Goal: Task Accomplishment & Management: Manage account settings

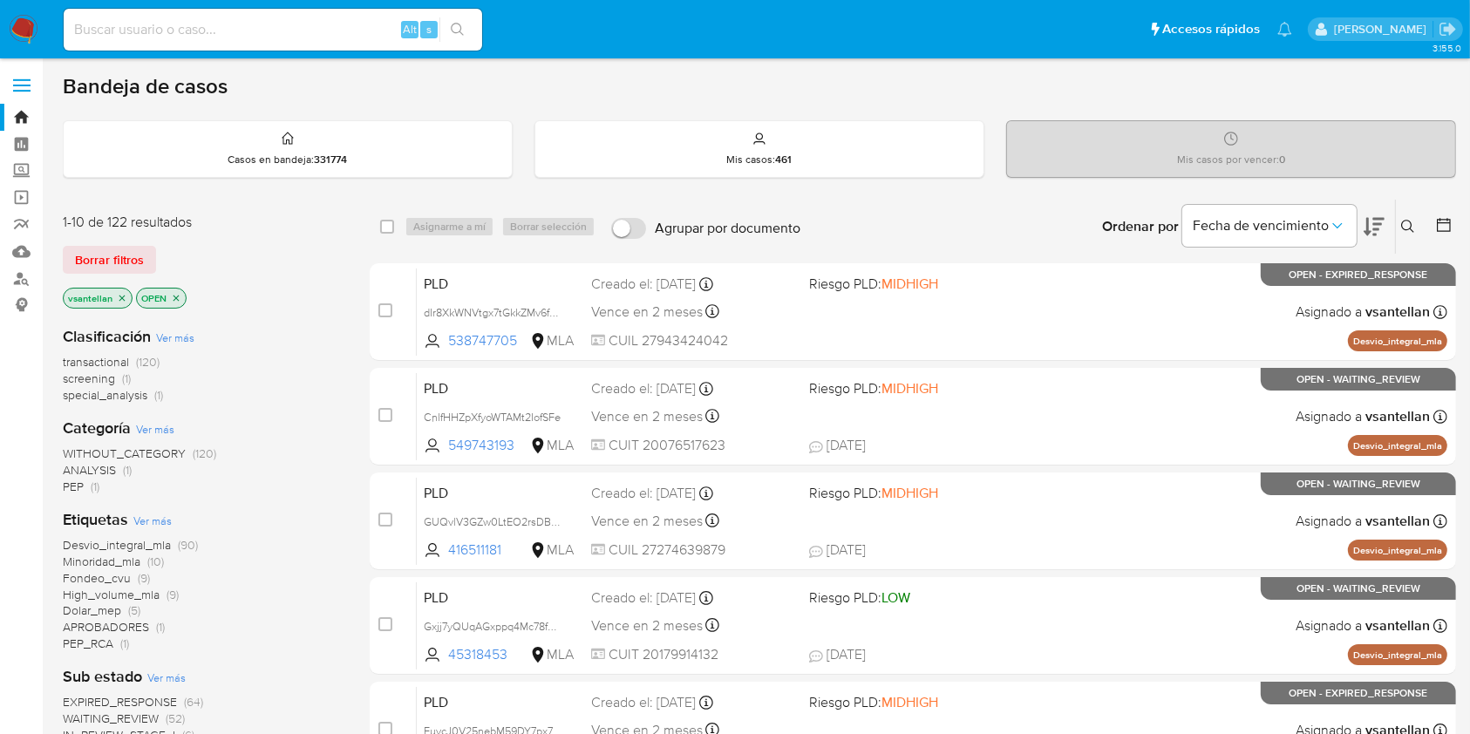
click at [1411, 222] on icon at bounding box center [1408, 227] width 14 height 14
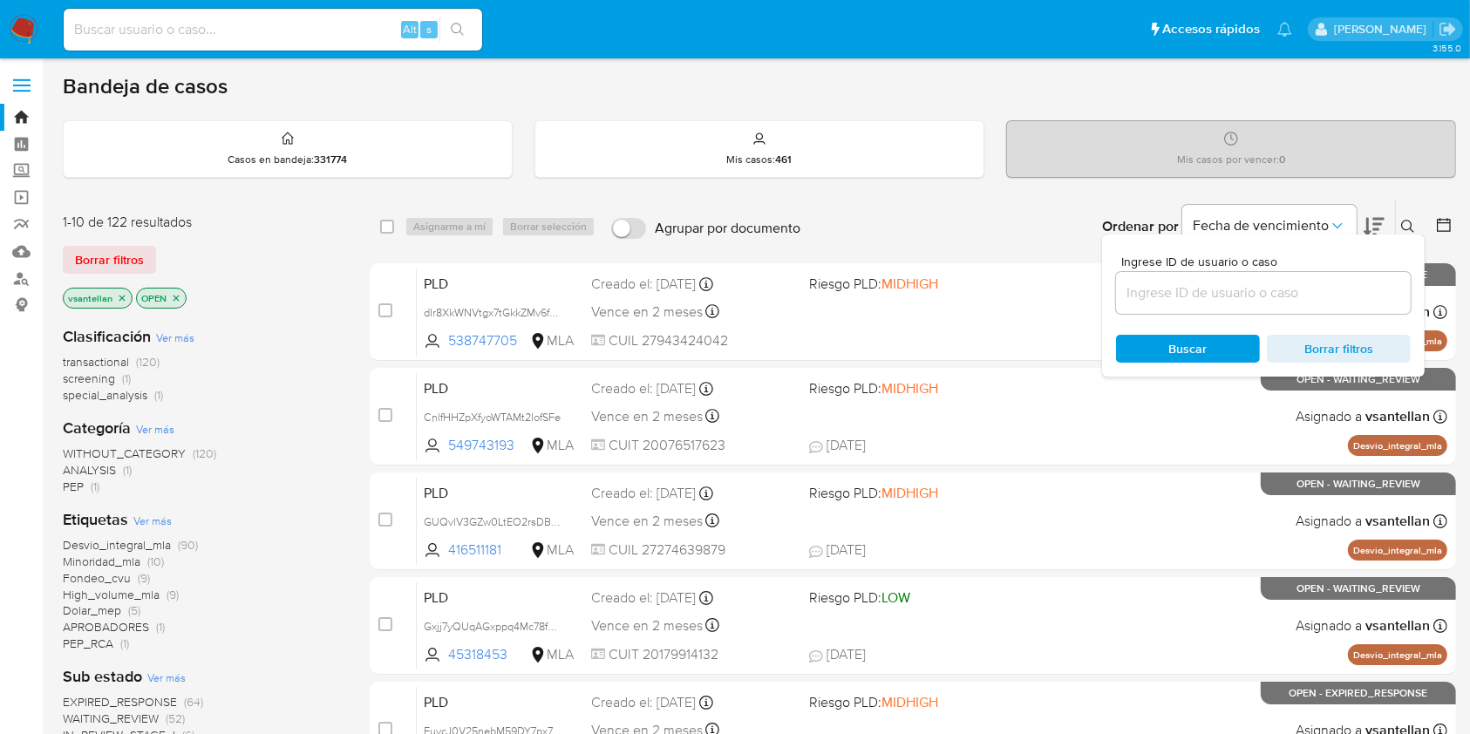
click at [1283, 289] on input at bounding box center [1263, 293] width 295 height 23
type input "1260281555"
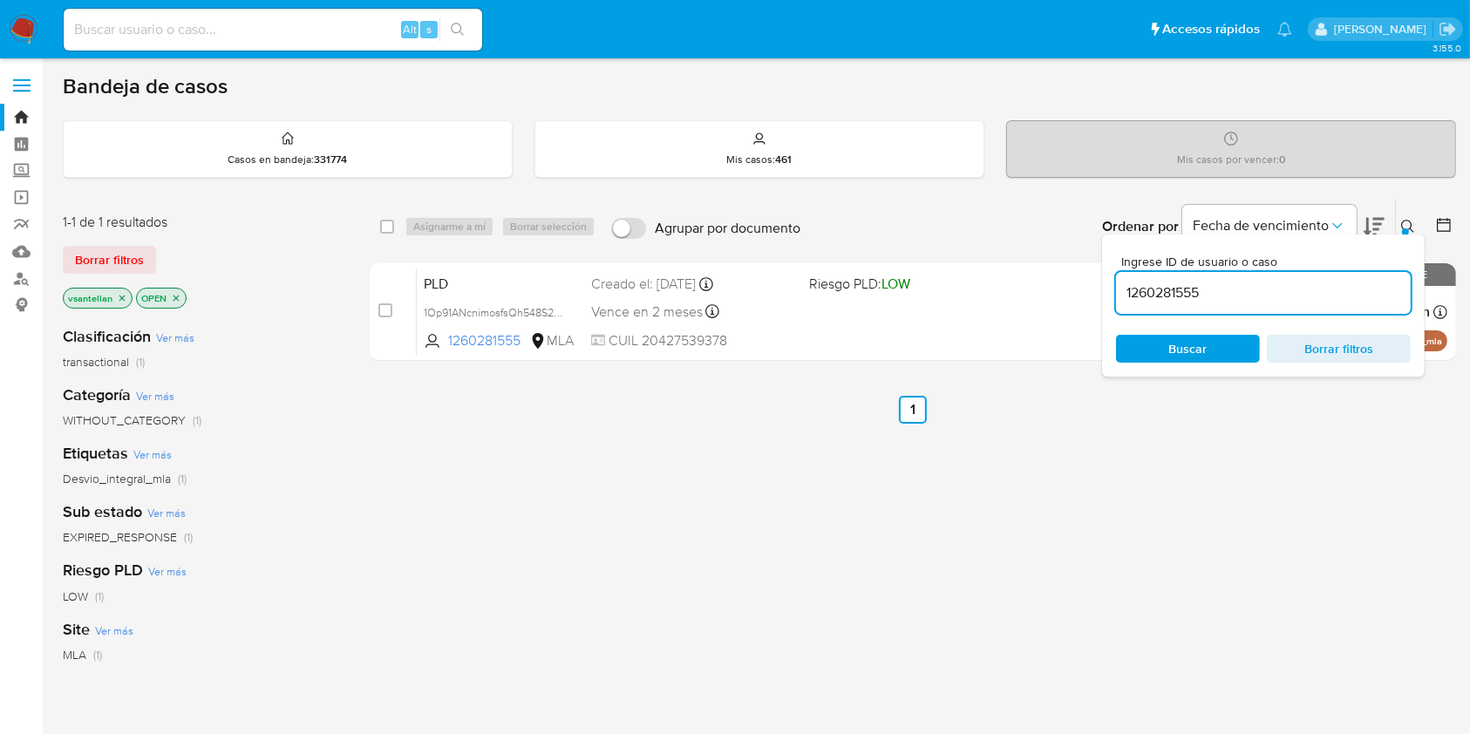
click at [1400, 226] on button at bounding box center [1410, 226] width 29 height 21
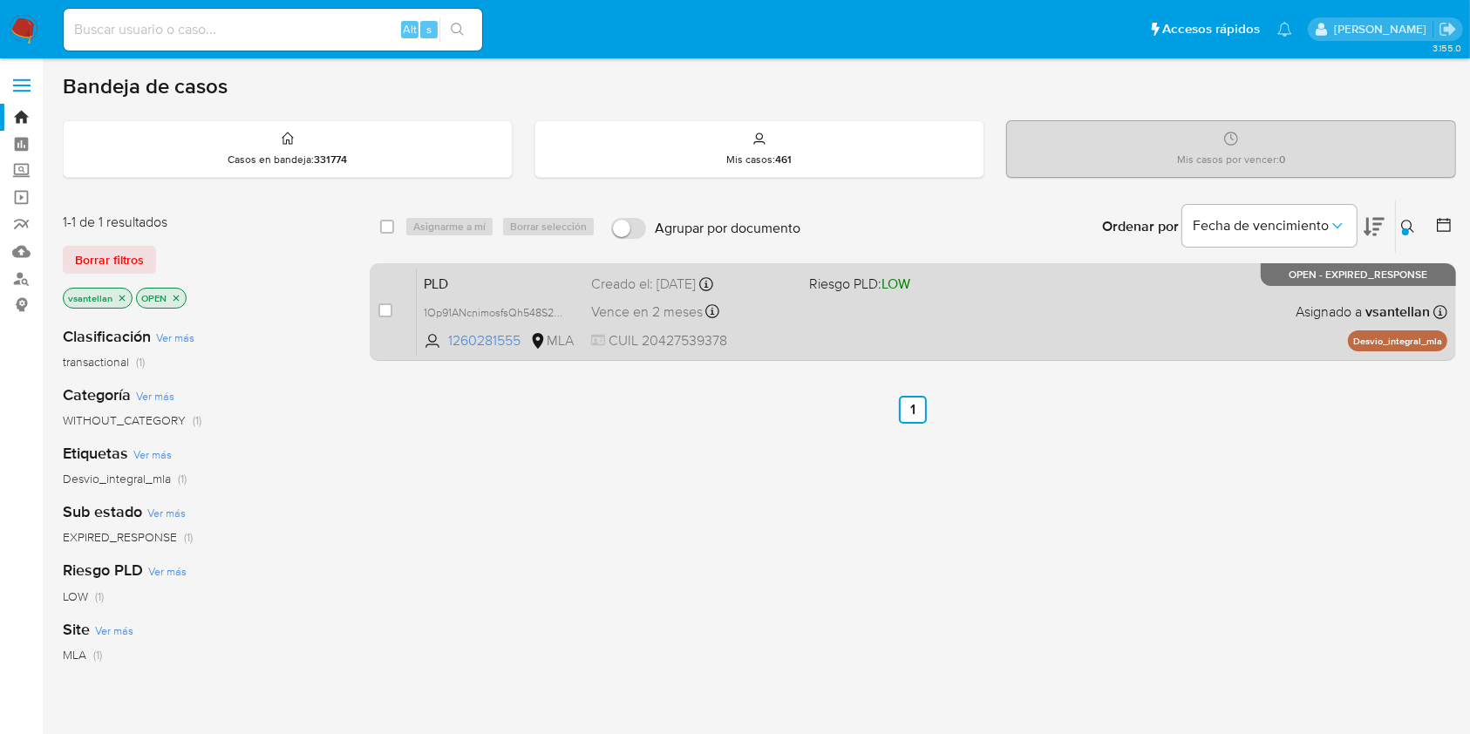
click at [1143, 306] on div "PLD 1Op91ANcnimosfsQh548S249 1260281555 MLA Riesgo PLD: LOW Creado el: 12/08/20…" at bounding box center [932, 312] width 1030 height 88
click at [388, 304] on input "checkbox" at bounding box center [385, 310] width 14 height 14
checkbox input "true"
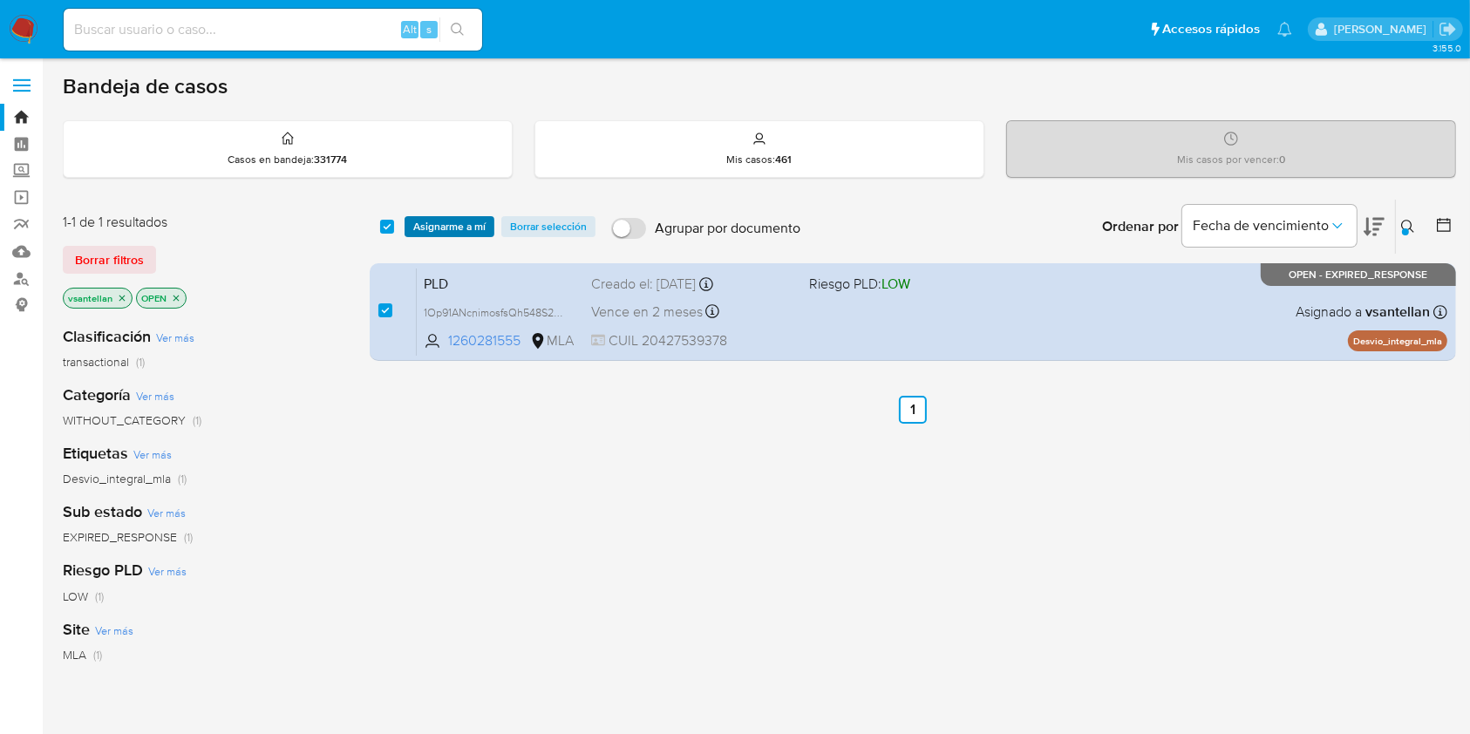
click at [418, 218] on span "Asignarme a mí" at bounding box center [449, 226] width 72 height 17
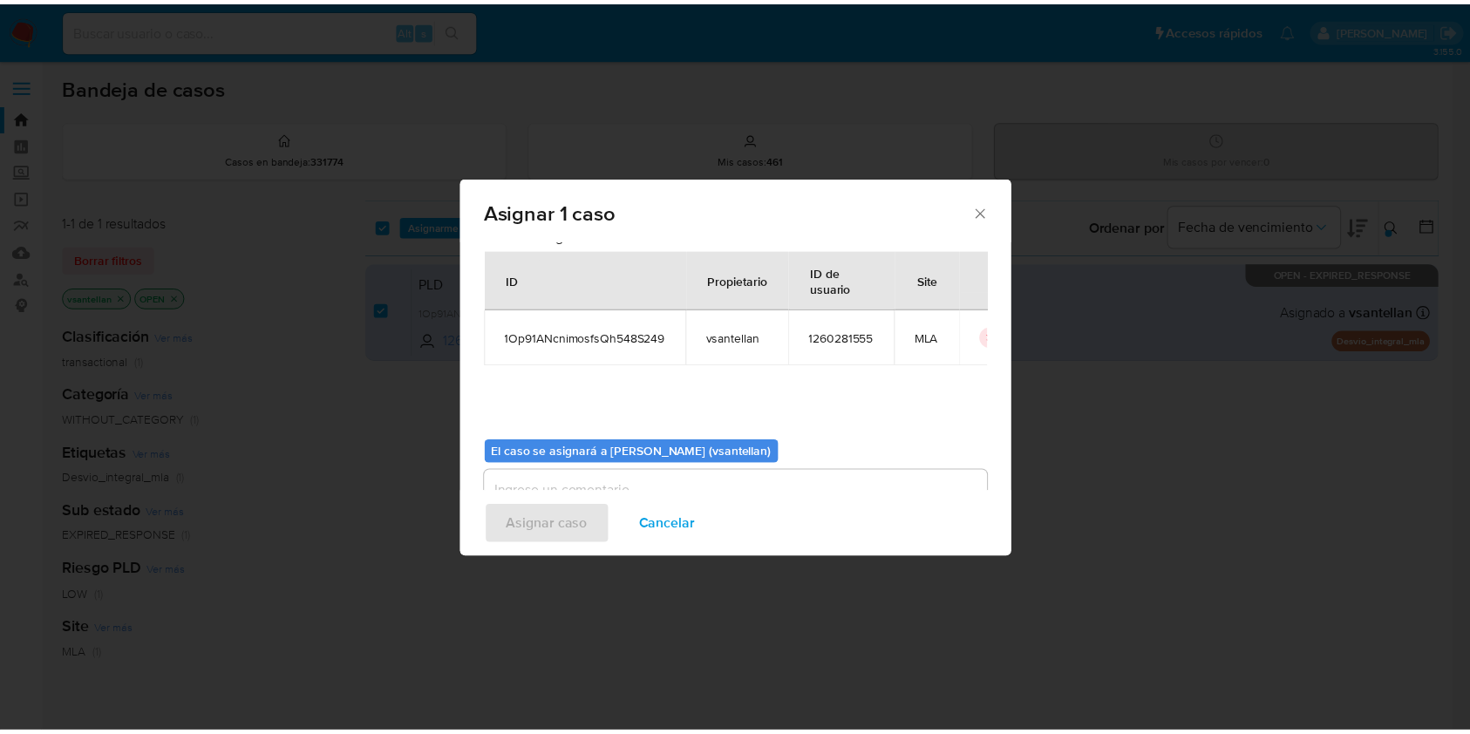
scroll to position [89, 0]
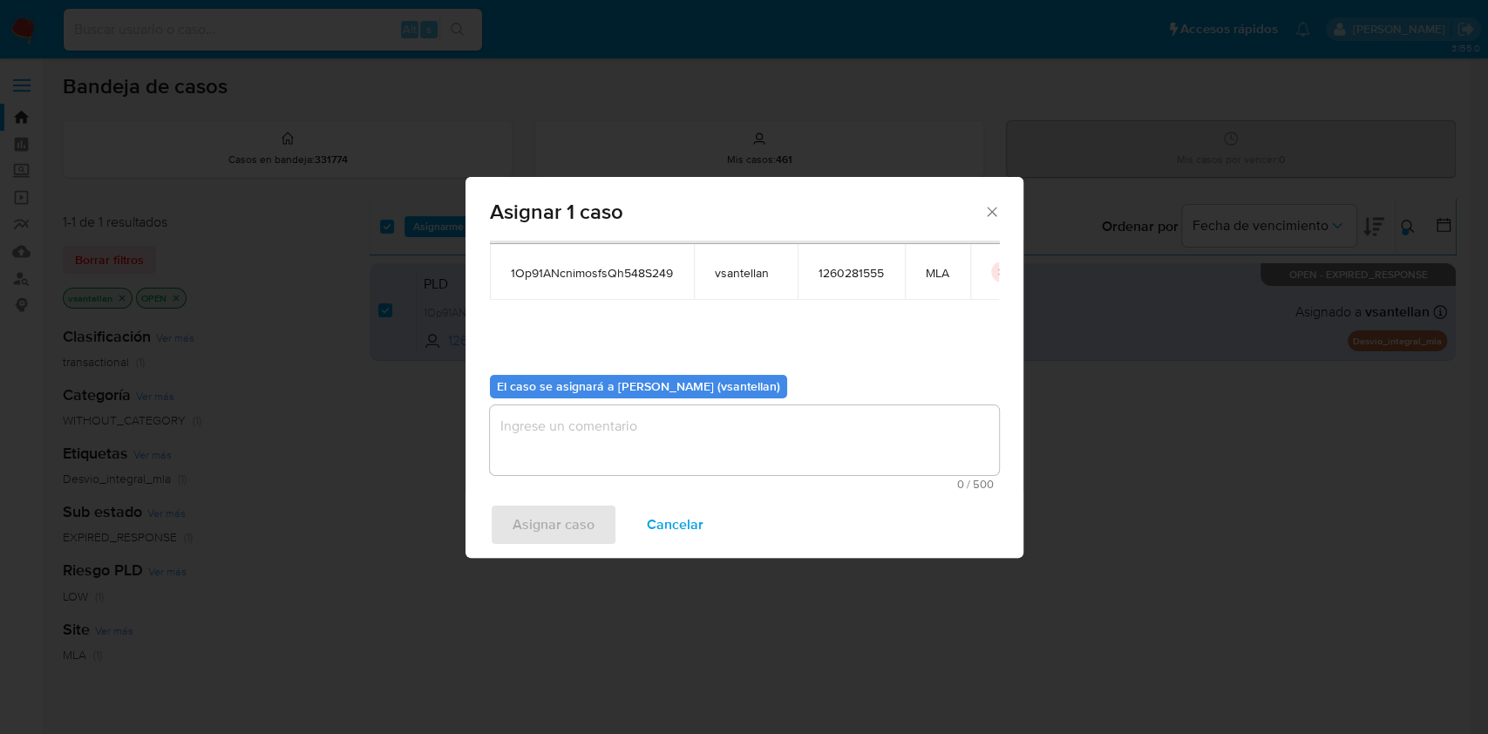
click at [575, 470] on textarea "assign-modal" at bounding box center [744, 440] width 509 height 70
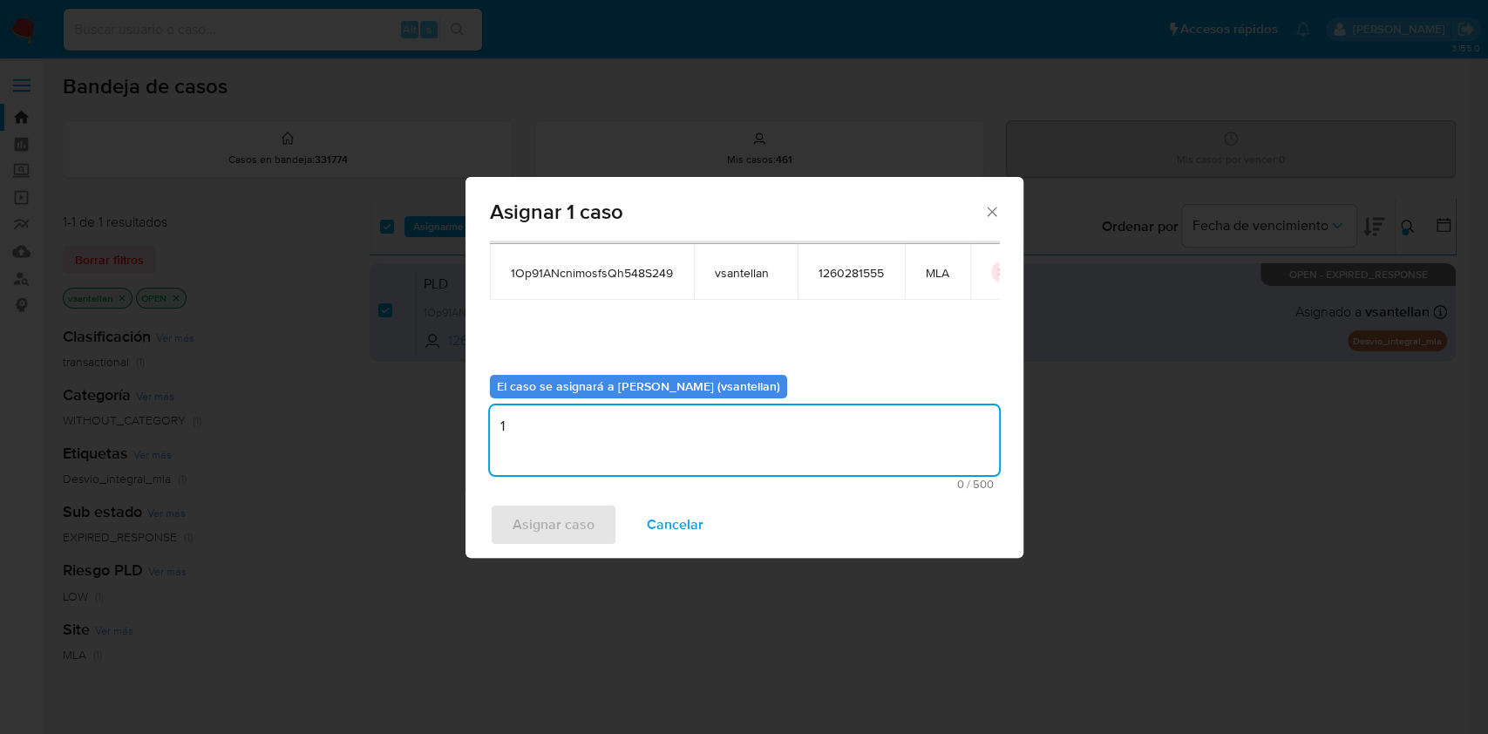
type textarea "1"
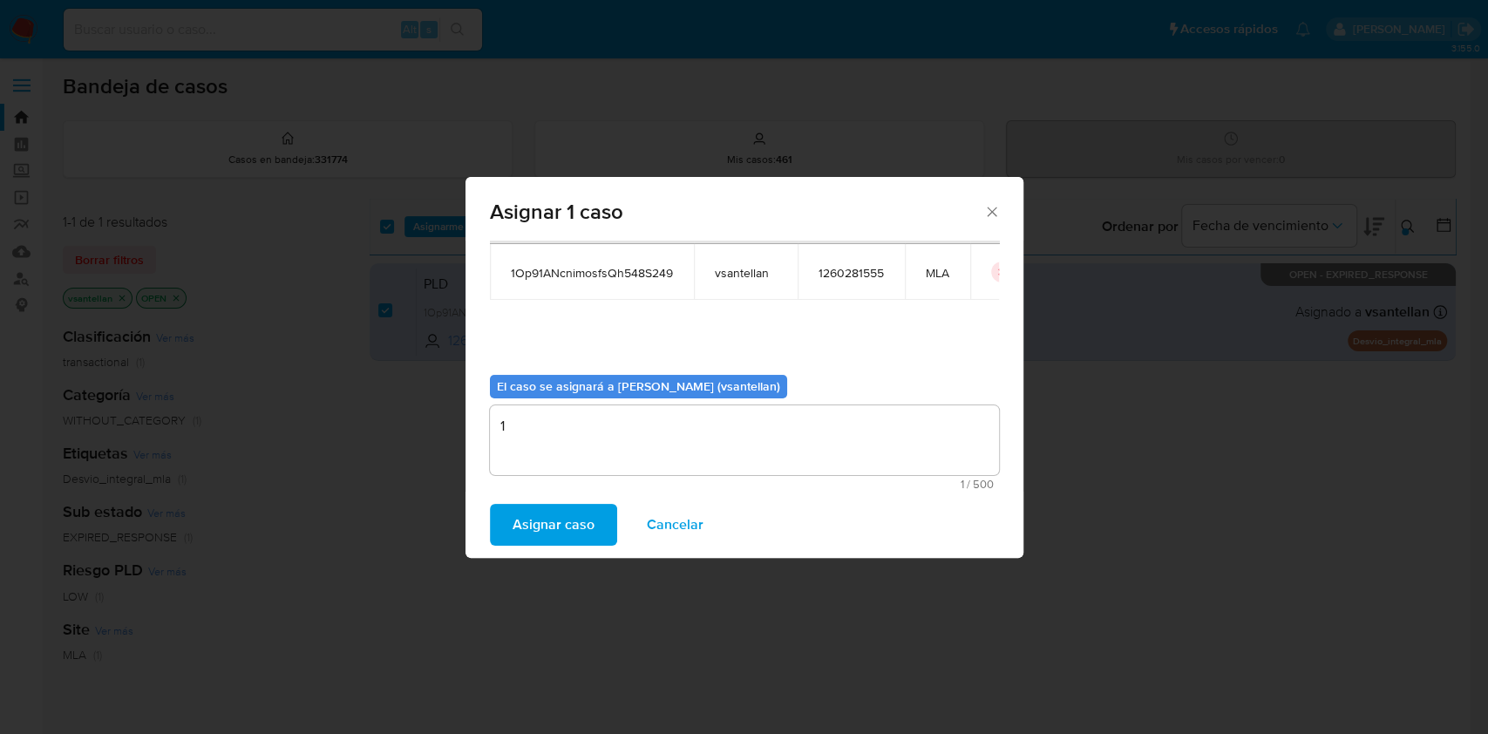
click at [552, 534] on span "Asignar caso" at bounding box center [554, 525] width 82 height 38
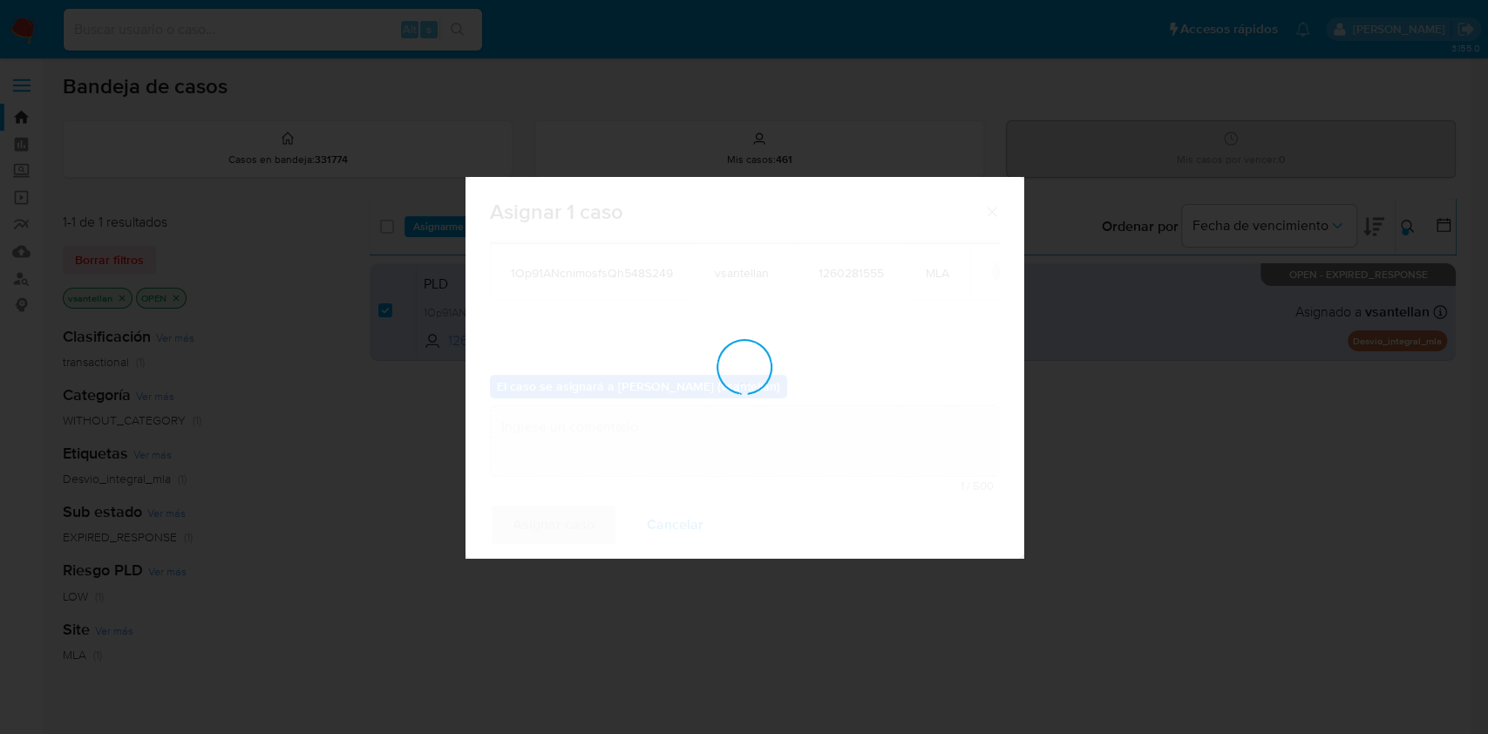
checkbox input "false"
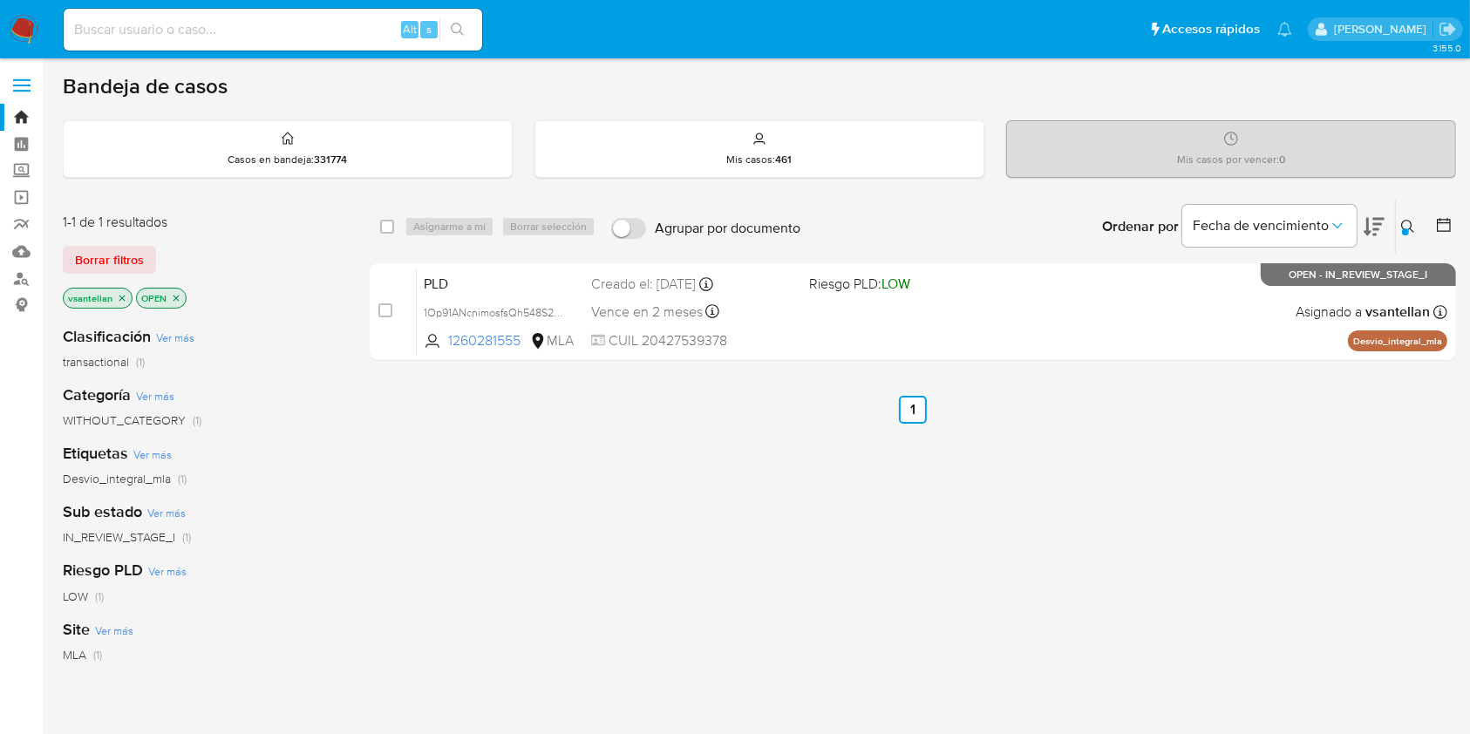
click at [27, 17] on img at bounding box center [24, 30] width 30 height 30
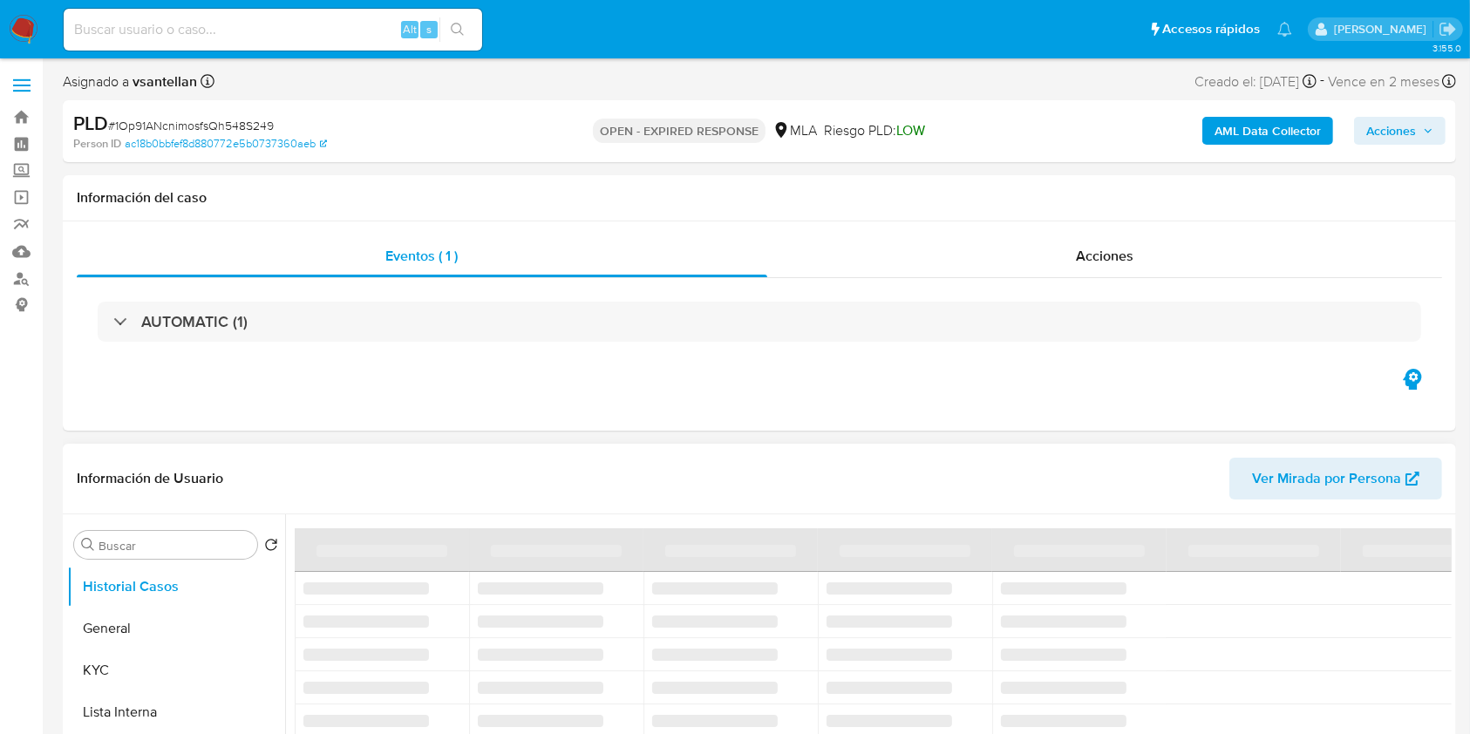
scroll to position [349, 0]
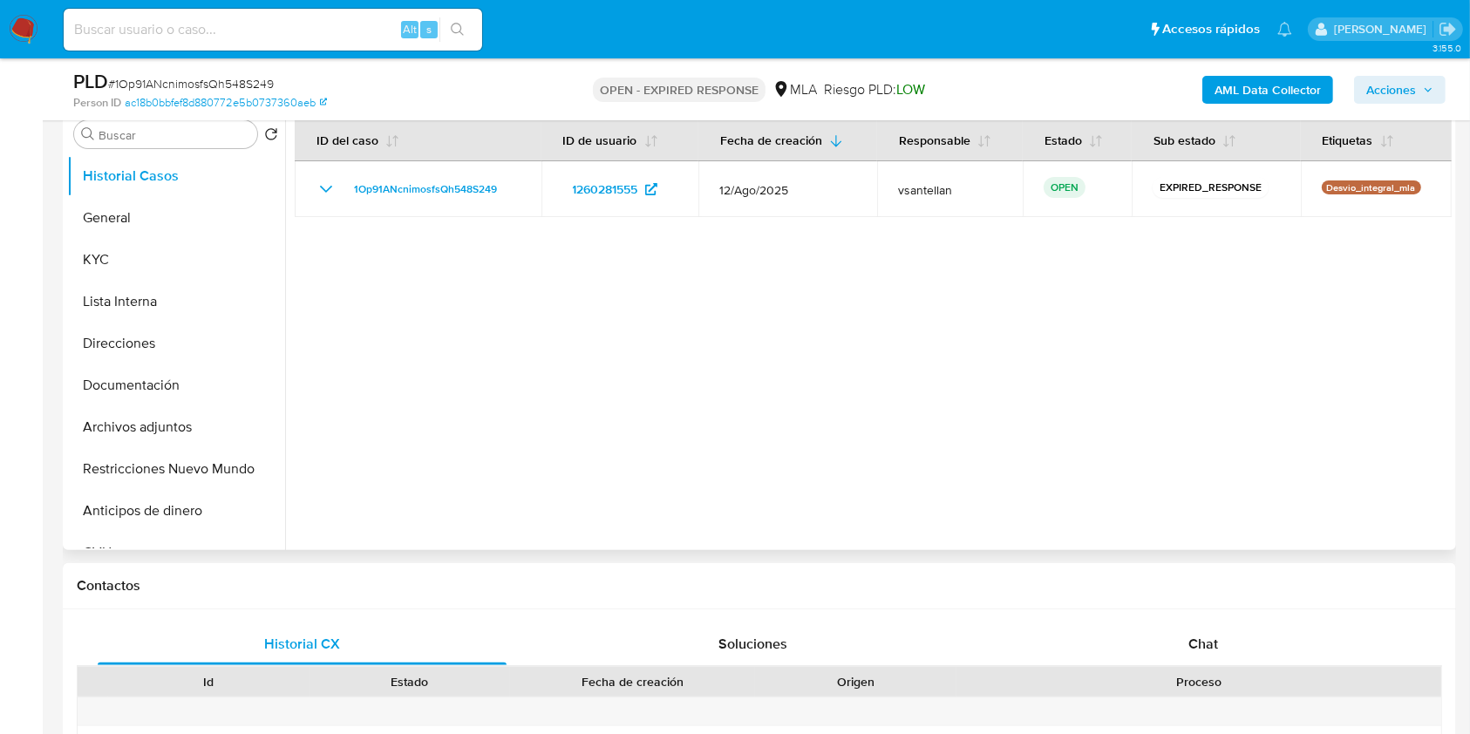
select select "10"
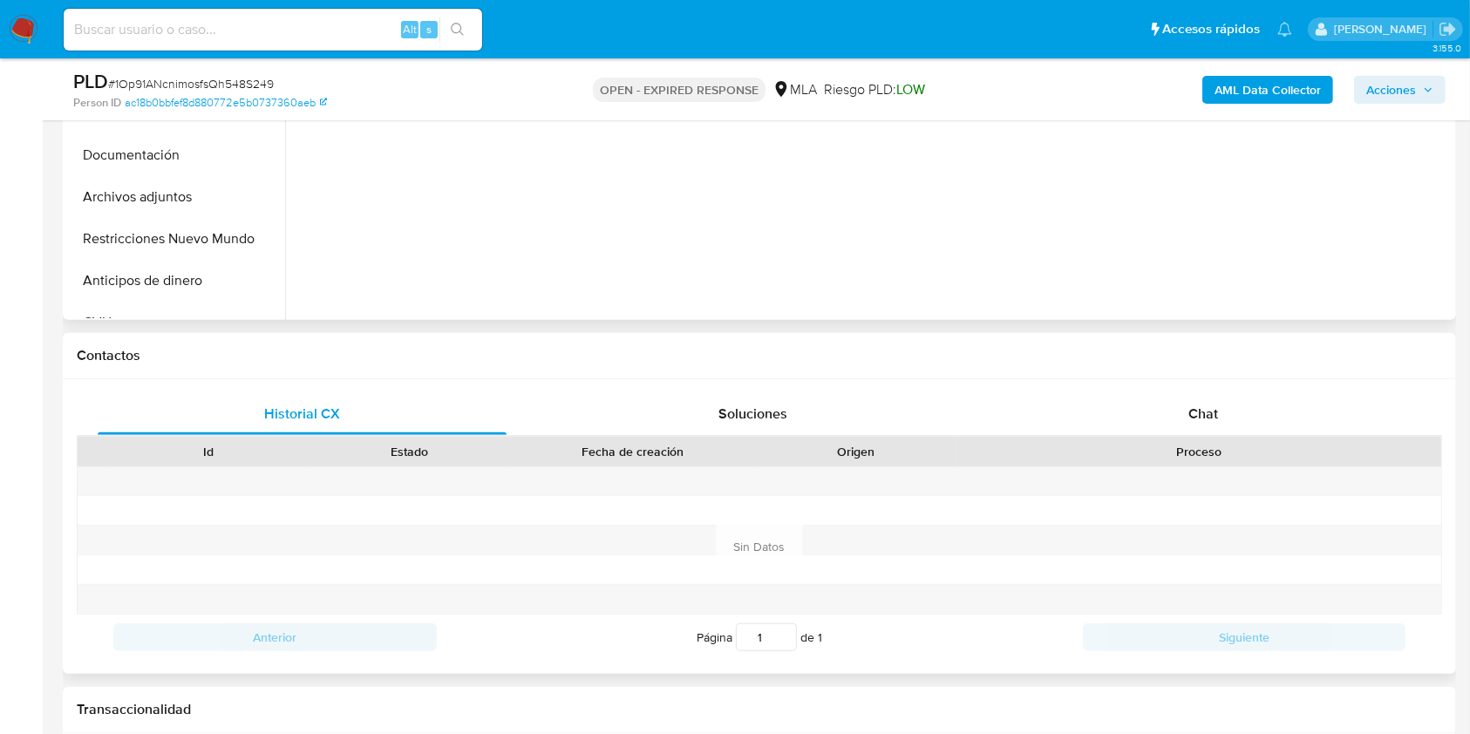
scroll to position [581, 0]
click at [1209, 406] on span "Chat" at bounding box center [1203, 412] width 30 height 20
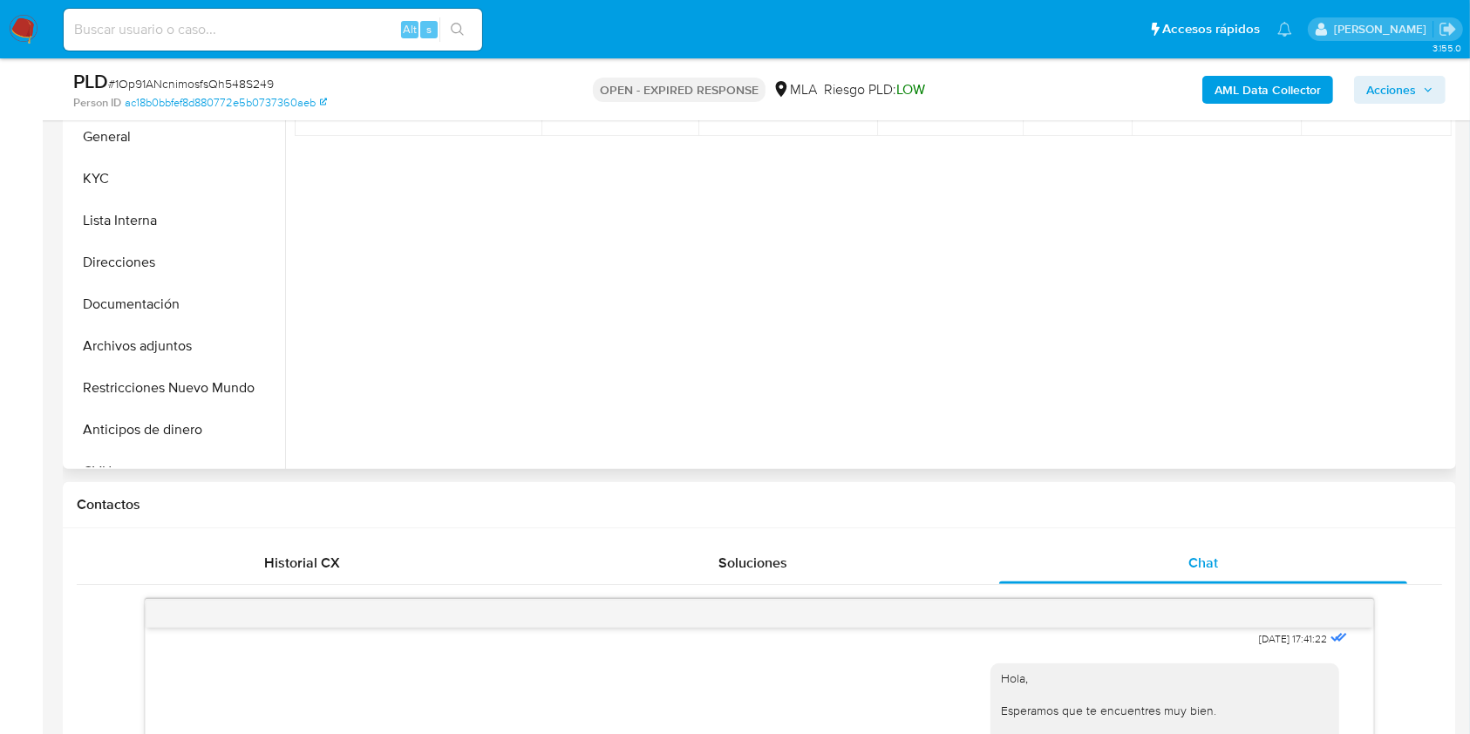
scroll to position [337, 0]
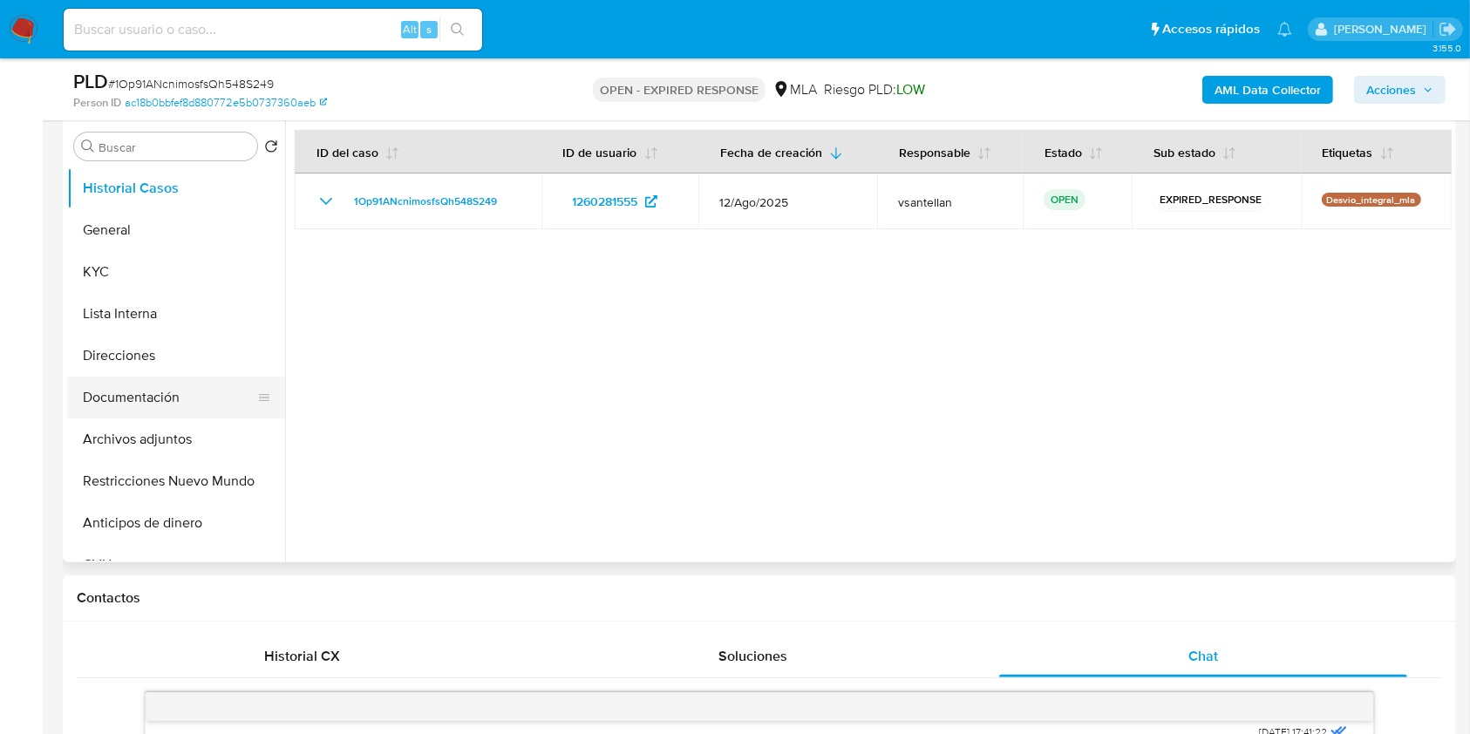
drag, startPoint x: 173, startPoint y: 389, endPoint x: 214, endPoint y: 406, distance: 43.7
click at [173, 389] on button "Documentación" at bounding box center [169, 398] width 204 height 42
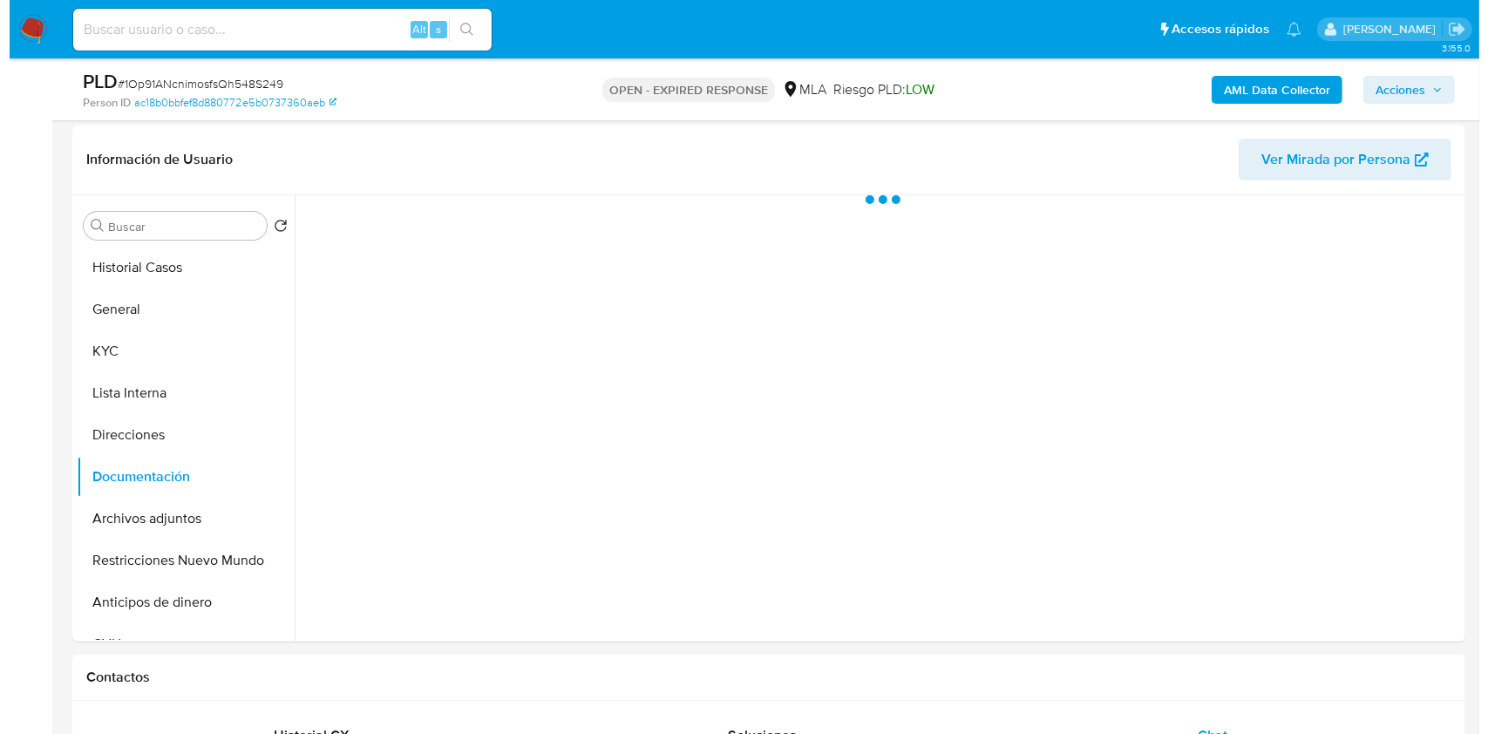
scroll to position [221, 0]
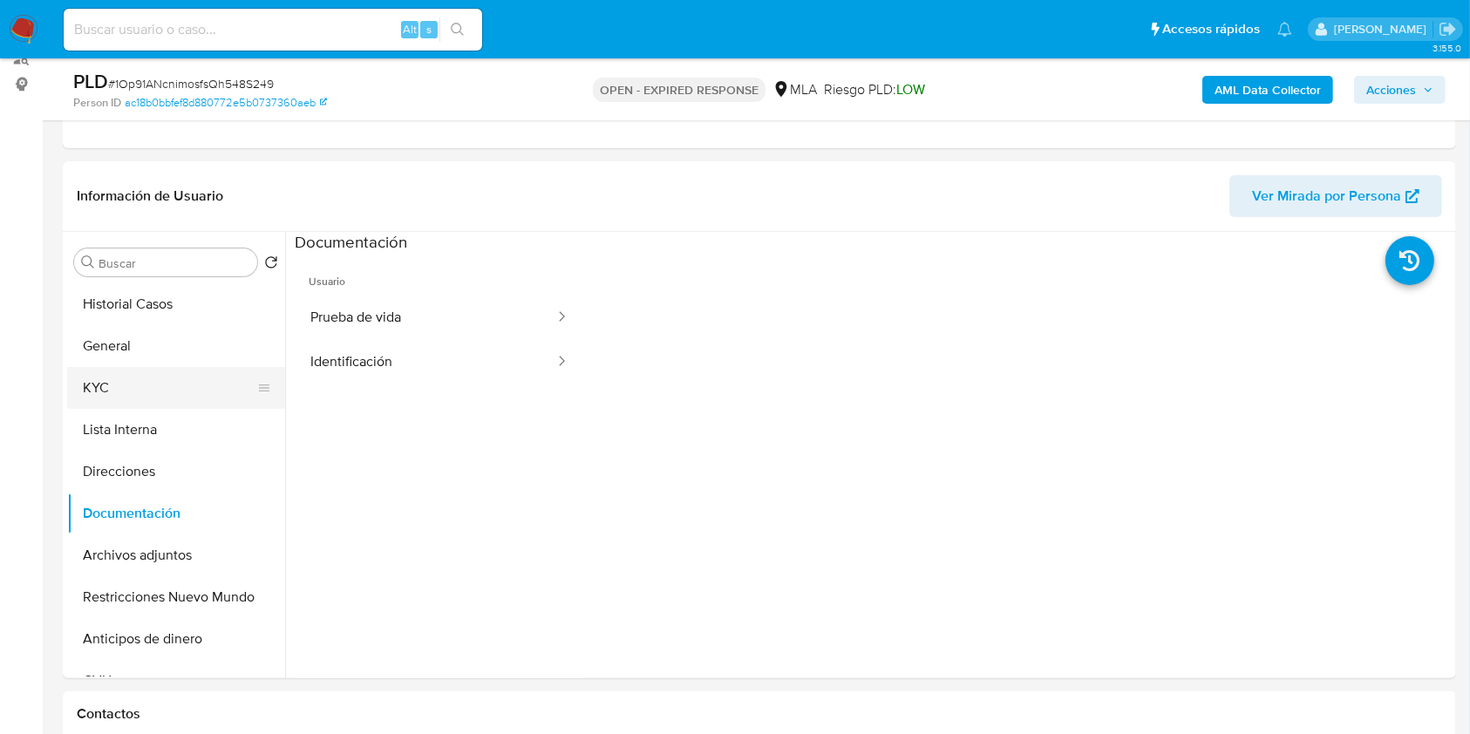
click at [145, 389] on button "KYC" at bounding box center [169, 388] width 204 height 42
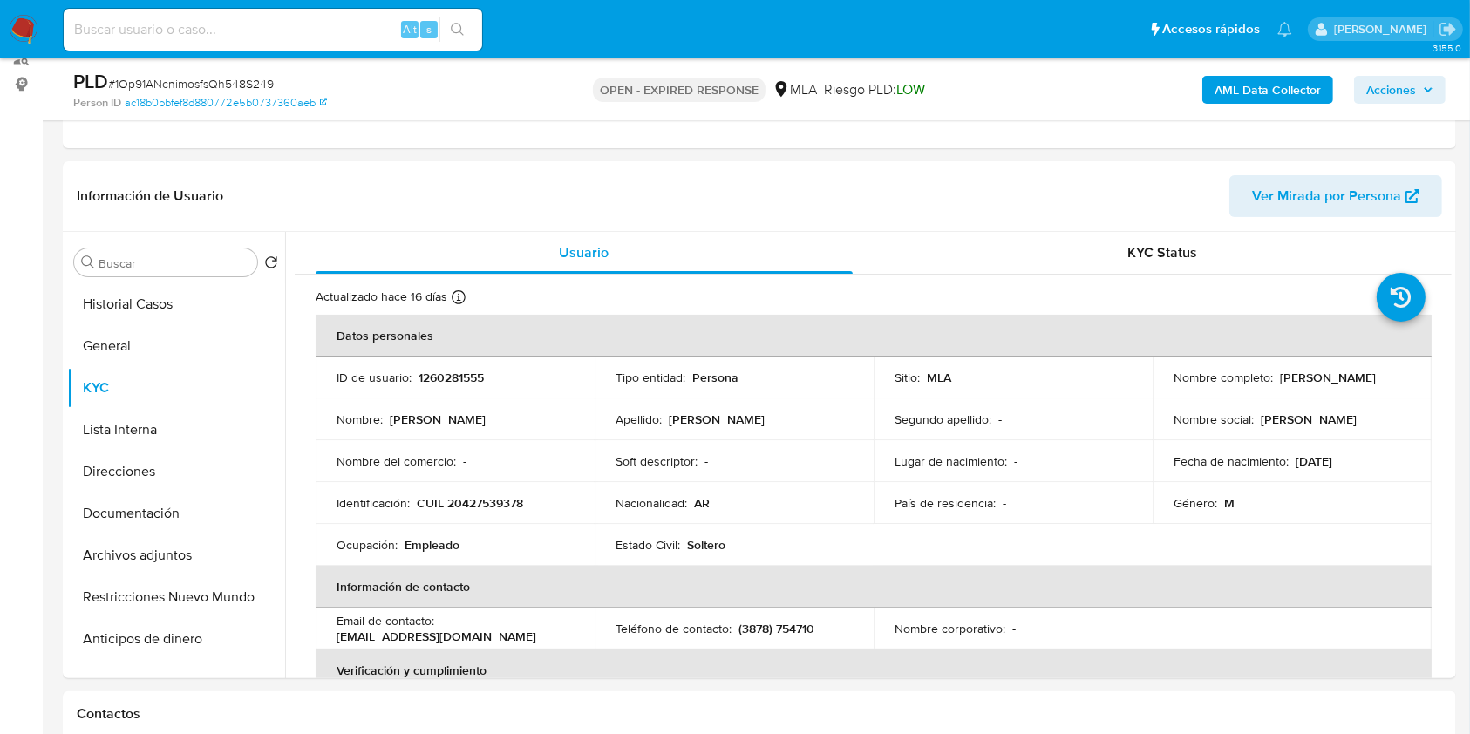
click at [1261, 83] on b "AML Data Collector" at bounding box center [1267, 90] width 106 height 28
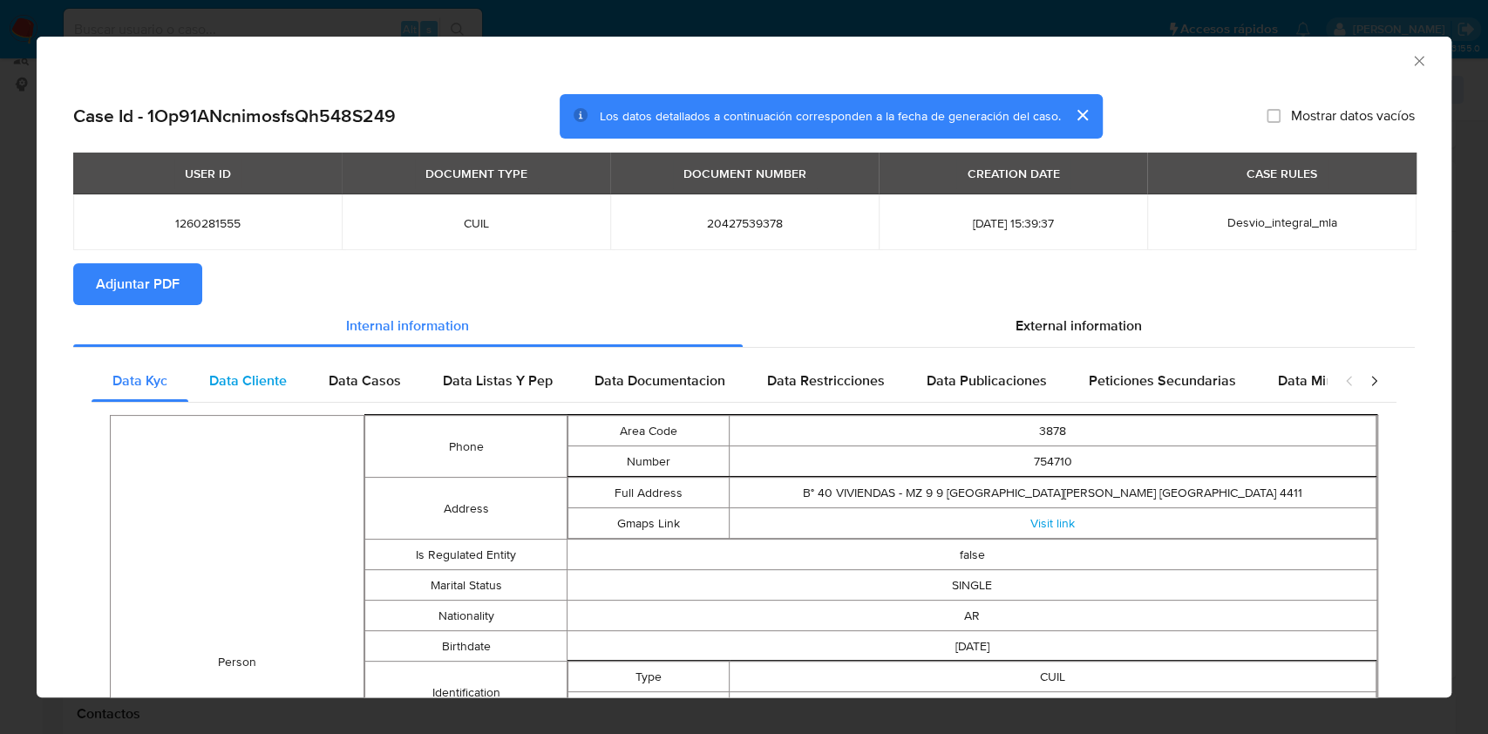
click at [244, 377] on span "Data Cliente" at bounding box center [248, 381] width 78 height 20
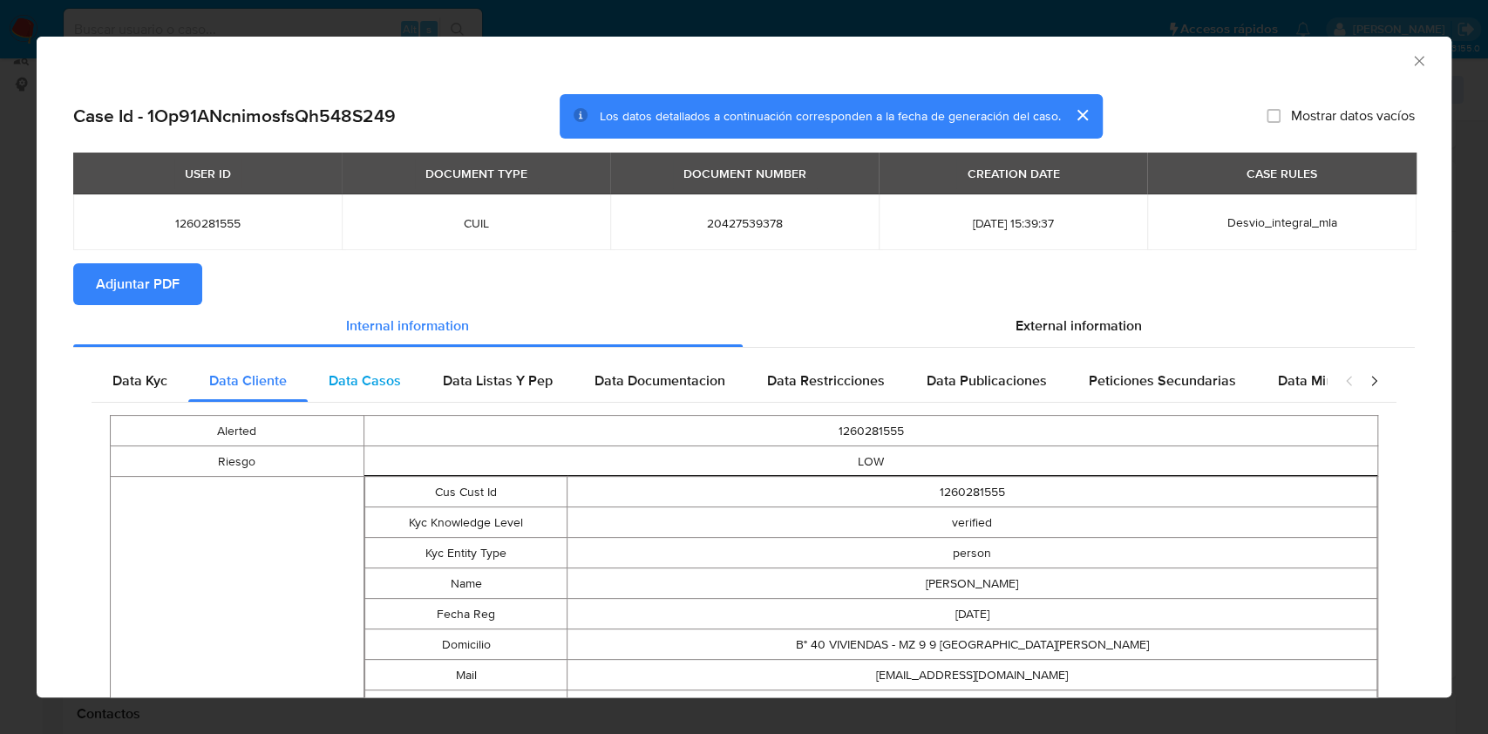
click at [403, 381] on div "Data Casos" at bounding box center [365, 381] width 114 height 42
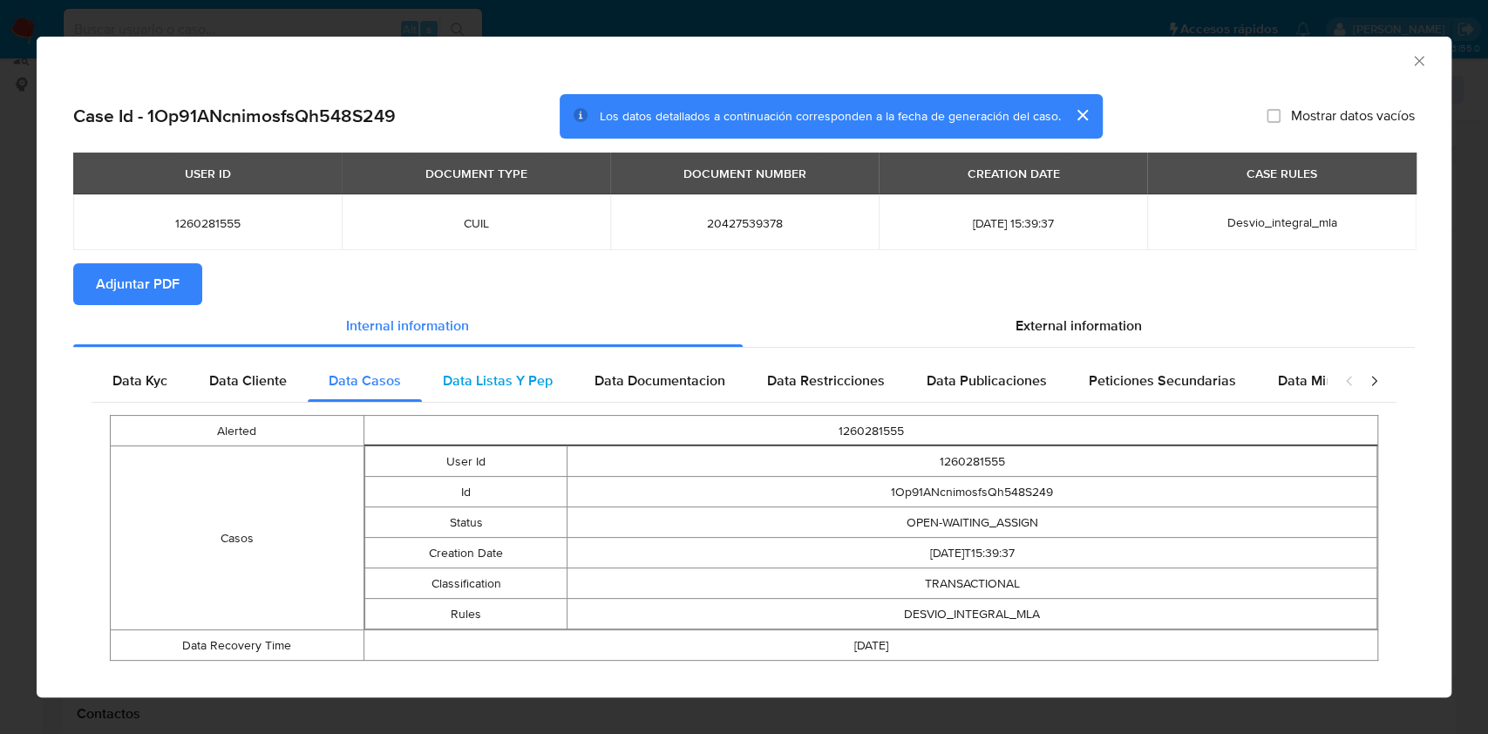
click at [476, 379] on span "Data Listas Y Pep" at bounding box center [498, 381] width 110 height 20
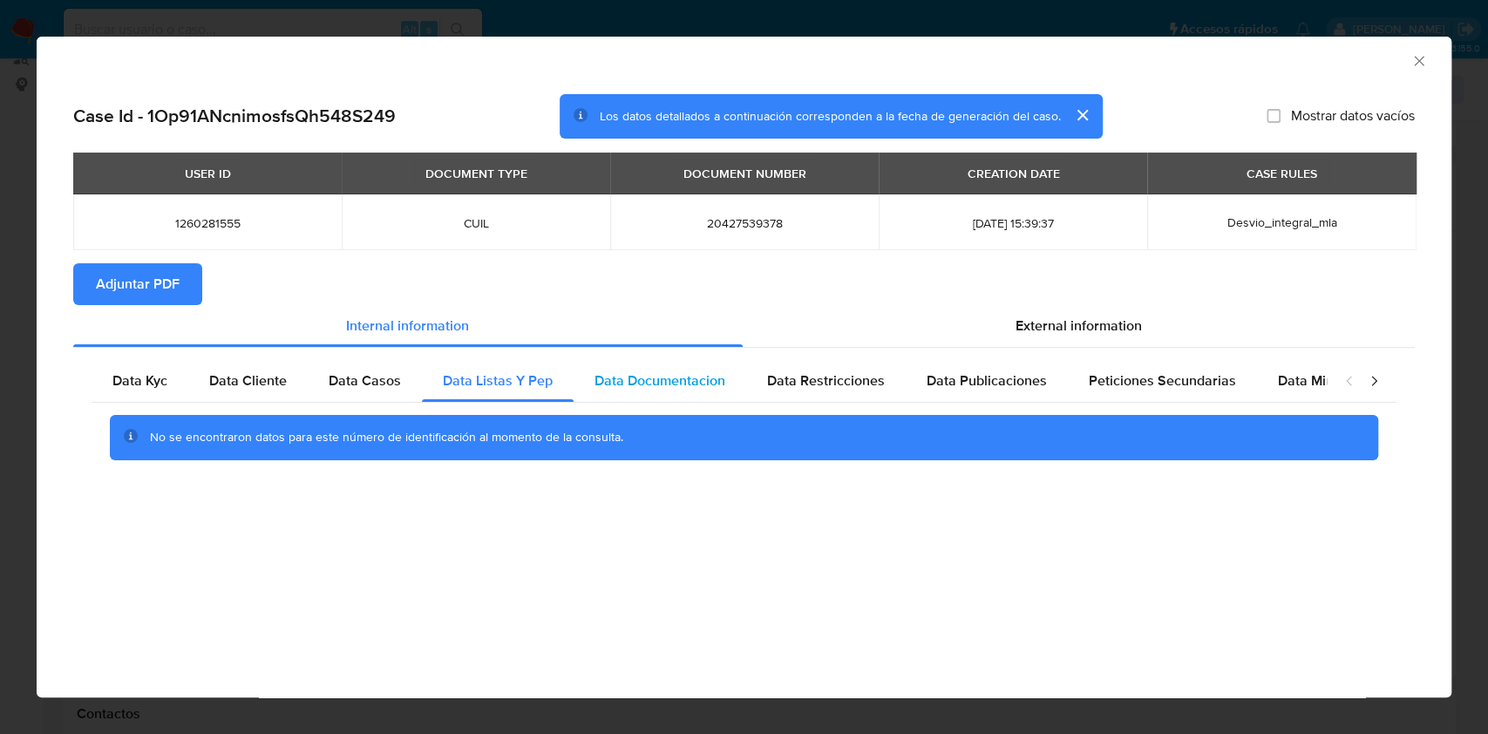
click at [660, 379] on span "Data Documentacion" at bounding box center [660, 381] width 131 height 20
click at [840, 396] on div "Data Restricciones" at bounding box center [826, 381] width 160 height 42
click at [1004, 395] on div "Data Publicaciones" at bounding box center [987, 381] width 162 height 42
click at [1115, 379] on span "Peticiones Secundarias" at bounding box center [1162, 381] width 147 height 20
click at [1379, 381] on icon "closure-recommendation-modal" at bounding box center [1373, 380] width 17 height 17
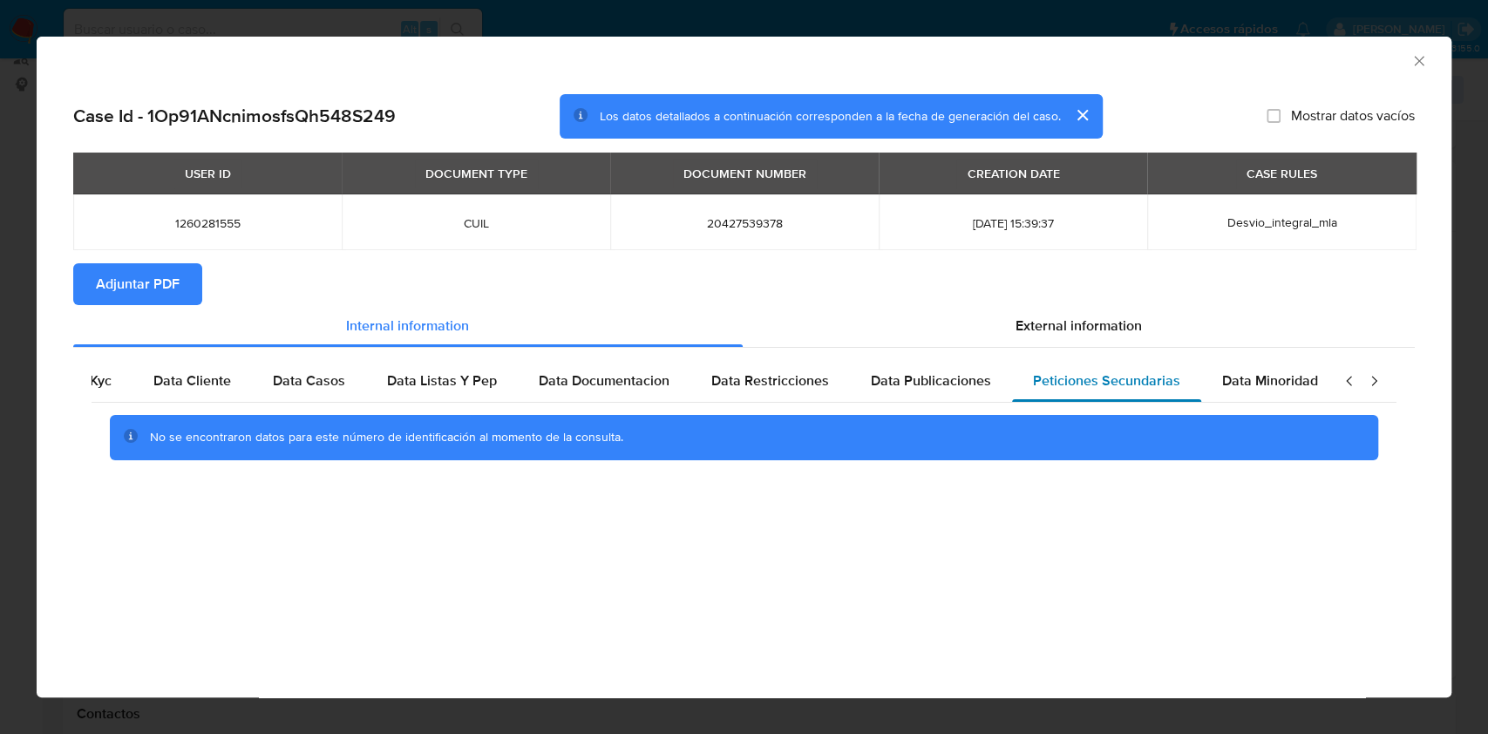
scroll to position [0, 58]
click at [1220, 373] on span "Data Minoridad" at bounding box center [1268, 381] width 96 height 20
click at [846, 321] on div "External information" at bounding box center [1079, 326] width 673 height 42
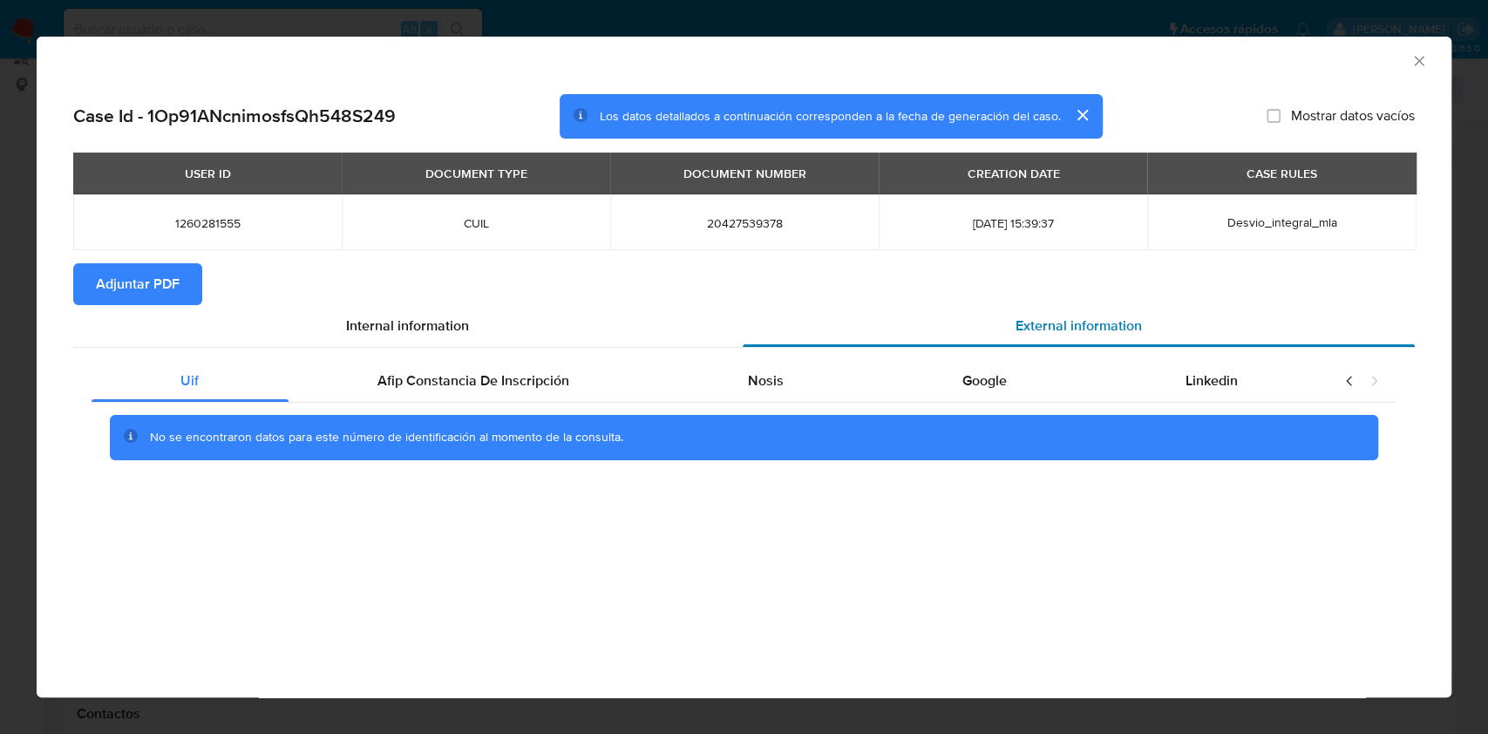
scroll to position [0, 0]
click at [483, 382] on span "Afip Constancia De Inscripción" at bounding box center [473, 381] width 192 height 20
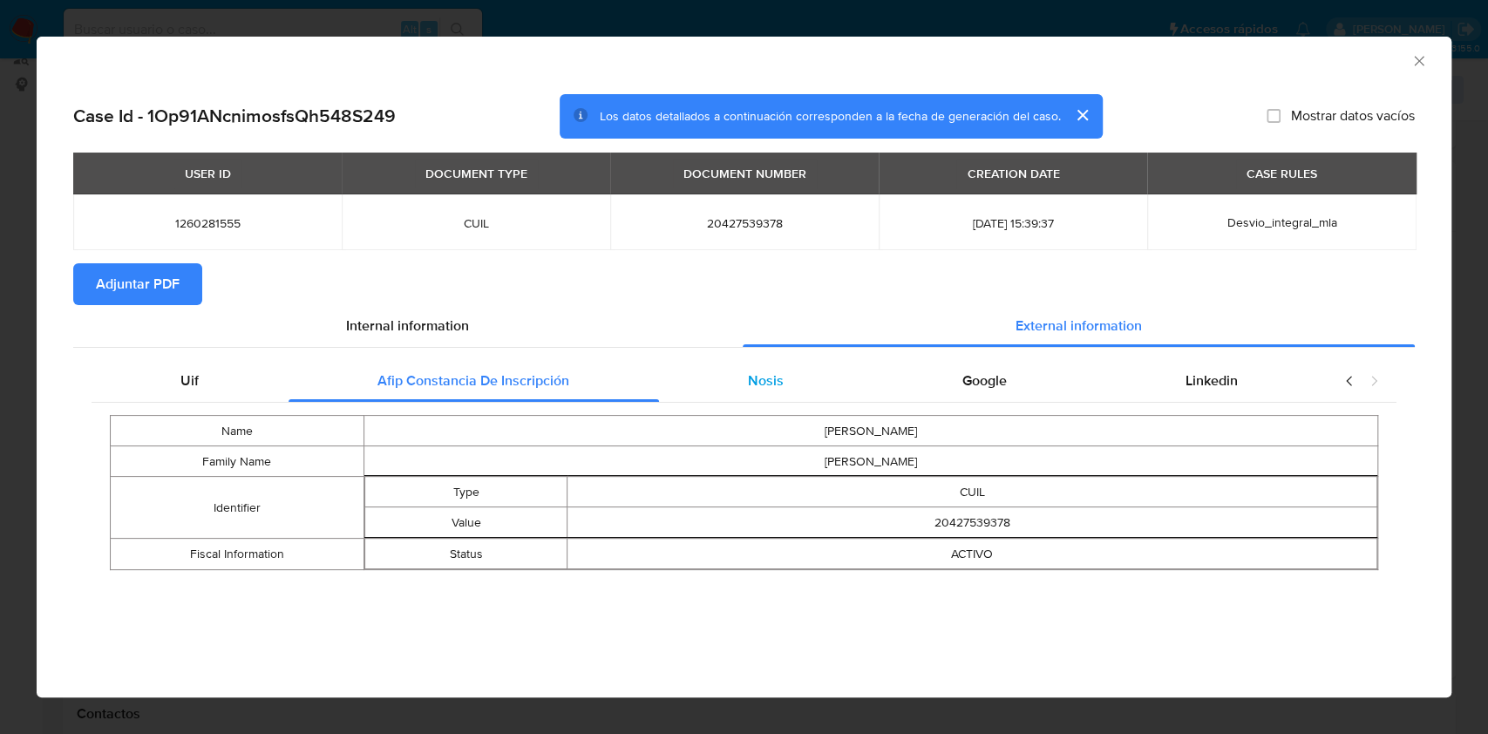
click at [763, 384] on span "Nosis" at bounding box center [766, 381] width 36 height 20
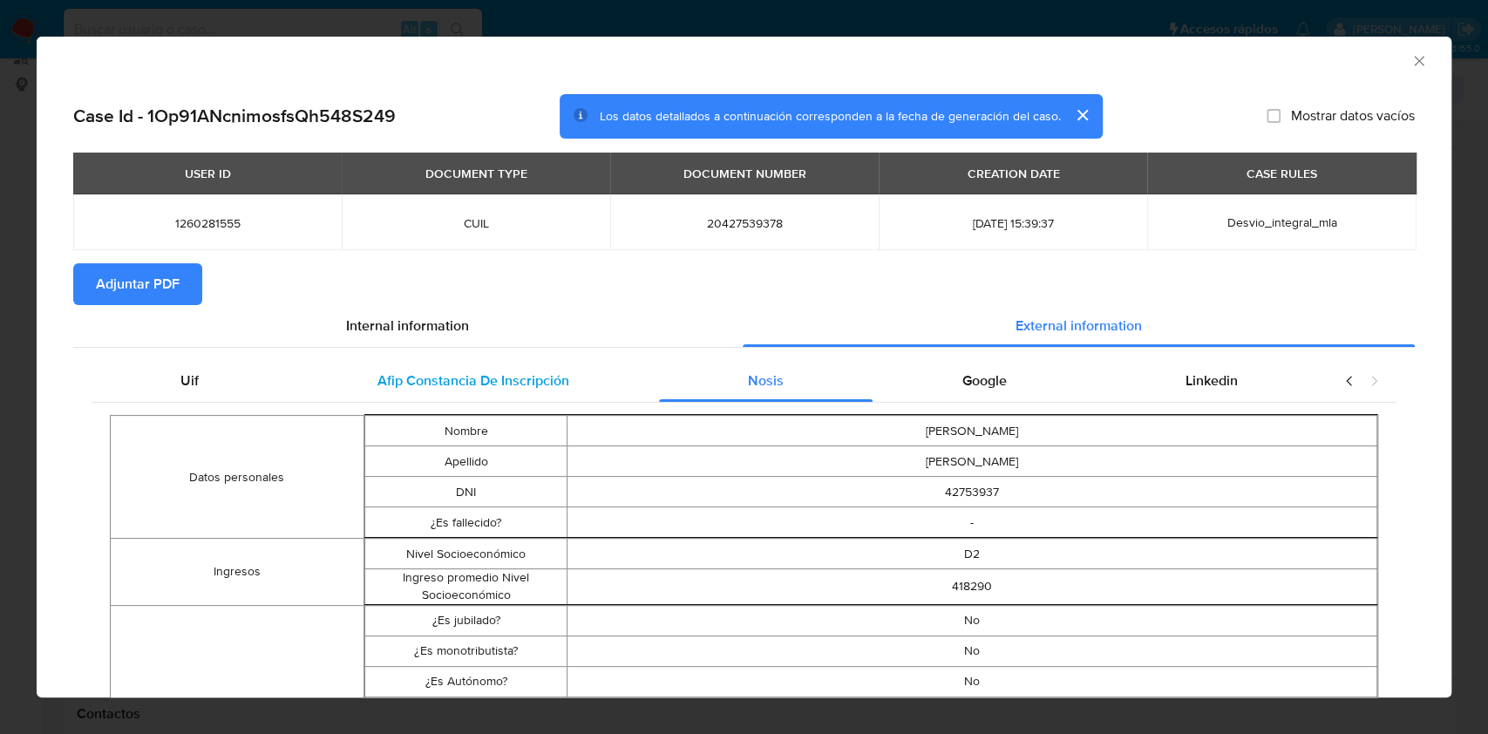
click at [457, 378] on span "Afip Constancia De Inscripción" at bounding box center [473, 381] width 192 height 20
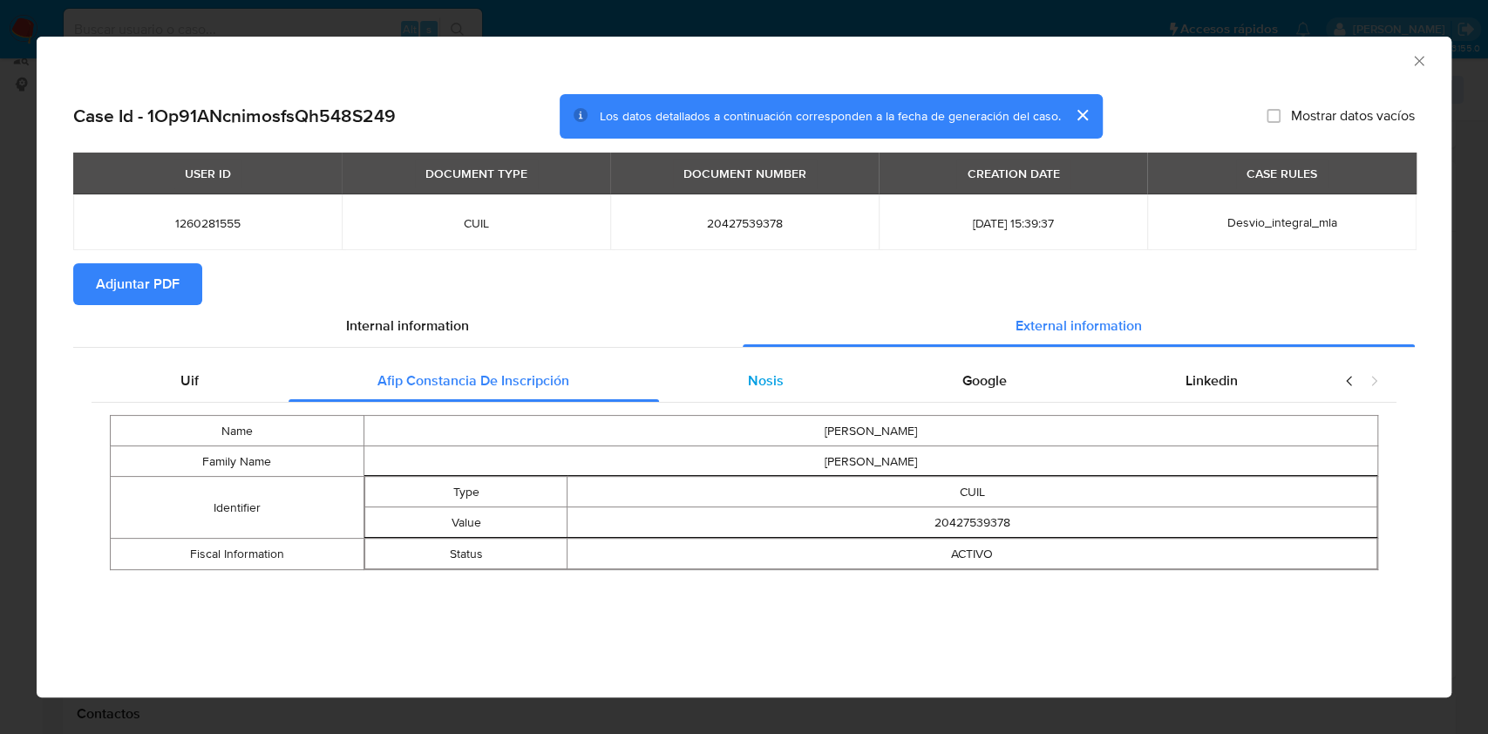
click at [816, 369] on div "Nosis" at bounding box center [766, 381] width 214 height 42
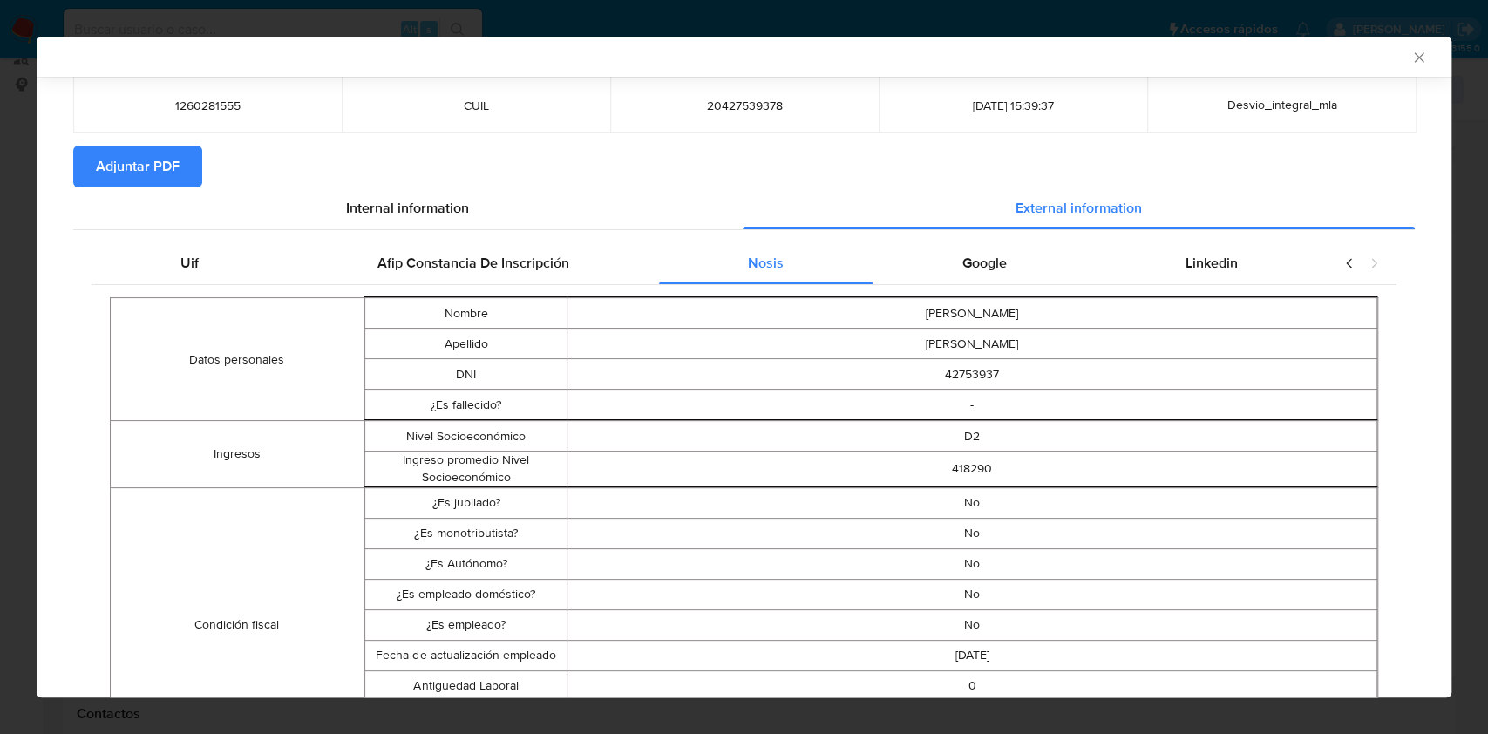
scroll to position [344, 0]
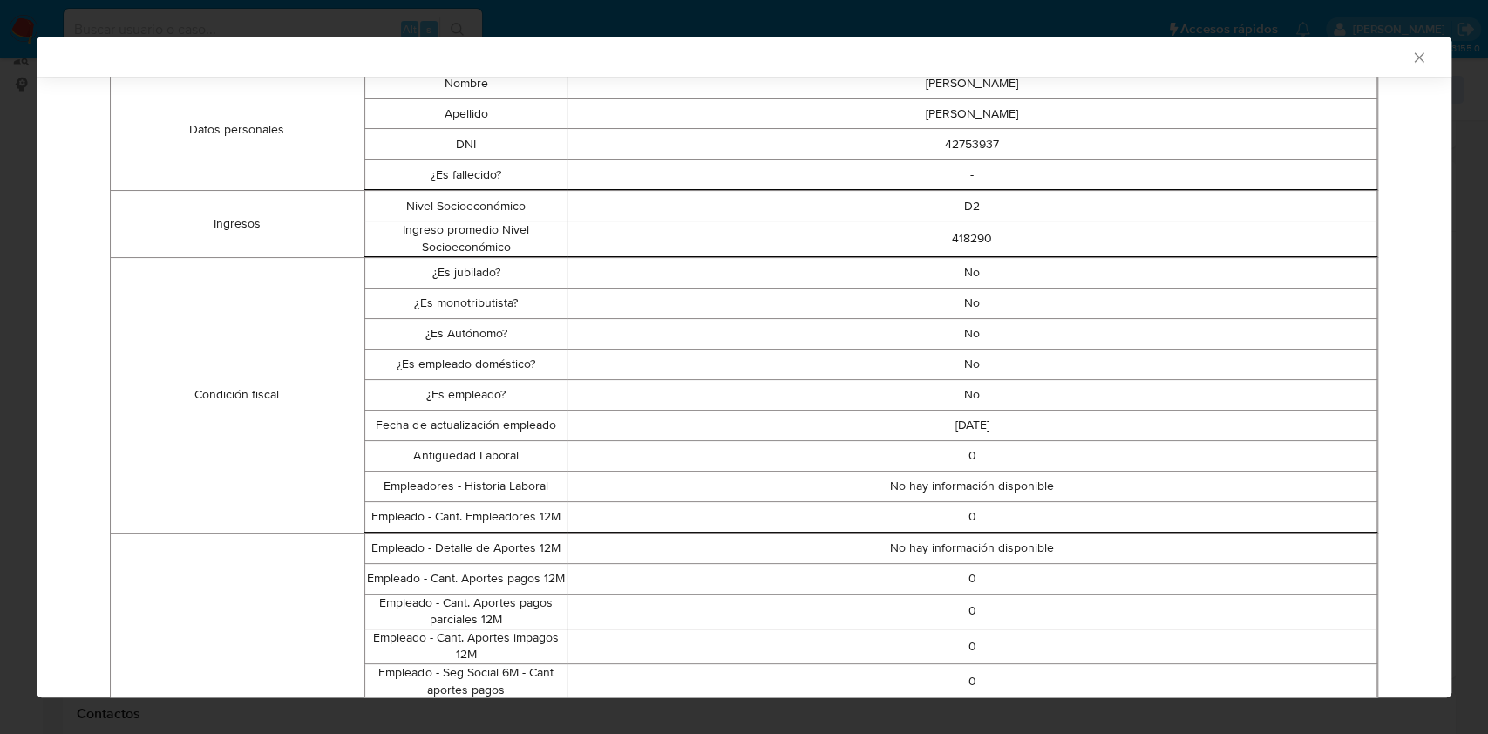
drag, startPoint x: 1433, startPoint y: 324, endPoint x: 1444, endPoint y: 357, distance: 33.9
click at [1440, 363] on div "AML Data Collector Case Id - 1Op91ANcnimosfsQh548S249 Los datos detallados a co…" at bounding box center [744, 367] width 1415 height 661
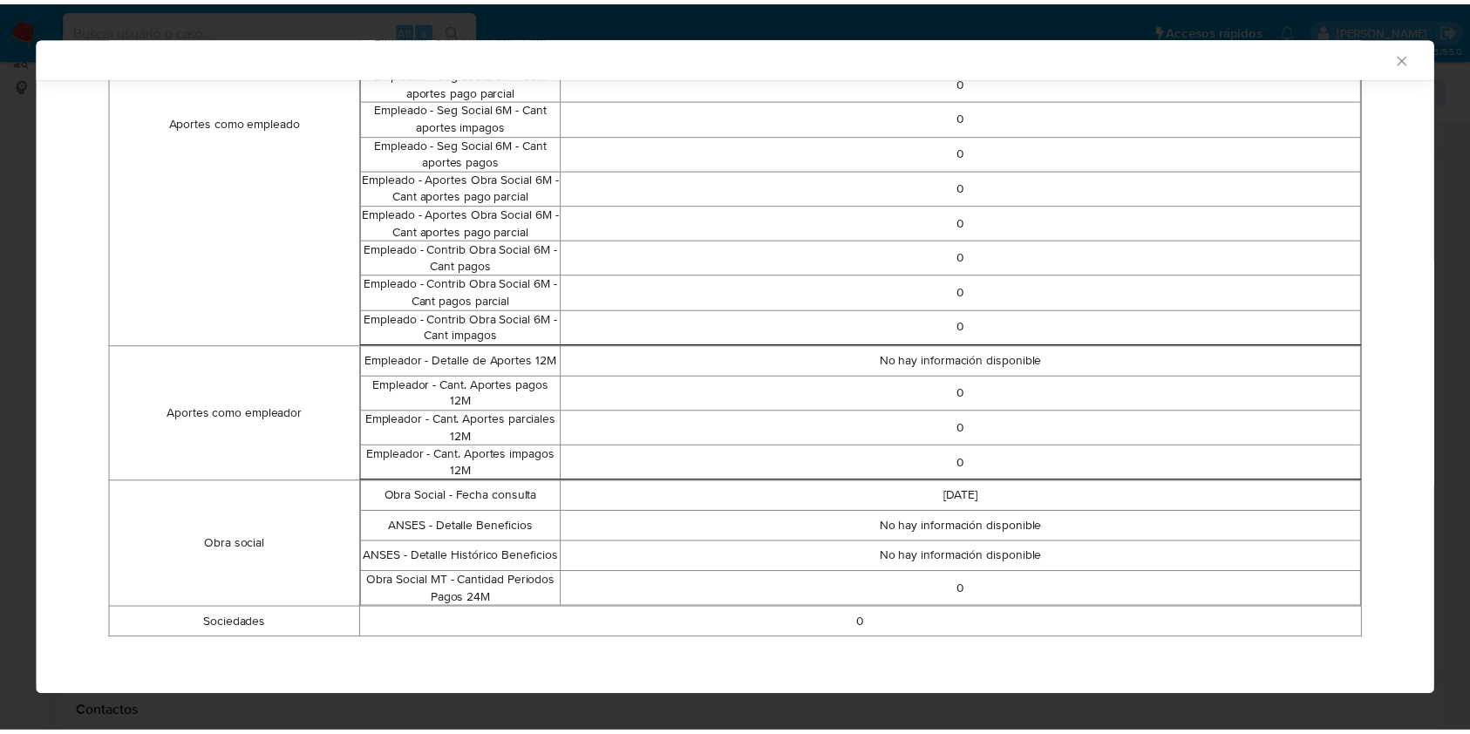
scroll to position [0, 0]
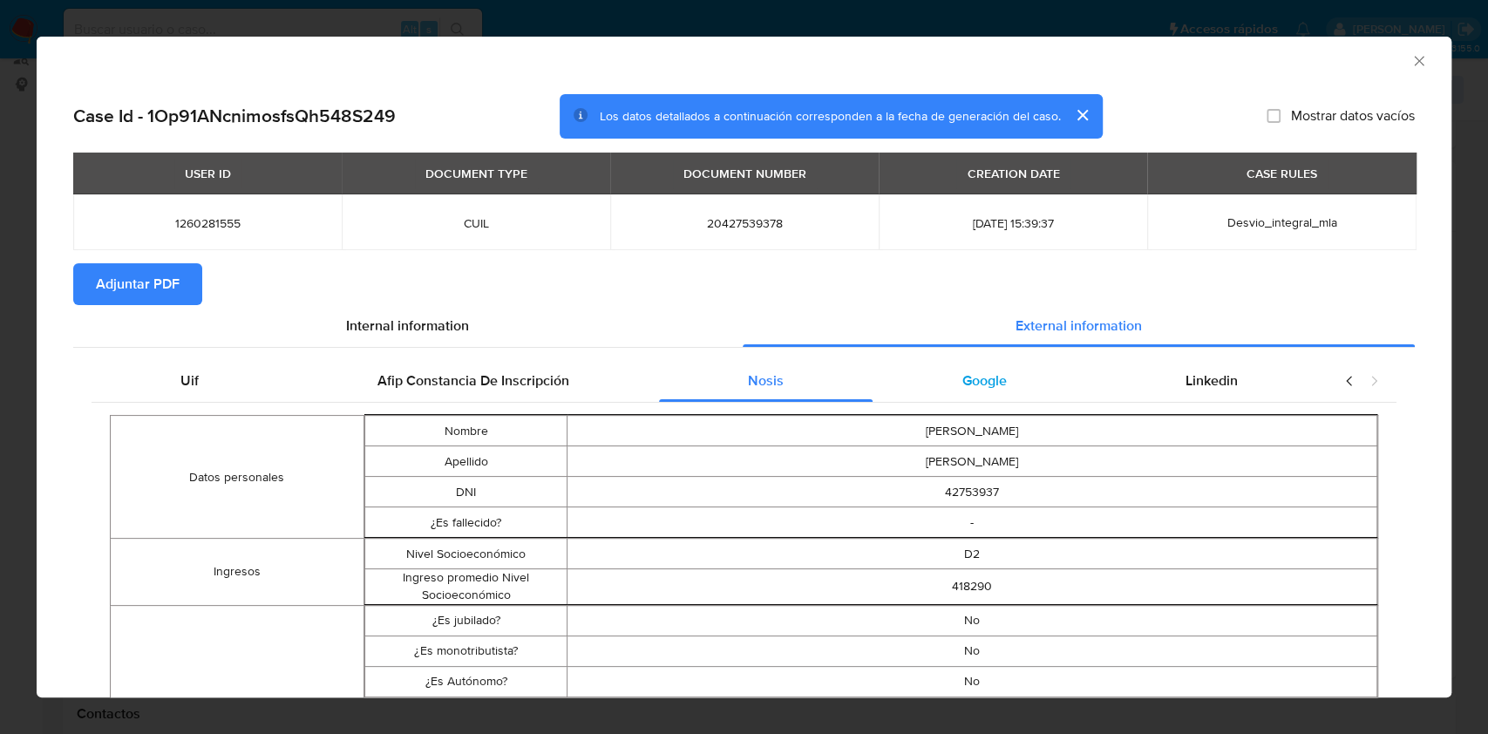
click at [1031, 373] on div "Google" at bounding box center [984, 381] width 223 height 42
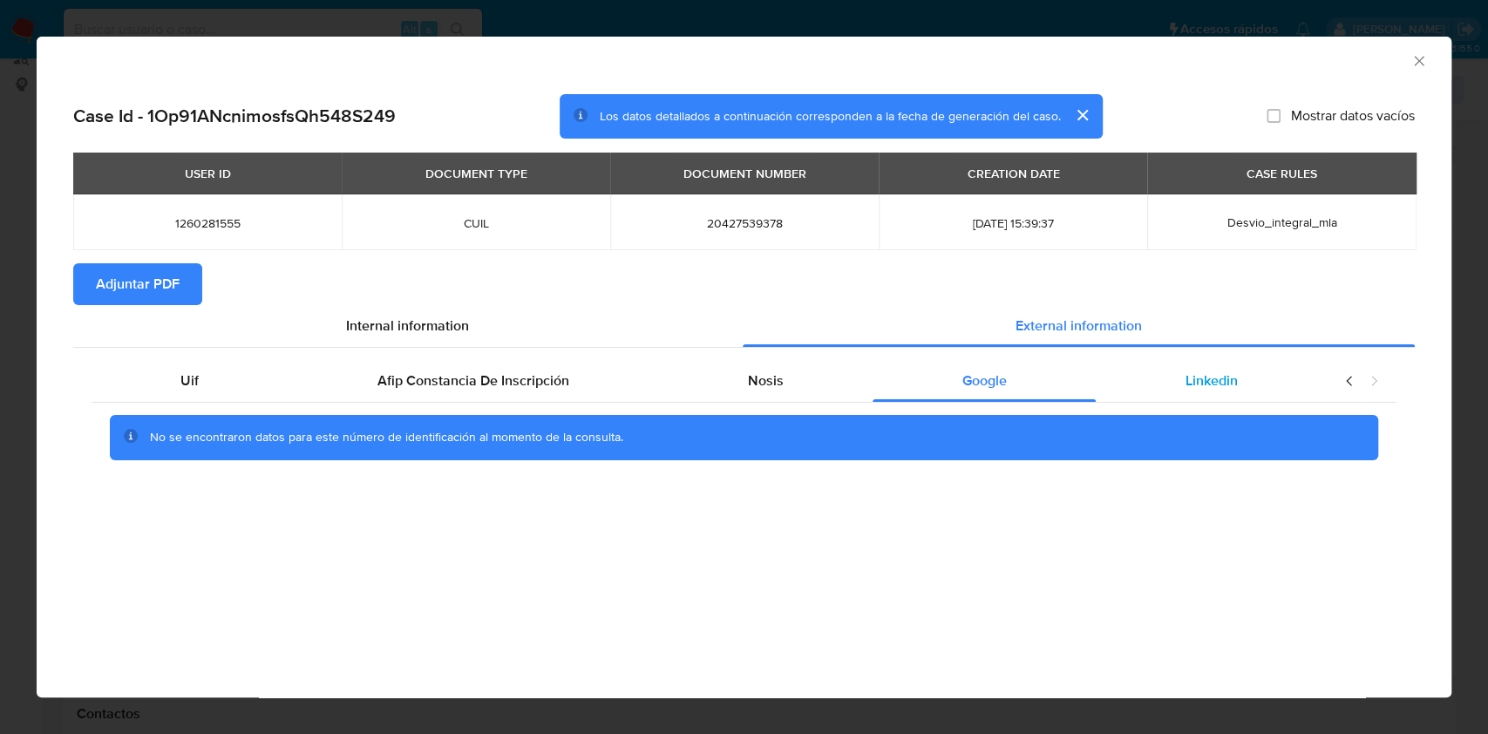
click at [1207, 378] on span "Linkedin" at bounding box center [1212, 381] width 52 height 20
click at [96, 282] on span "Adjuntar PDF" at bounding box center [138, 284] width 84 height 38
click at [1419, 58] on icon "Cerrar ventana" at bounding box center [1419, 60] width 17 height 17
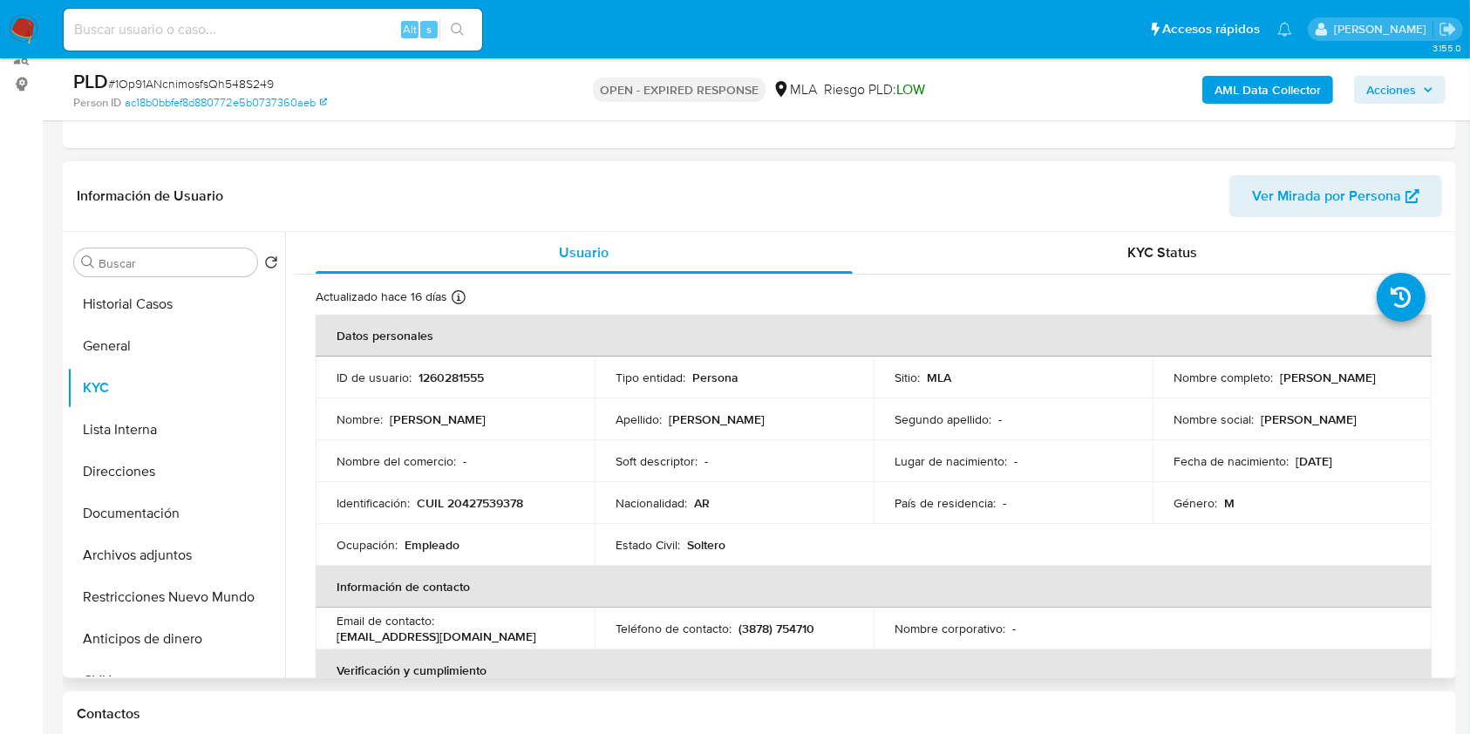
click at [513, 506] on p "CUIL 20427539378" at bounding box center [470, 503] width 106 height 16
copy p "20427539378"
click at [191, 503] on button "Documentación" at bounding box center [169, 514] width 204 height 42
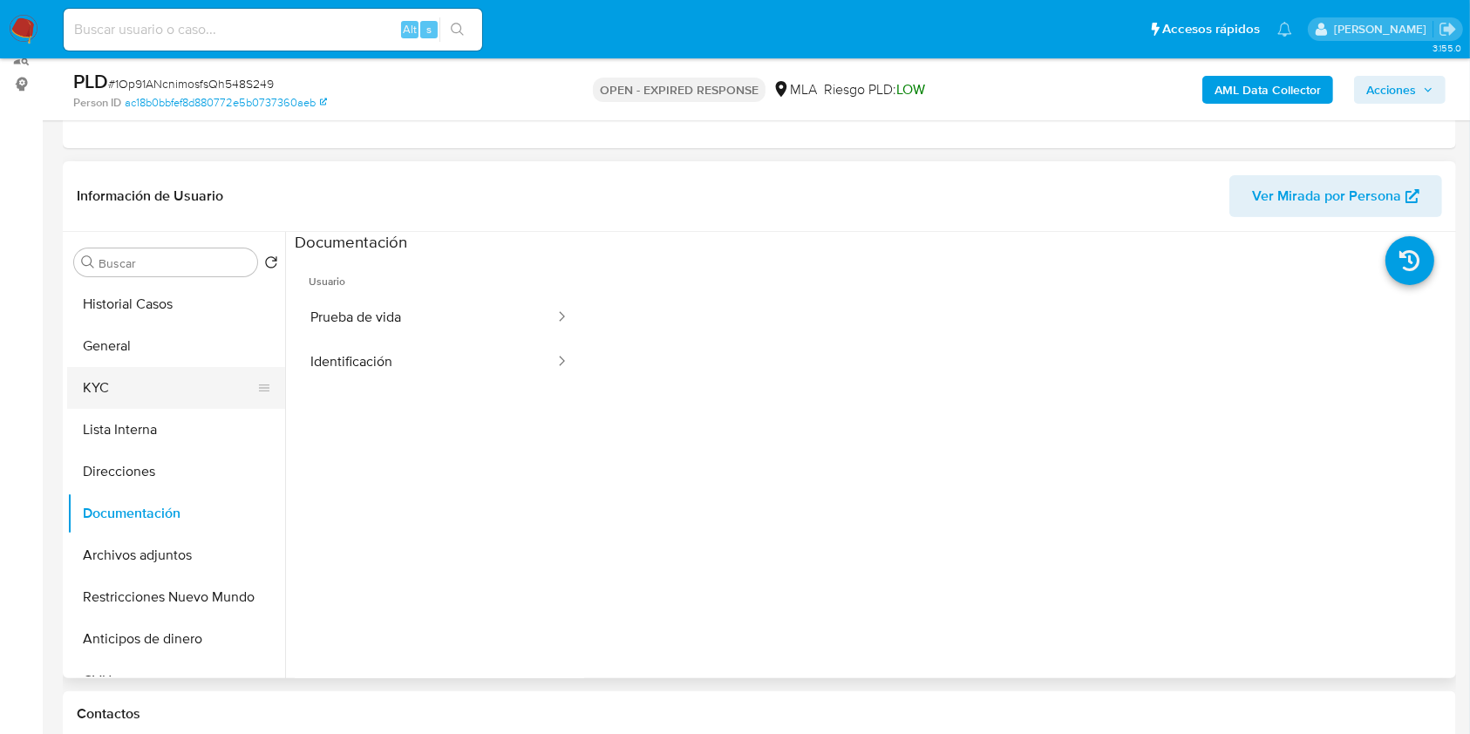
click at [149, 384] on button "KYC" at bounding box center [169, 388] width 204 height 42
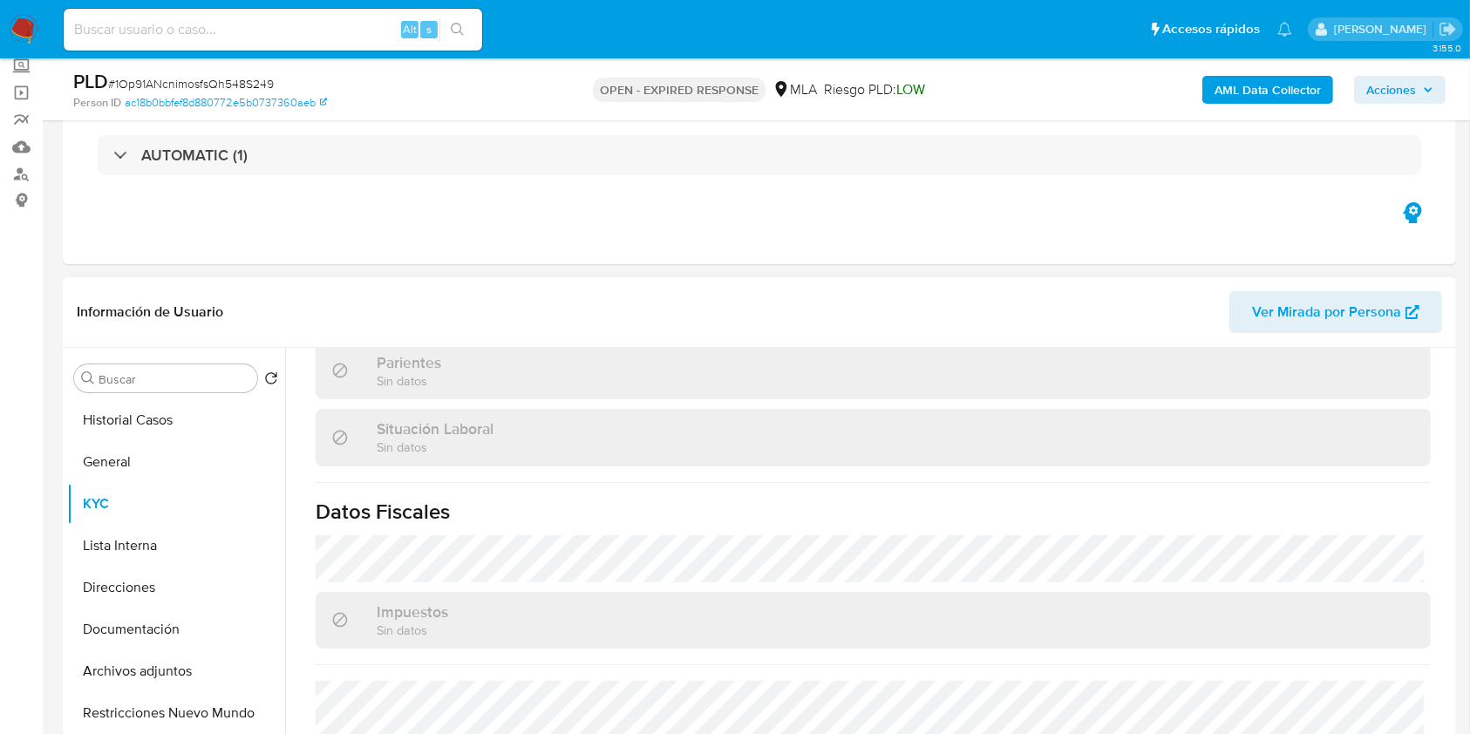
scroll to position [918, 0]
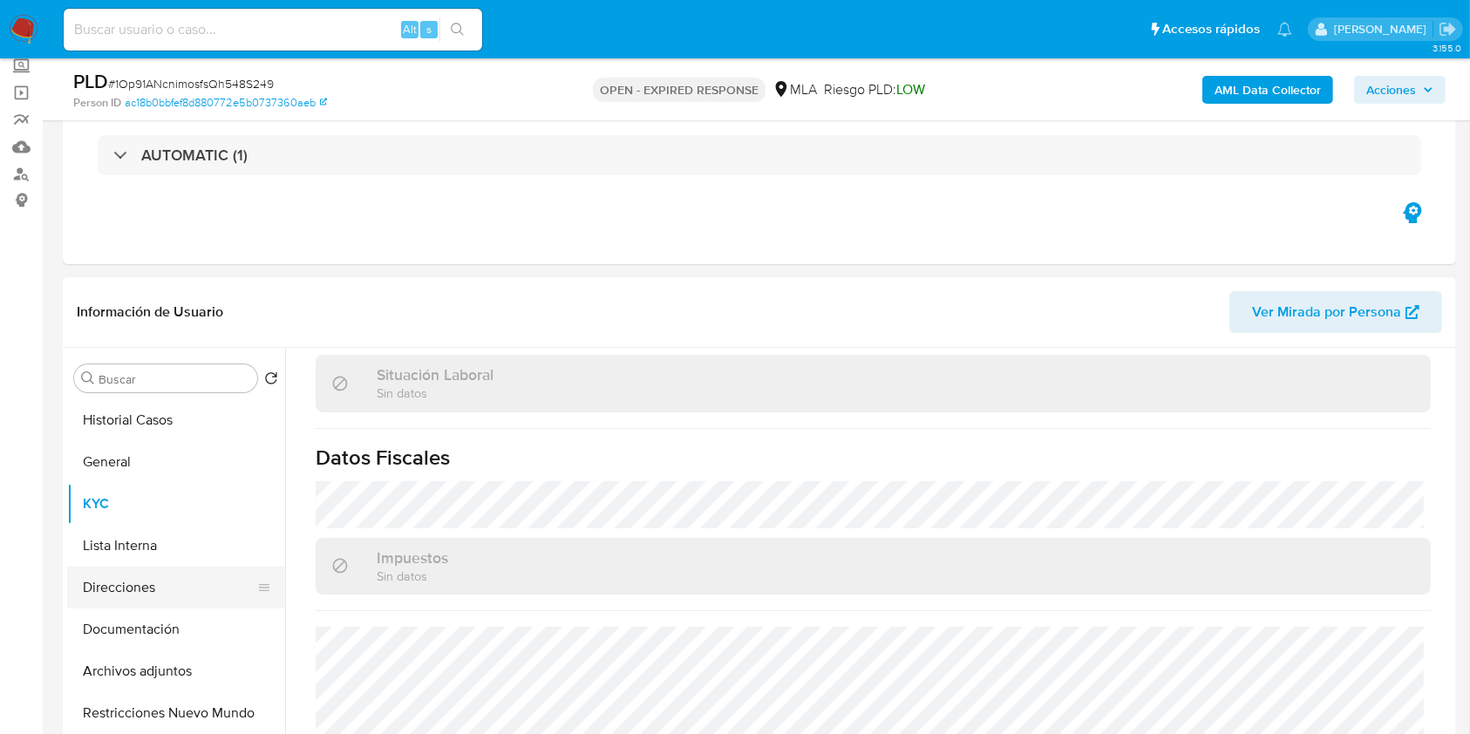
click at [132, 589] on button "Direcciones" at bounding box center [169, 588] width 204 height 42
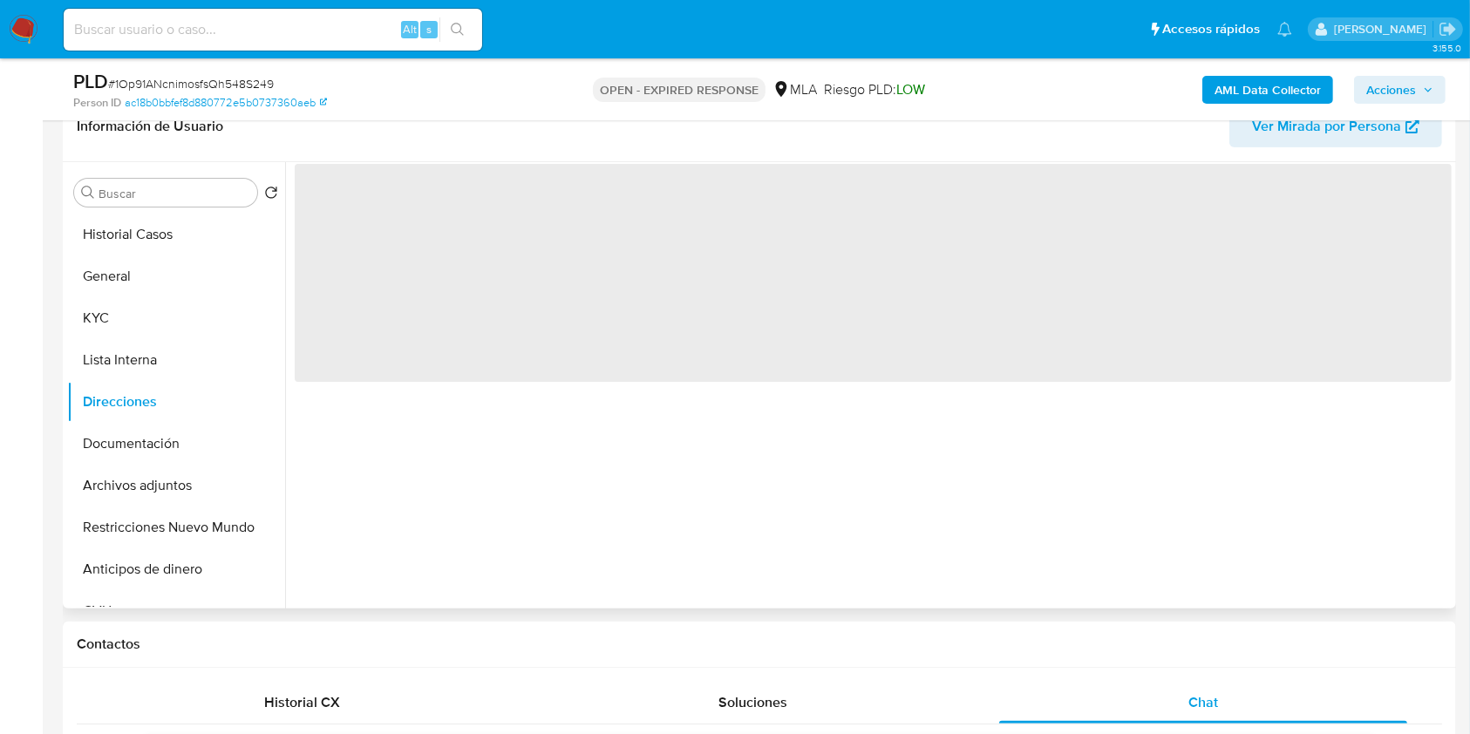
scroll to position [221, 0]
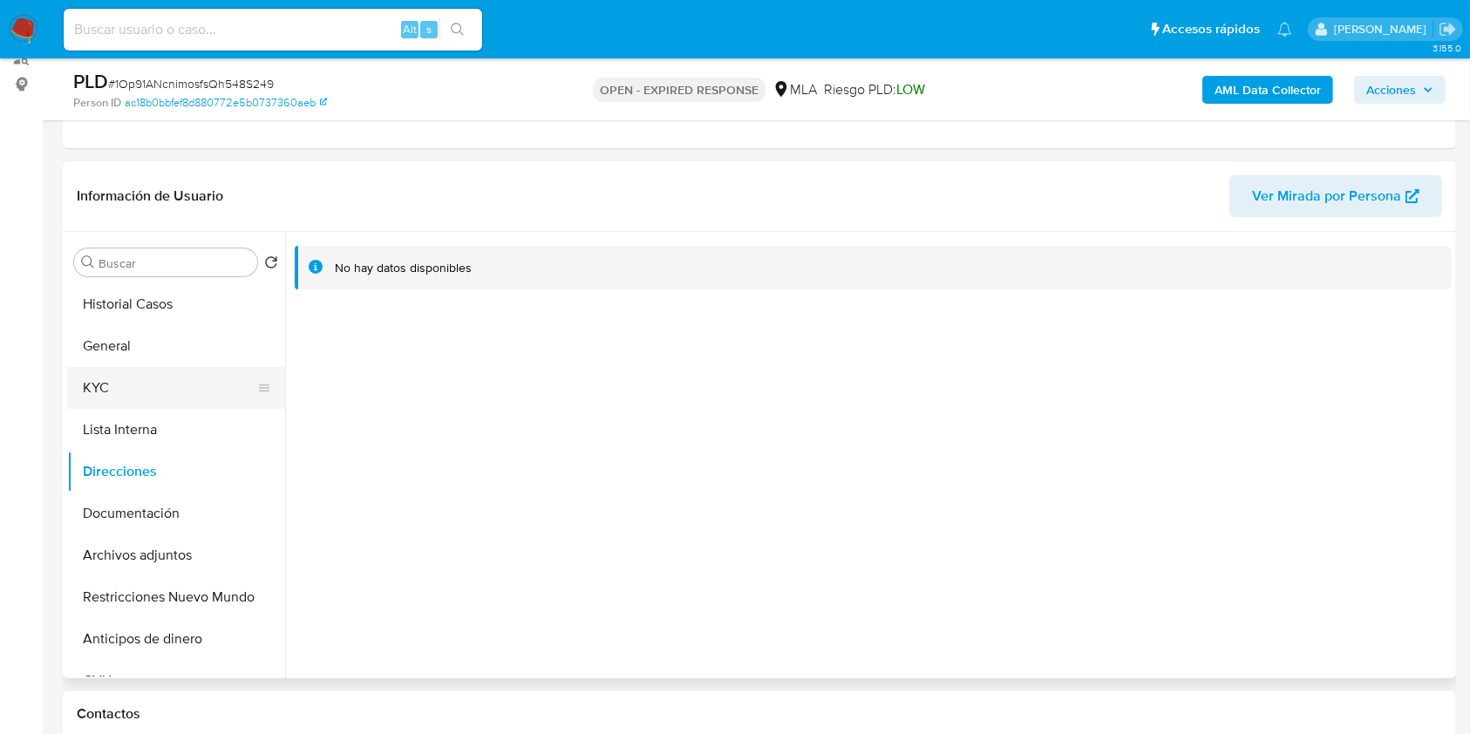
click at [134, 379] on button "KYC" at bounding box center [169, 388] width 204 height 42
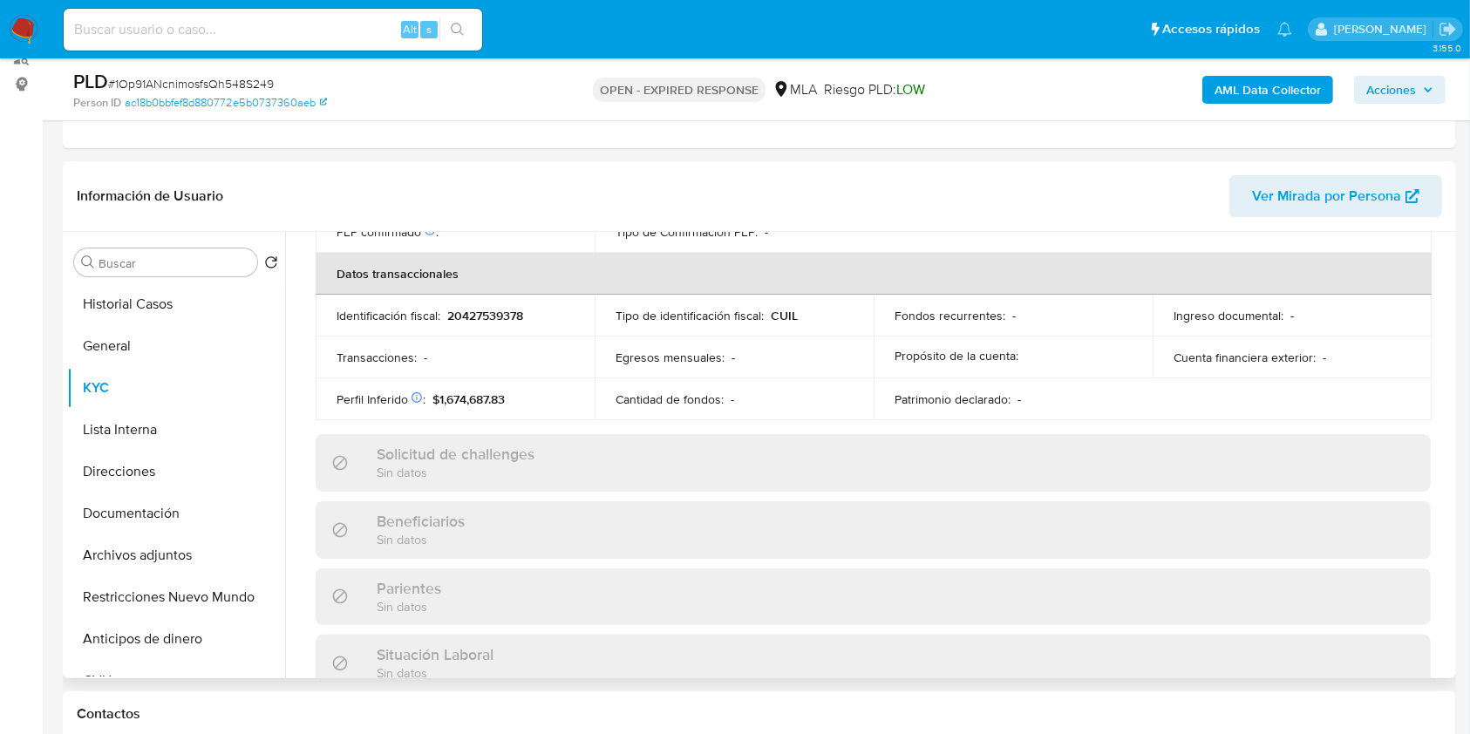
scroll to position [918, 0]
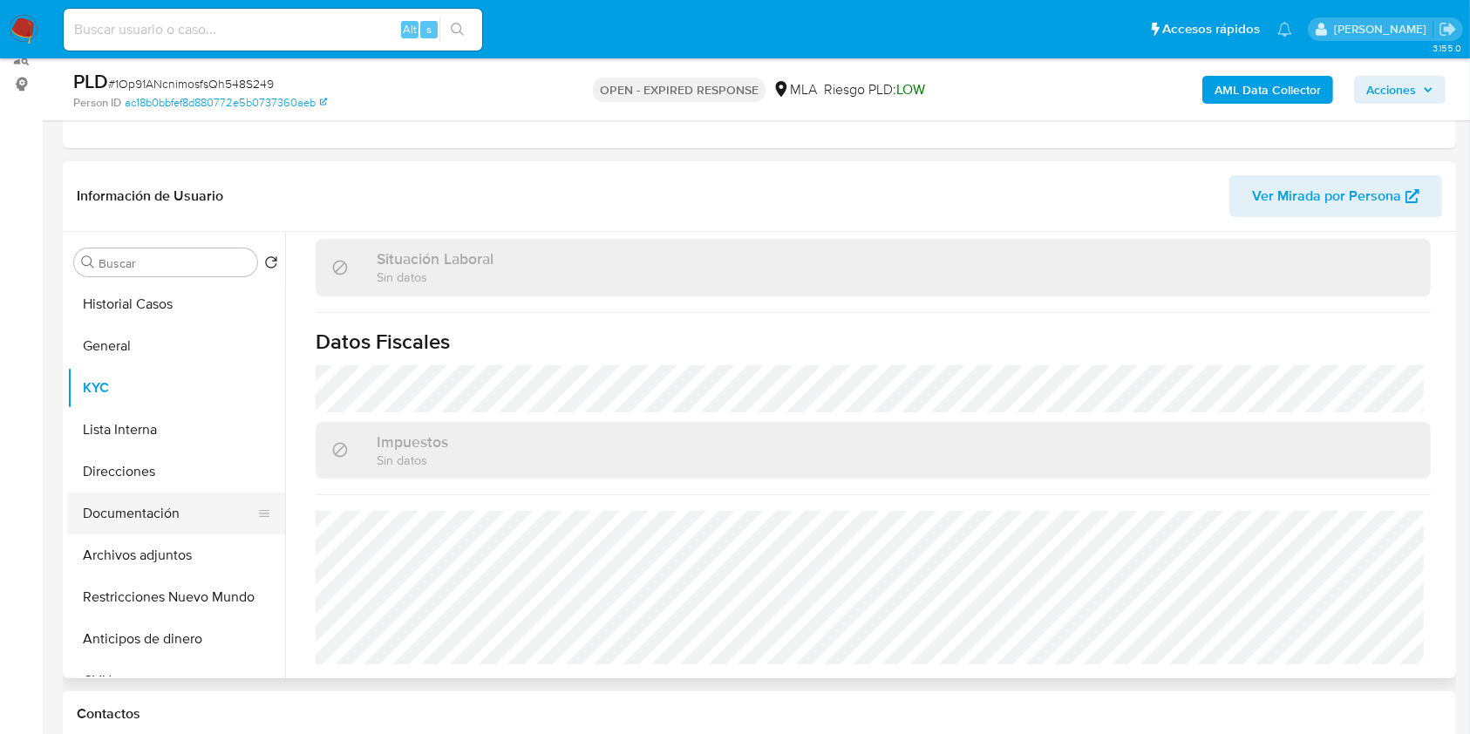
click at [153, 501] on button "Documentación" at bounding box center [169, 514] width 204 height 42
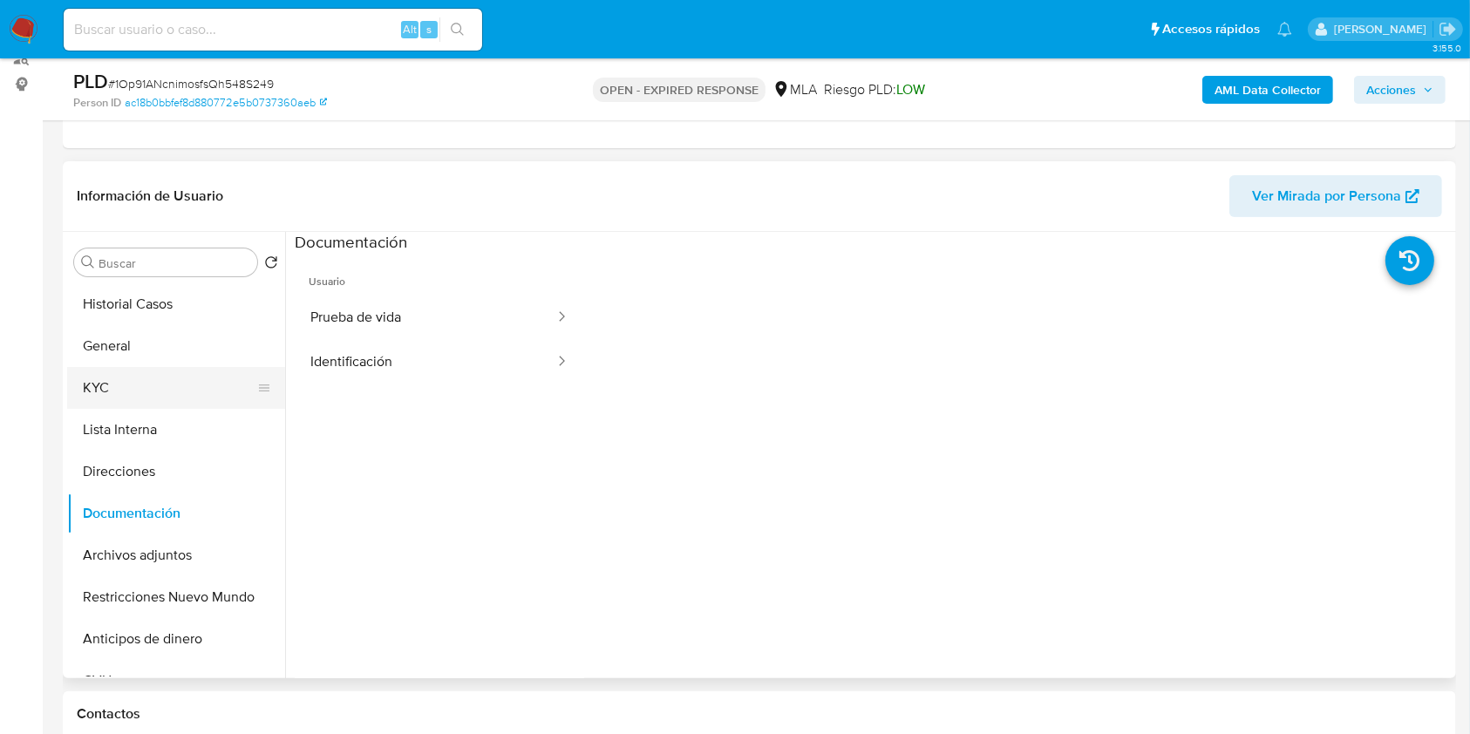
click at [131, 391] on button "KYC" at bounding box center [169, 388] width 204 height 42
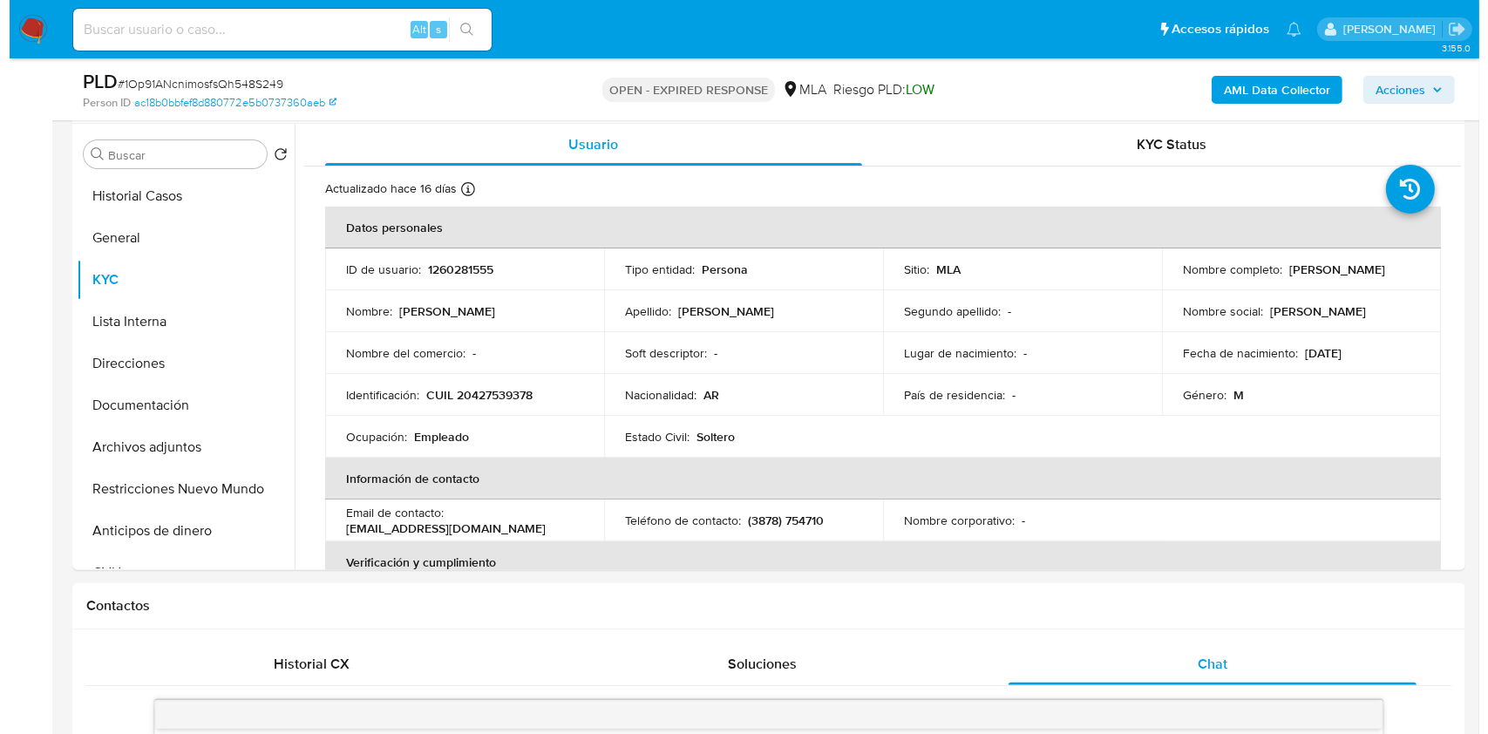
scroll to position [315, 0]
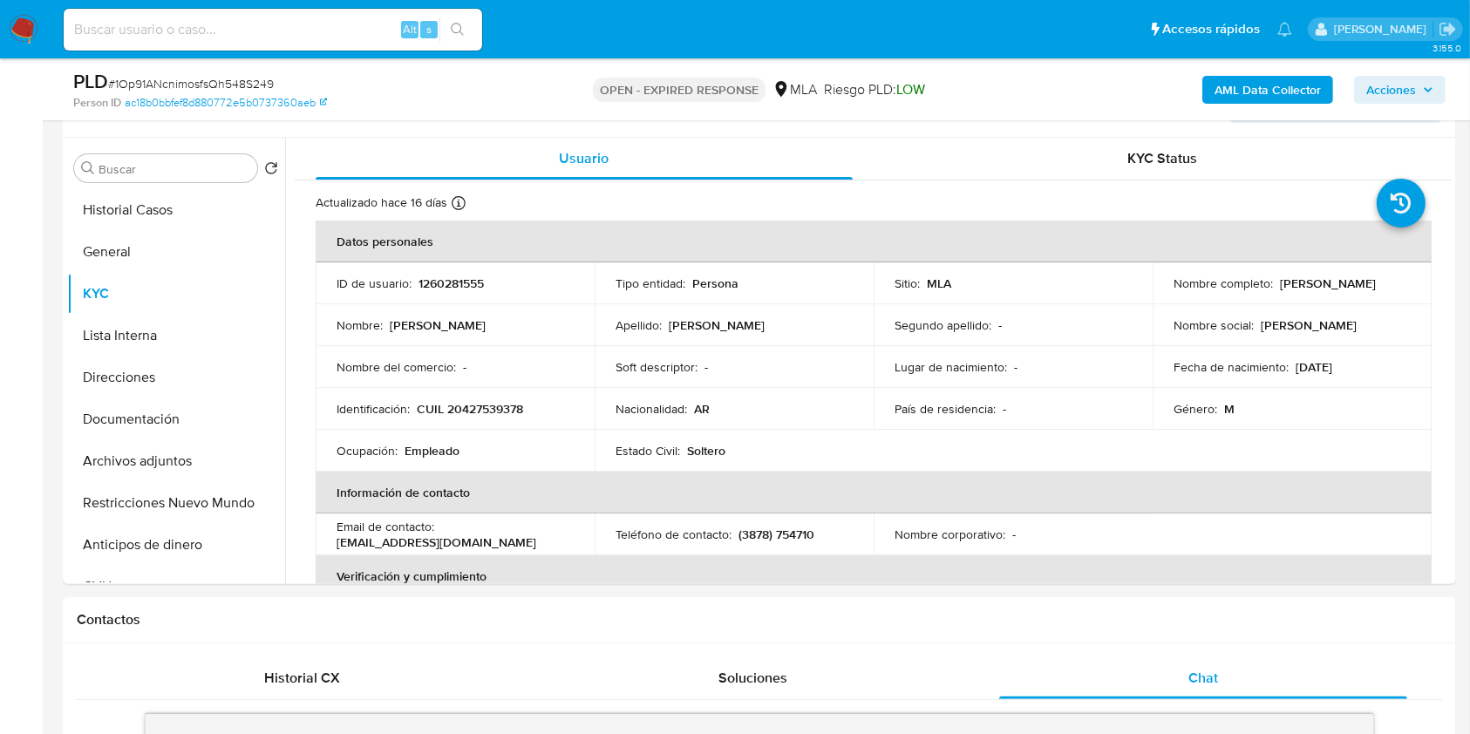
click at [1221, 88] on b "AML Data Collector" at bounding box center [1267, 90] width 106 height 28
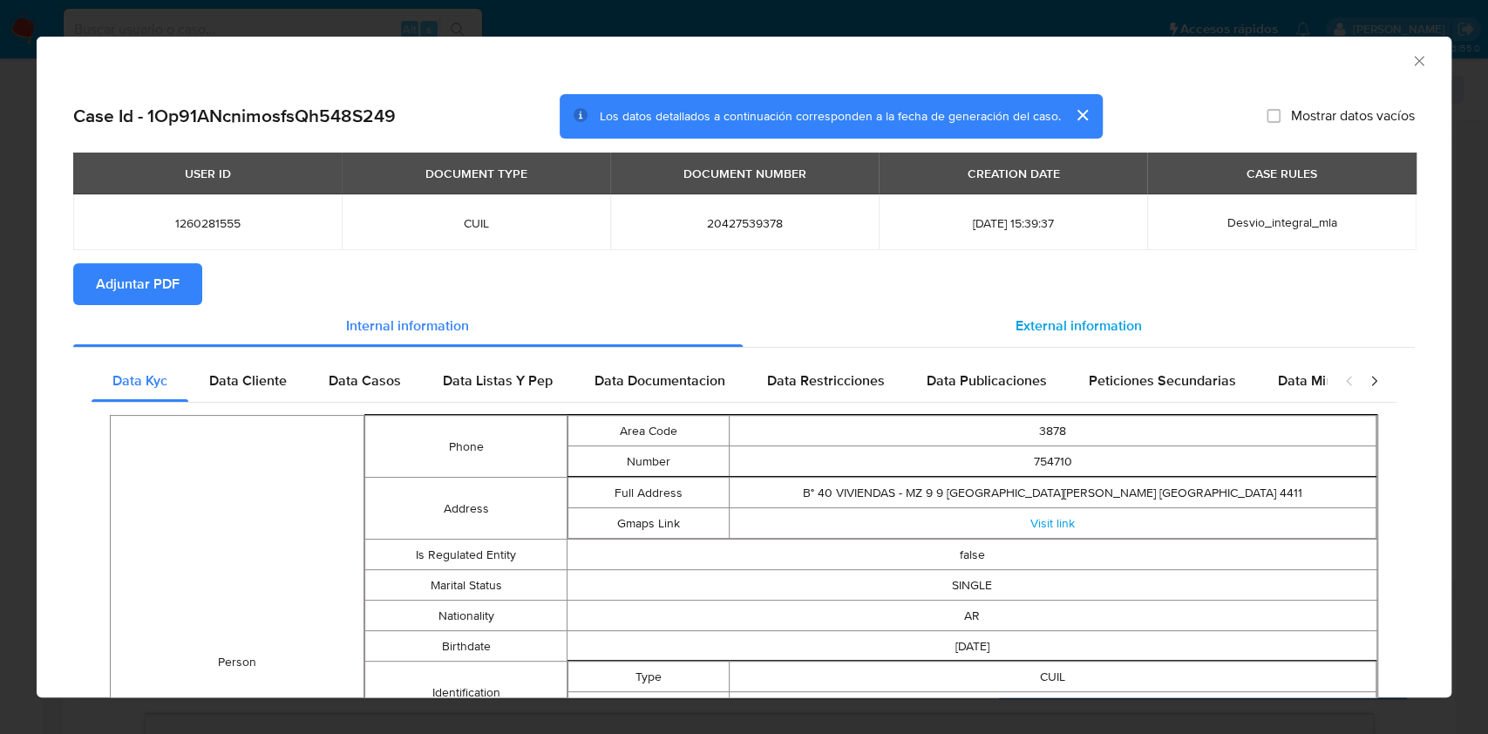
click at [1016, 326] on span "External information" at bounding box center [1079, 326] width 126 height 20
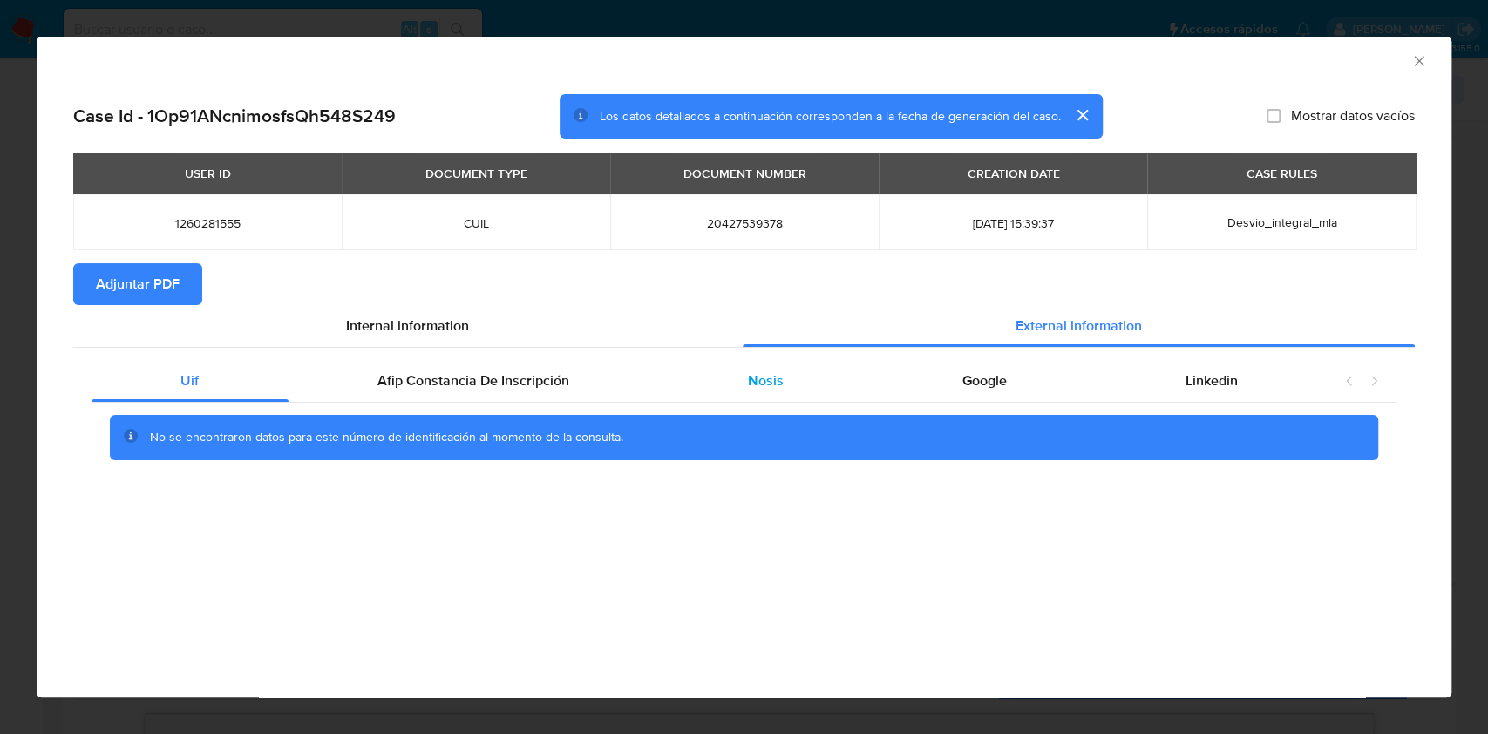
click at [843, 366] on div "Nosis" at bounding box center [766, 381] width 214 height 42
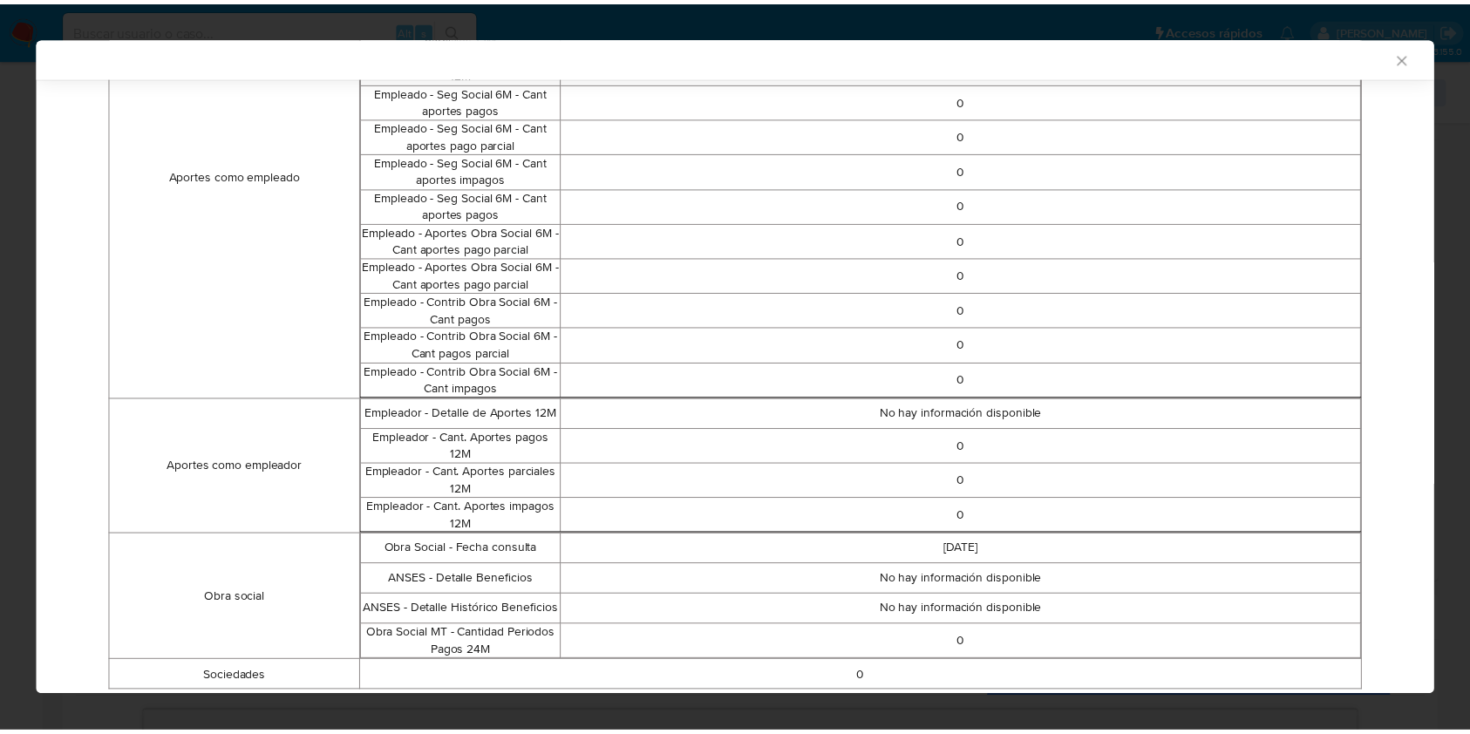
scroll to position [979, 0]
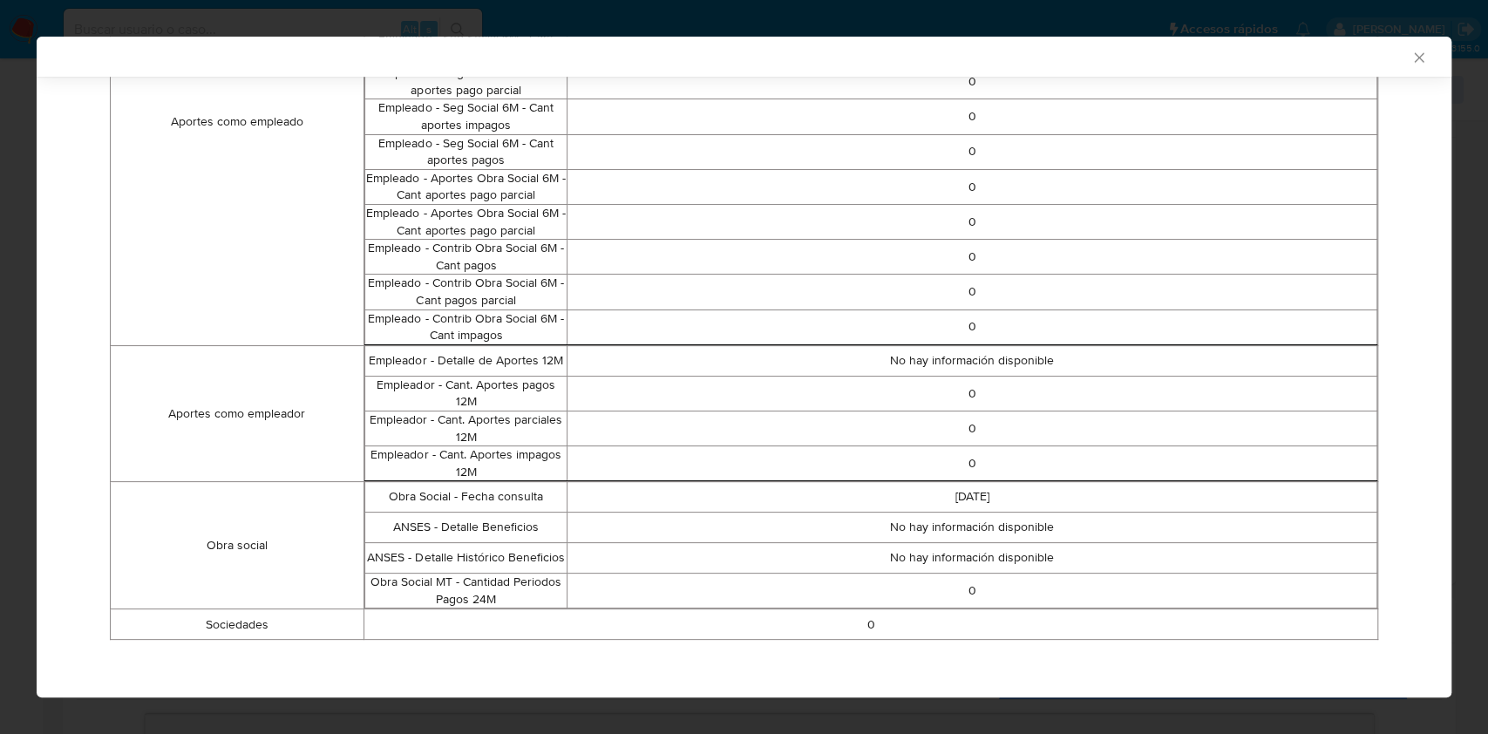
click at [14, 434] on div "AML Data Collector Case Id - 1Op91ANcnimosfsQh548S249 Los datos detallados a co…" at bounding box center [744, 367] width 1488 height 734
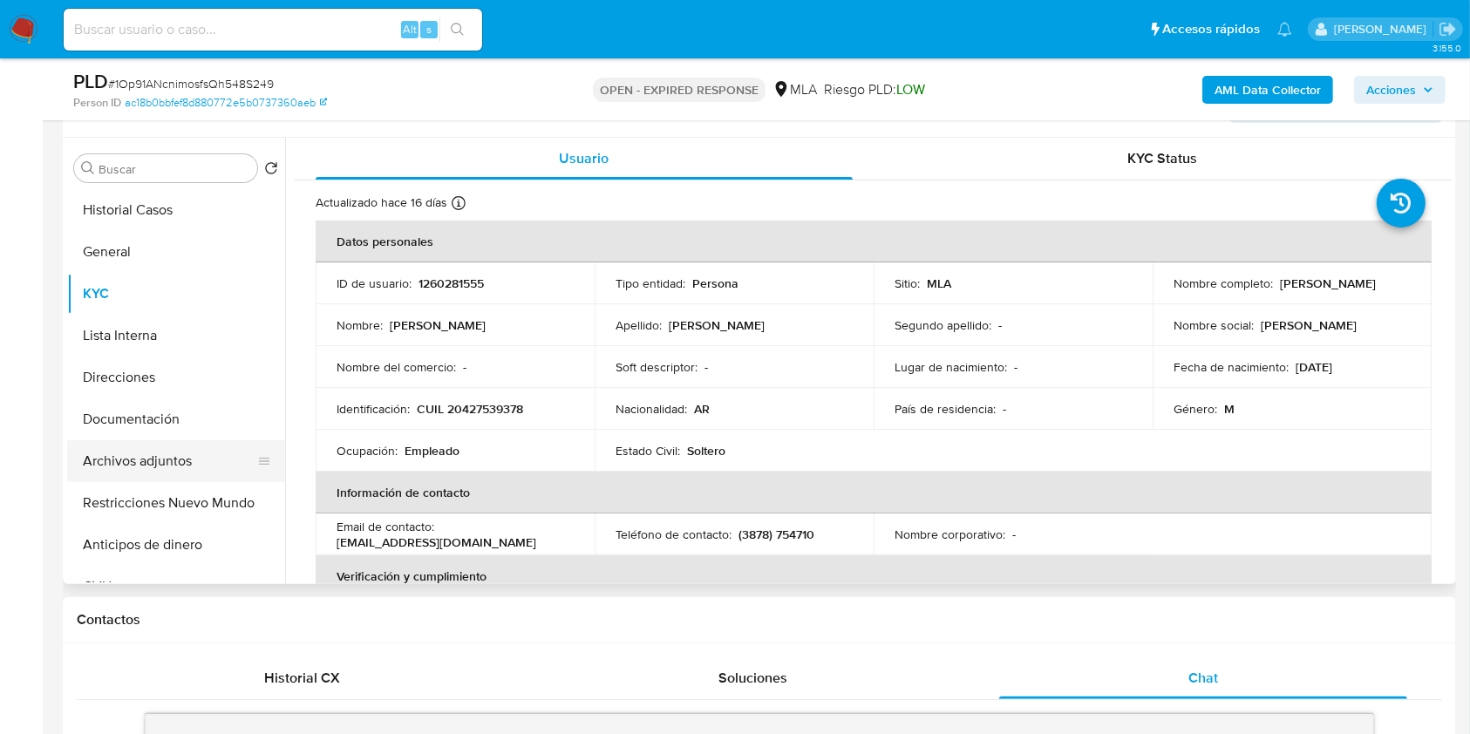
click at [172, 456] on button "Archivos adjuntos" at bounding box center [169, 461] width 204 height 42
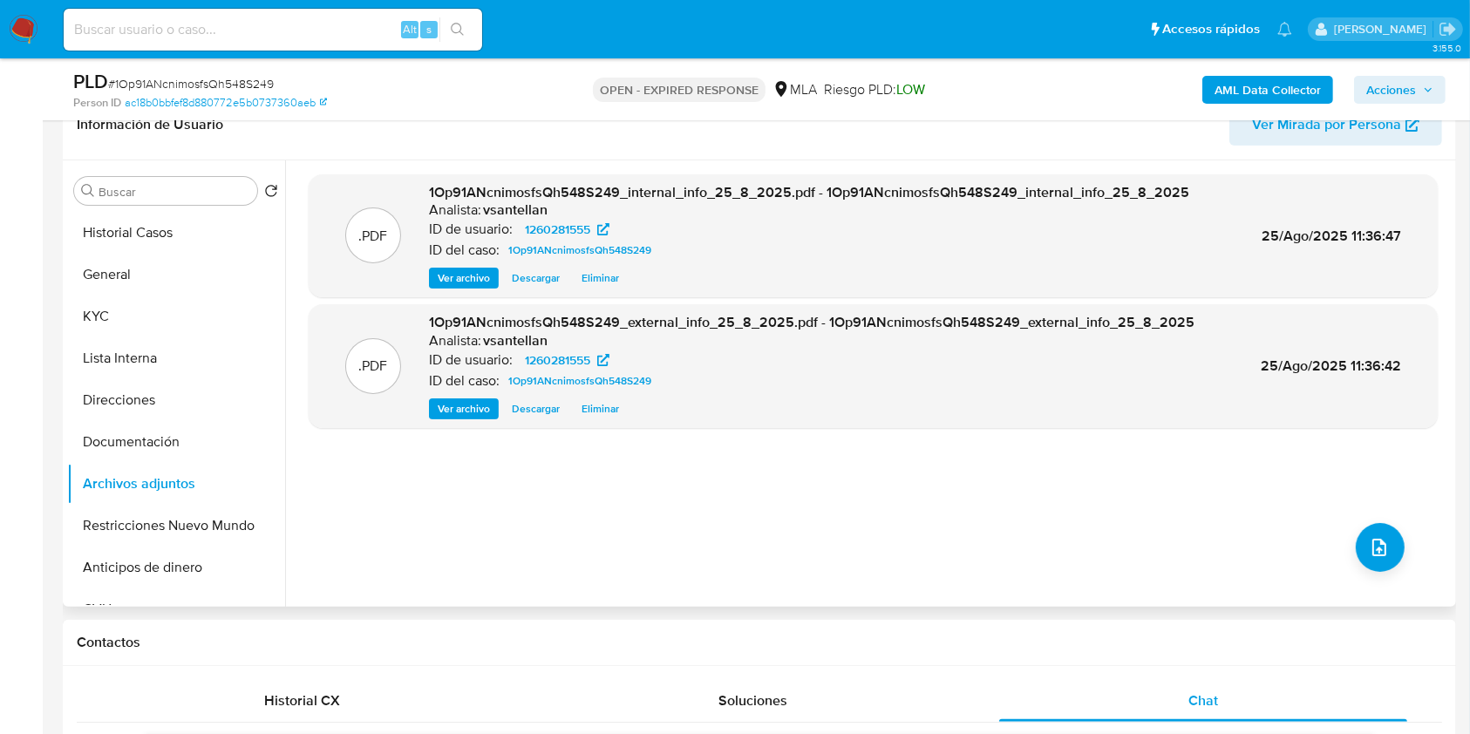
scroll to position [285, 0]
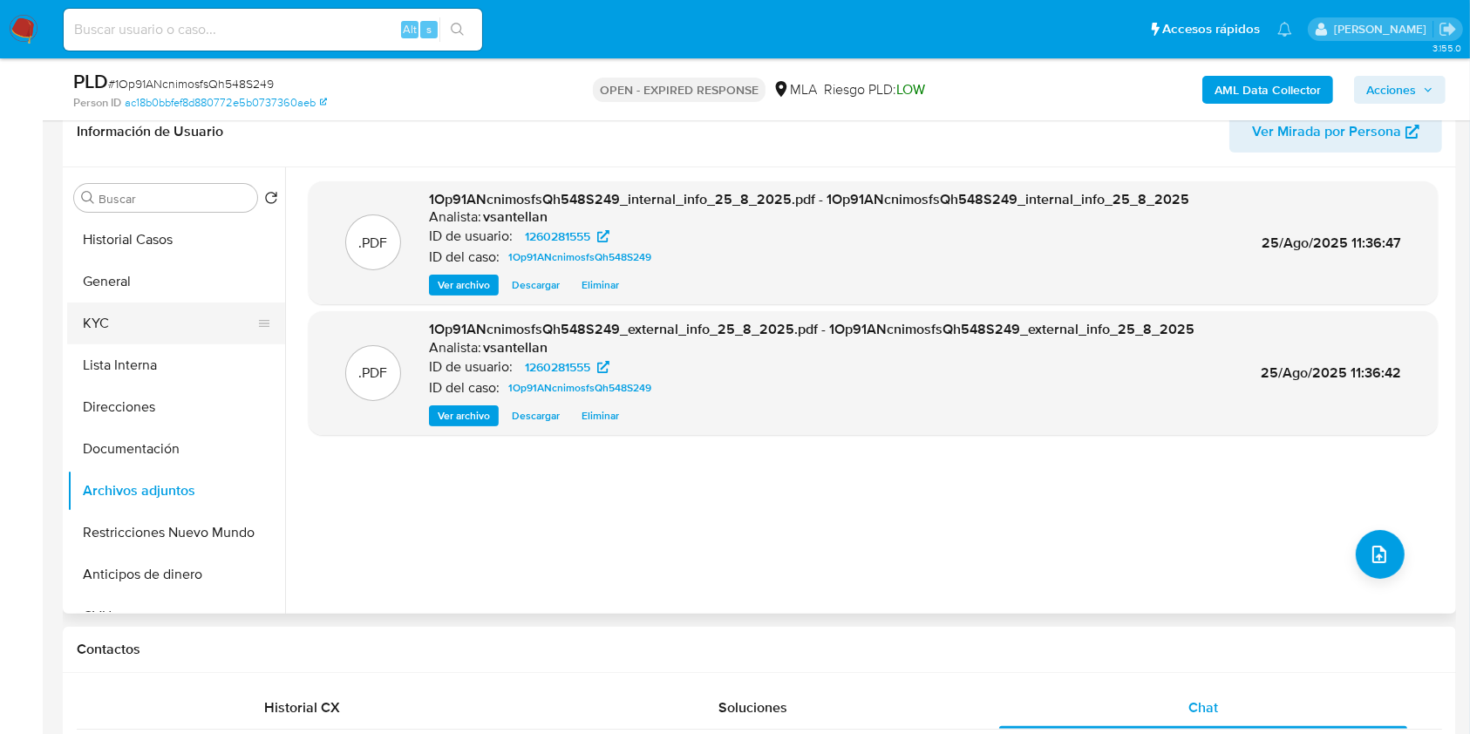
click at [201, 323] on button "KYC" at bounding box center [169, 324] width 204 height 42
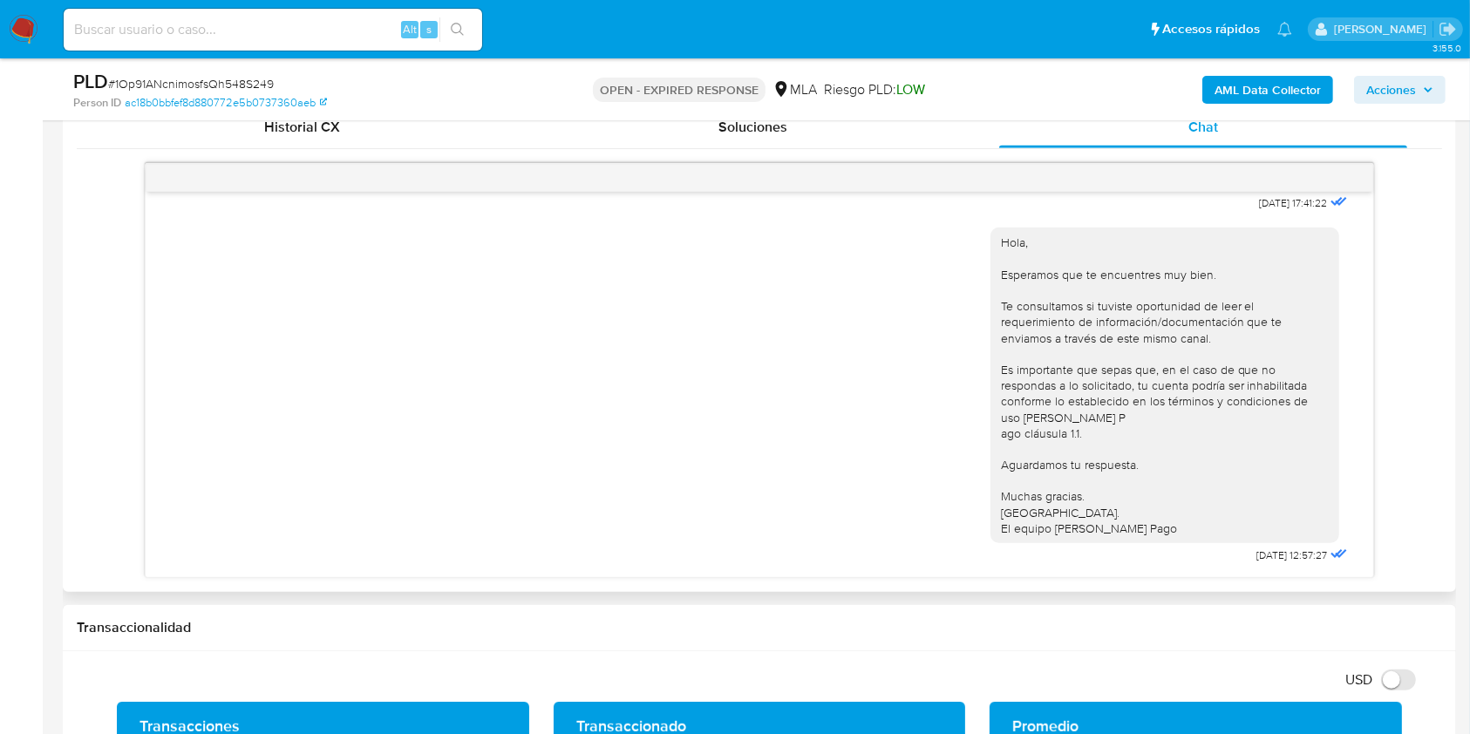
scroll to position [749, 0]
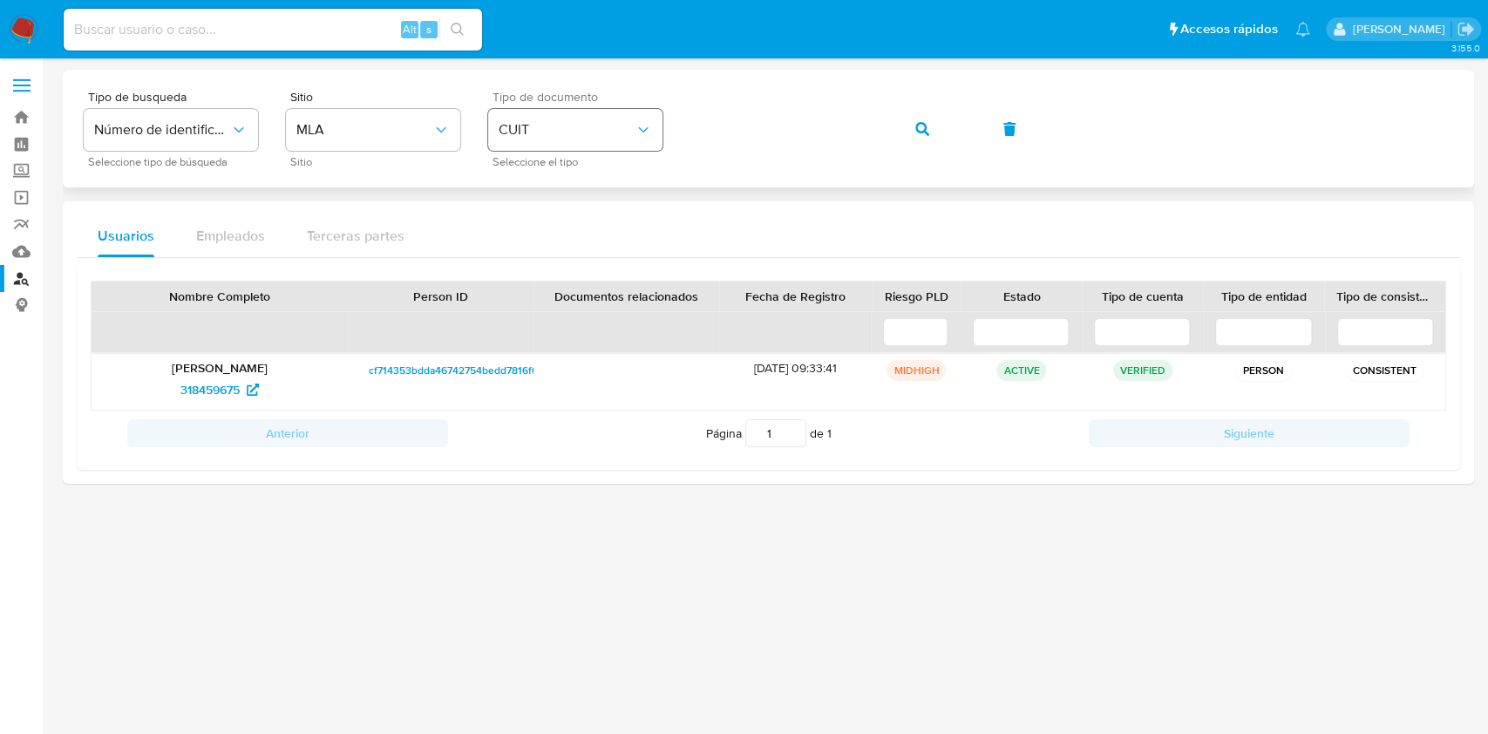
click at [544, 124] on div "Tipo de busqueda Número de identificación Seleccione tipo de búsqueda Sitio MLA…" at bounding box center [769, 129] width 1370 height 76
click at [897, 126] on button "button" at bounding box center [922, 129] width 59 height 42
click at [208, 398] on span "718815010" at bounding box center [210, 390] width 56 height 28
click at [626, 150] on div "Tipo de busqueda Número de identificación Seleccione tipo de búsqueda Sitio MLA…" at bounding box center [769, 129] width 1370 height 76
click at [910, 124] on button "button" at bounding box center [922, 129] width 59 height 42
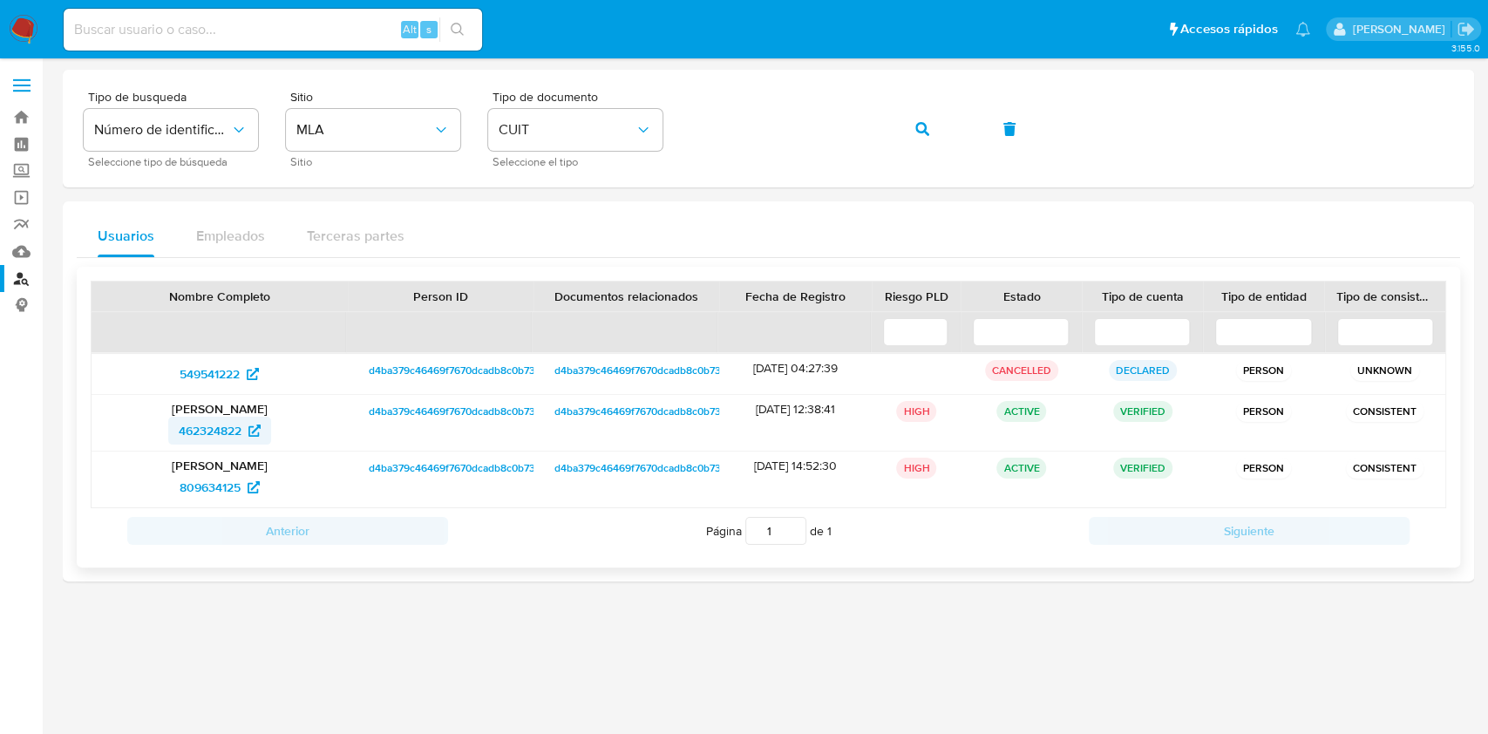
click at [213, 436] on span "462324822" at bounding box center [210, 431] width 63 height 28
click at [652, 122] on div "Tipo de busqueda Número de identificación Seleccione tipo de búsqueda Sitio MLA…" at bounding box center [769, 129] width 1370 height 76
click at [922, 122] on icon "button" at bounding box center [922, 129] width 14 height 14
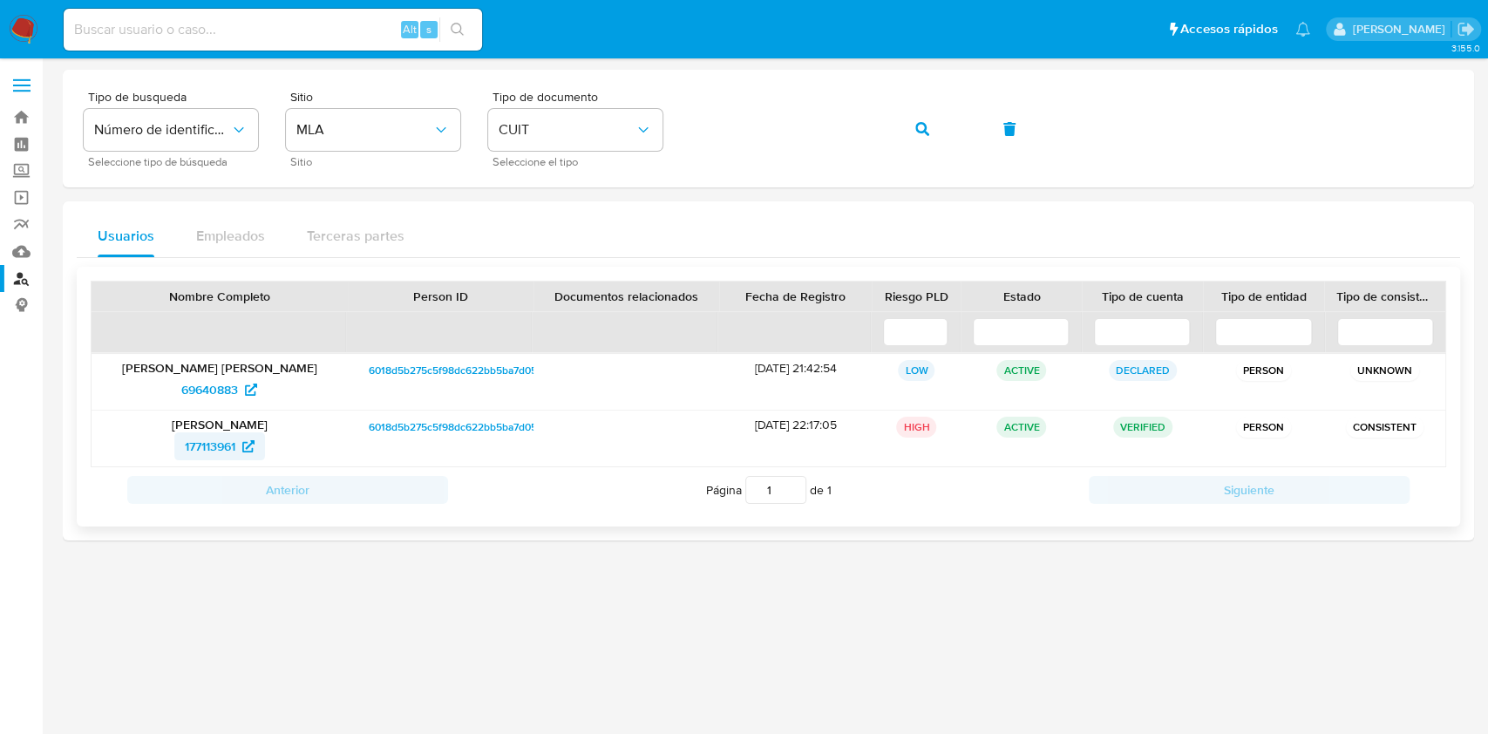
click at [211, 437] on span "177113961" at bounding box center [210, 446] width 51 height 28
click at [648, 129] on div "Tipo de busqueda Número de identificación Seleccione tipo de búsqueda Sitio MLA…" at bounding box center [769, 129] width 1370 height 76
click at [901, 134] on button "button" at bounding box center [922, 129] width 59 height 42
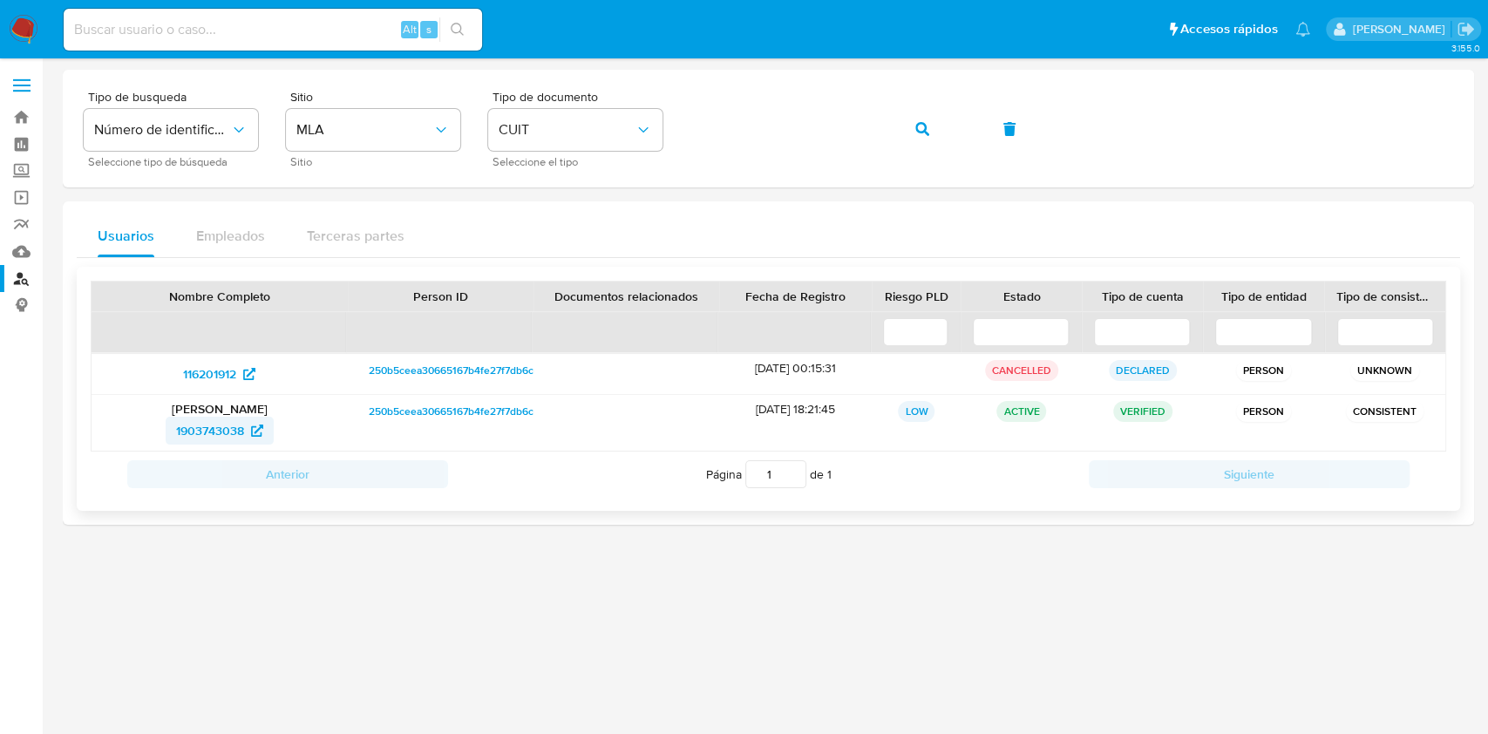
click at [202, 429] on span "1903743038" at bounding box center [210, 431] width 68 height 28
click at [562, 146] on div "Tipo de busqueda Número de identificación Seleccione tipo de búsqueda Sitio MLA…" at bounding box center [769, 129] width 1370 height 76
click at [911, 124] on button "button" at bounding box center [922, 129] width 59 height 42
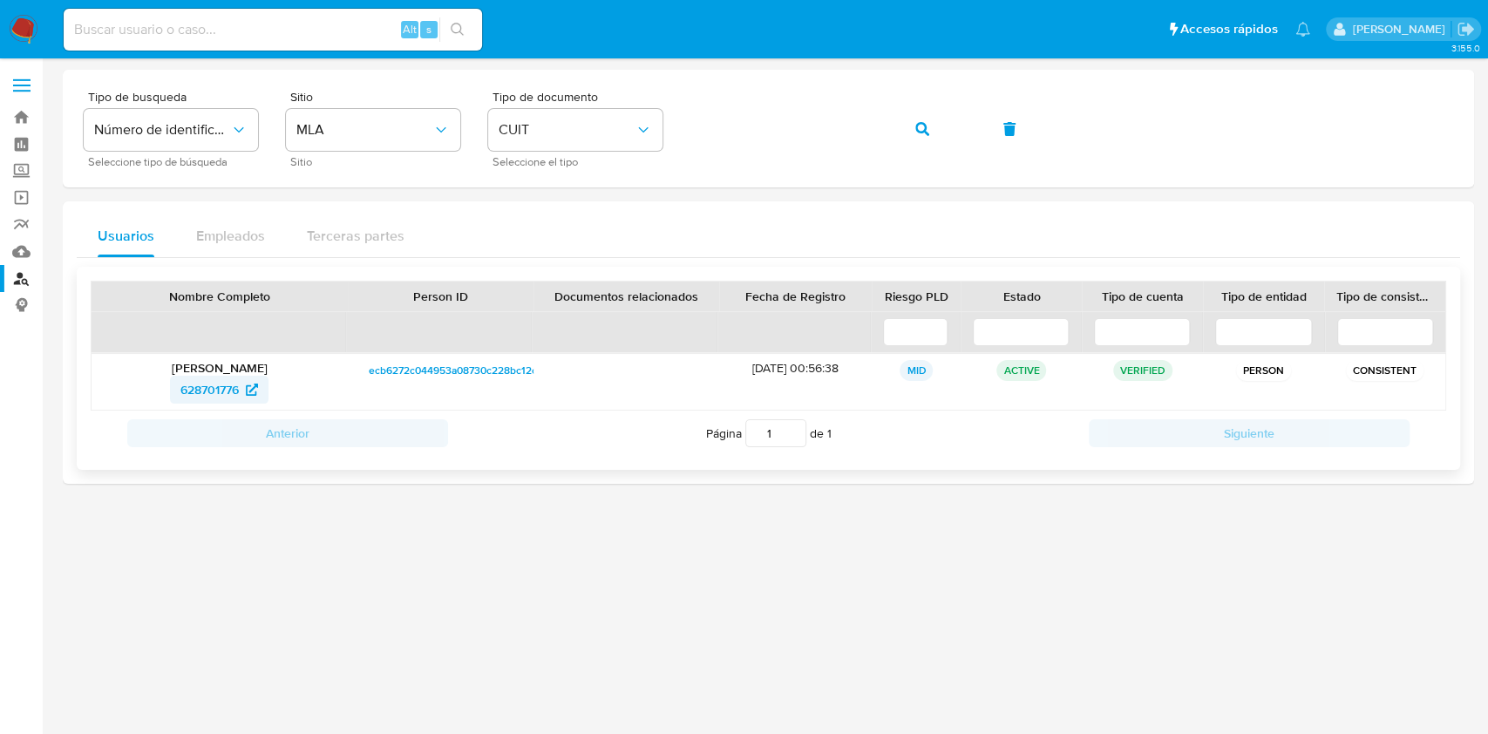
click at [188, 387] on span "628701776" at bounding box center [209, 390] width 58 height 28
click at [622, 154] on div "Tipo de busqueda Número de identificación Seleccione tipo de búsqueda Sitio MLA…" at bounding box center [769, 129] width 1370 height 76
click at [894, 134] on button "button" at bounding box center [922, 129] width 59 height 42
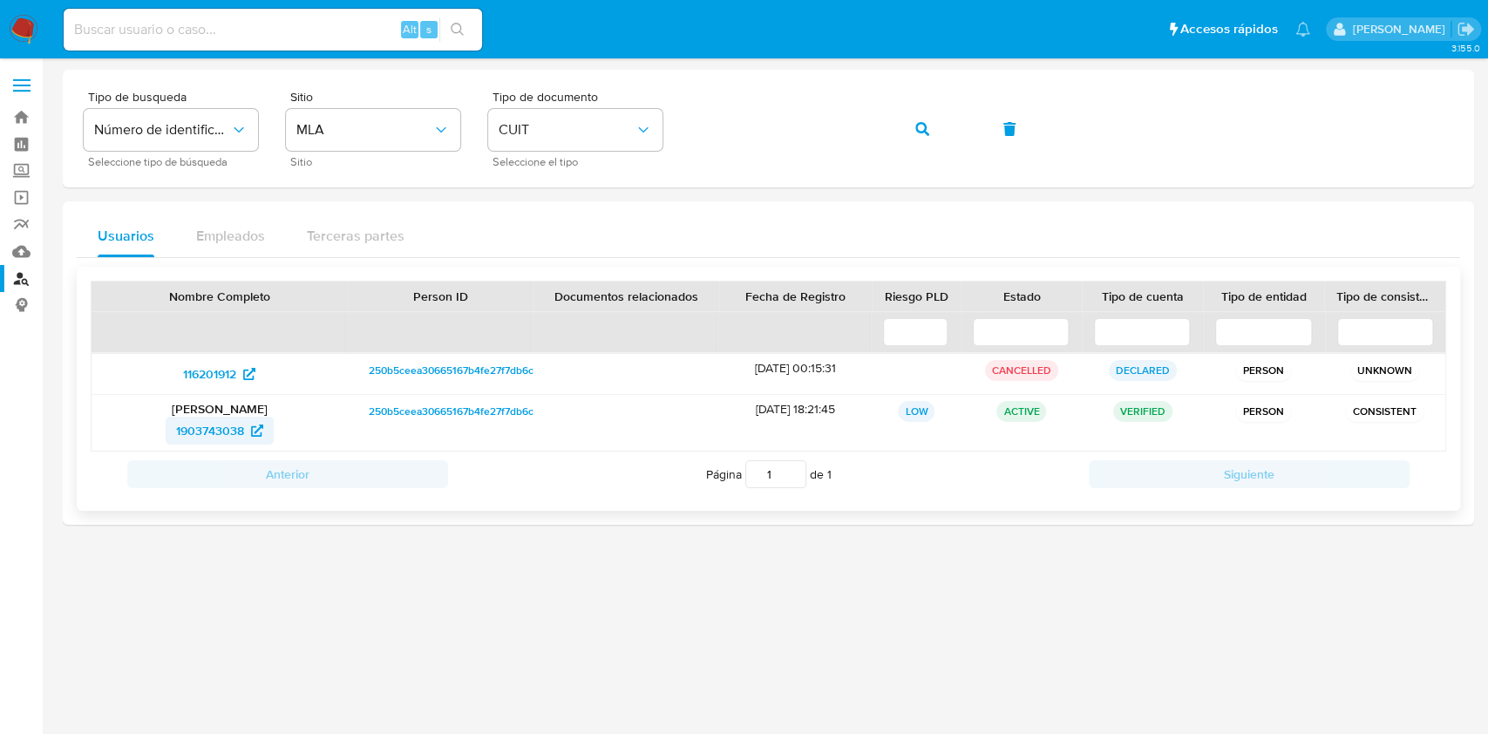
click at [221, 429] on span "1903743038" at bounding box center [210, 431] width 68 height 28
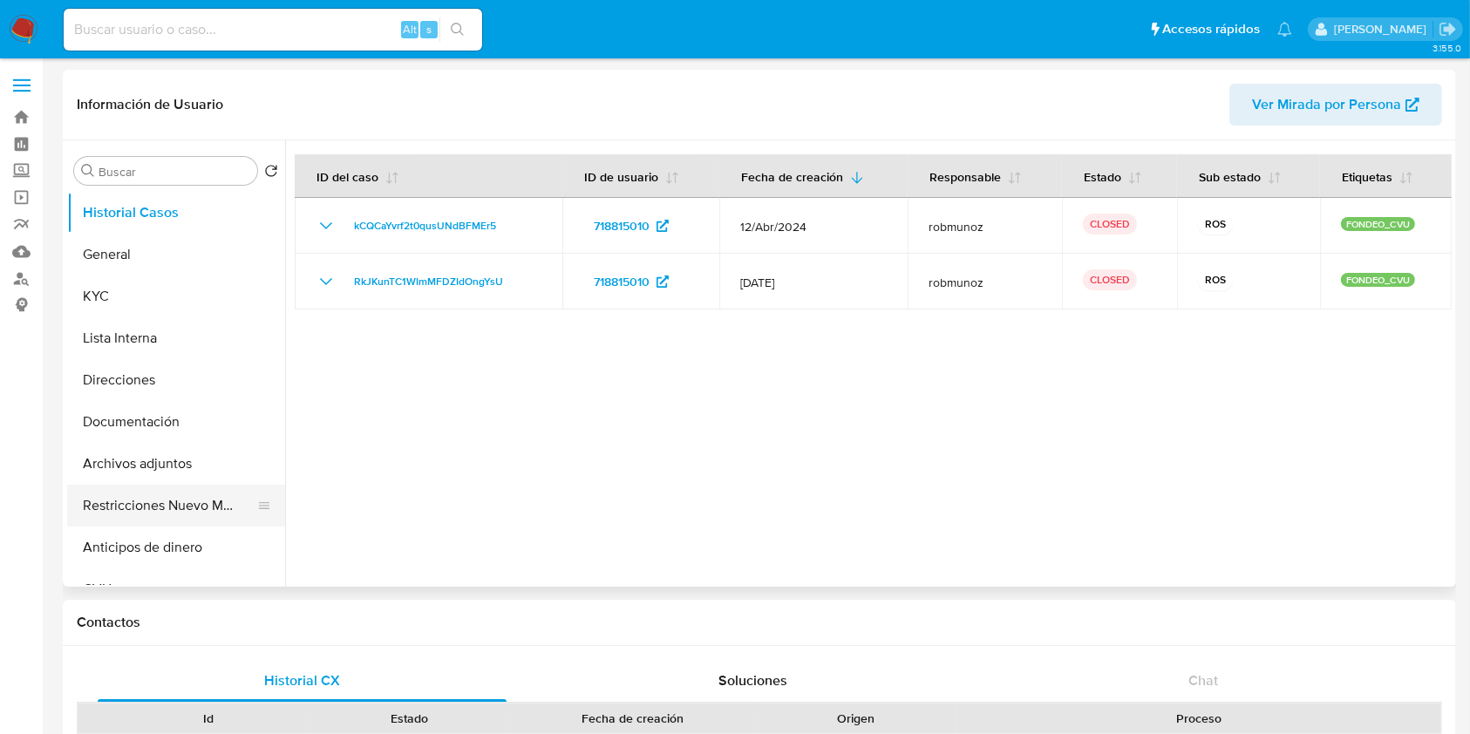
select select "10"
click at [163, 509] on button "Restricciones Nuevo Mundo" at bounding box center [169, 506] width 204 height 42
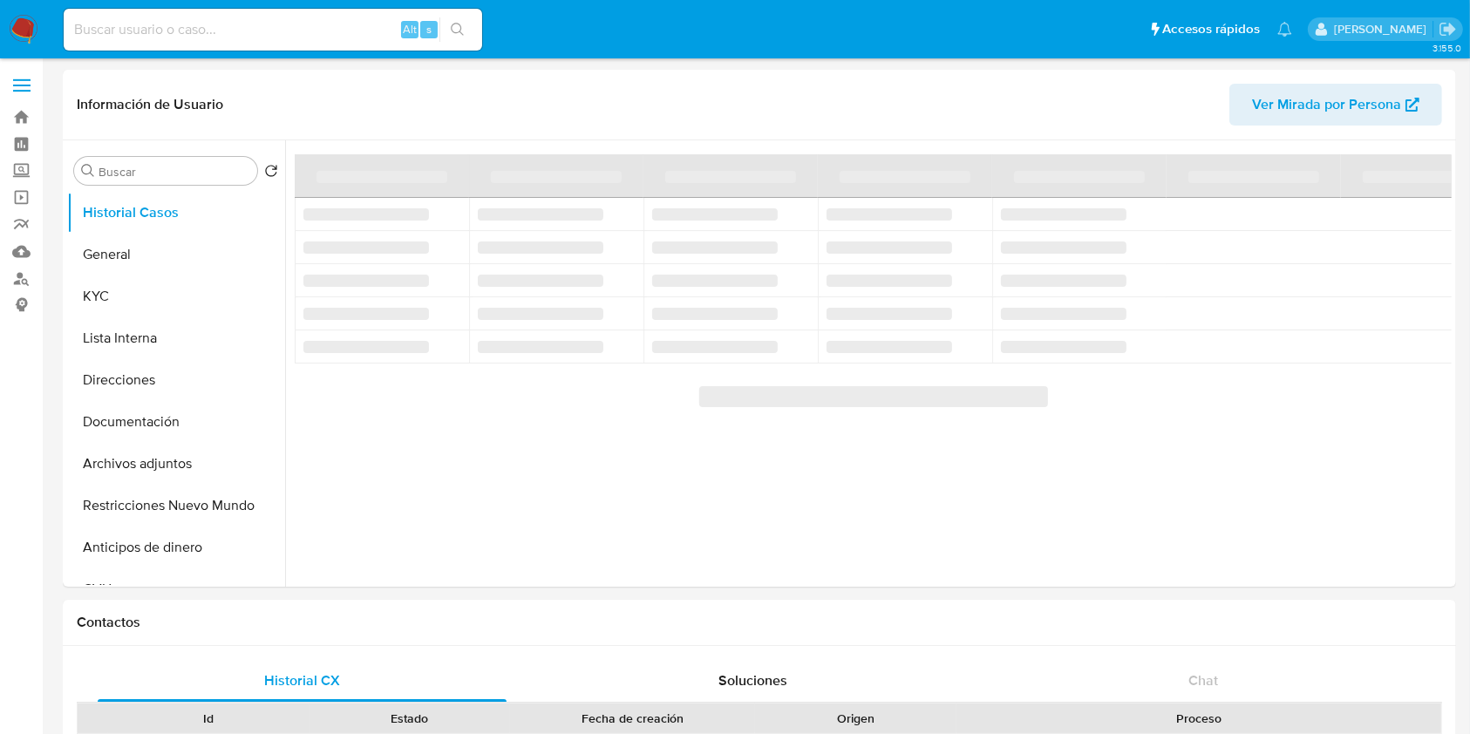
select select "10"
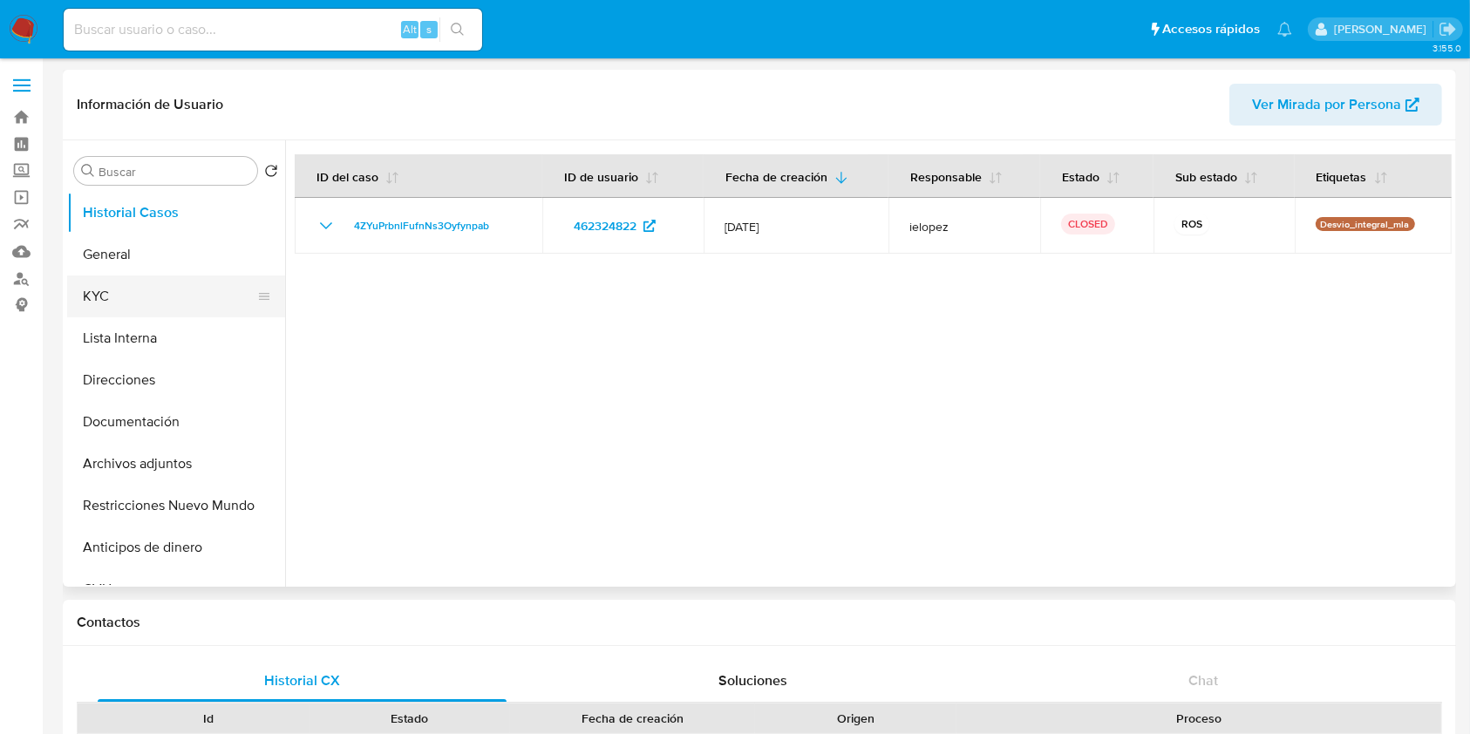
click at [157, 296] on button "KYC" at bounding box center [169, 296] width 204 height 42
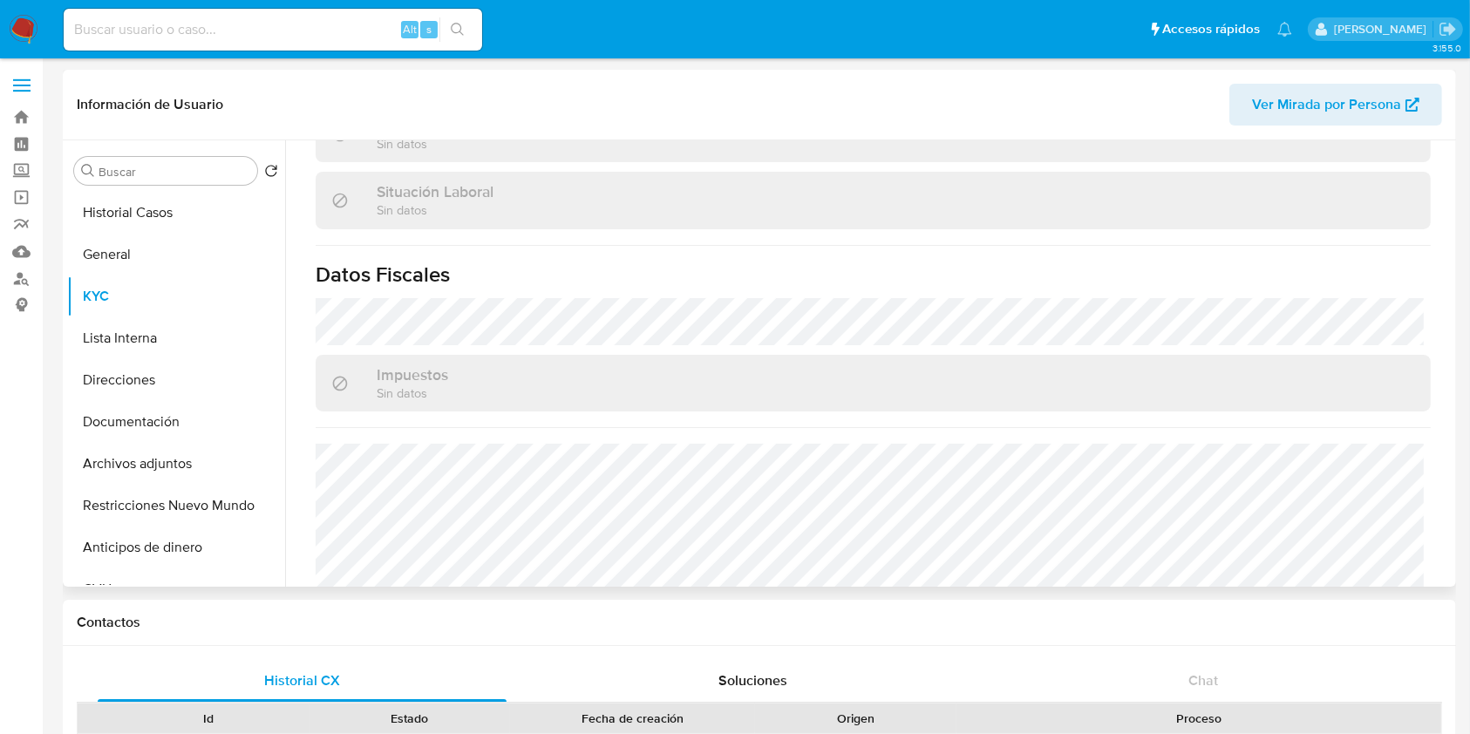
scroll to position [876, 0]
click at [140, 385] on button "Direcciones" at bounding box center [169, 380] width 204 height 42
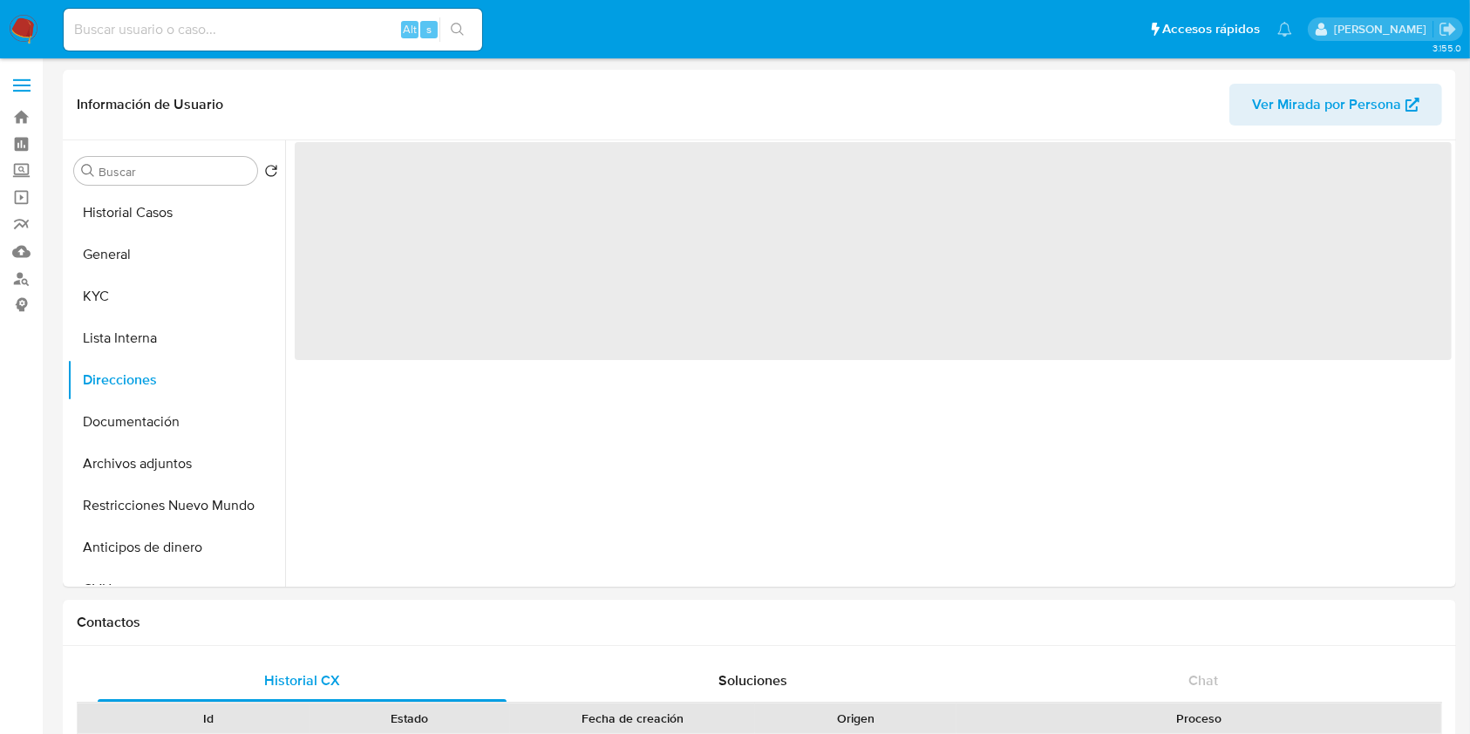
scroll to position [0, 0]
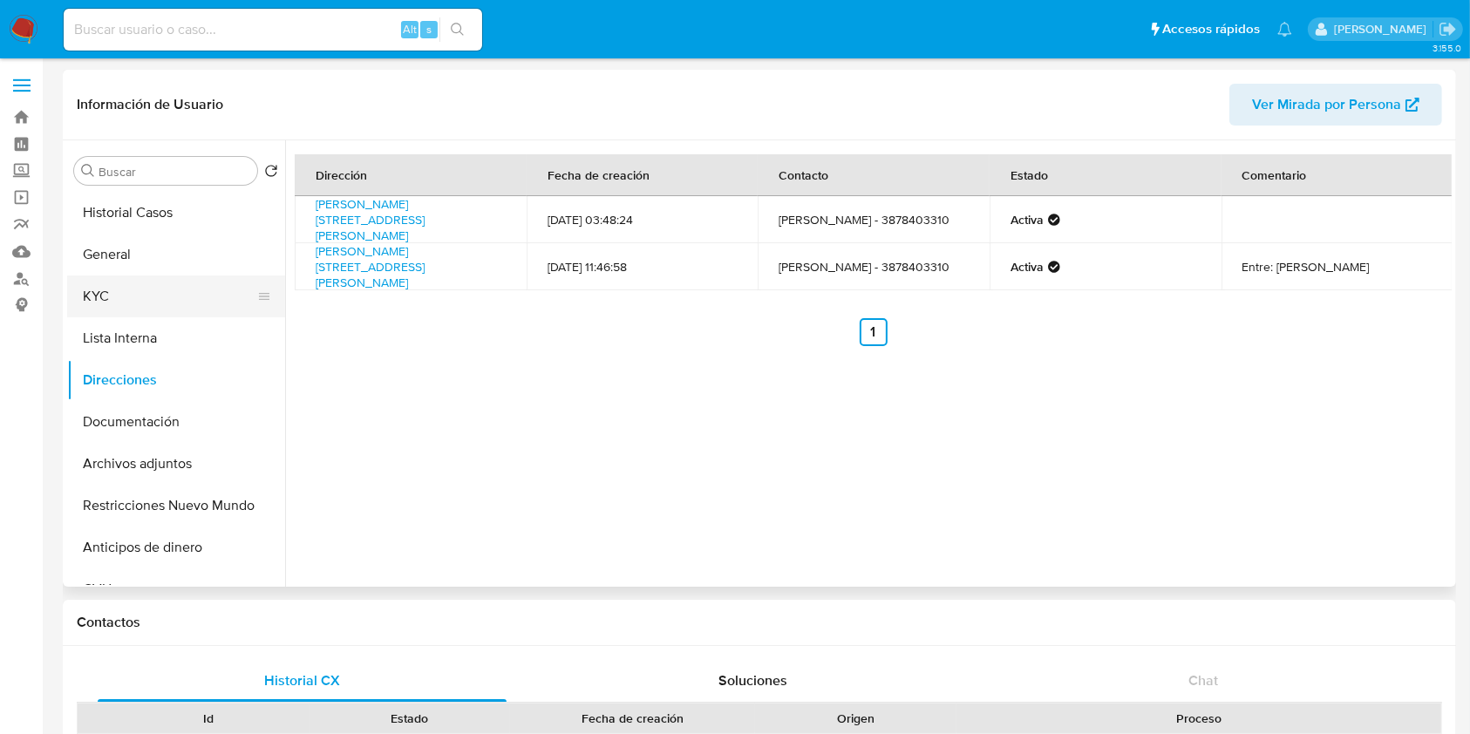
click at [122, 292] on button "KYC" at bounding box center [169, 296] width 204 height 42
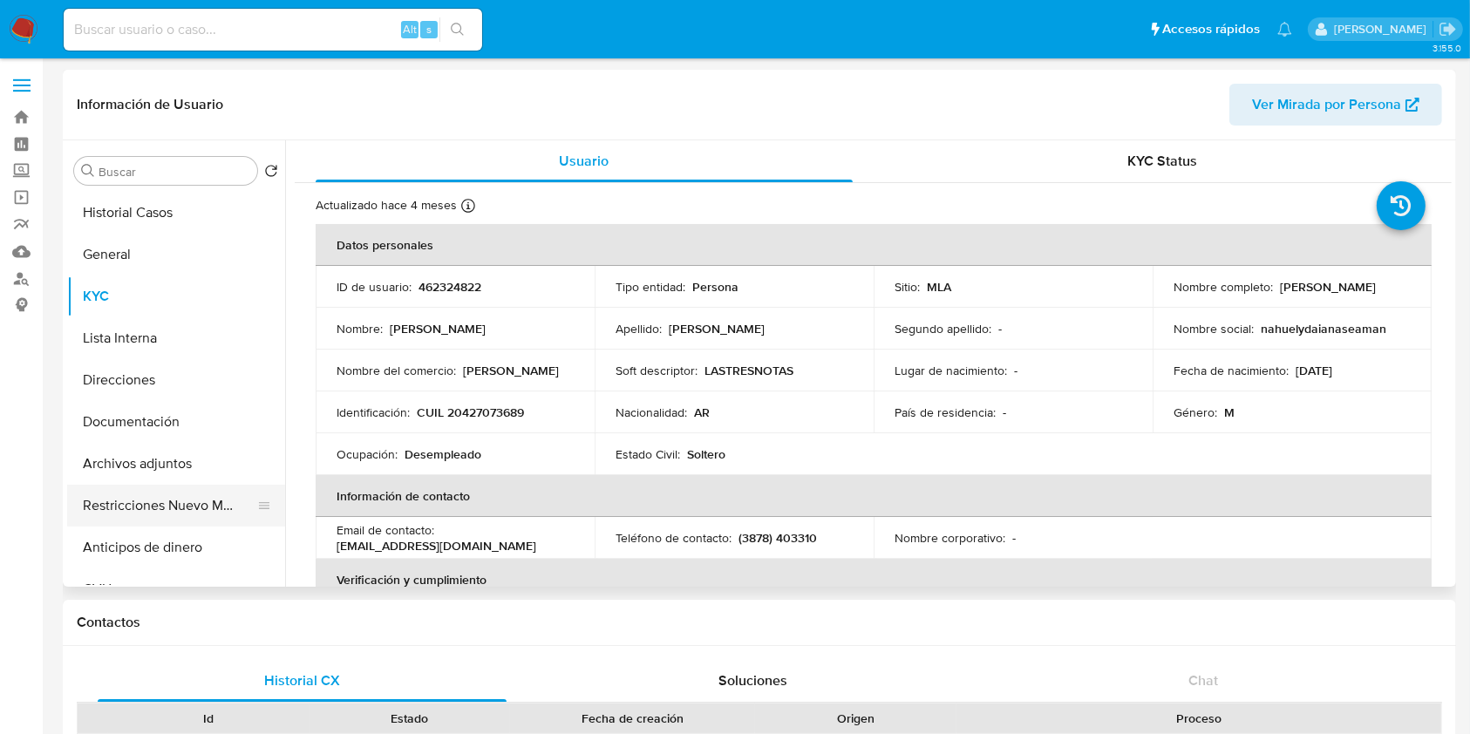
click at [187, 508] on button "Restricciones Nuevo Mundo" at bounding box center [169, 506] width 204 height 42
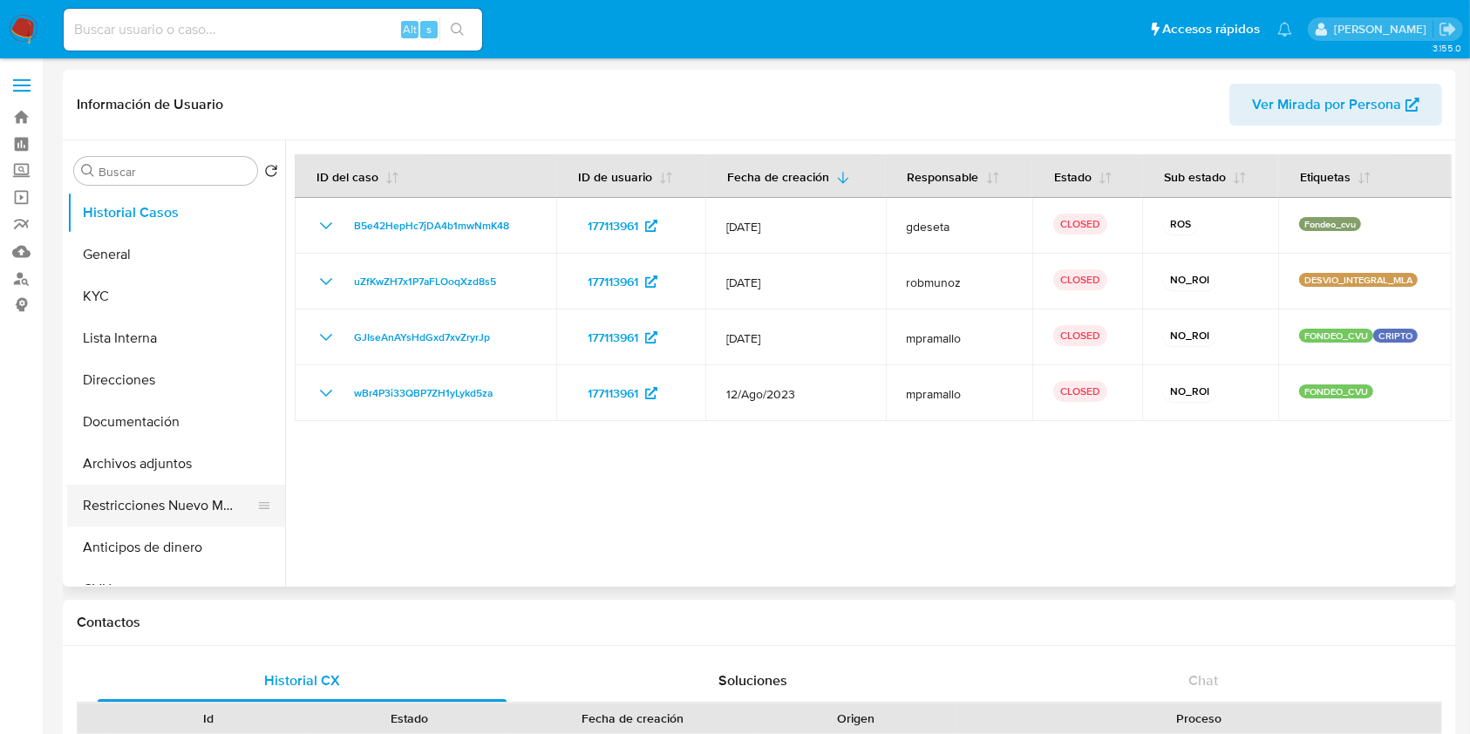
select select "10"
click at [176, 505] on button "Restricciones Nuevo Mundo" at bounding box center [169, 506] width 204 height 42
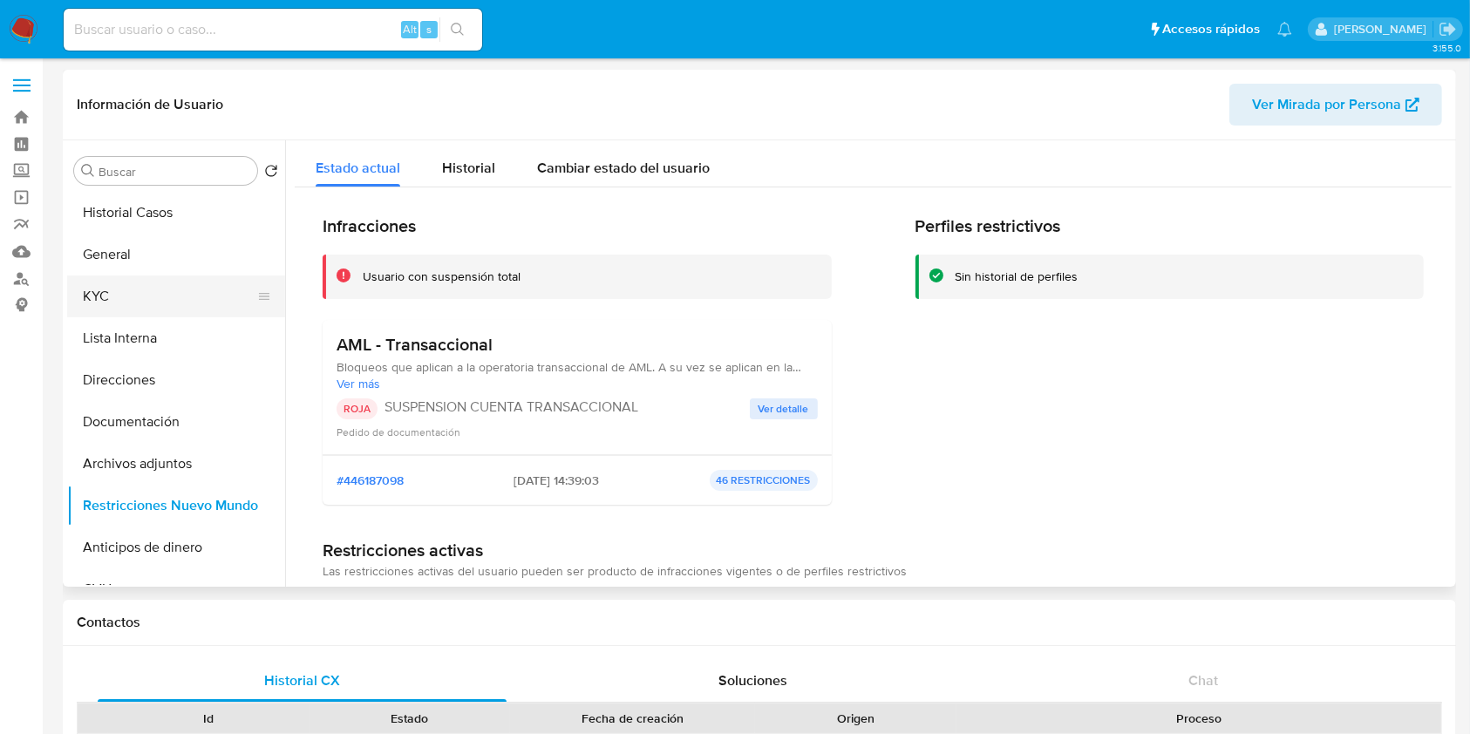
click at [125, 300] on button "KYC" at bounding box center [169, 296] width 204 height 42
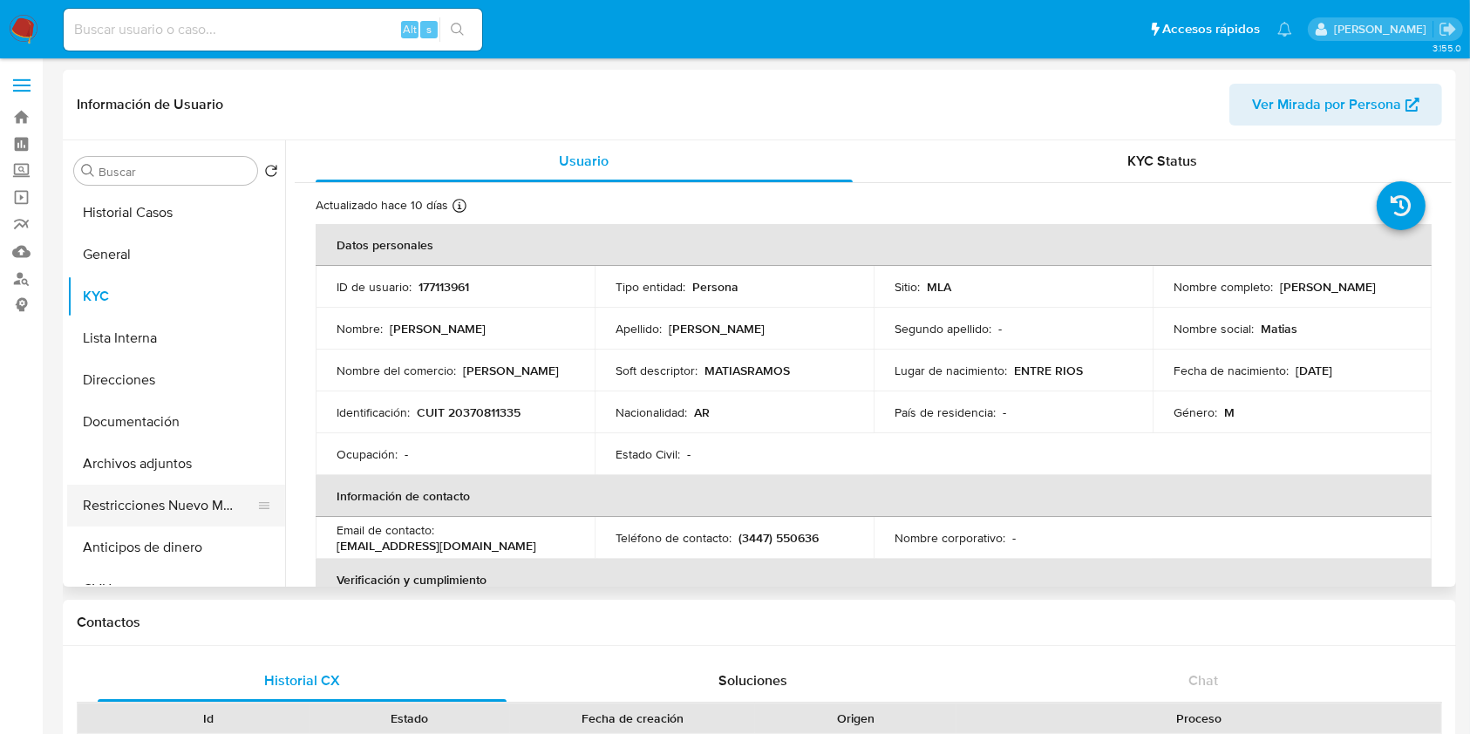
click at [146, 503] on button "Restricciones Nuevo Mundo" at bounding box center [169, 506] width 204 height 42
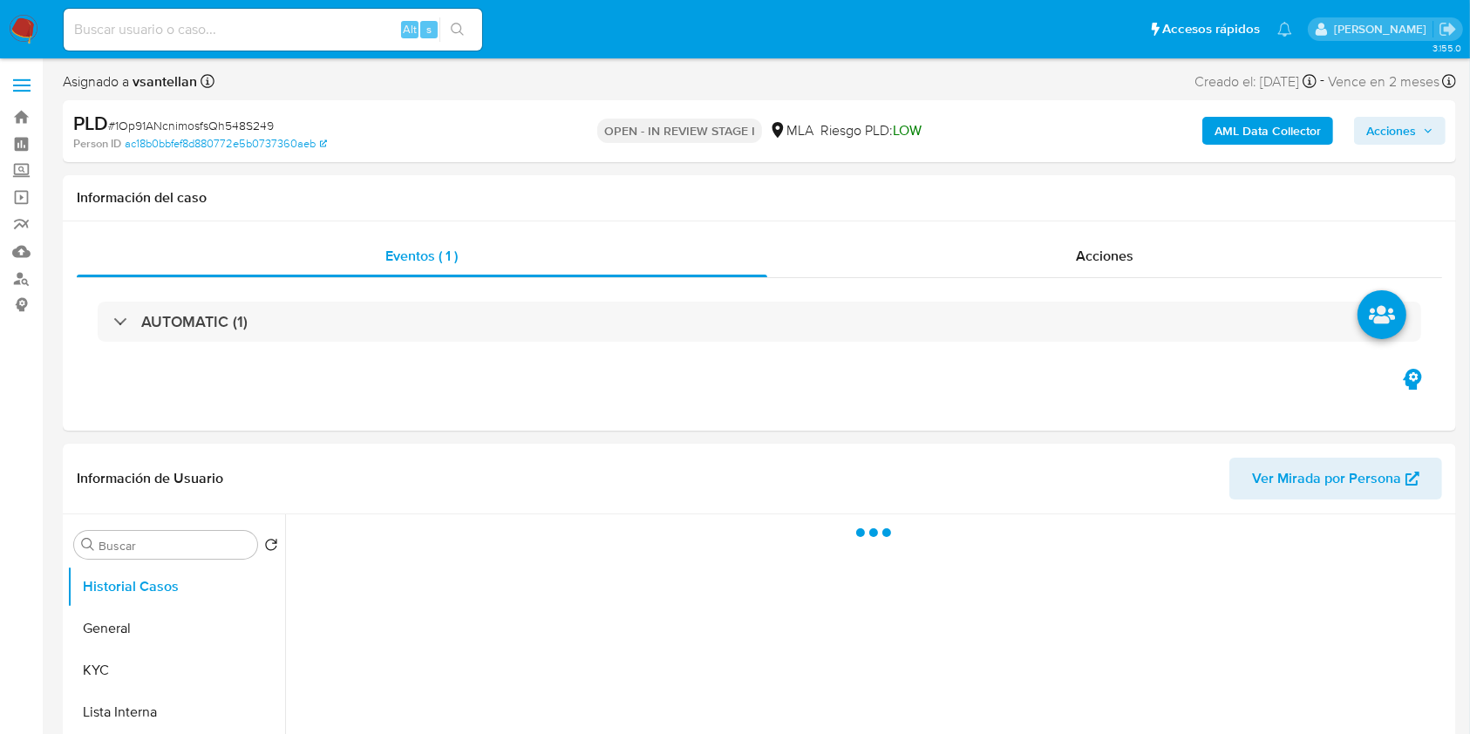
scroll to position [465, 0]
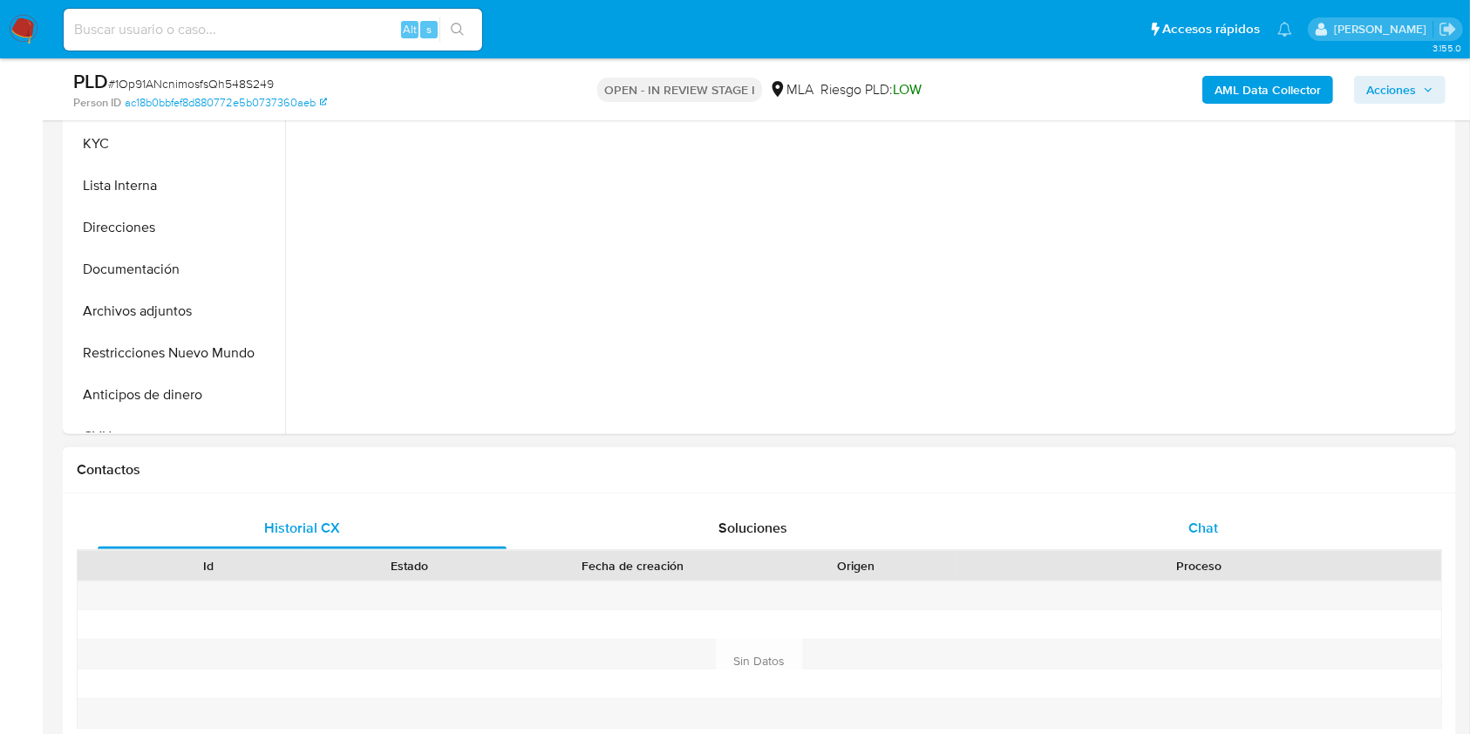
click at [1230, 534] on div "Chat" at bounding box center [1203, 528] width 409 height 42
select select "10"
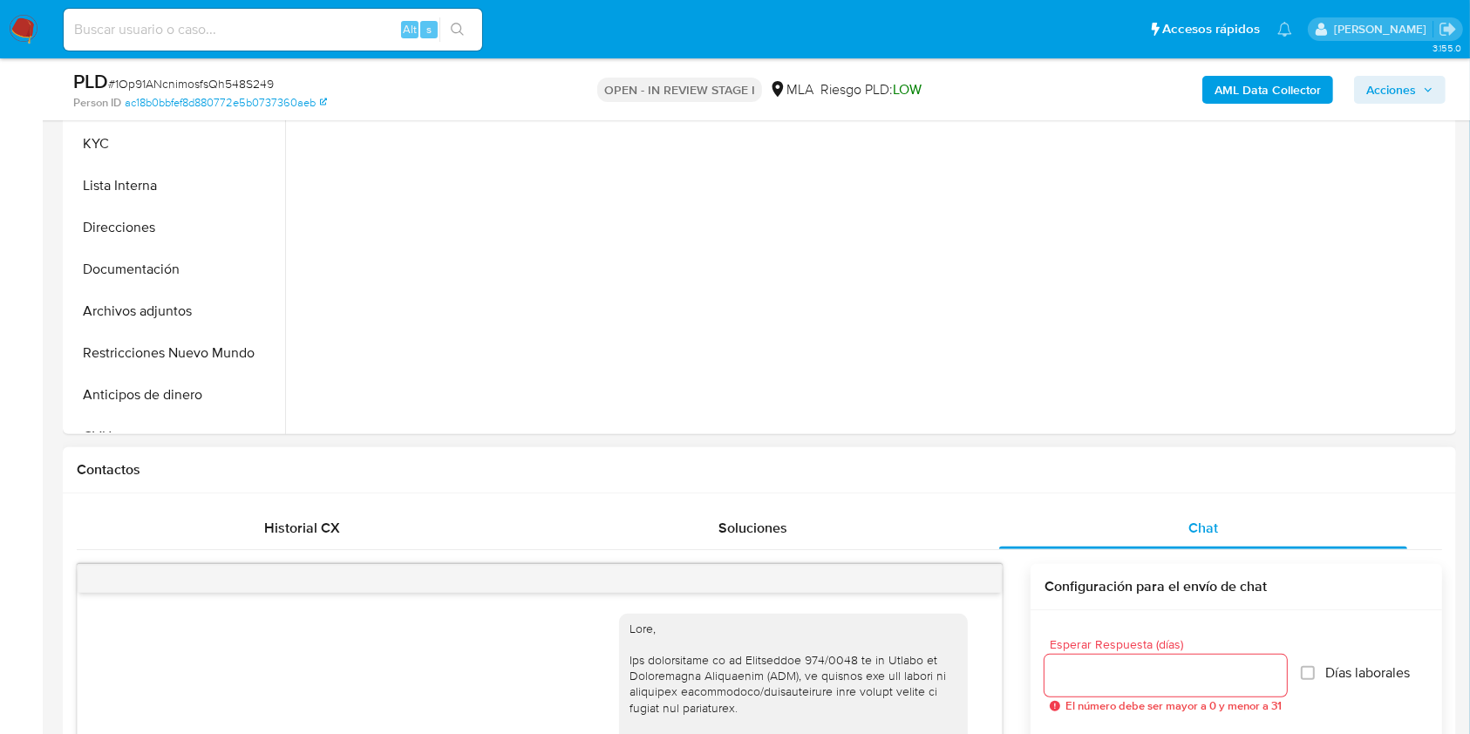
scroll to position [985, 0]
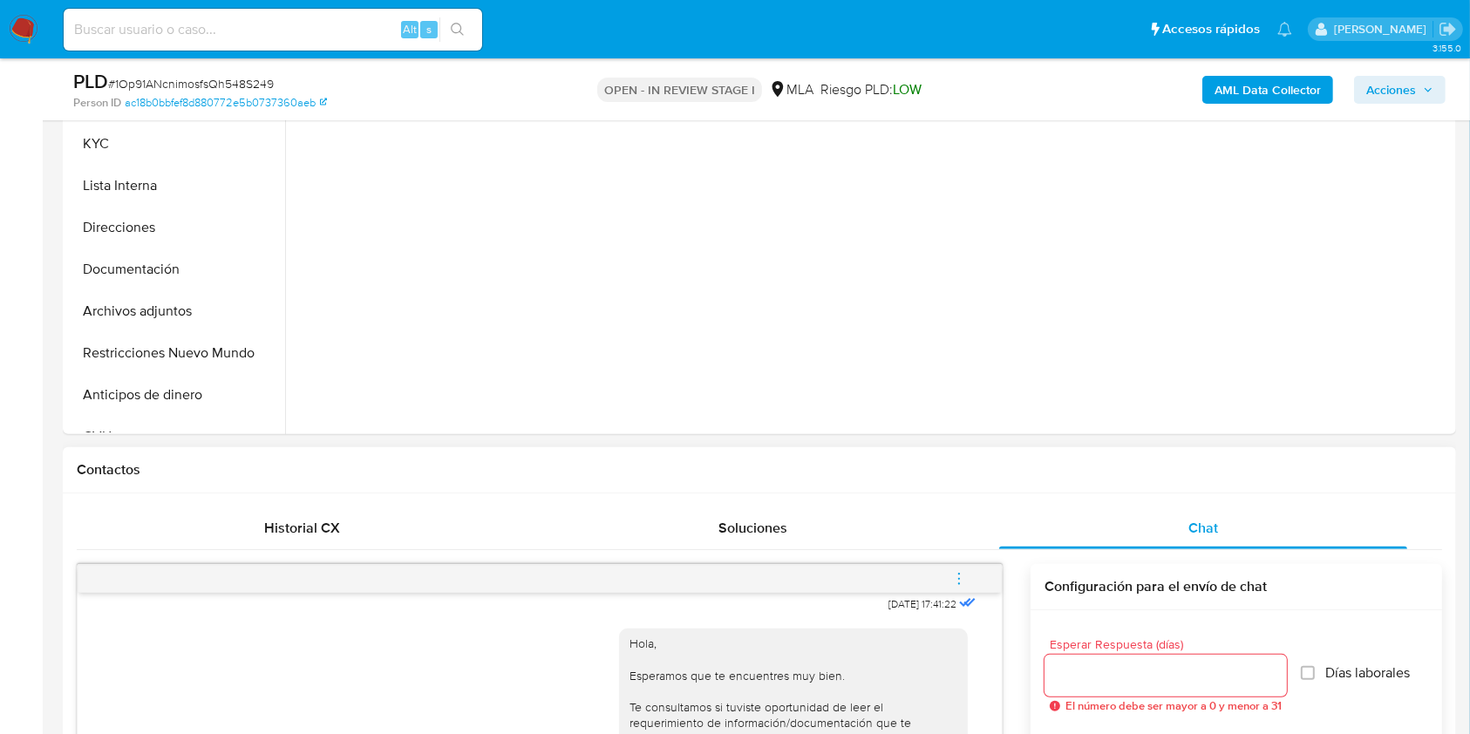
click at [962, 584] on icon "menu-action" at bounding box center [959, 579] width 16 height 16
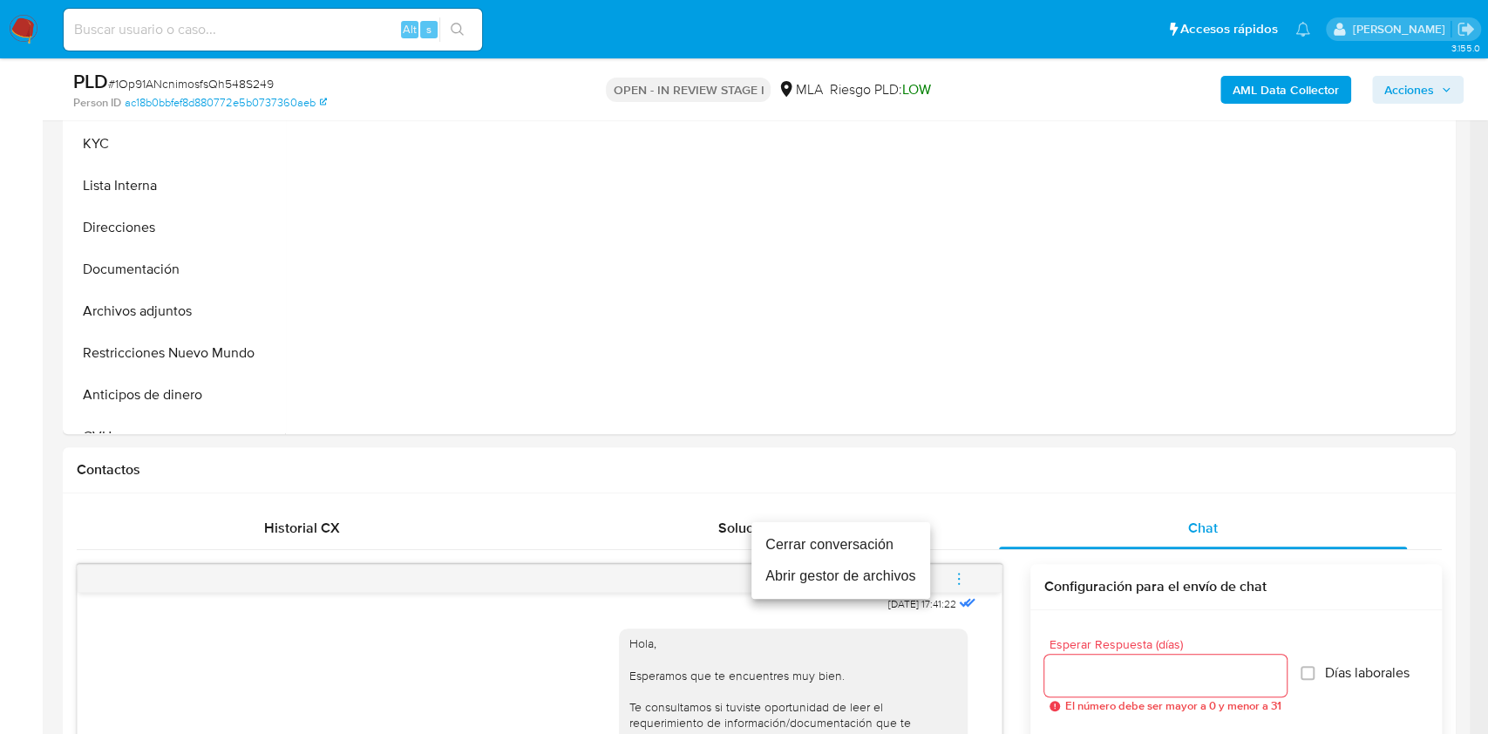
click at [897, 540] on li "Cerrar conversación" at bounding box center [840, 544] width 179 height 31
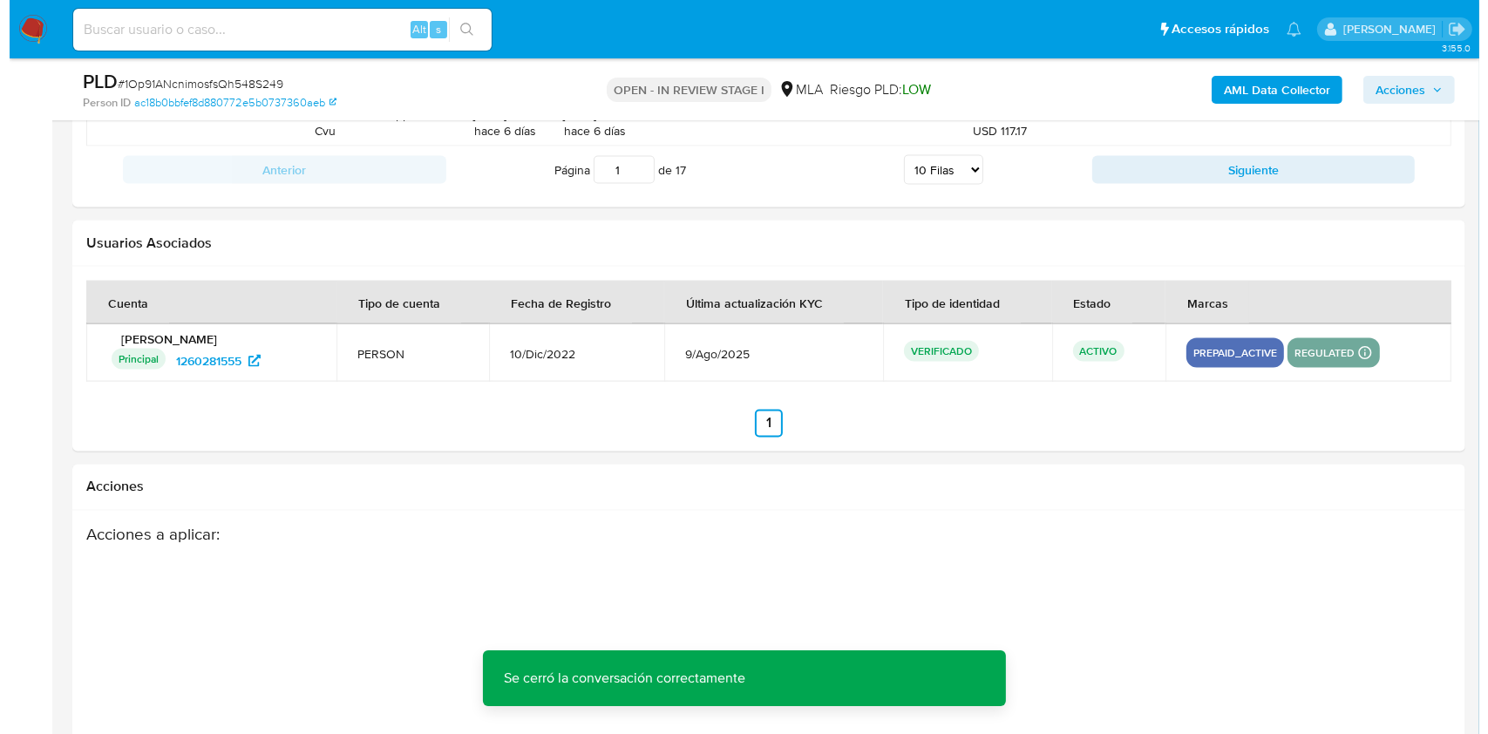
scroll to position [3066, 0]
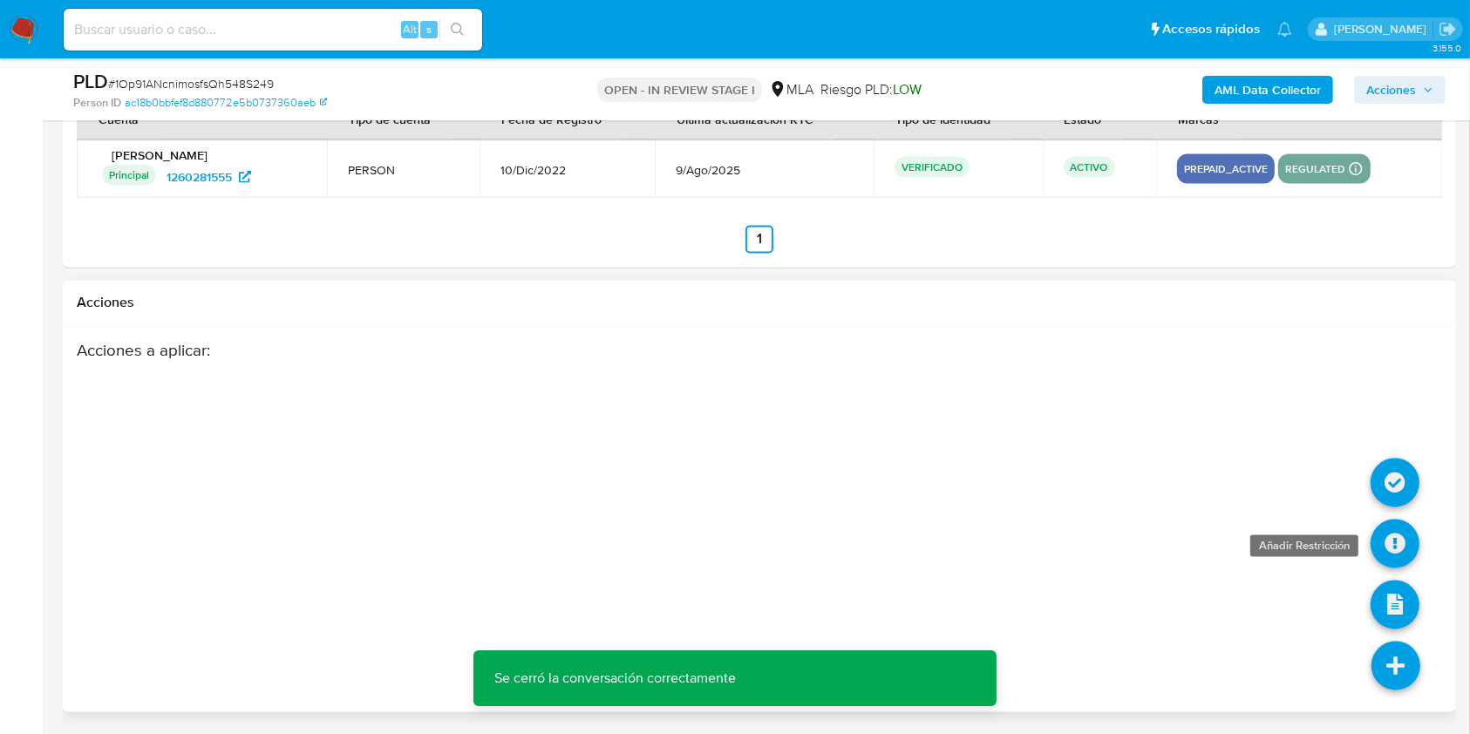
click at [1401, 527] on icon at bounding box center [1394, 544] width 49 height 49
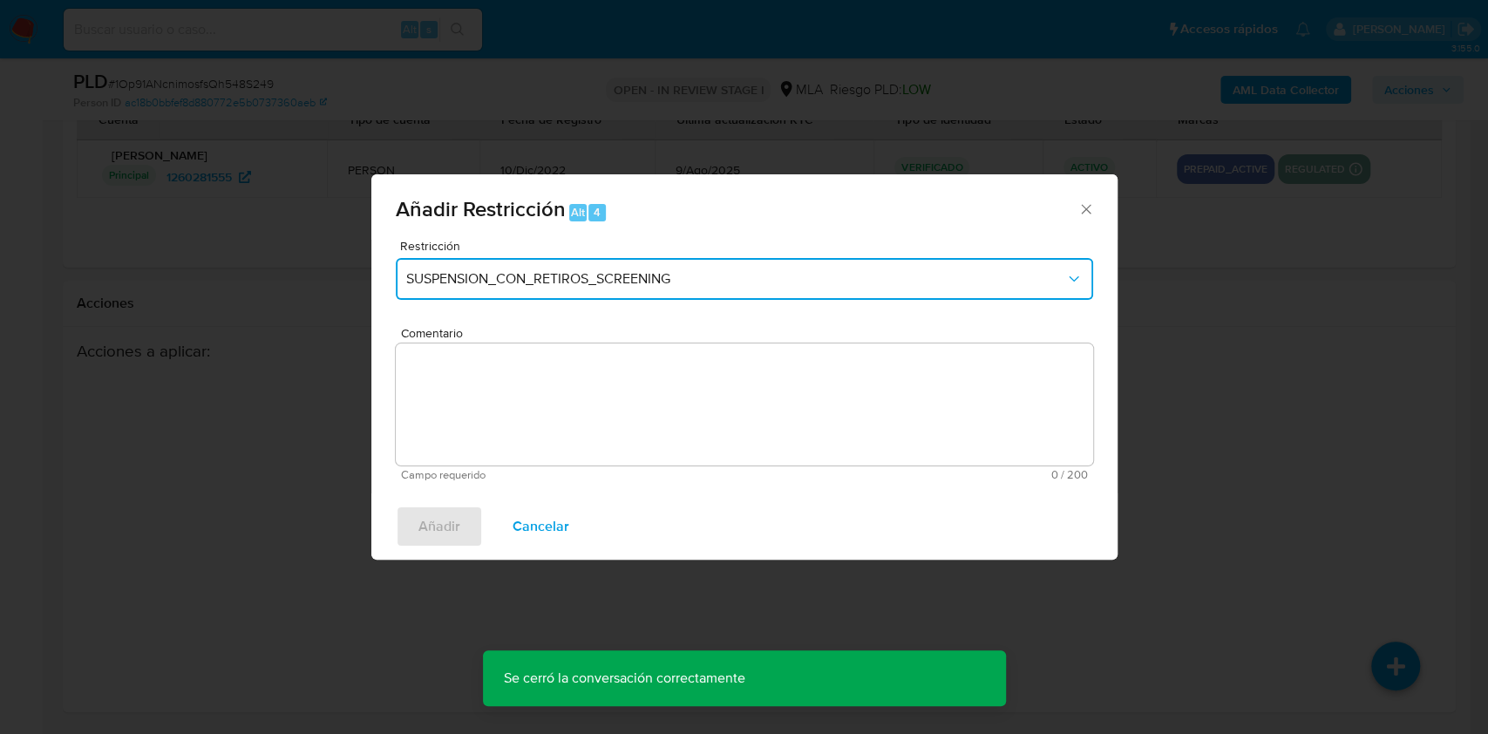
click at [591, 269] on button "SUSPENSION_CON_RETIROS_SCREENING" at bounding box center [744, 279] width 697 height 42
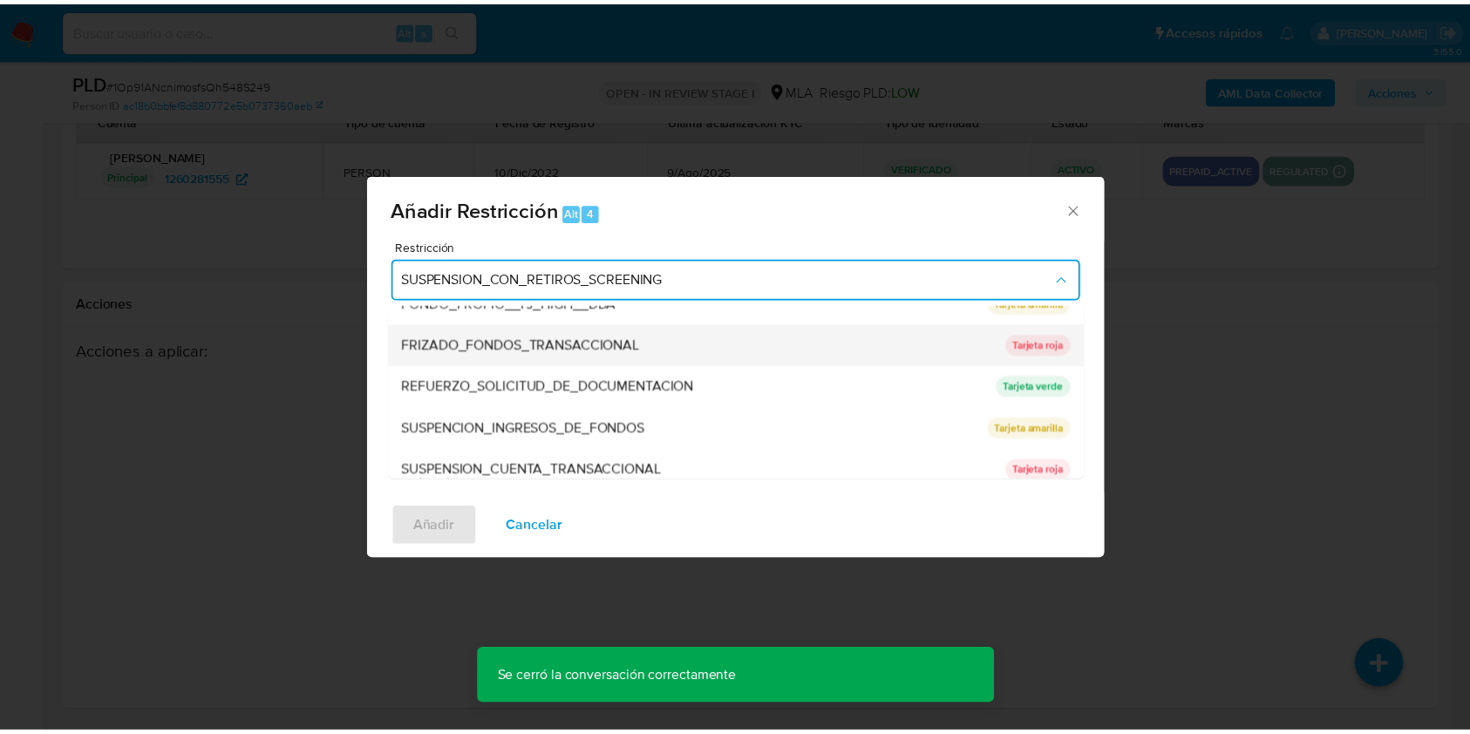
scroll to position [370, 0]
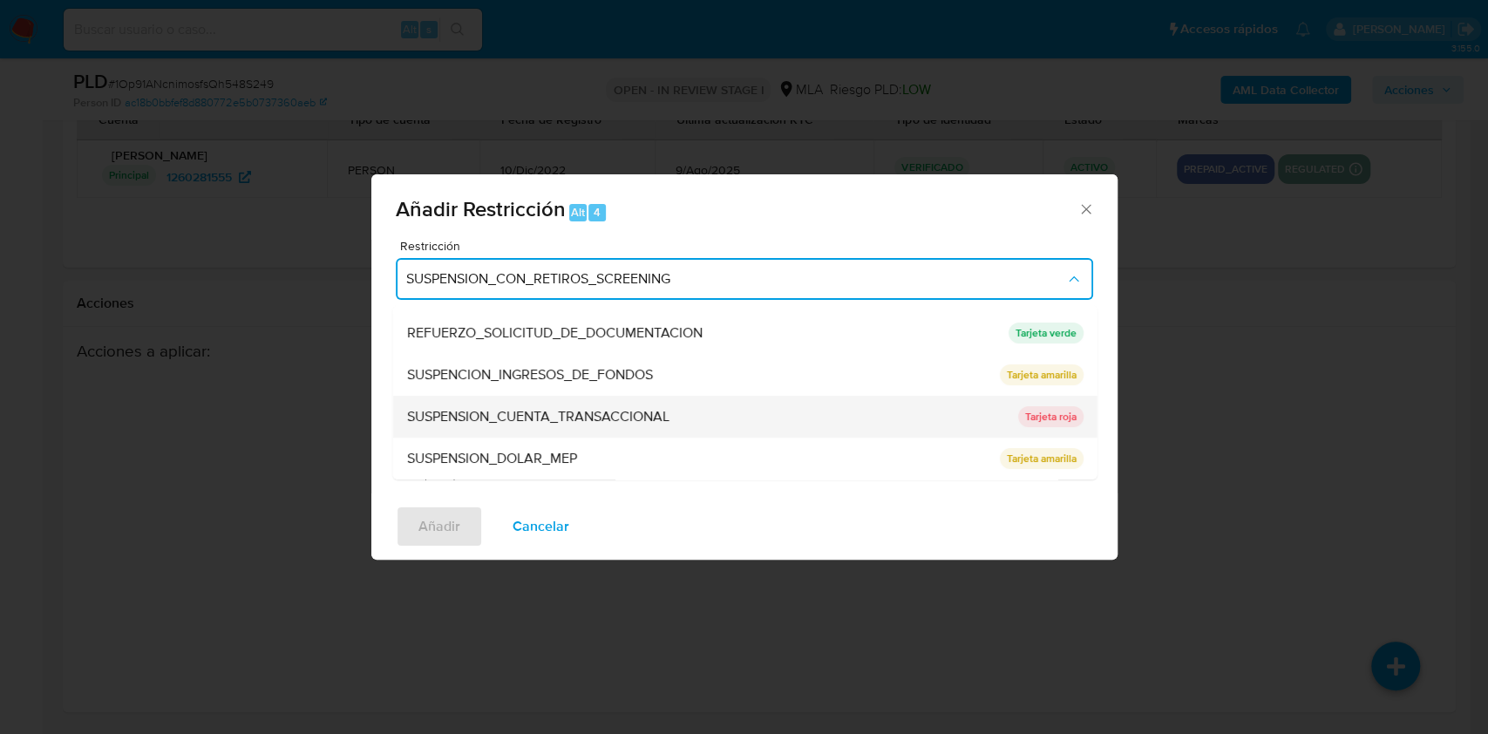
click at [570, 408] on span "SUSPENSION_CUENTA_TRANSACCIONAL" at bounding box center [537, 416] width 262 height 17
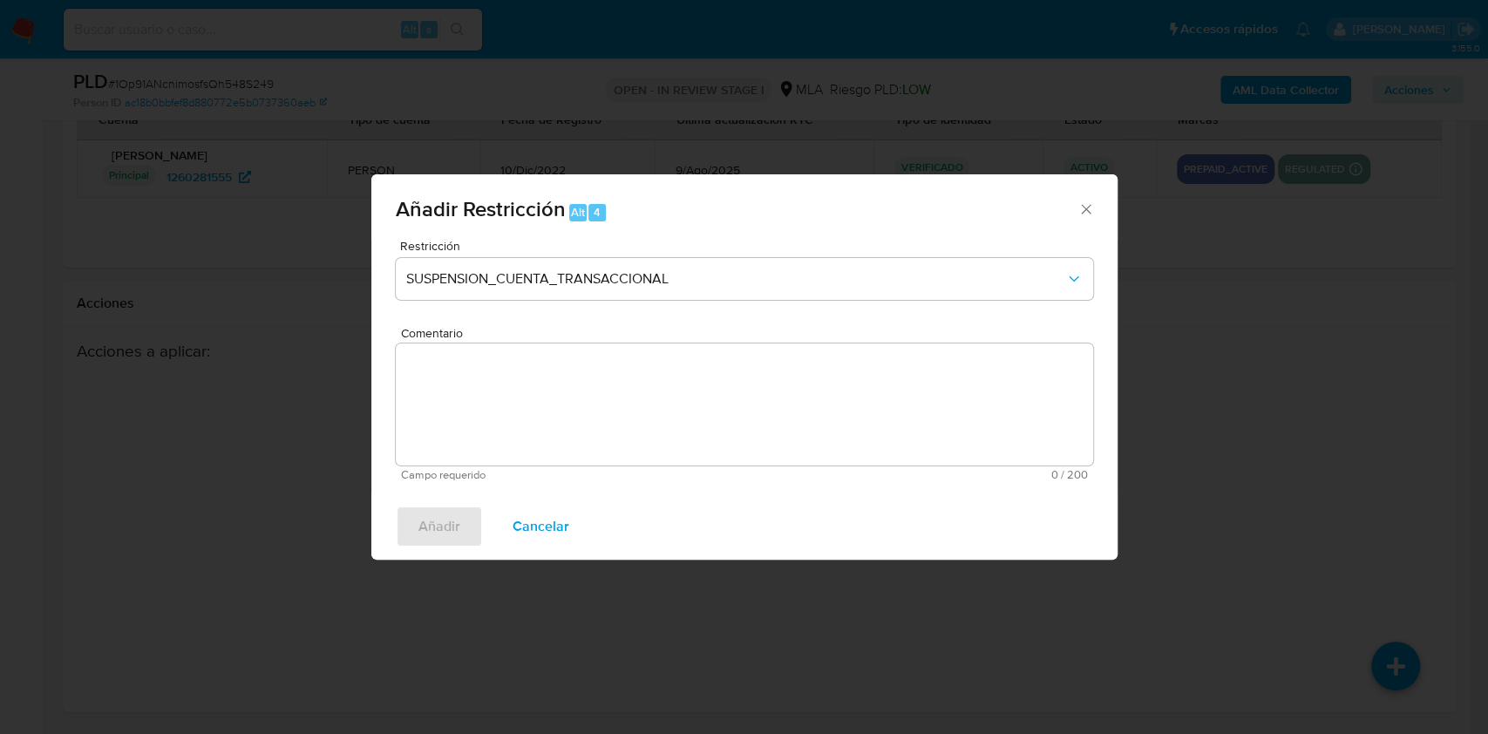
click at [517, 400] on textarea "Comentario" at bounding box center [744, 404] width 697 height 122
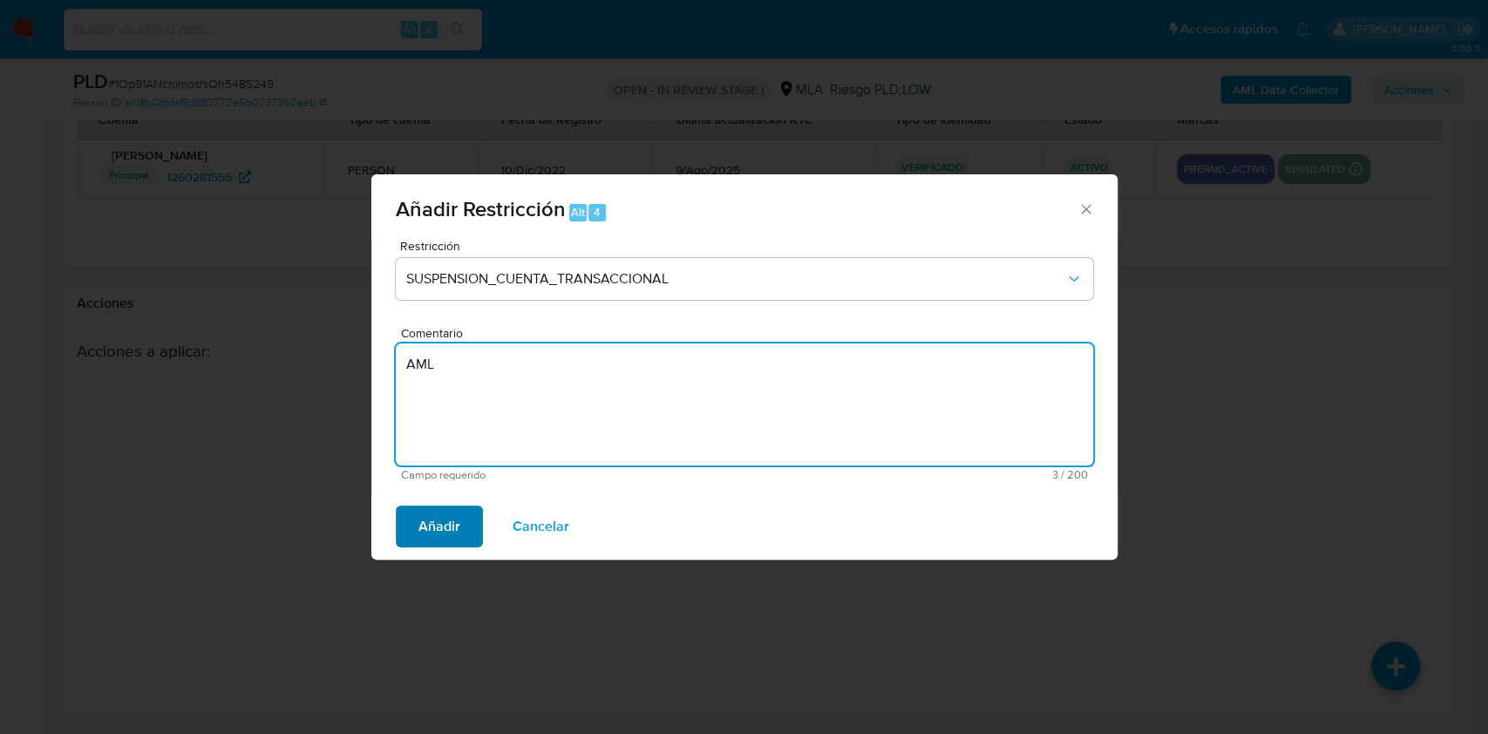
type textarea "AML"
click at [456, 514] on span "Añadir" at bounding box center [439, 526] width 42 height 38
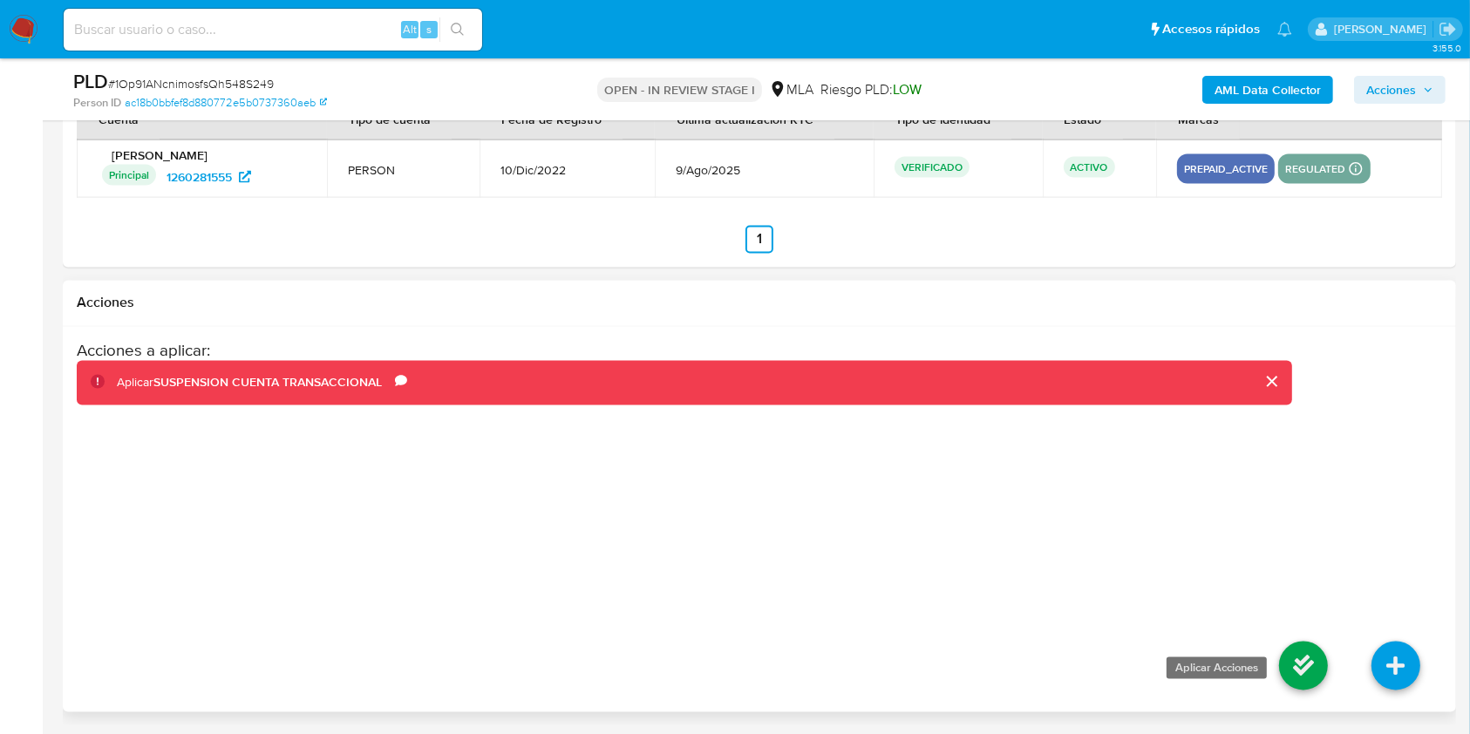
click at [1297, 651] on icon at bounding box center [1303, 666] width 49 height 49
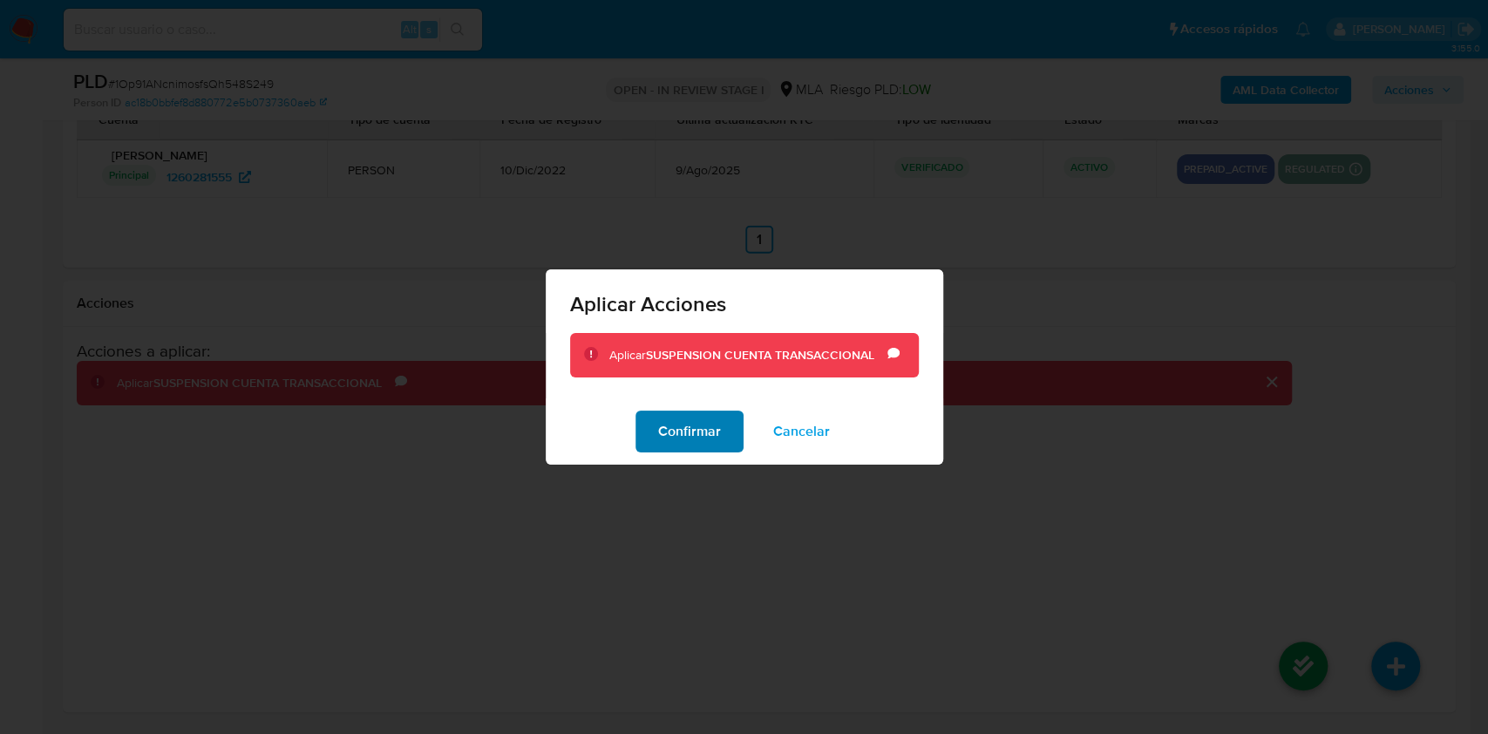
click at [680, 439] on span "Confirmar" at bounding box center [689, 431] width 63 height 38
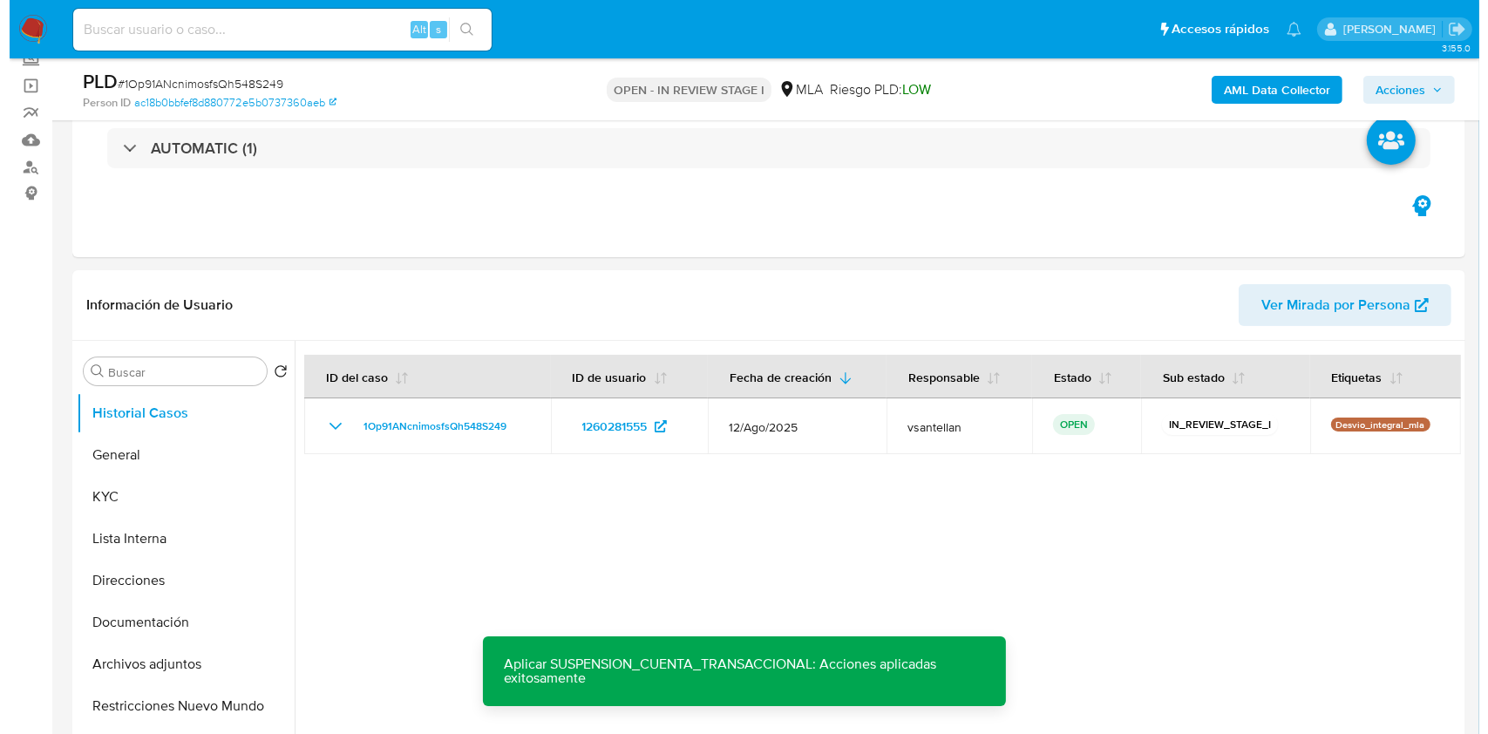
scroll to position [384, 0]
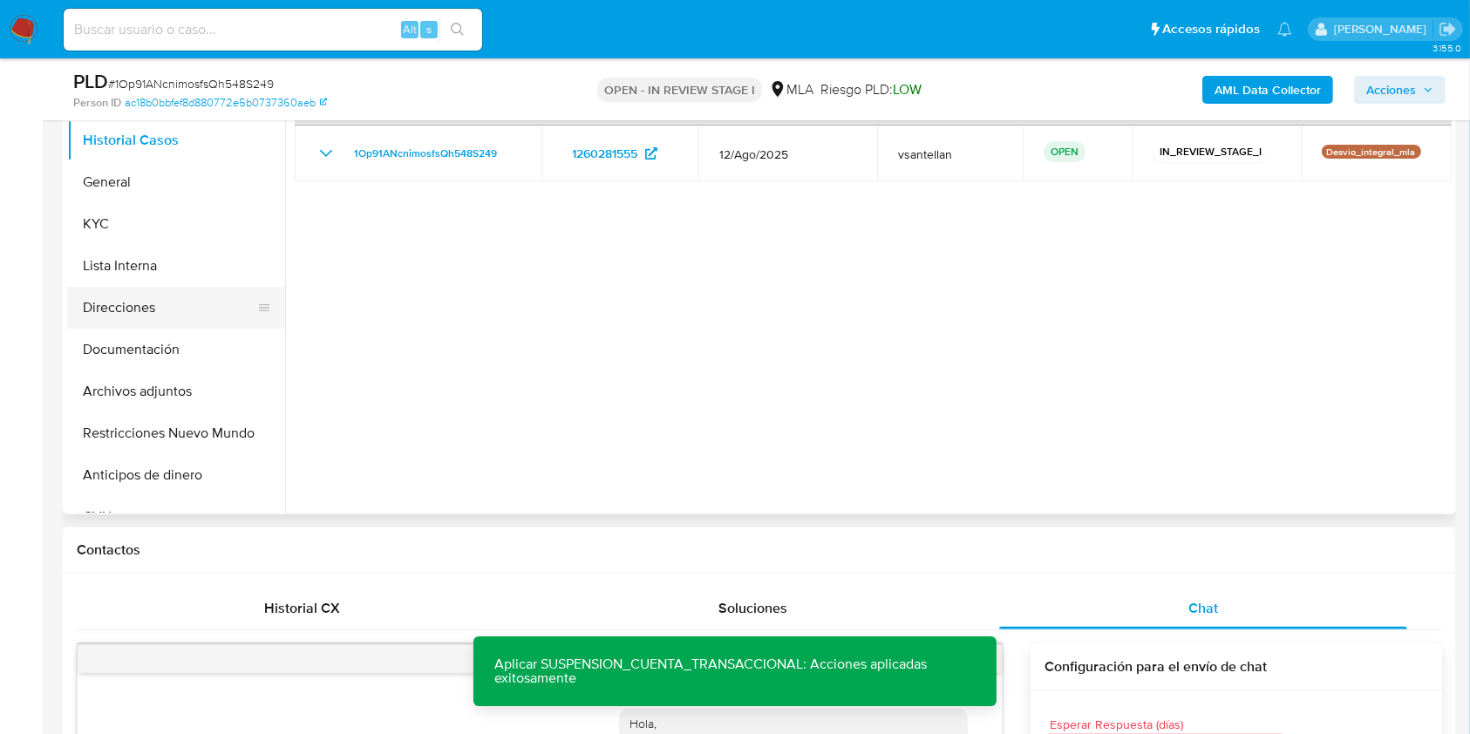
drag, startPoint x: 77, startPoint y: 217, endPoint x: 148, endPoint y: 293, distance: 104.2
click at [77, 216] on button "KYC" at bounding box center [176, 224] width 218 height 42
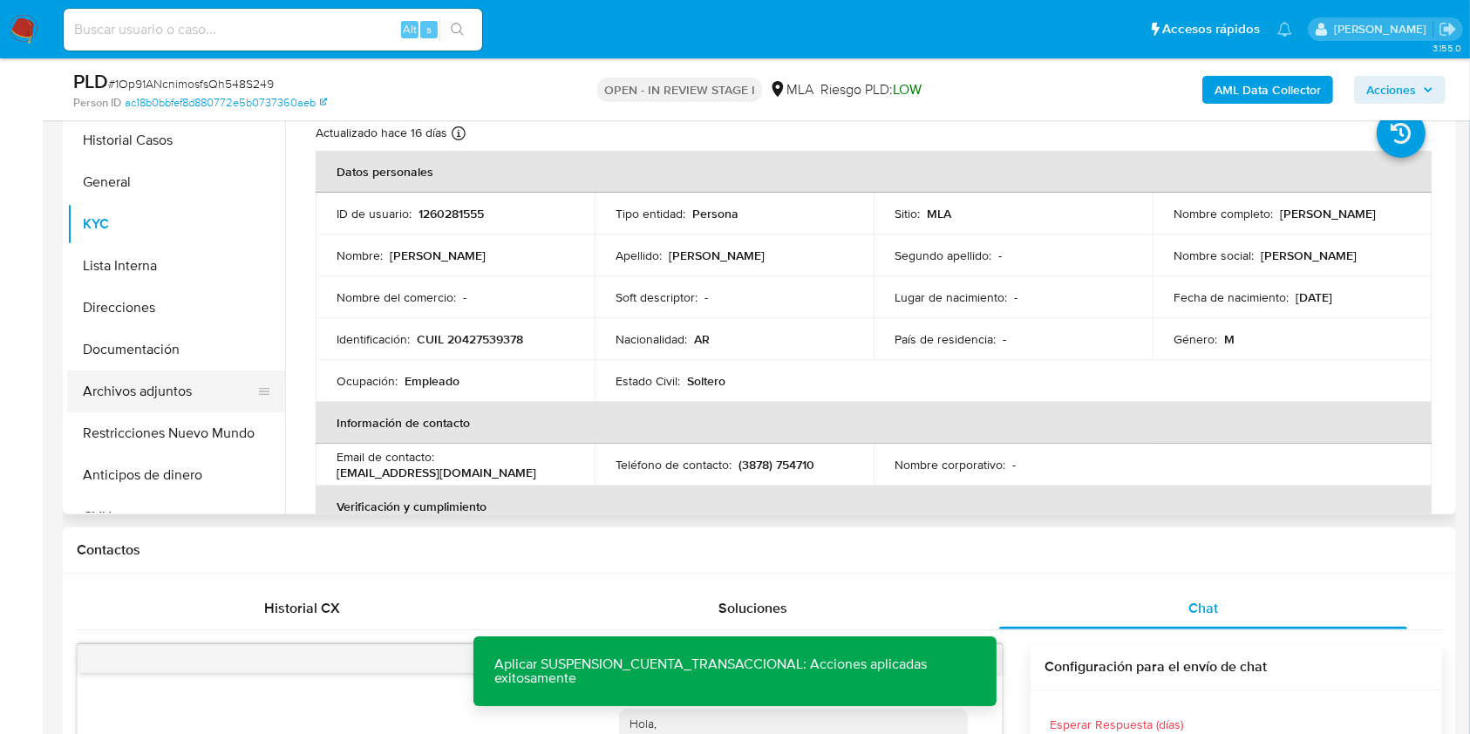
click at [175, 397] on button "Archivos adjuntos" at bounding box center [169, 392] width 204 height 42
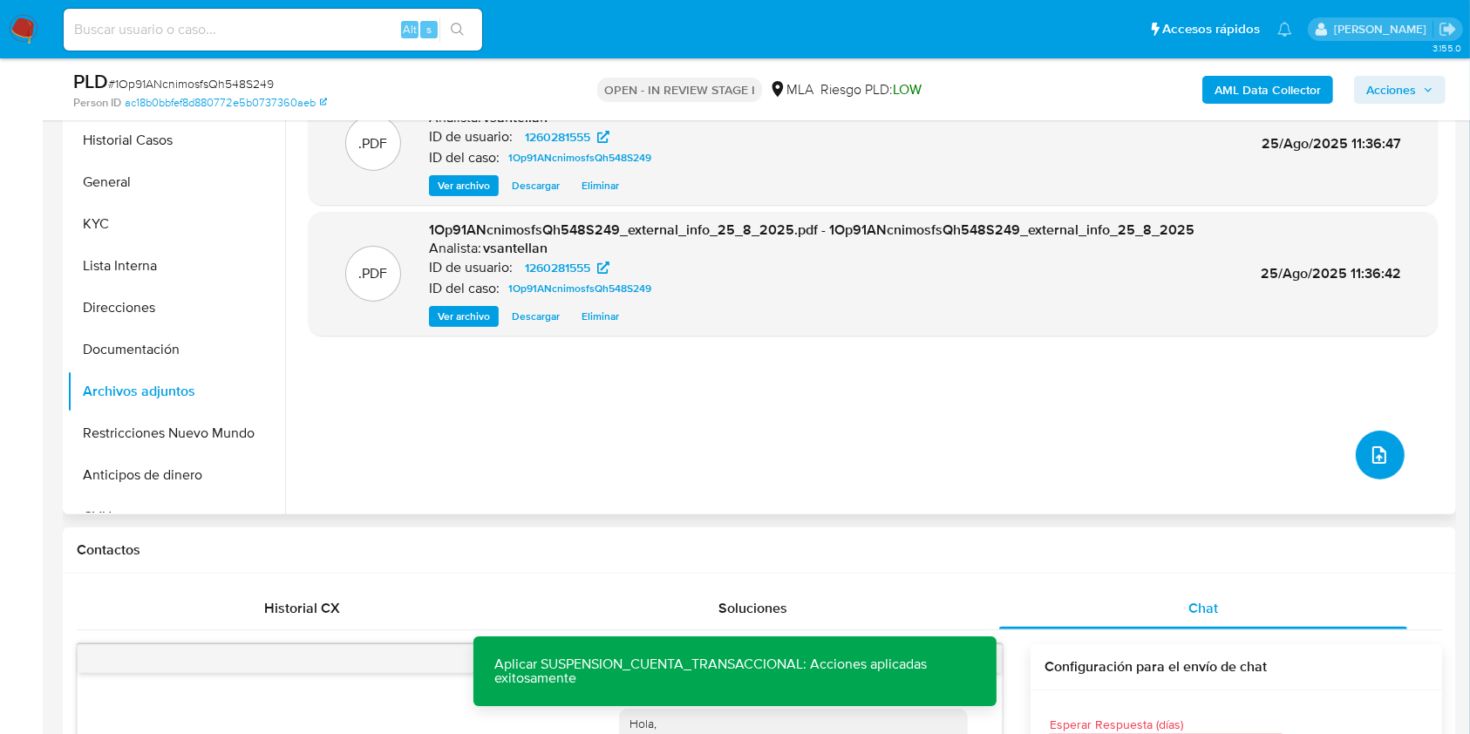
click at [1369, 451] on icon "upload-file" at bounding box center [1379, 455] width 21 height 21
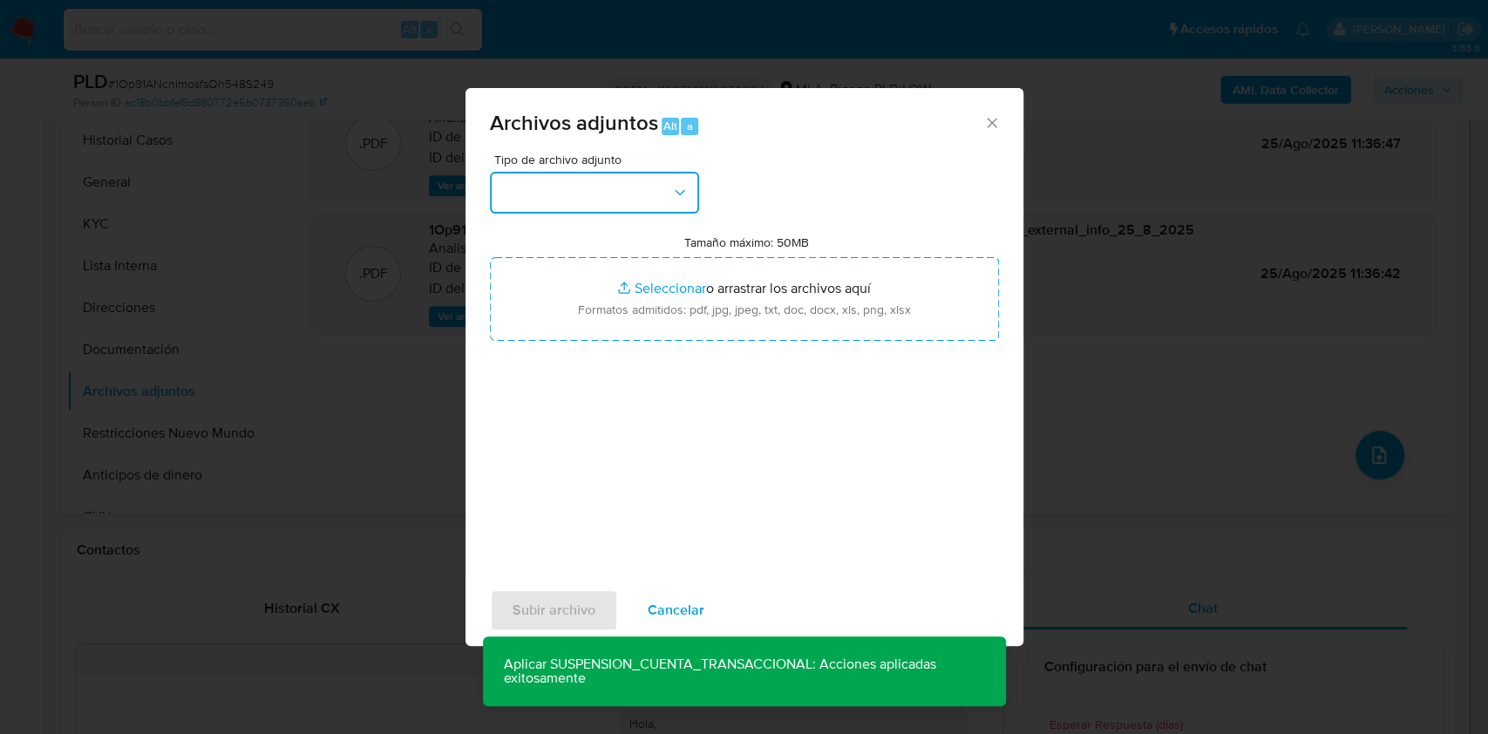
click at [602, 170] on div "Tipo de archivo adjunto" at bounding box center [594, 183] width 209 height 60
click at [588, 198] on button "button" at bounding box center [594, 193] width 209 height 42
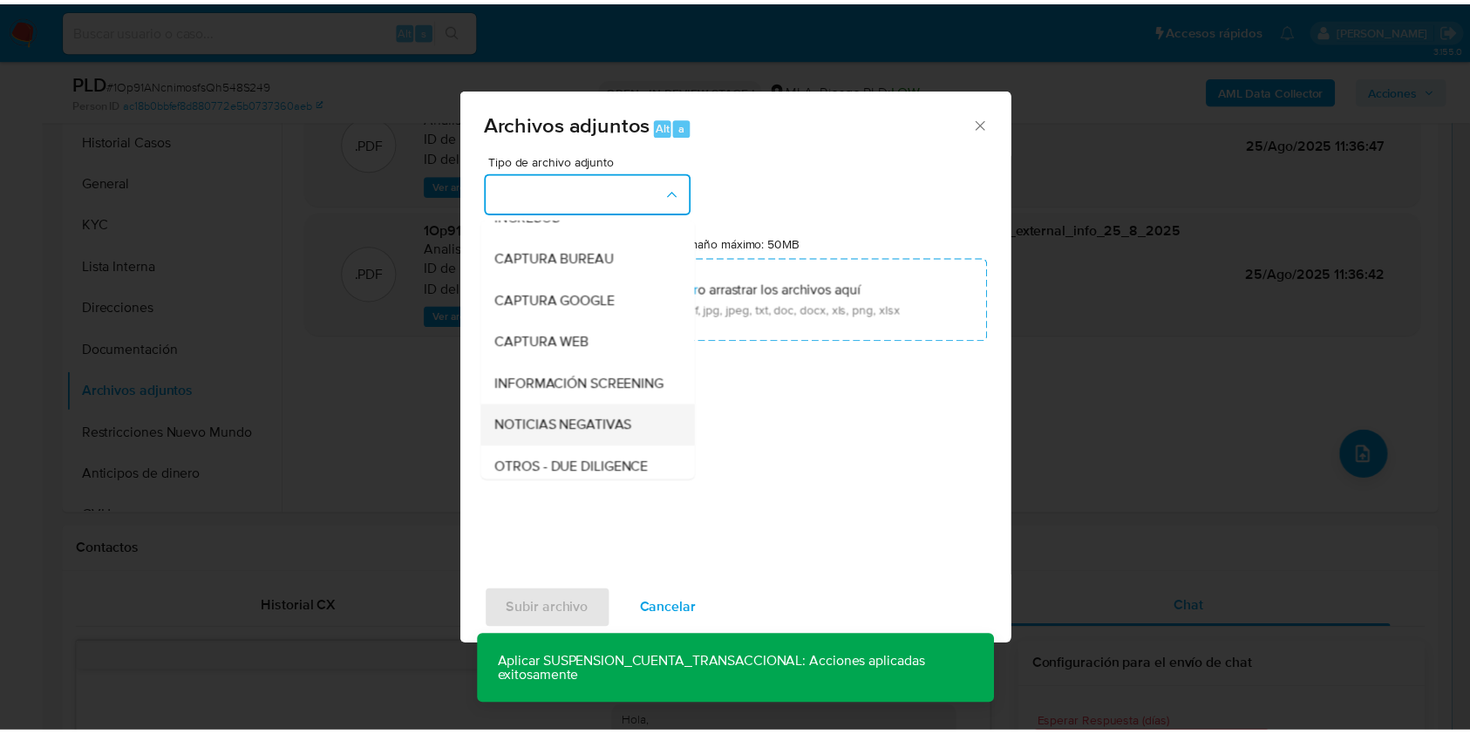
scroll to position [116, 0]
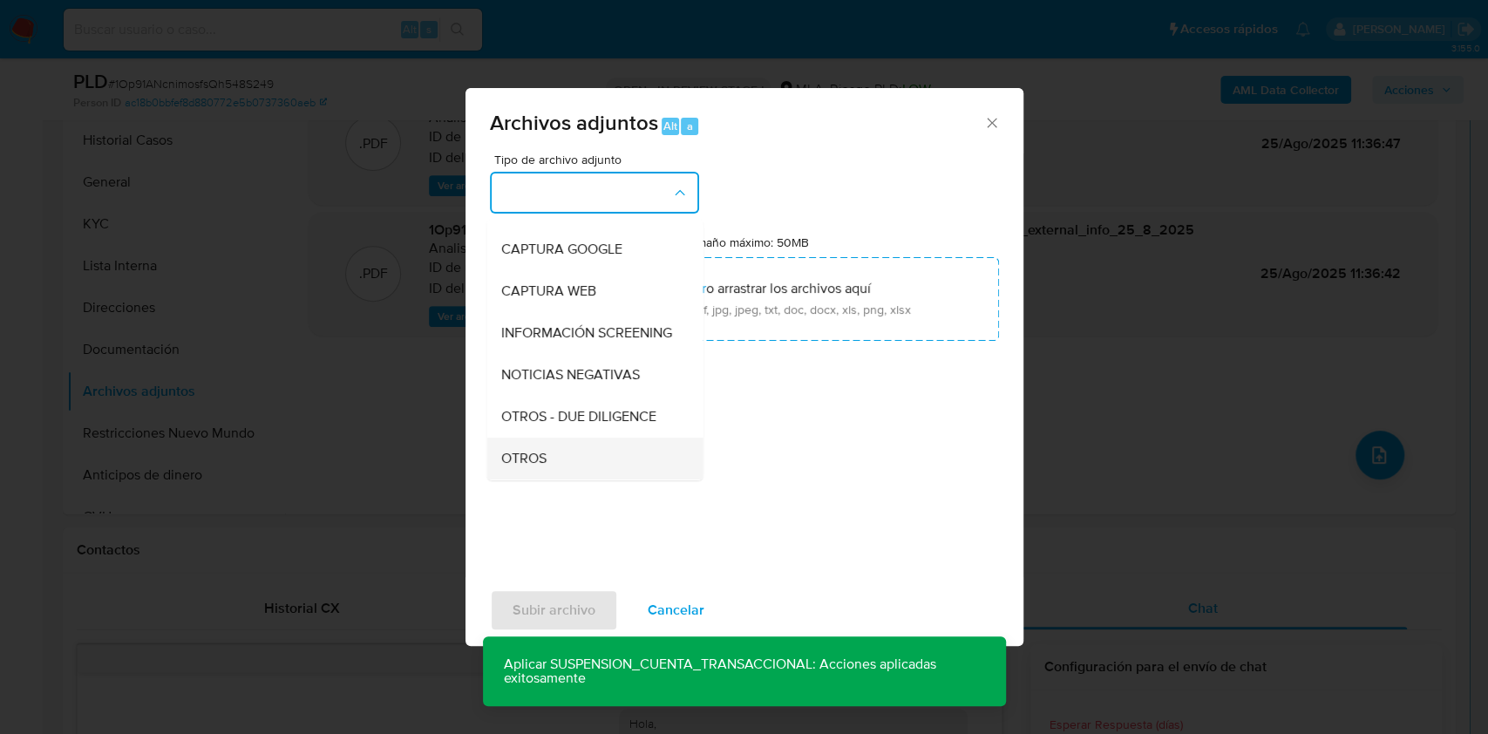
click at [565, 465] on div "OTROS" at bounding box center [589, 459] width 178 height 42
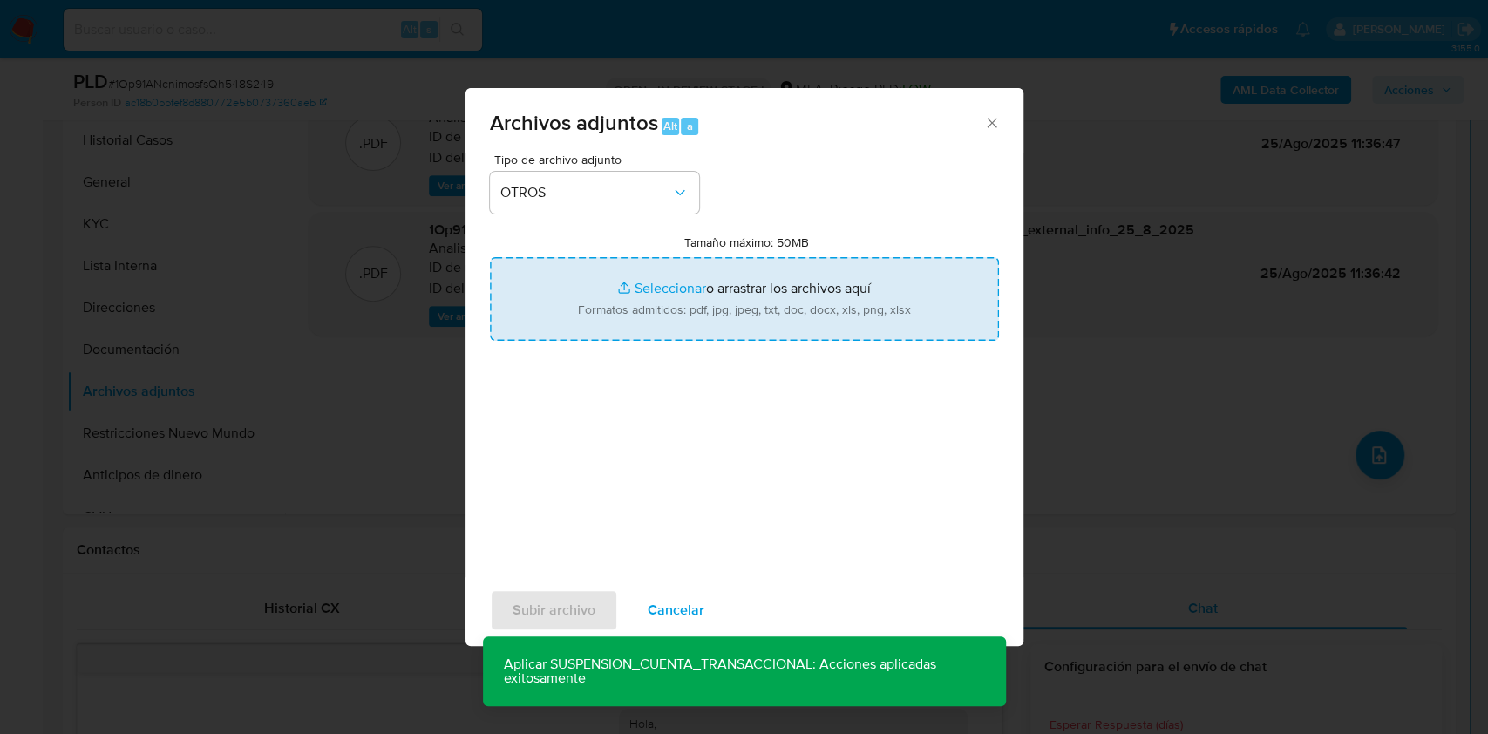
click at [681, 297] on input "Tamaño máximo: 50MB Seleccionar archivos" at bounding box center [744, 299] width 509 height 84
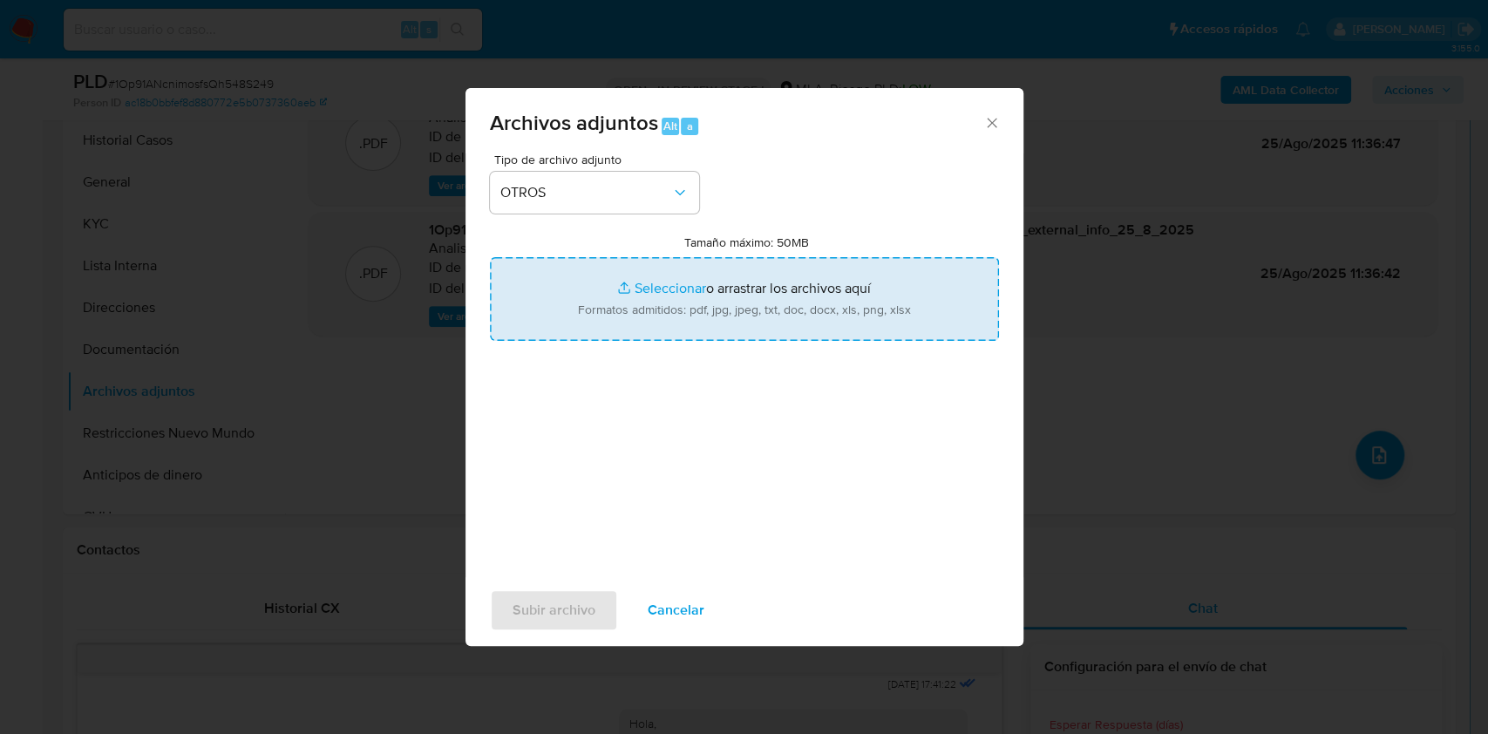
type input "C:\fakepath\Caselog 1Op91ANcnimosfsQh548S249_2025_08_19_00_09_28.docx"
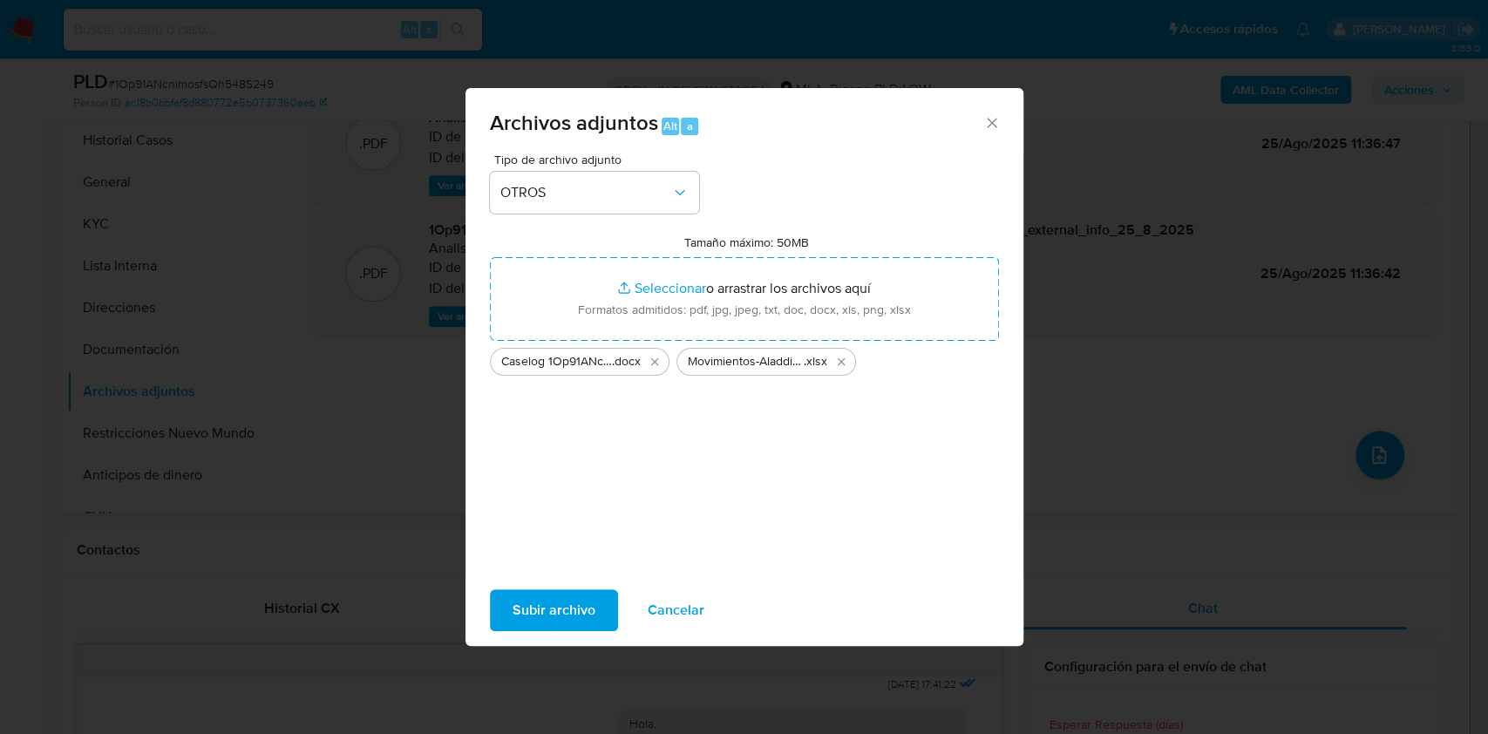
click at [568, 610] on span "Subir archivo" at bounding box center [554, 610] width 83 height 38
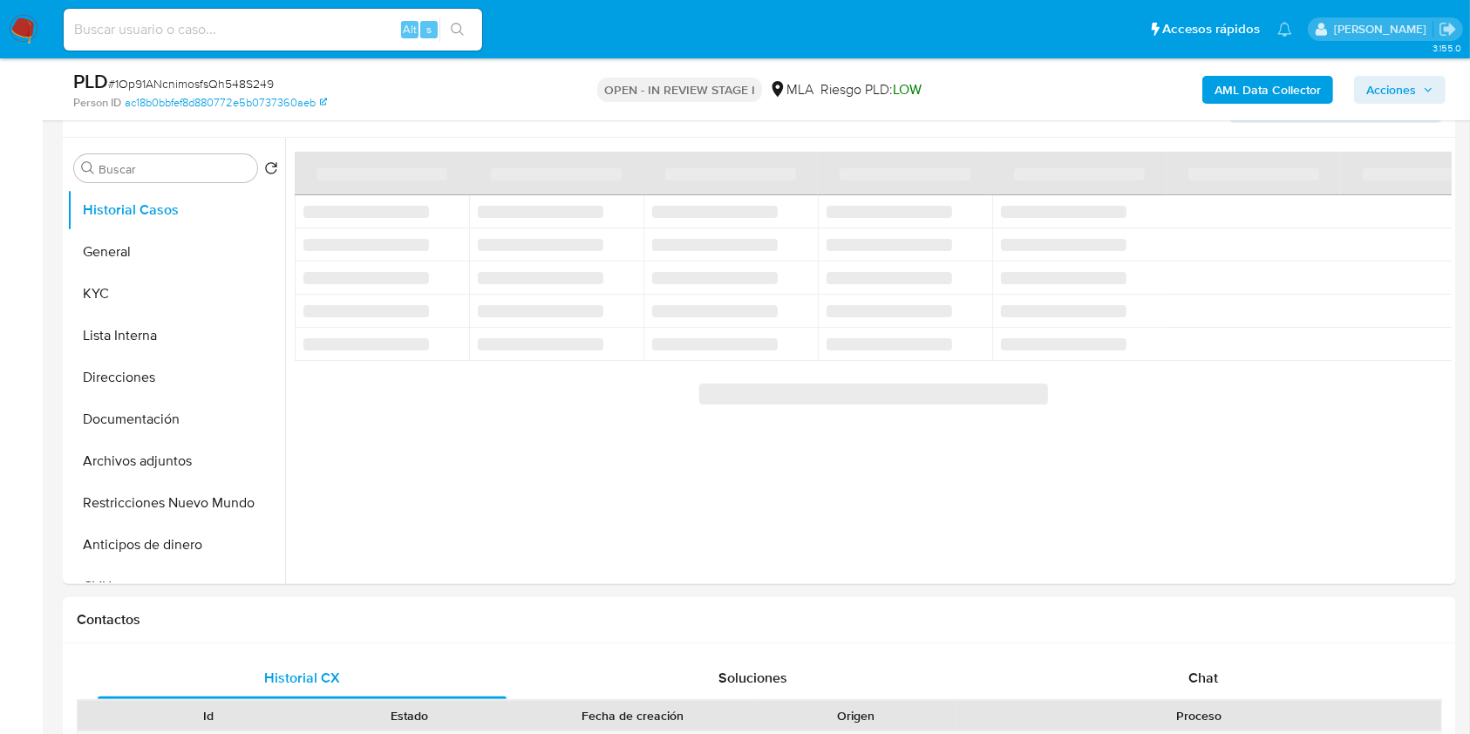
scroll to position [374, 0]
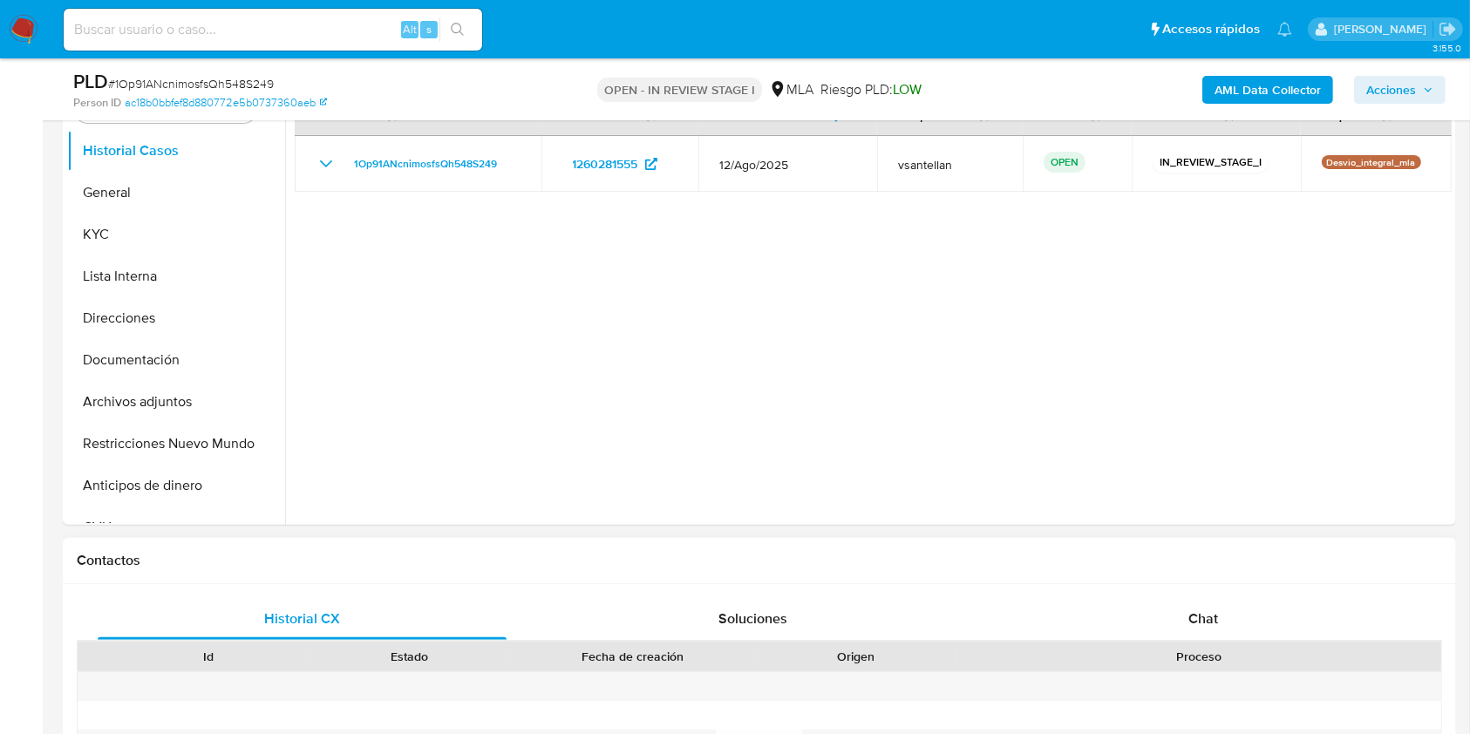
select select "10"
drag, startPoint x: 1265, startPoint y: 610, endPoint x: 1344, endPoint y: 463, distance: 167.3
click at [1264, 611] on div "Chat" at bounding box center [1203, 619] width 409 height 42
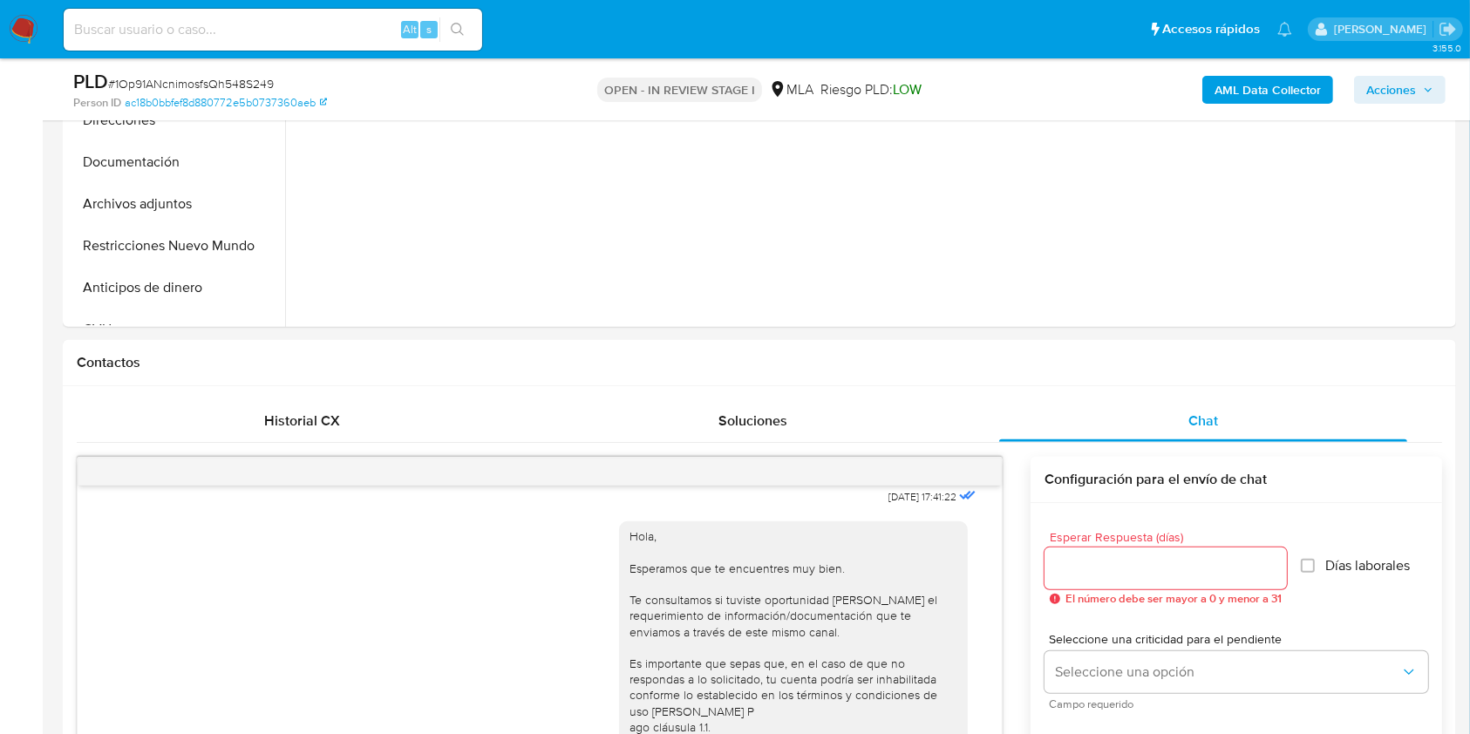
scroll to position [342, 0]
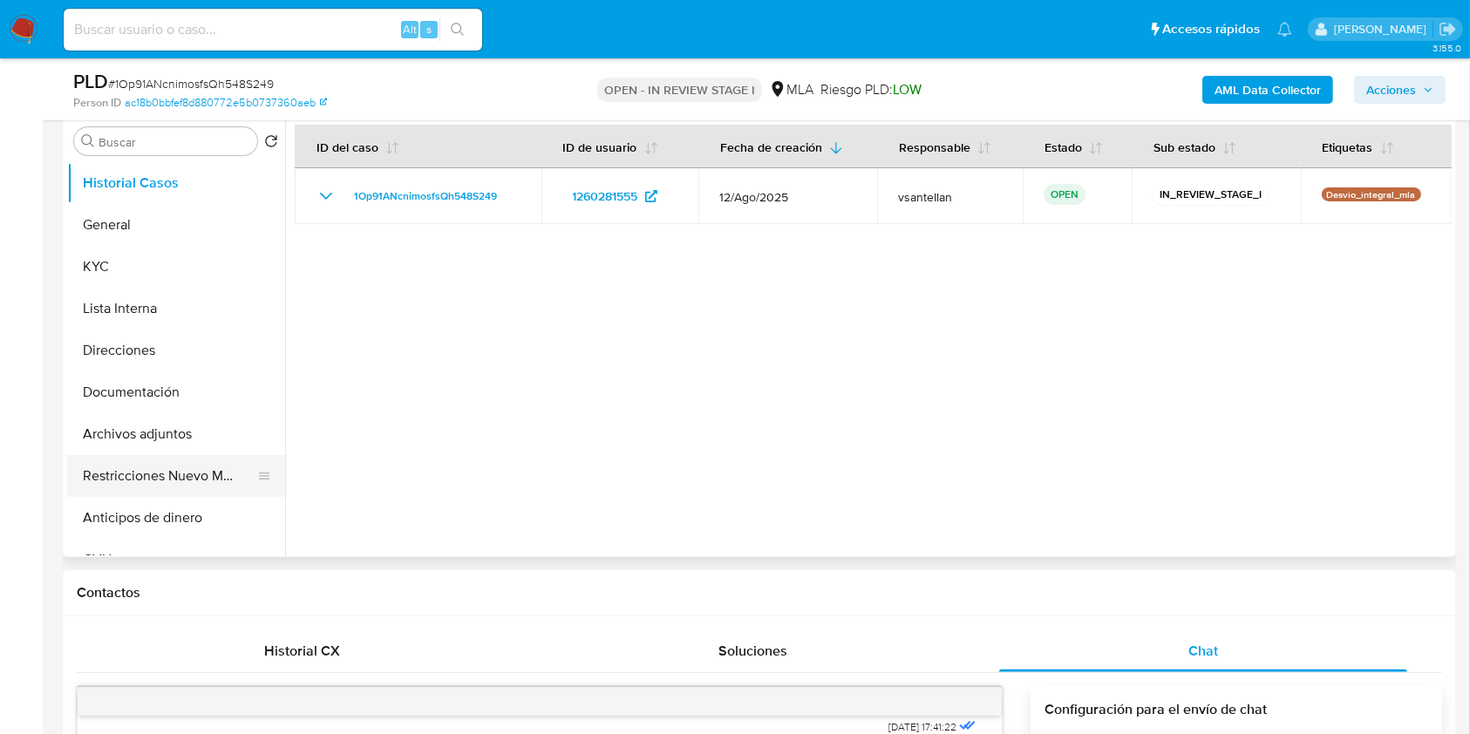
click at [186, 472] on button "Restricciones Nuevo Mundo" at bounding box center [169, 476] width 204 height 42
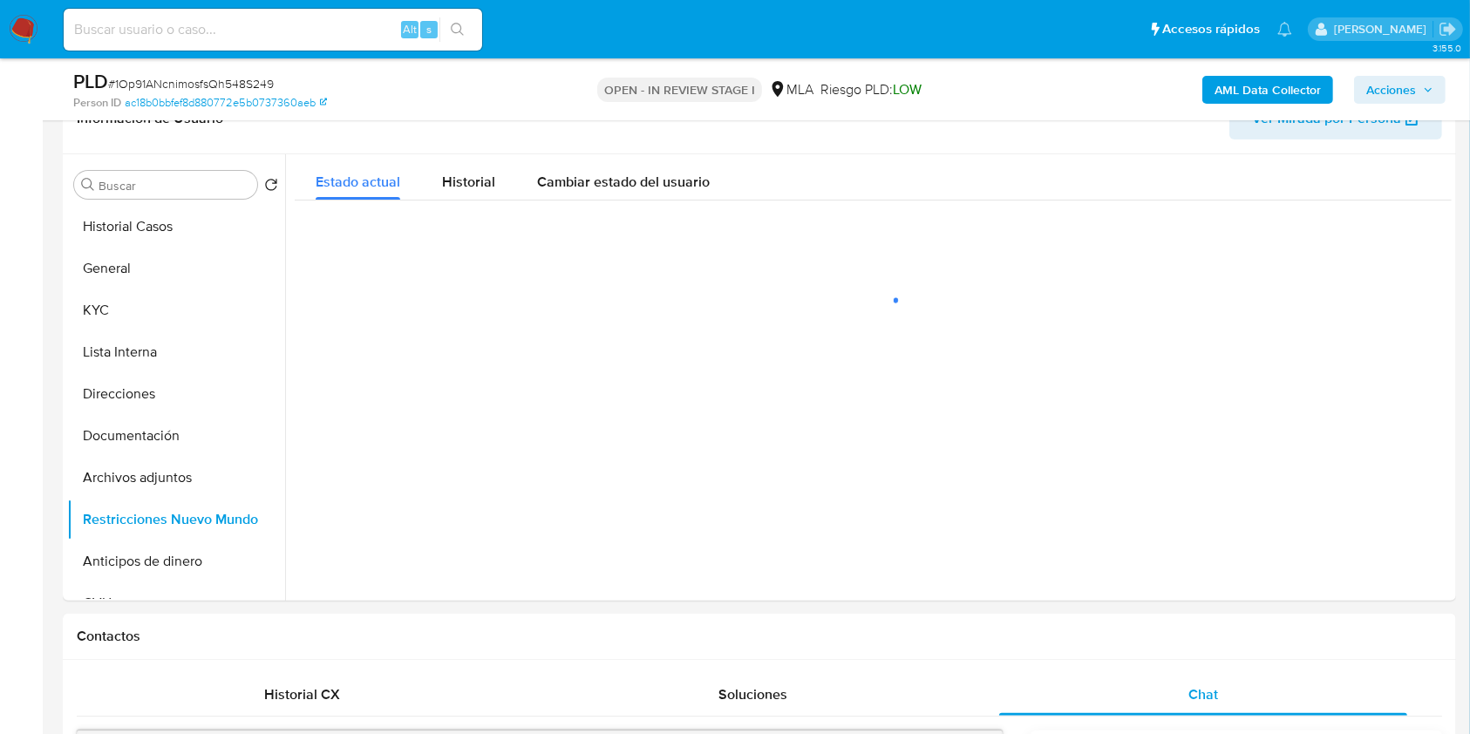
scroll to position [285, 0]
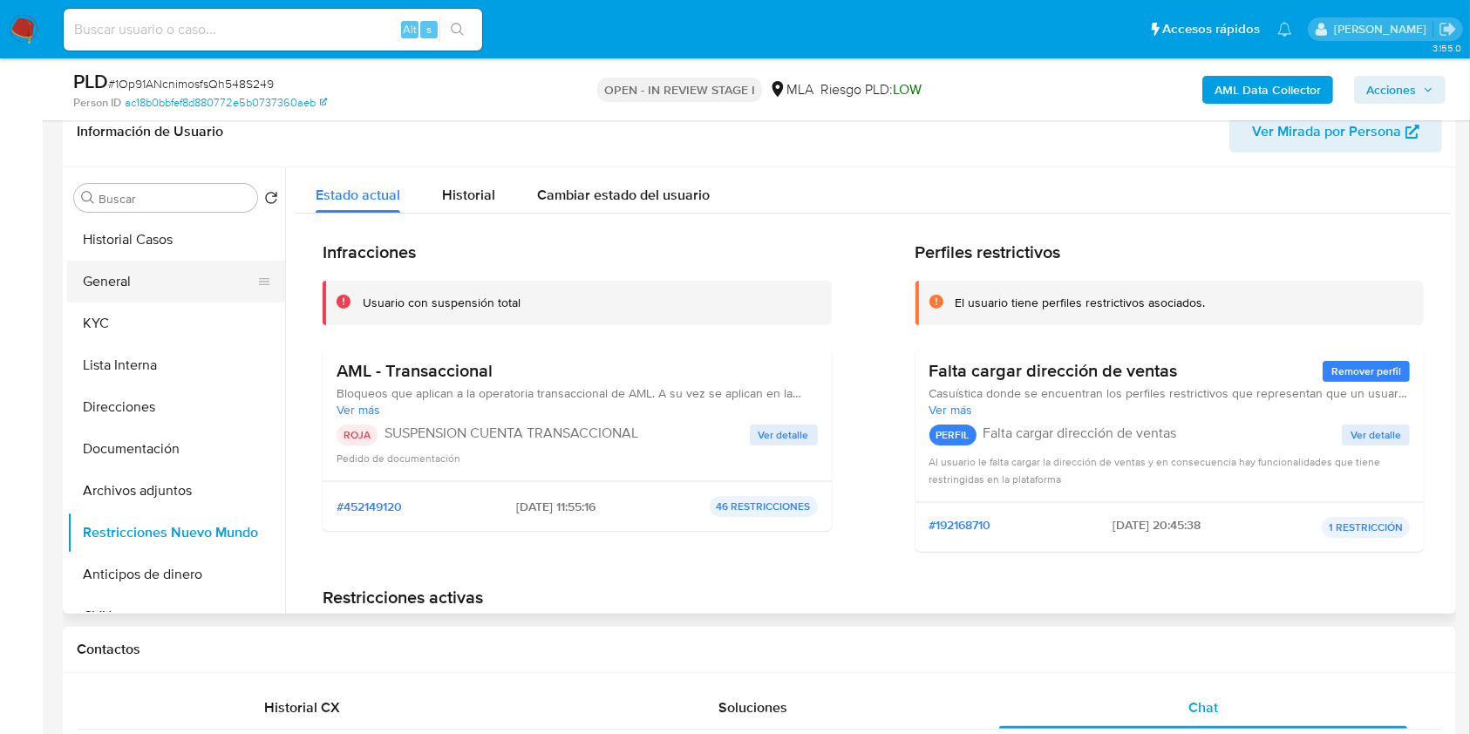
click at [160, 275] on button "General" at bounding box center [169, 282] width 204 height 42
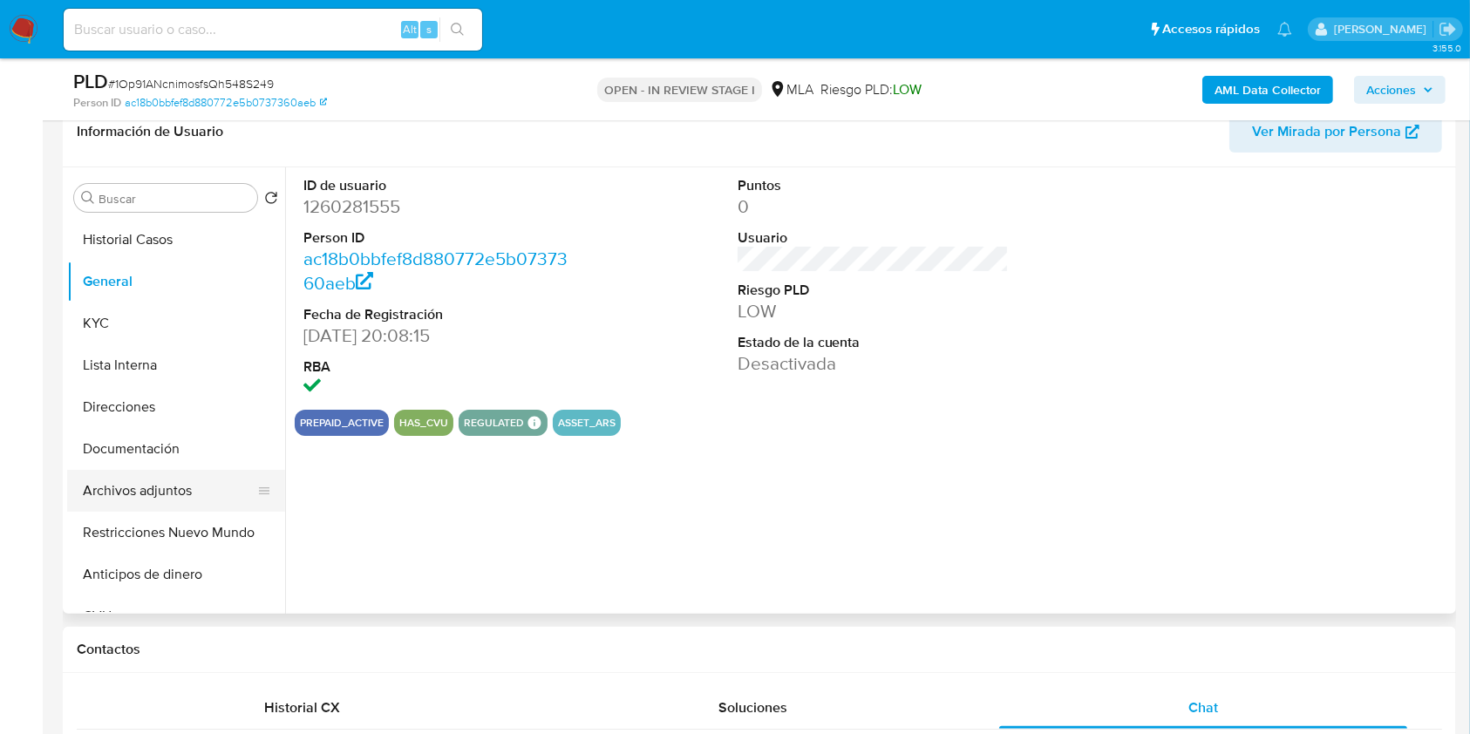
click at [182, 489] on button "Archivos adjuntos" at bounding box center [169, 491] width 204 height 42
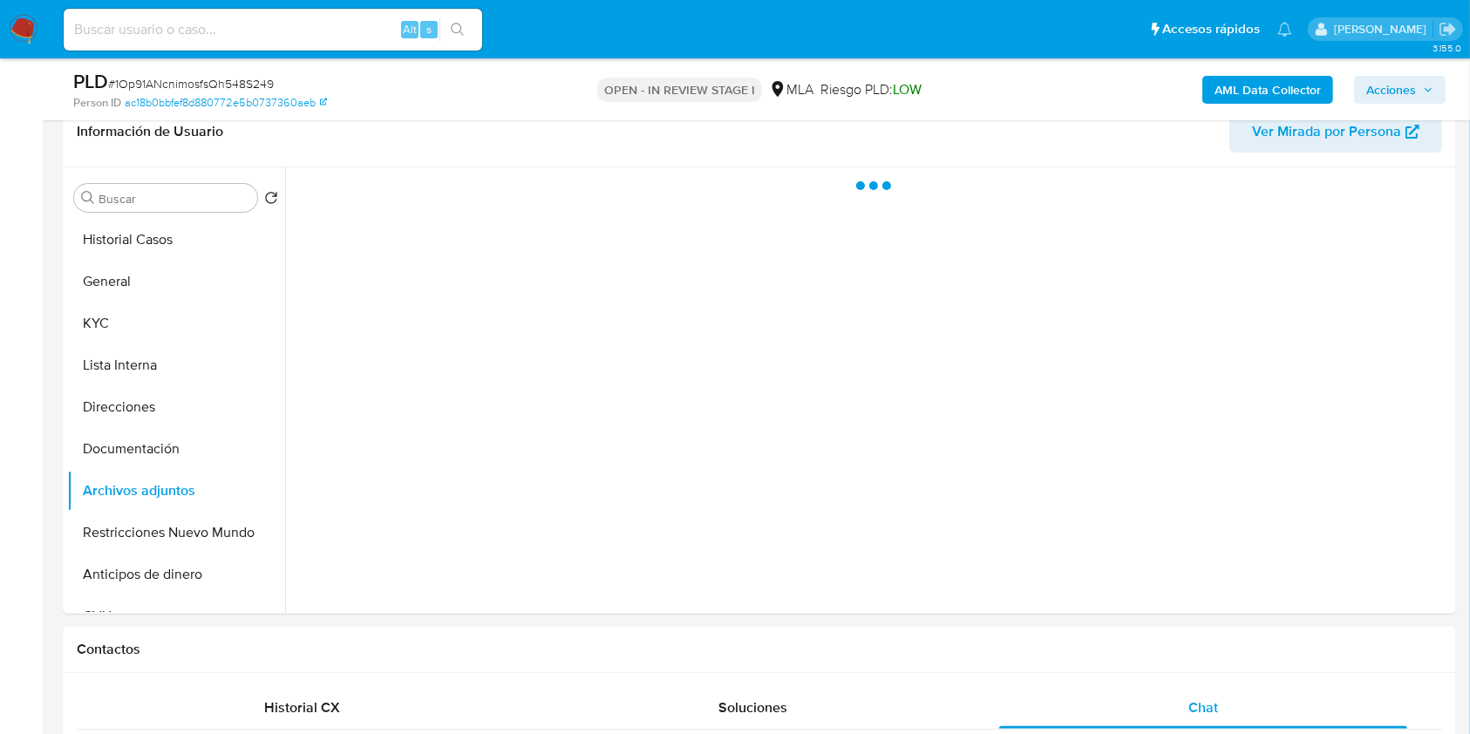
click at [1389, 83] on span "Acciones" at bounding box center [1391, 90] width 50 height 28
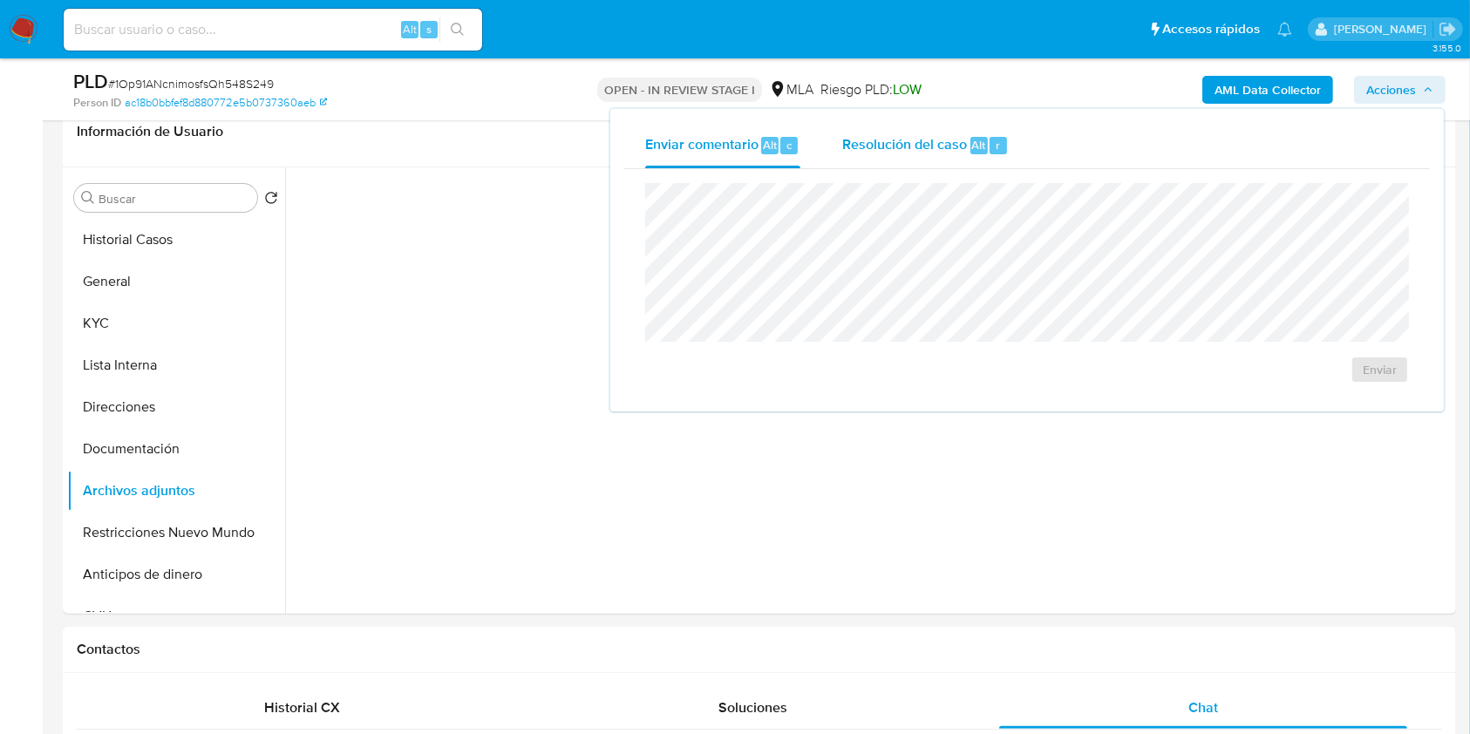
click at [950, 142] on span "Resolución del caso" at bounding box center [904, 144] width 125 height 20
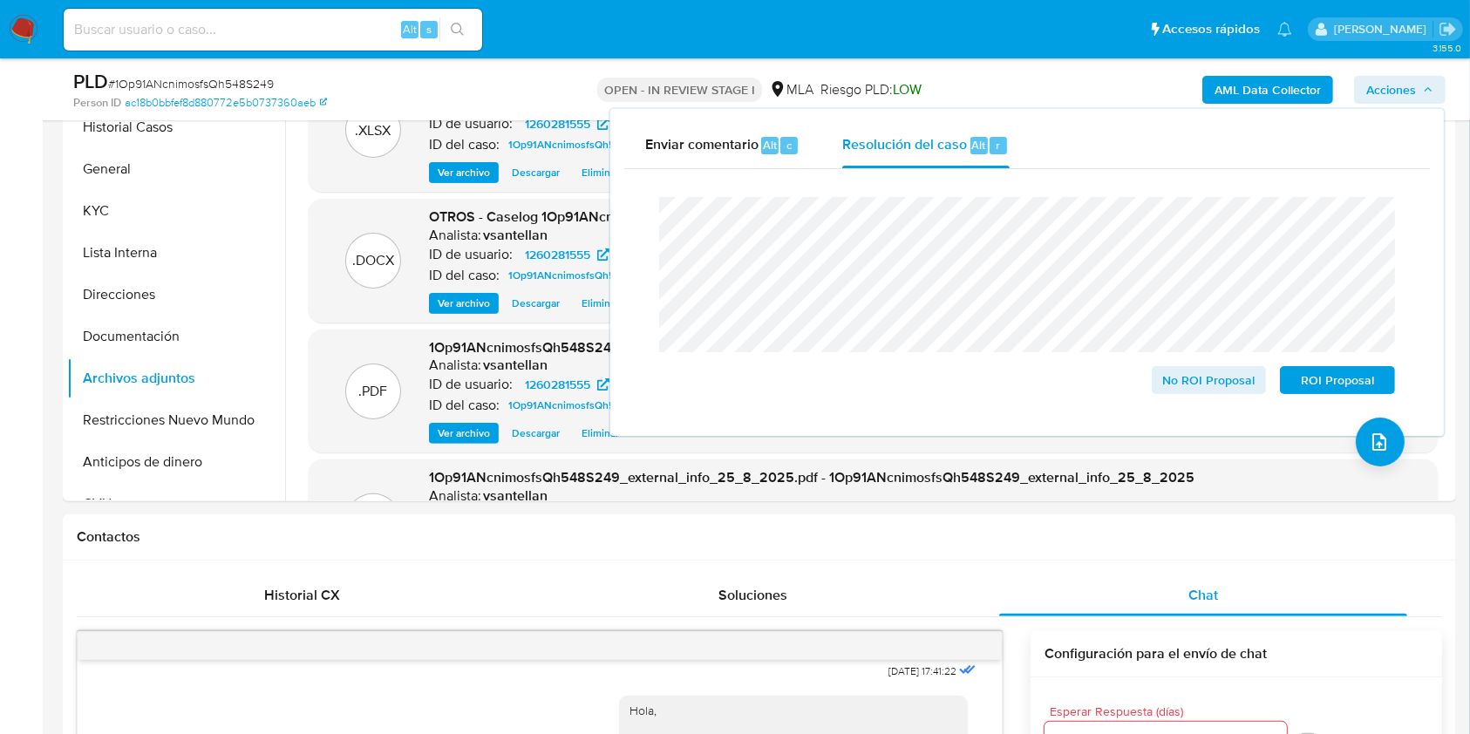
scroll to position [325, 0]
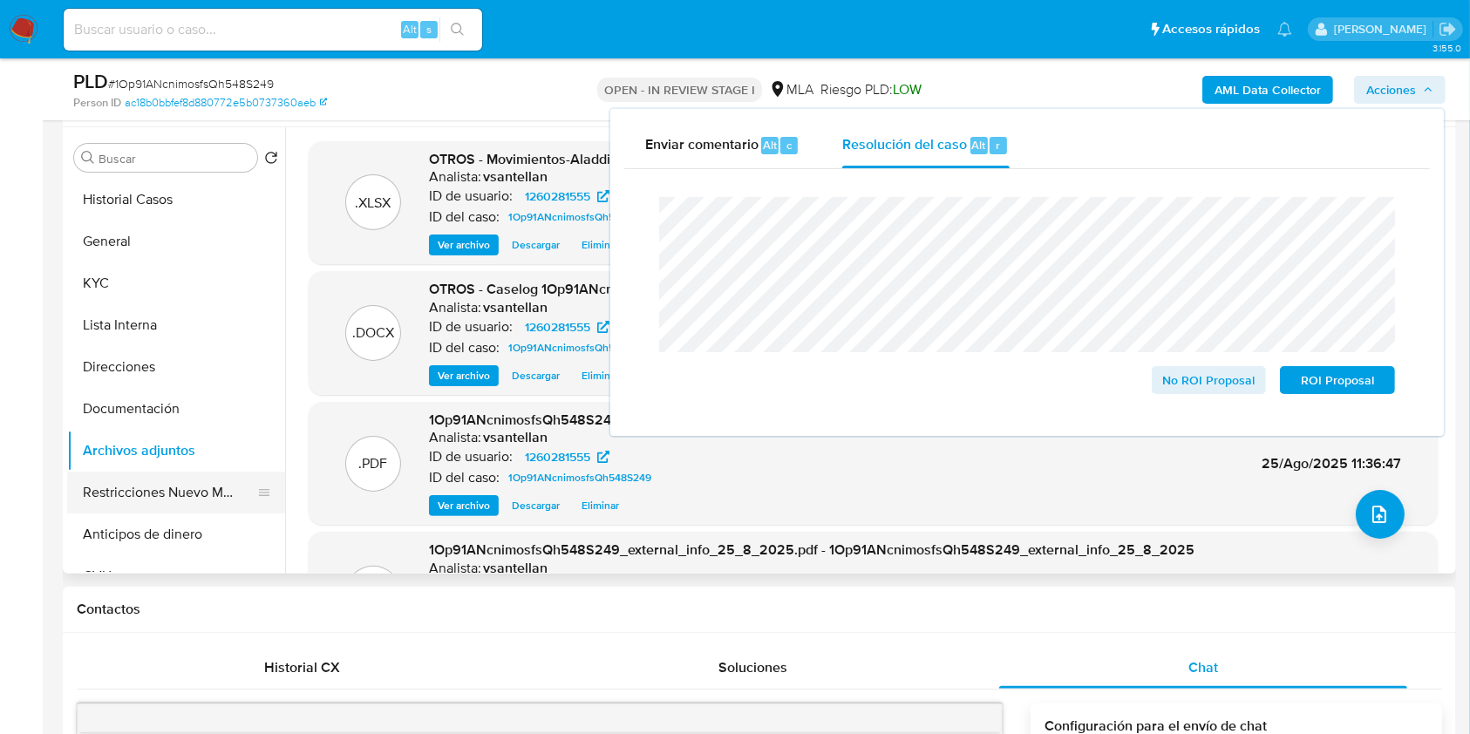
click at [136, 478] on button "Restricciones Nuevo Mundo" at bounding box center [169, 493] width 204 height 42
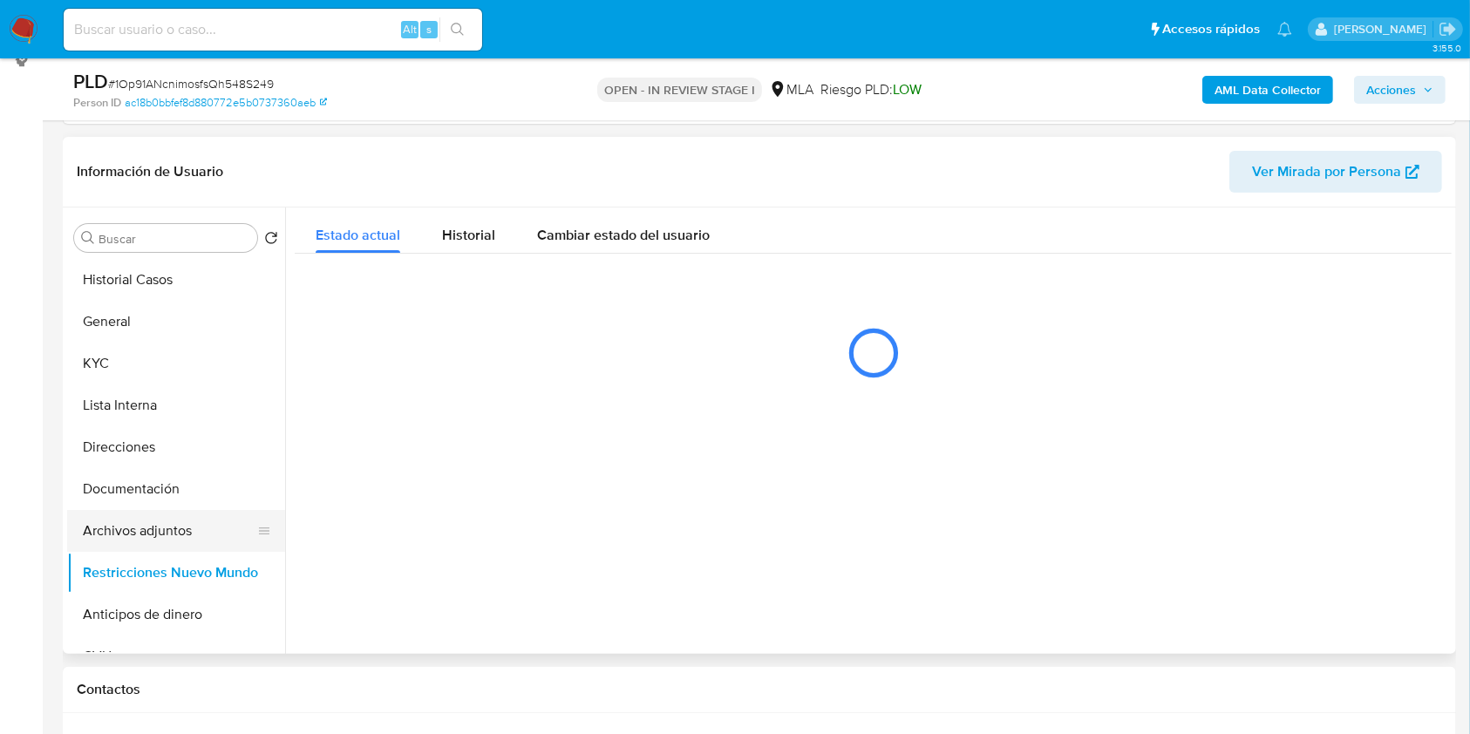
scroll to position [209, 0]
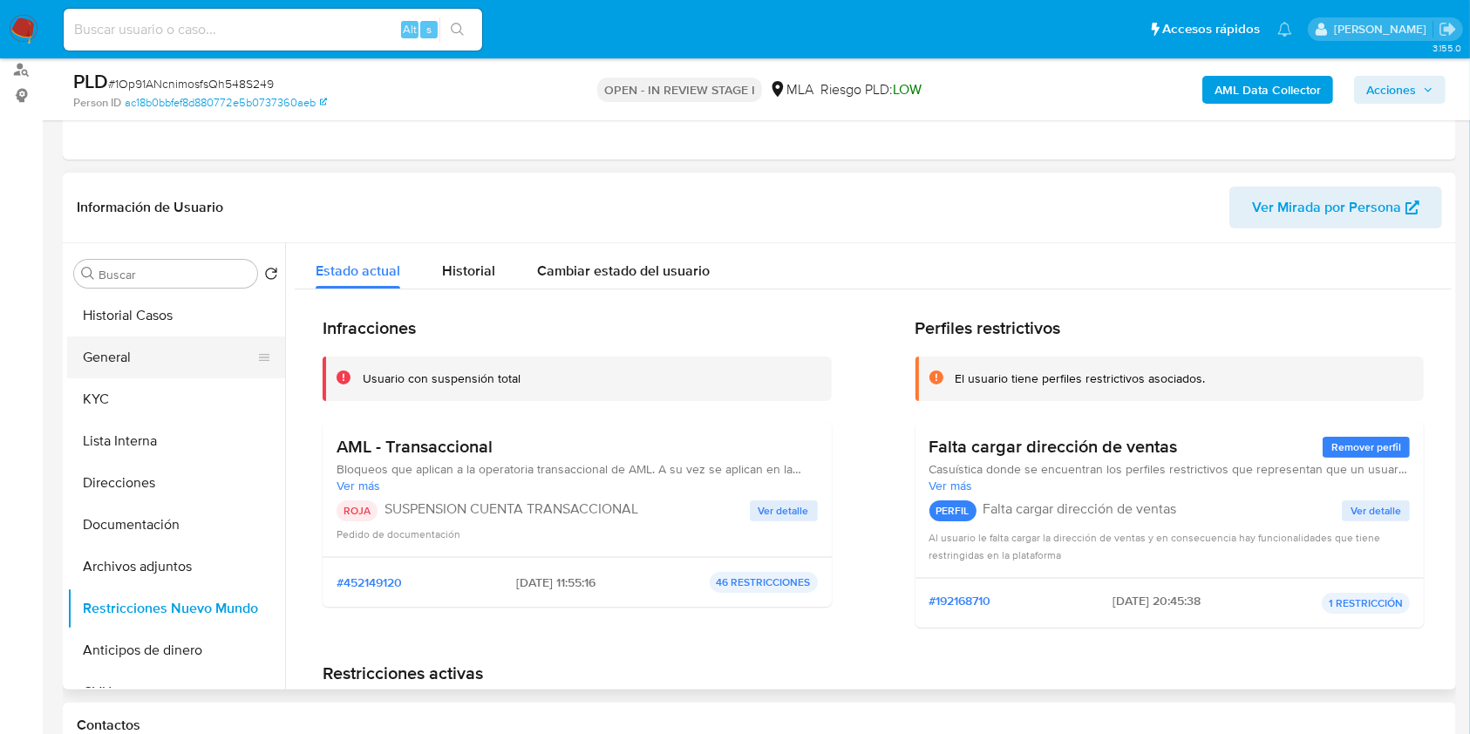
click at [156, 366] on button "General" at bounding box center [169, 358] width 204 height 42
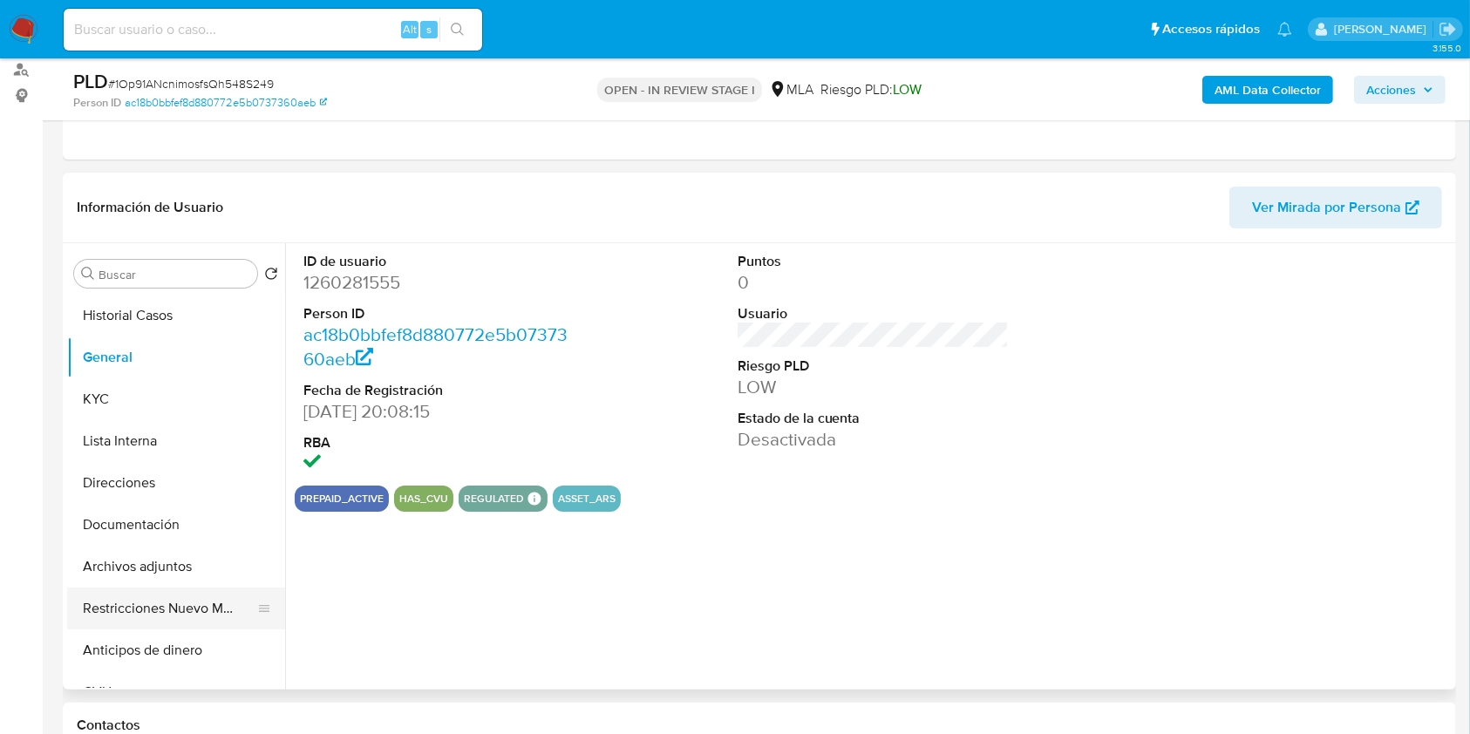
click at [178, 596] on button "Restricciones Nuevo Mundo" at bounding box center [169, 609] width 204 height 42
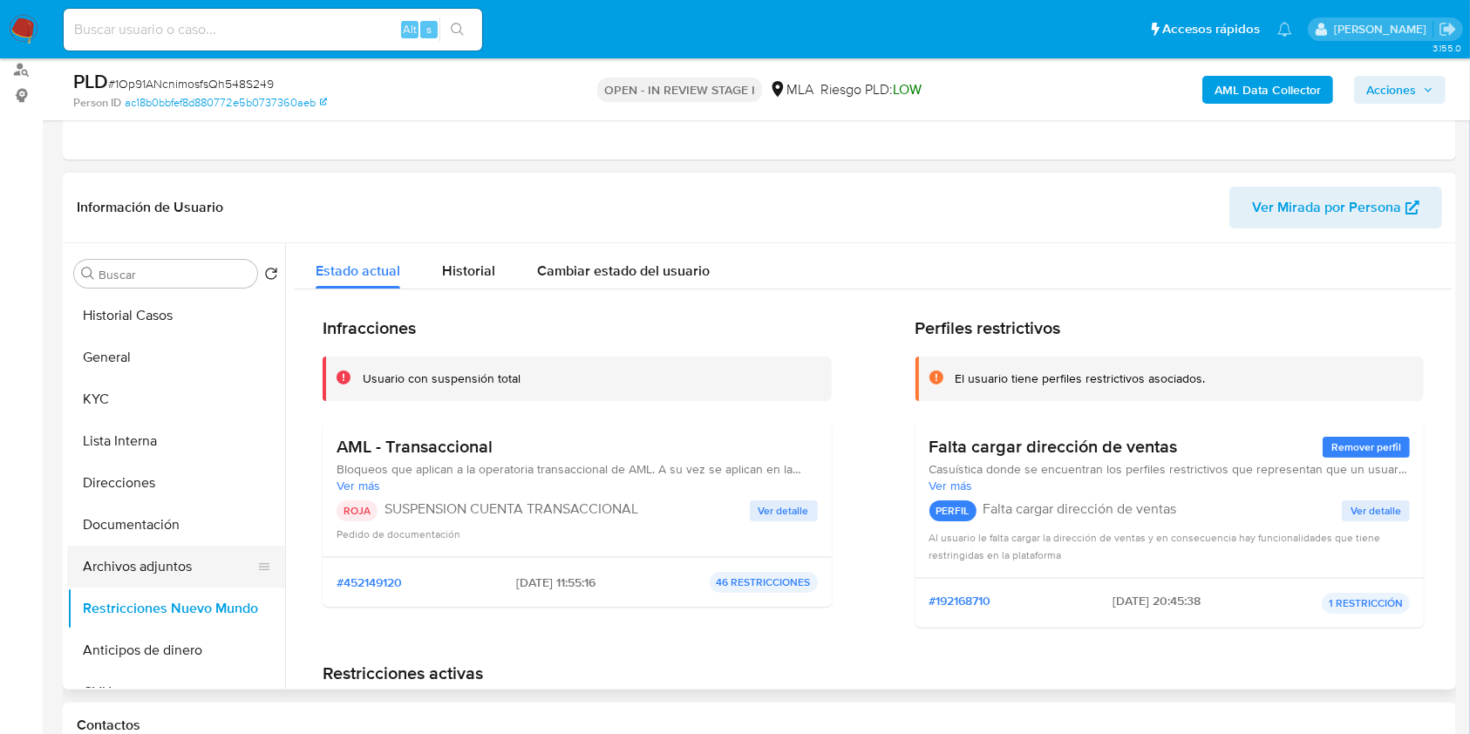
click at [183, 568] on button "Archivos adjuntos" at bounding box center [169, 567] width 204 height 42
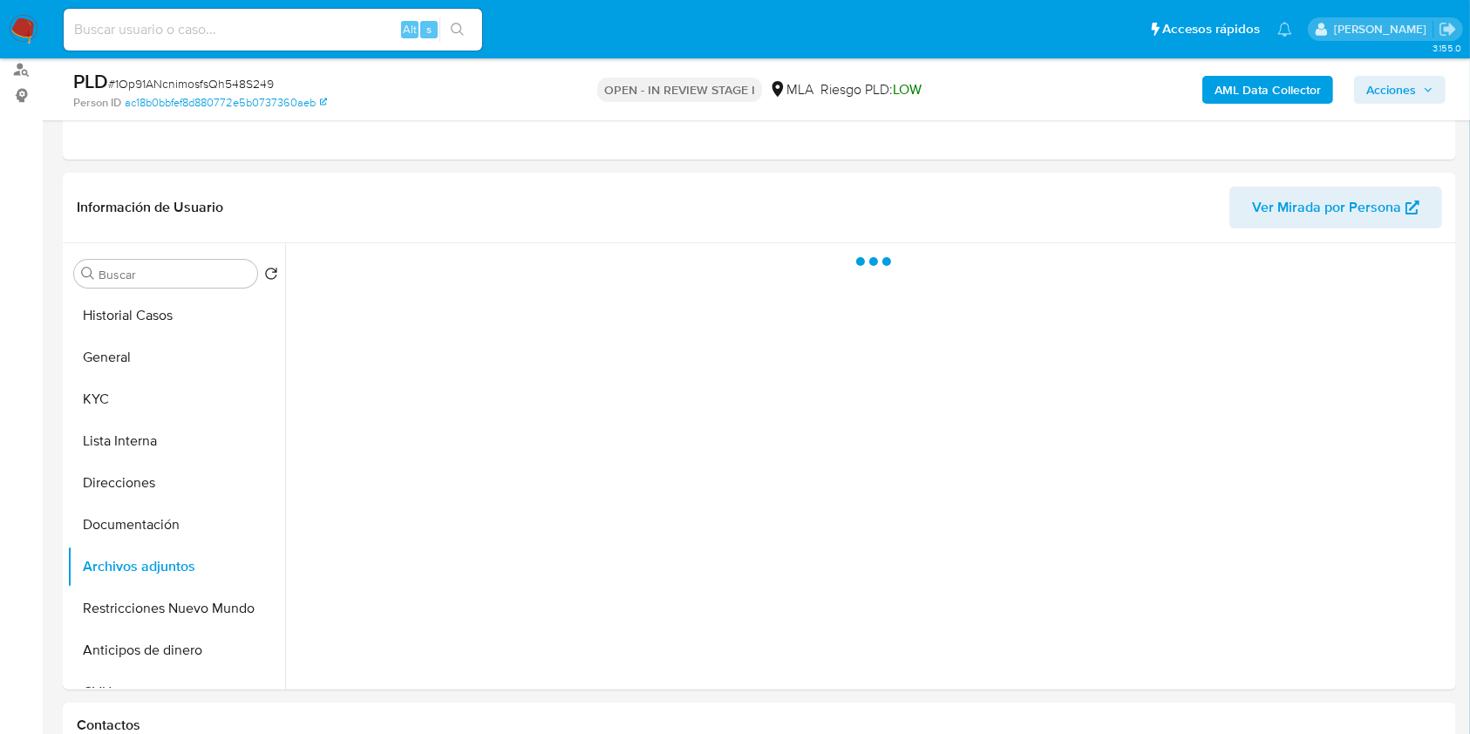
click at [1403, 92] on span "Acciones" at bounding box center [1391, 90] width 50 height 28
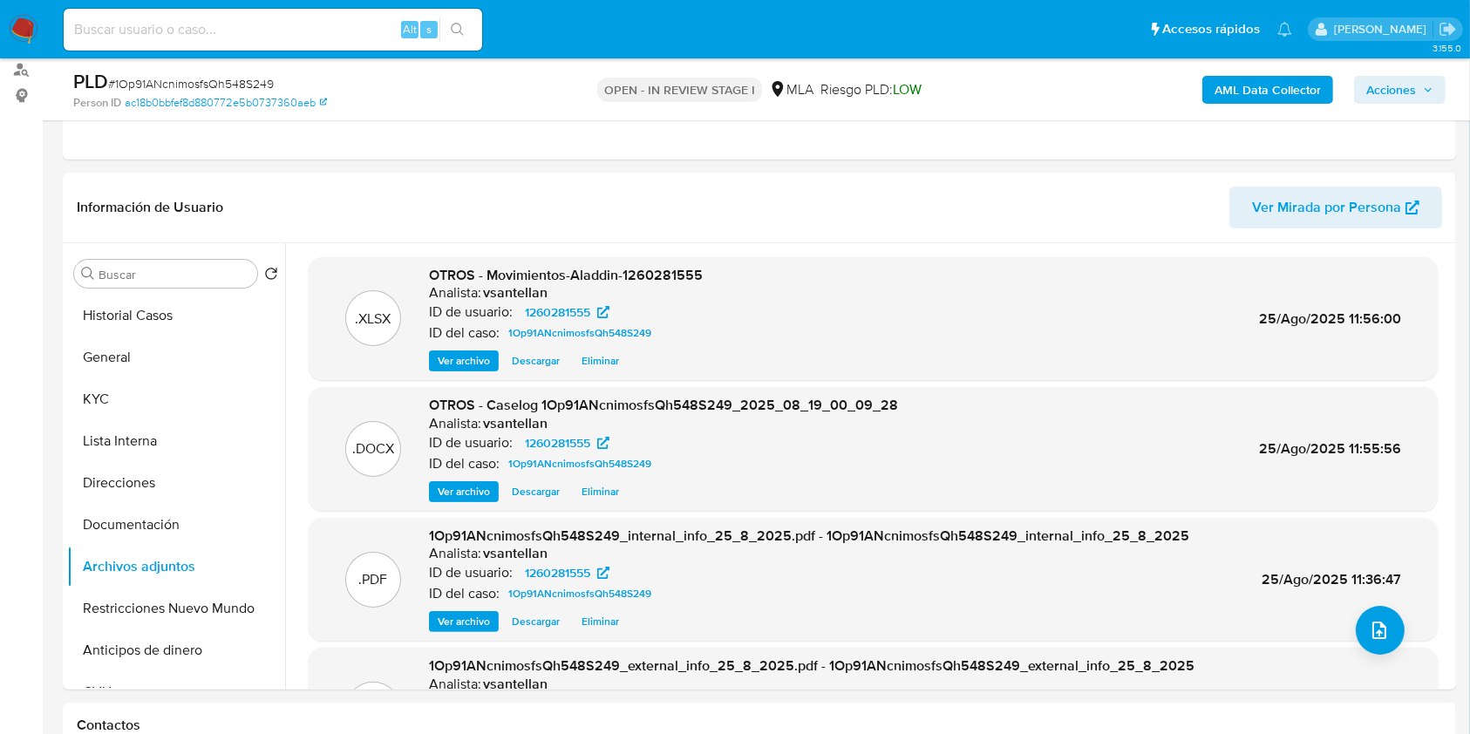
scroll to position [228, 0]
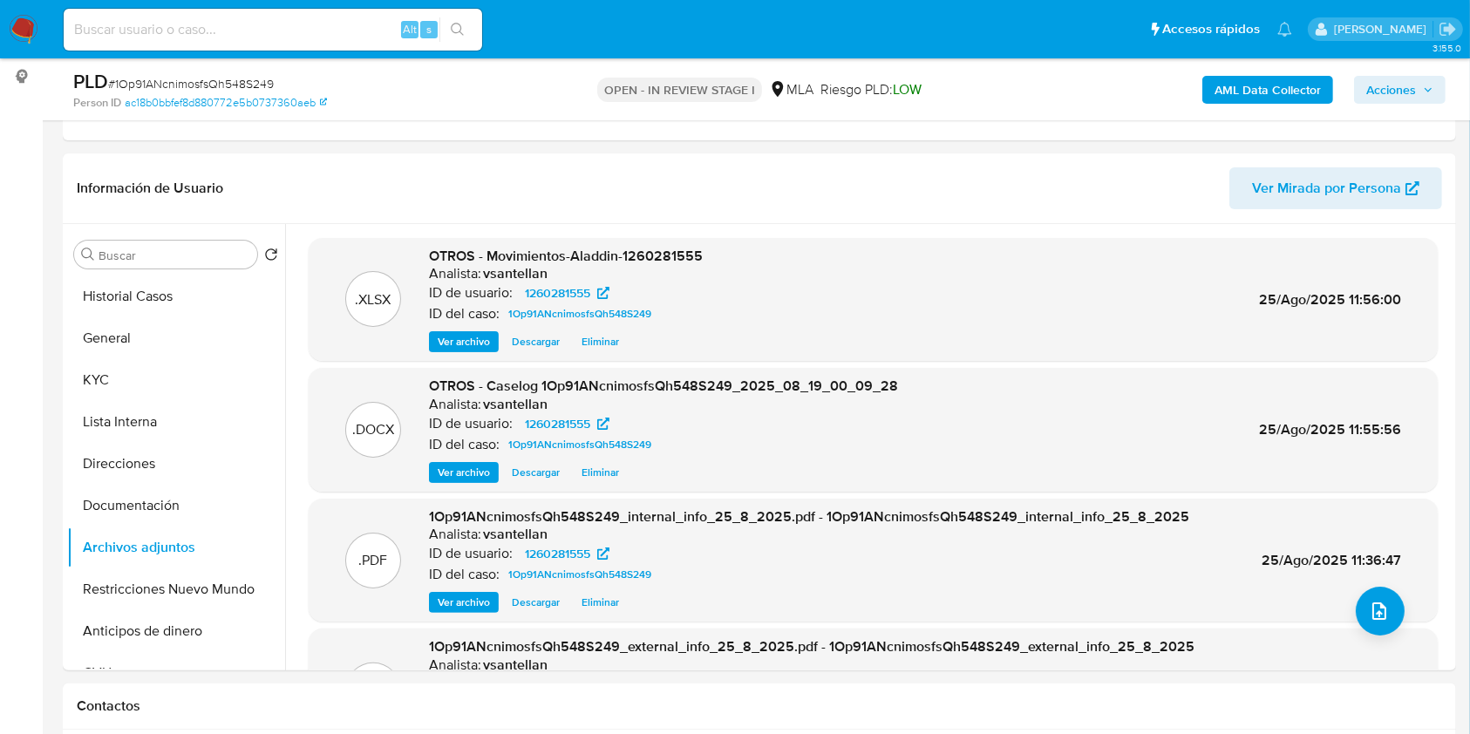
drag, startPoint x: 1374, startPoint y: 88, endPoint x: 1479, endPoint y: 112, distance: 107.2
click at [1375, 88] on span "Acciones" at bounding box center [1391, 90] width 50 height 28
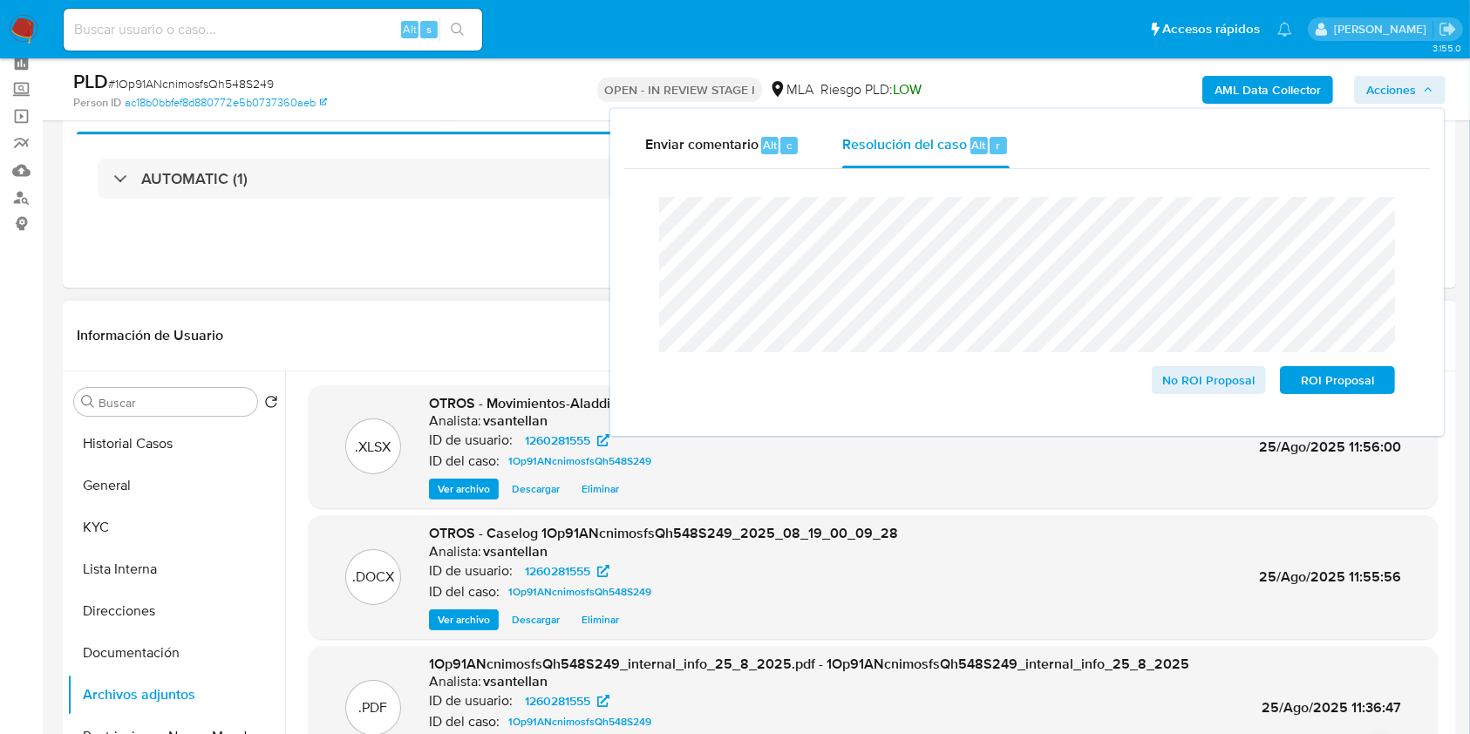
scroll to position [116, 0]
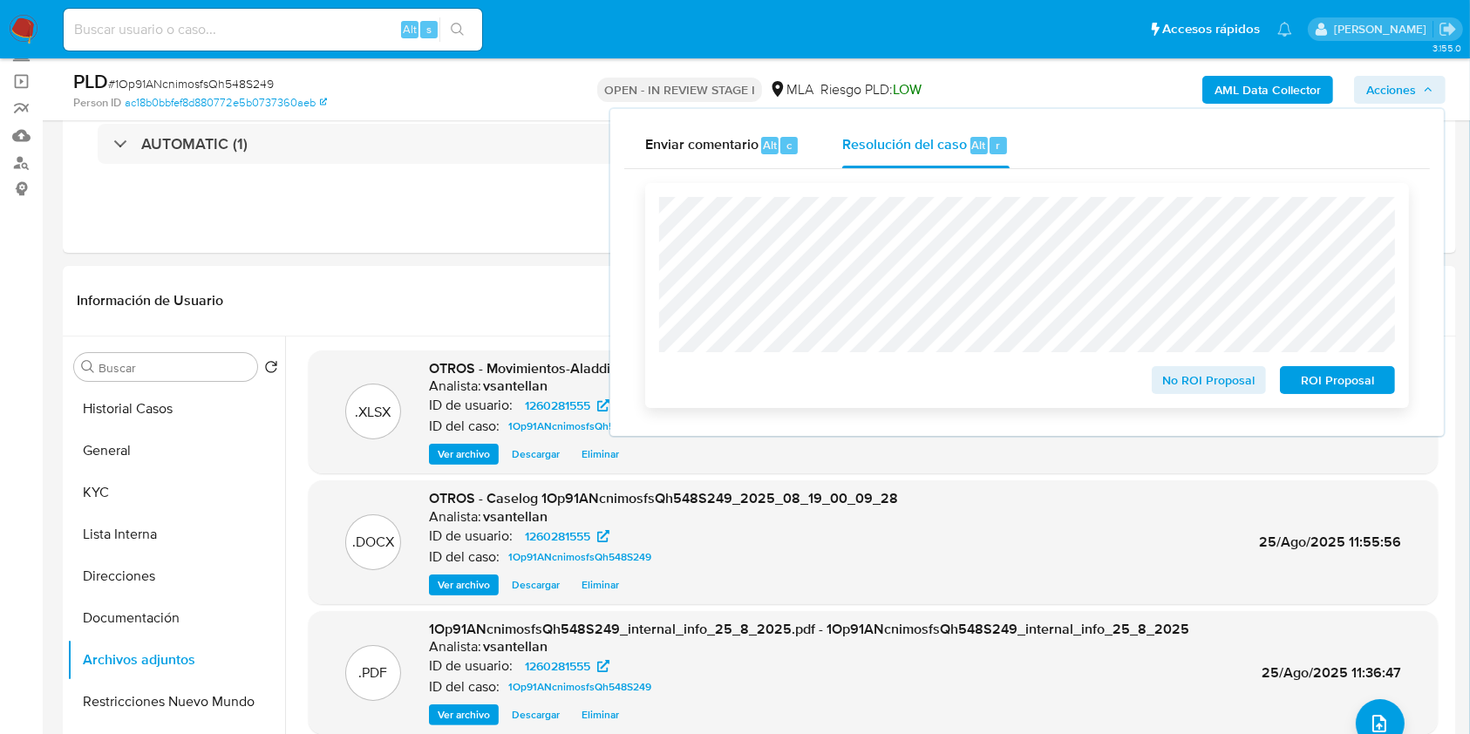
click at [1369, 390] on span "ROI Proposal" at bounding box center [1337, 380] width 91 height 24
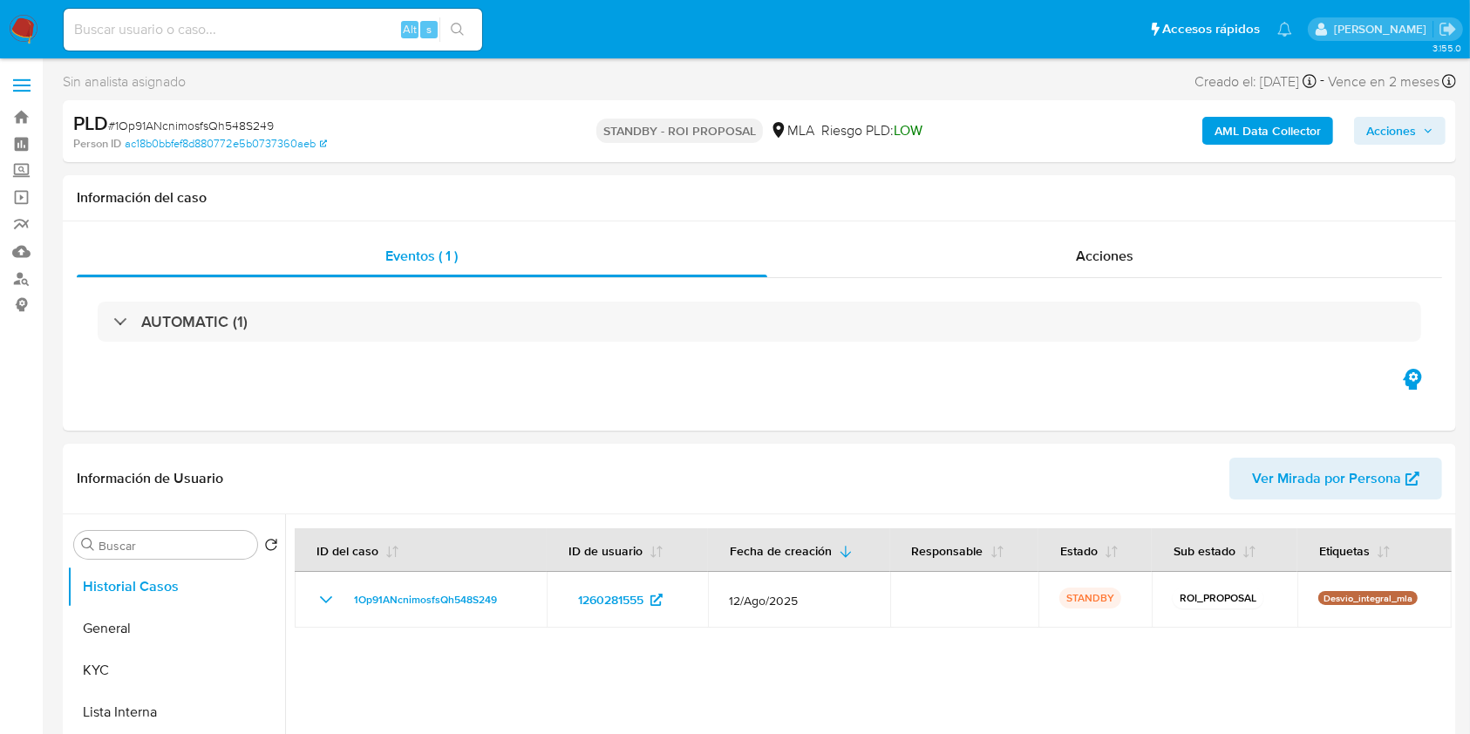
select select "10"
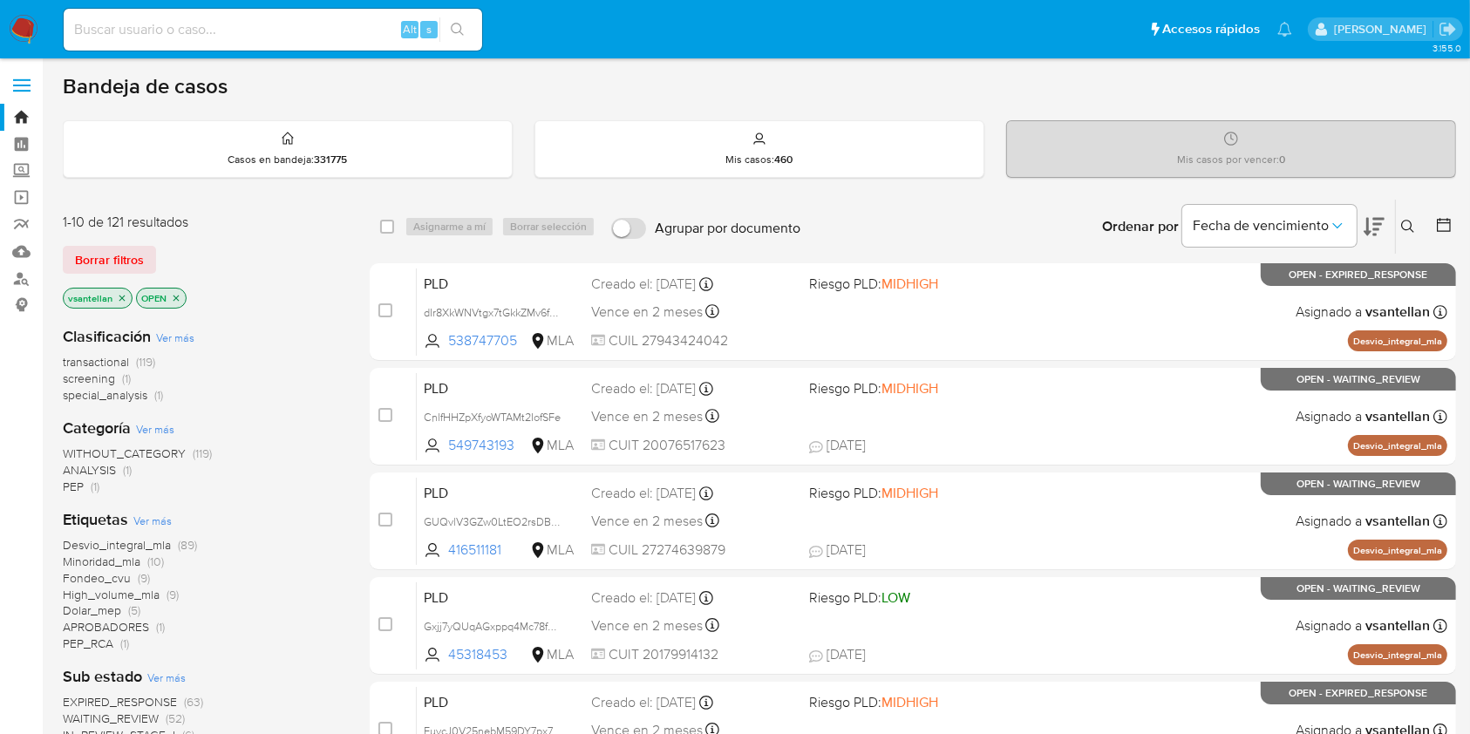
click at [1409, 220] on icon at bounding box center [1408, 227] width 14 height 14
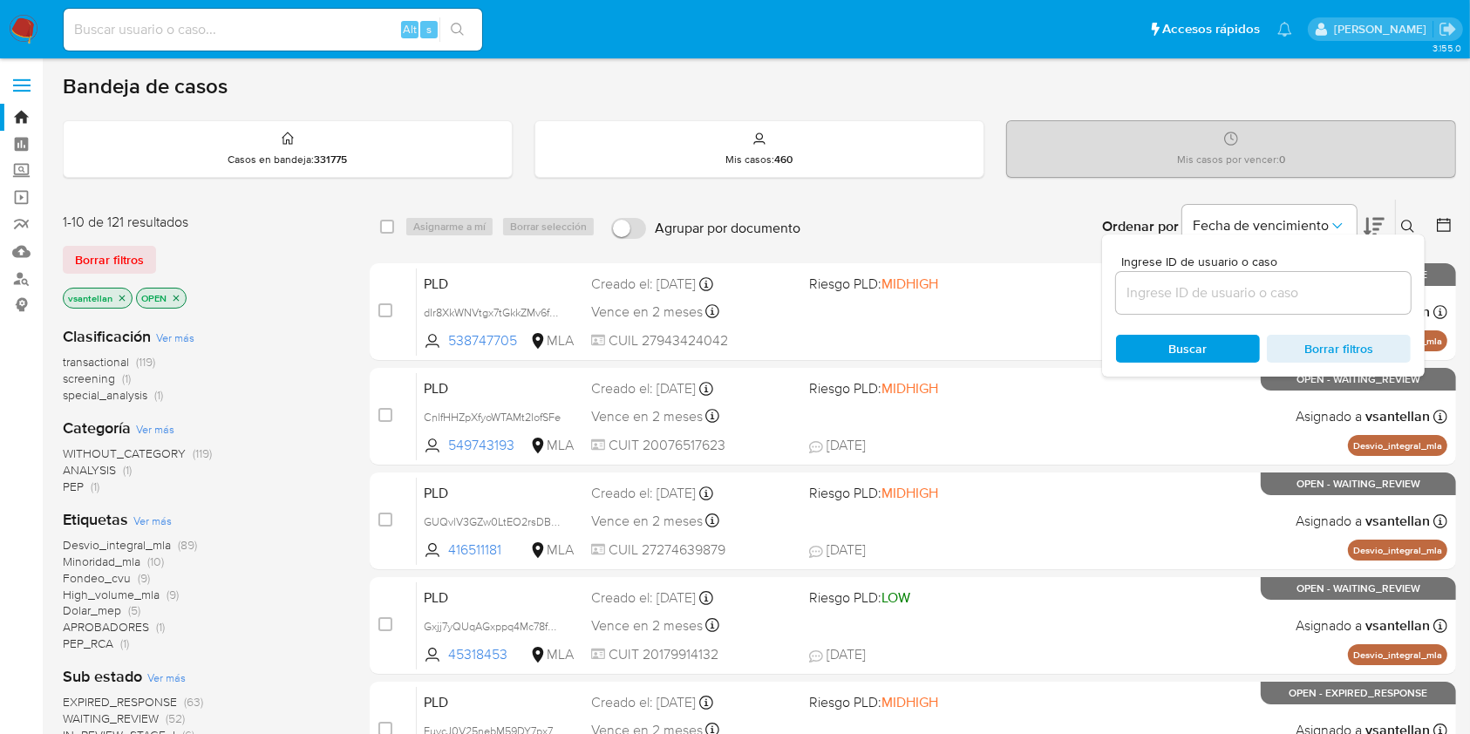
click at [1270, 279] on div at bounding box center [1263, 293] width 295 height 42
drag, startPoint x: 1267, startPoint y: 287, endPoint x: 1312, endPoint y: 283, distance: 45.5
click at [1267, 287] on input at bounding box center [1263, 293] width 295 height 23
paste input "150241609"
type input "150241609"
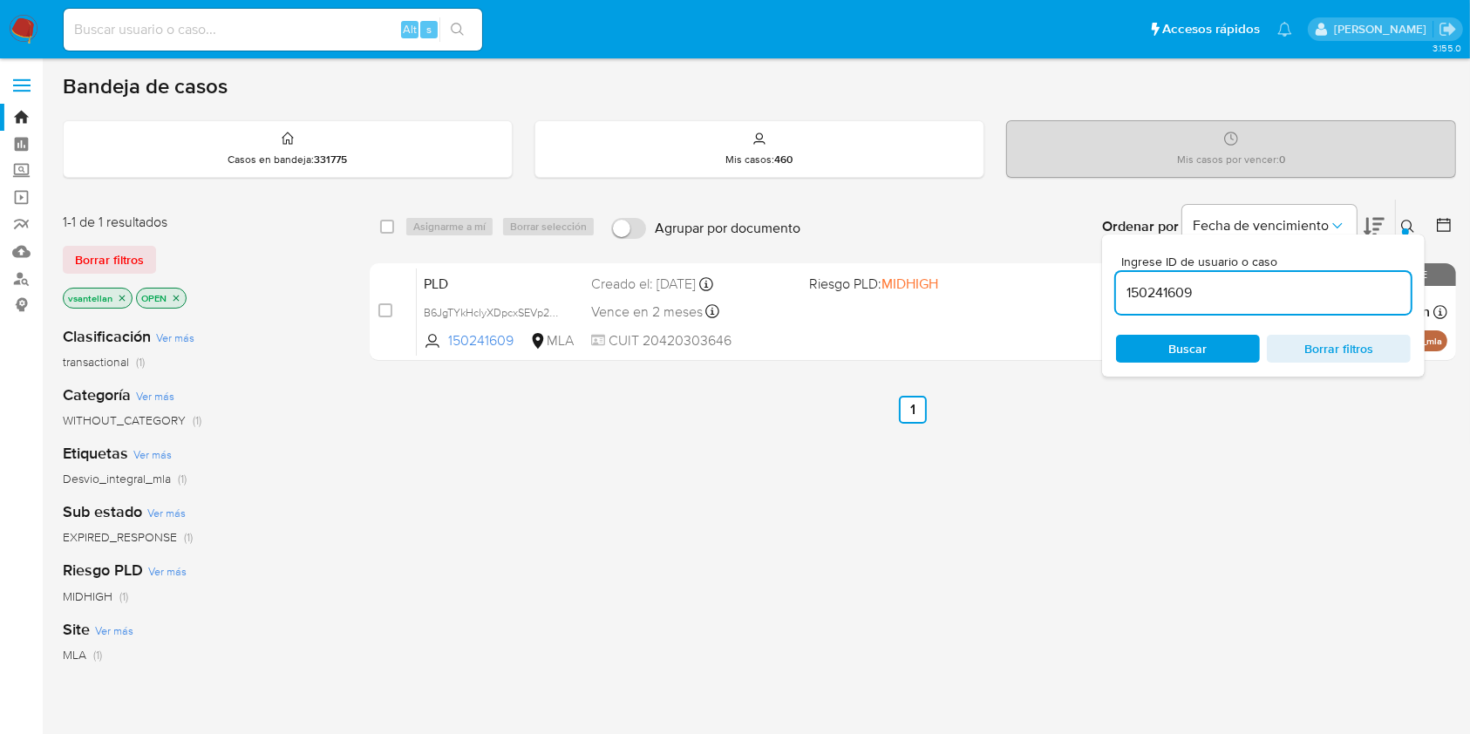
click at [1408, 220] on icon at bounding box center [1407, 226] width 13 height 13
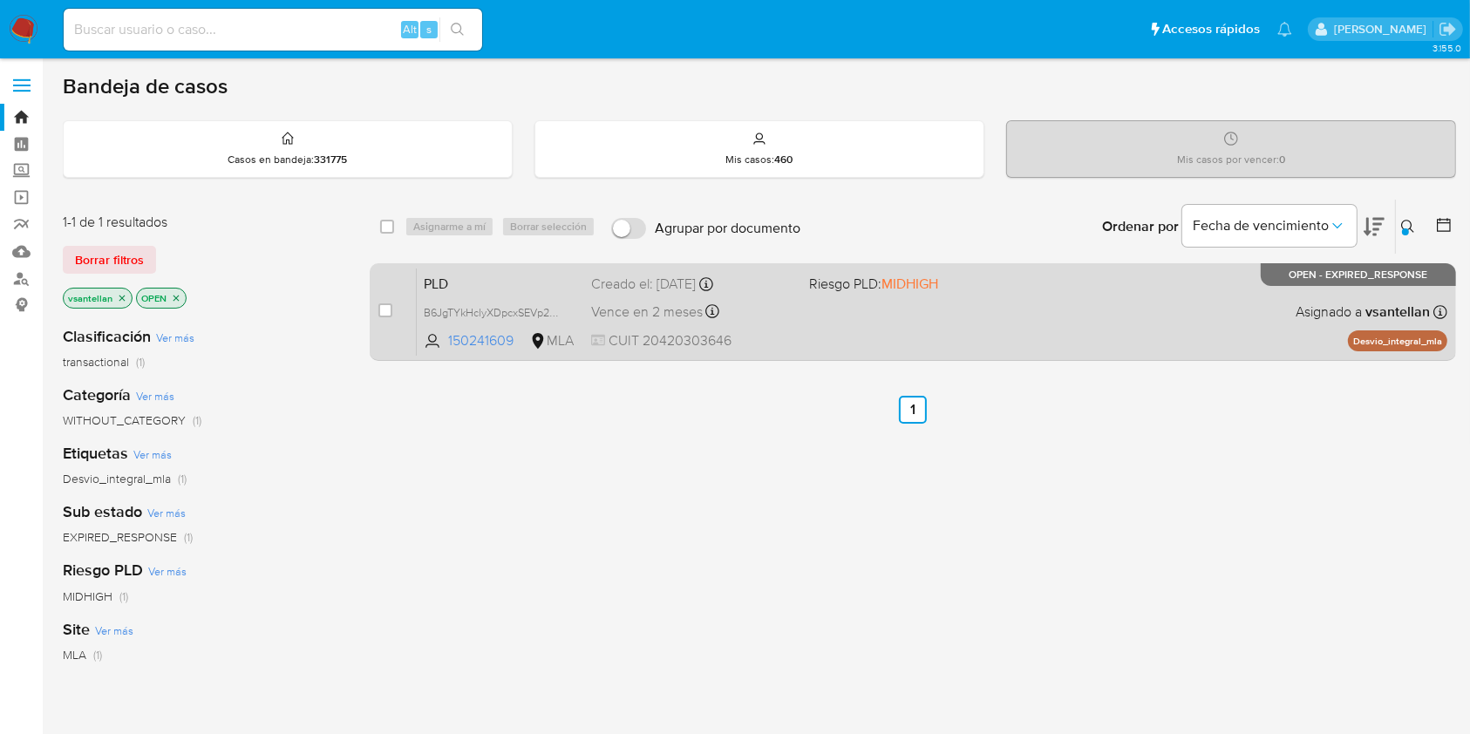
click at [1145, 296] on div "PLD B6JgTYkHclyXDpcxSEVp20u6 150241609 MLA Riesgo PLD: MIDHIGH Creado el: 12/08…" at bounding box center [932, 312] width 1030 height 88
click at [388, 313] on input "checkbox" at bounding box center [385, 310] width 14 height 14
checkbox input "true"
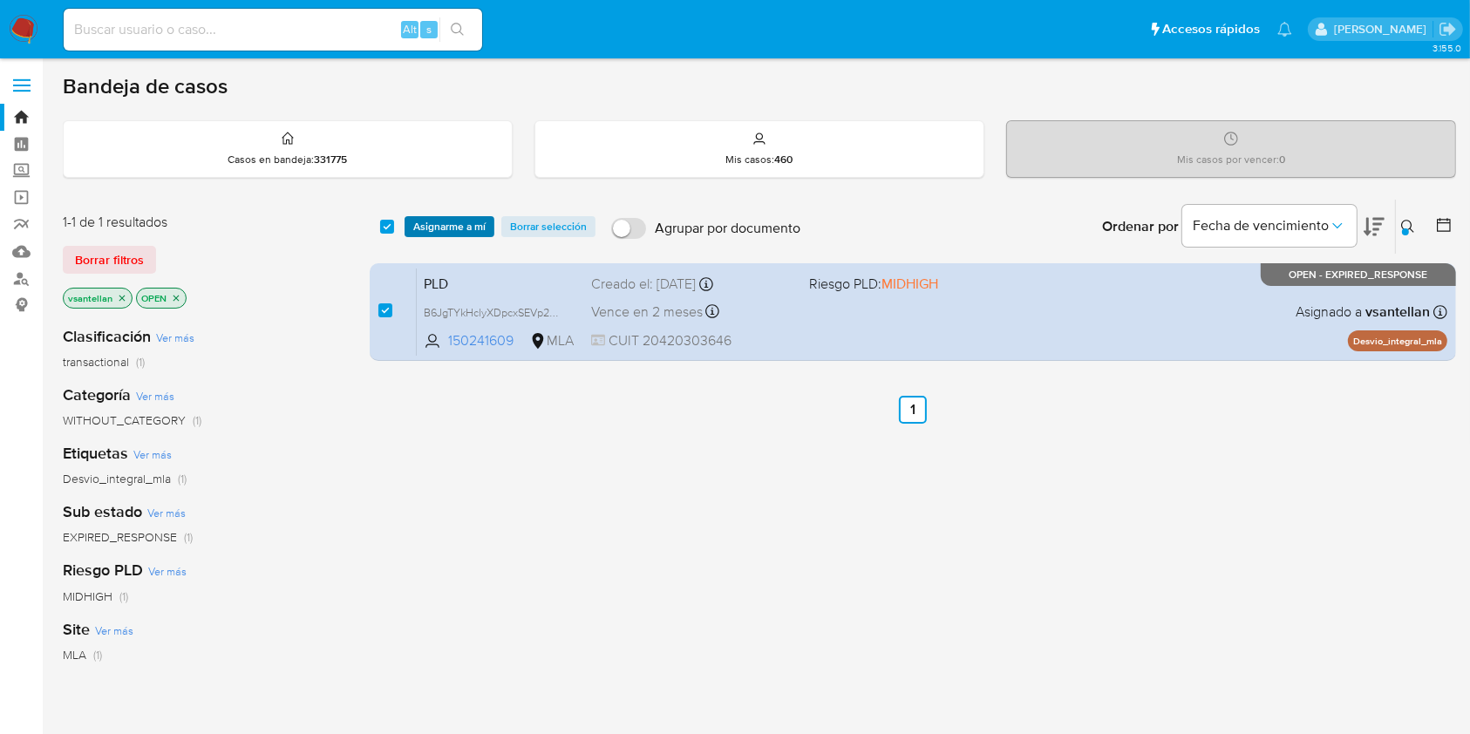
click at [437, 225] on span "Asignarme a mí" at bounding box center [449, 226] width 72 height 17
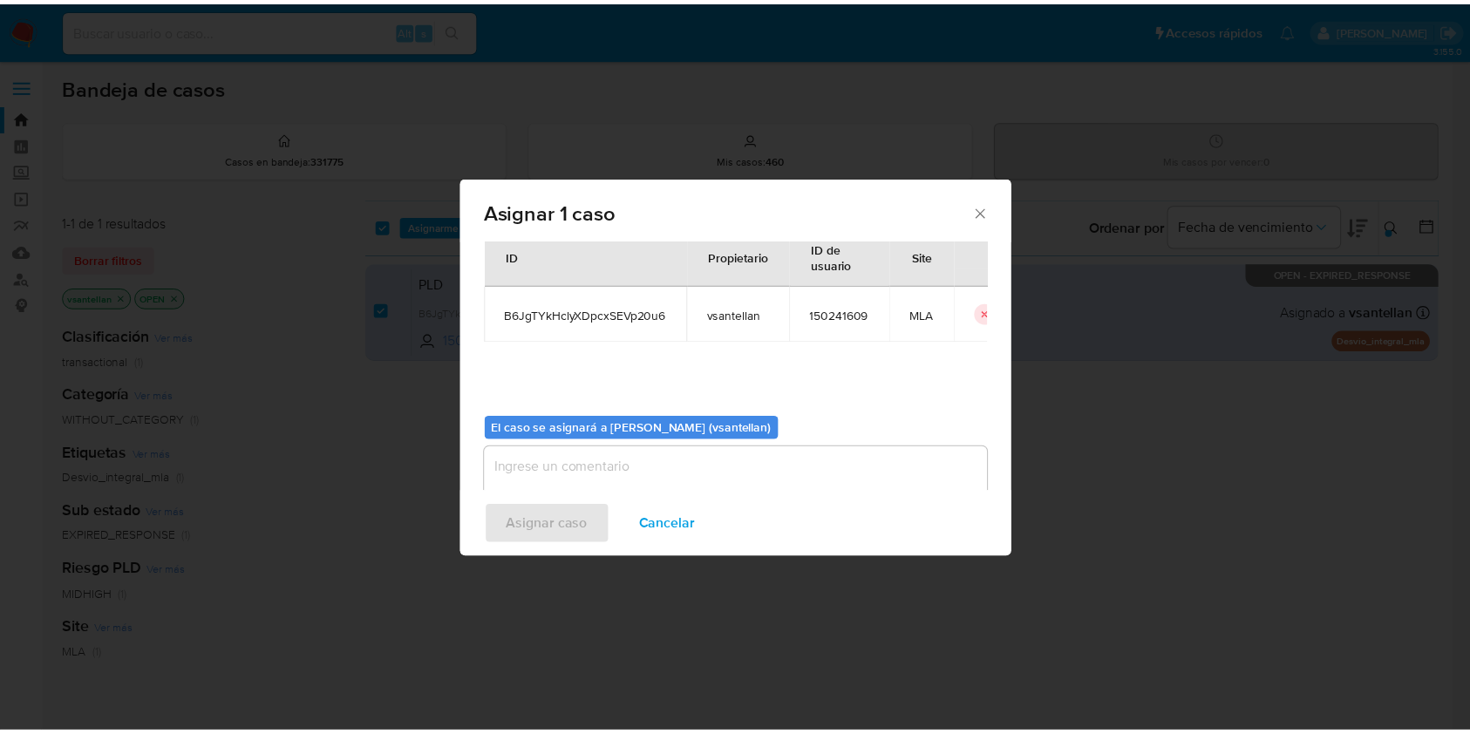
scroll to position [89, 0]
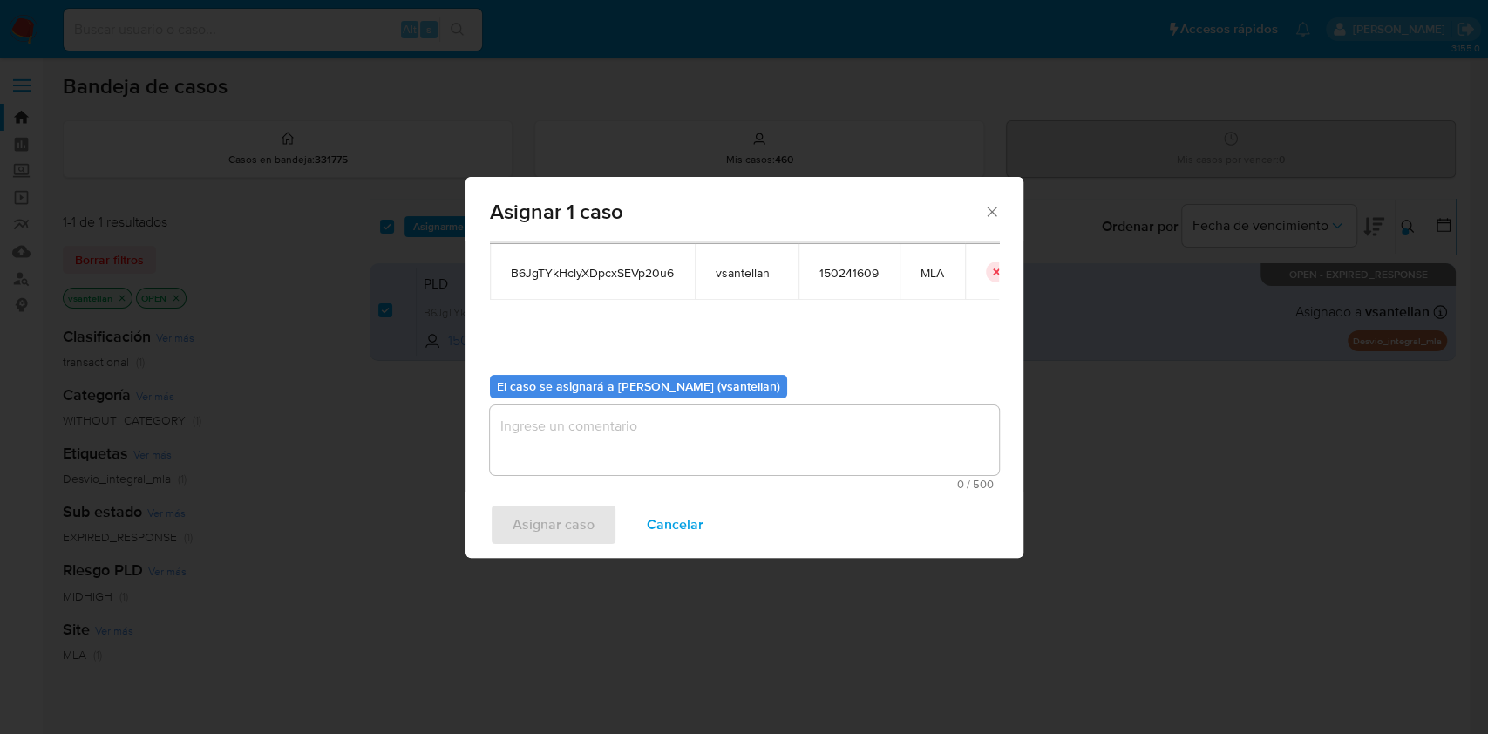
click at [568, 442] on textarea "assign-modal" at bounding box center [744, 440] width 509 height 70
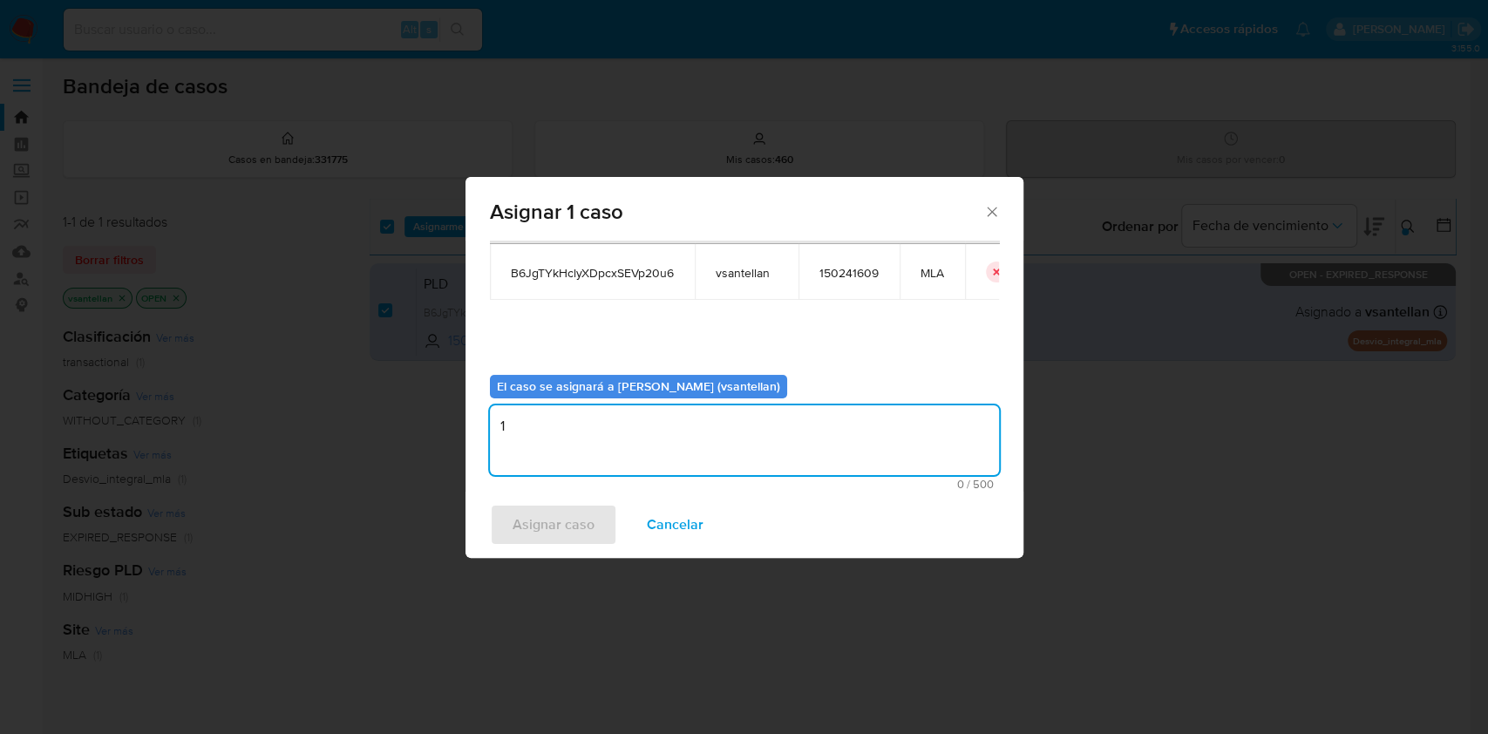
type textarea "1"
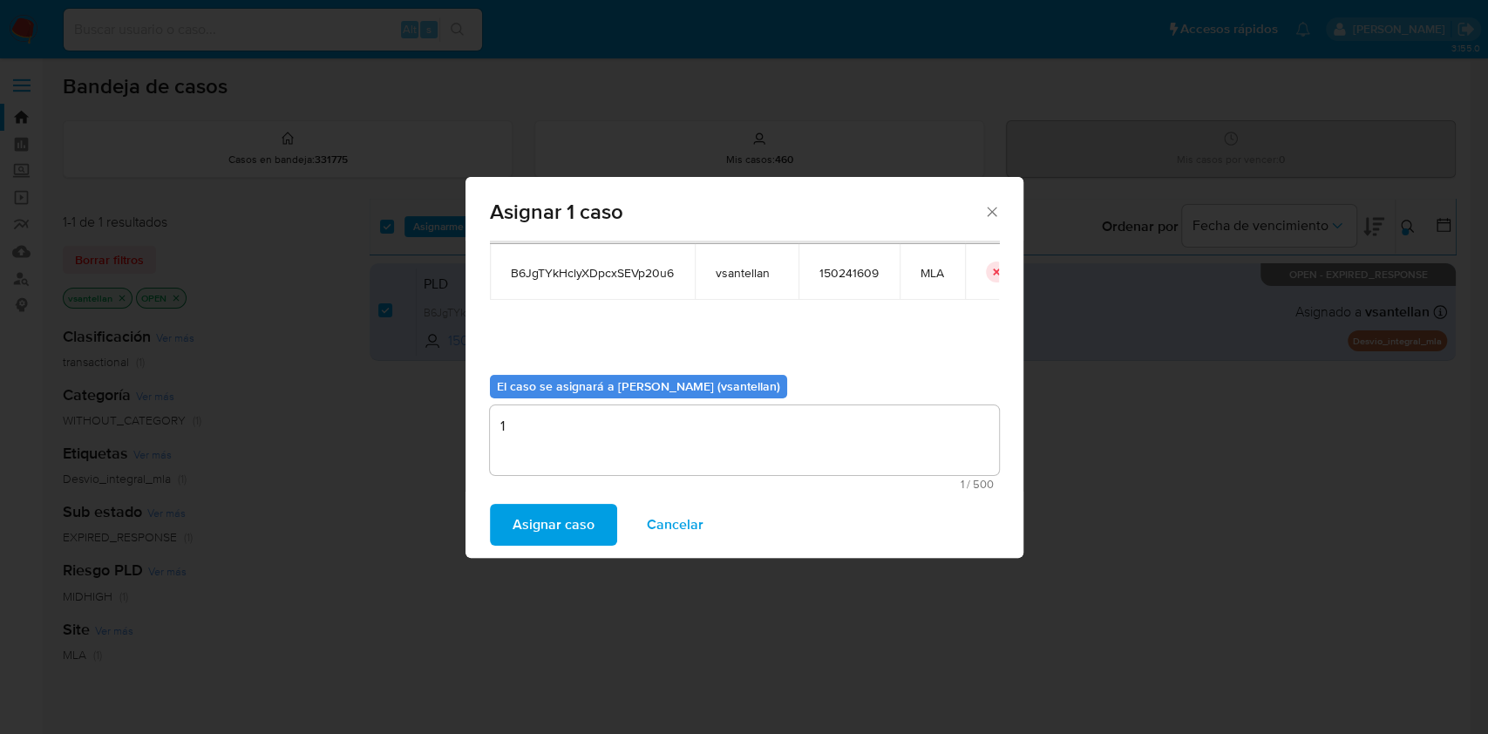
click at [572, 520] on span "Asignar caso" at bounding box center [554, 525] width 82 height 38
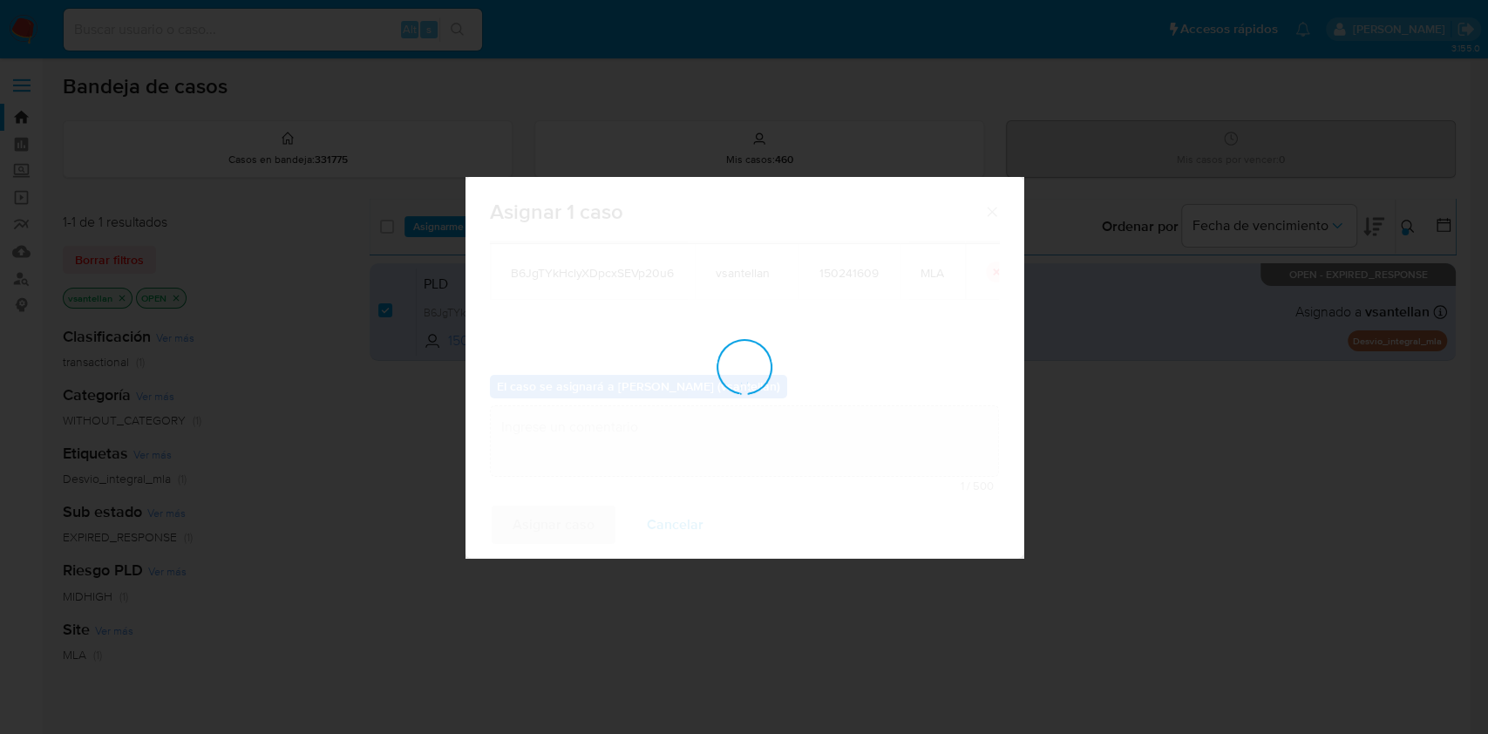
checkbox input "false"
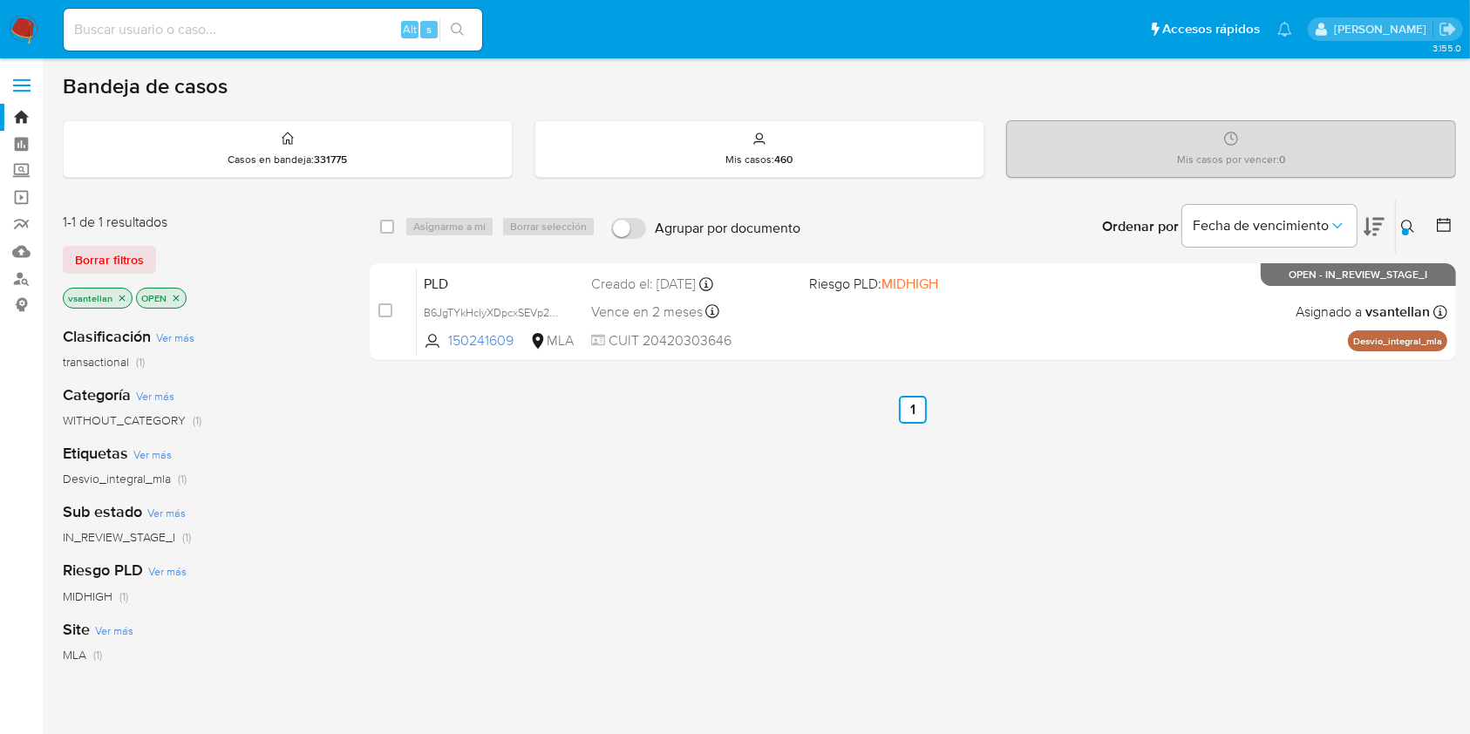
click at [29, 25] on img at bounding box center [24, 30] width 30 height 30
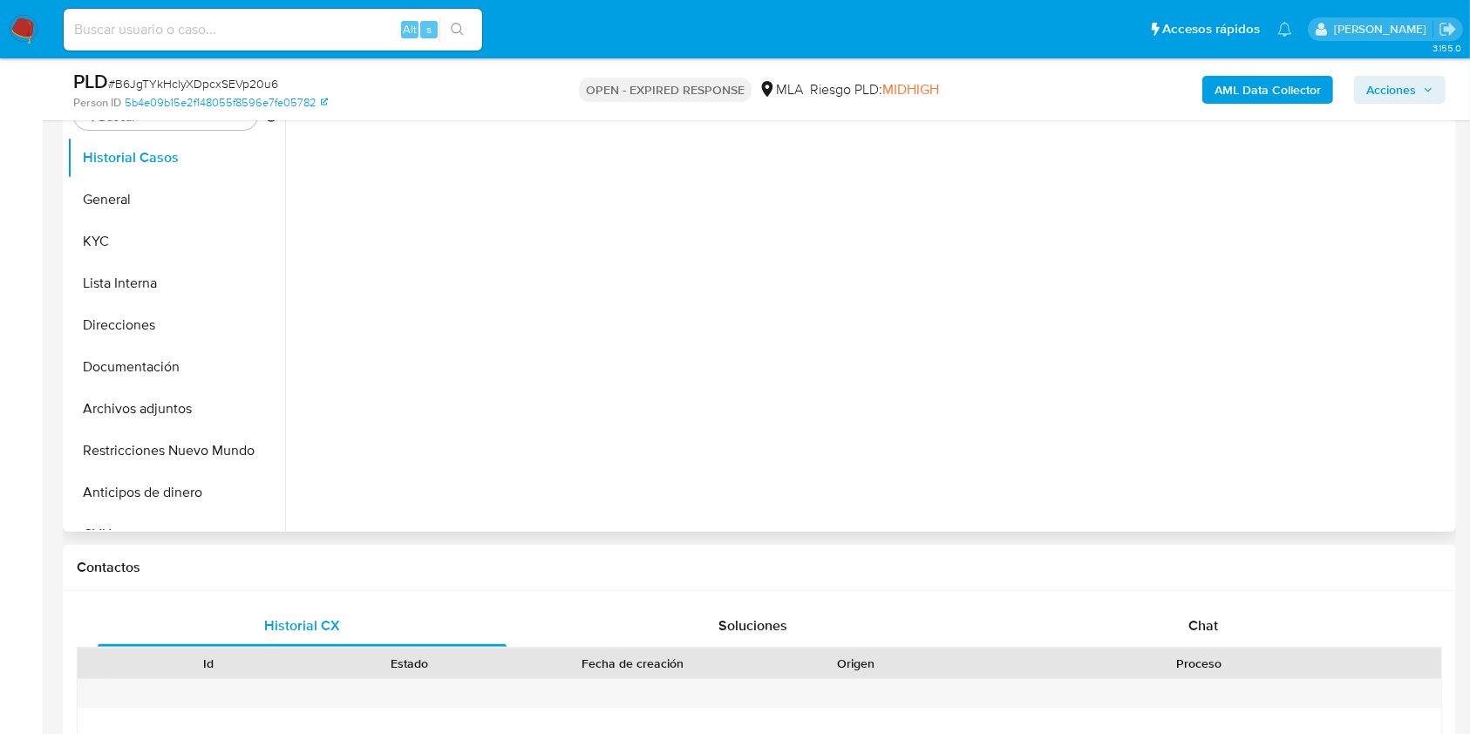
scroll to position [232, 0]
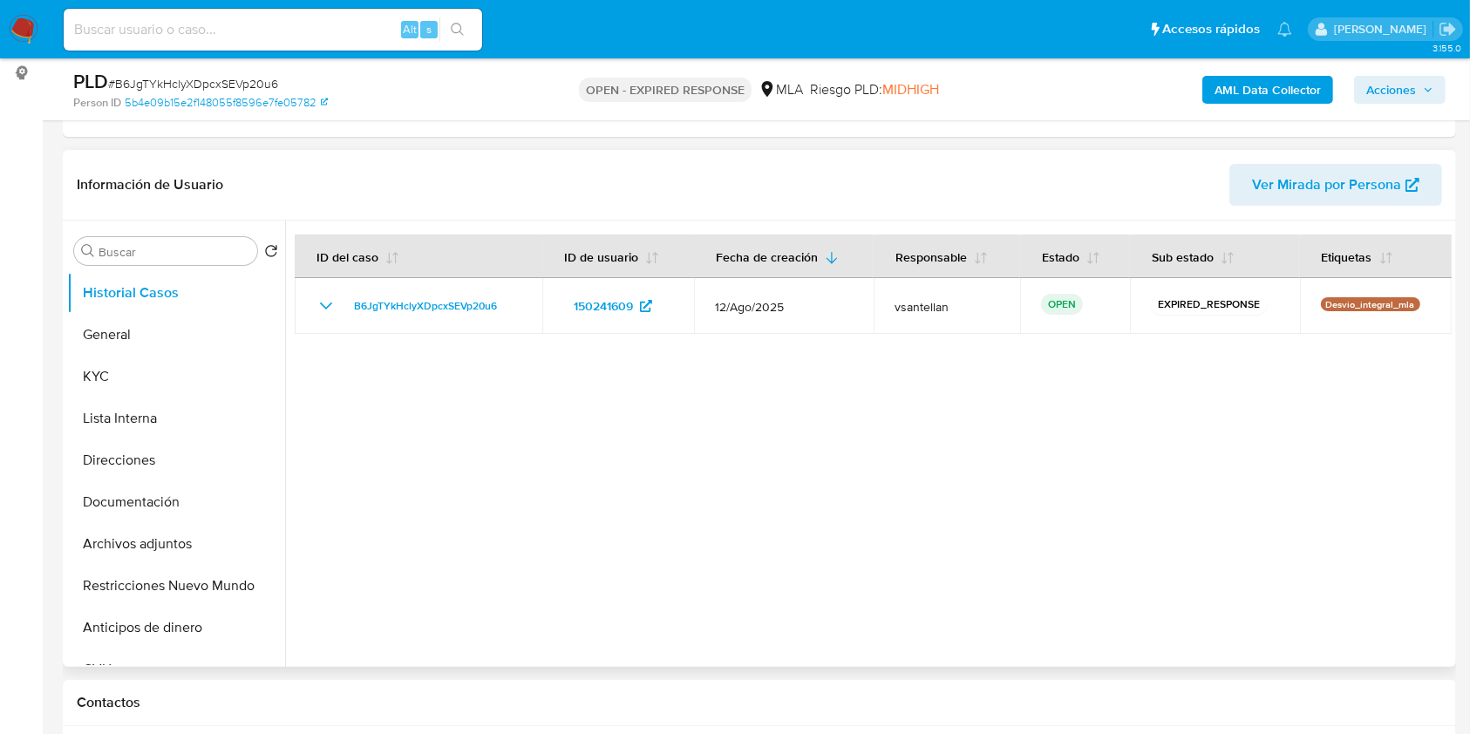
select select "10"
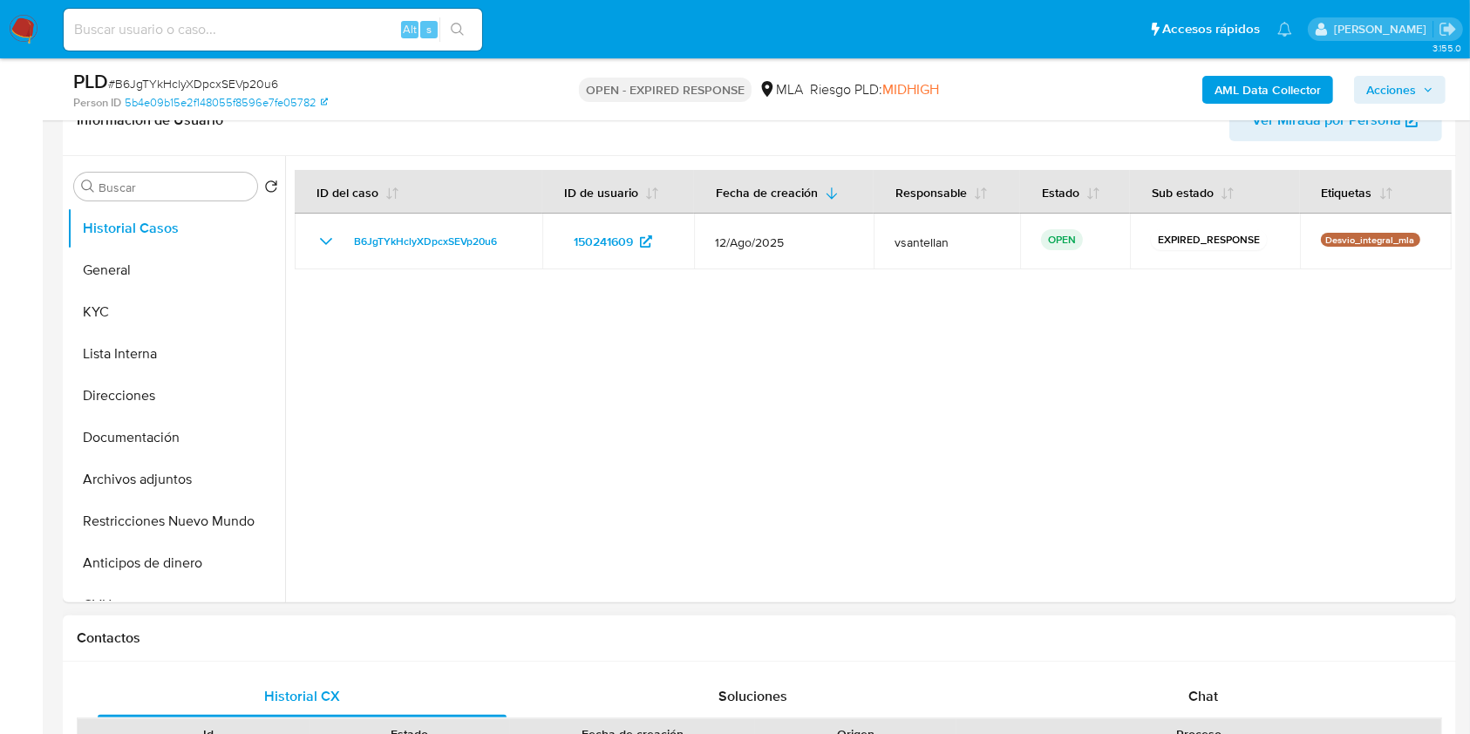
scroll to position [581, 0]
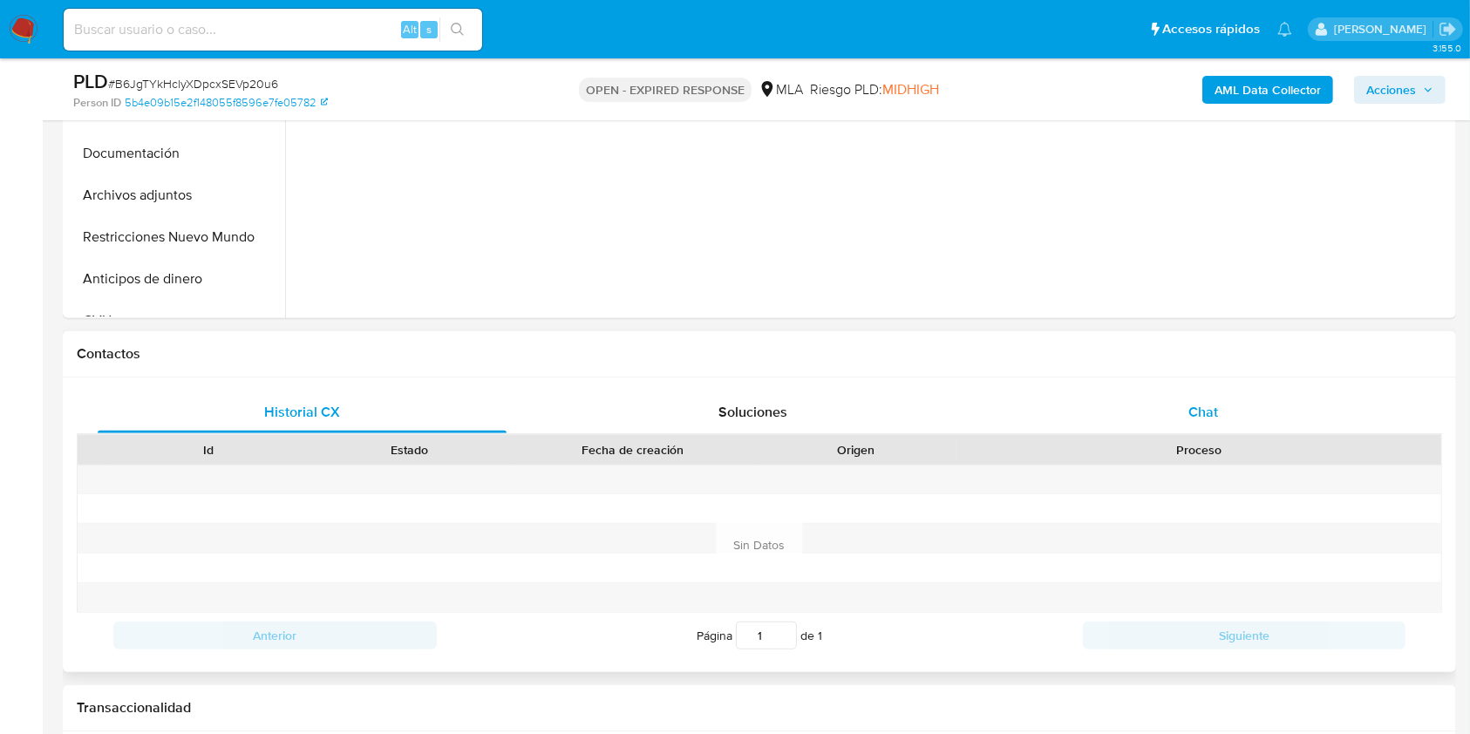
drag, startPoint x: 1233, startPoint y: 377, endPoint x: 1241, endPoint y: 396, distance: 21.1
click at [1241, 396] on div "Historial CX Soluciones Chat Id Estado Fecha de creación Origen Proceso Anterio…" at bounding box center [759, 524] width 1393 height 295
click at [1241, 398] on div "Chat" at bounding box center [1203, 412] width 409 height 42
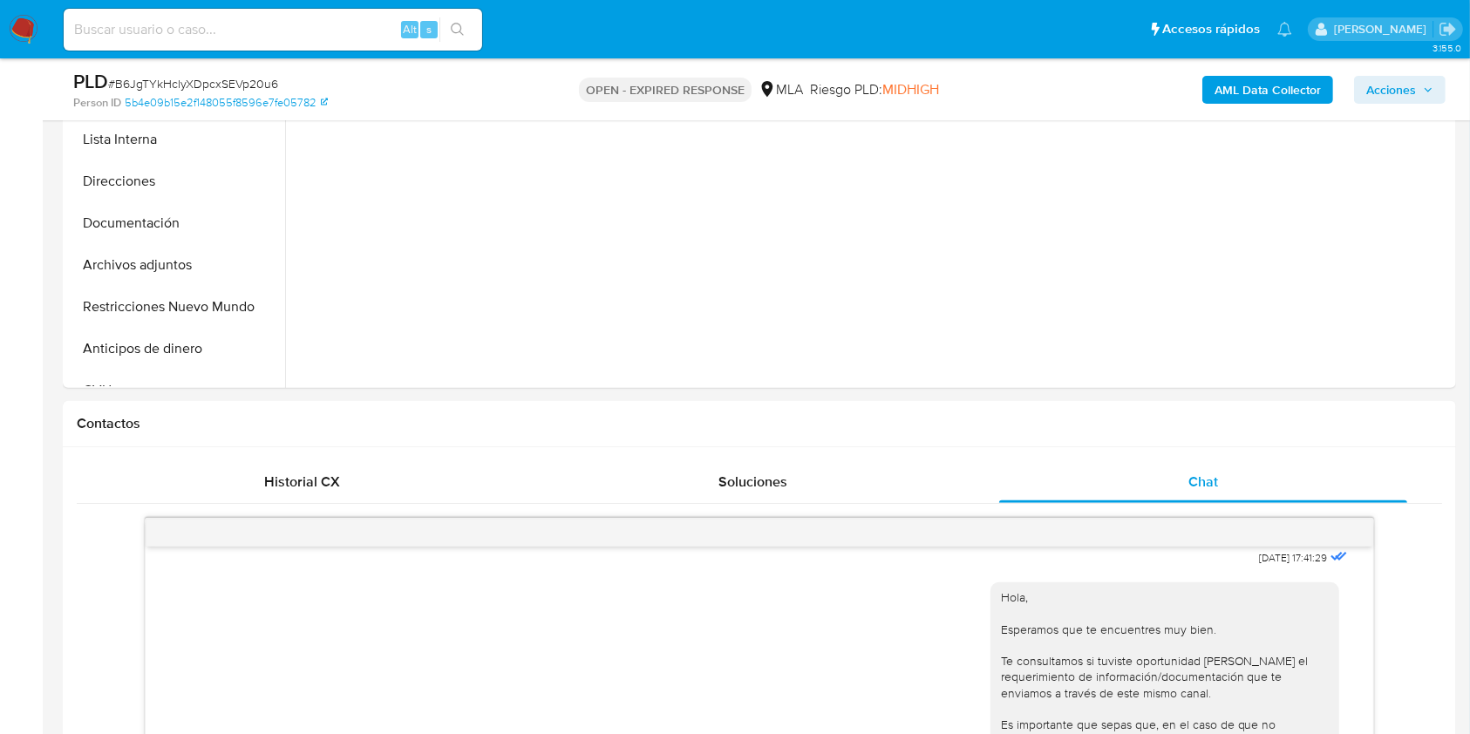
scroll to position [372, 0]
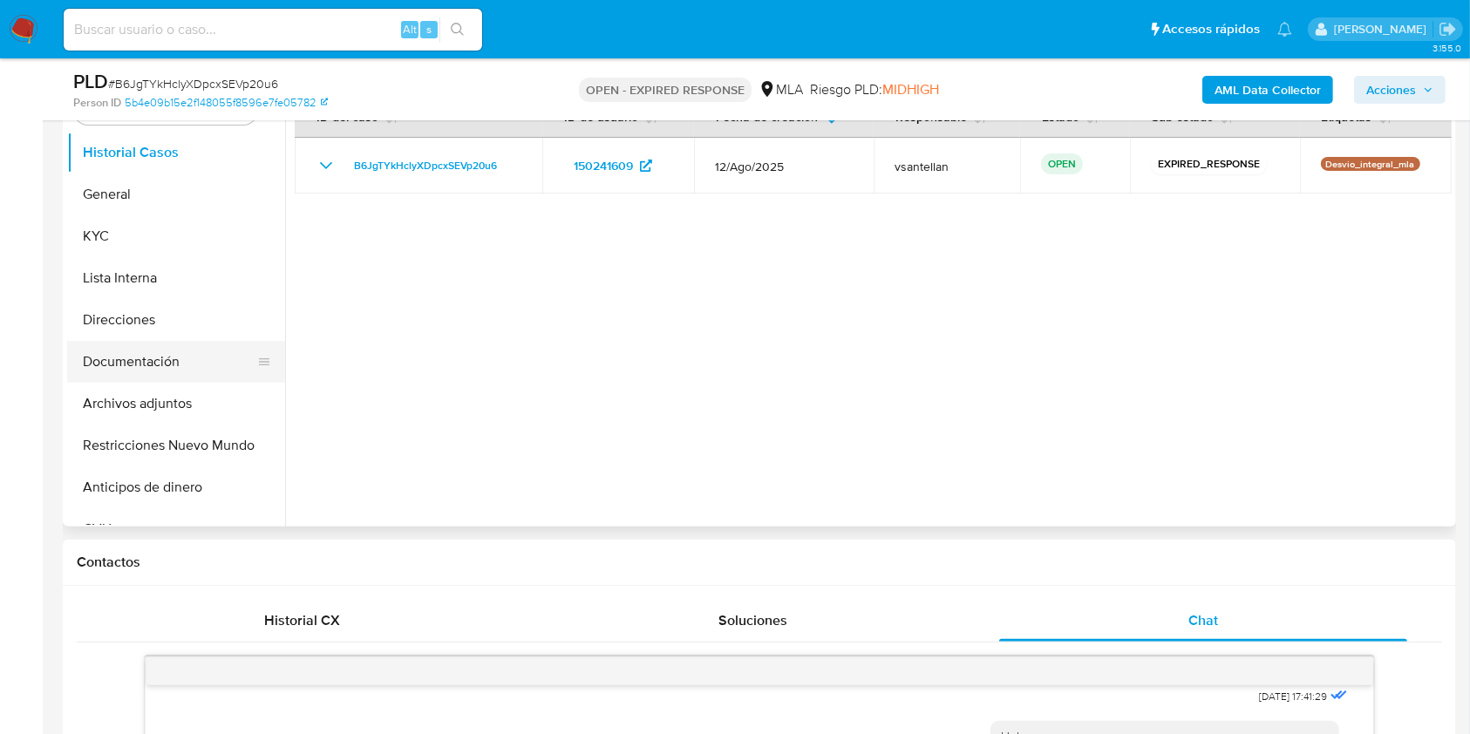
click at [217, 364] on button "Documentación" at bounding box center [169, 362] width 204 height 42
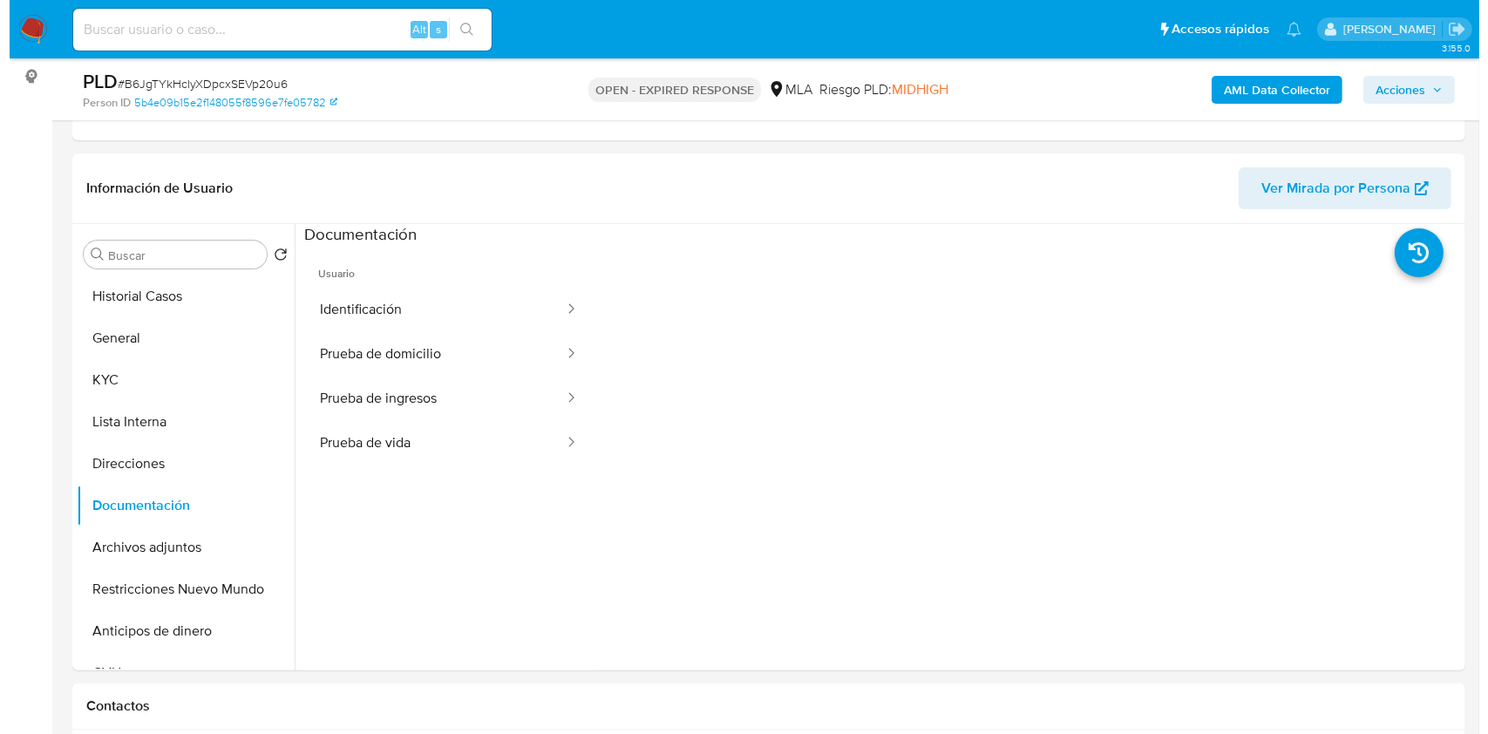
scroll to position [224, 0]
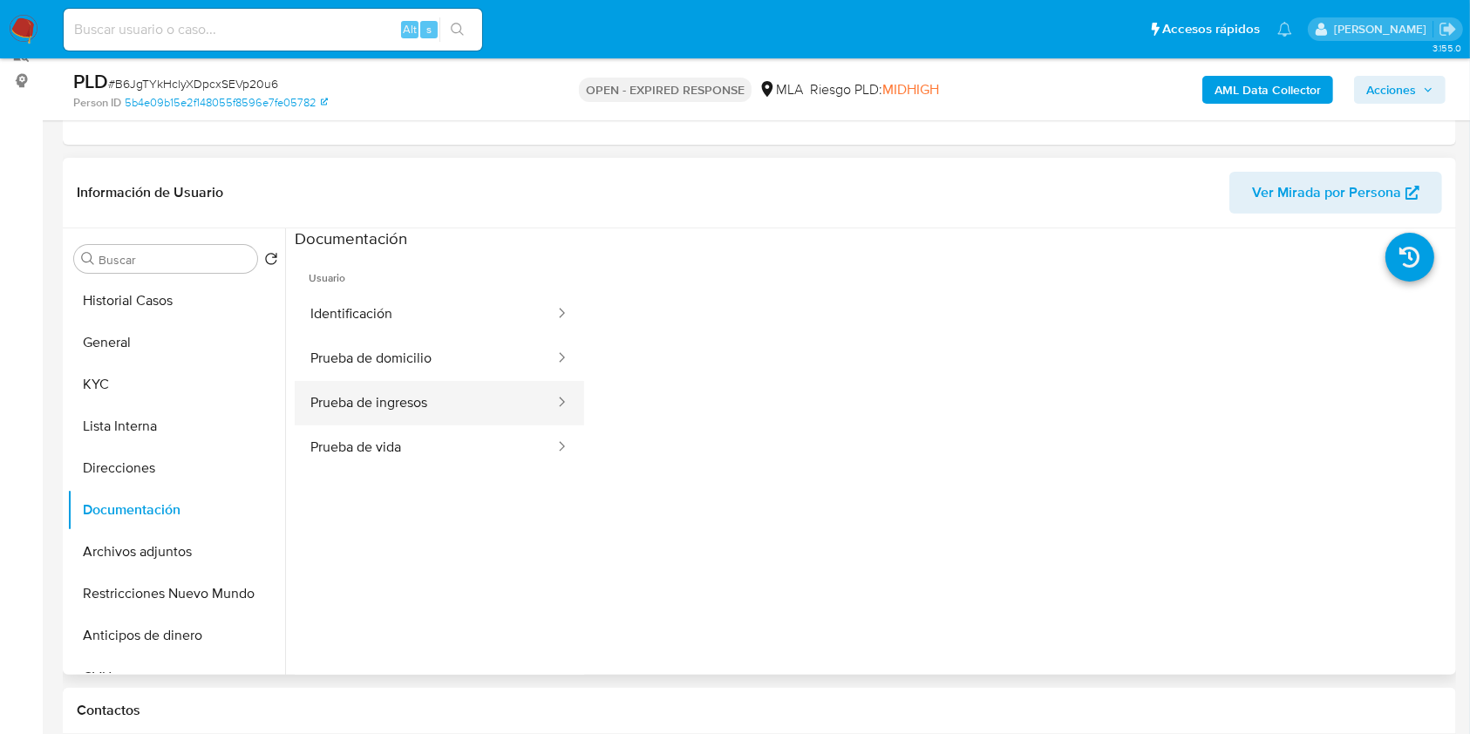
click at [349, 401] on button "Prueba de ingresos" at bounding box center [426, 403] width 262 height 44
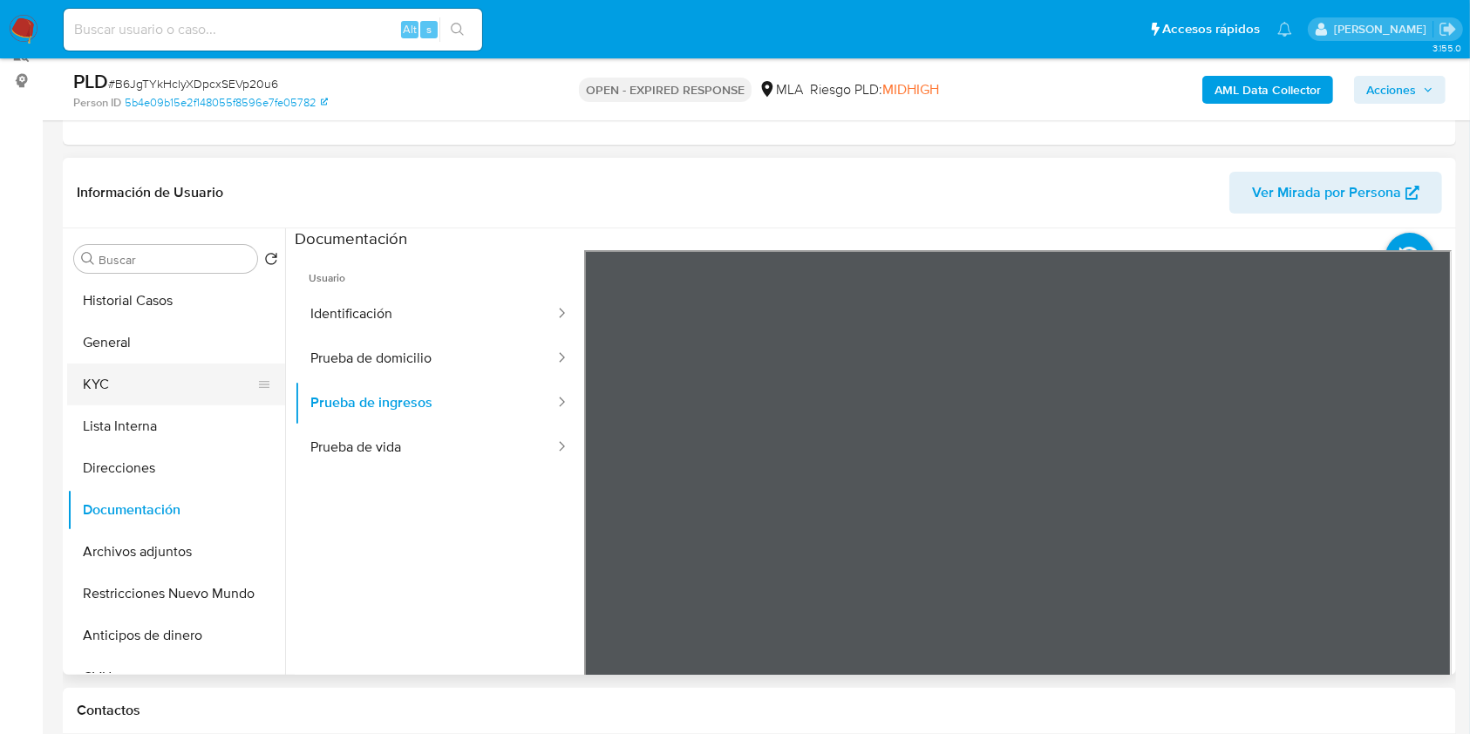
click at [216, 371] on button "KYC" at bounding box center [169, 385] width 204 height 42
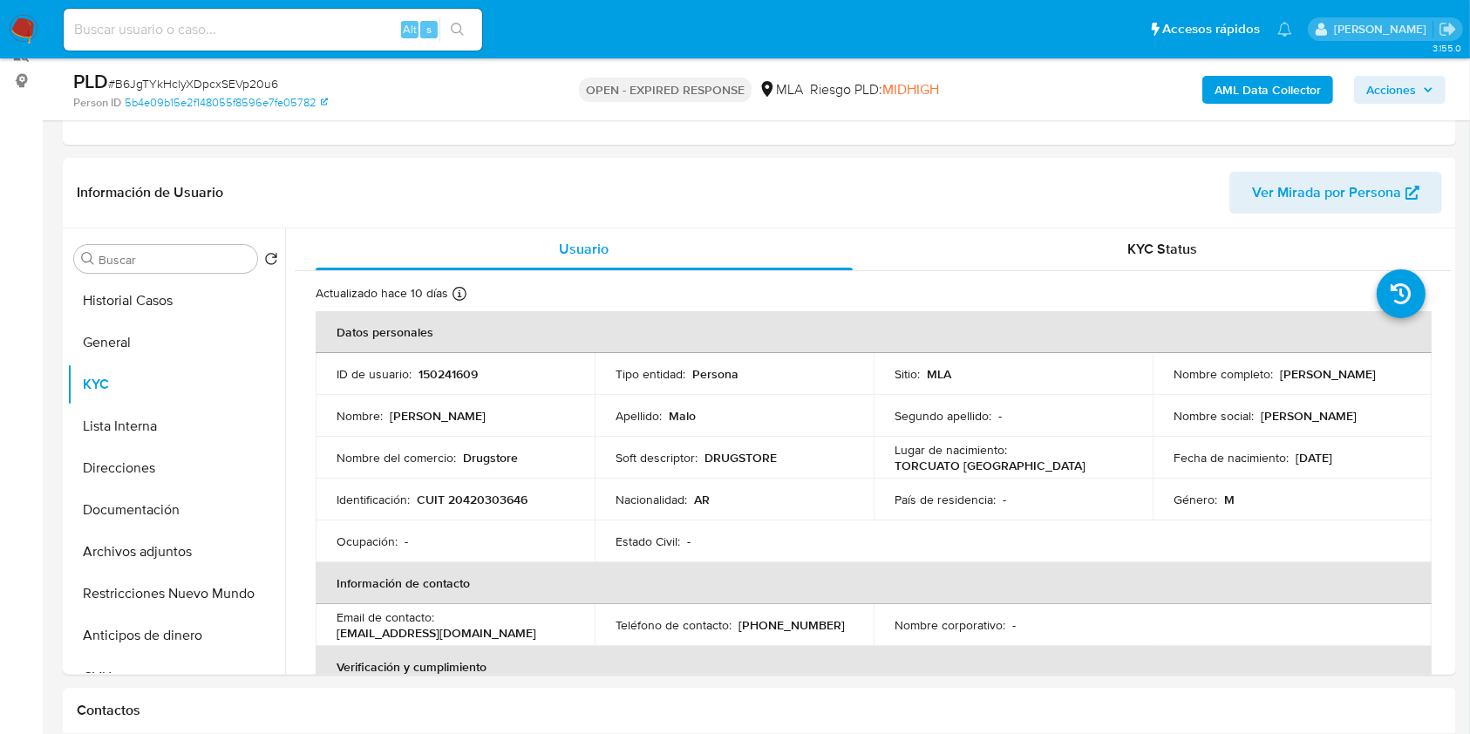
click at [1262, 85] on b "AML Data Collector" at bounding box center [1267, 90] width 106 height 28
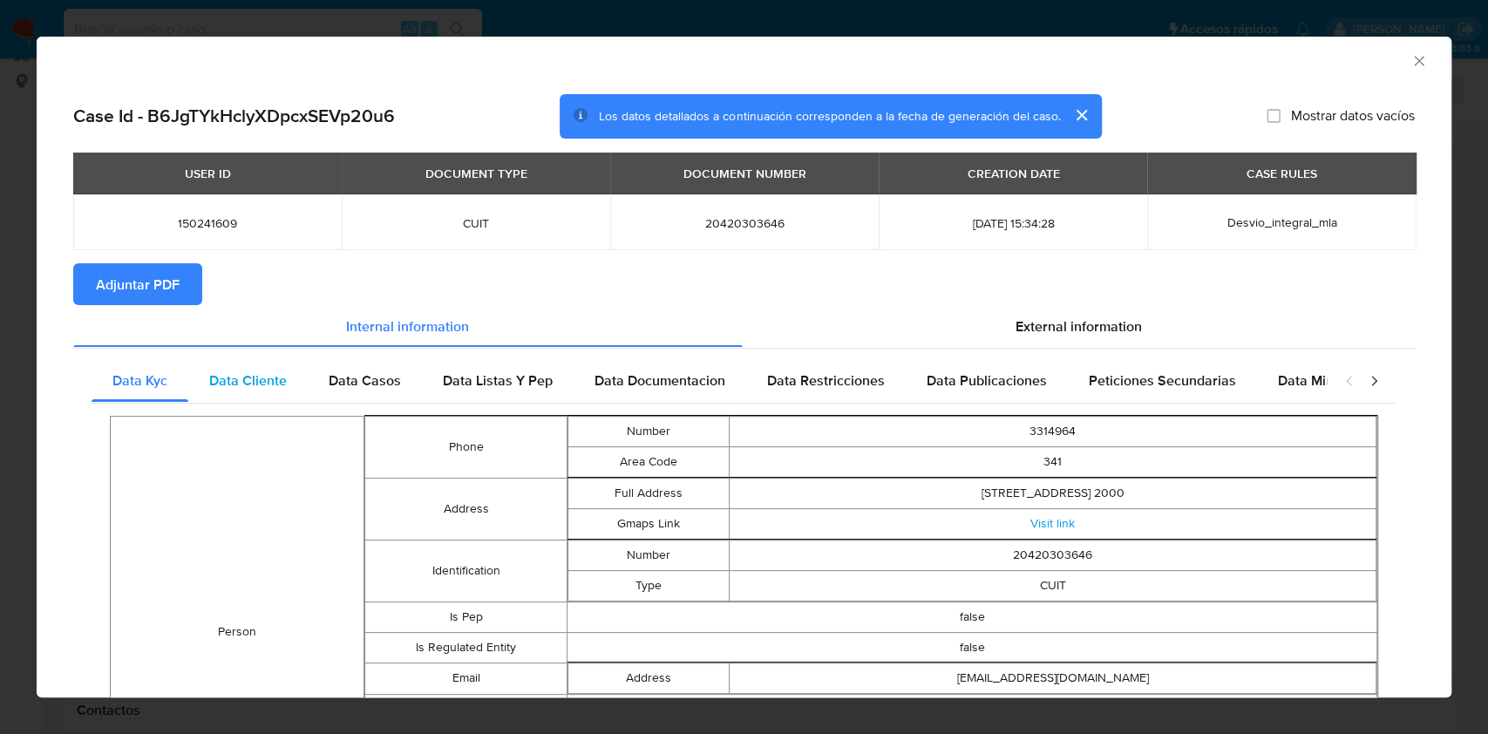
click at [258, 381] on span "Data Cliente" at bounding box center [248, 381] width 78 height 20
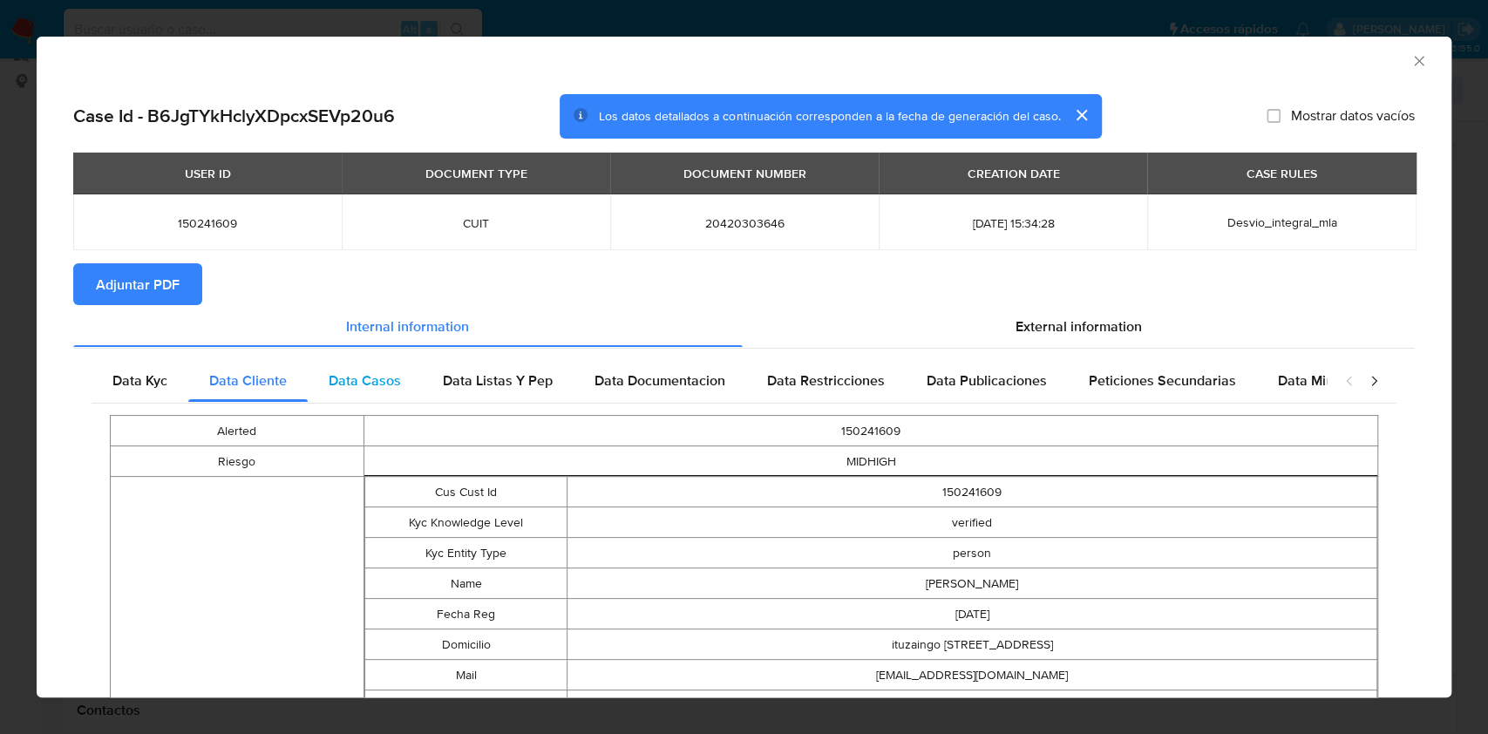
drag, startPoint x: 335, startPoint y: 390, endPoint x: 362, endPoint y: 378, distance: 29.3
click at [337, 390] on span "Data Casos" at bounding box center [365, 381] width 72 height 20
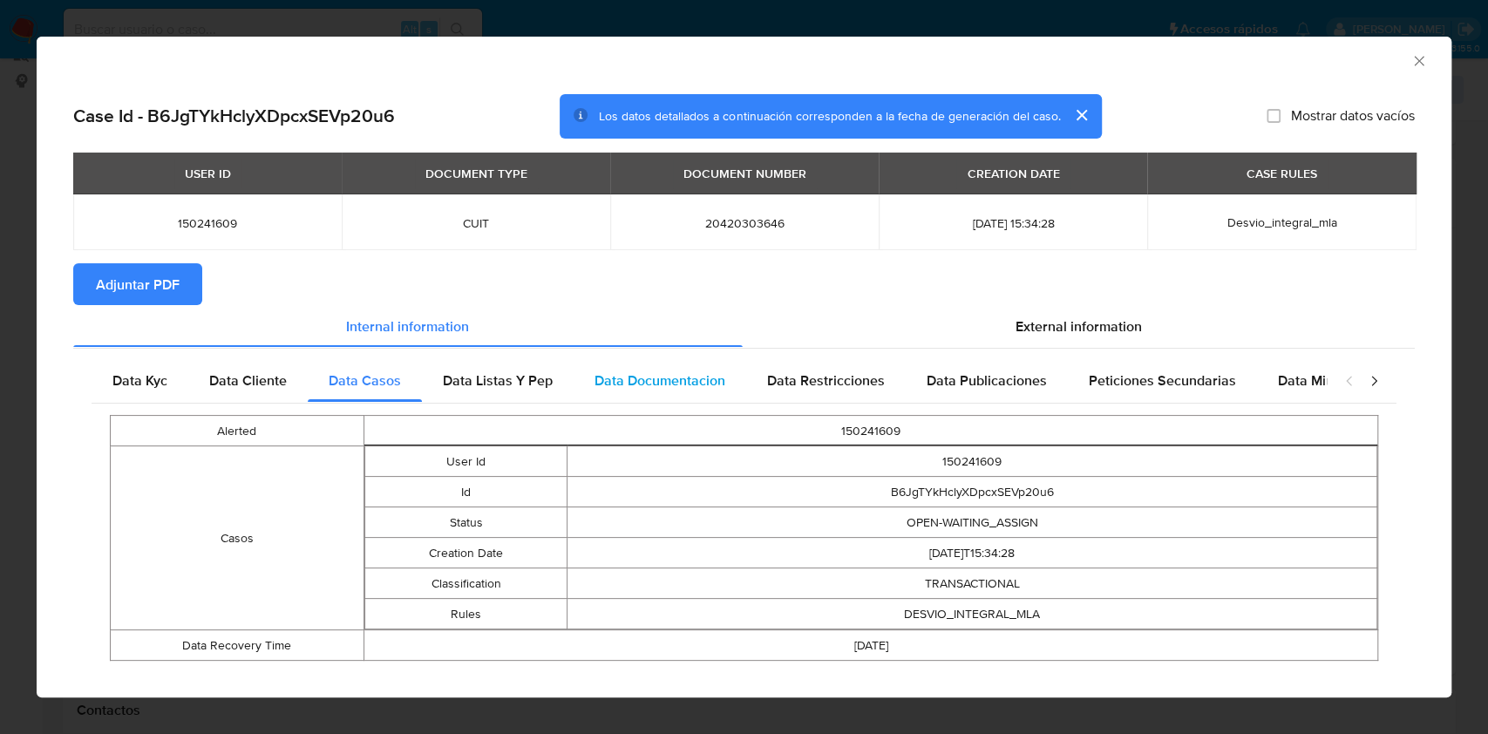
click at [575, 394] on div "Data Documentacion" at bounding box center [660, 381] width 173 height 42
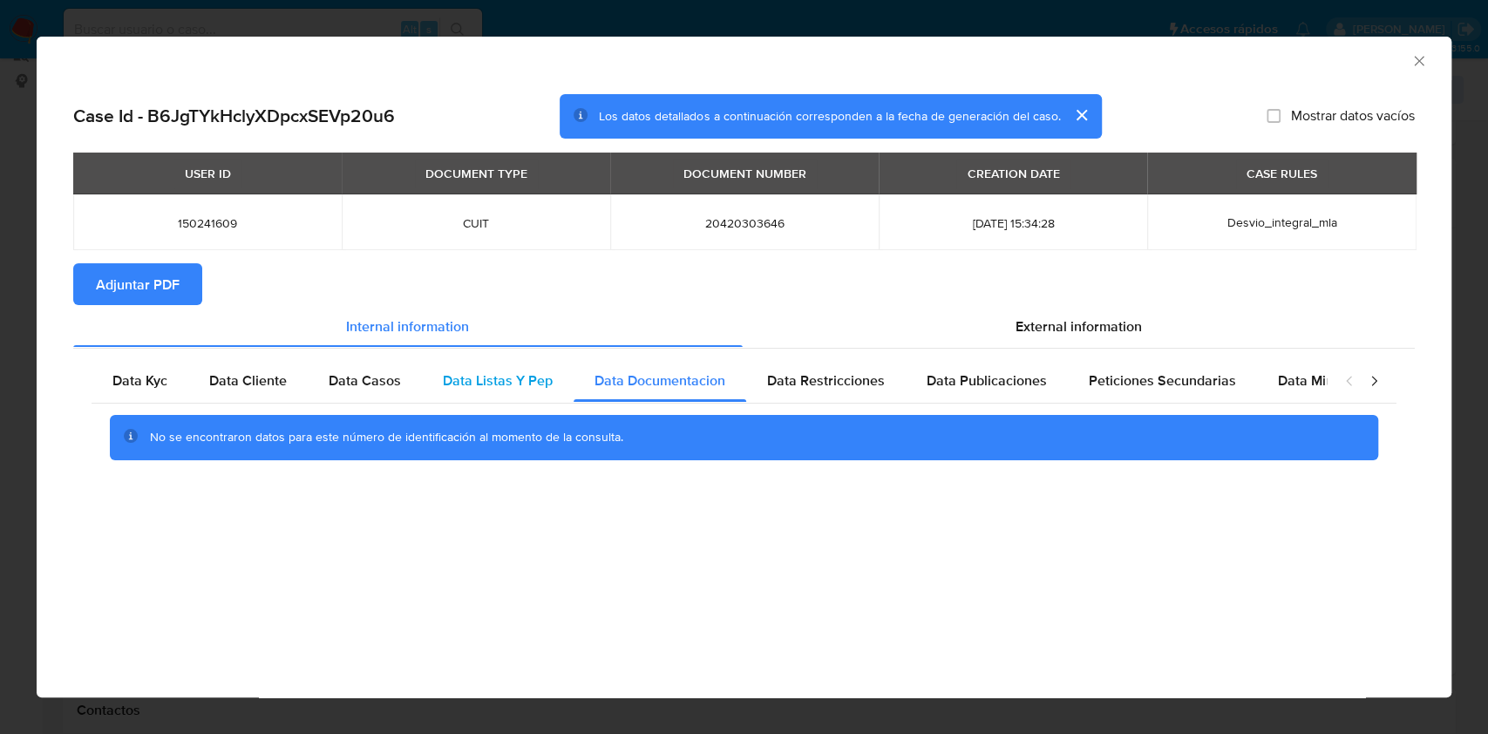
click at [519, 390] on span "Data Listas Y Pep" at bounding box center [498, 381] width 110 height 20
drag, startPoint x: 775, startPoint y: 396, endPoint x: 815, endPoint y: 366, distance: 49.9
click at [774, 395] on div "Data Restricciones" at bounding box center [826, 381] width 160 height 42
click at [988, 382] on span "Data Publicaciones" at bounding box center [987, 381] width 120 height 20
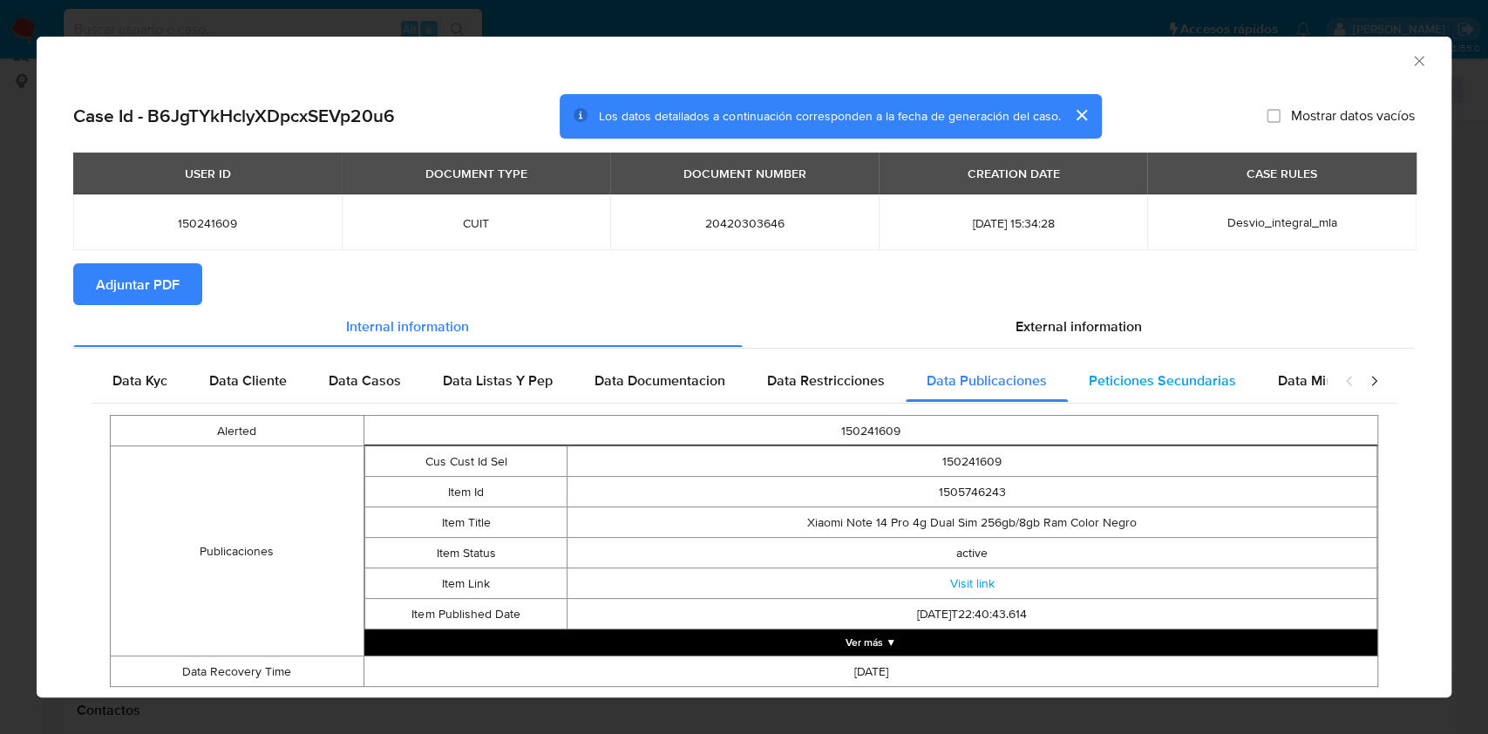
drag, startPoint x: 1174, startPoint y: 352, endPoint x: 1167, endPoint y: 380, distance: 28.8
click at [1173, 359] on div "Data Kyc Data Cliente Data Casos Data Listas Y Pep Data Documentacion Data Rest…" at bounding box center [744, 530] width 1342 height 364
click at [1166, 381] on span "Peticiones Secundarias" at bounding box center [1162, 381] width 147 height 20
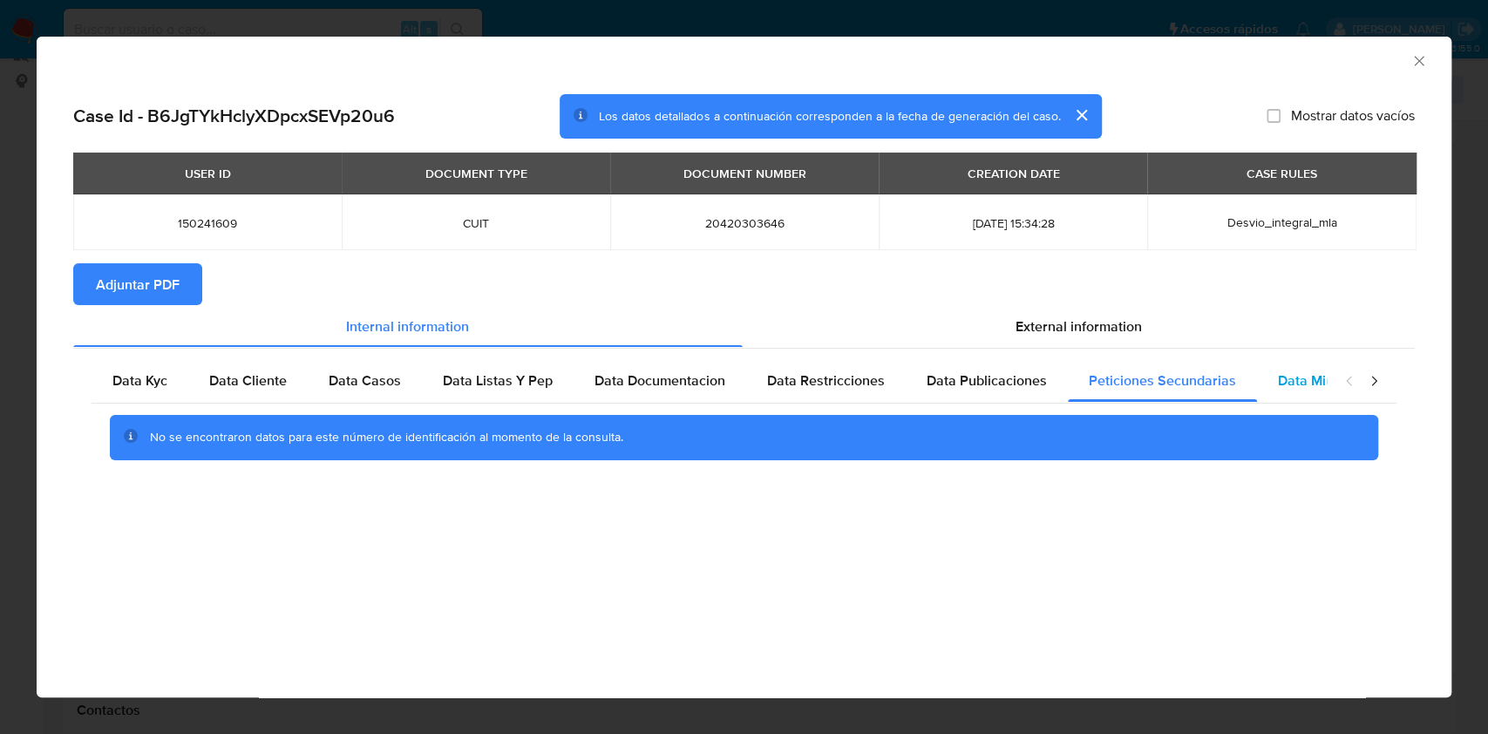
click at [1318, 378] on span "Data Minoridad" at bounding box center [1326, 381] width 96 height 20
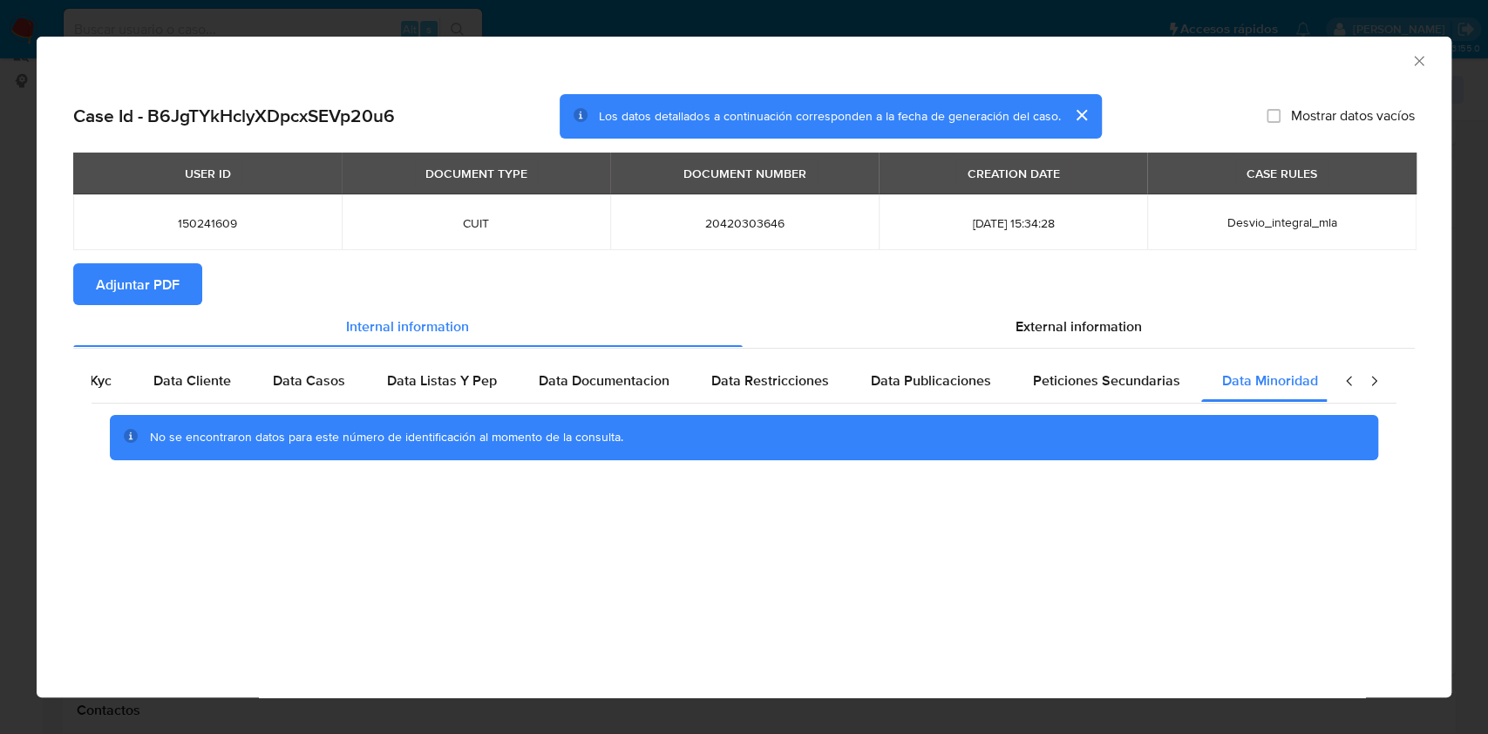
scroll to position [0, 58]
click at [1370, 371] on div "closure-recommendation-modal" at bounding box center [1362, 381] width 70 height 42
drag, startPoint x: 1071, startPoint y: 336, endPoint x: 716, endPoint y: 416, distance: 364.6
click at [1071, 334] on span "External information" at bounding box center [1079, 326] width 126 height 20
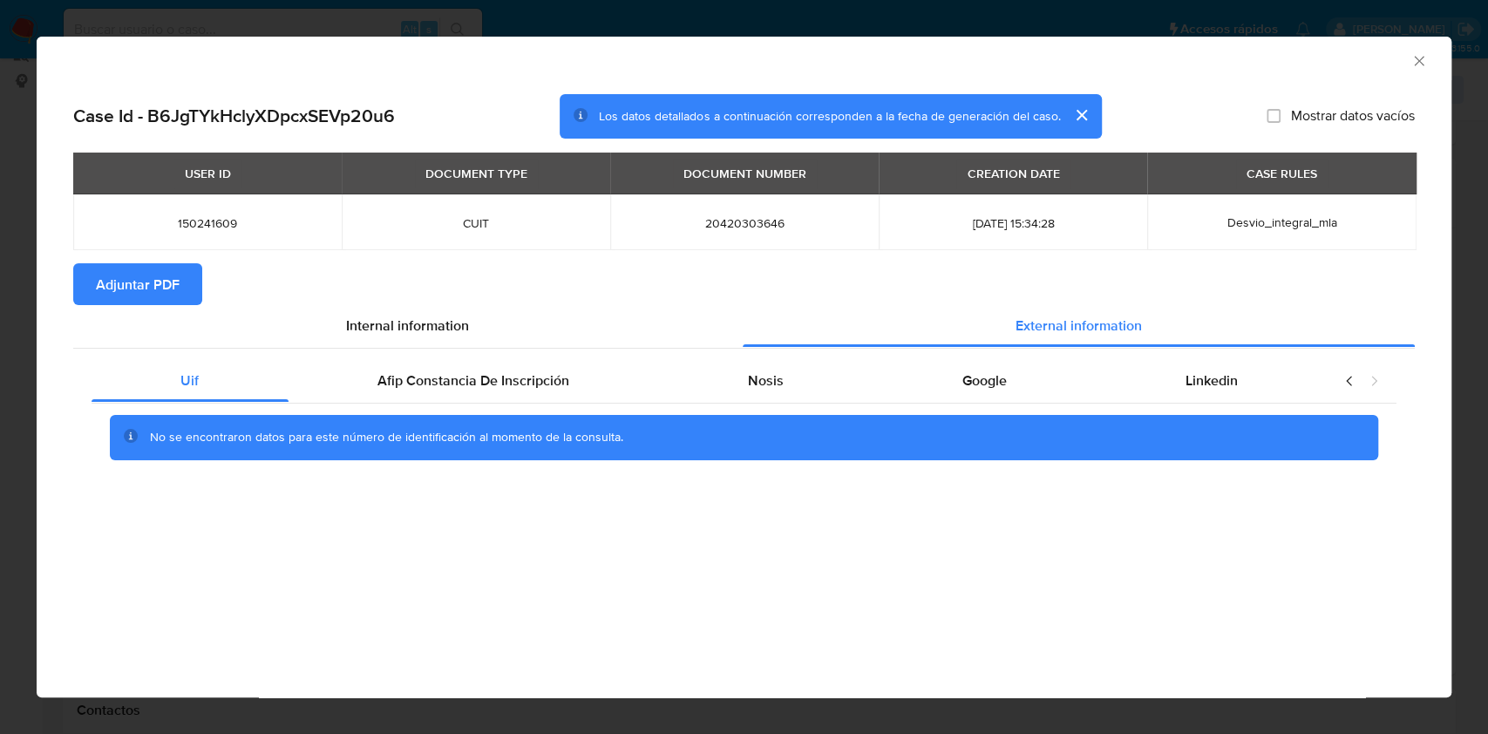
click at [443, 355] on div "Uif Afip Constancia De Inscripción Nosis Google Linkedin No se encontraron dato…" at bounding box center [744, 416] width 1342 height 137
click at [460, 390] on div "Afip Constancia De Inscripción" at bounding box center [474, 381] width 371 height 42
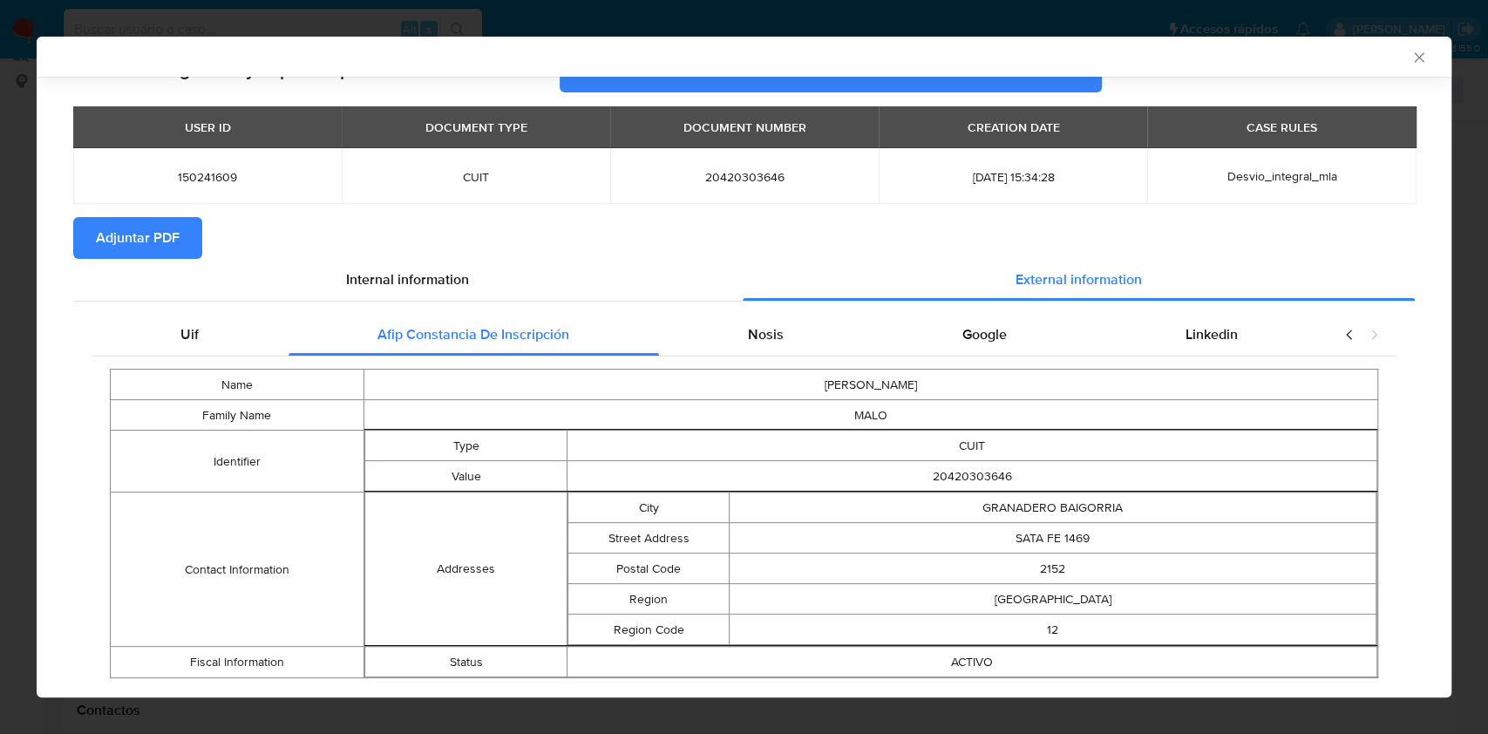
scroll to position [83, 0]
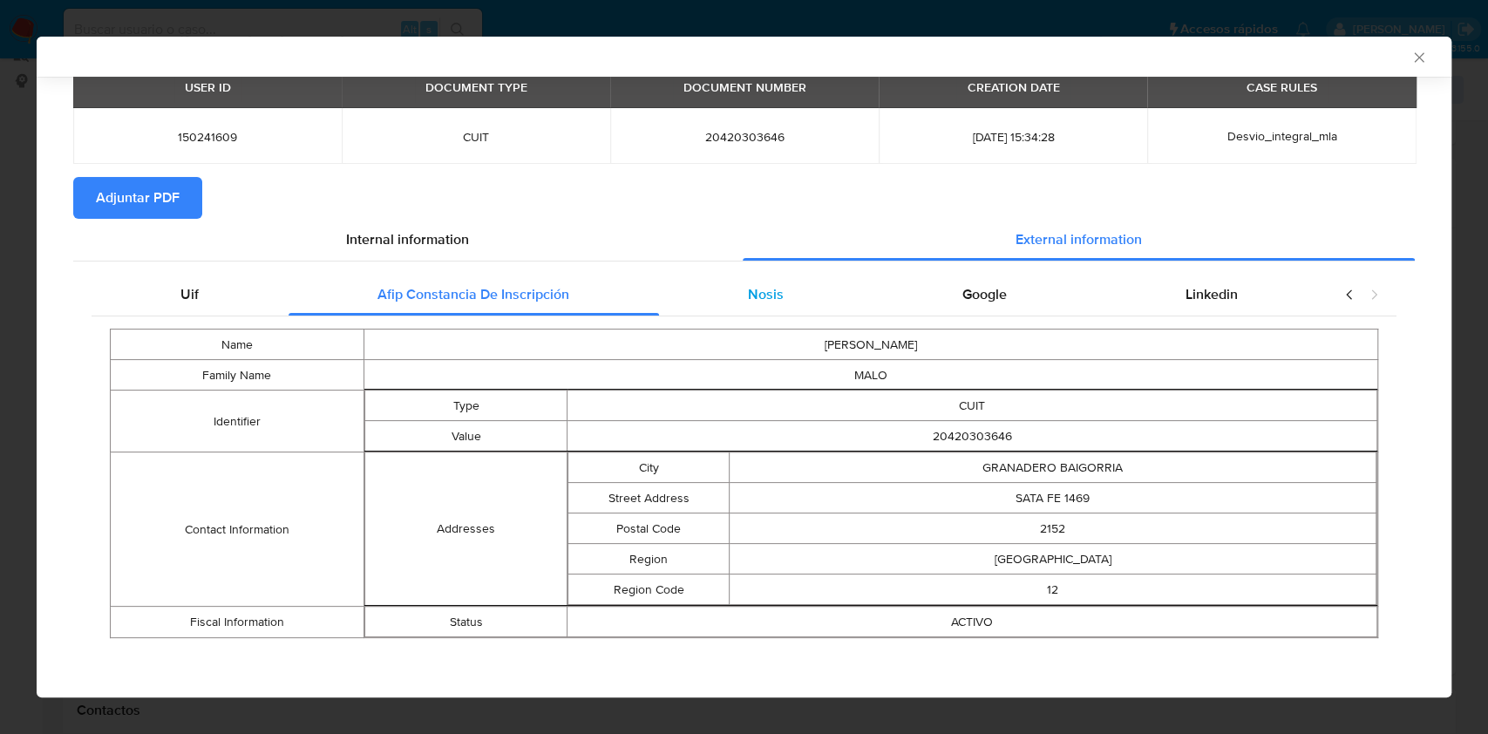
click at [704, 292] on div "Nosis" at bounding box center [766, 295] width 214 height 42
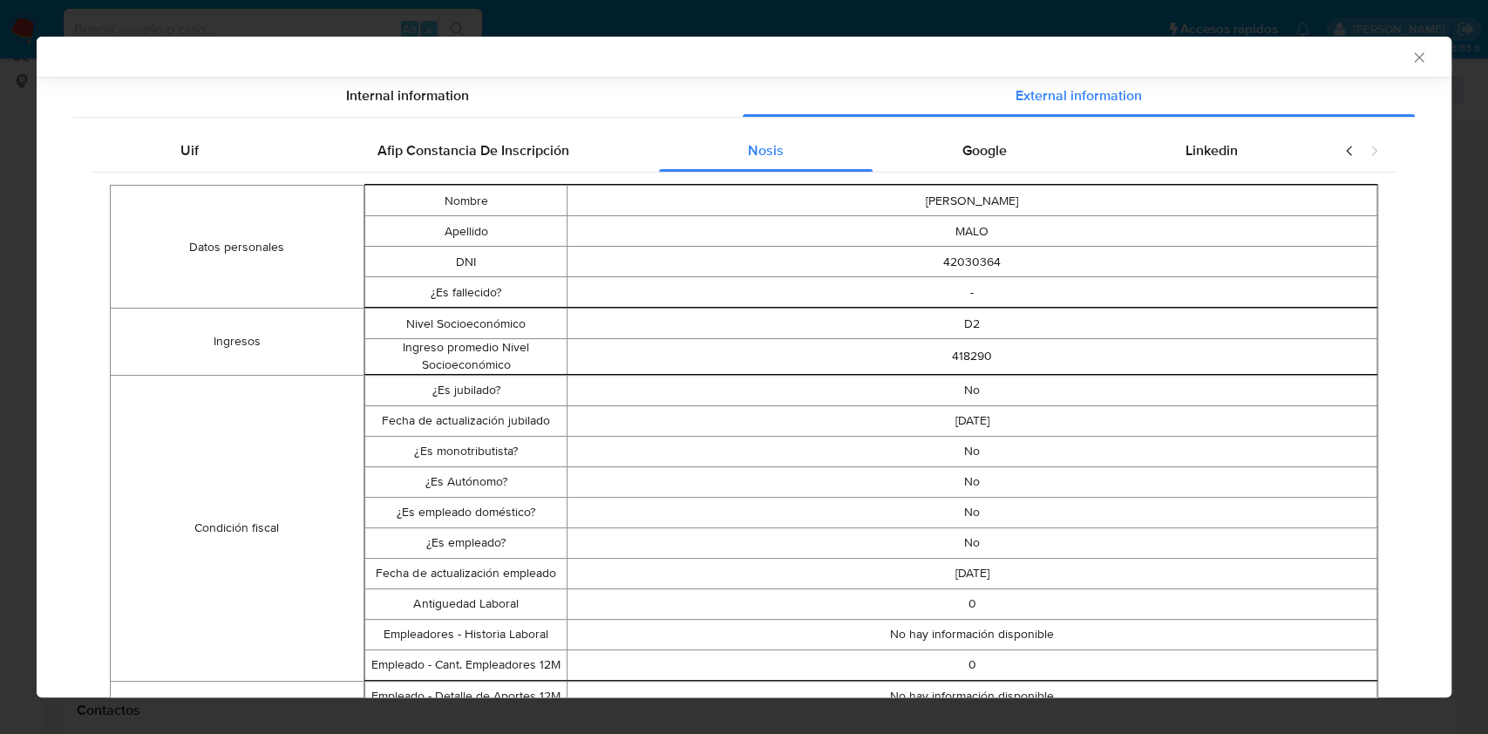
scroll to position [0, 0]
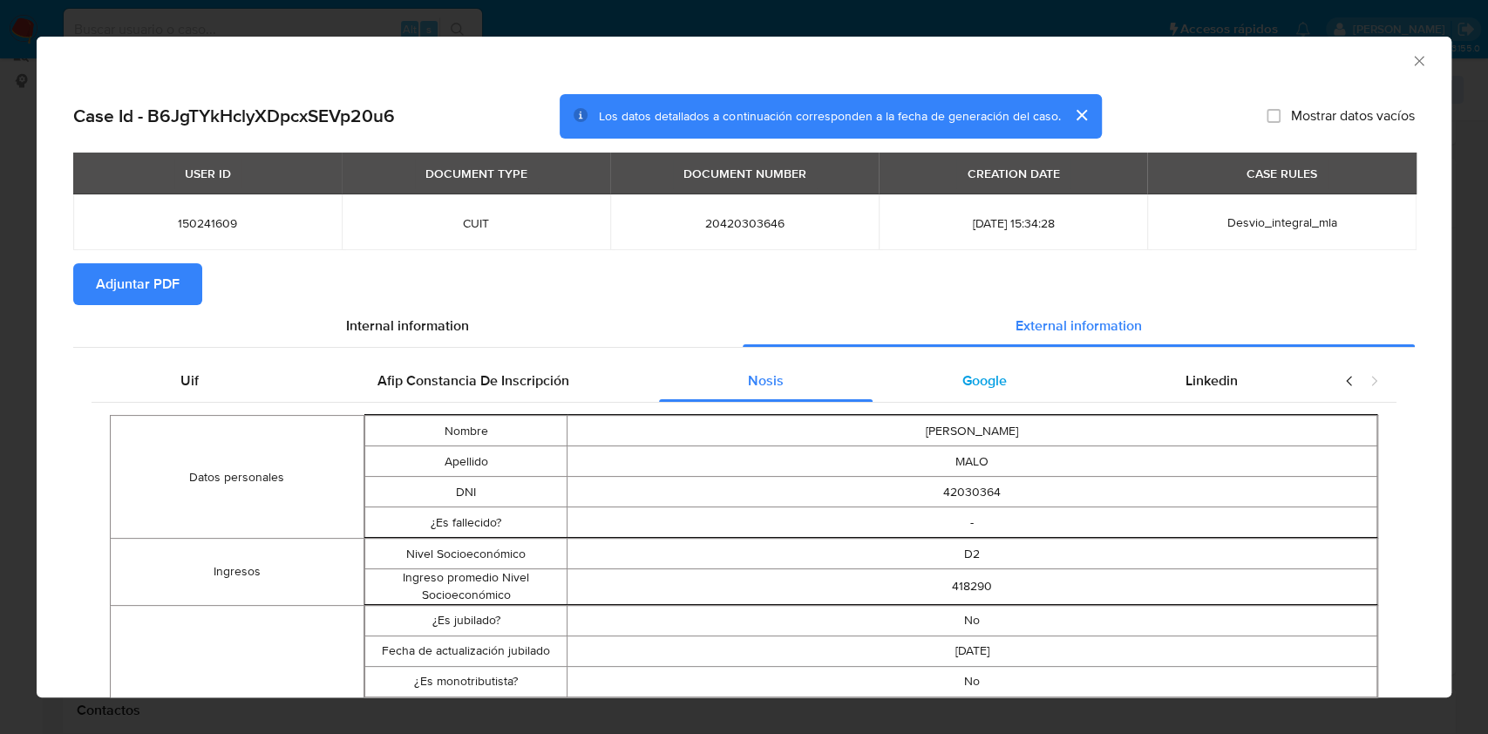
click at [976, 398] on div "Google" at bounding box center [984, 381] width 223 height 42
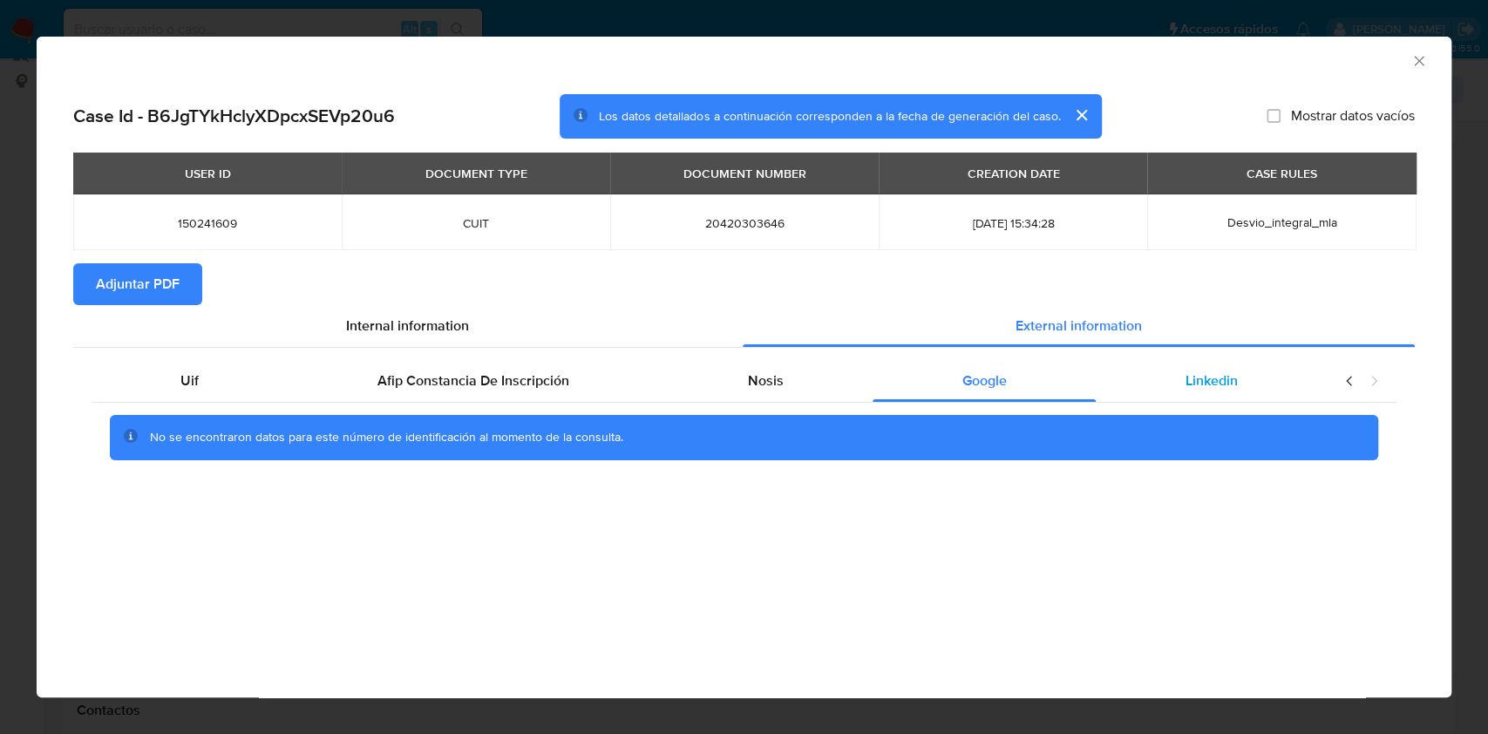
click at [1169, 384] on div "Linkedin" at bounding box center [1211, 381] width 231 height 42
click at [177, 286] on span "Adjuntar PDF" at bounding box center [138, 284] width 84 height 38
drag, startPoint x: 772, startPoint y: 385, endPoint x: 862, endPoint y: 388, distance: 90.7
click at [773, 385] on span "Nosis" at bounding box center [766, 381] width 36 height 20
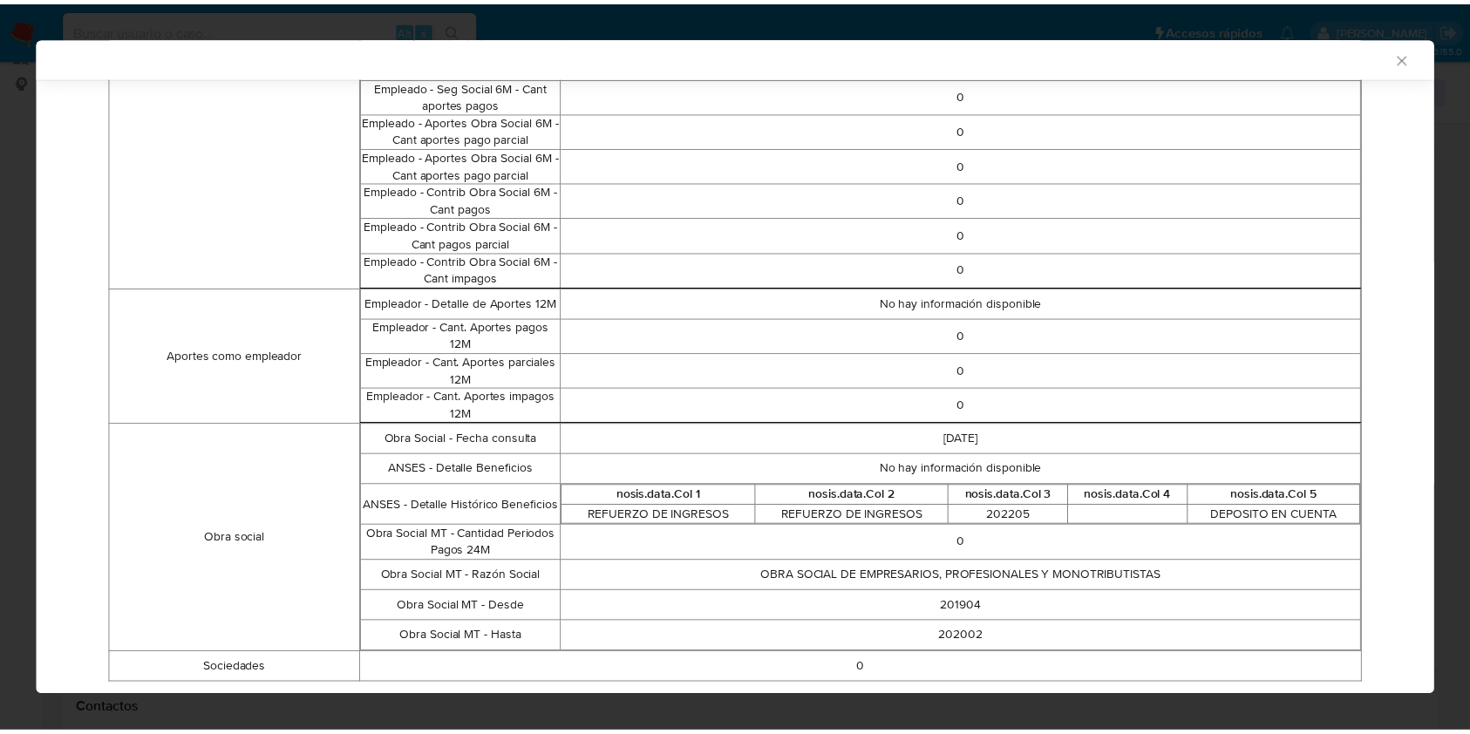
scroll to position [1111, 0]
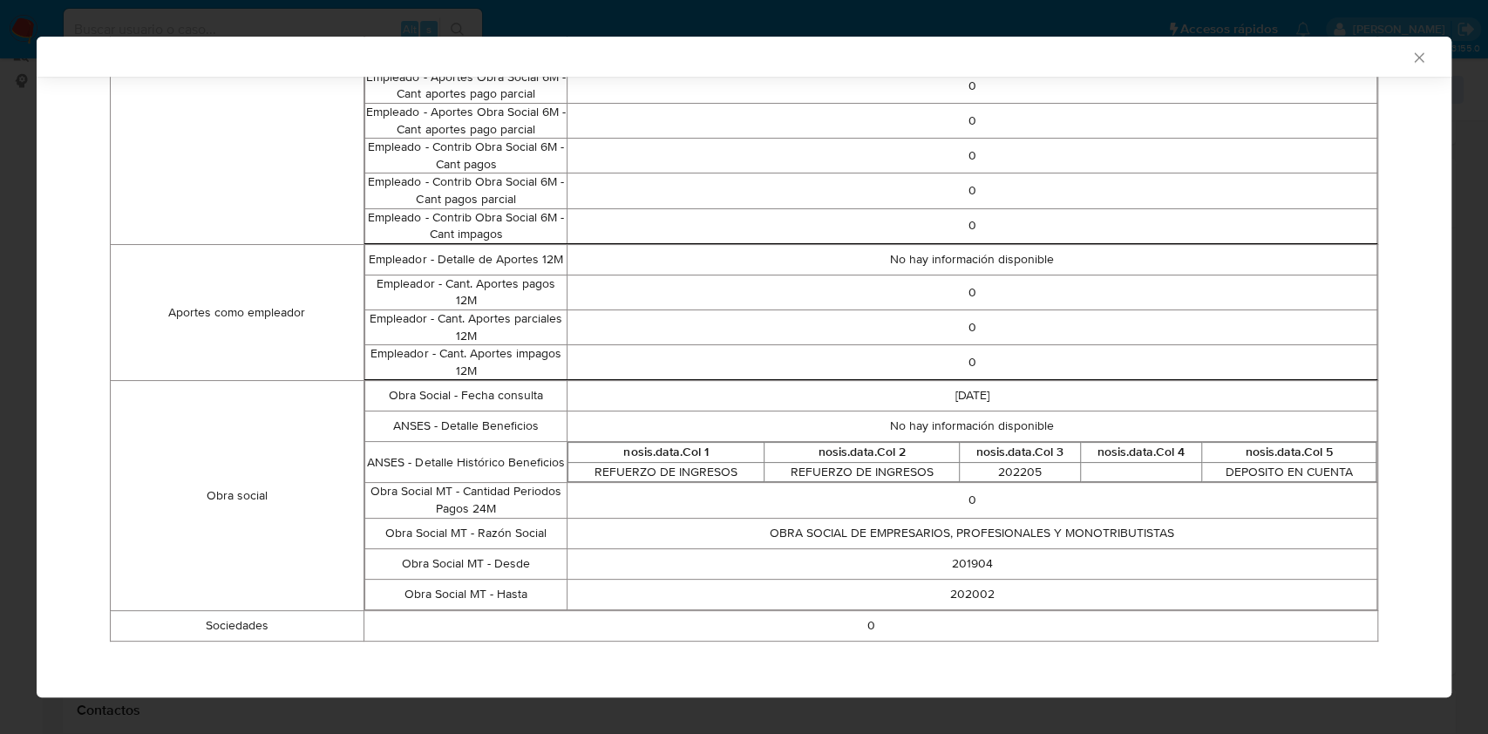
click at [1411, 59] on icon "Cerrar ventana" at bounding box center [1419, 57] width 17 height 17
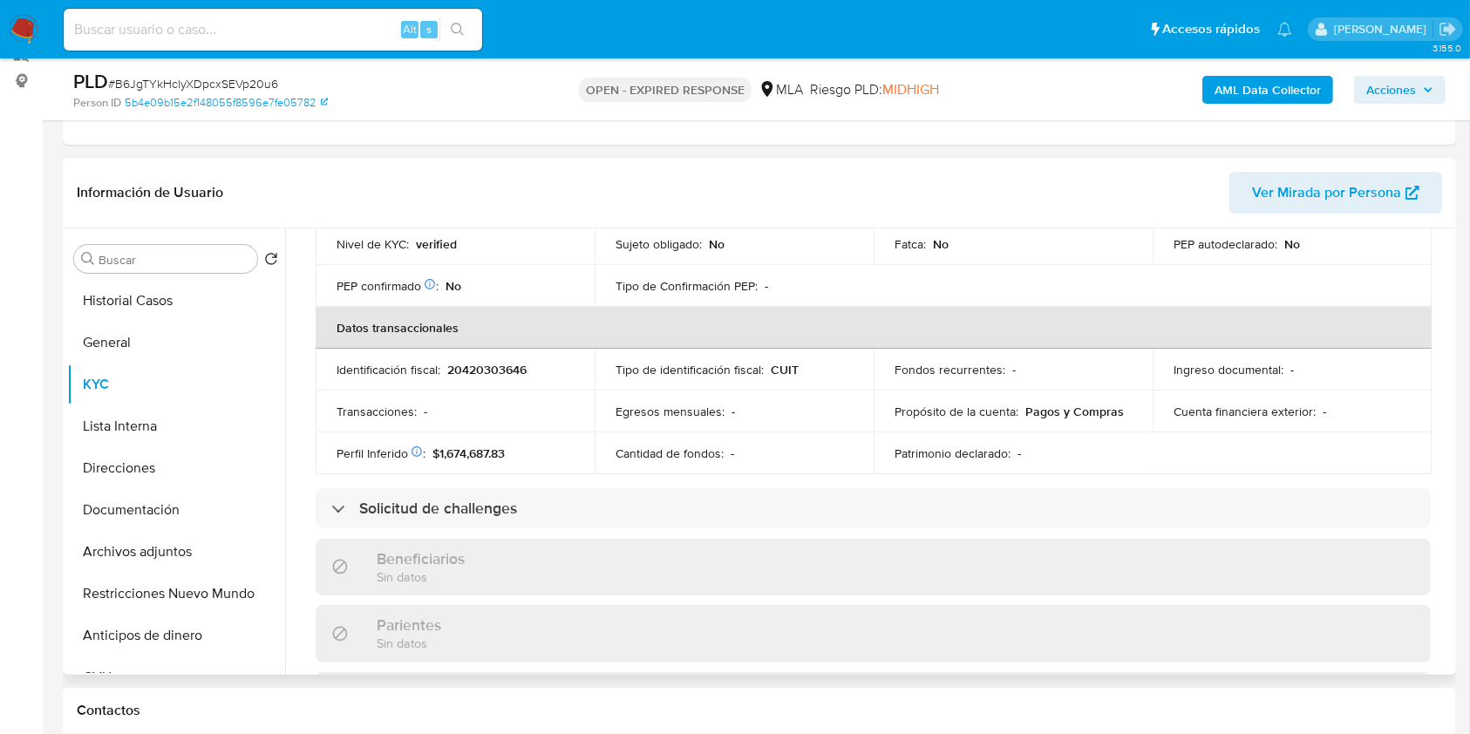
scroll to position [929, 0]
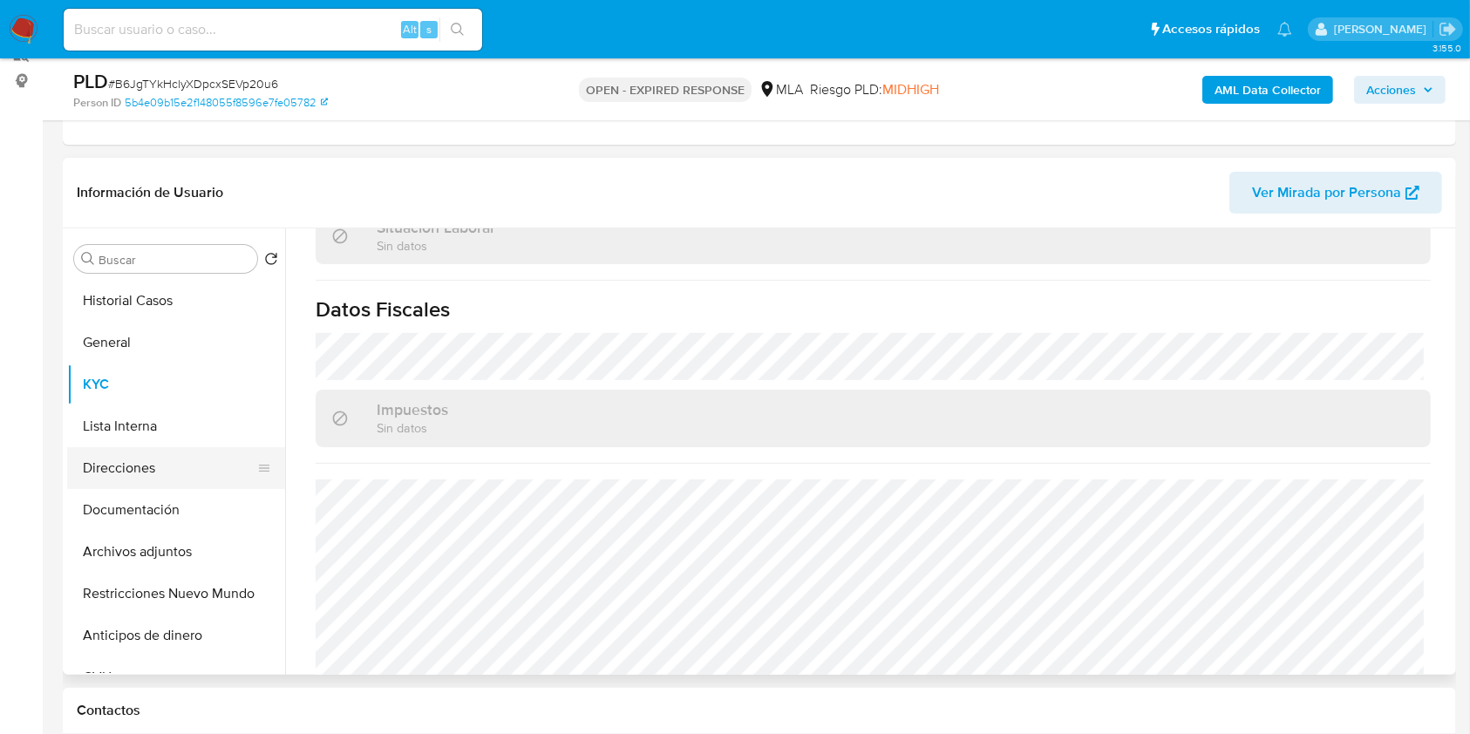
click at [196, 454] on button "Direcciones" at bounding box center [169, 468] width 204 height 42
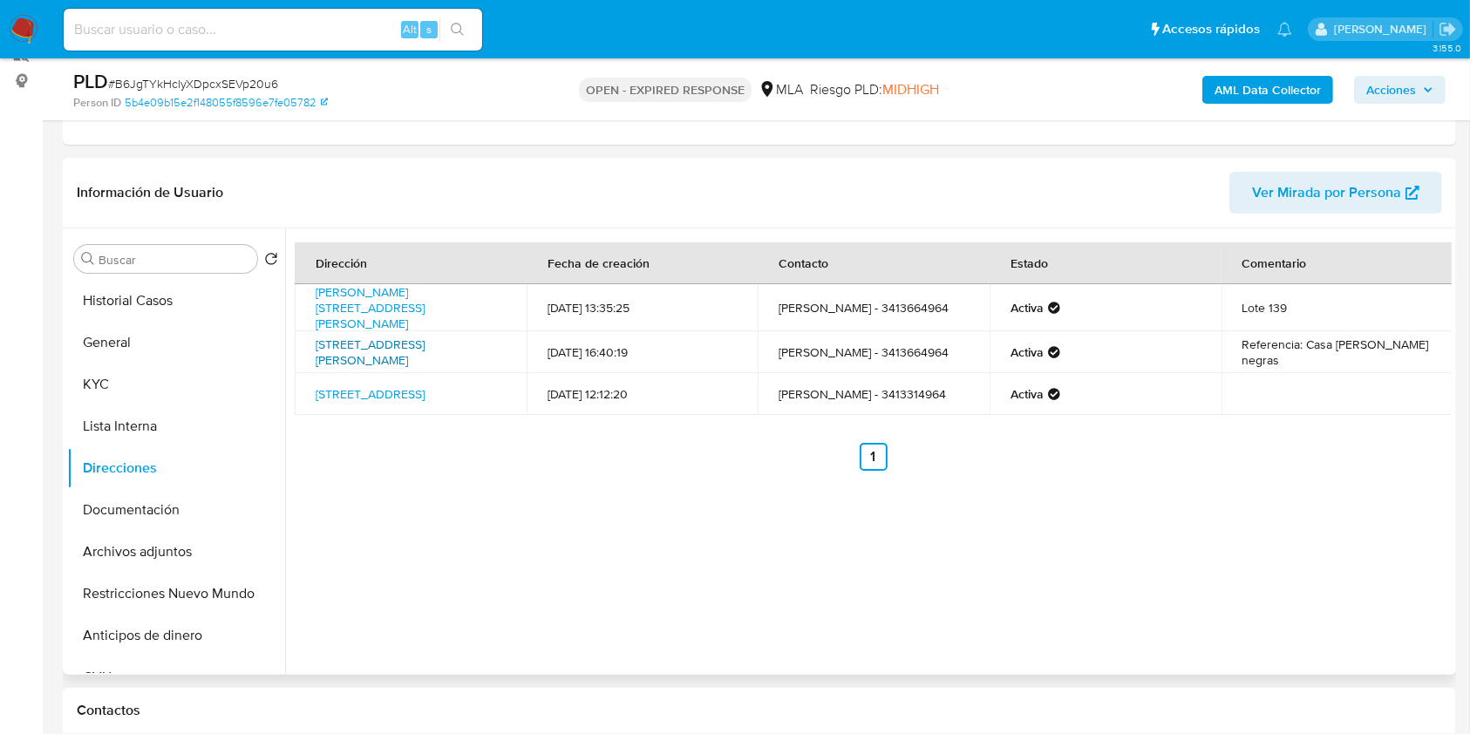
click at [425, 352] on link "Calle San Nicolas 3745, Rosario, Santa Fe, 2004, Argentina 3745" at bounding box center [370, 352] width 109 height 33
click at [137, 384] on button "KYC" at bounding box center [169, 385] width 204 height 42
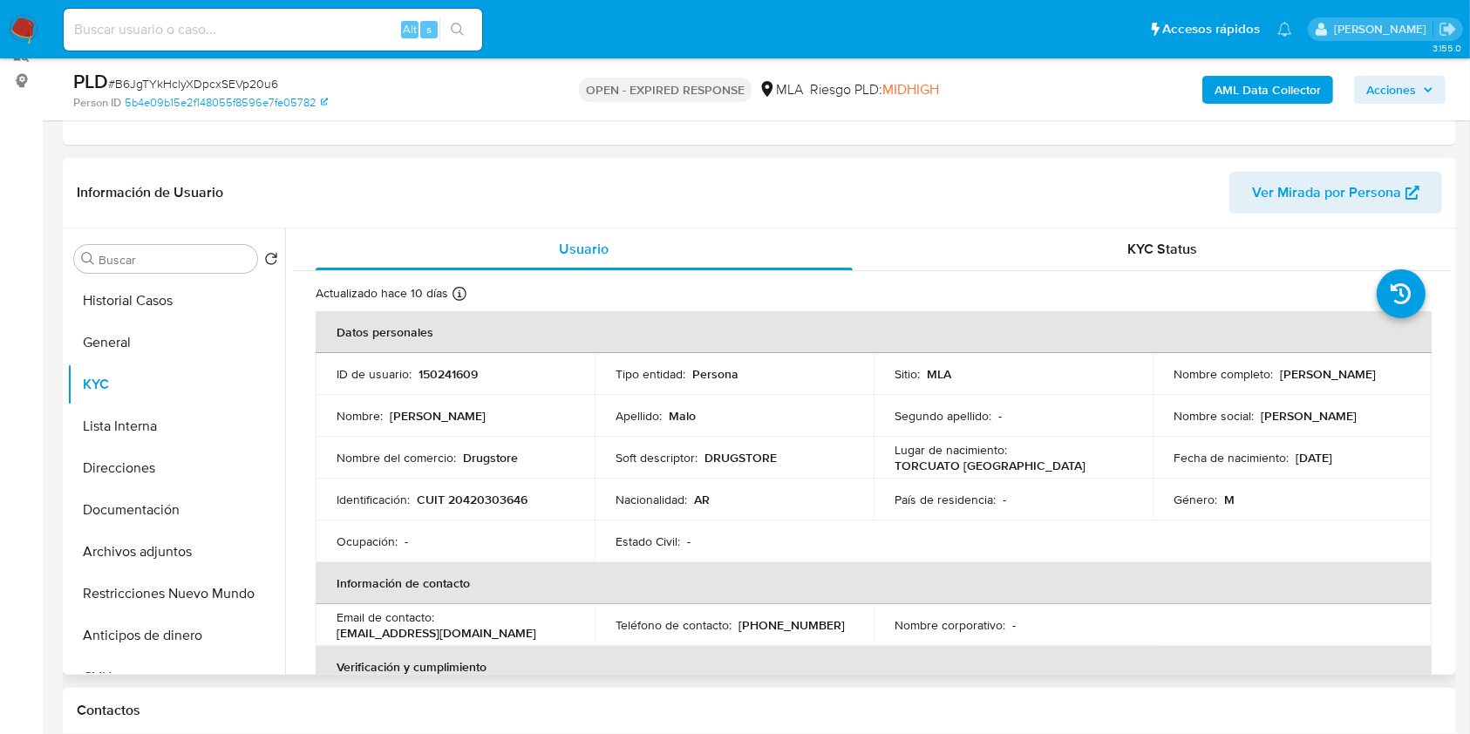
click at [501, 503] on p "CUIT 20420303646" at bounding box center [472, 500] width 111 height 16
copy p "20420303646"
click at [198, 464] on button "Direcciones" at bounding box center [169, 468] width 204 height 42
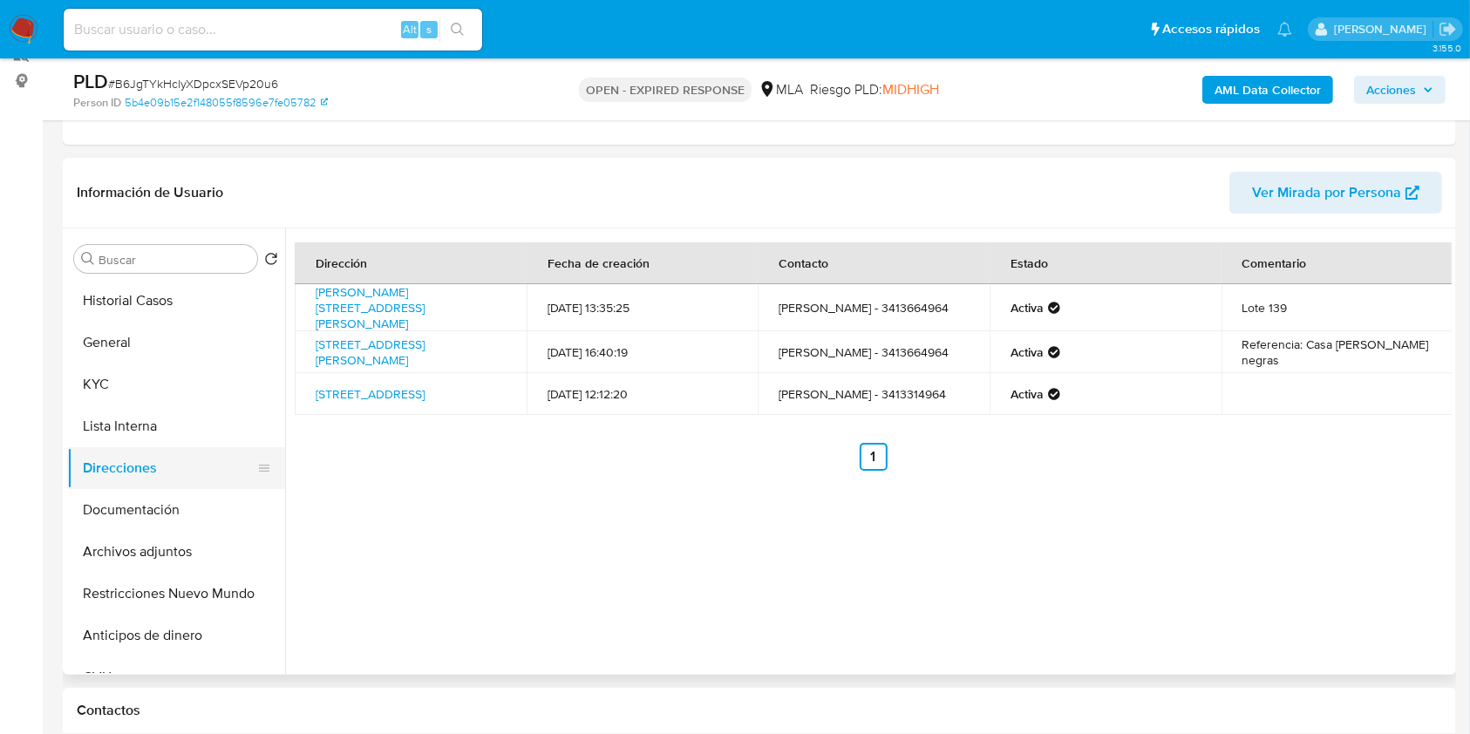
drag, startPoint x: 181, startPoint y: 521, endPoint x: 184, endPoint y: 453, distance: 68.0
click at [181, 521] on button "Documentación" at bounding box center [176, 510] width 218 height 42
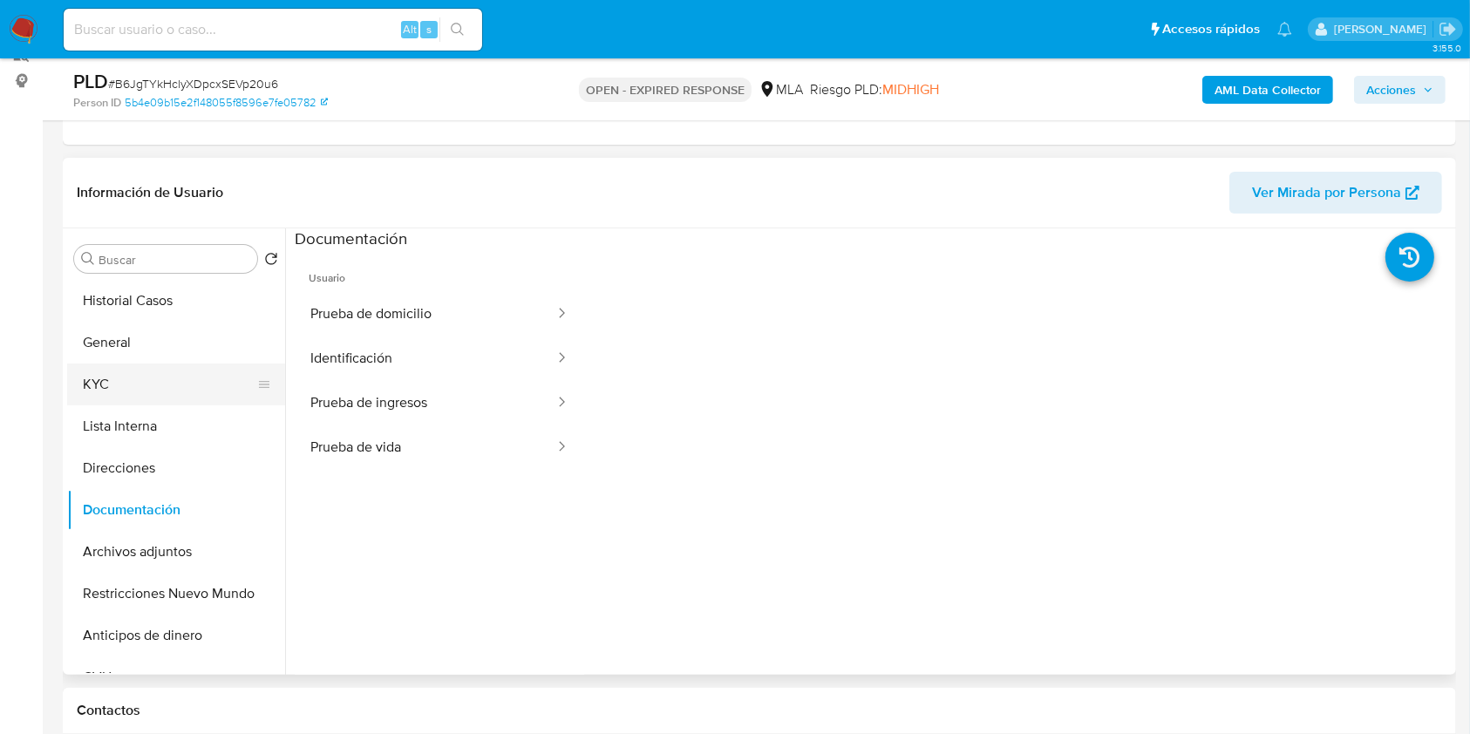
click at [154, 381] on button "KYC" at bounding box center [169, 385] width 204 height 42
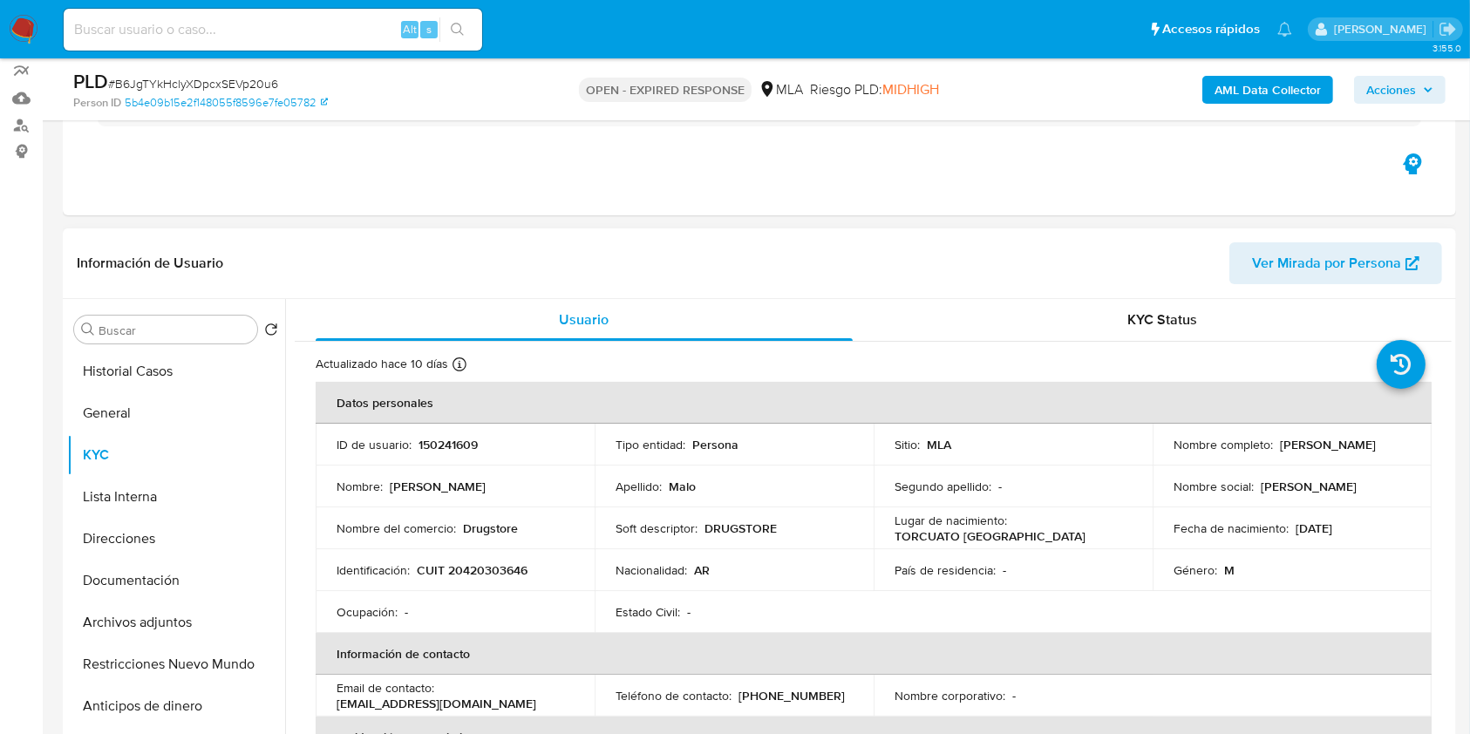
scroll to position [108, 0]
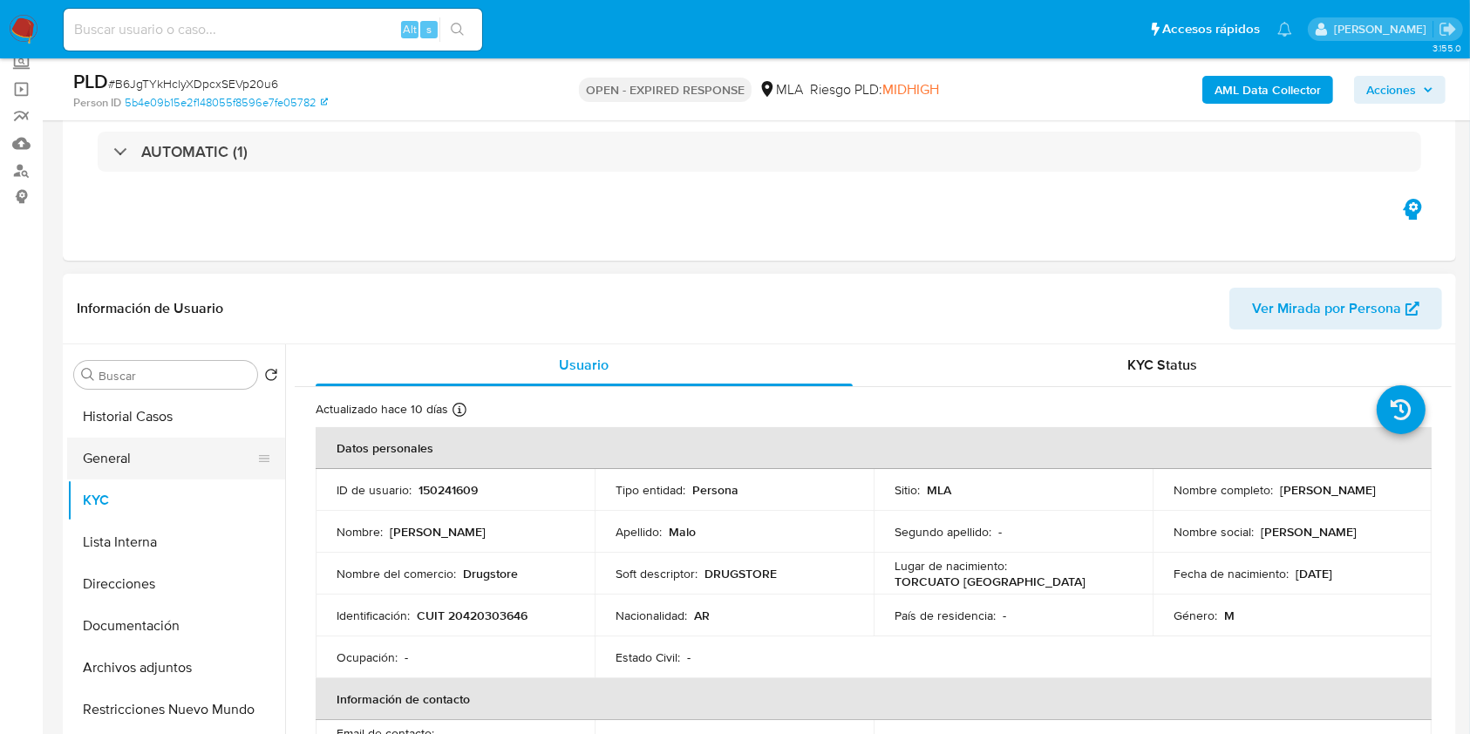
click at [131, 473] on button "General" at bounding box center [169, 459] width 204 height 42
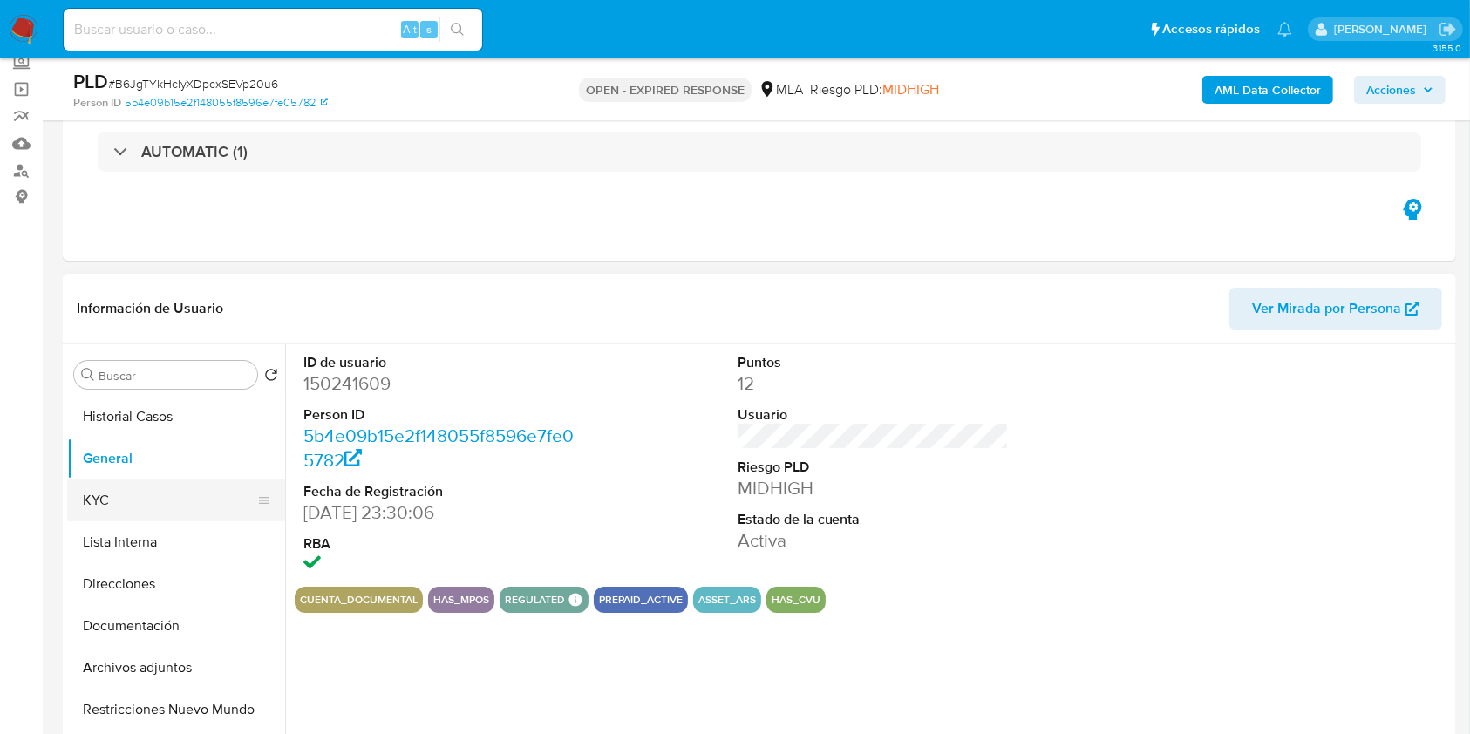
click at [120, 499] on button "KYC" at bounding box center [169, 500] width 204 height 42
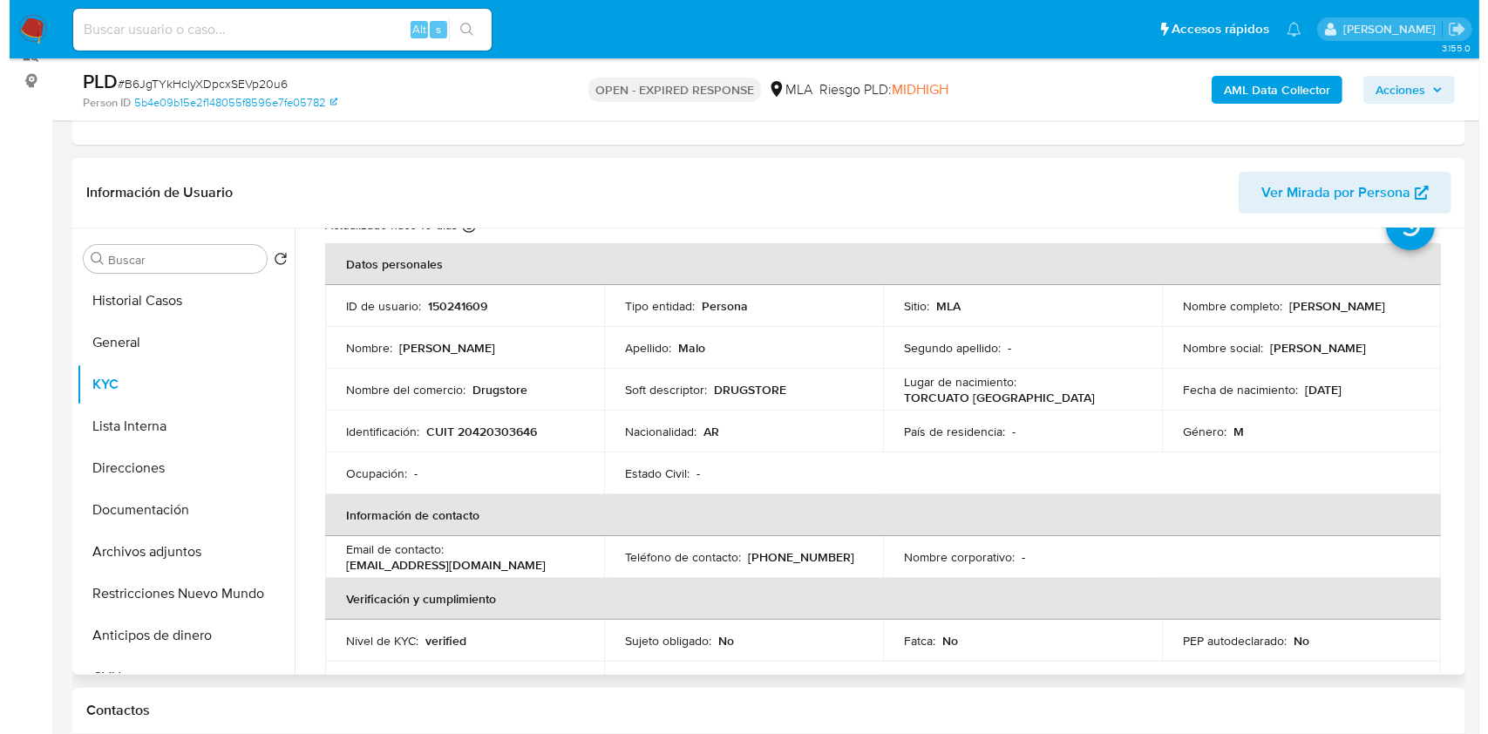
scroll to position [0, 0]
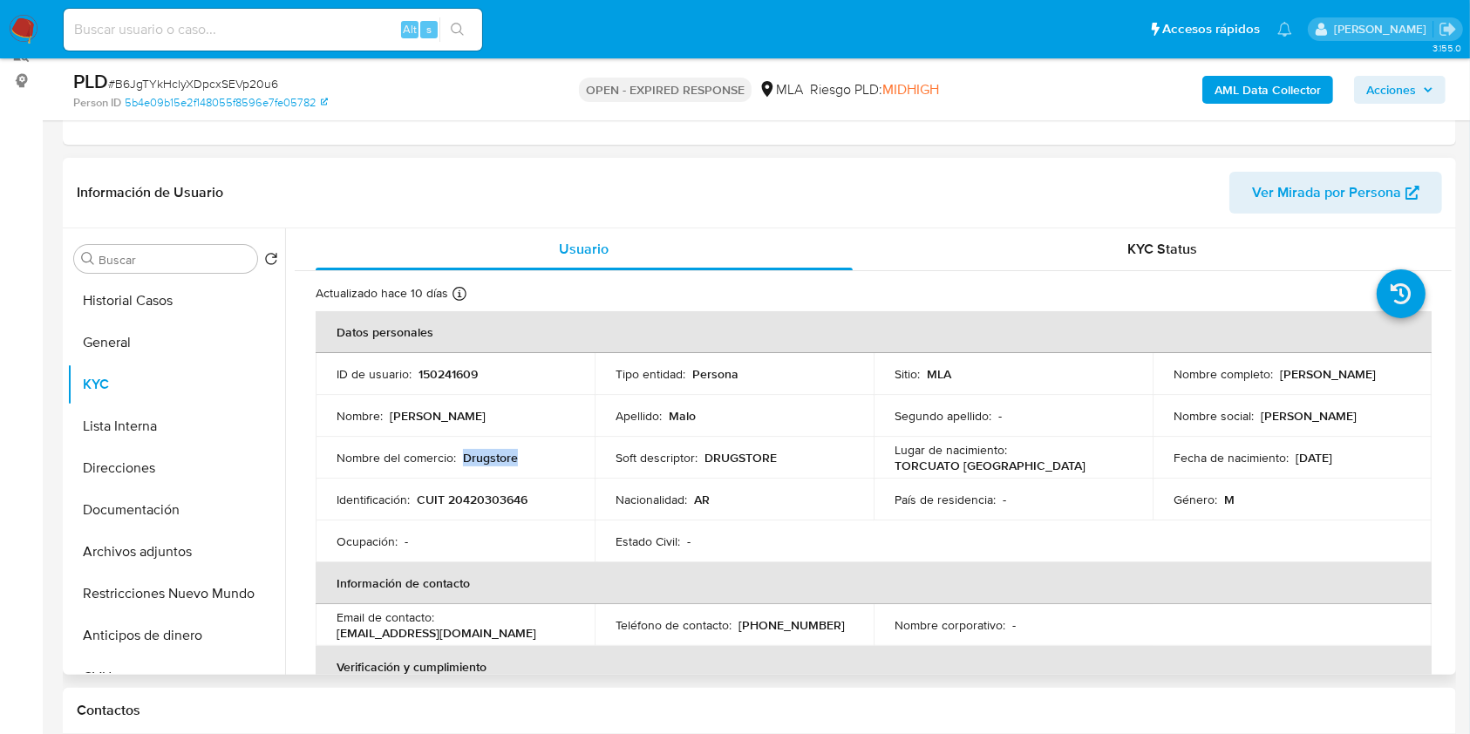
drag, startPoint x: 522, startPoint y: 449, endPoint x: 462, endPoint y: 463, distance: 61.7
click at [462, 463] on div "Nombre del comercio : Drugstore" at bounding box center [455, 458] width 237 height 16
copy p "Drugstore"
click at [1246, 81] on b "AML Data Collector" at bounding box center [1267, 90] width 106 height 28
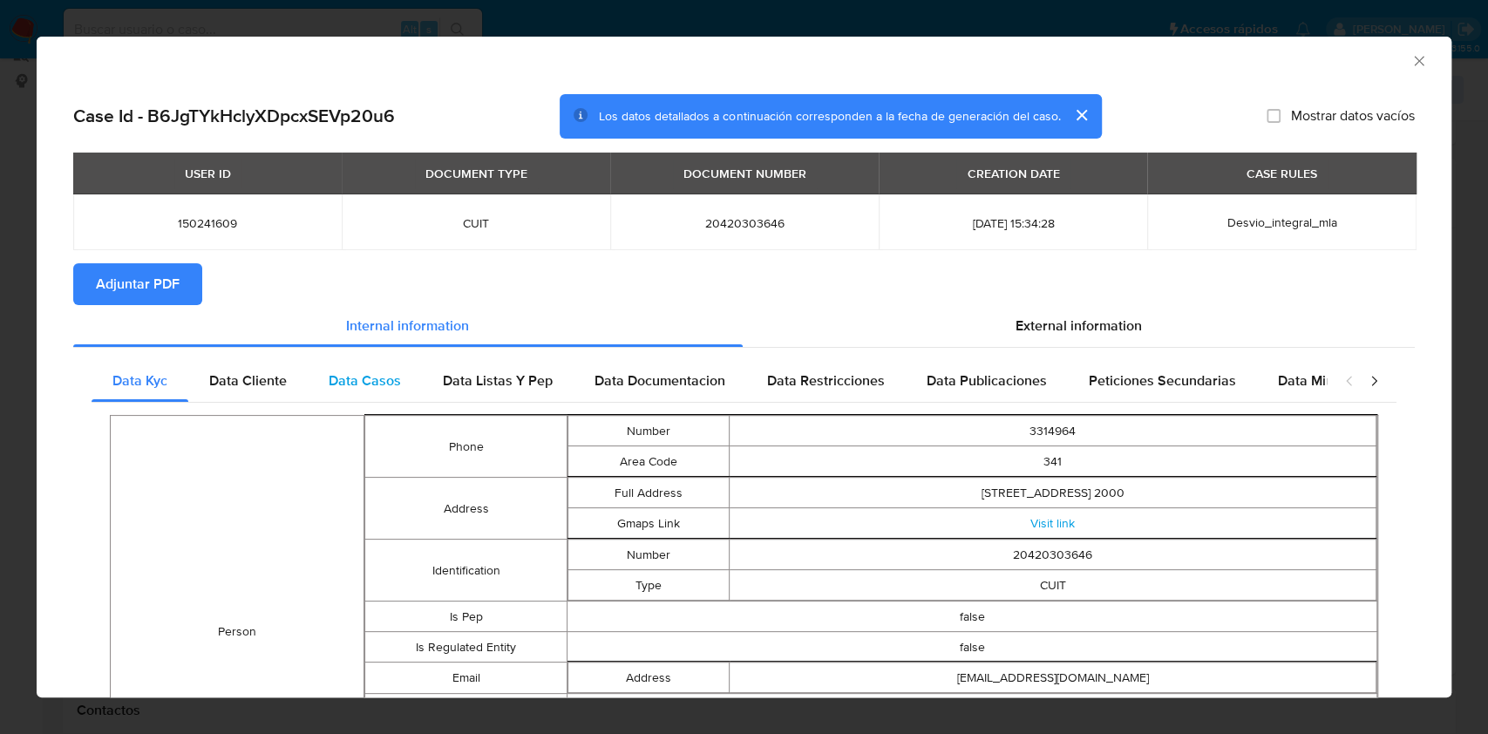
drag, startPoint x: 258, startPoint y: 385, endPoint x: 410, endPoint y: 391, distance: 151.8
click at [266, 385] on span "Data Cliente" at bounding box center [248, 381] width 78 height 20
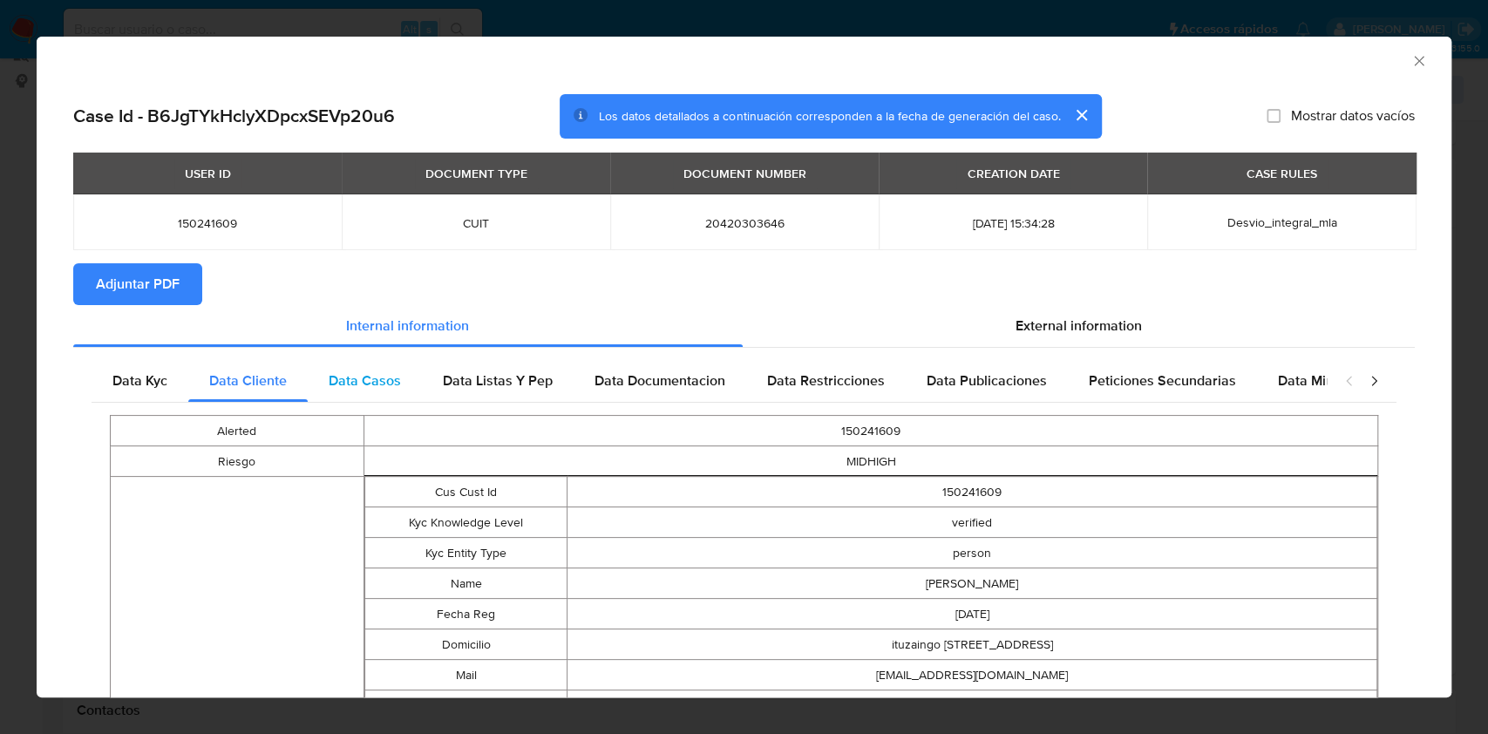
click at [393, 386] on span "Data Casos" at bounding box center [365, 381] width 72 height 20
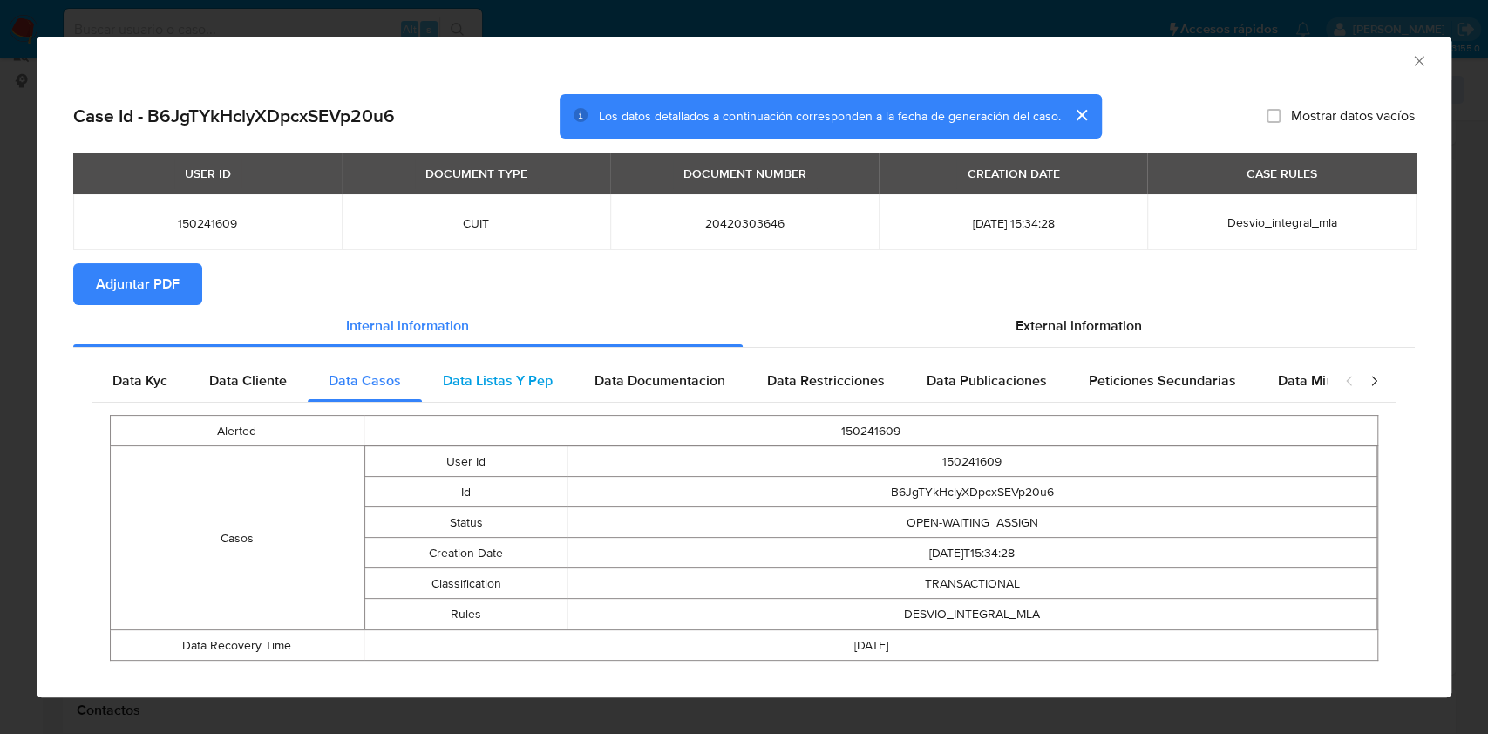
click at [508, 371] on span "Data Listas Y Pep" at bounding box center [498, 381] width 110 height 20
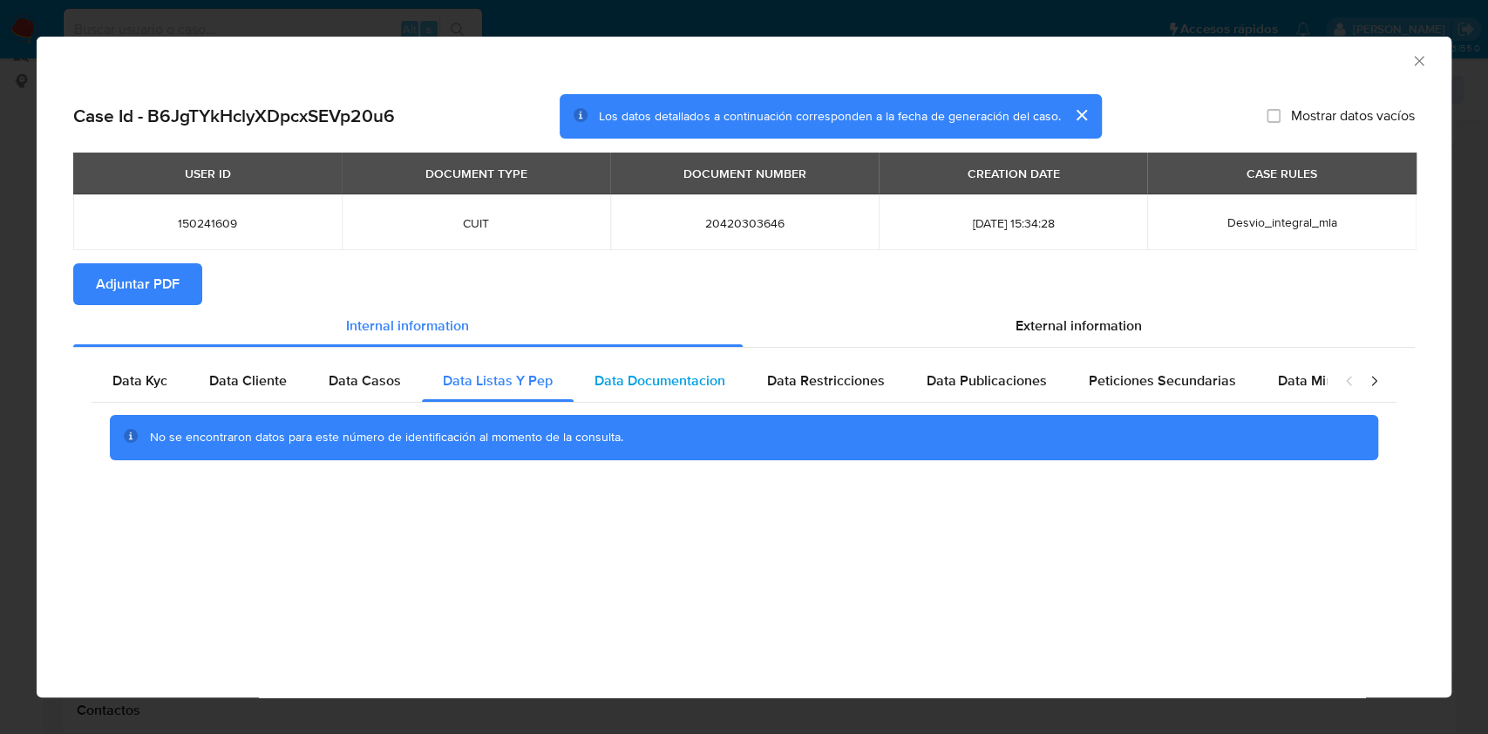
click at [662, 393] on div "Data Documentacion" at bounding box center [660, 381] width 173 height 42
click at [876, 381] on span "Data Restricciones" at bounding box center [826, 381] width 118 height 20
click at [1026, 385] on span "Data Publicaciones" at bounding box center [987, 381] width 120 height 20
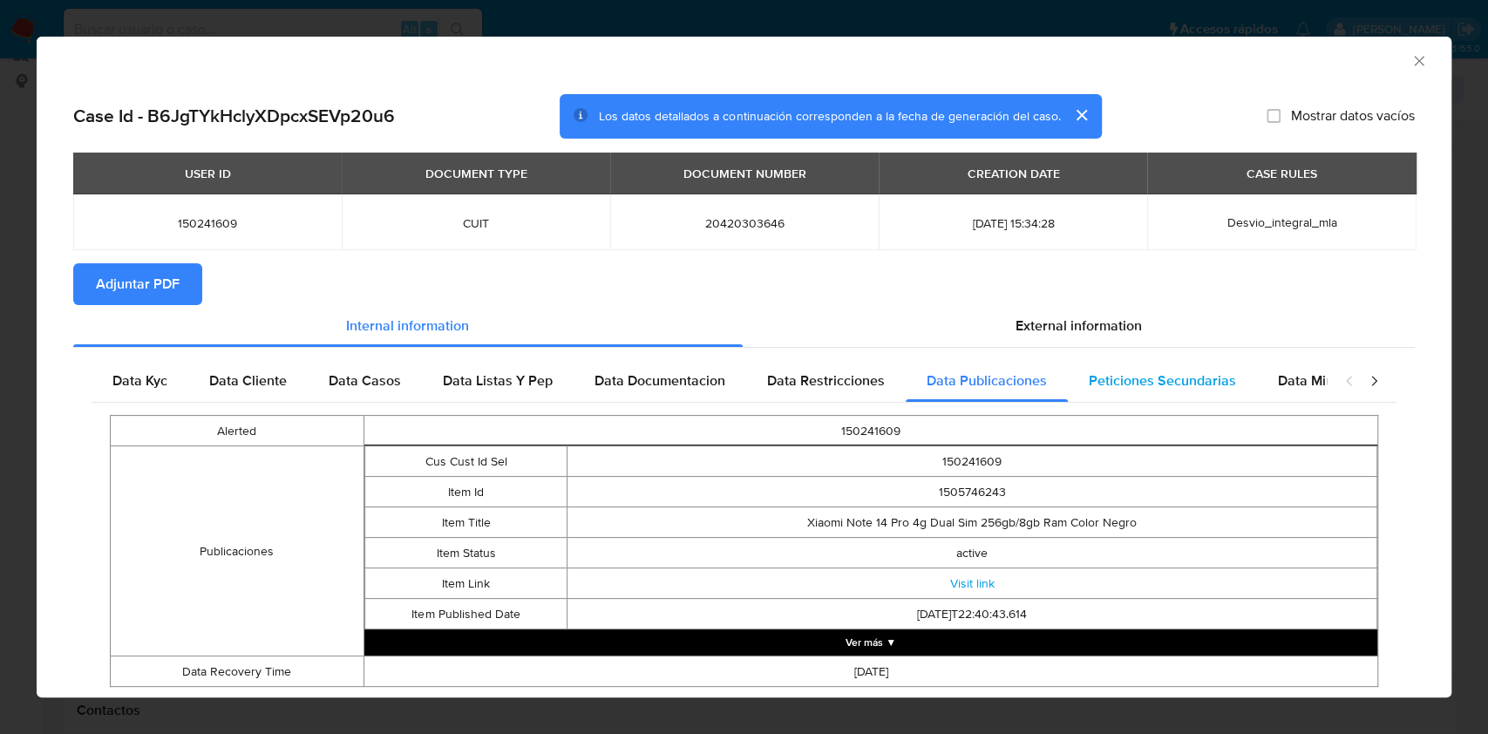
drag, startPoint x: 1119, startPoint y: 379, endPoint x: 1162, endPoint y: 377, distance: 42.8
click at [1119, 378] on span "Peticiones Secundarias" at bounding box center [1162, 381] width 147 height 20
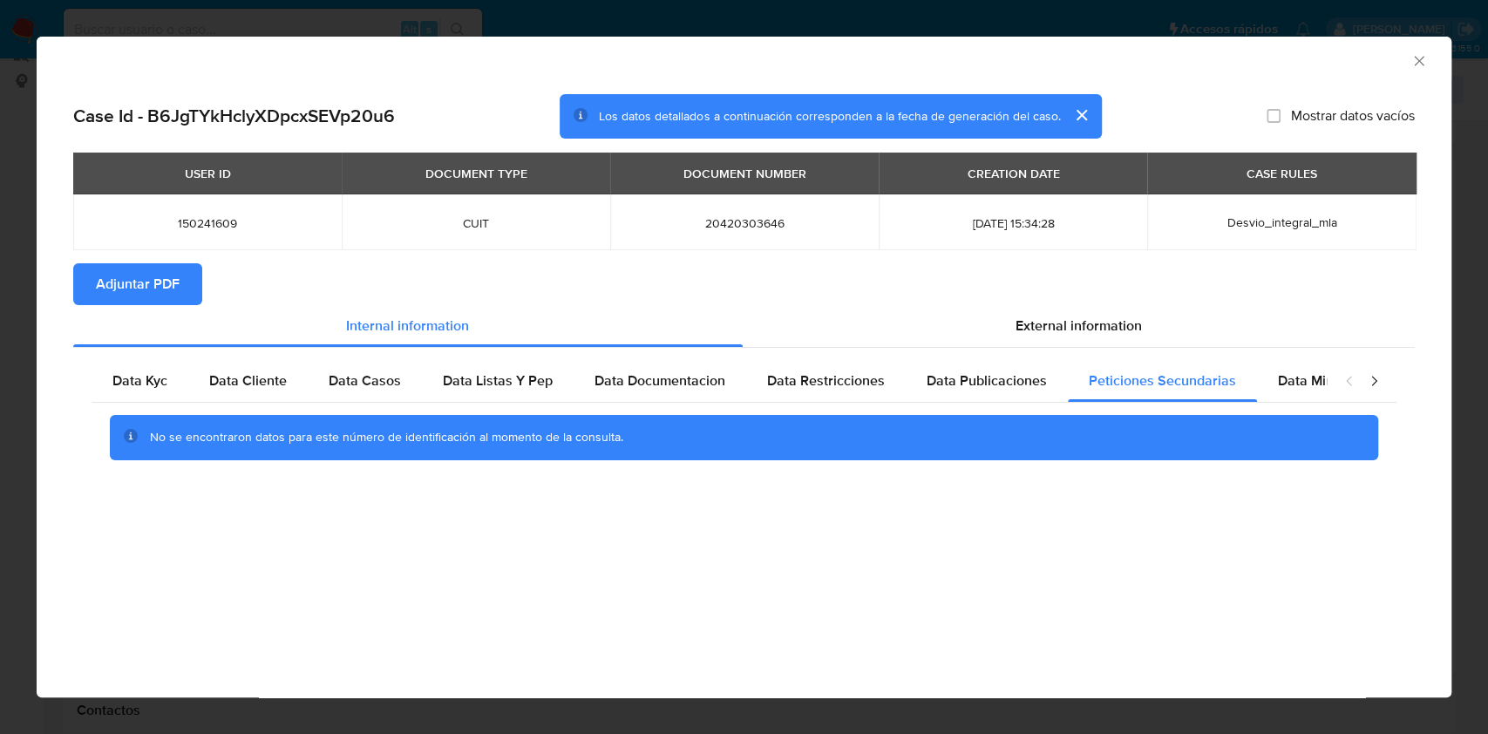
click at [1331, 377] on div "closure-recommendation-modal" at bounding box center [1362, 381] width 70 height 42
click at [1314, 380] on span "Data Minoridad" at bounding box center [1326, 381] width 96 height 20
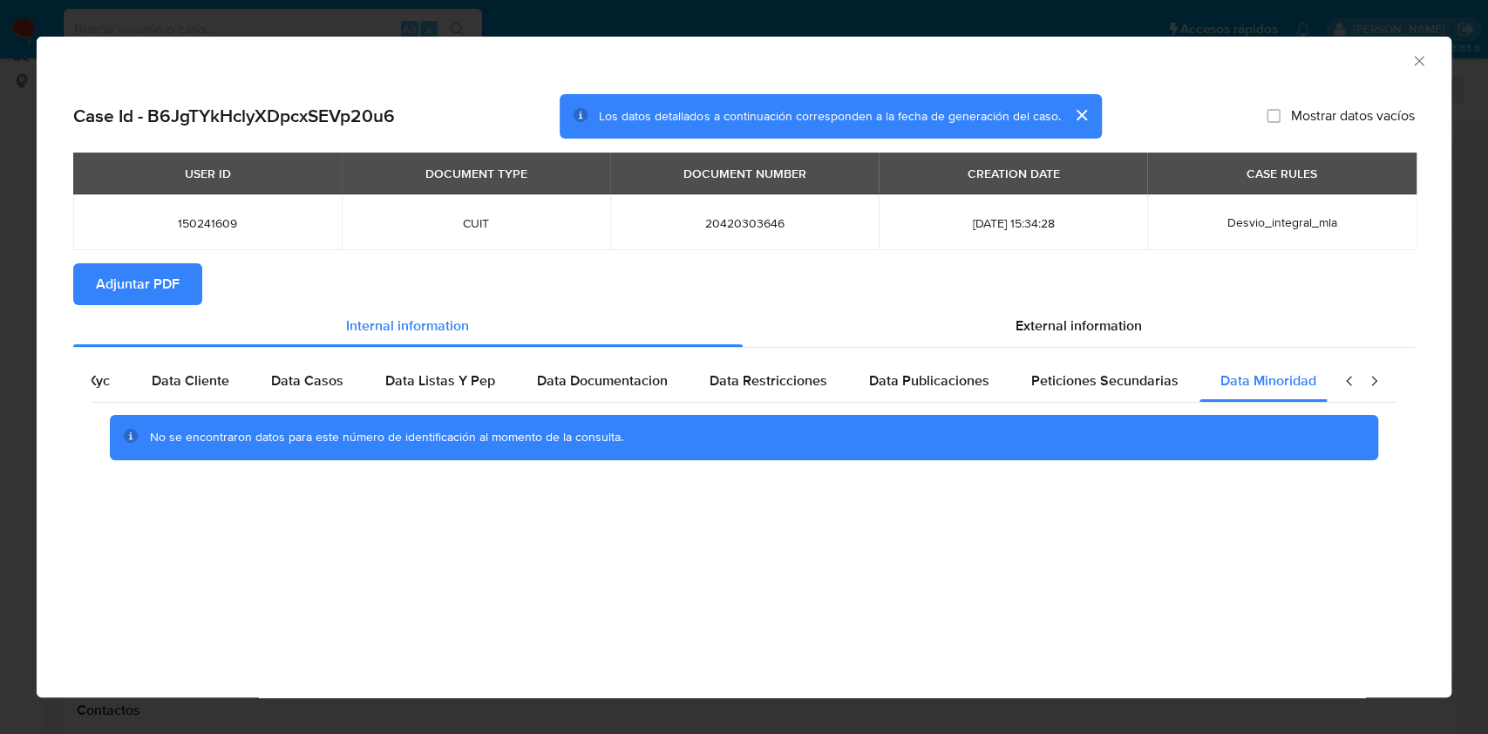
scroll to position [0, 58]
click at [1381, 394] on div "closure-recommendation-modal" at bounding box center [1362, 381] width 70 height 42
click at [1088, 316] on div "External information" at bounding box center [1079, 326] width 673 height 42
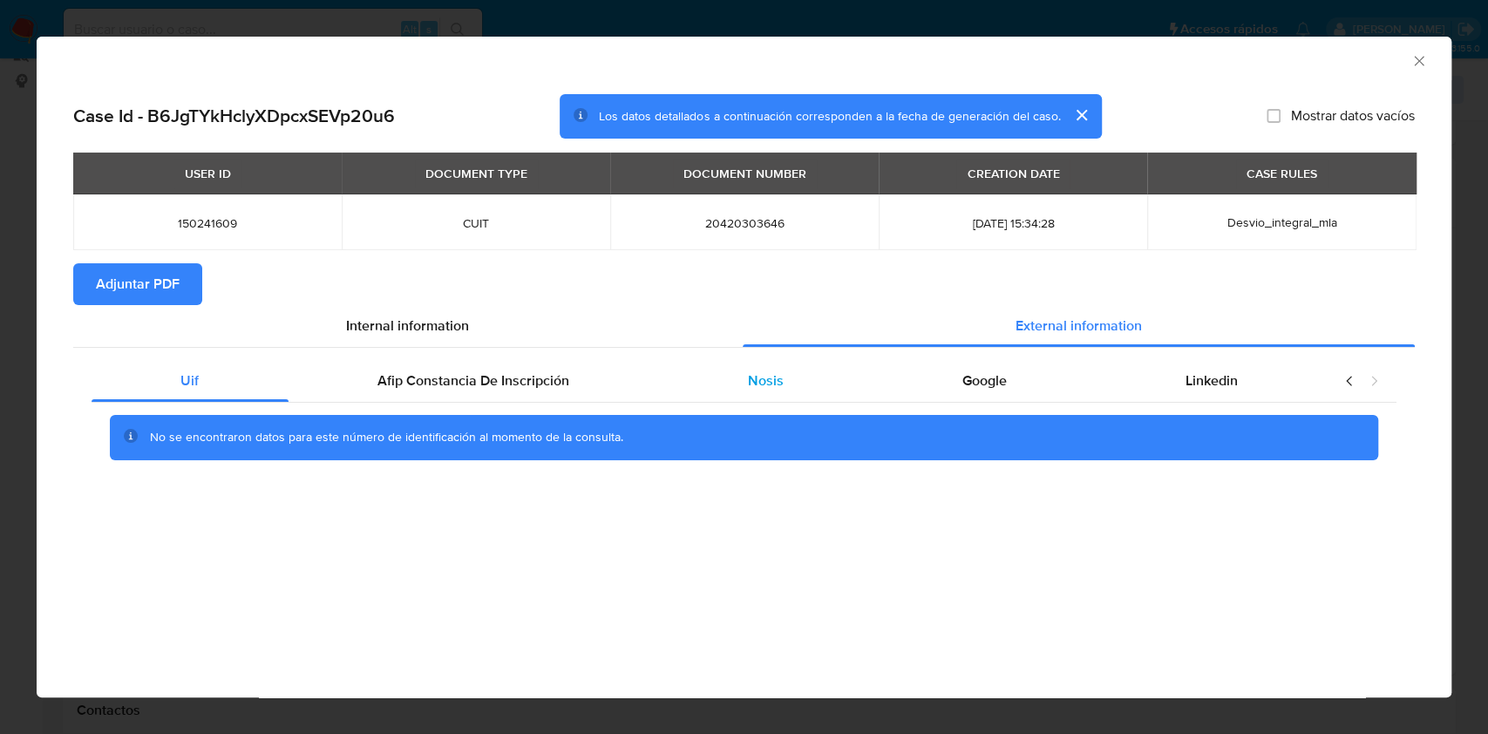
scroll to position [0, 0]
click at [636, 379] on div "Afip Constancia De Inscripción" at bounding box center [474, 381] width 371 height 42
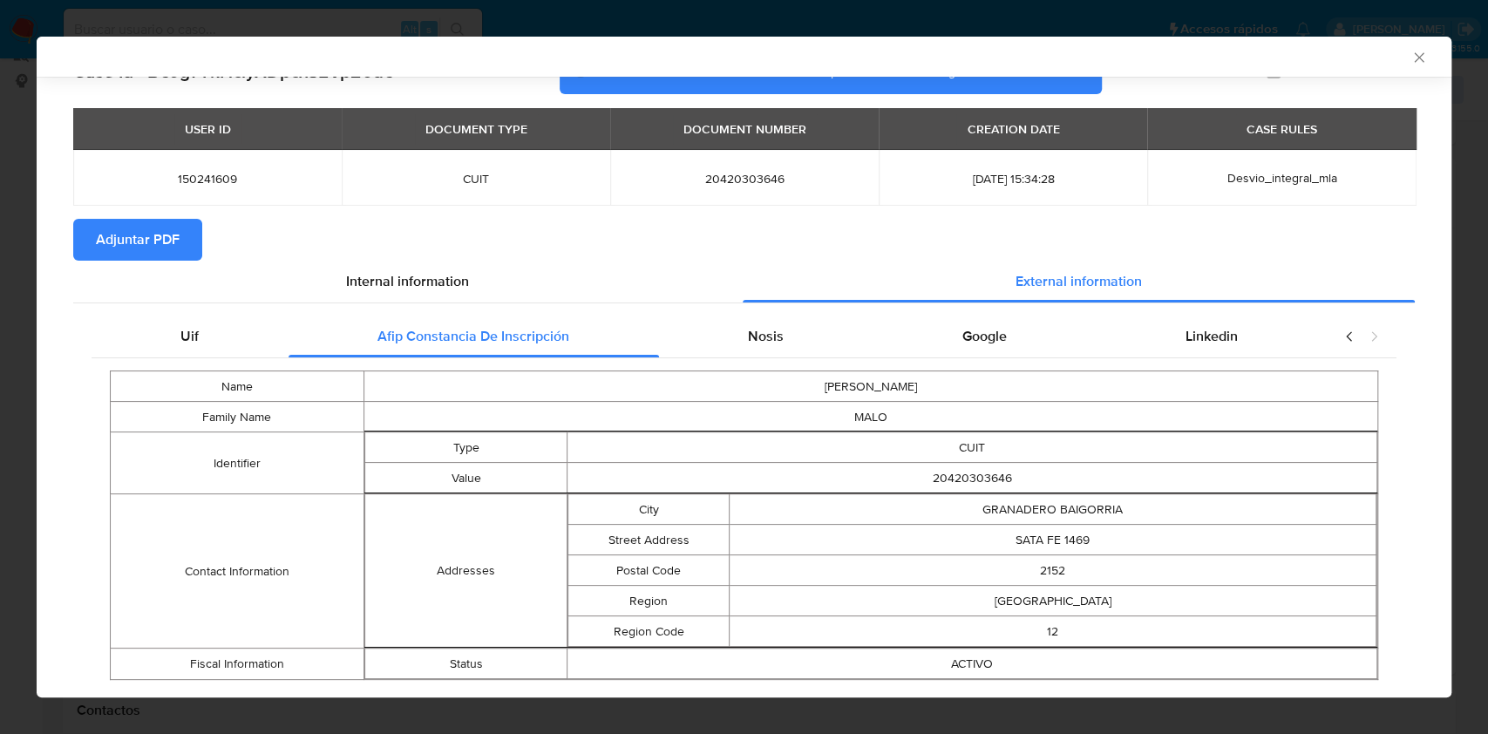
scroll to position [83, 0]
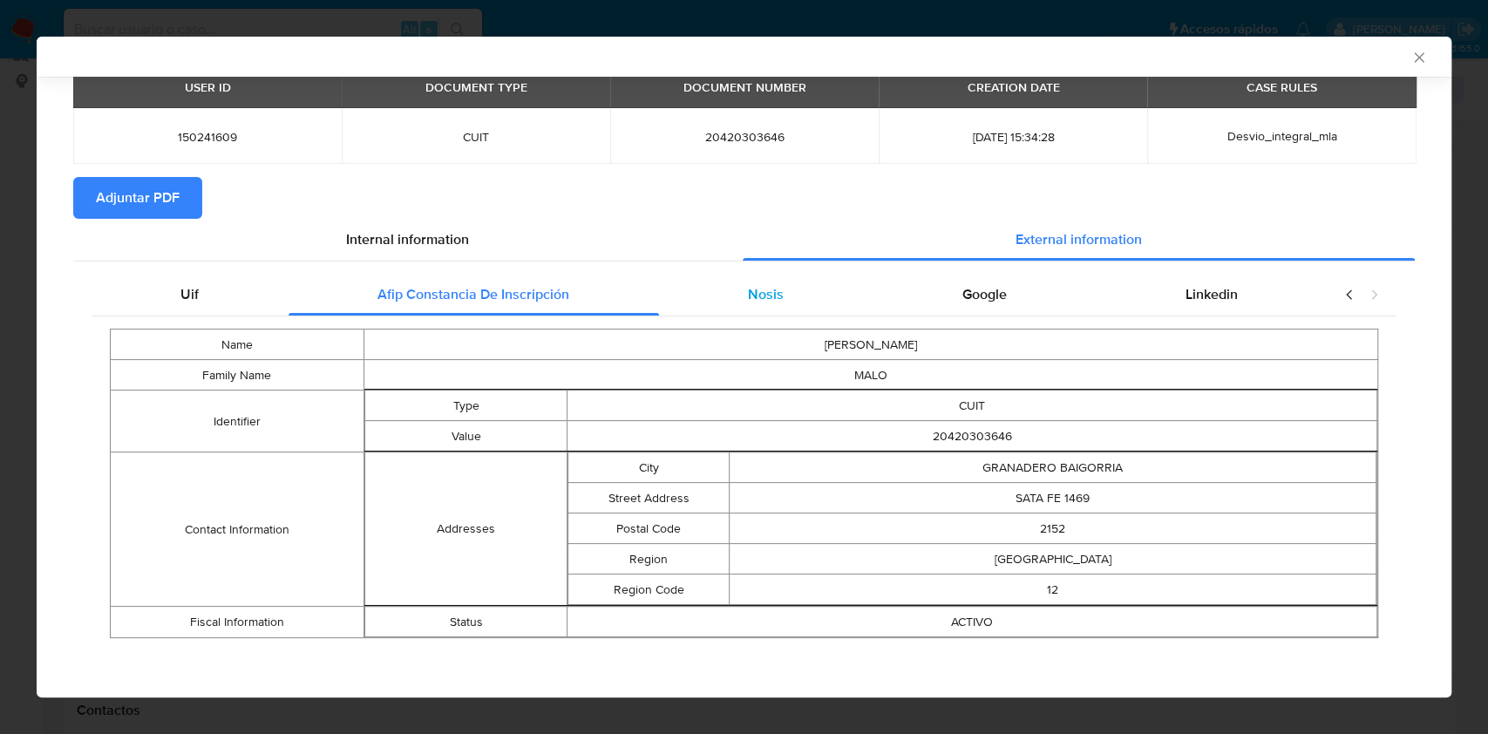
click at [698, 290] on div "Nosis" at bounding box center [766, 295] width 214 height 42
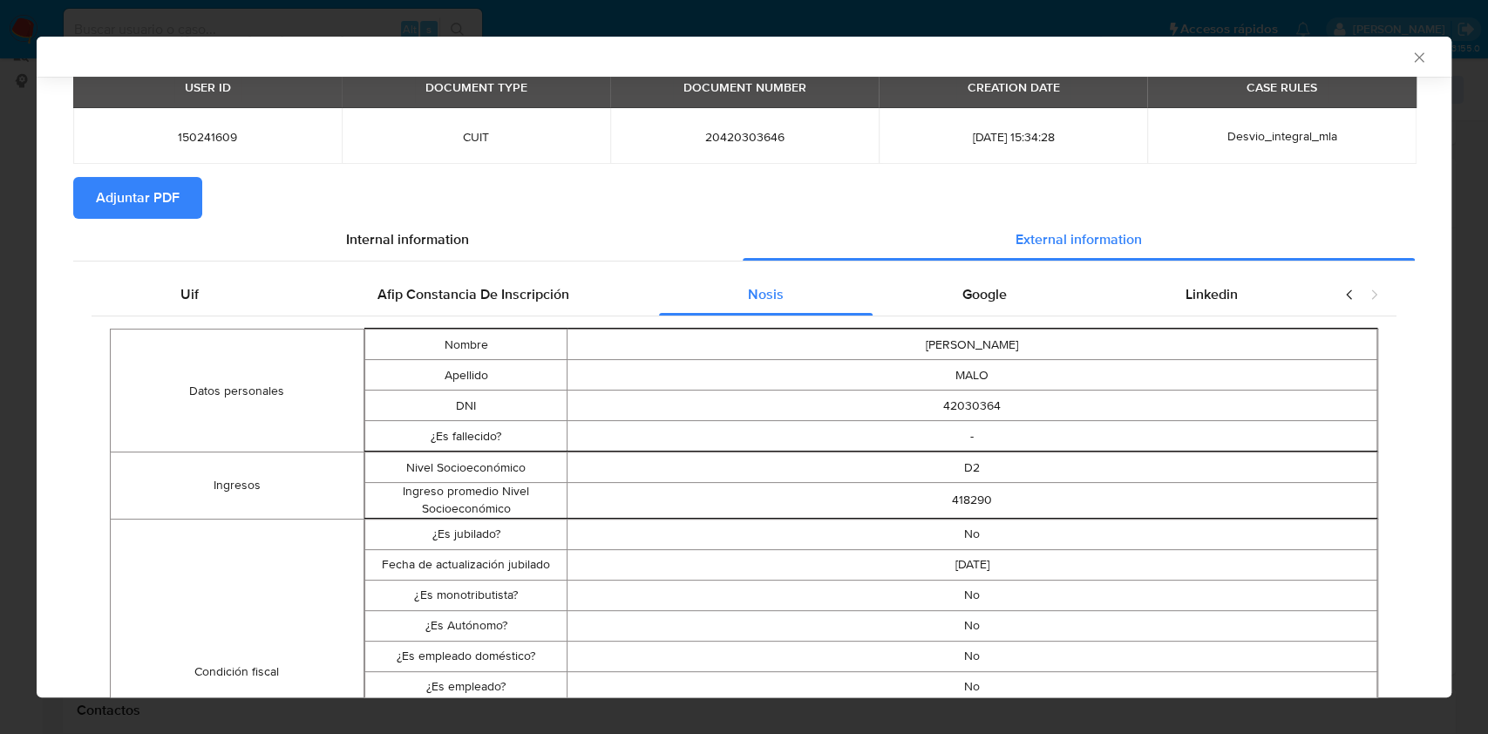
drag, startPoint x: 969, startPoint y: 295, endPoint x: 994, endPoint y: 515, distance: 221.9
click at [1436, 275] on div "AML Data Collector Case Id - B6JgTYkHclyXDpcxSEVp20u6 Los datos detallados a co…" at bounding box center [744, 367] width 1415 height 661
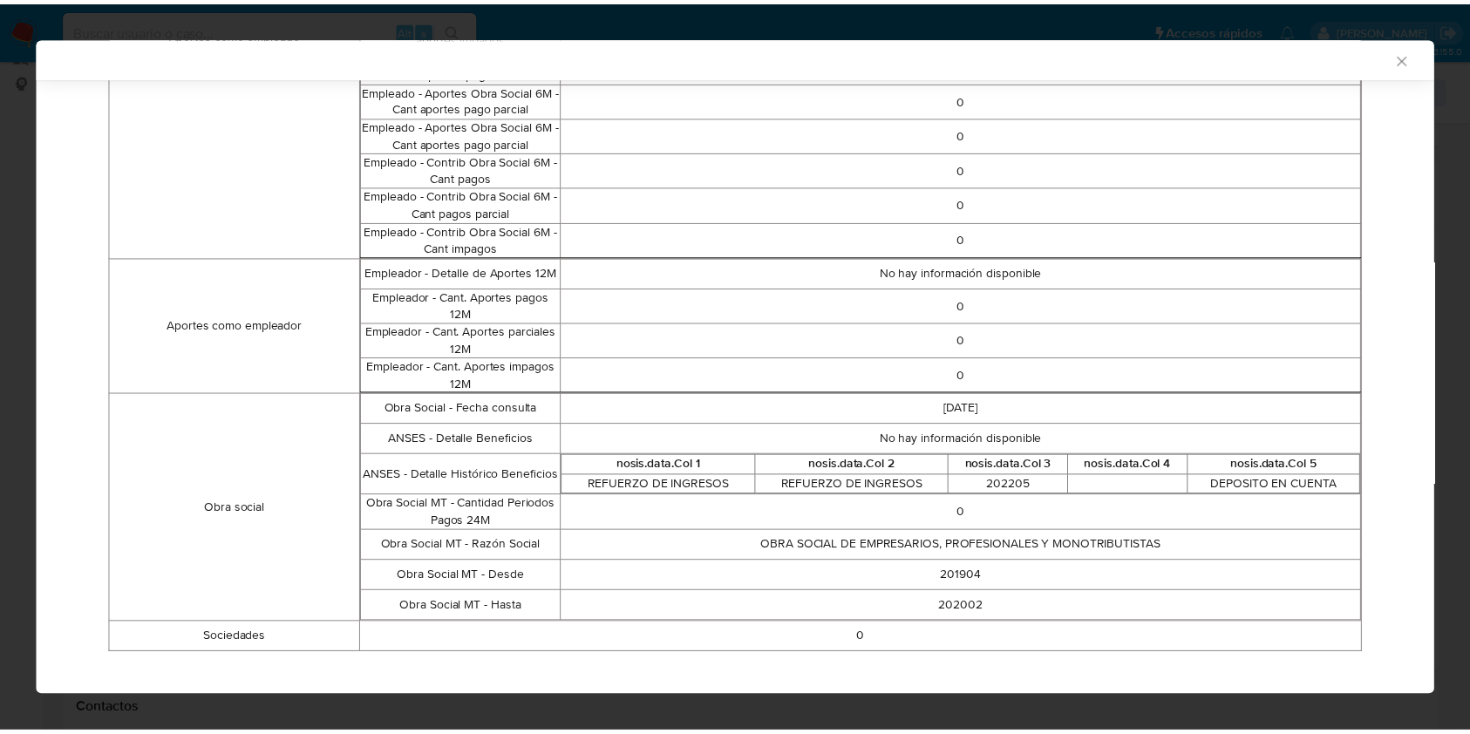
scroll to position [0, 0]
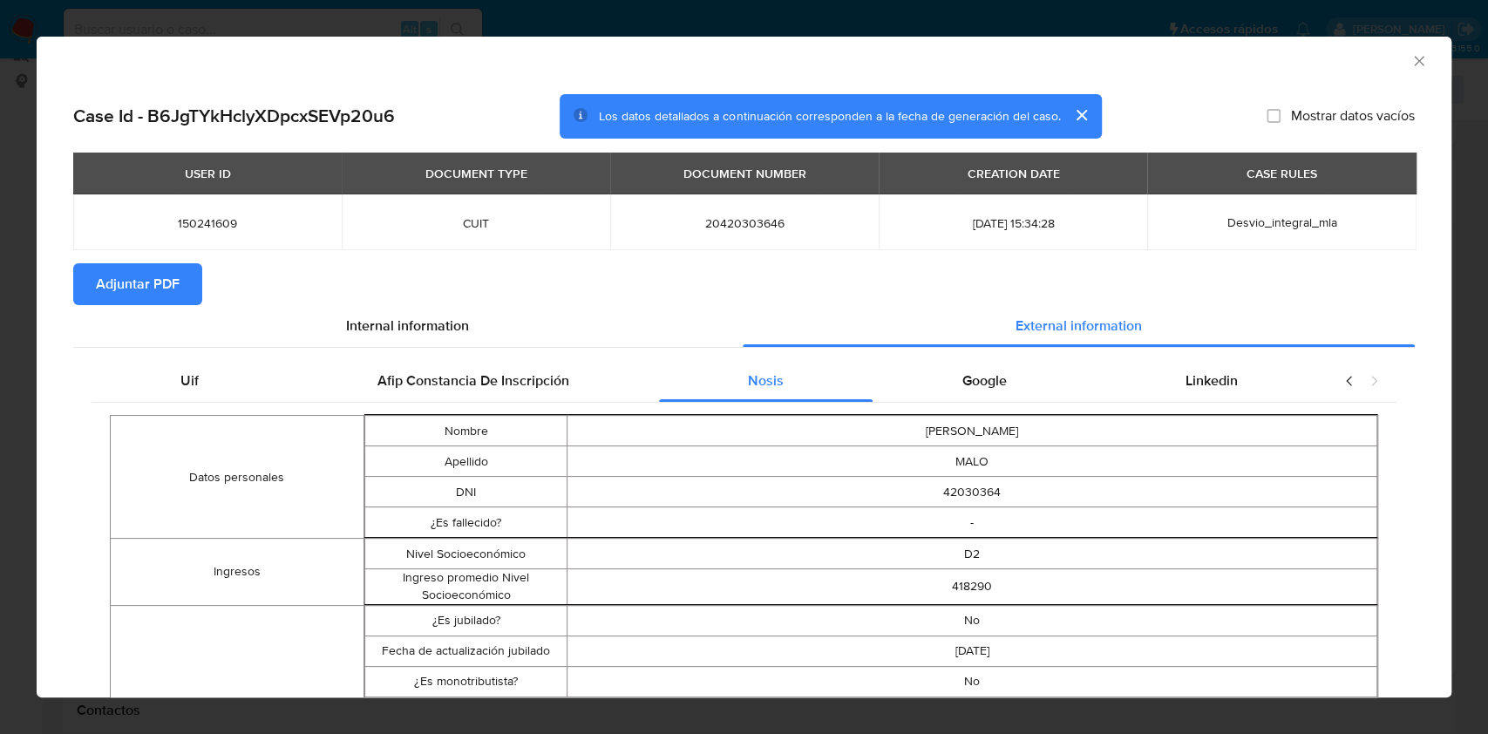
click at [1411, 65] on icon "Cerrar ventana" at bounding box center [1419, 60] width 17 height 17
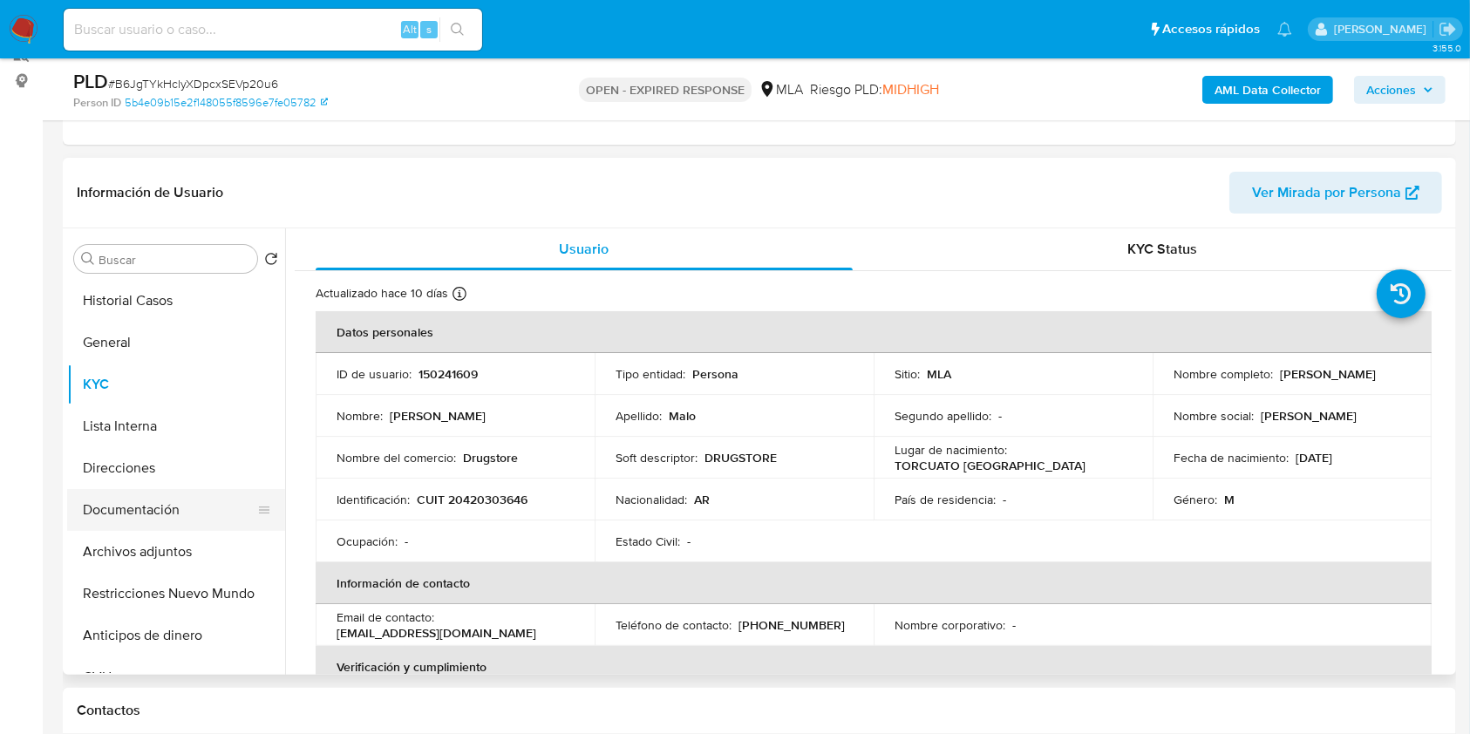
click at [166, 512] on button "Documentación" at bounding box center [169, 510] width 204 height 42
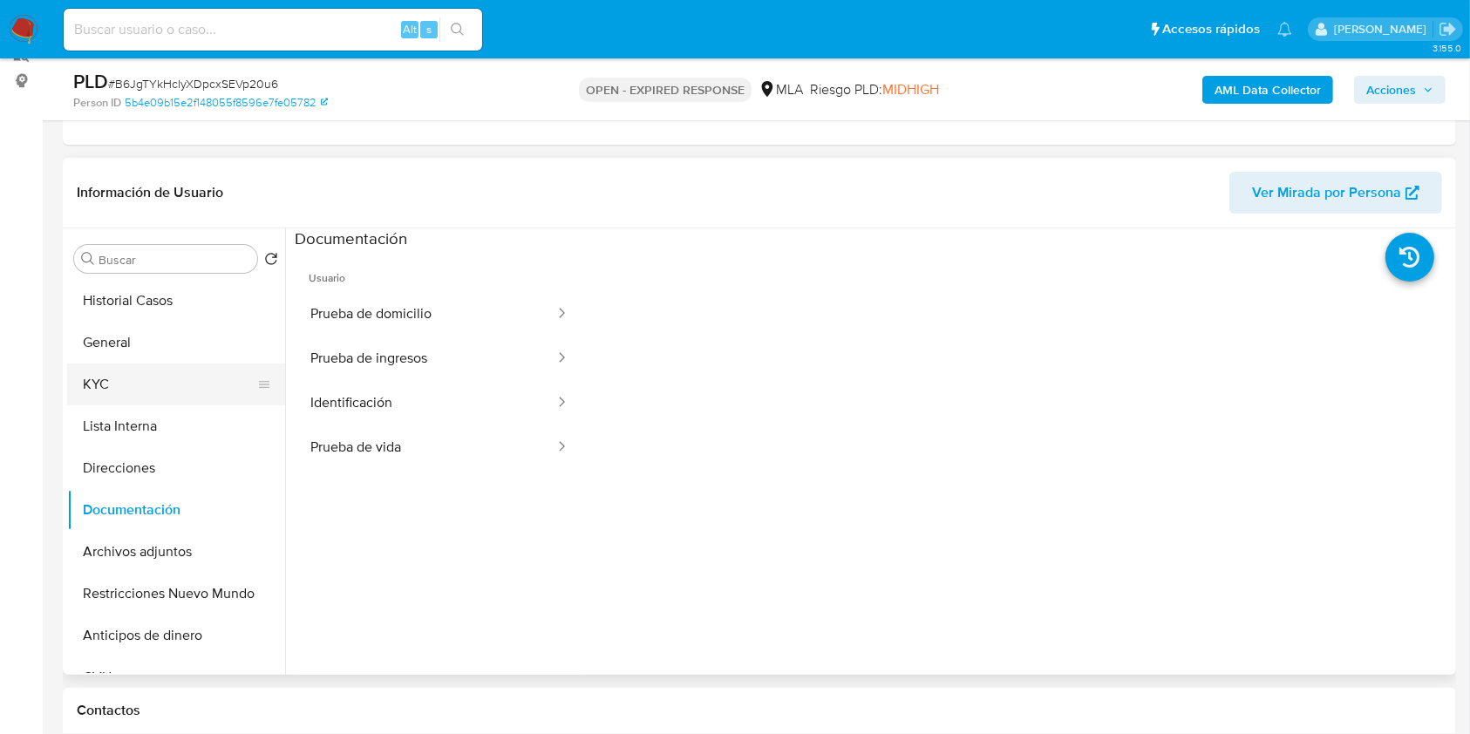
click at [102, 376] on button "KYC" at bounding box center [169, 385] width 204 height 42
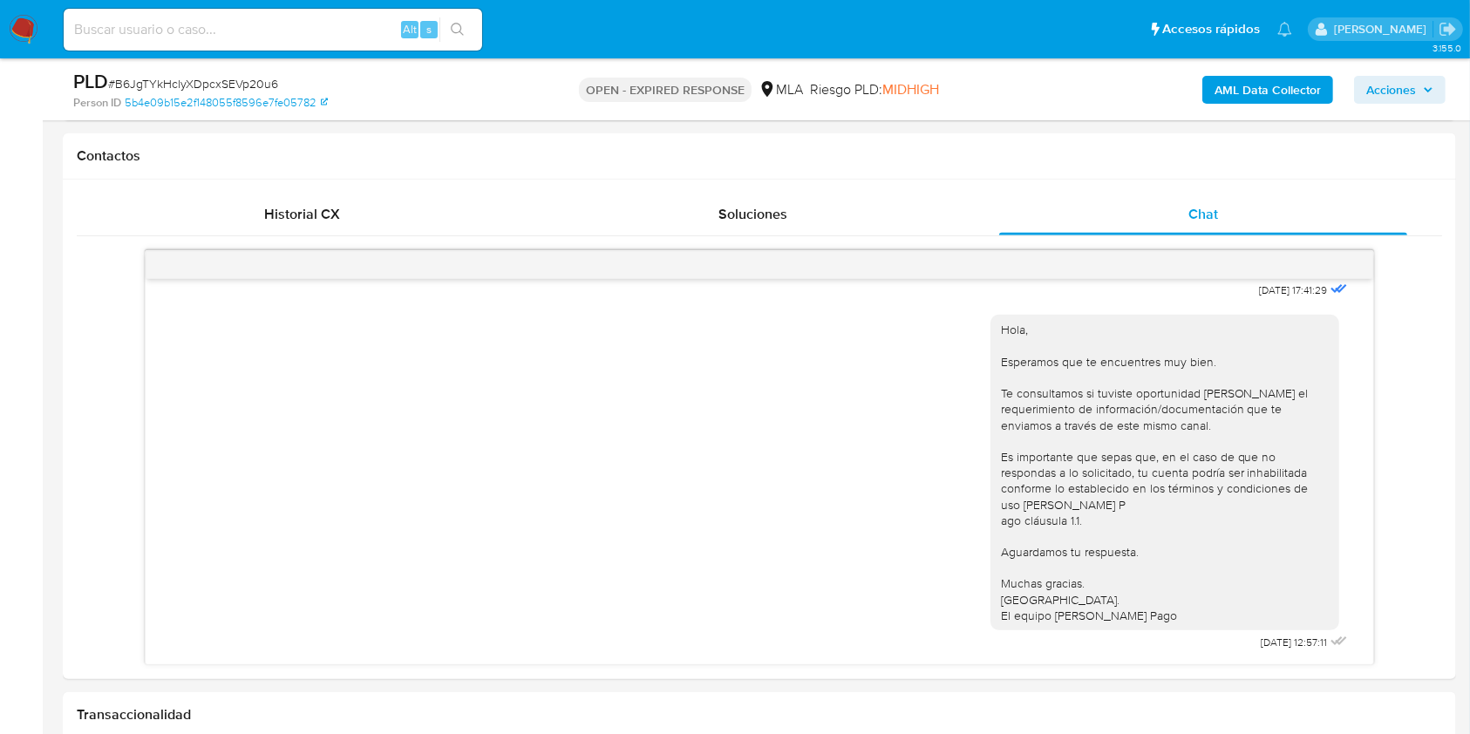
scroll to position [775, 0]
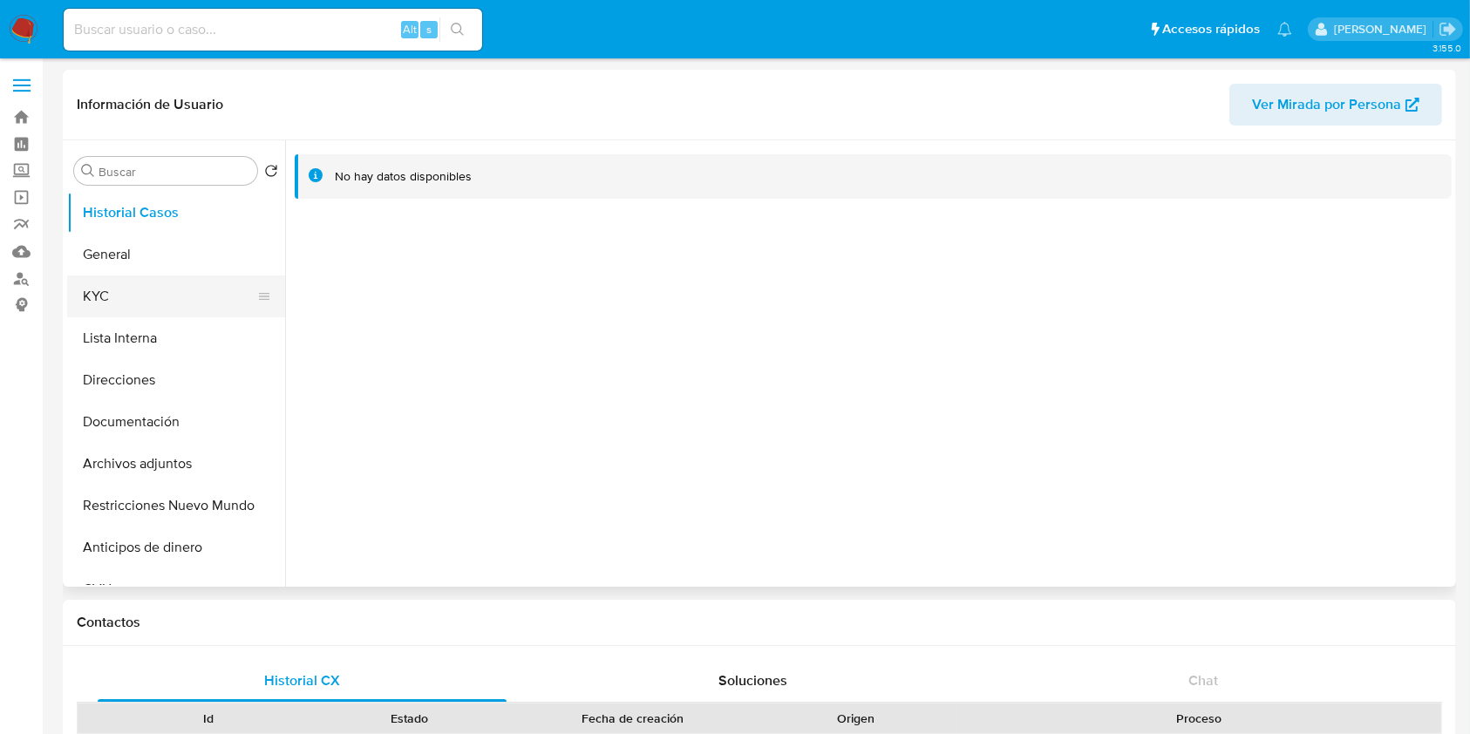
click at [97, 311] on button "KYC" at bounding box center [169, 296] width 204 height 42
select select "10"
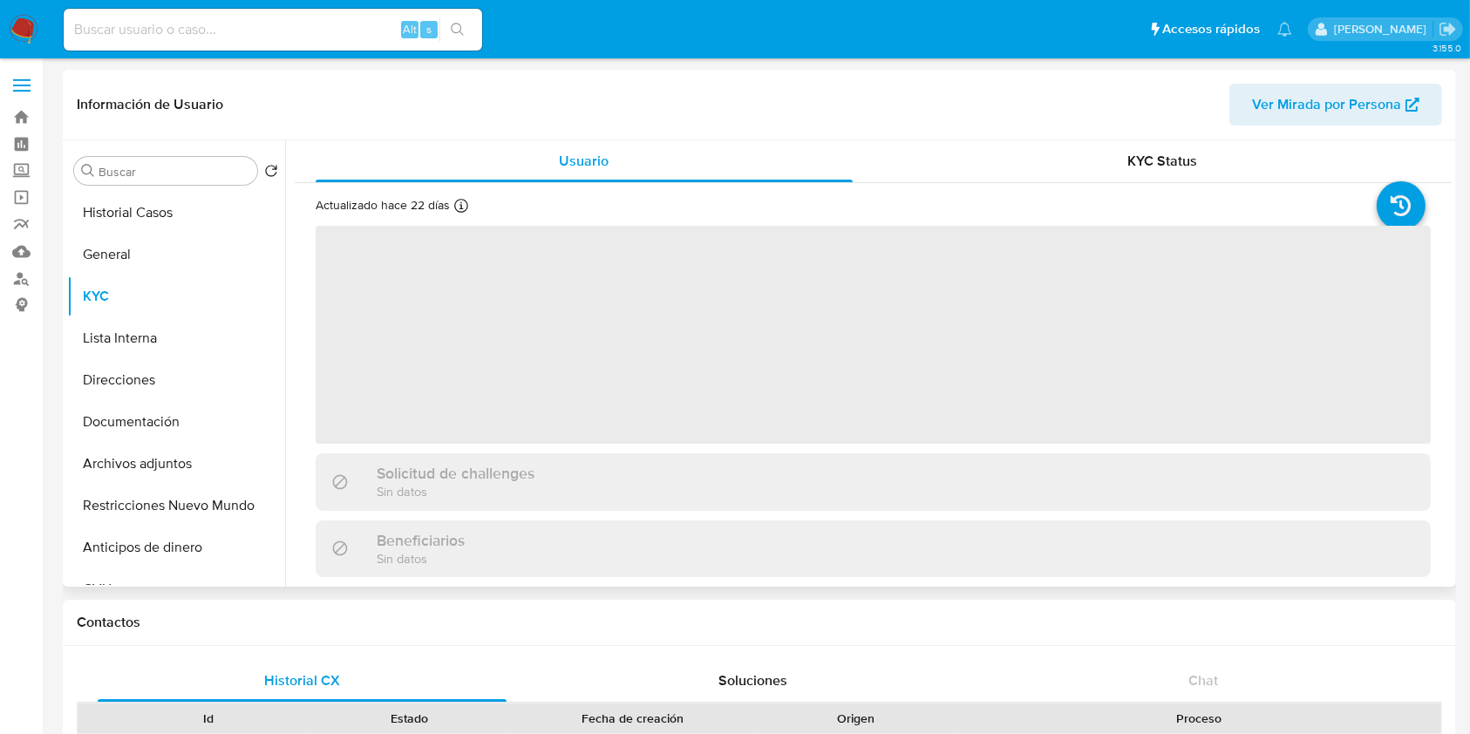
scroll to position [522, 0]
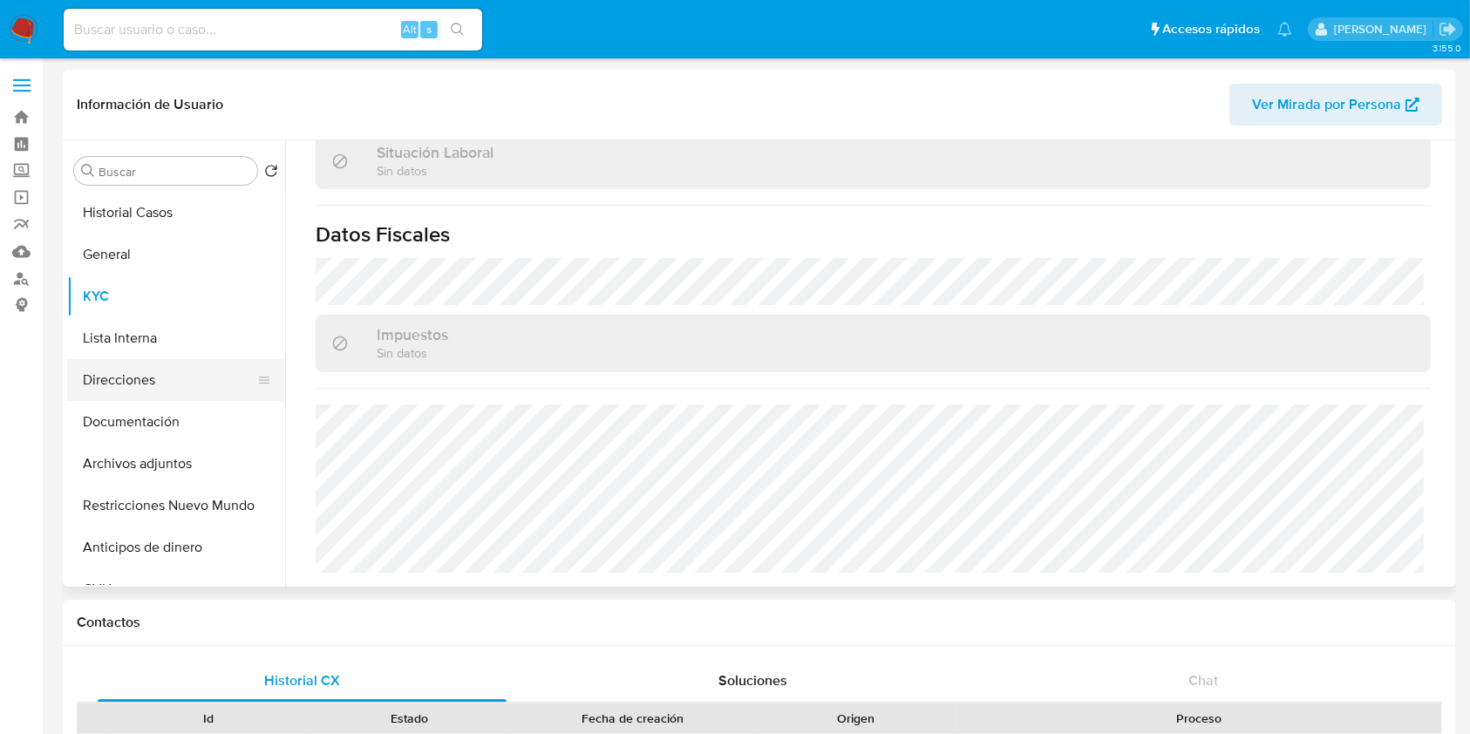
click at [164, 367] on button "Direcciones" at bounding box center [169, 380] width 204 height 42
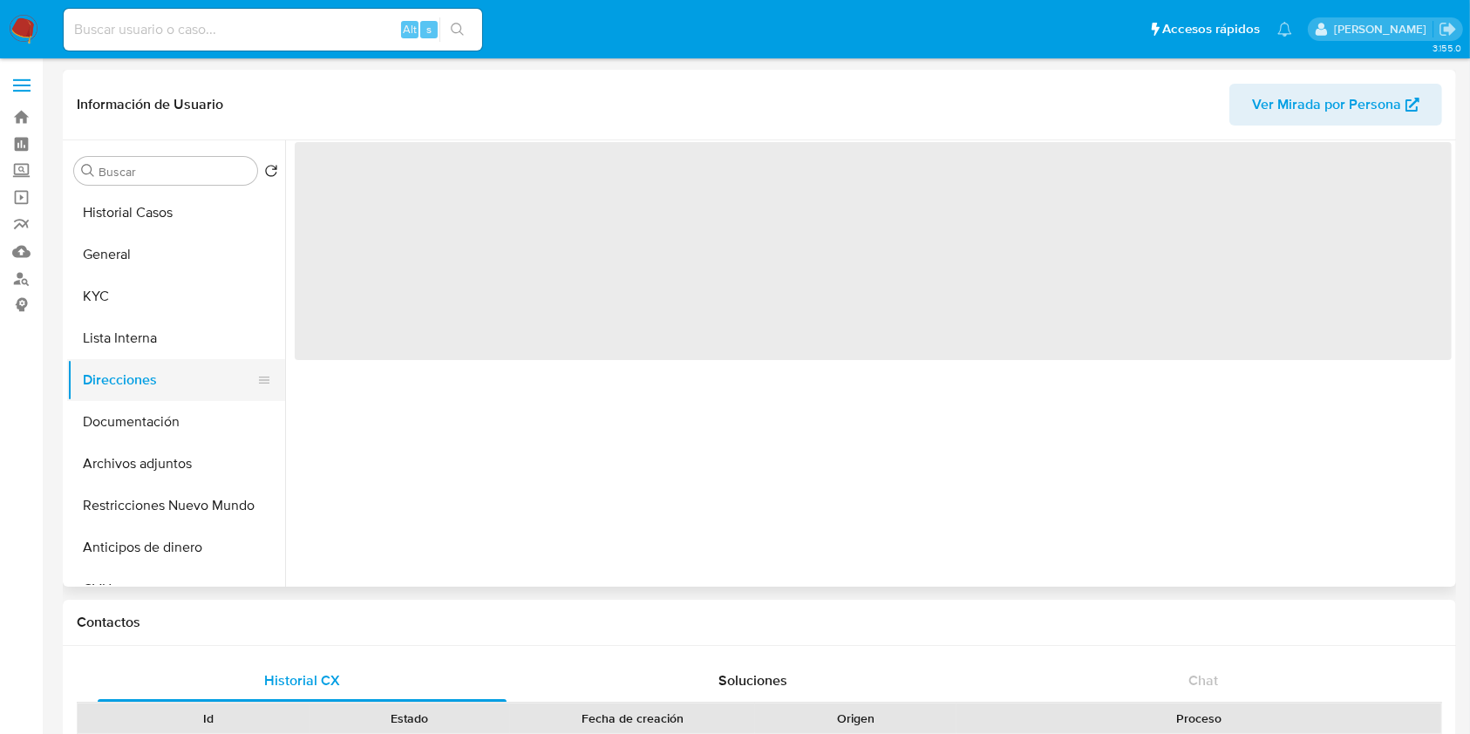
scroll to position [0, 0]
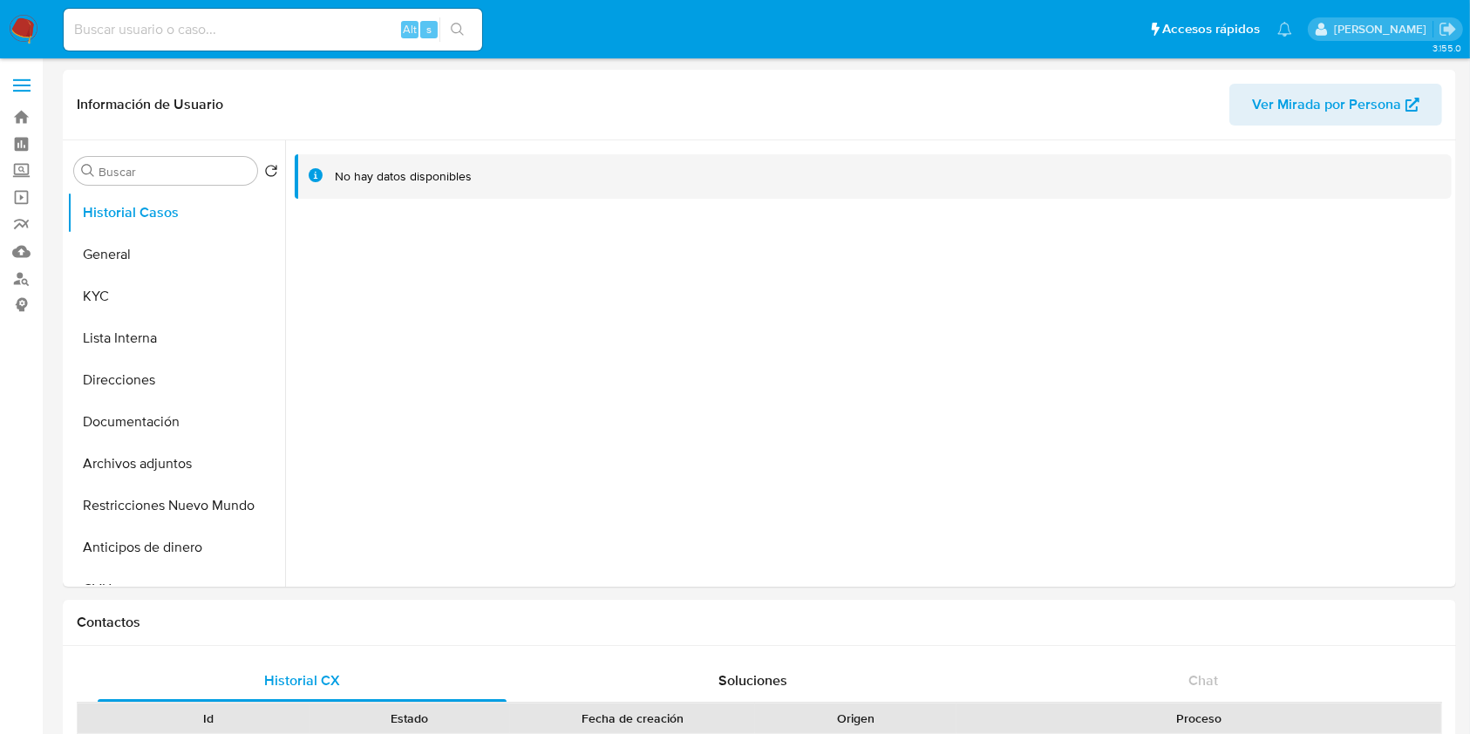
select select "10"
click at [98, 301] on button "KYC" at bounding box center [169, 296] width 204 height 42
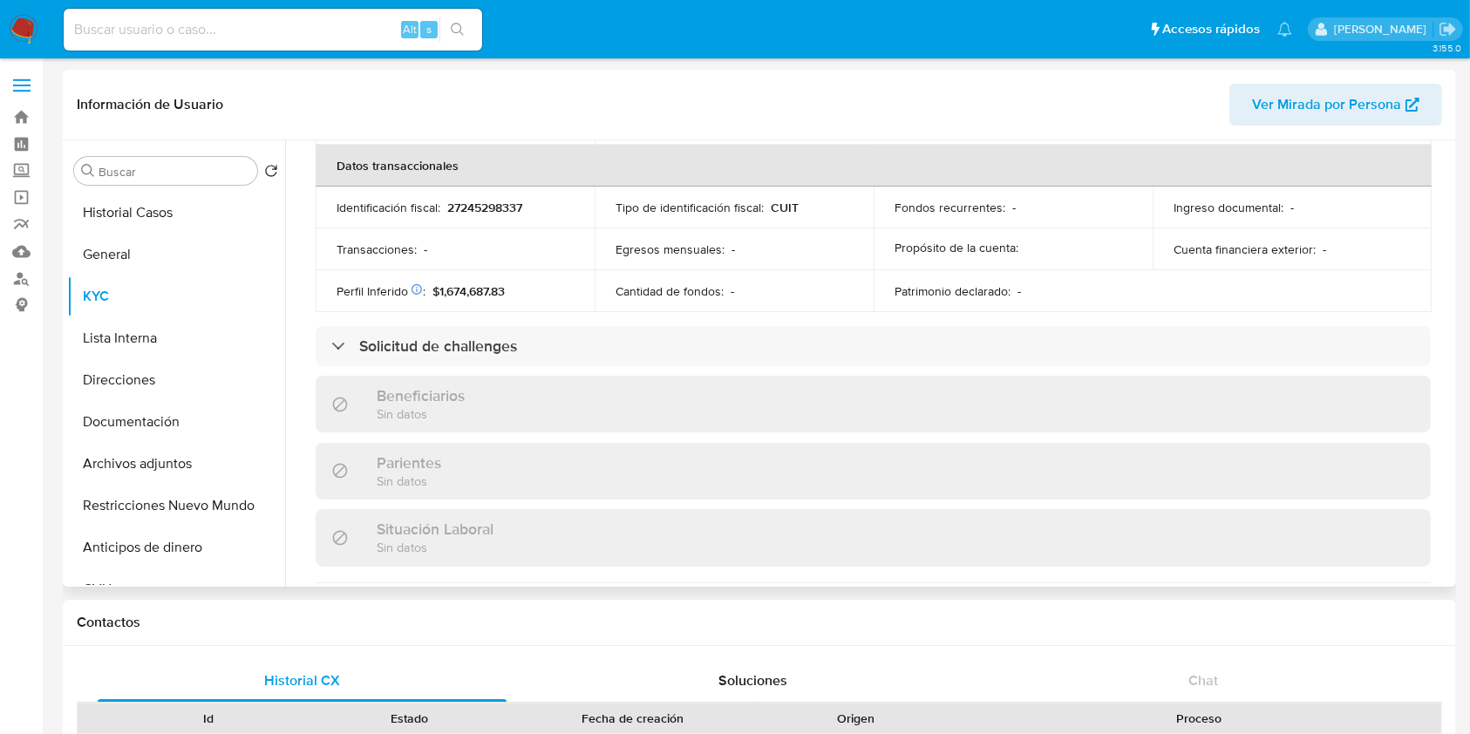
scroll to position [951, 0]
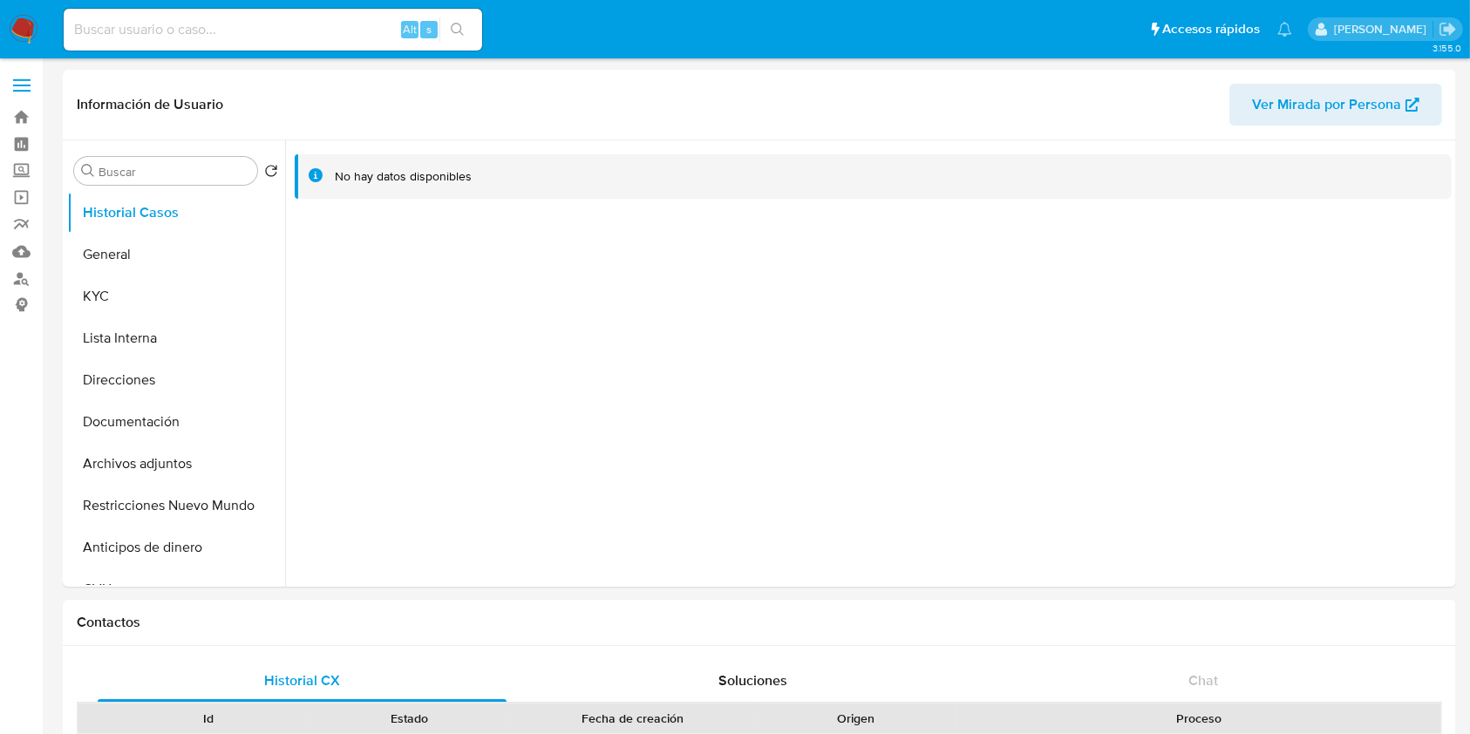
select select "10"
click at [163, 392] on button "Direcciones" at bounding box center [169, 380] width 204 height 42
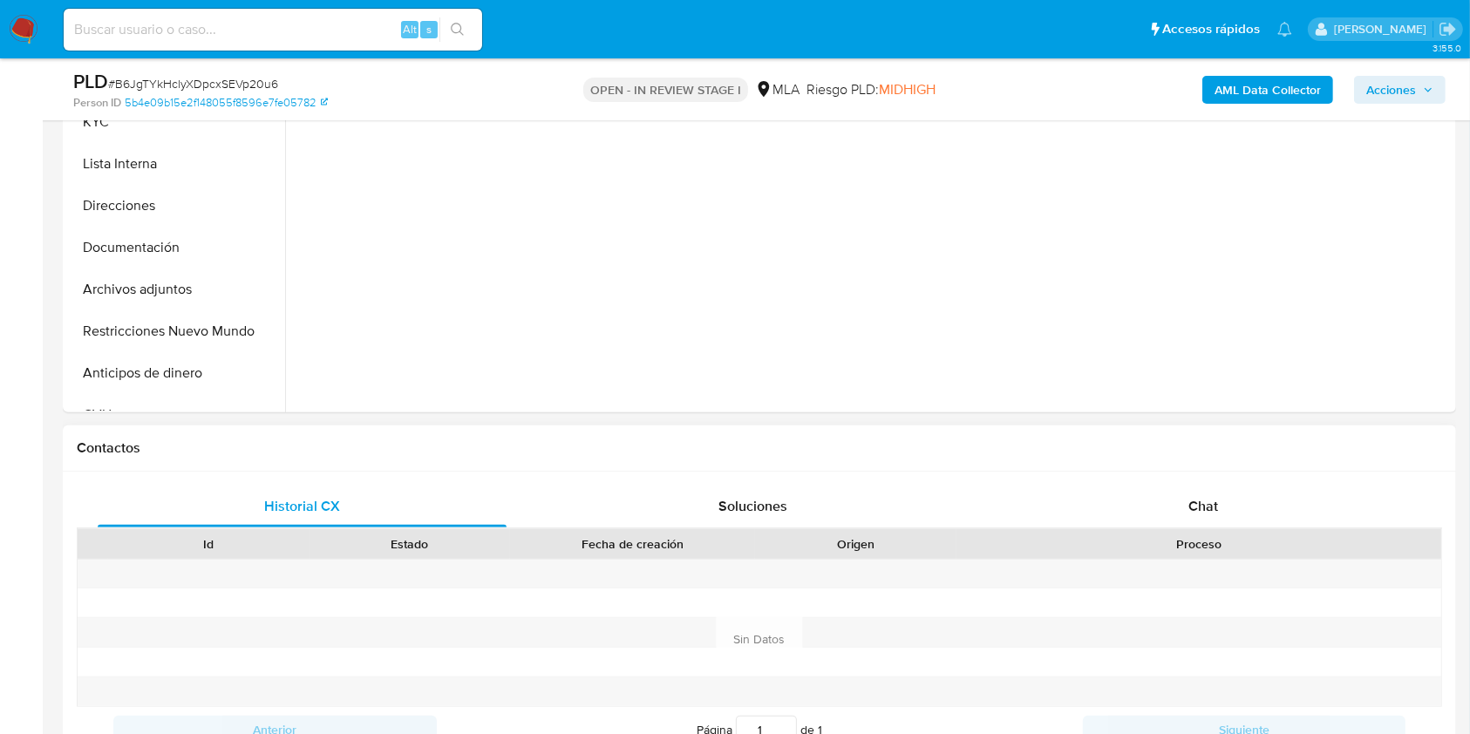
scroll to position [581, 0]
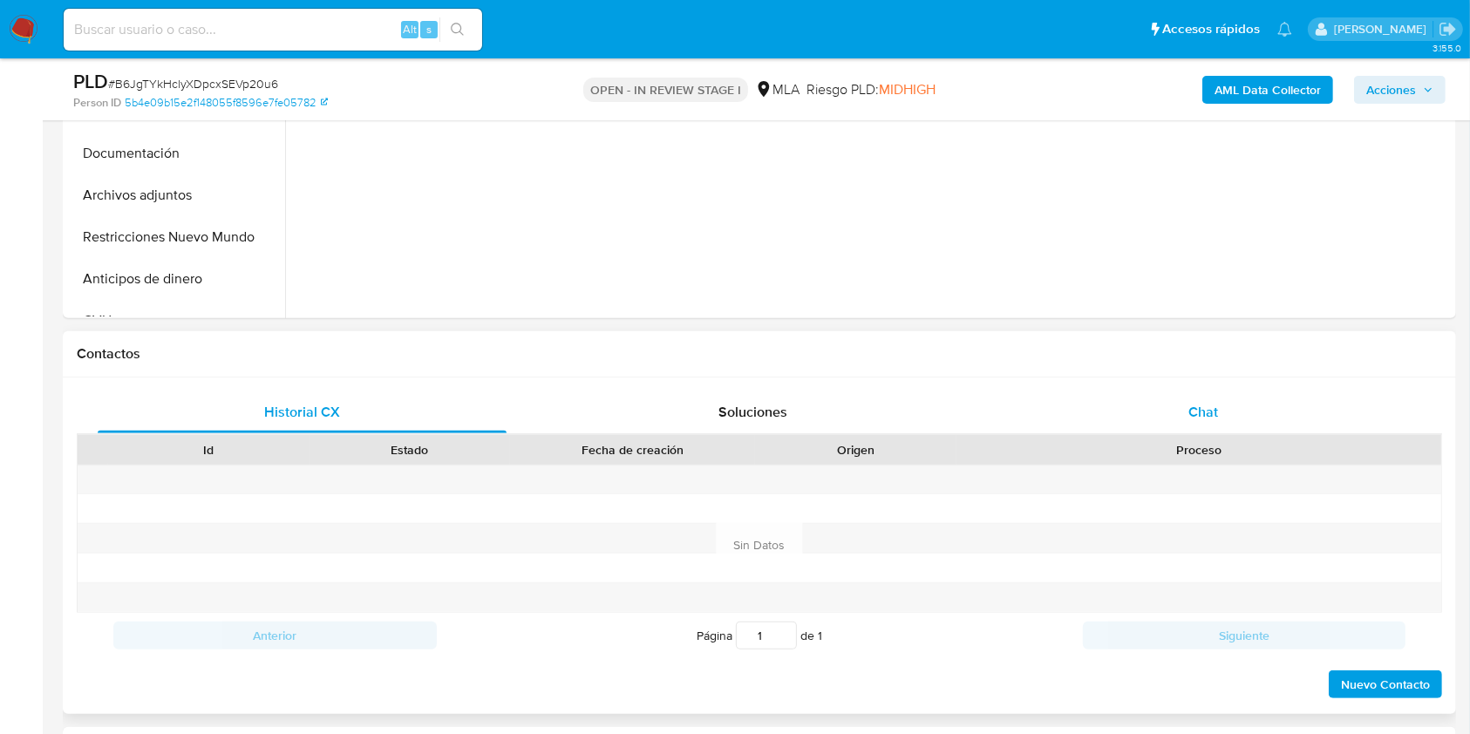
click at [1257, 404] on div "Chat" at bounding box center [1203, 412] width 409 height 42
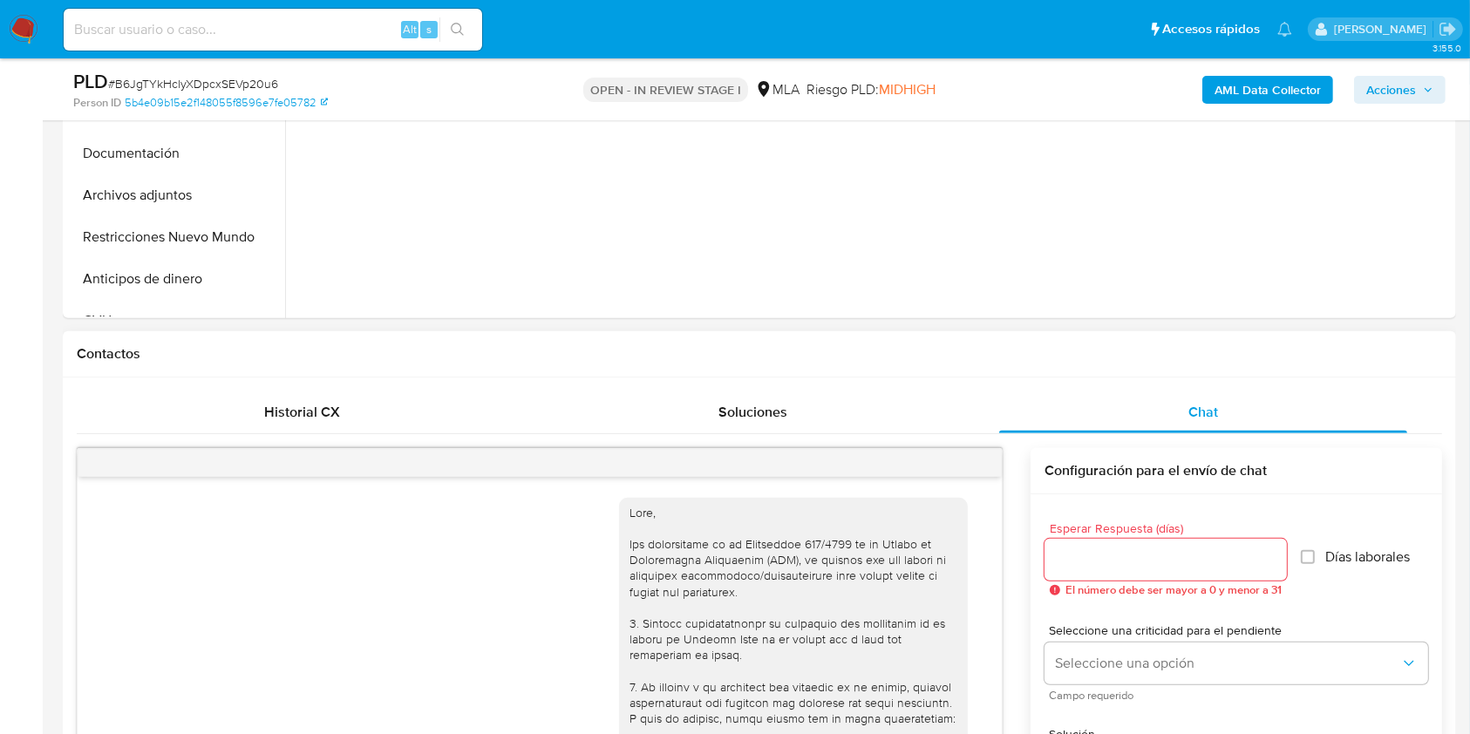
scroll to position [985, 0]
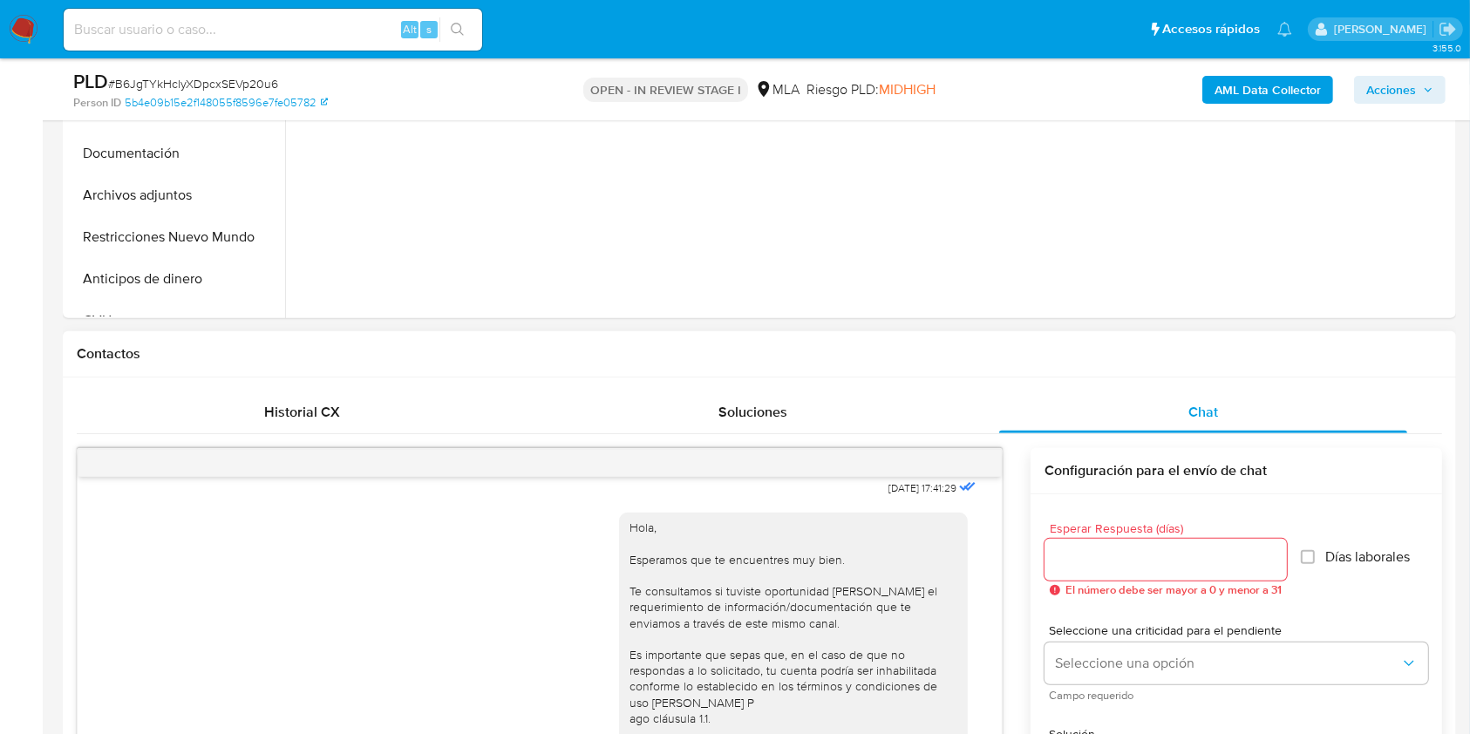
select select "10"
click at [967, 464] on icon "menu-action" at bounding box center [959, 463] width 16 height 16
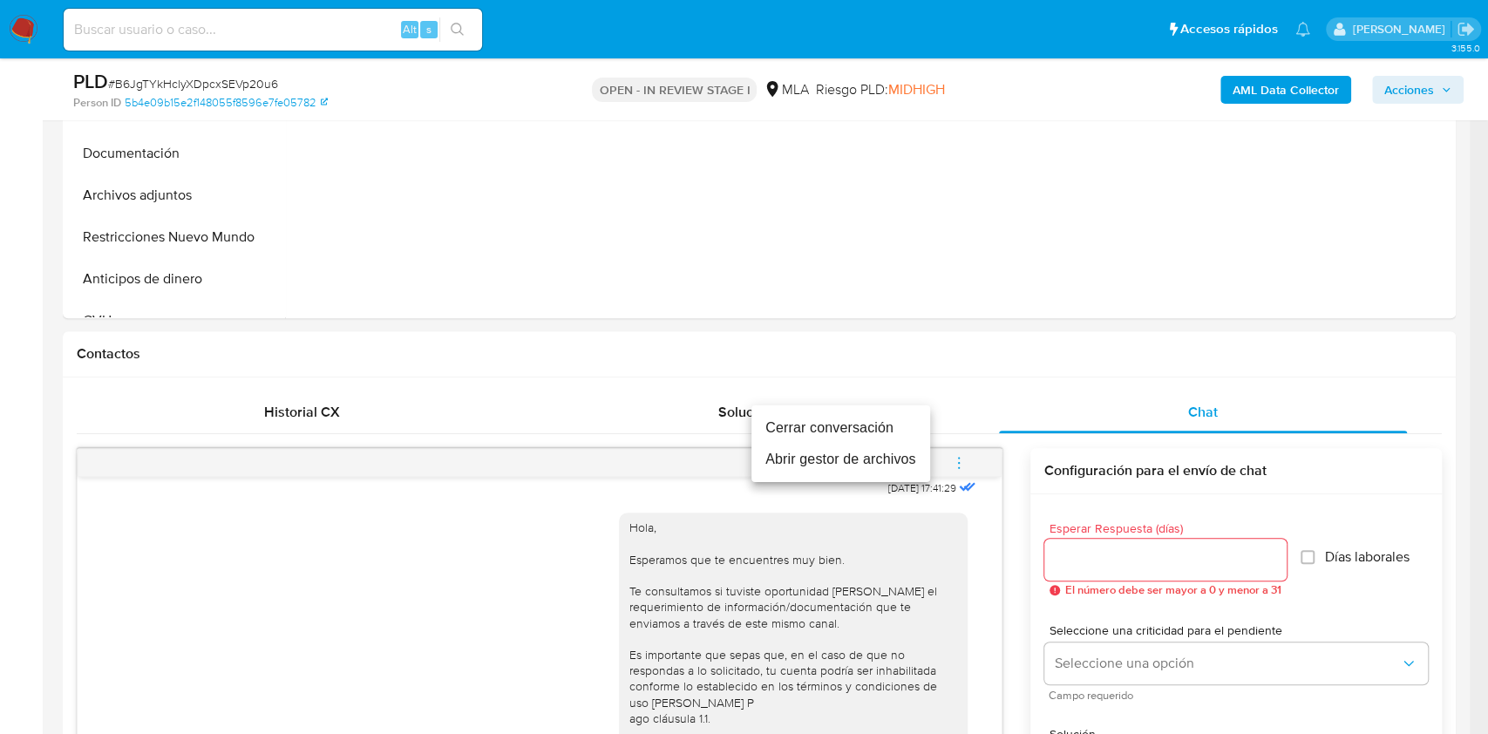
click at [887, 425] on li "Cerrar conversación" at bounding box center [840, 427] width 179 height 31
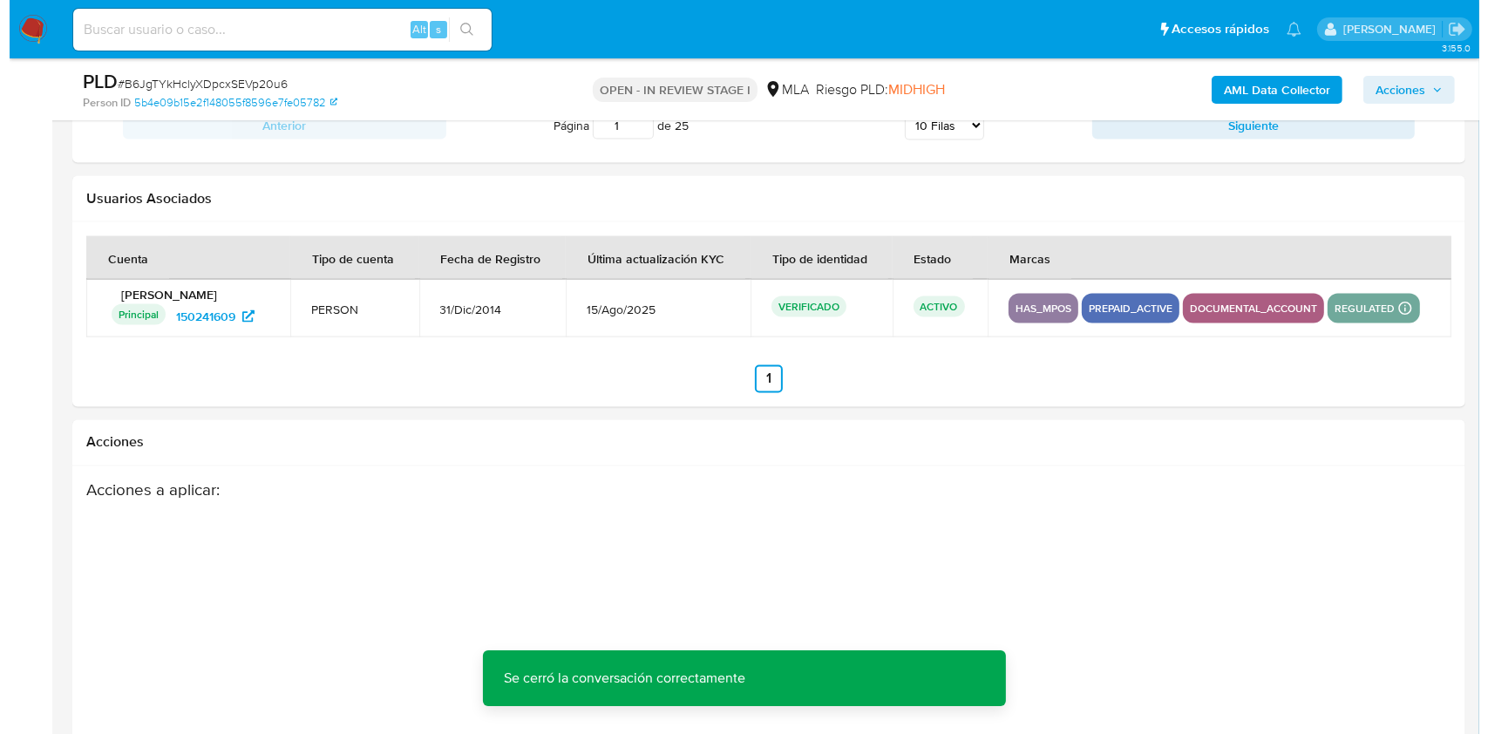
scroll to position [3066, 0]
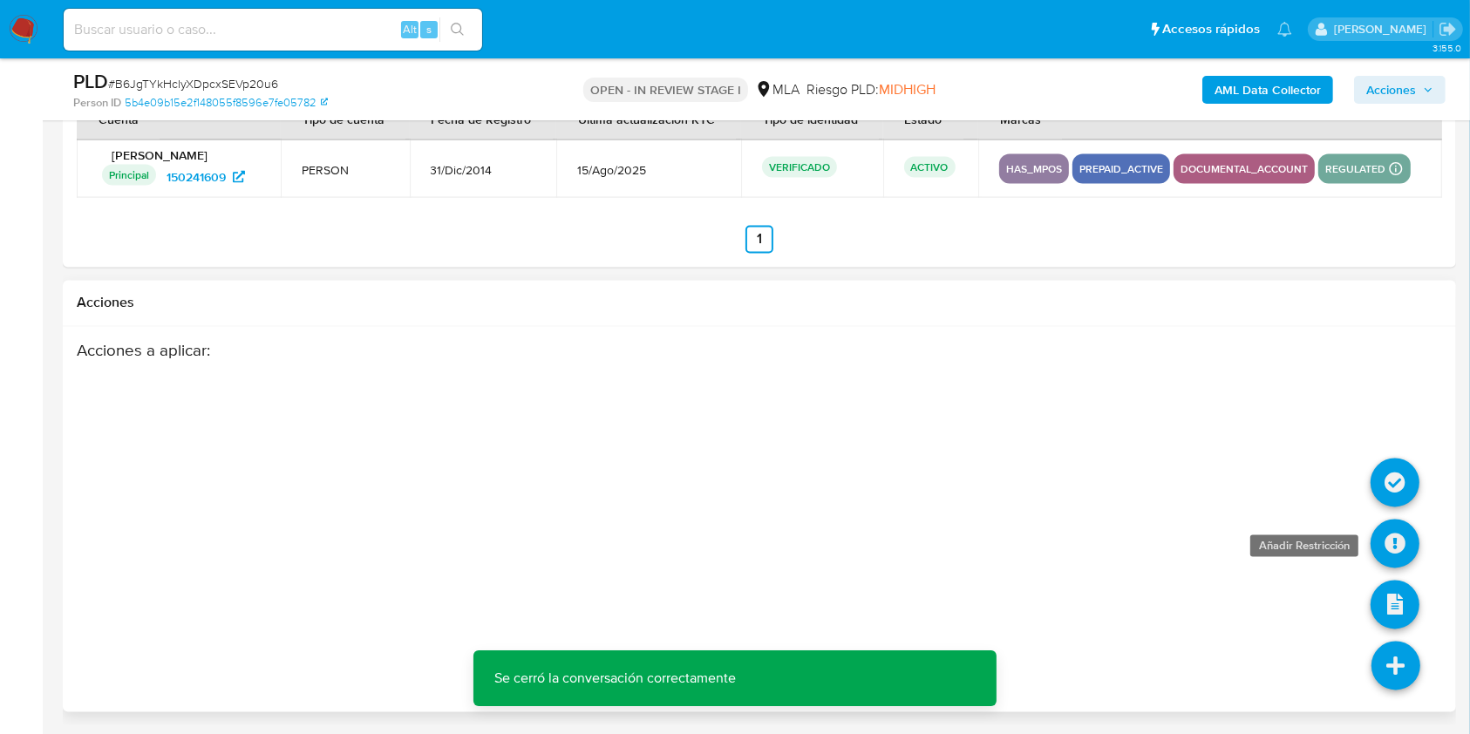
click at [1395, 540] on icon at bounding box center [1394, 544] width 49 height 49
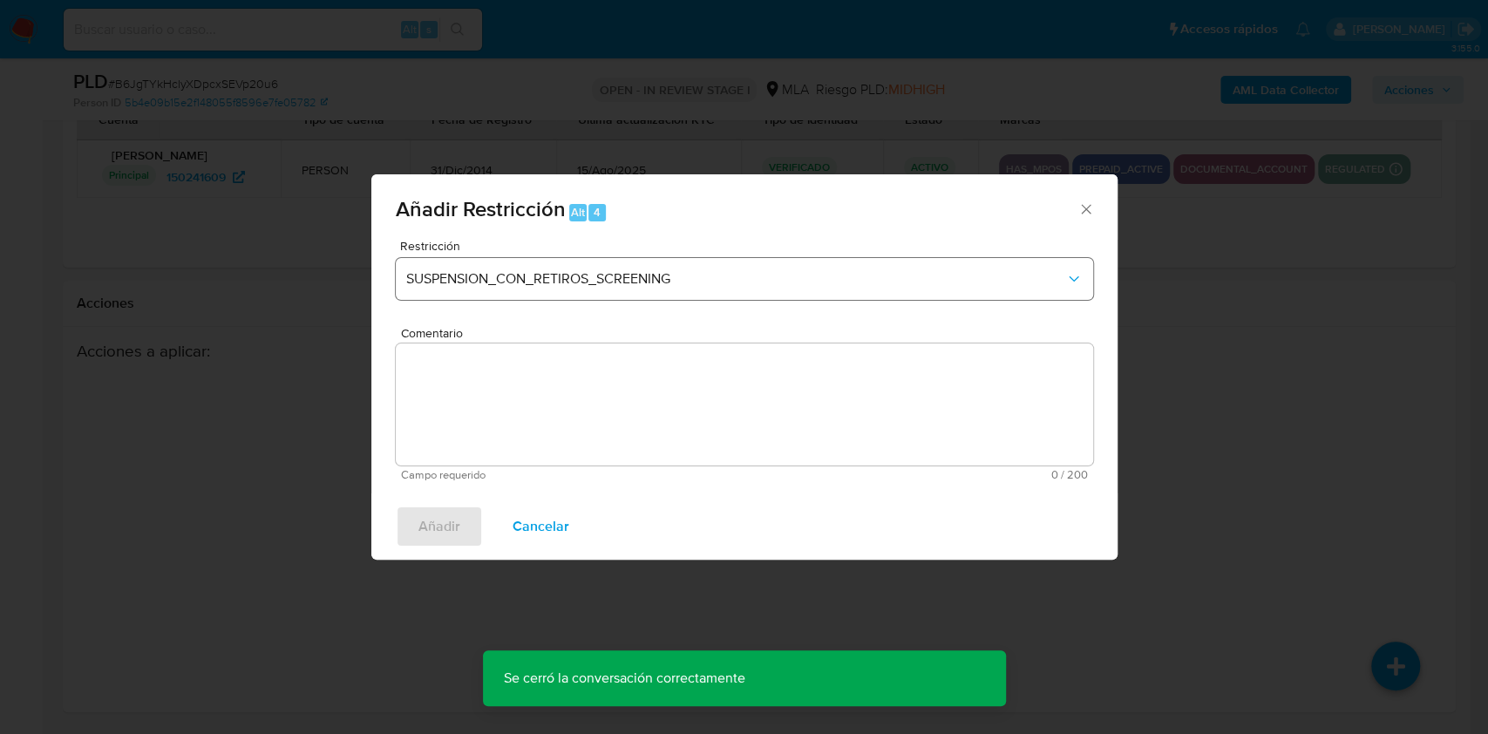
click at [604, 256] on div "Restricción SUSPENSION_CON_RETIROS_SCREENING" at bounding box center [744, 281] width 697 height 83
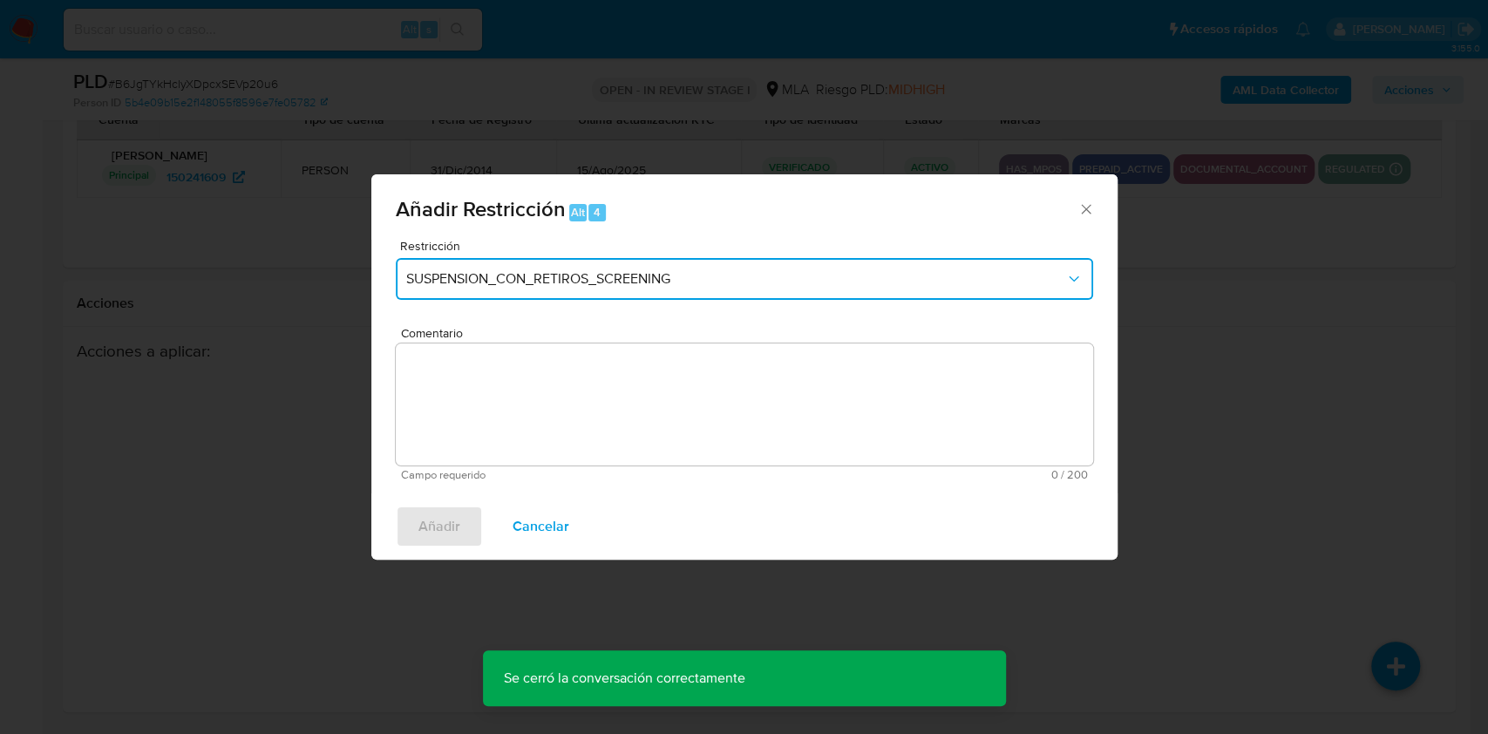
click at [594, 272] on span "SUSPENSION_CON_RETIROS_SCREENING" at bounding box center [735, 278] width 659 height 17
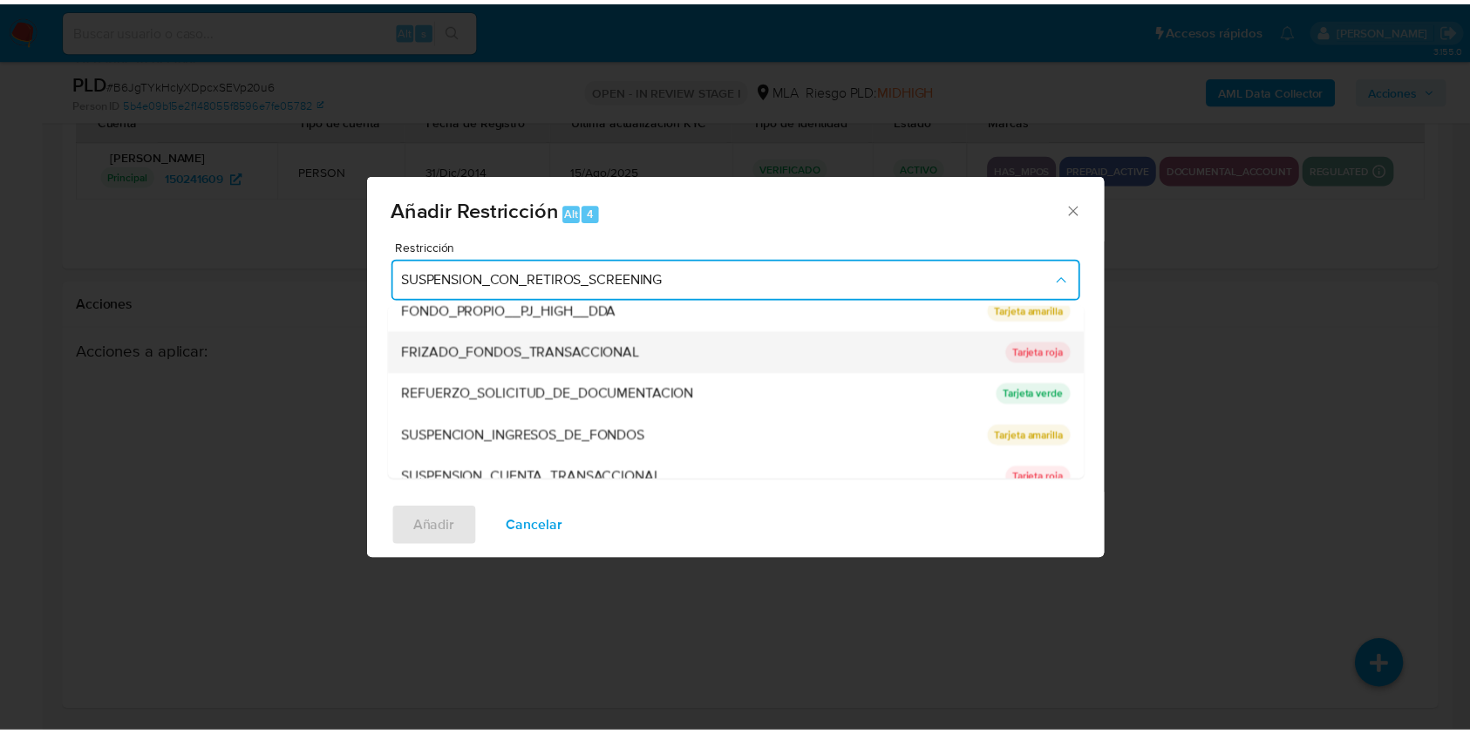
scroll to position [370, 0]
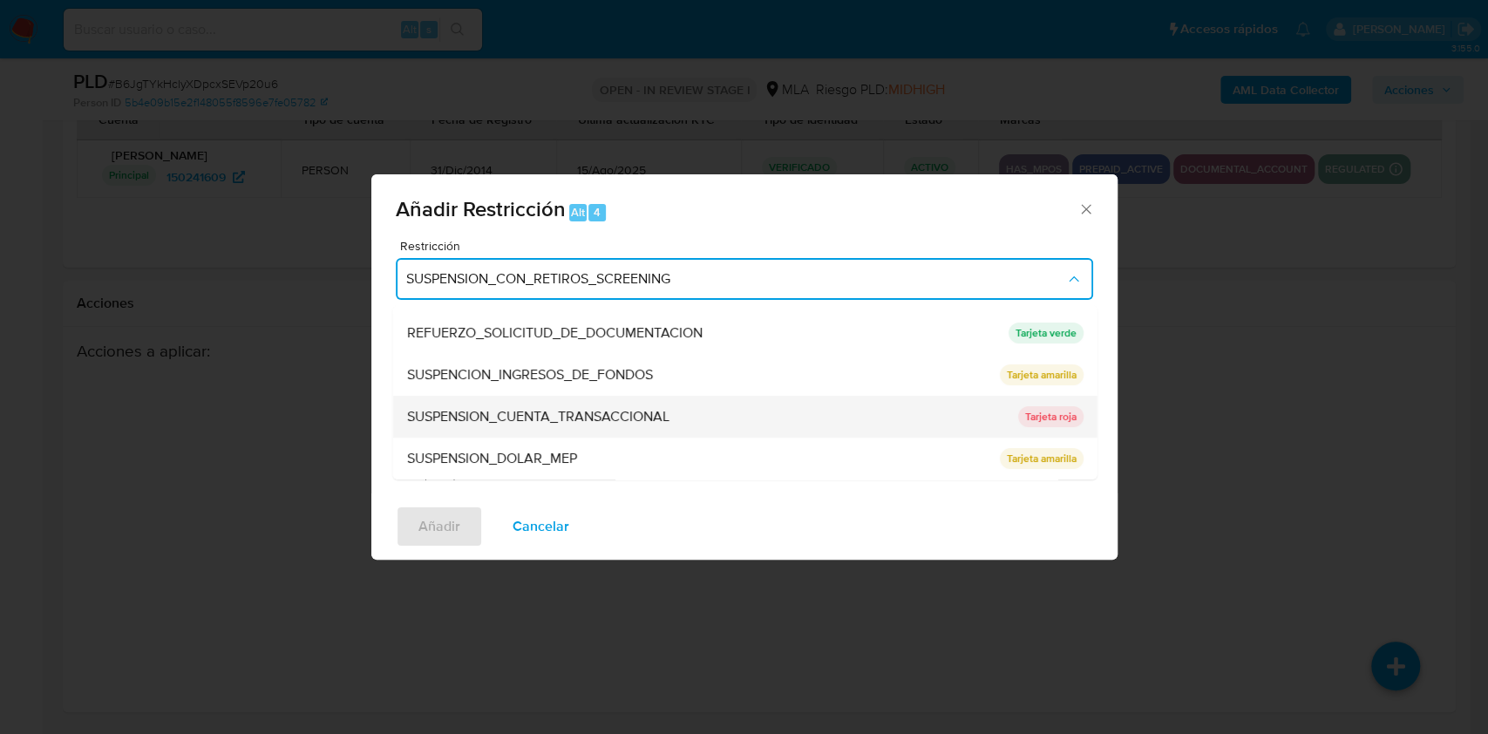
click at [636, 404] on div "SUSPENSION_CUENTA_TRANSACCIONAL" at bounding box center [706, 417] width 601 height 42
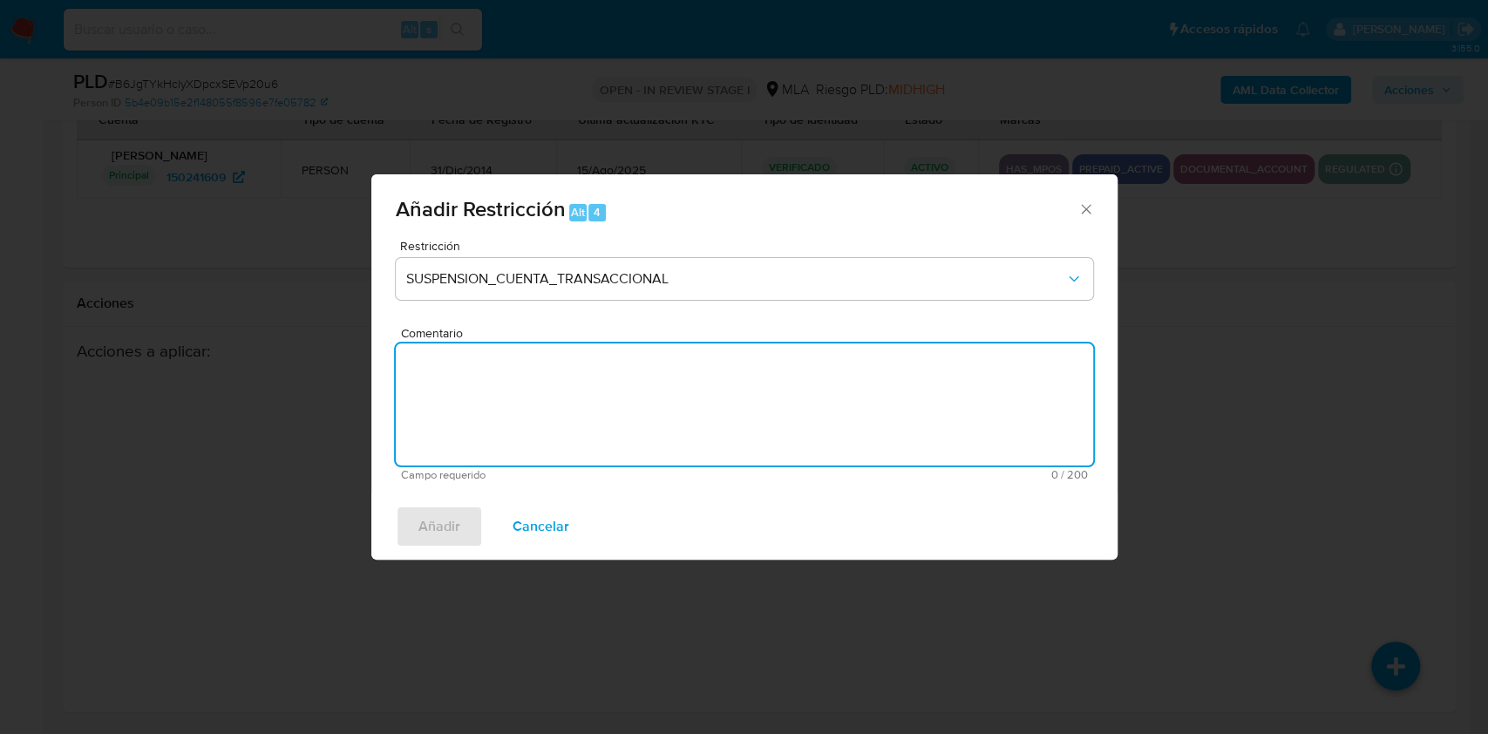
click at [516, 391] on textarea "Comentario" at bounding box center [744, 404] width 697 height 122
type textarea "AML"
click at [436, 530] on span "Añadir" at bounding box center [439, 526] width 42 height 38
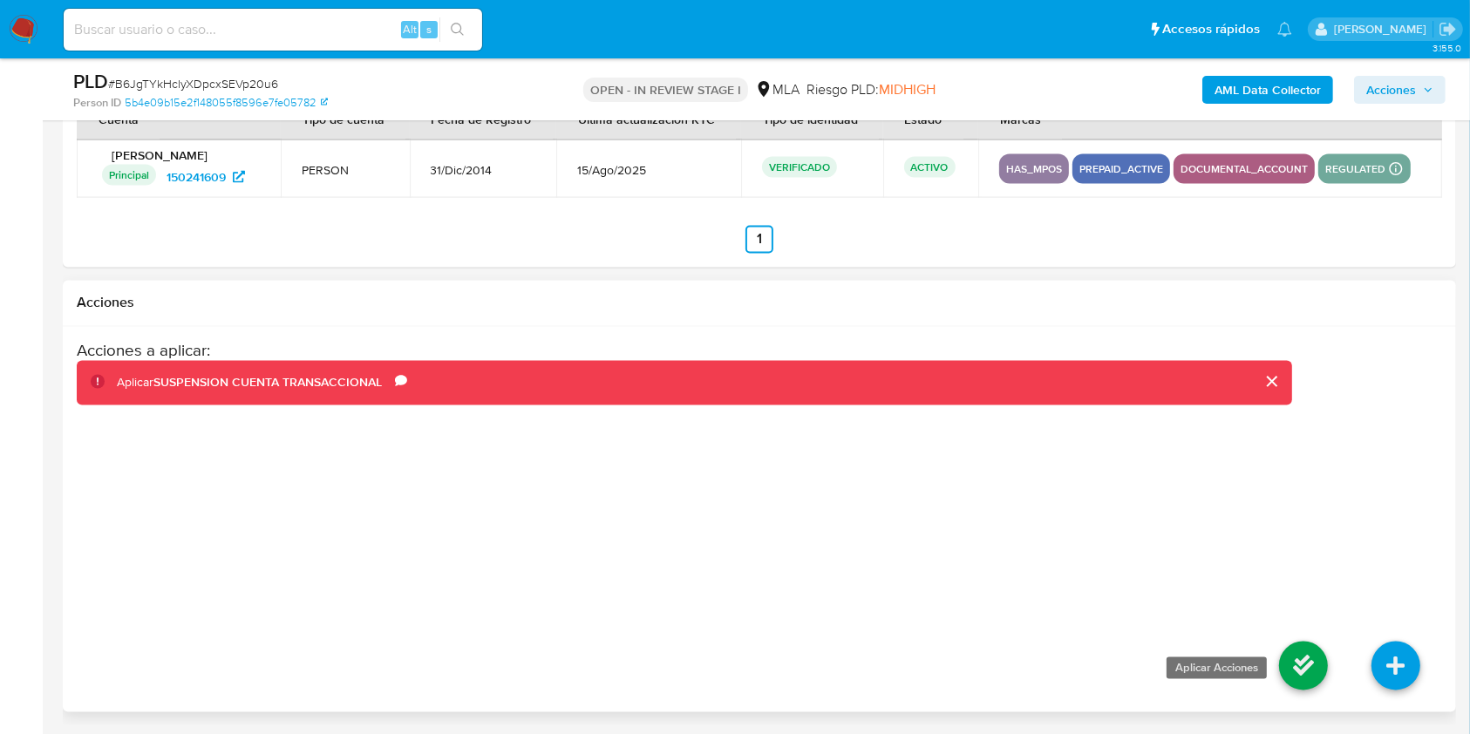
click at [1293, 660] on icon at bounding box center [1303, 666] width 49 height 49
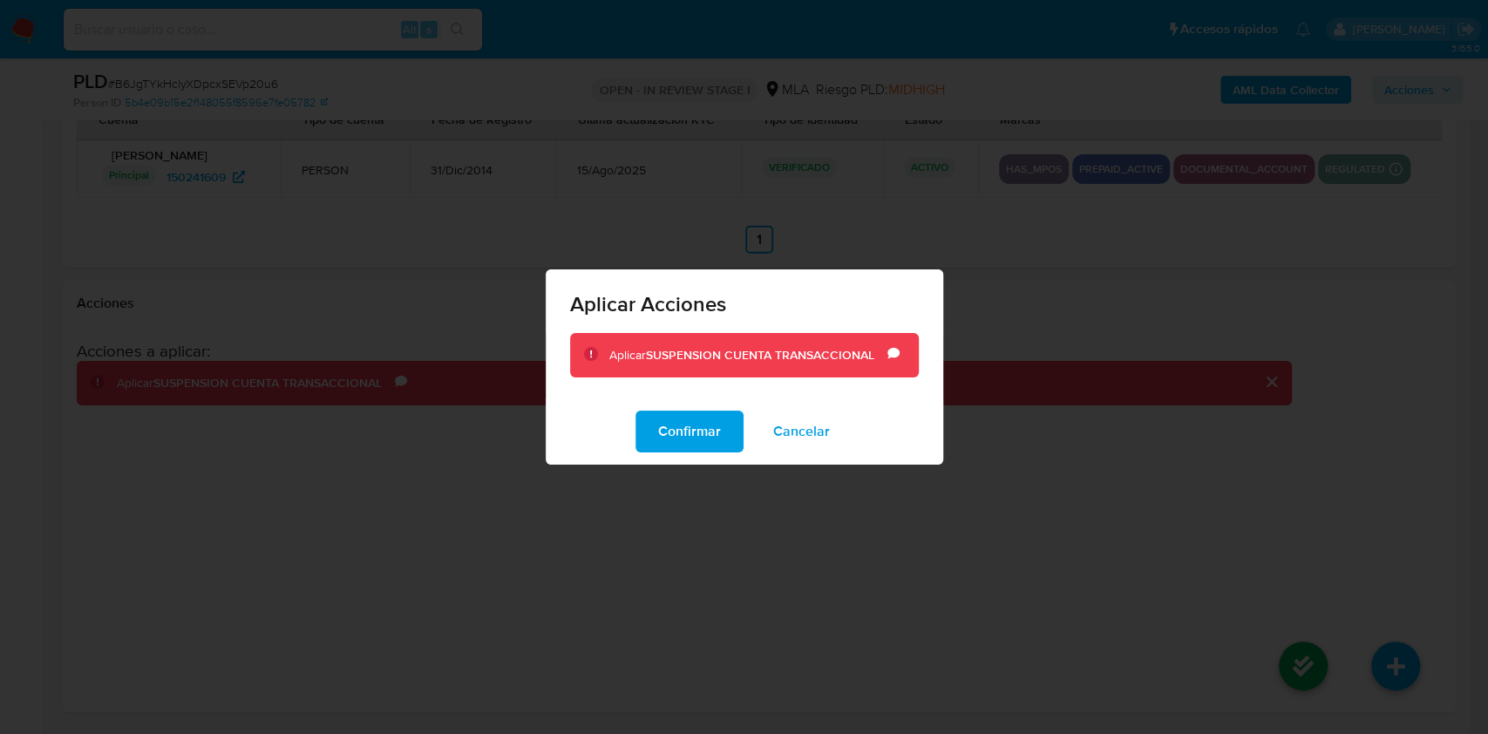
click at [671, 408] on div "Confirmar Cancelar" at bounding box center [745, 431] width 398 height 66
click at [675, 422] on span "Confirmar" at bounding box center [689, 431] width 63 height 38
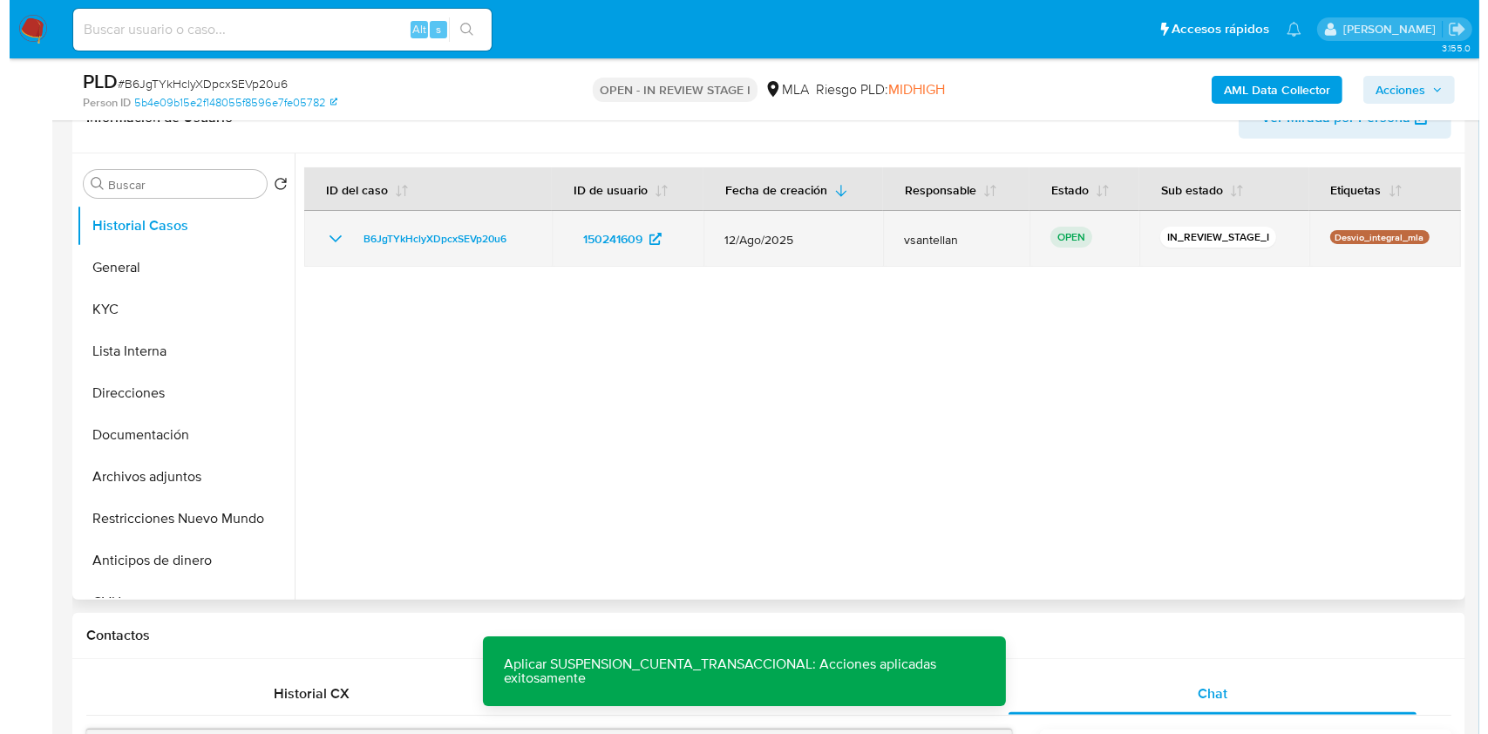
scroll to position [199, 0]
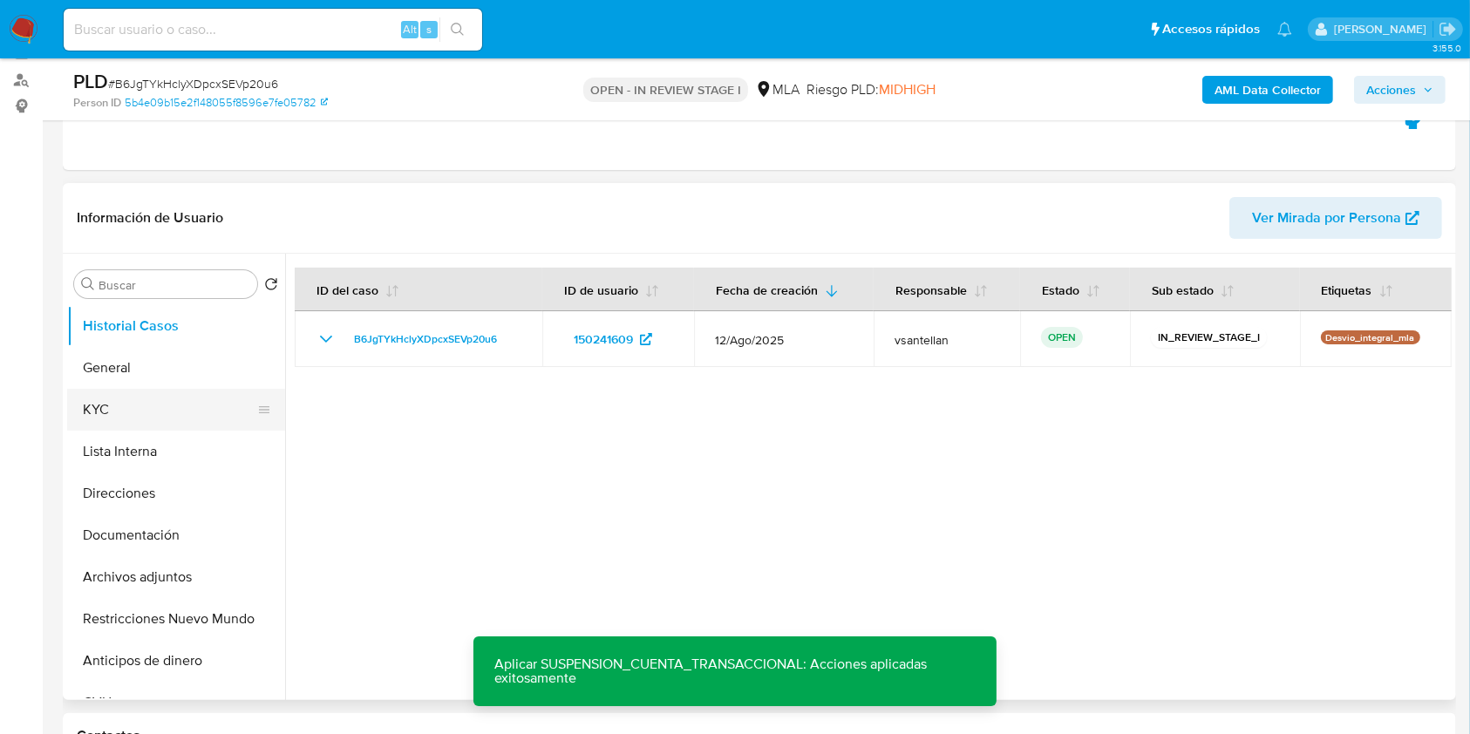
click at [92, 401] on button "KYC" at bounding box center [169, 410] width 204 height 42
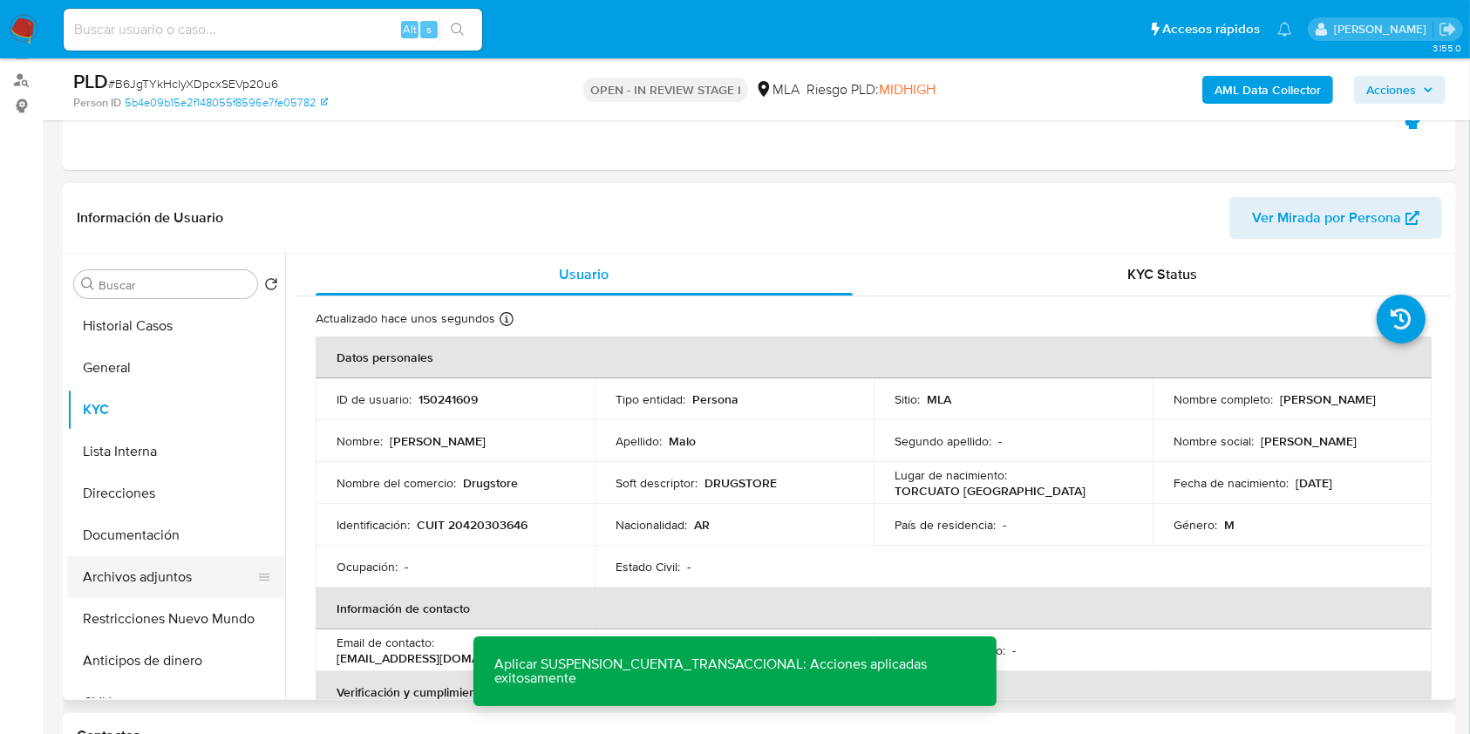
click at [195, 581] on button "Archivos adjuntos" at bounding box center [169, 577] width 204 height 42
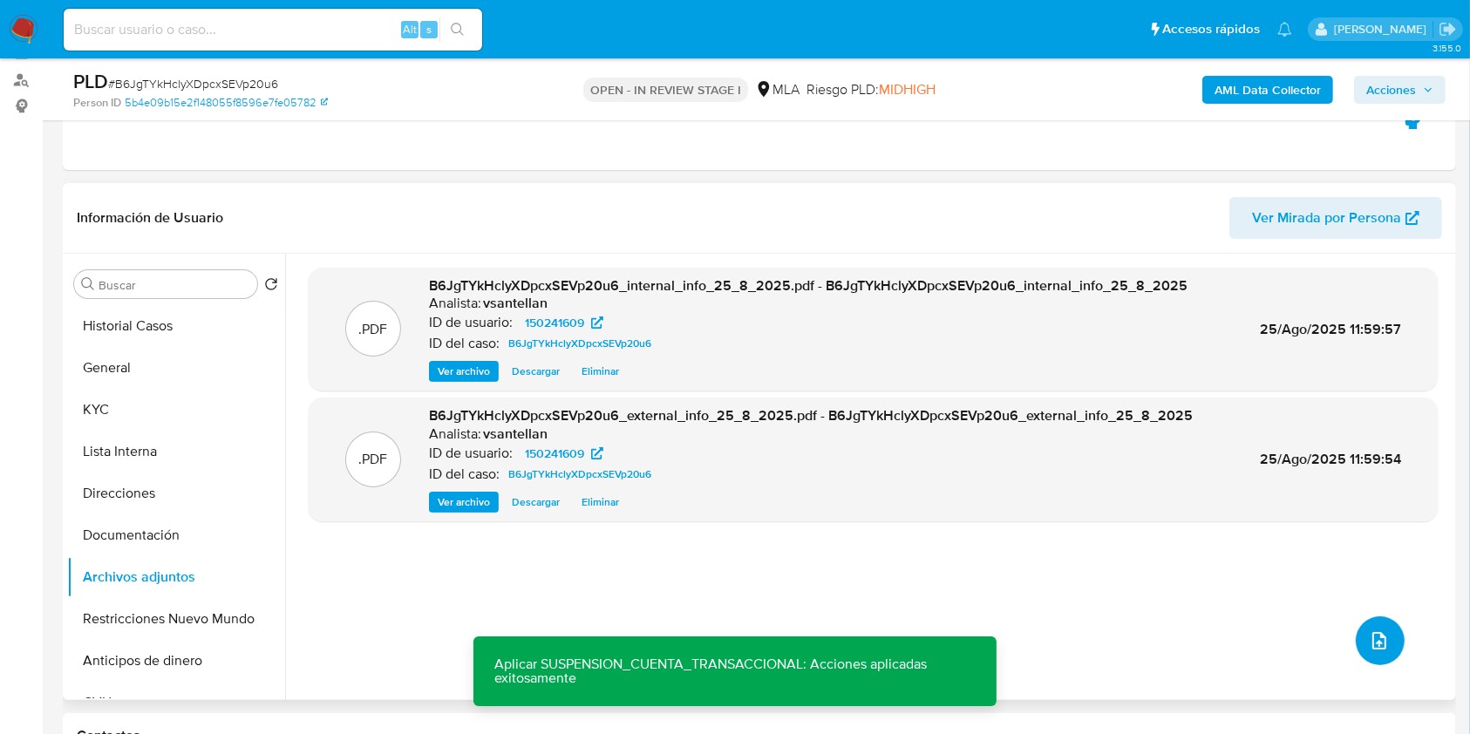
click at [1376, 634] on icon "upload-file" at bounding box center [1379, 640] width 21 height 21
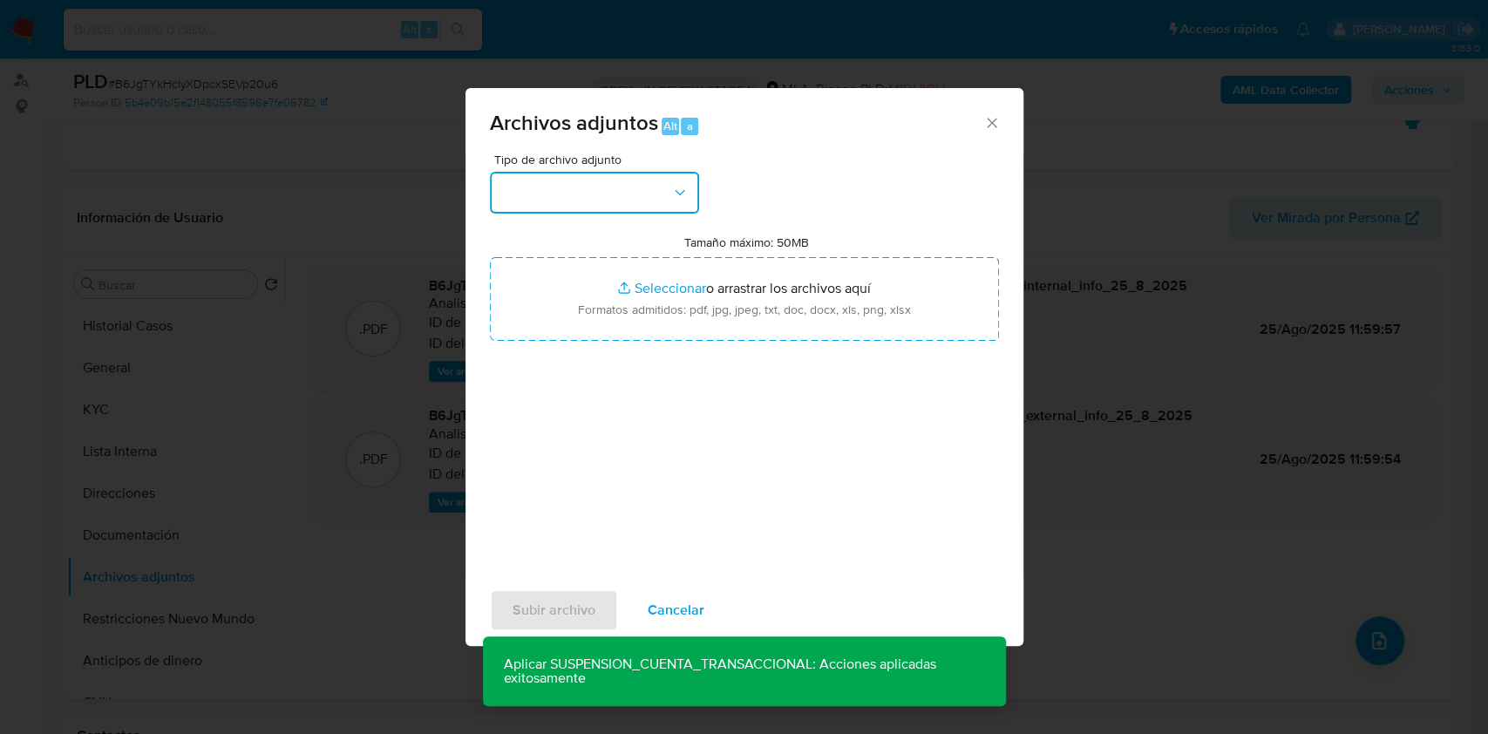
click at [652, 192] on button "button" at bounding box center [594, 193] width 209 height 42
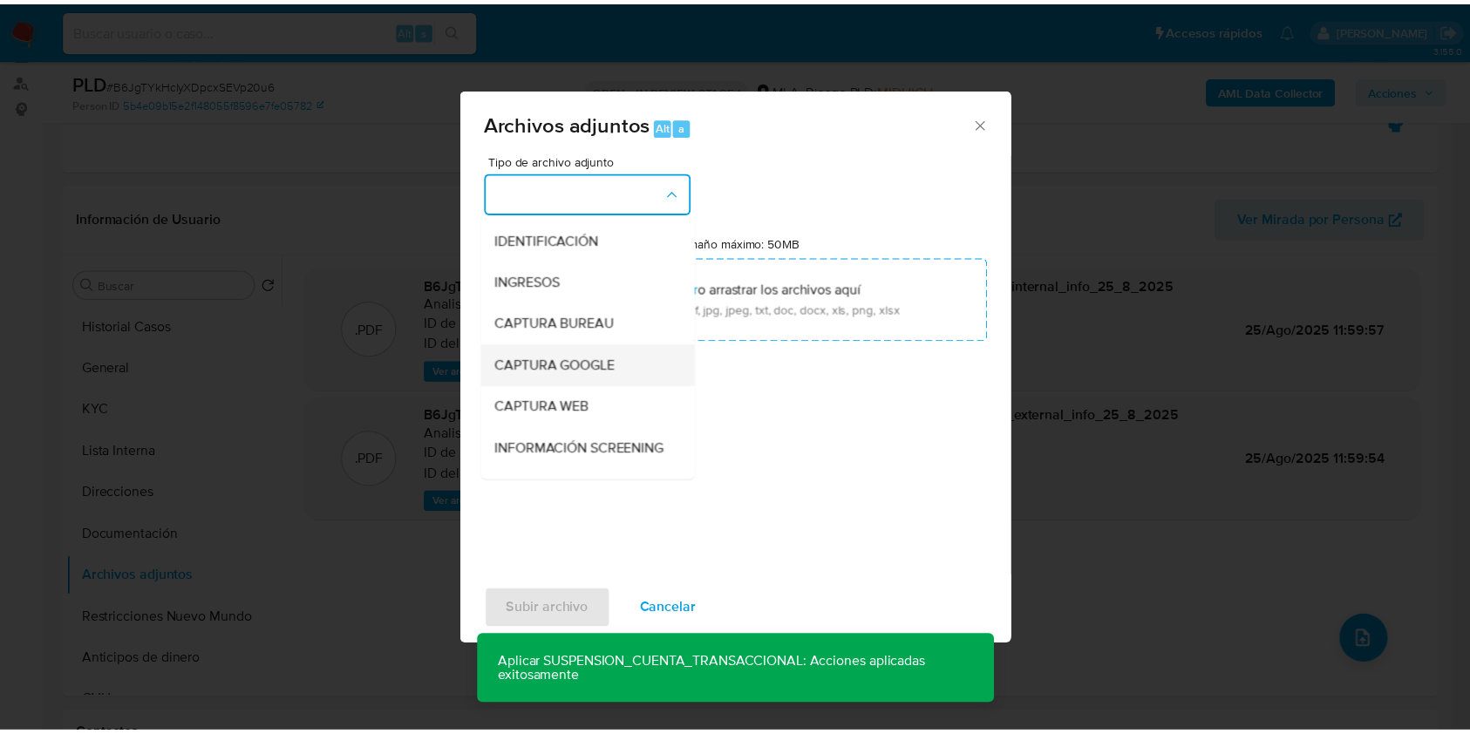
scroll to position [232, 0]
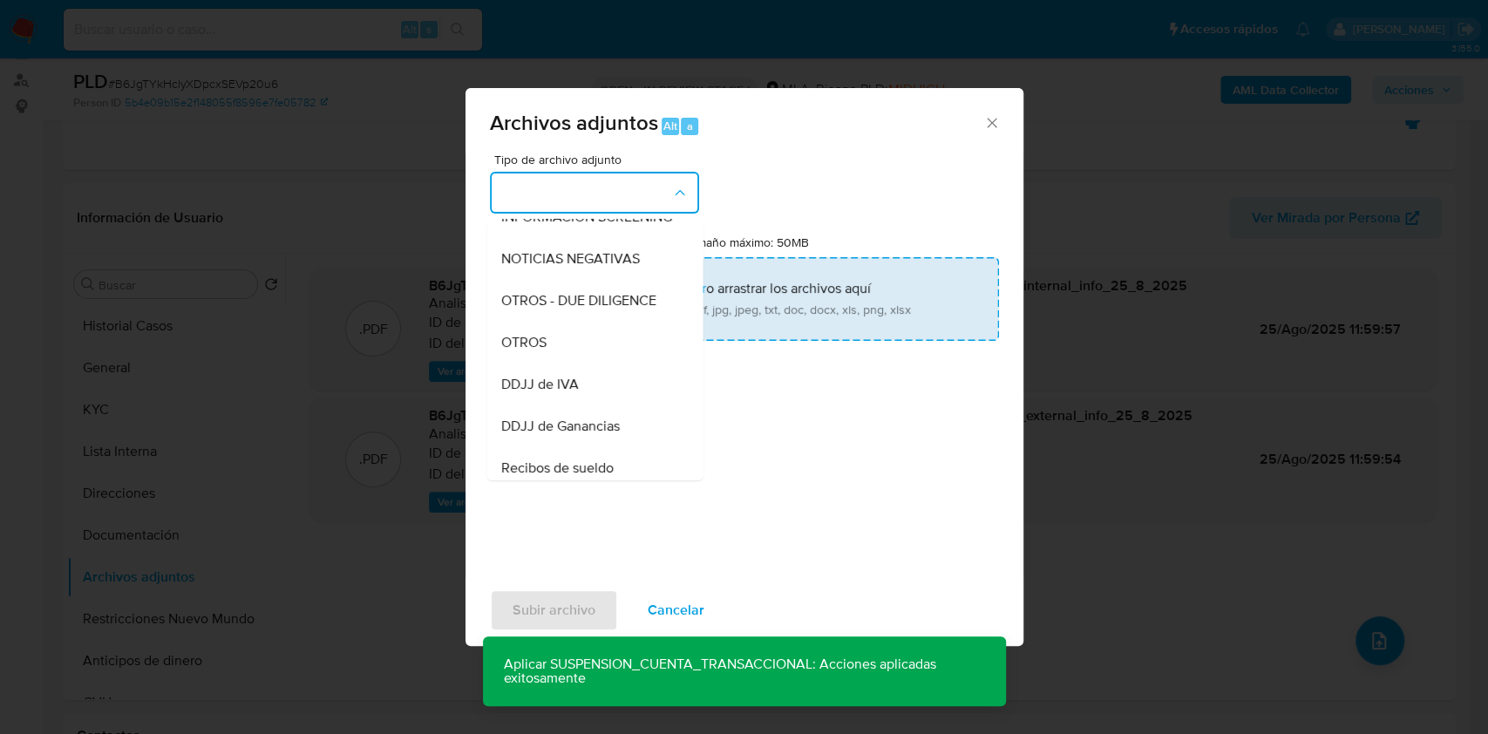
drag, startPoint x: 582, startPoint y: 355, endPoint x: 629, endPoint y: 307, distance: 67.2
click at [582, 354] on div "OTROS" at bounding box center [589, 343] width 178 height 42
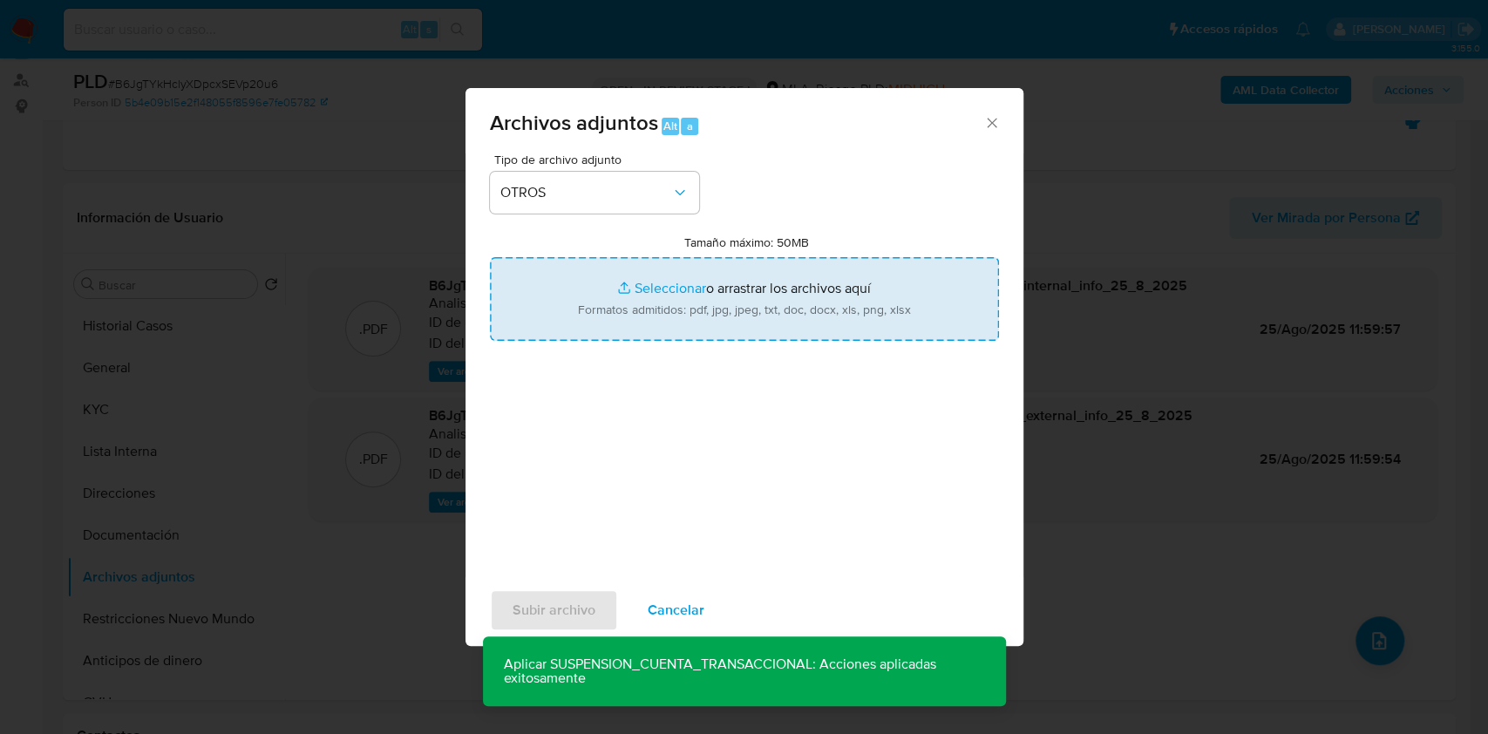
click at [638, 291] on input "Tamaño máximo: 50MB Seleccionar archivos" at bounding box center [744, 299] width 509 height 84
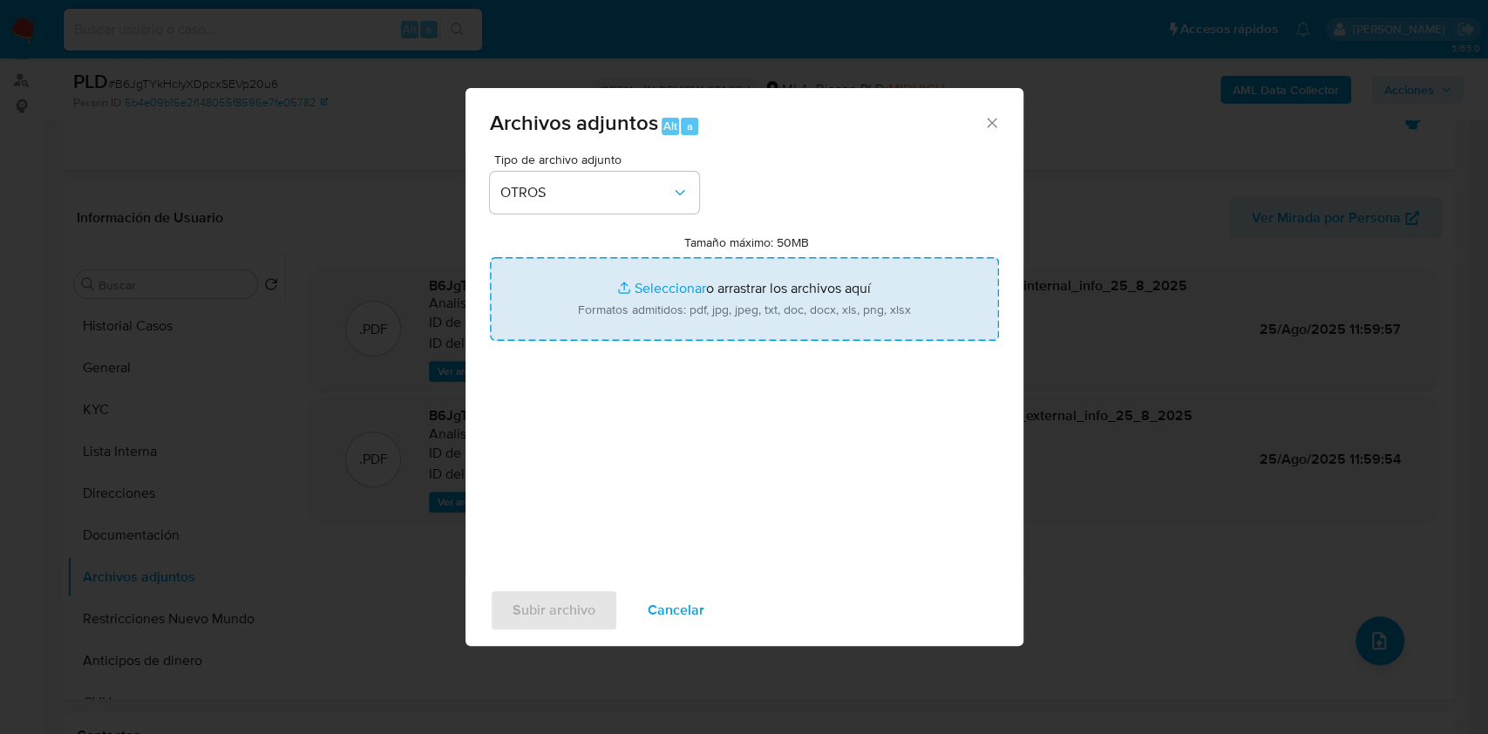
type input "C:\fakepath\Caselog B6JgTYkHclyXDpcxSEVp20u6_2025_08_18_22_44_01.docx"
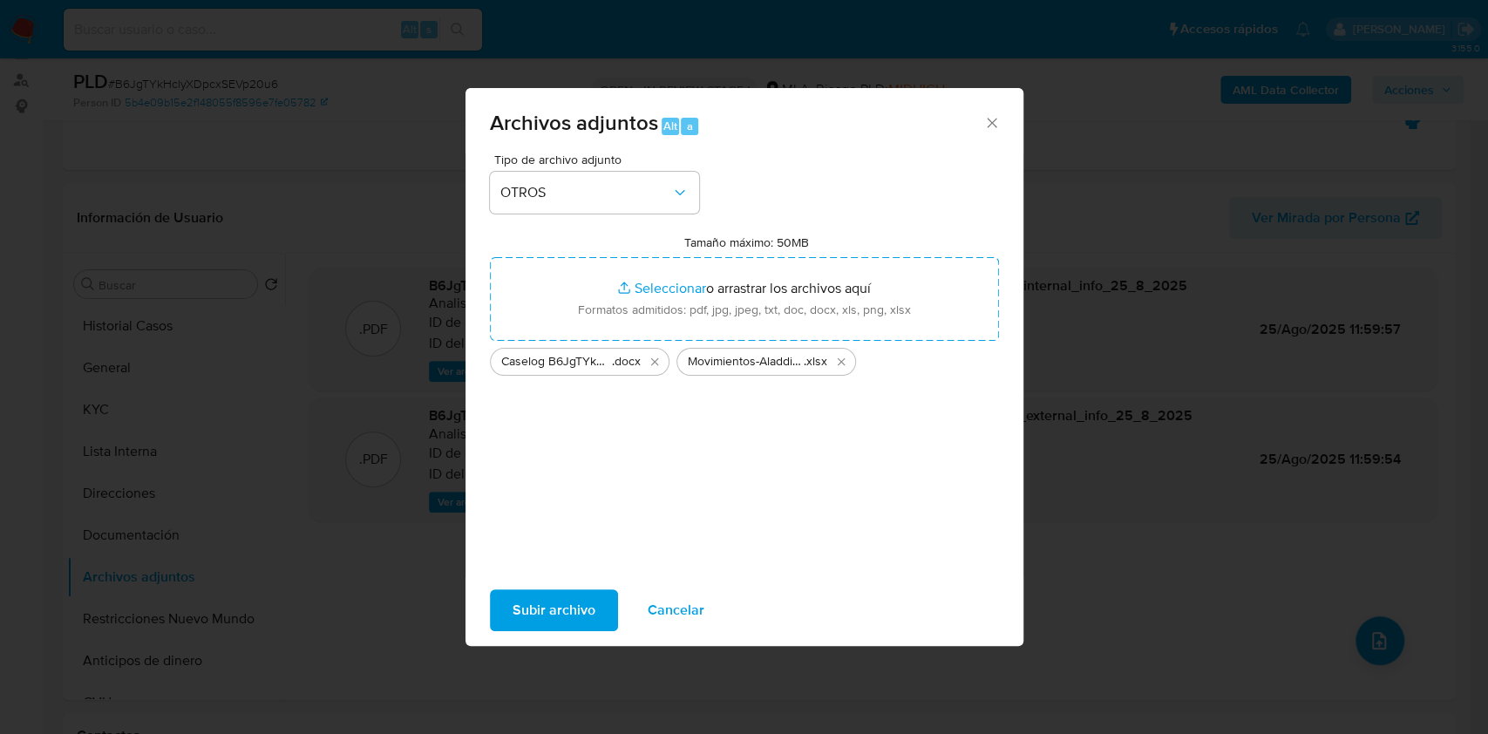
click at [550, 608] on span "Subir archivo" at bounding box center [554, 610] width 83 height 38
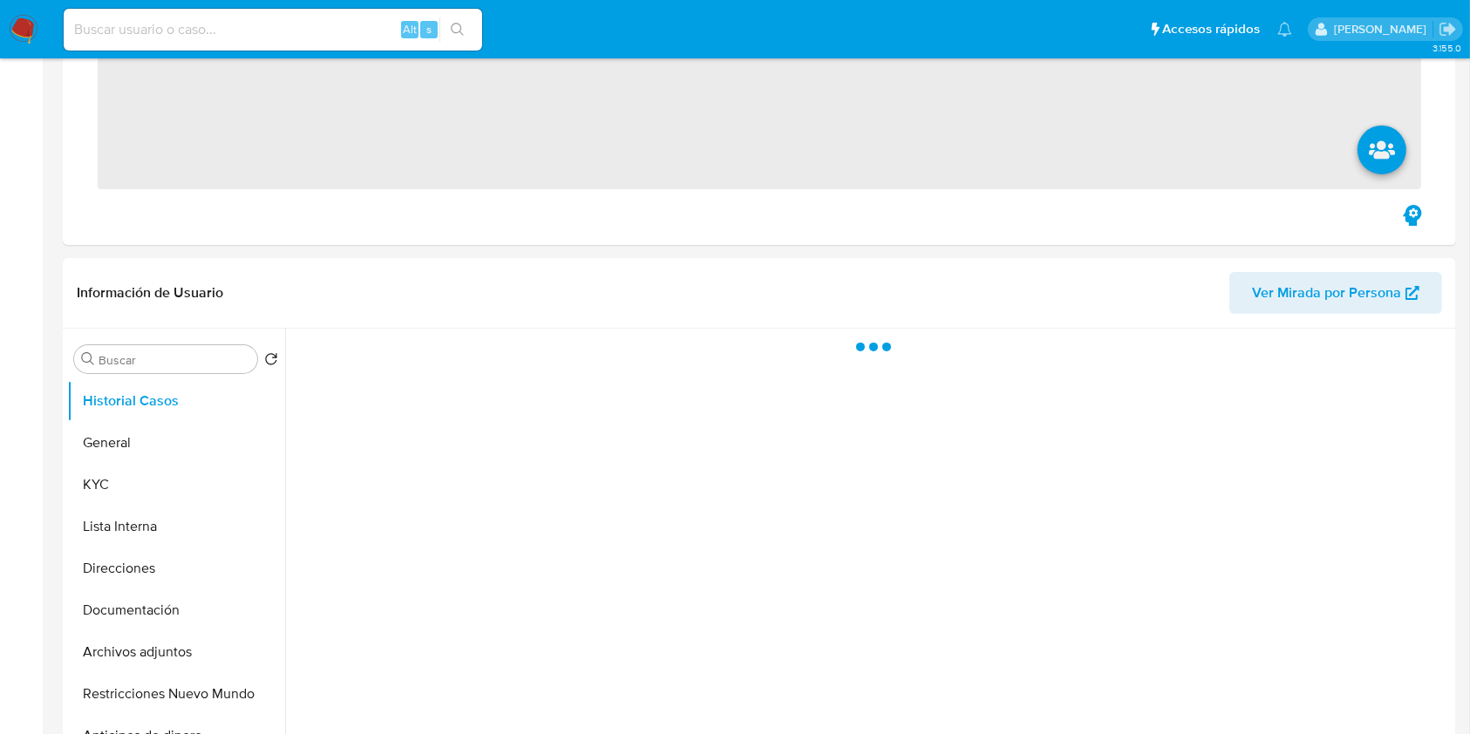
scroll to position [465, 0]
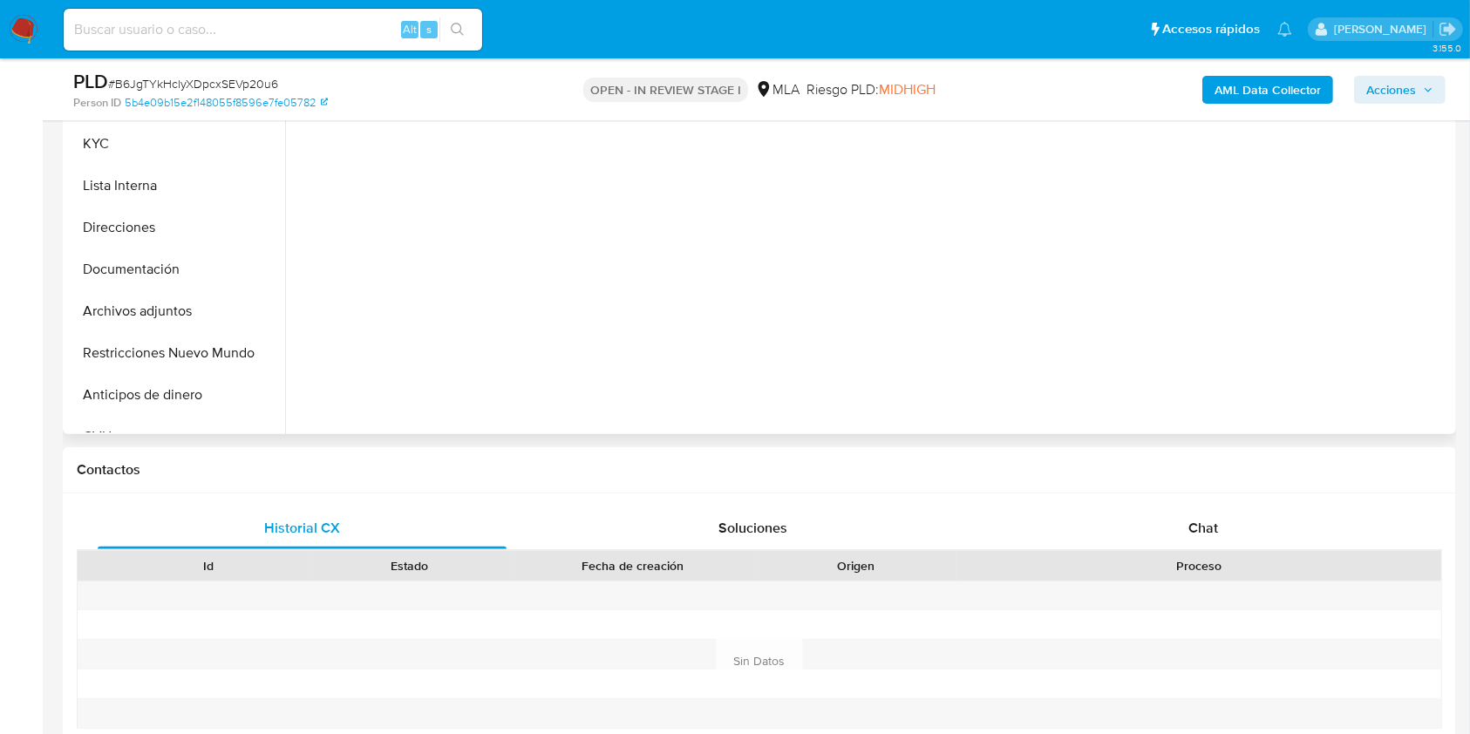
drag, startPoint x: 1234, startPoint y: 517, endPoint x: 1363, endPoint y: 424, distance: 159.9
click at [1232, 517] on div "Chat" at bounding box center [1203, 528] width 409 height 42
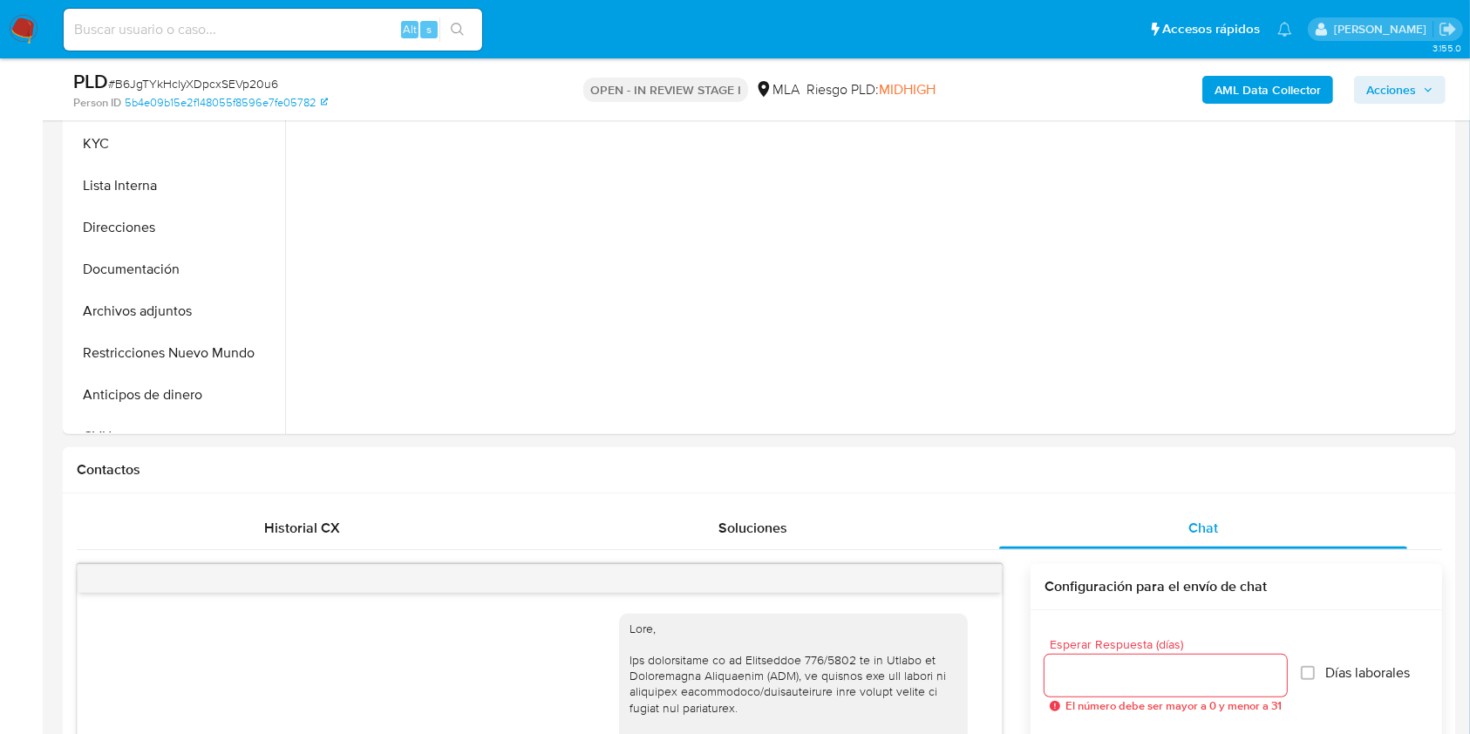
scroll to position [985, 0]
select select "10"
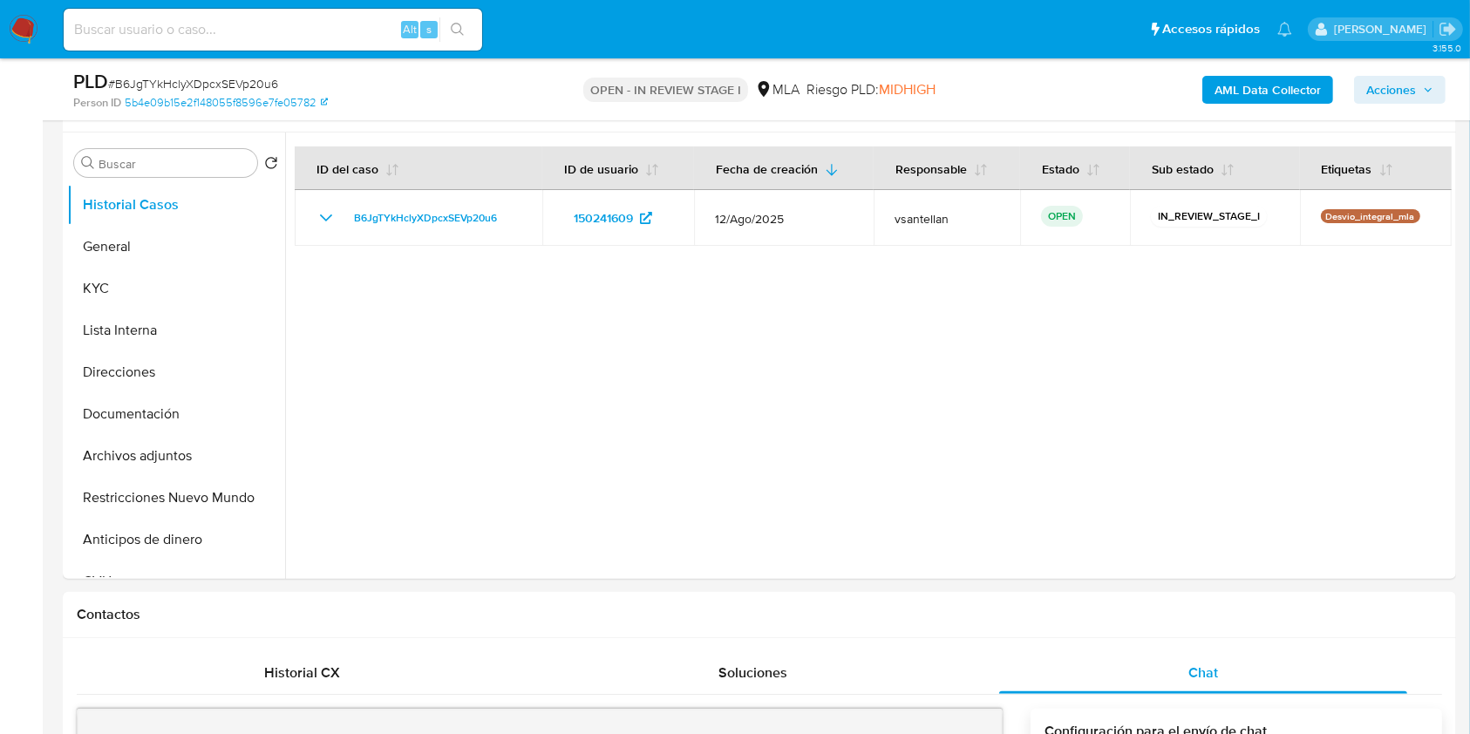
scroll to position [255, 0]
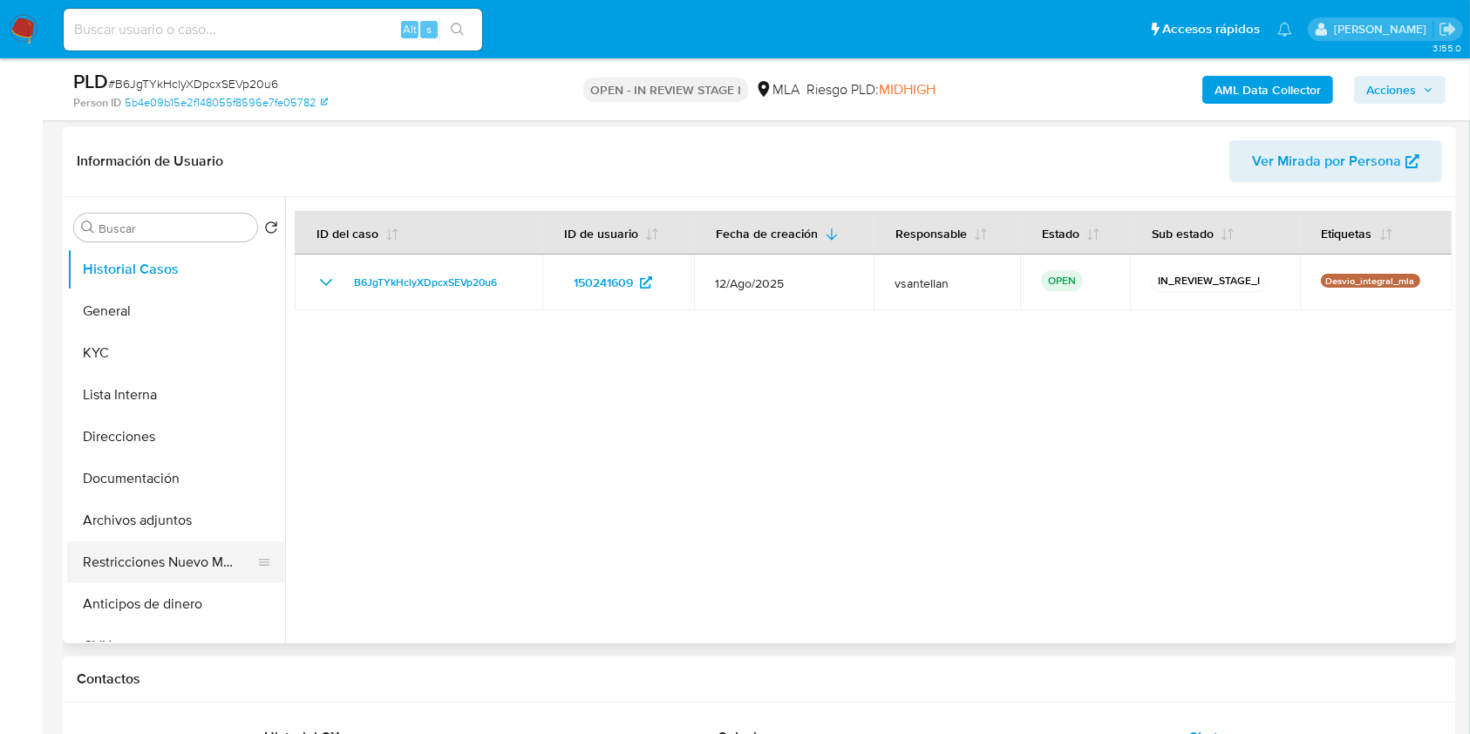
click at [196, 556] on button "Restricciones Nuevo Mundo" at bounding box center [169, 562] width 204 height 42
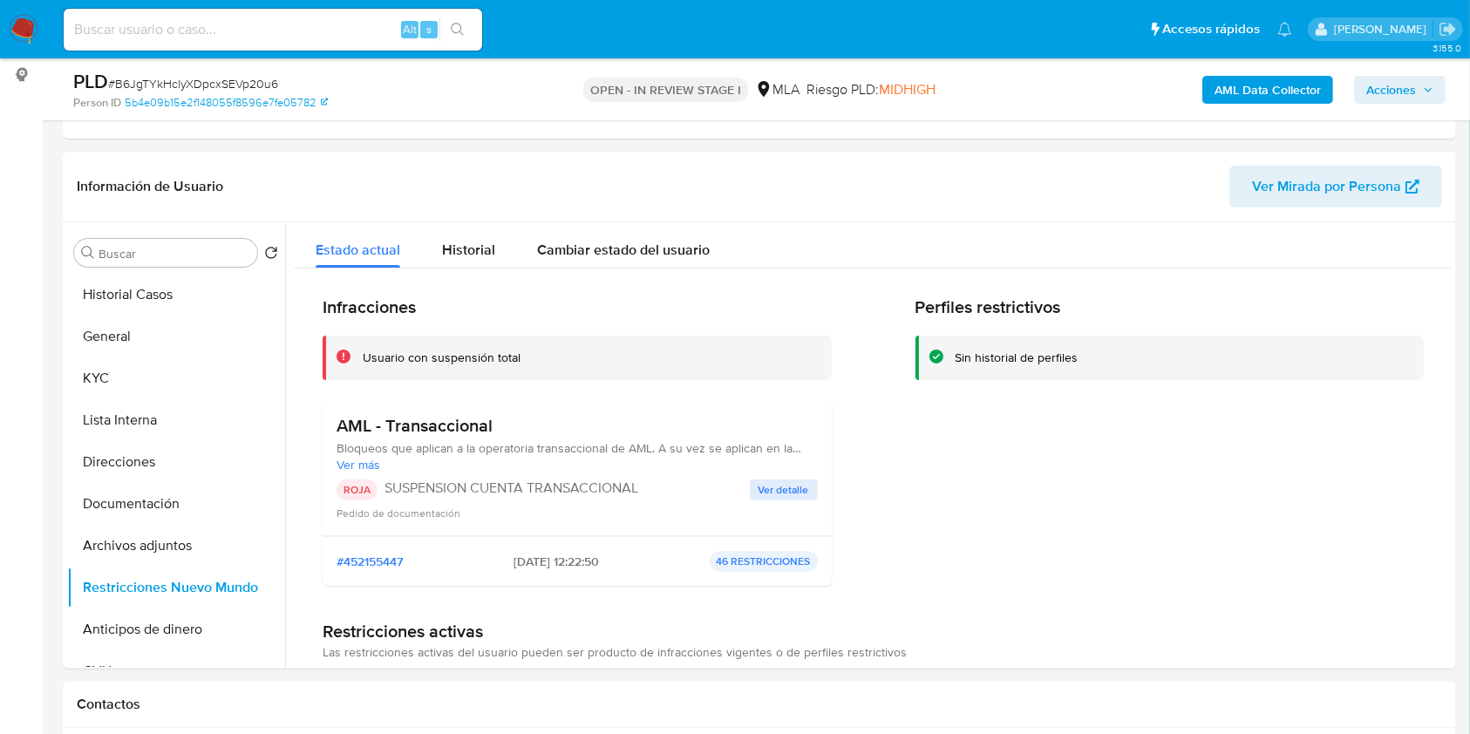
scroll to position [208, 0]
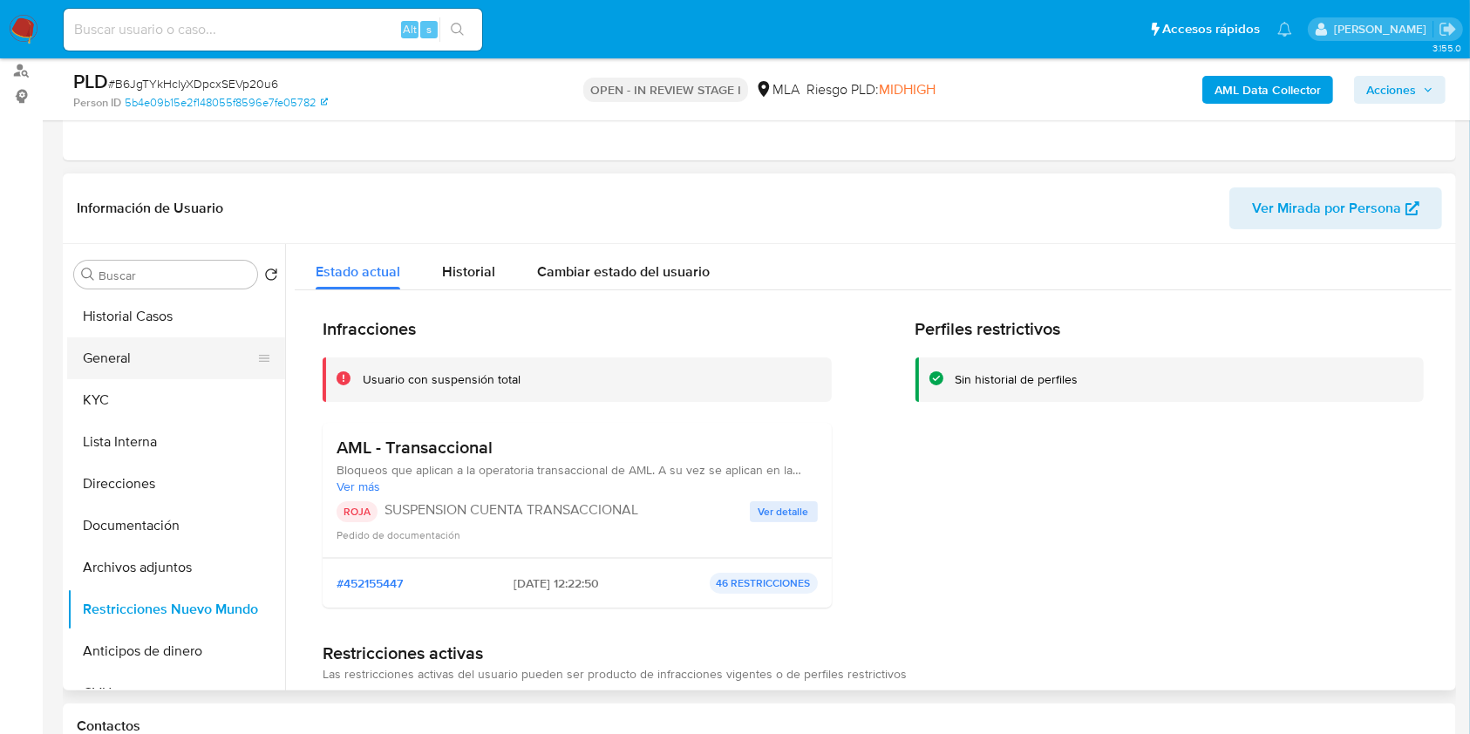
click at [127, 344] on button "General" at bounding box center [169, 358] width 204 height 42
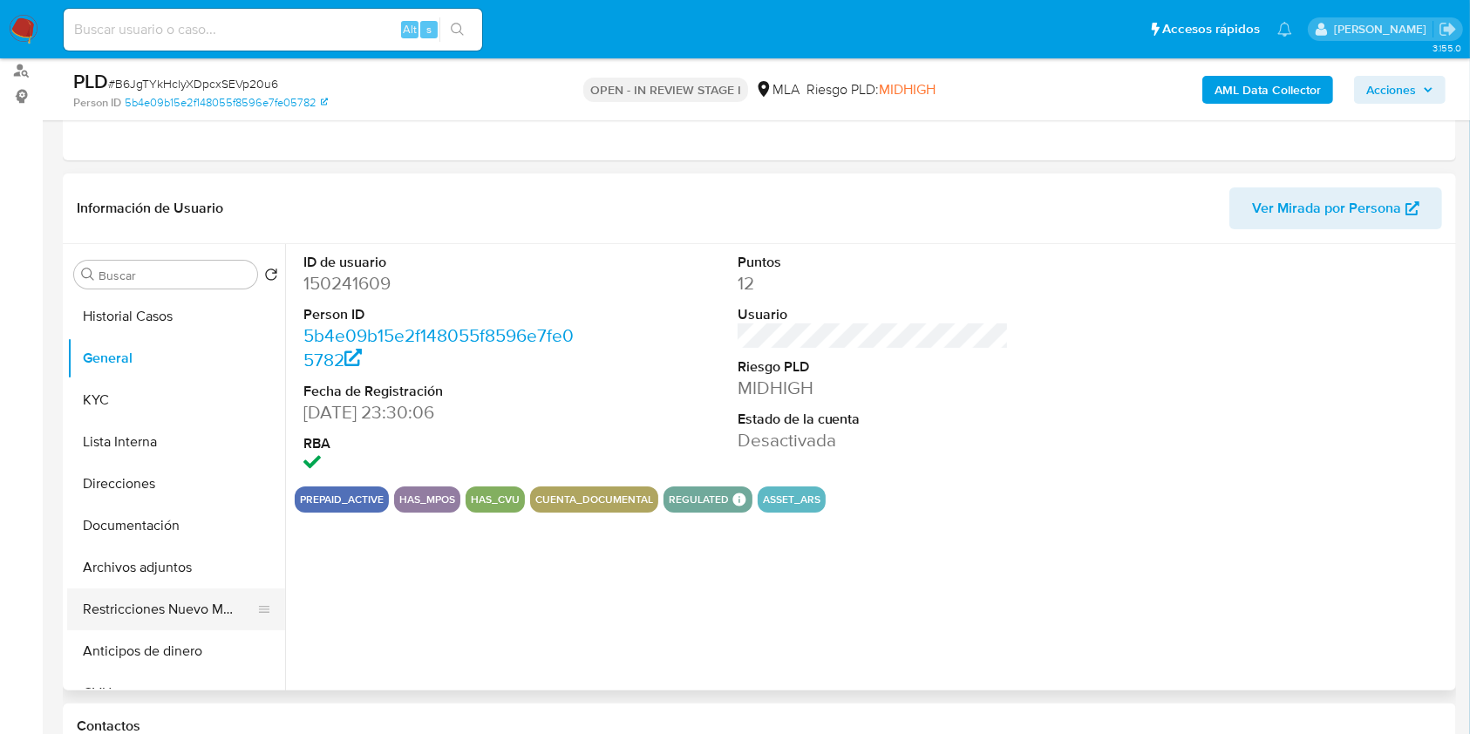
click at [160, 626] on button "Restricciones Nuevo Mundo" at bounding box center [169, 609] width 204 height 42
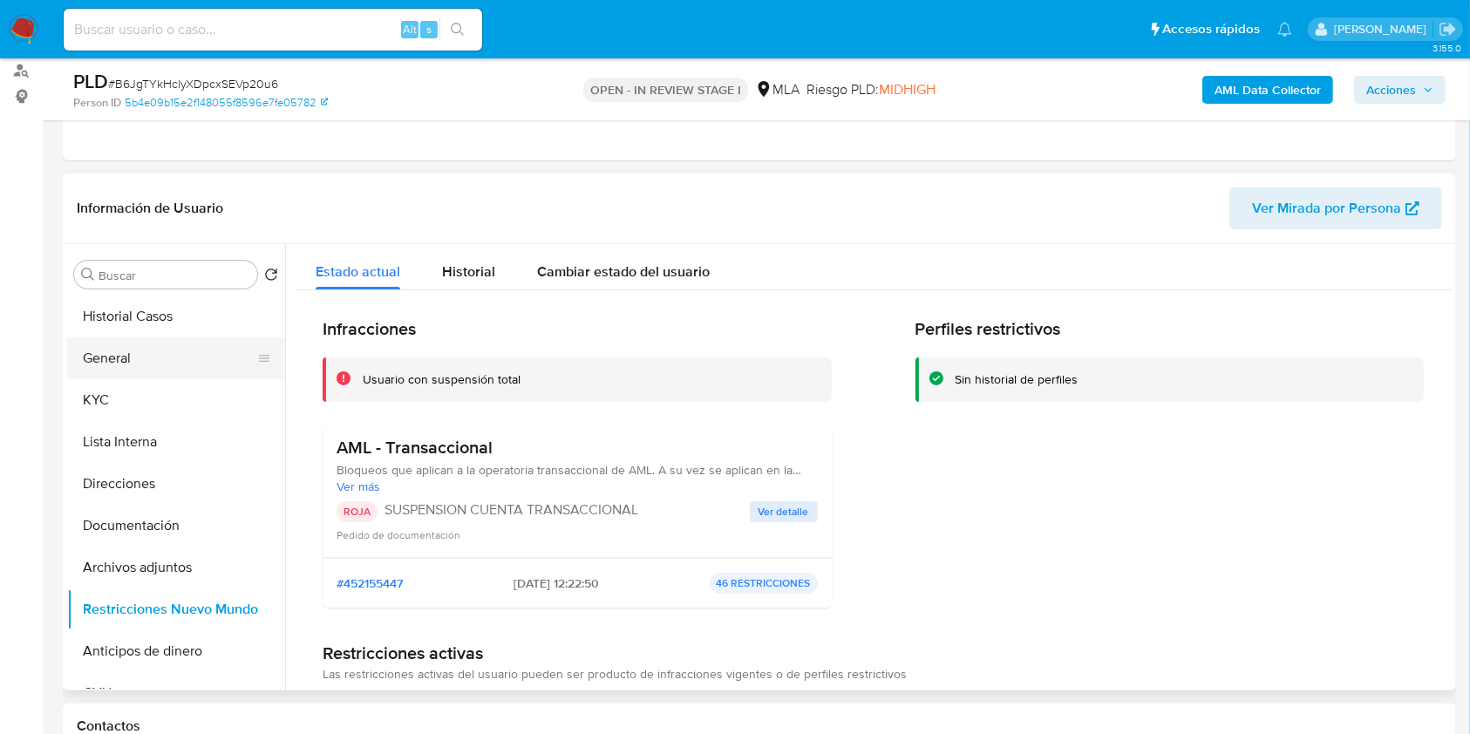
click at [137, 366] on button "General" at bounding box center [169, 358] width 204 height 42
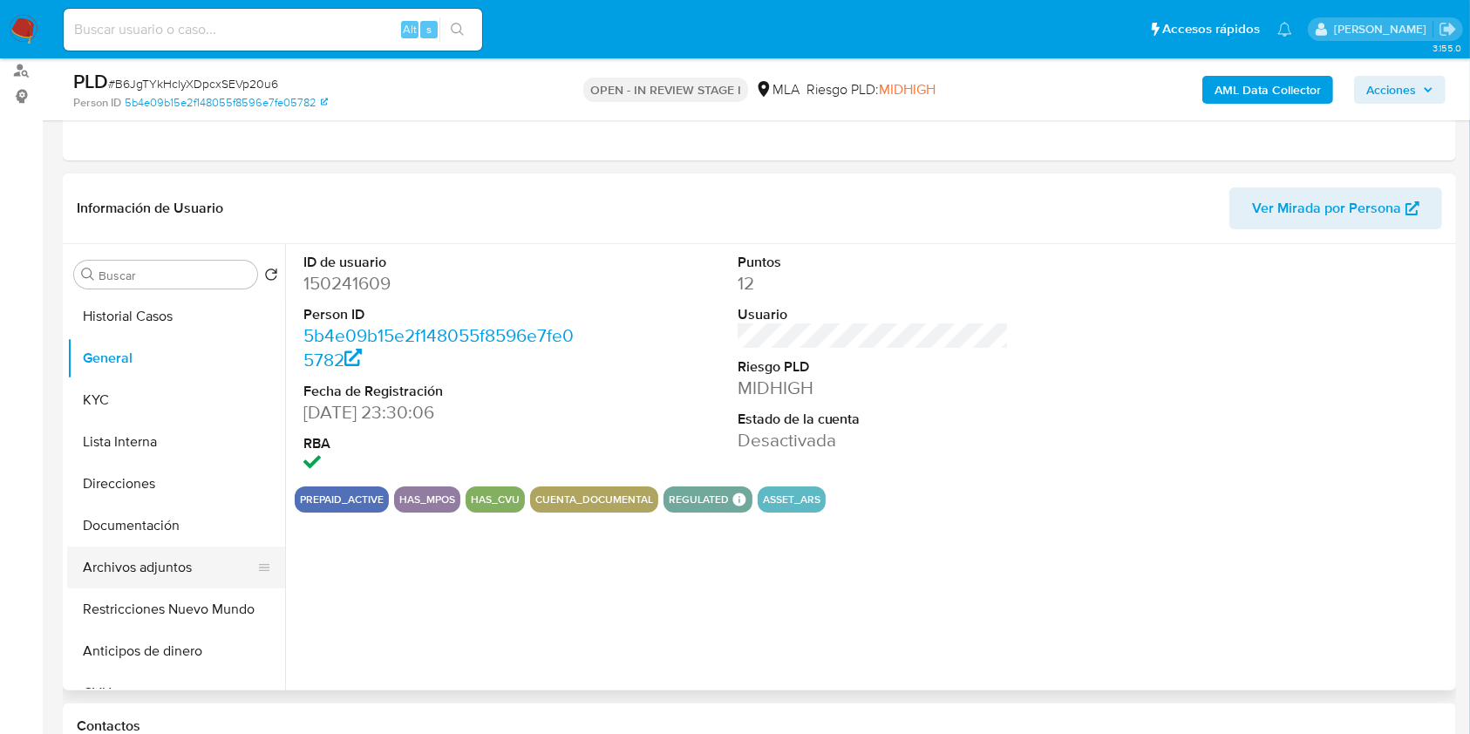
click at [149, 560] on button "Archivos adjuntos" at bounding box center [169, 568] width 204 height 42
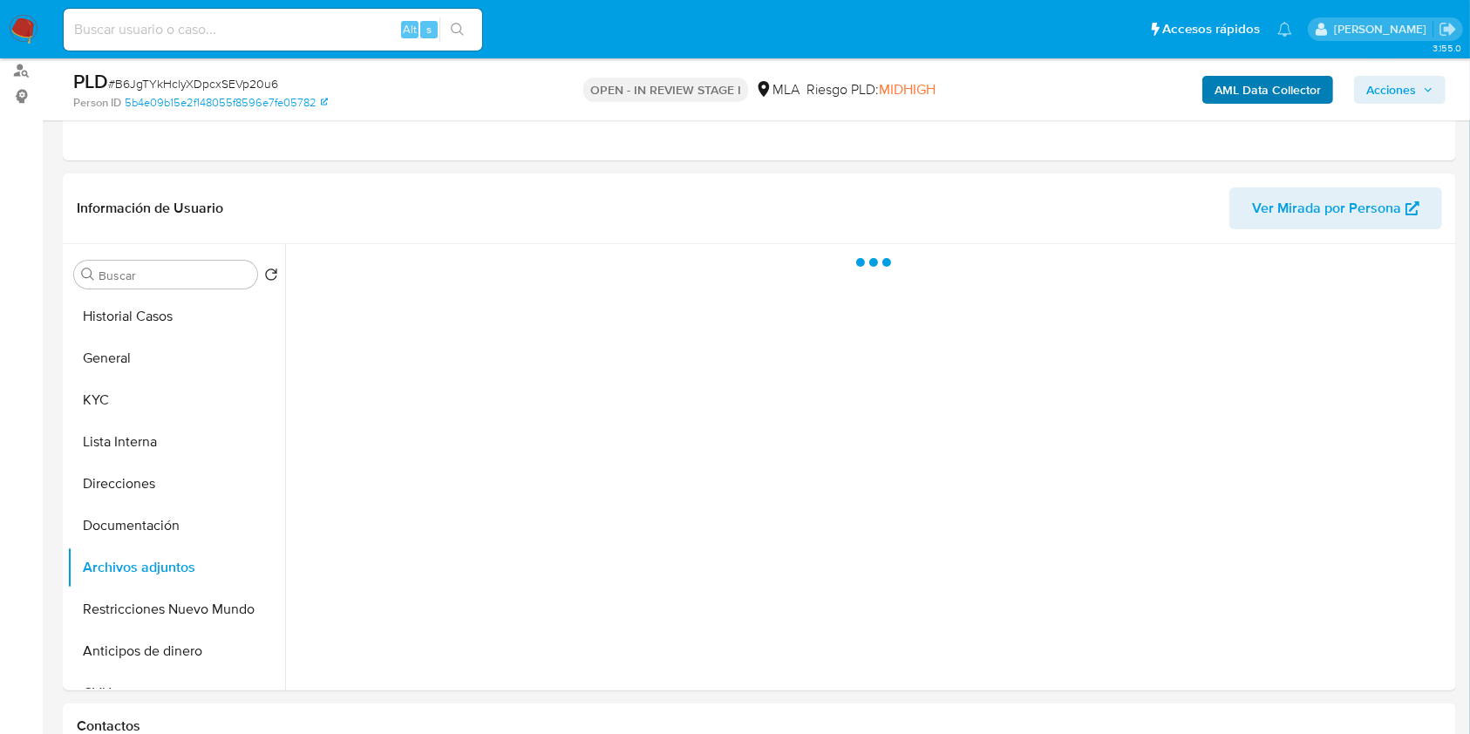
drag, startPoint x: 1402, startPoint y: 85, endPoint x: 1332, endPoint y: 96, distance: 70.7
click at [1402, 85] on span "Acciones" at bounding box center [1391, 90] width 50 height 28
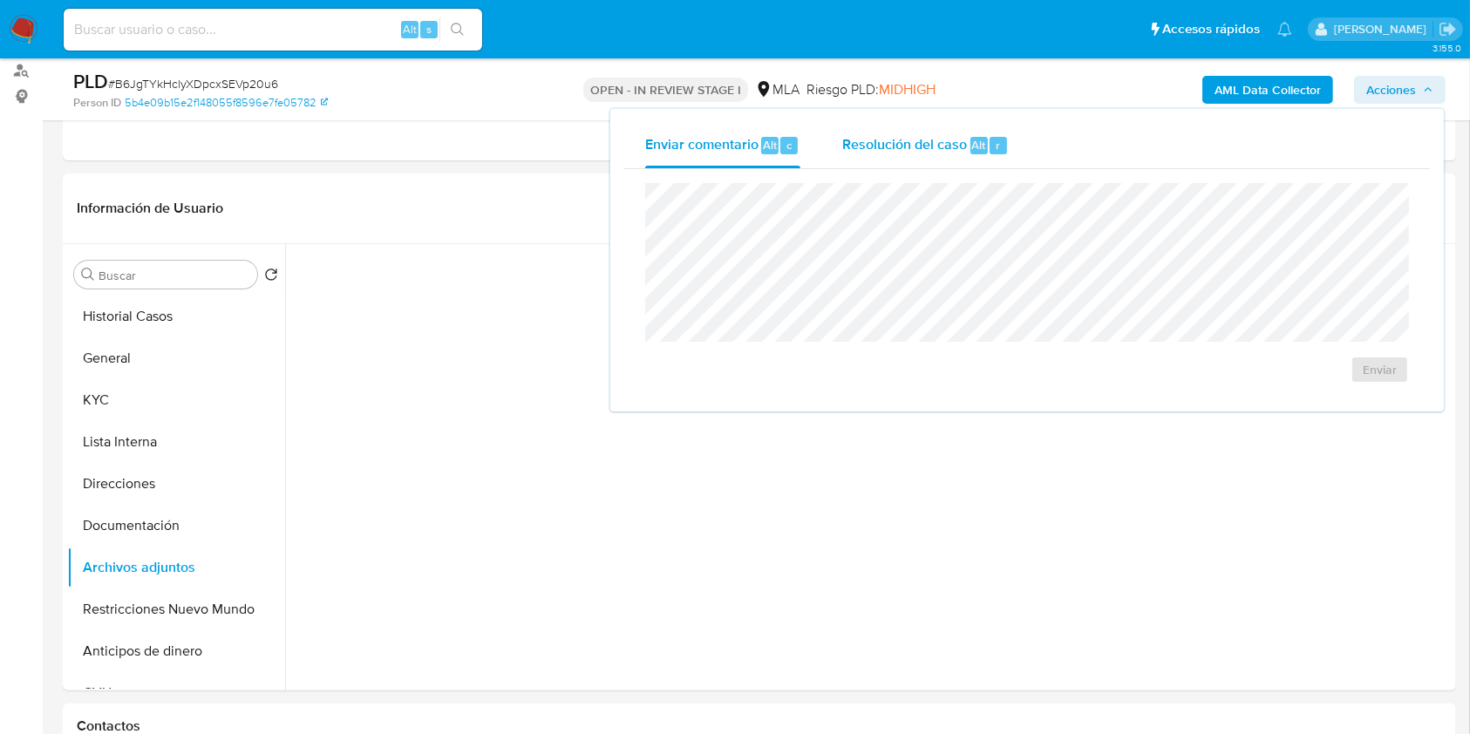
click at [962, 139] on span "Resolución del caso" at bounding box center [904, 144] width 125 height 20
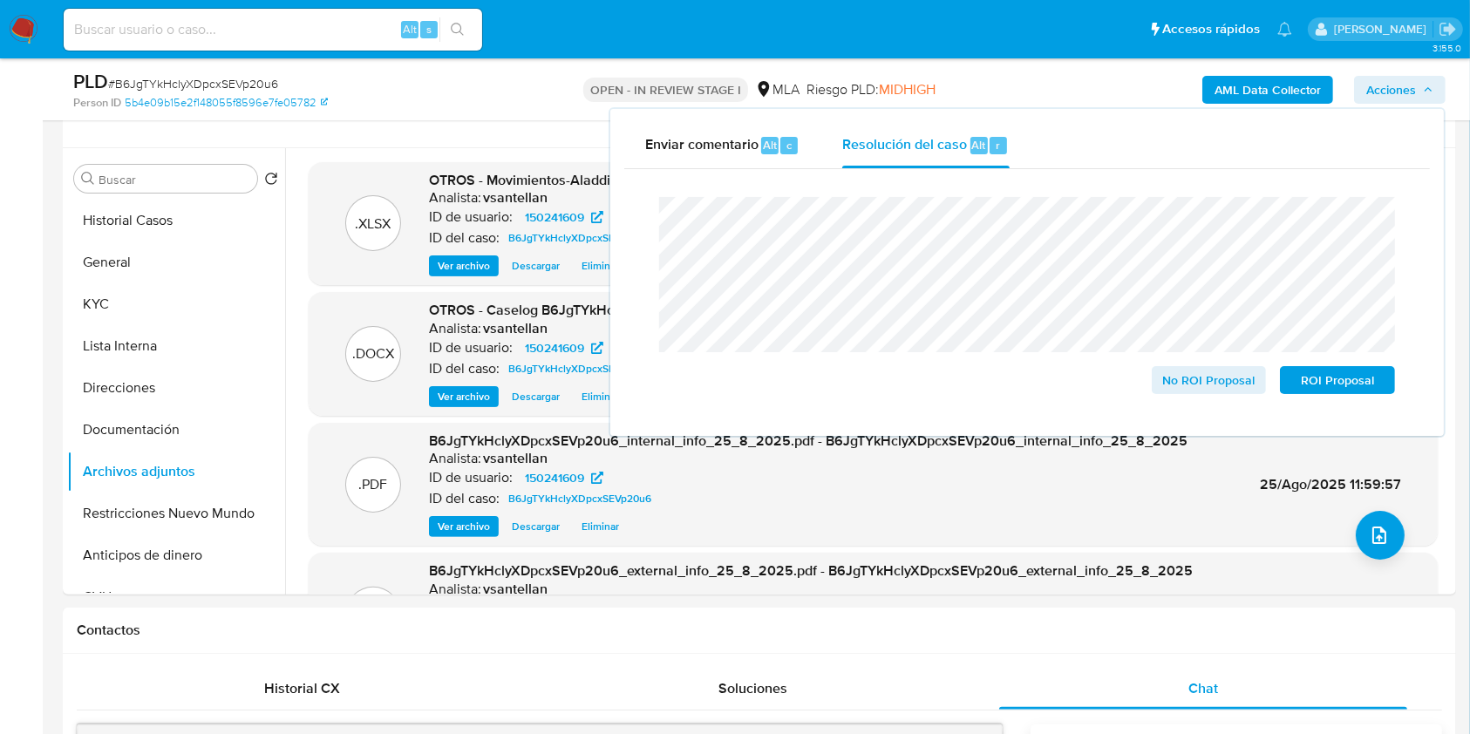
scroll to position [363, 0]
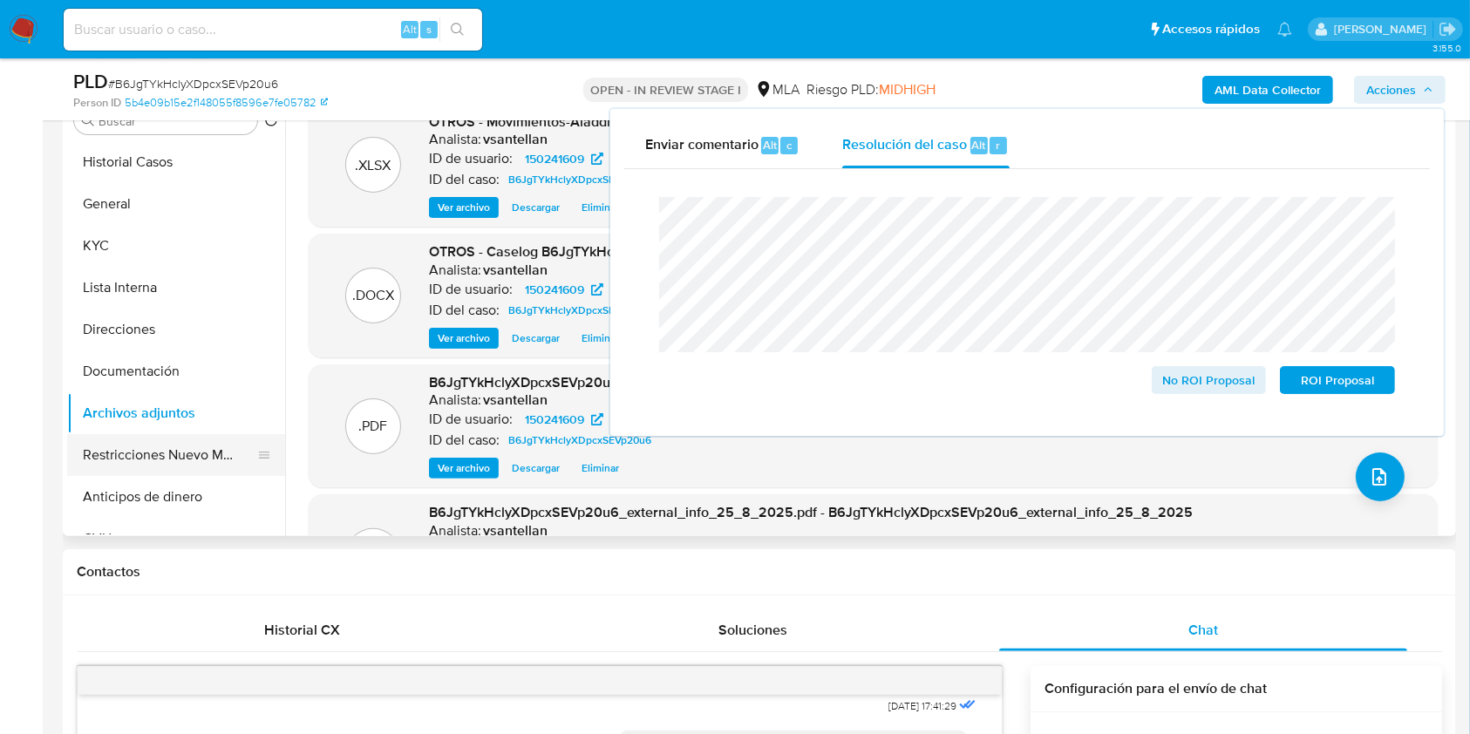
drag, startPoint x: 185, startPoint y: 454, endPoint x: 212, endPoint y: 460, distance: 27.7
click at [184, 456] on button "Restricciones Nuevo Mundo" at bounding box center [169, 455] width 204 height 42
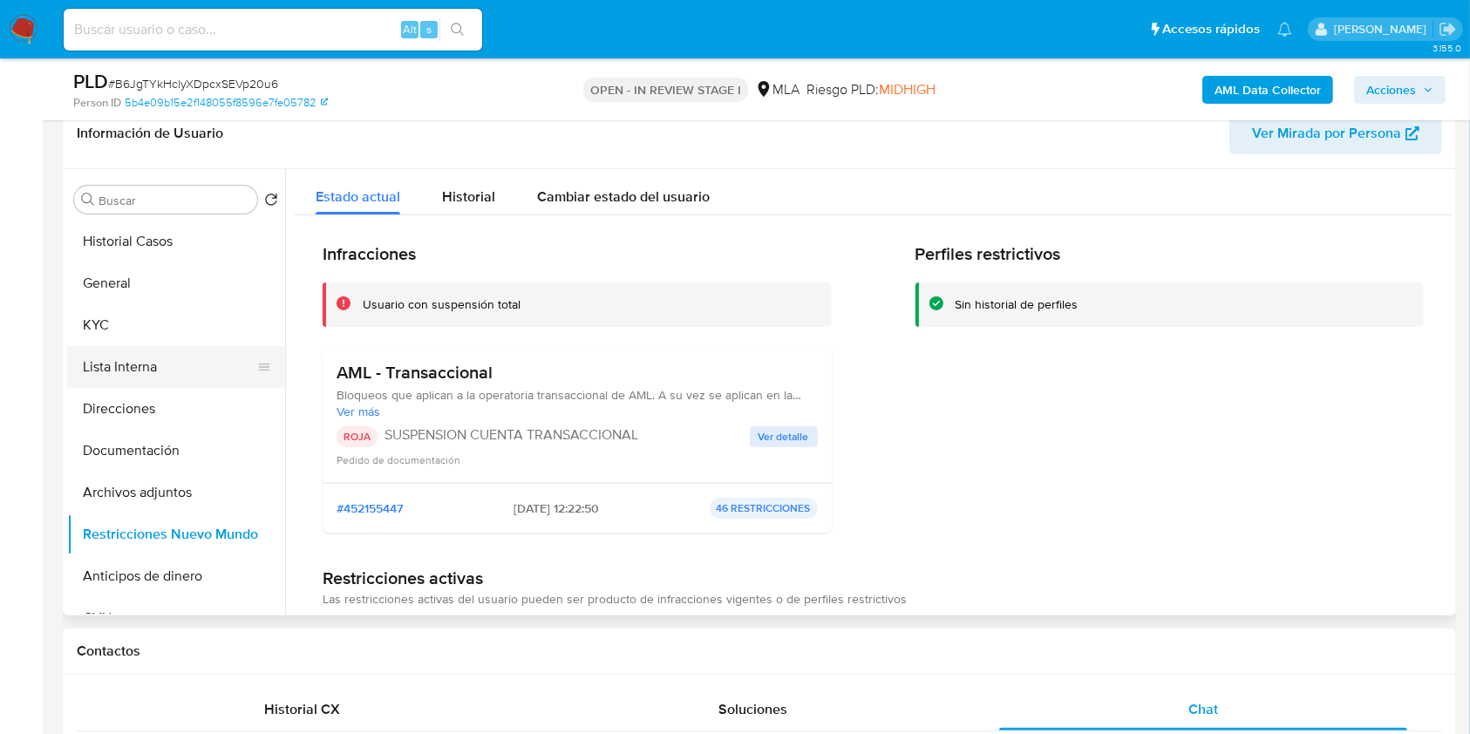
scroll to position [247, 0]
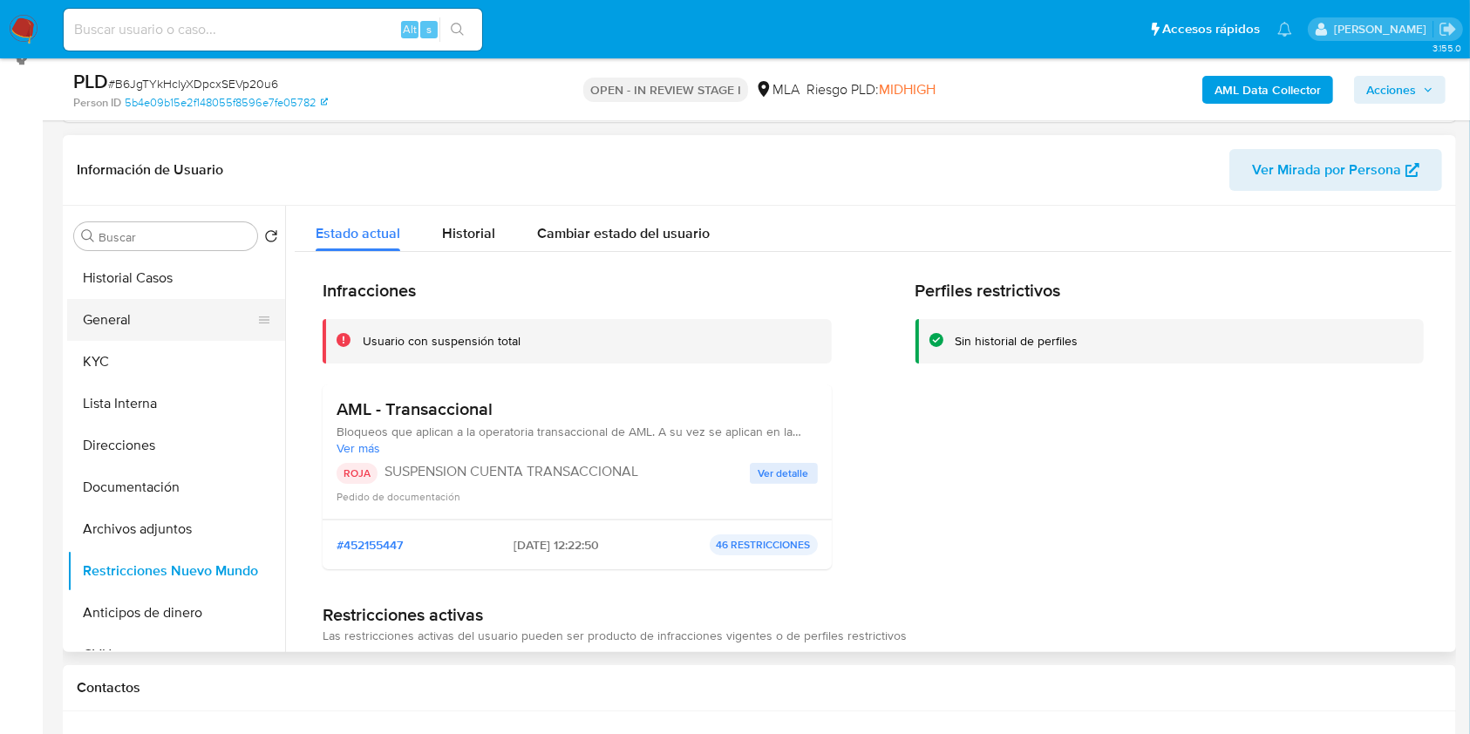
click at [153, 311] on button "General" at bounding box center [169, 320] width 204 height 42
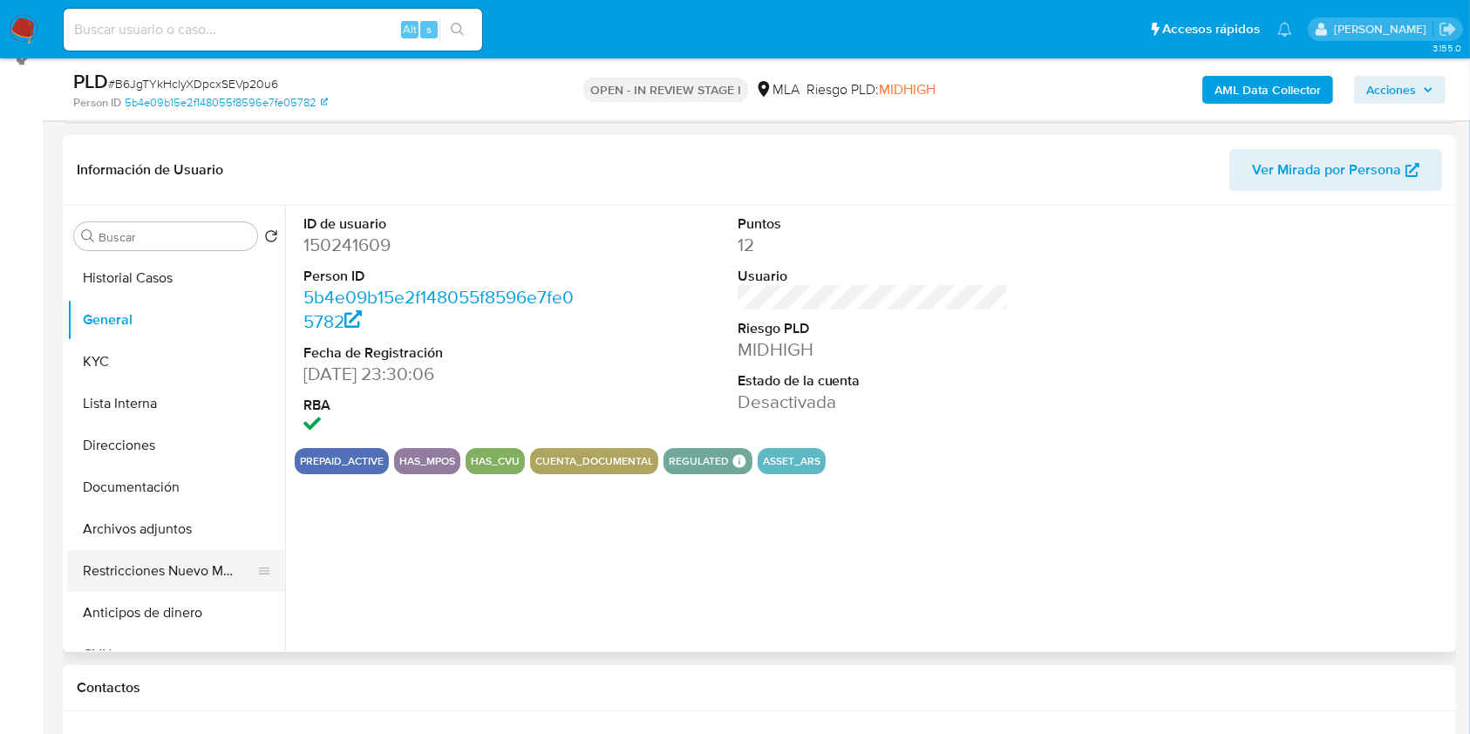
click at [188, 565] on button "Restricciones Nuevo Mundo" at bounding box center [169, 571] width 204 height 42
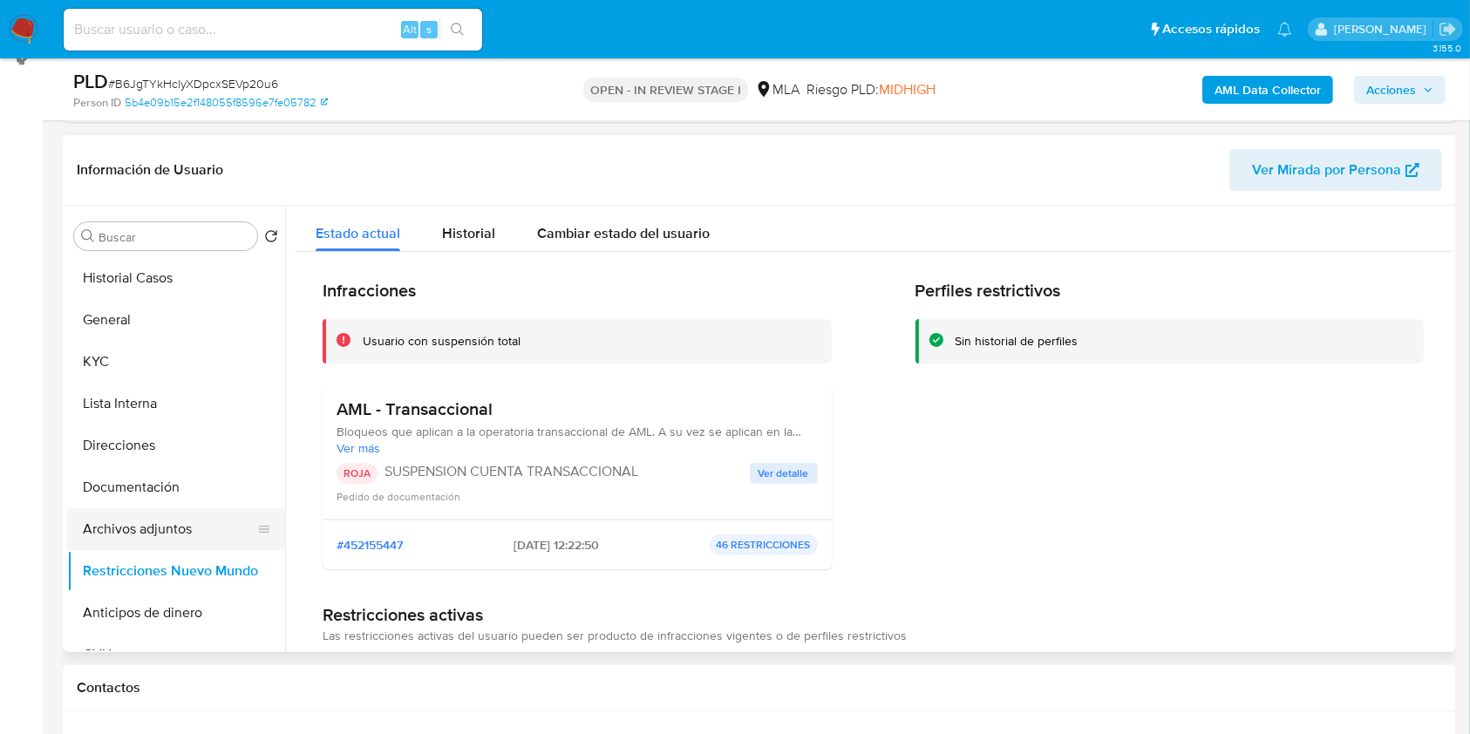
click at [174, 517] on button "Archivos adjuntos" at bounding box center [169, 529] width 204 height 42
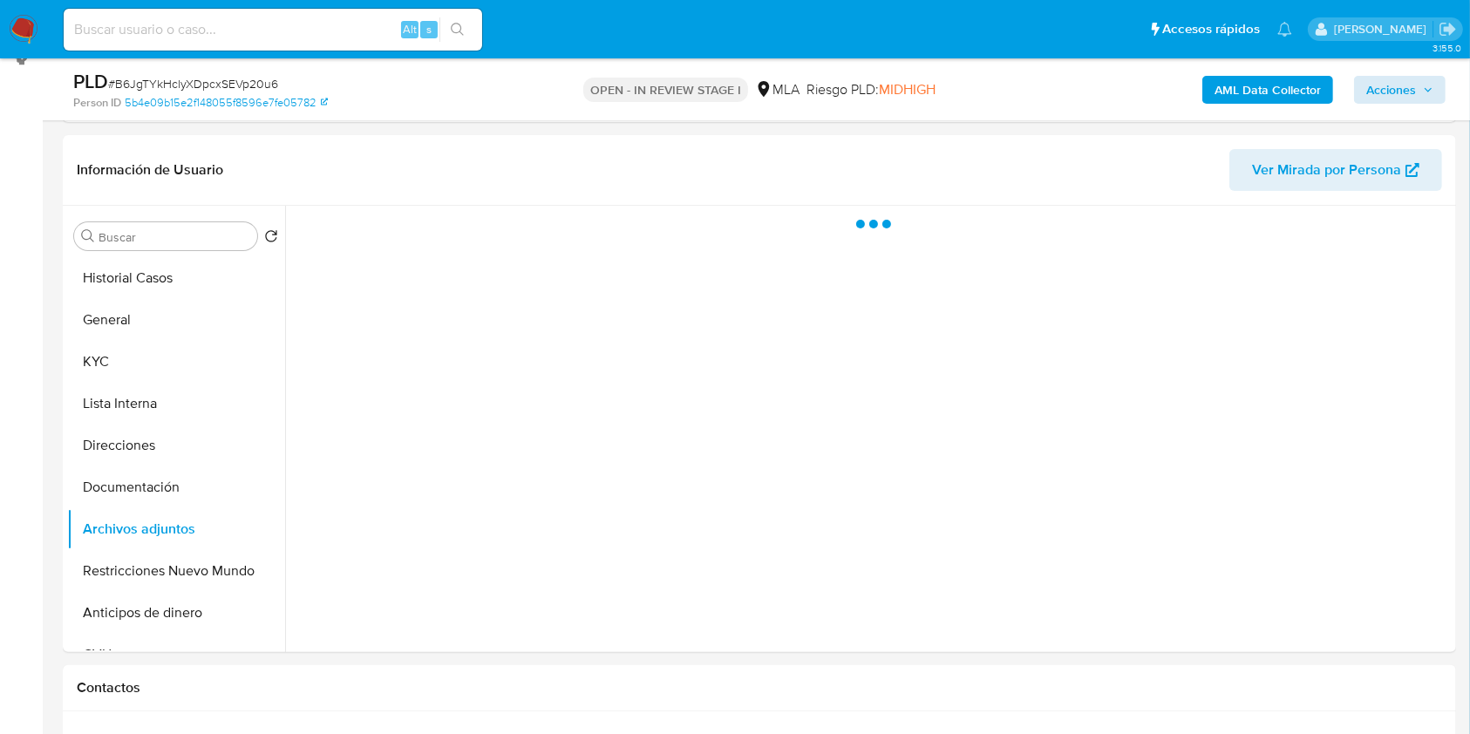
drag, startPoint x: 1416, startPoint y: 71, endPoint x: 1423, endPoint y: 94, distance: 24.5
click at [1416, 71] on div "AML Data Collector Acciones" at bounding box center [1219, 89] width 452 height 41
click at [1423, 94] on icon "button" at bounding box center [1428, 90] width 10 height 10
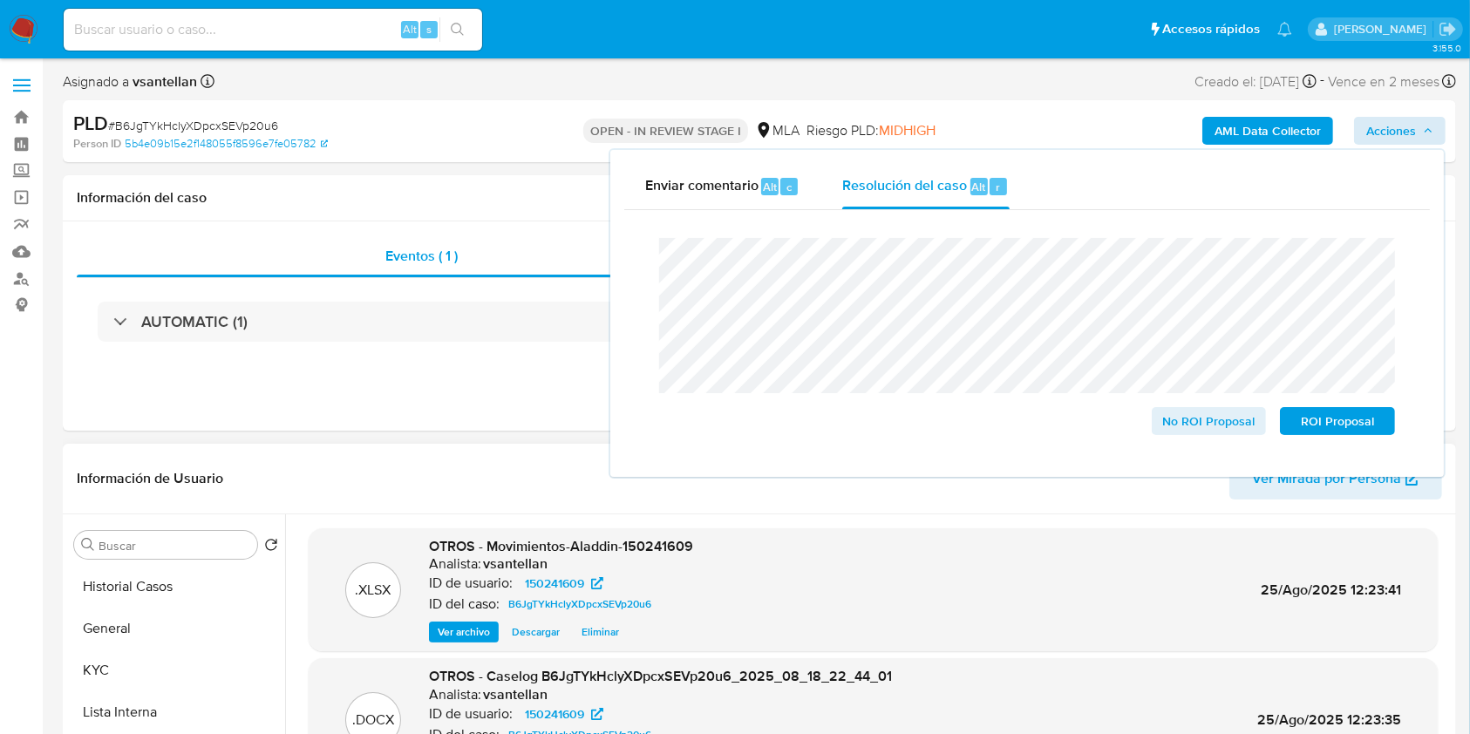
scroll to position [98, 0]
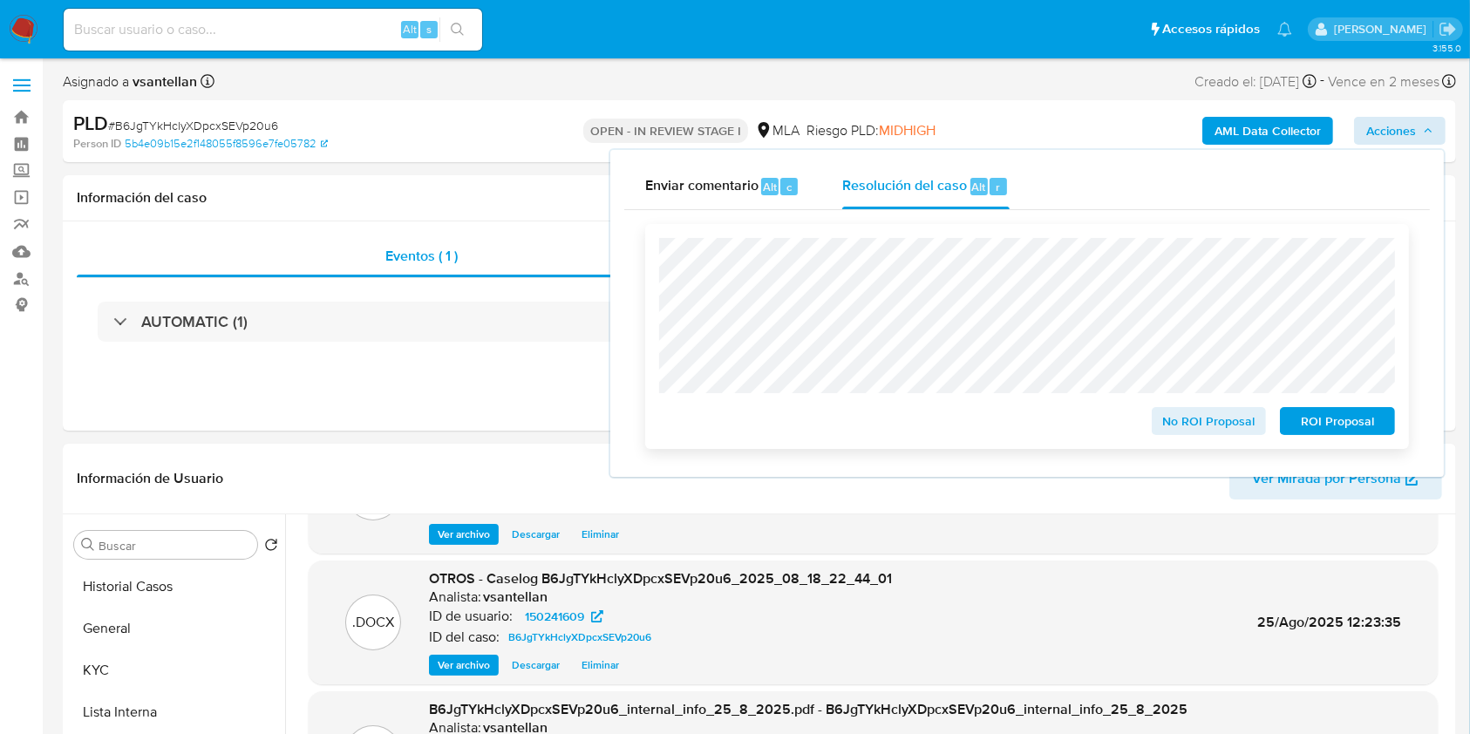
click at [1375, 433] on span "ROI Proposal" at bounding box center [1337, 421] width 91 height 24
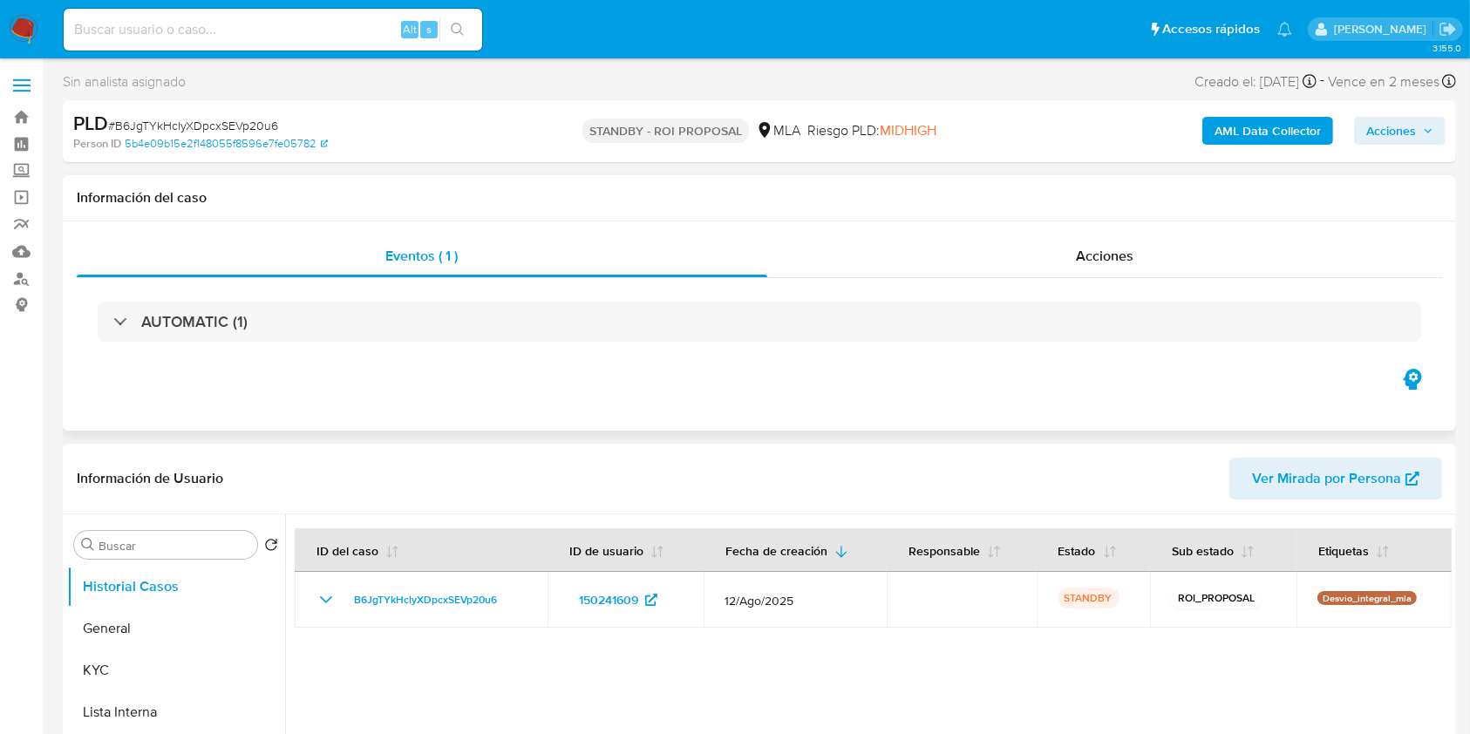
select select "10"
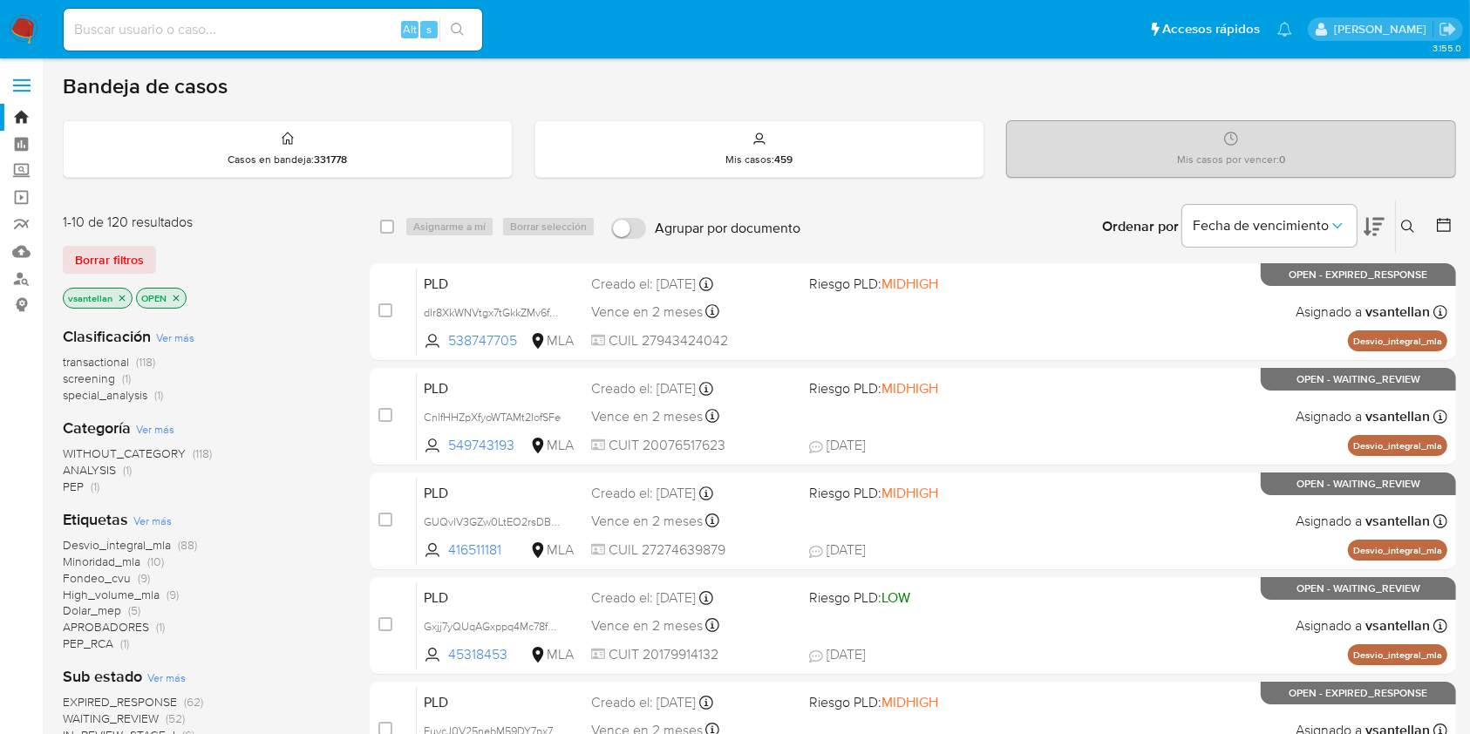
click at [1409, 223] on icon at bounding box center [1408, 227] width 14 height 14
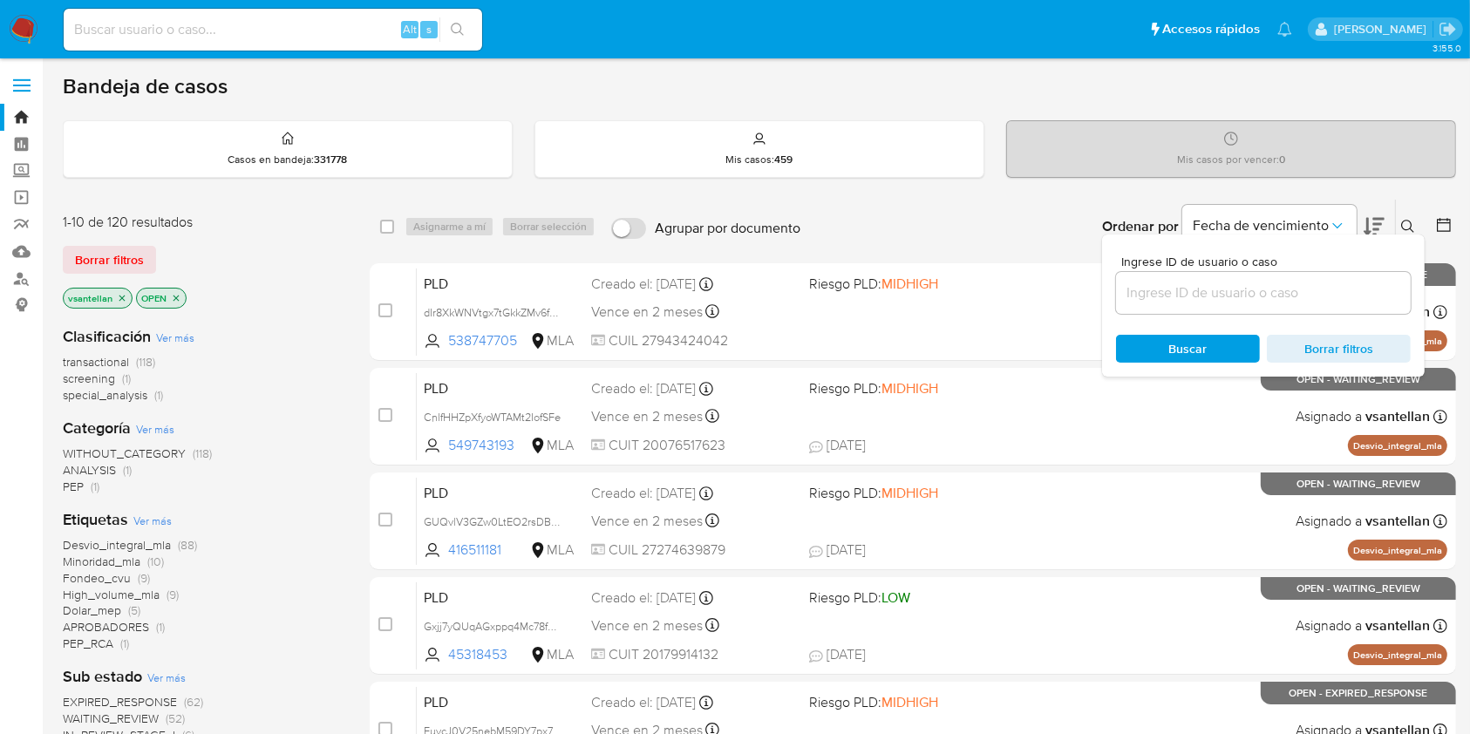
click at [1241, 285] on input at bounding box center [1263, 293] width 295 height 23
type input "379098011"
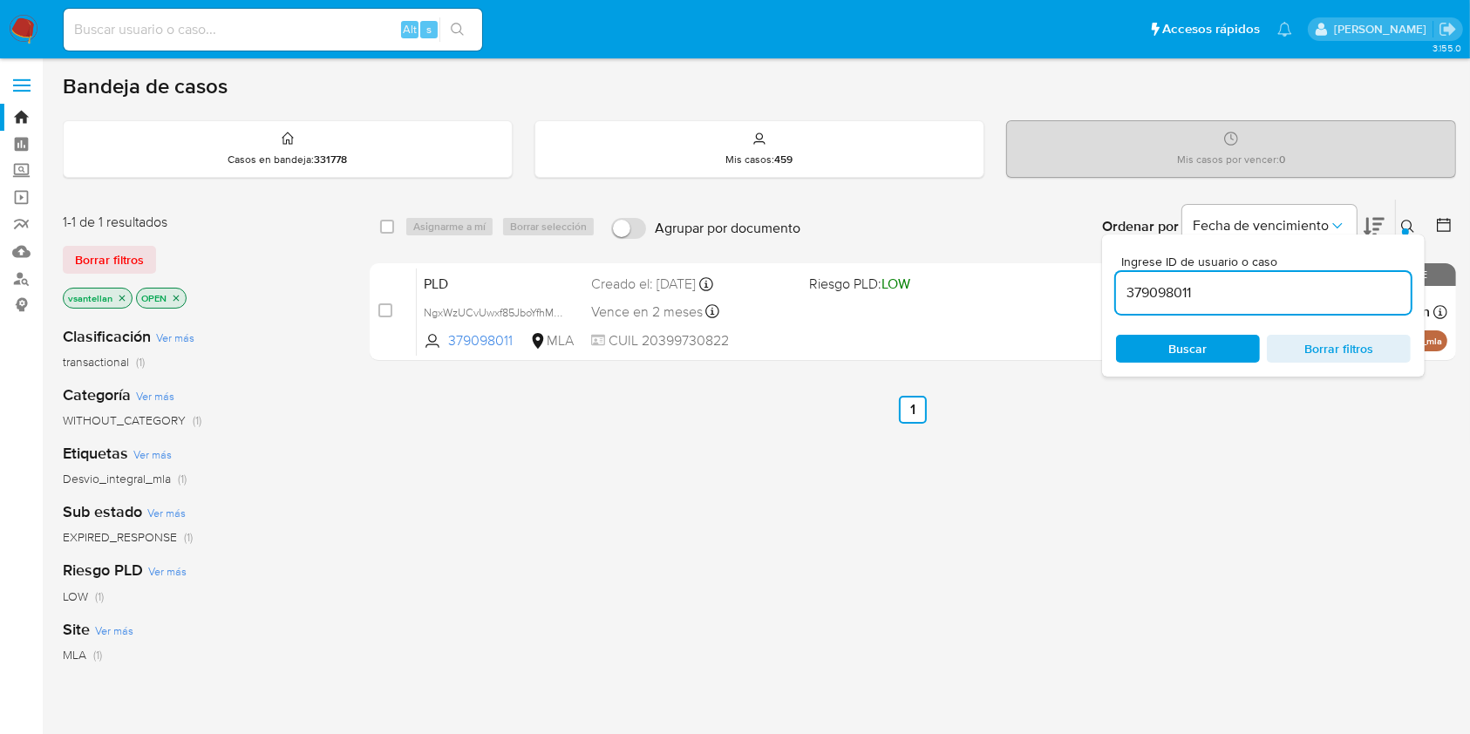
click at [1408, 228] on div at bounding box center [1405, 231] width 7 height 7
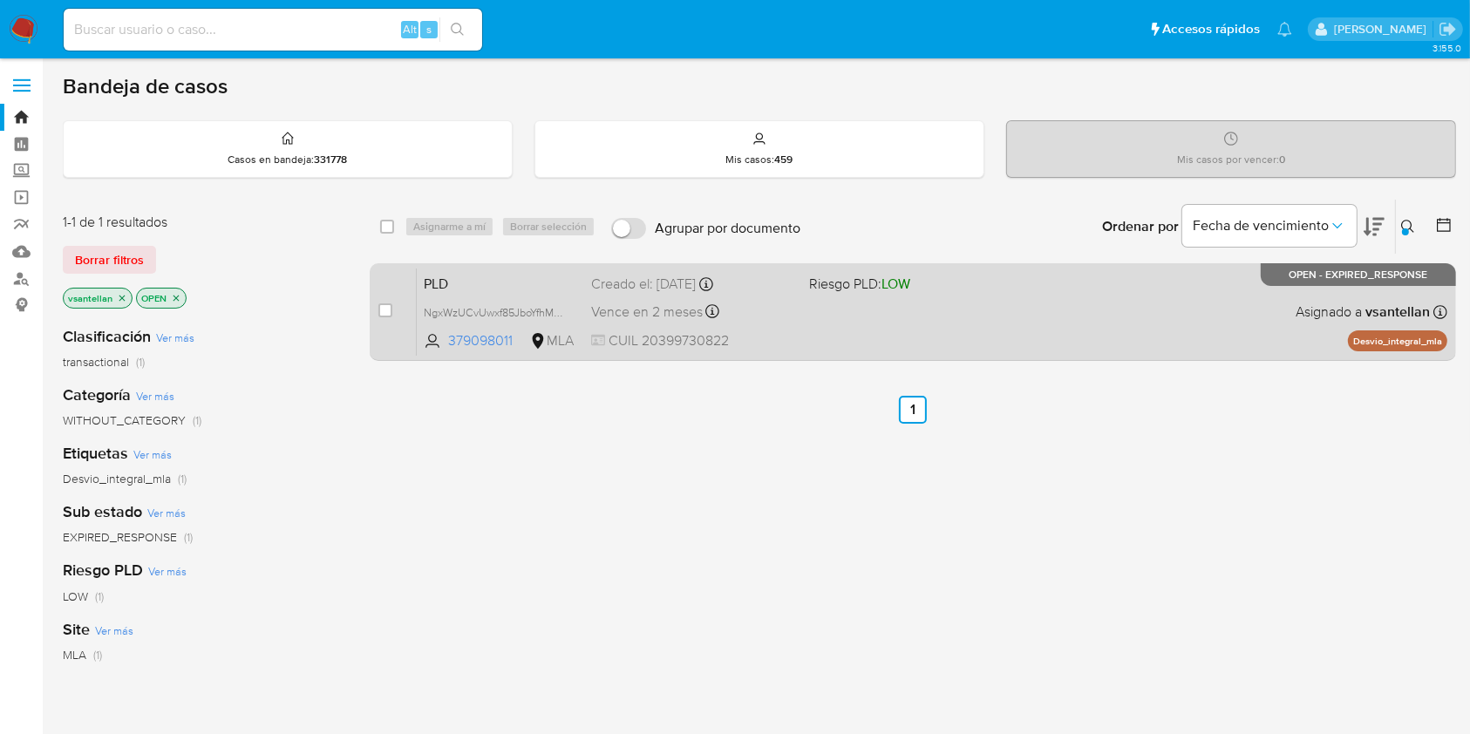
click at [1050, 308] on div "PLD NgxWzUCvUwxf85JboYfhMcIe 379098011 MLA Riesgo PLD: LOW Creado el: [DATE] Cr…" at bounding box center [932, 312] width 1030 height 88
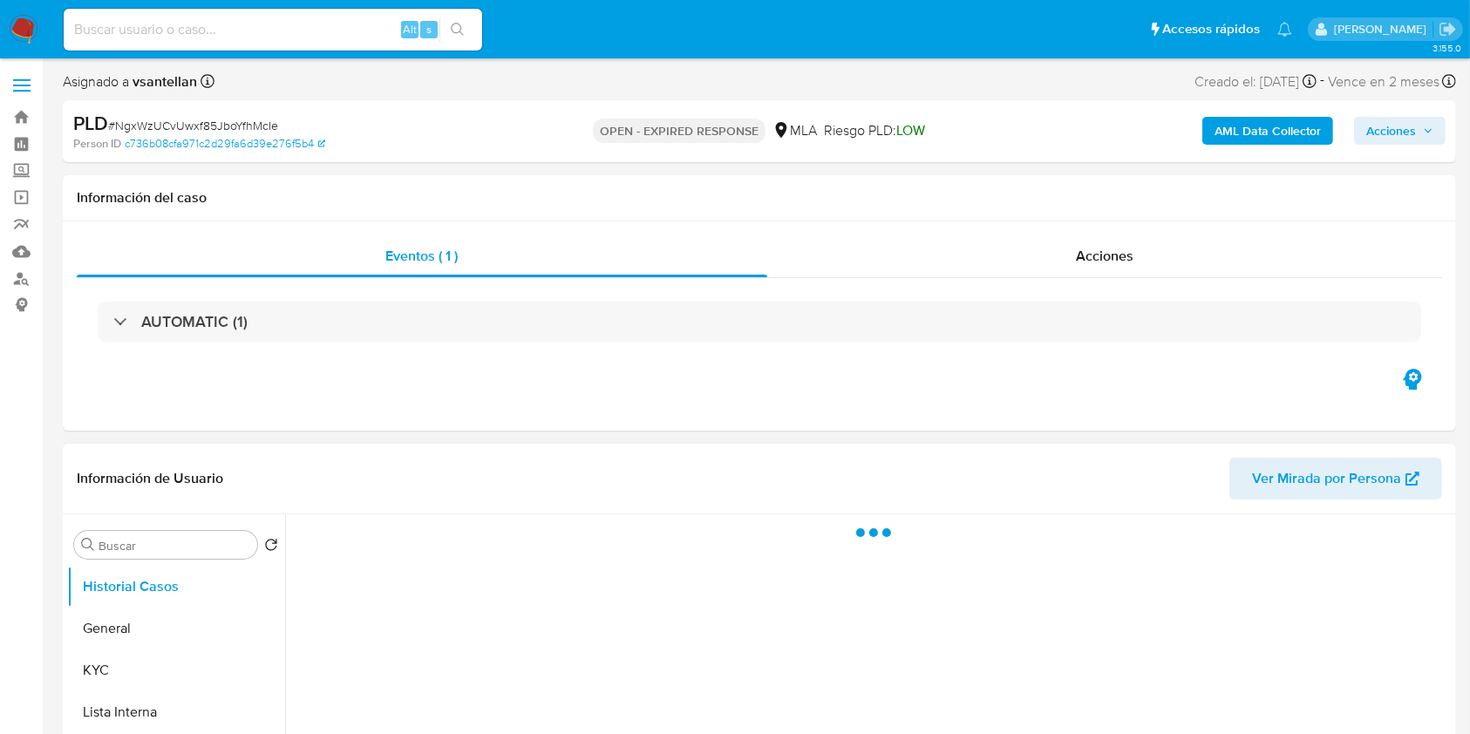
scroll to position [232, 0]
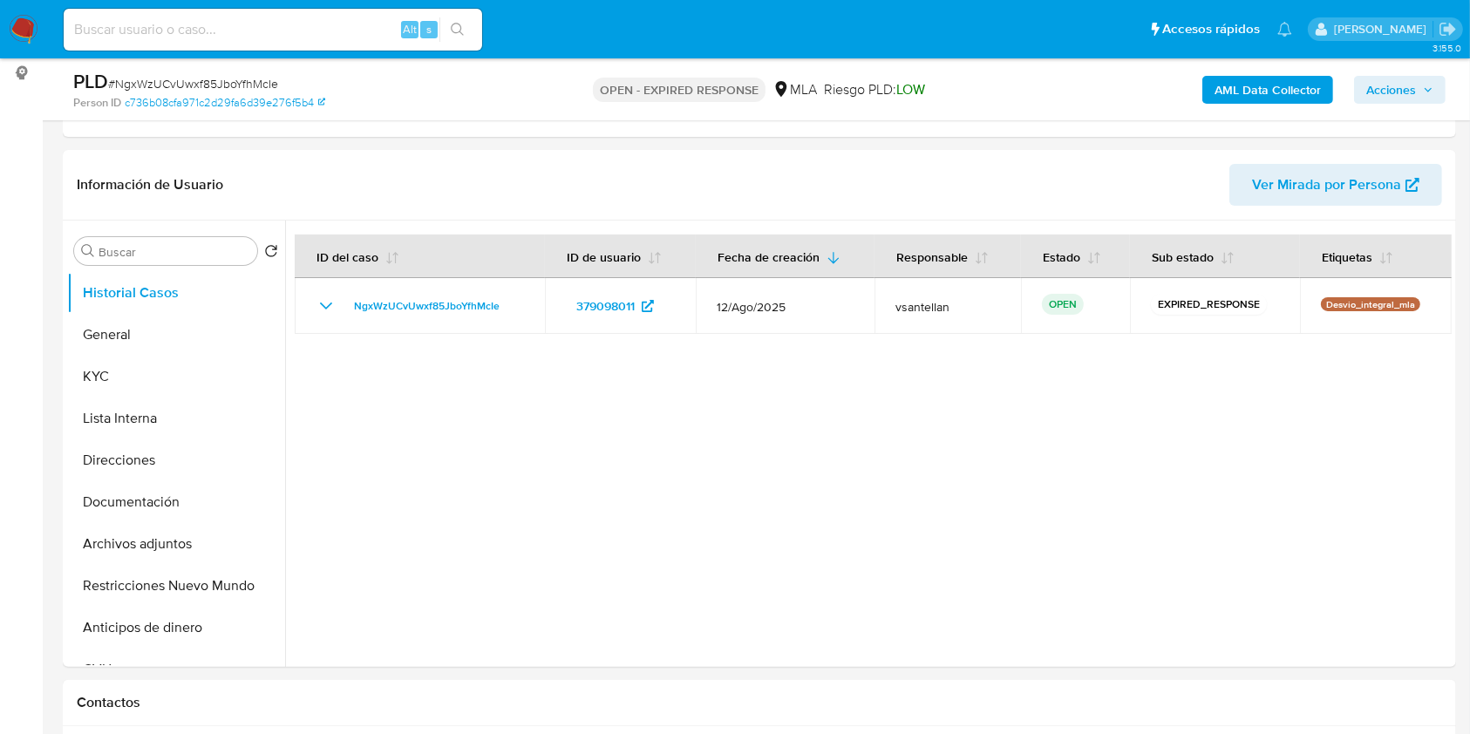
select select "10"
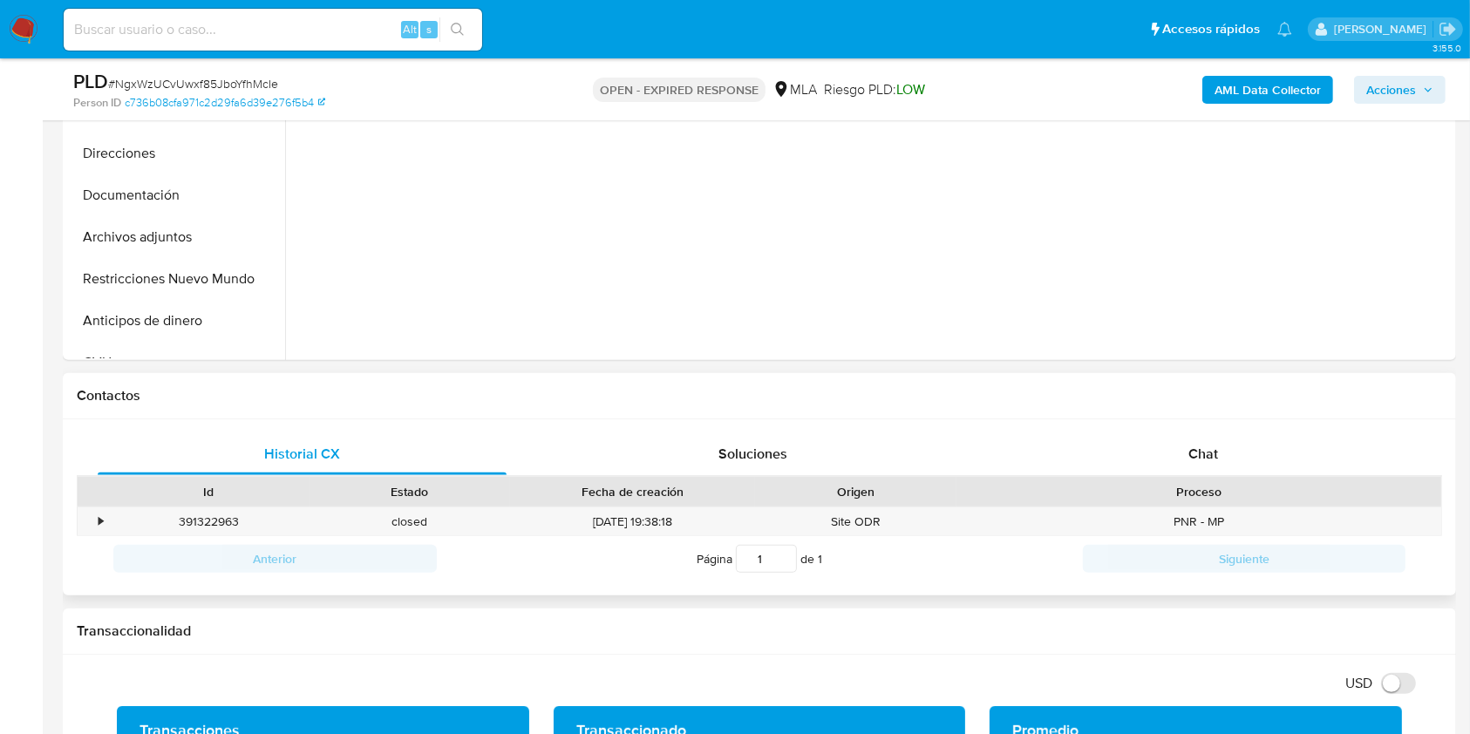
scroll to position [465, 0]
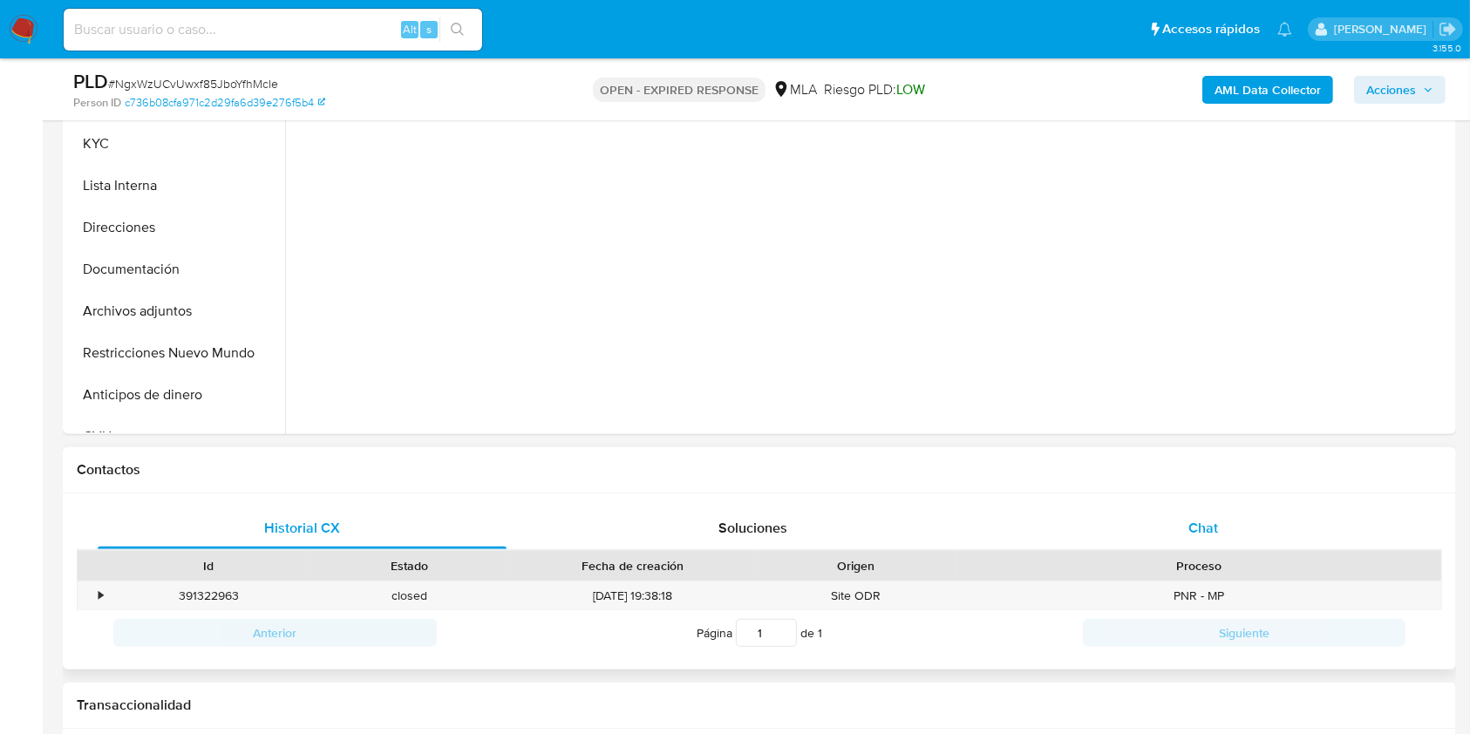
click at [1202, 510] on div "Chat" at bounding box center [1203, 528] width 409 height 42
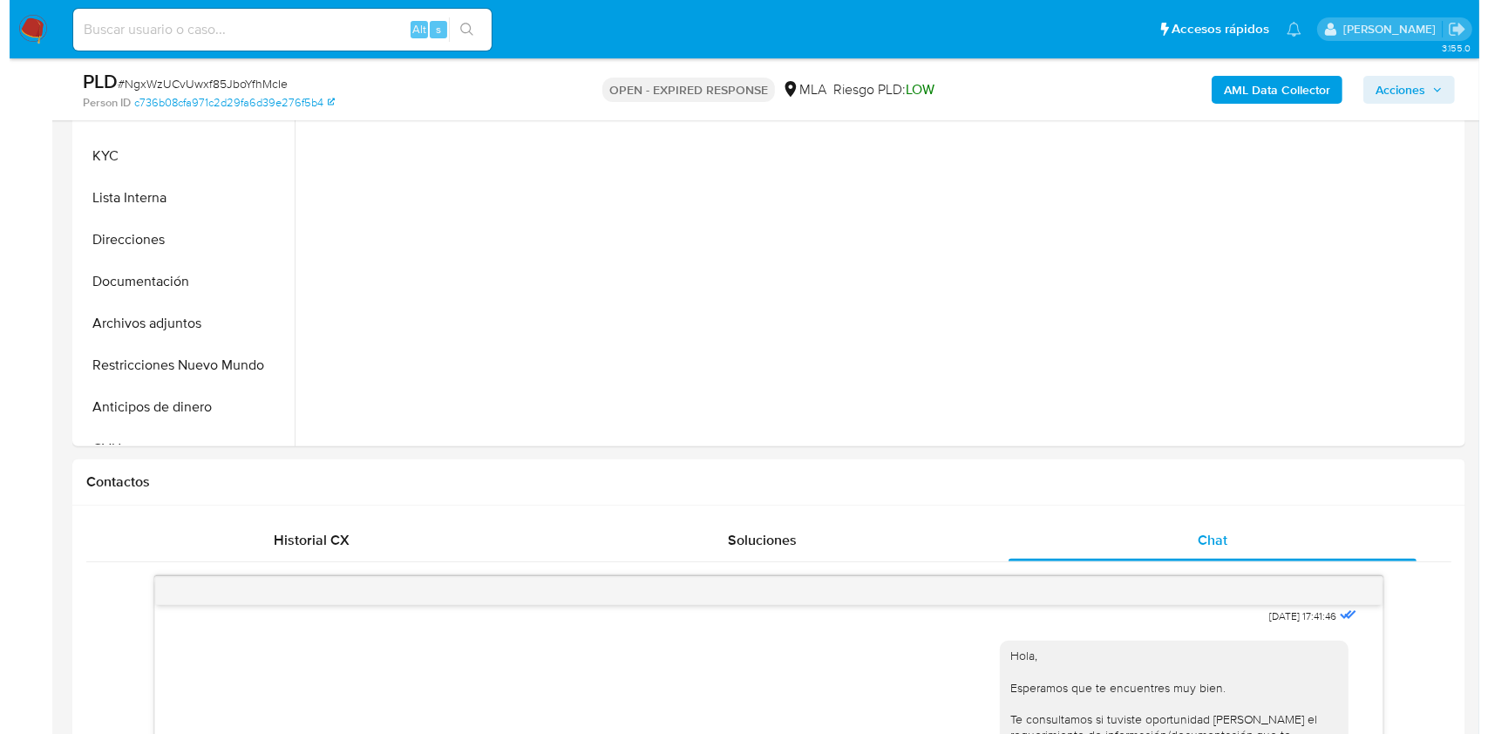
scroll to position [207, 0]
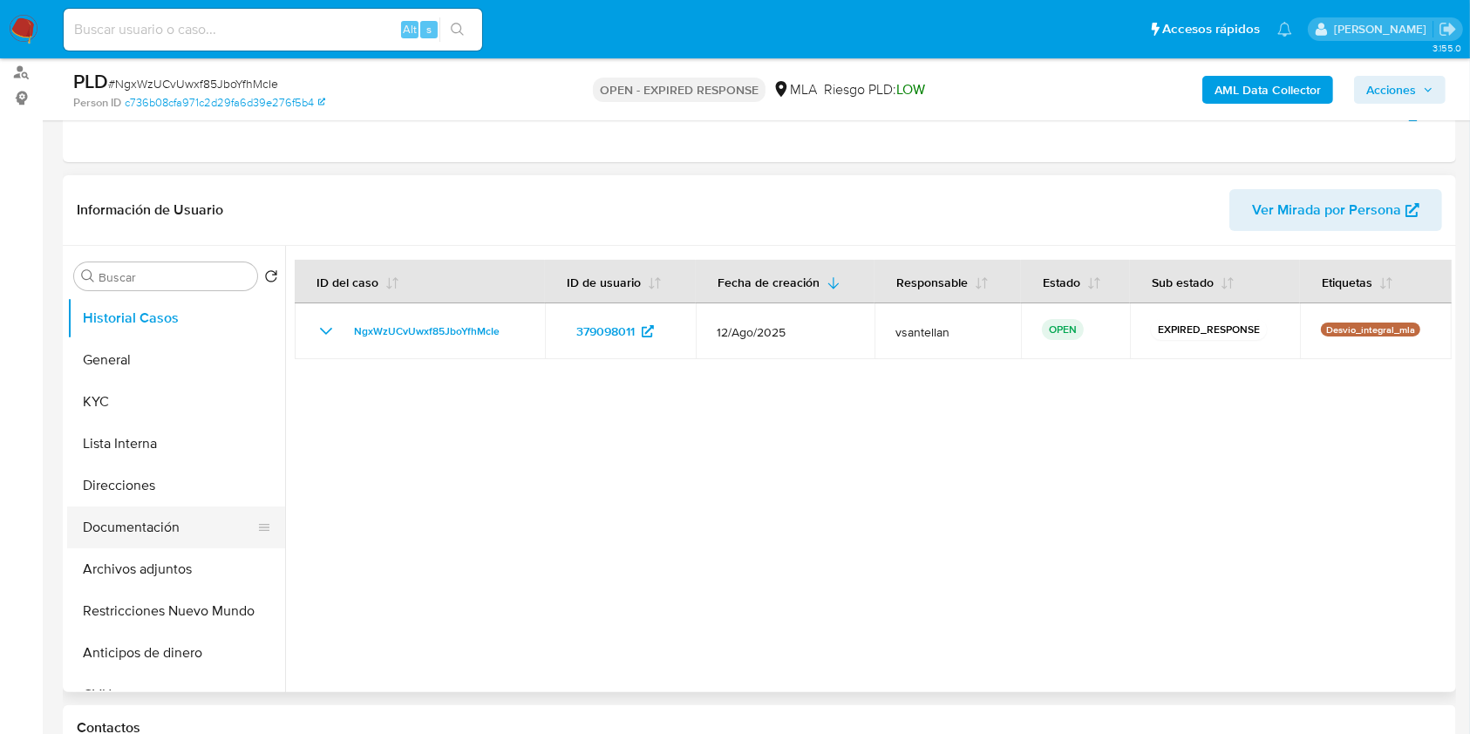
click at [167, 522] on button "Documentación" at bounding box center [169, 527] width 204 height 42
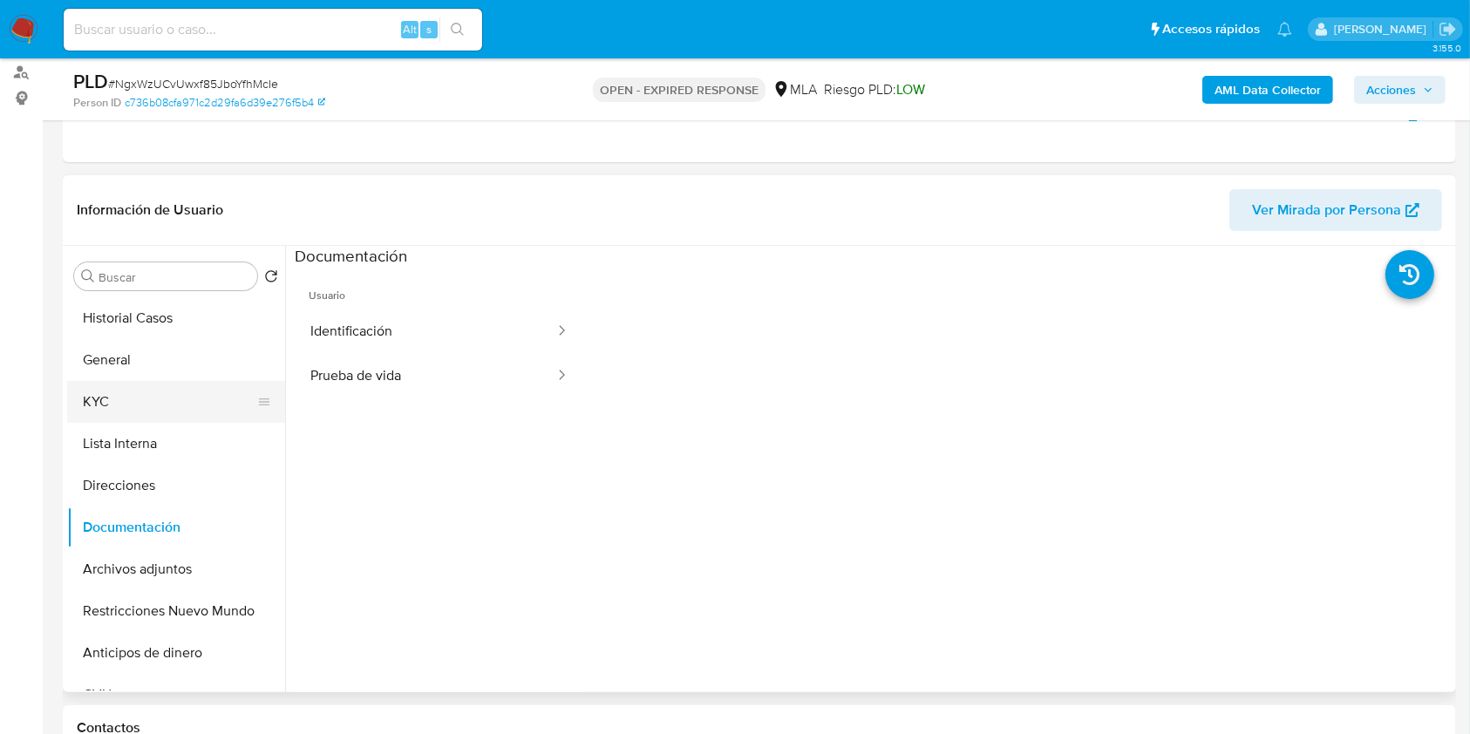
click at [142, 414] on button "KYC" at bounding box center [169, 402] width 204 height 42
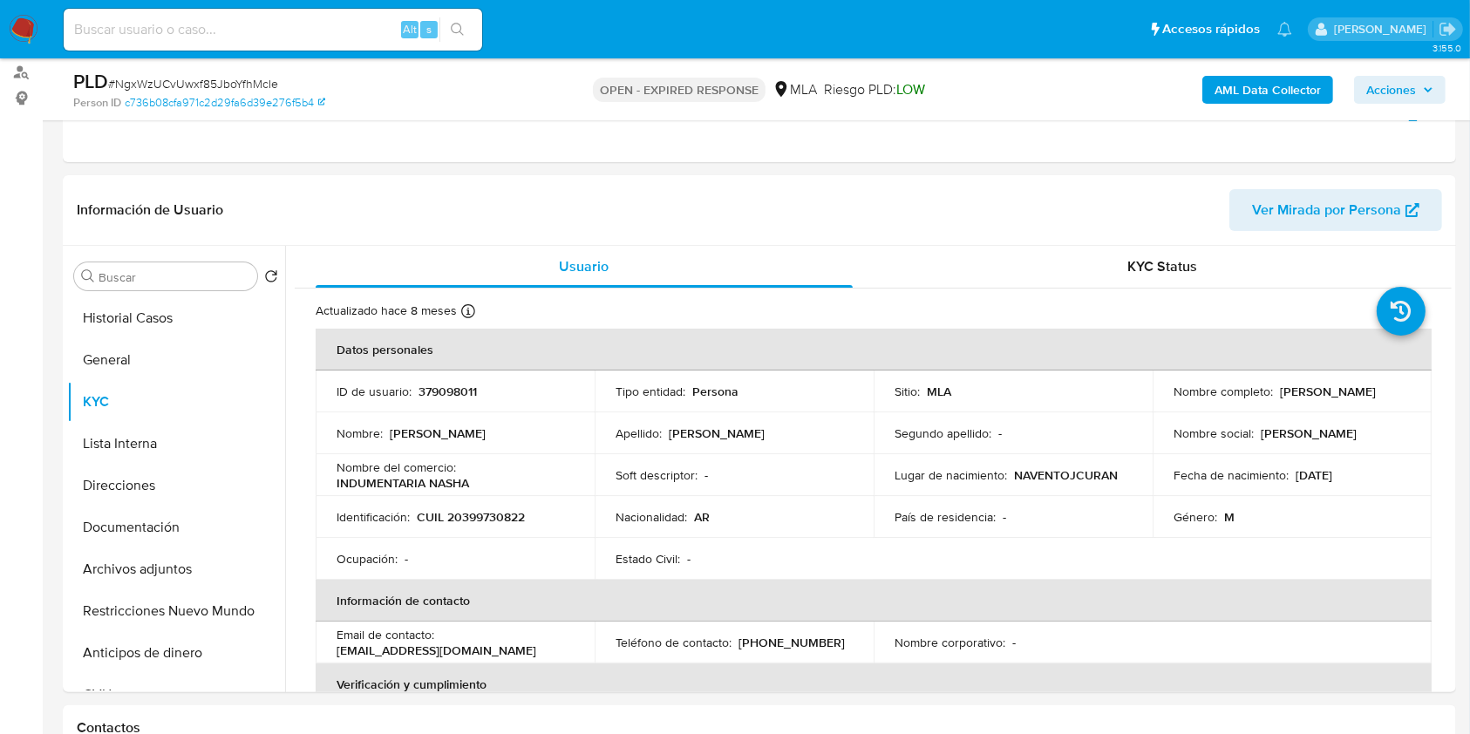
click at [1255, 94] on b "AML Data Collector" at bounding box center [1267, 90] width 106 height 28
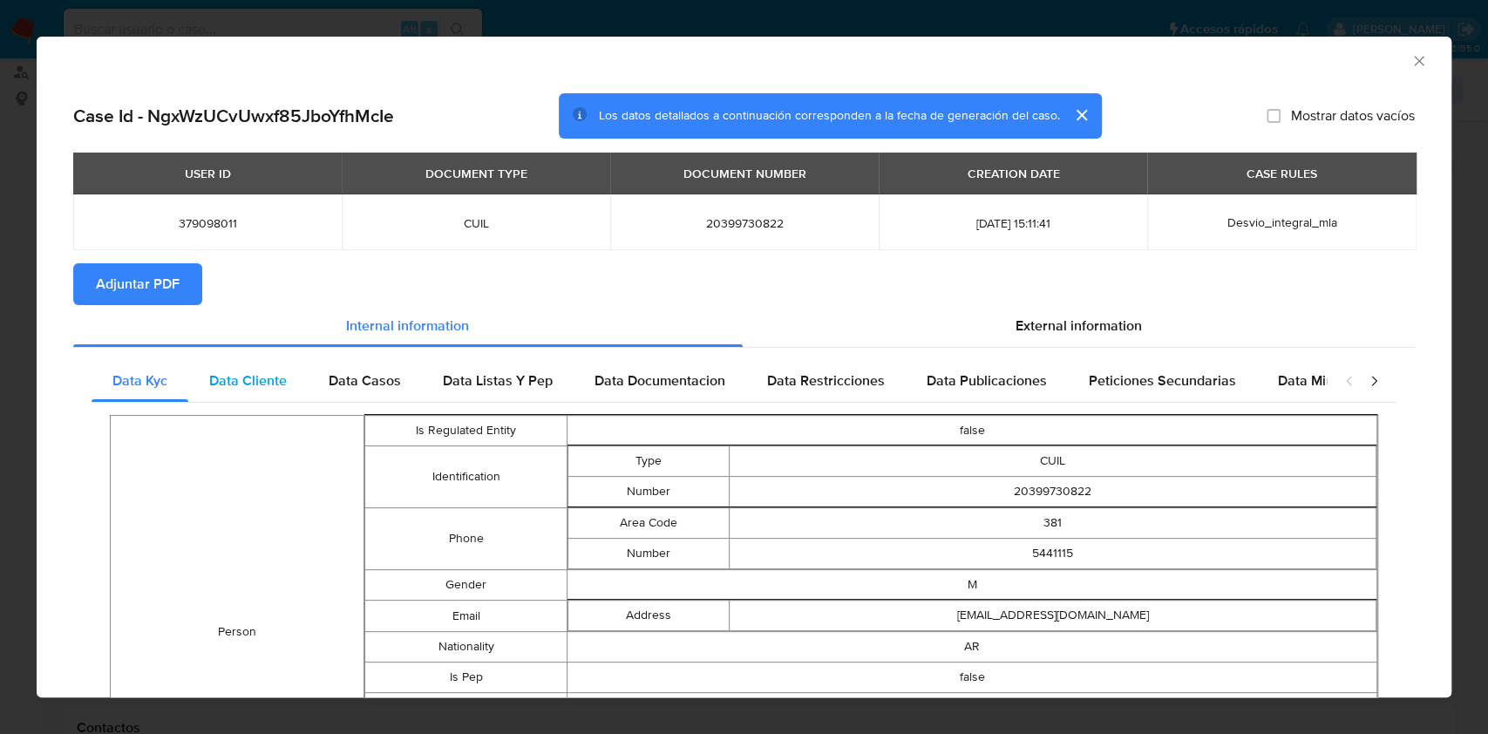
click at [253, 372] on span "Data Cliente" at bounding box center [248, 381] width 78 height 20
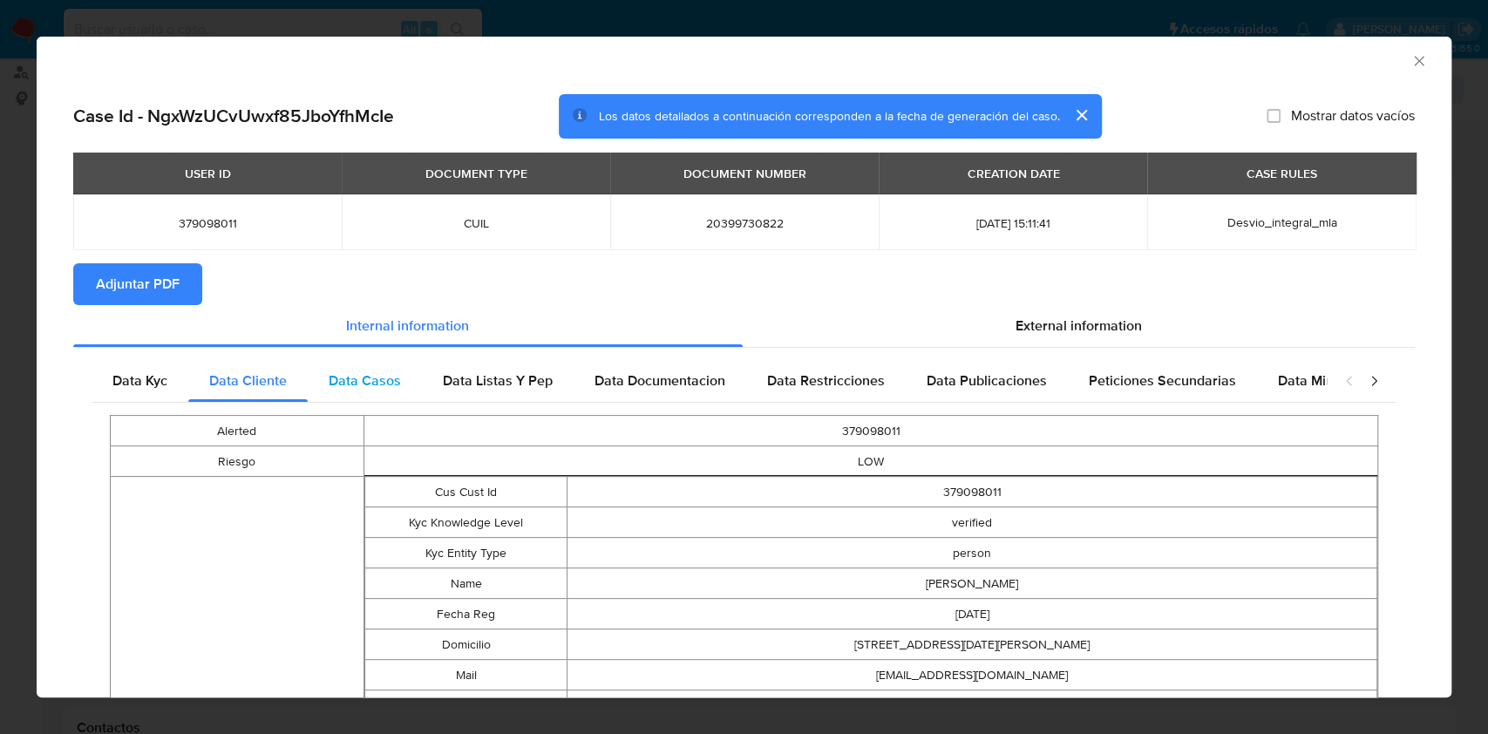
click at [356, 380] on span "Data Casos" at bounding box center [365, 381] width 72 height 20
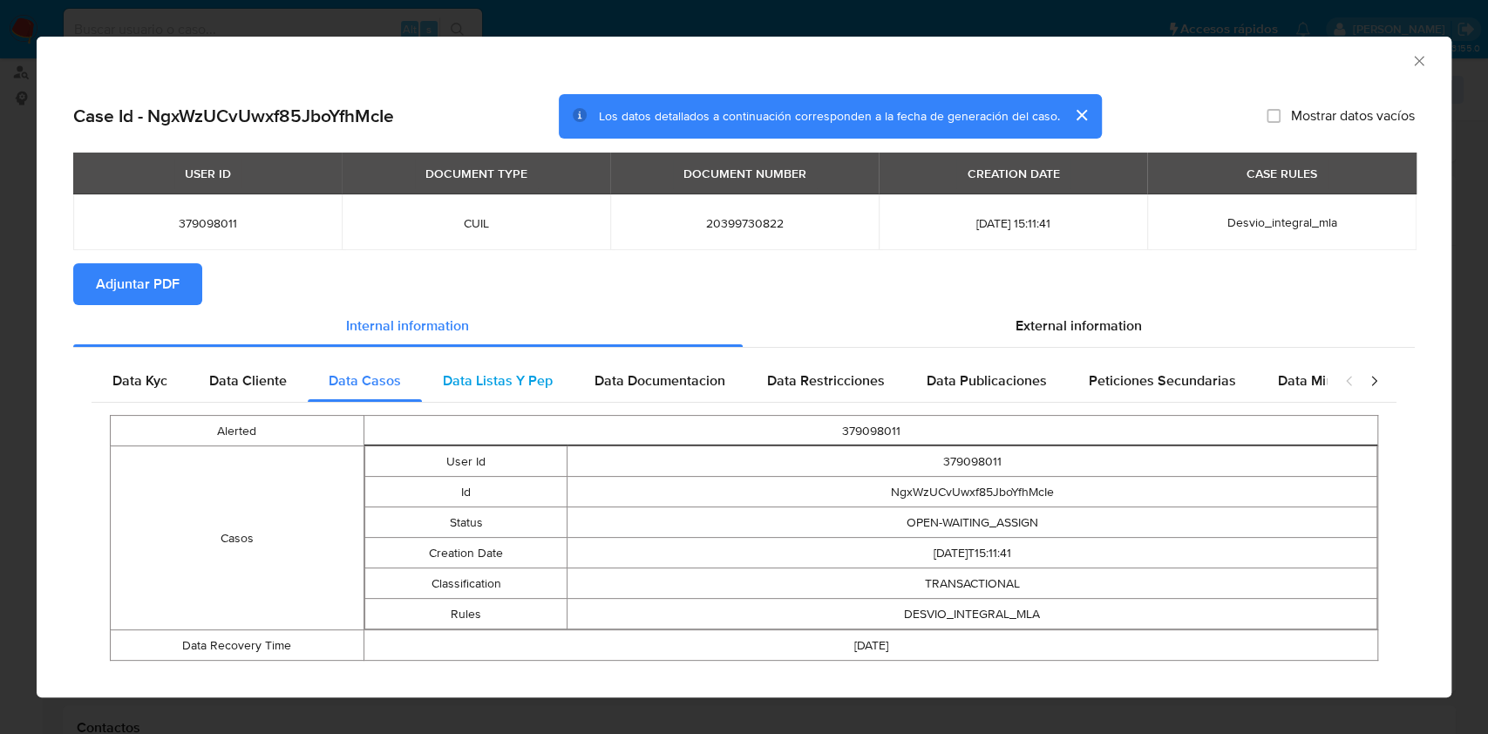
click at [521, 375] on span "Data Listas Y Pep" at bounding box center [498, 381] width 110 height 20
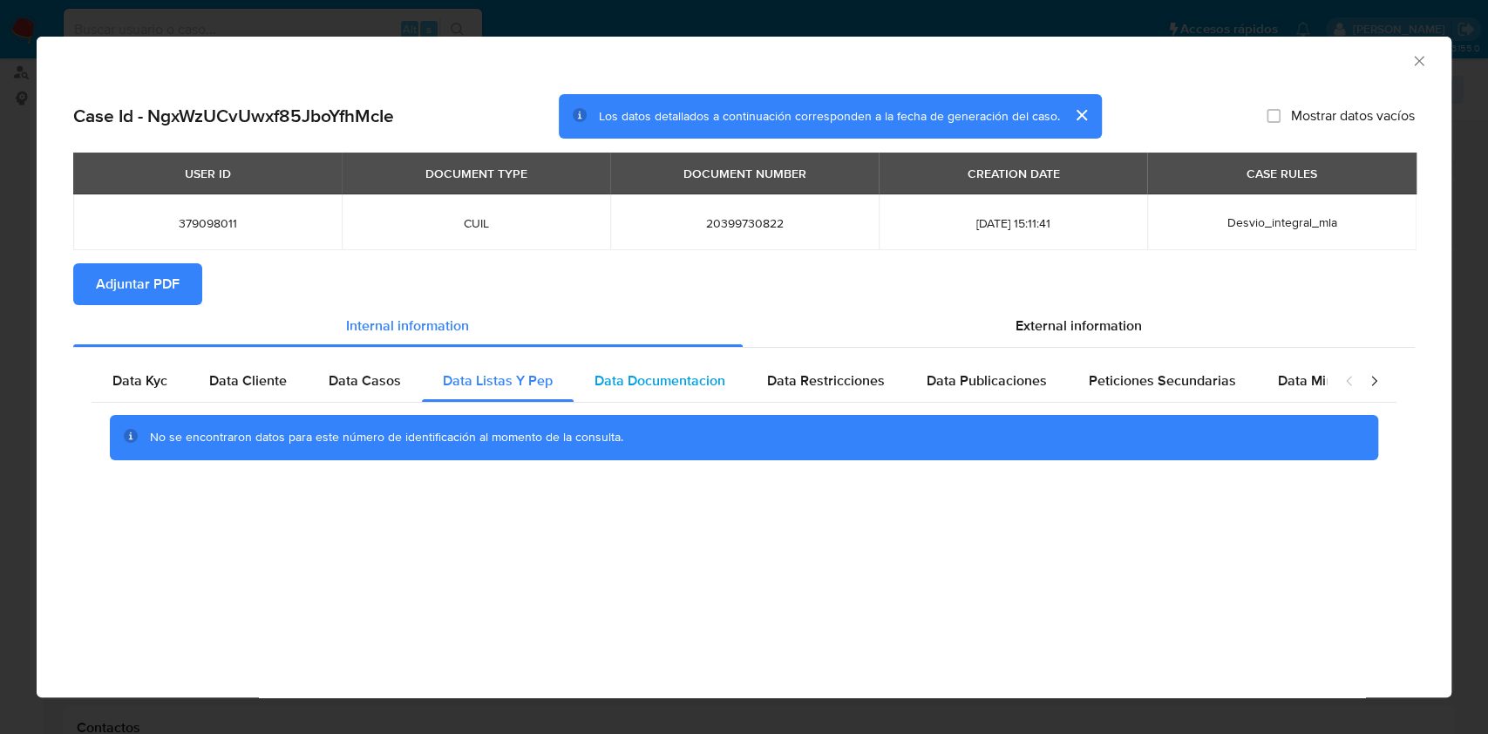
drag, startPoint x: 608, startPoint y: 378, endPoint x: 901, endPoint y: 398, distance: 293.6
click at [608, 378] on span "Data Documentacion" at bounding box center [660, 381] width 131 height 20
drag, startPoint x: 872, startPoint y: 377, endPoint x: 955, endPoint y: 375, distance: 83.7
click at [872, 378] on span "Data Restricciones" at bounding box center [826, 381] width 118 height 20
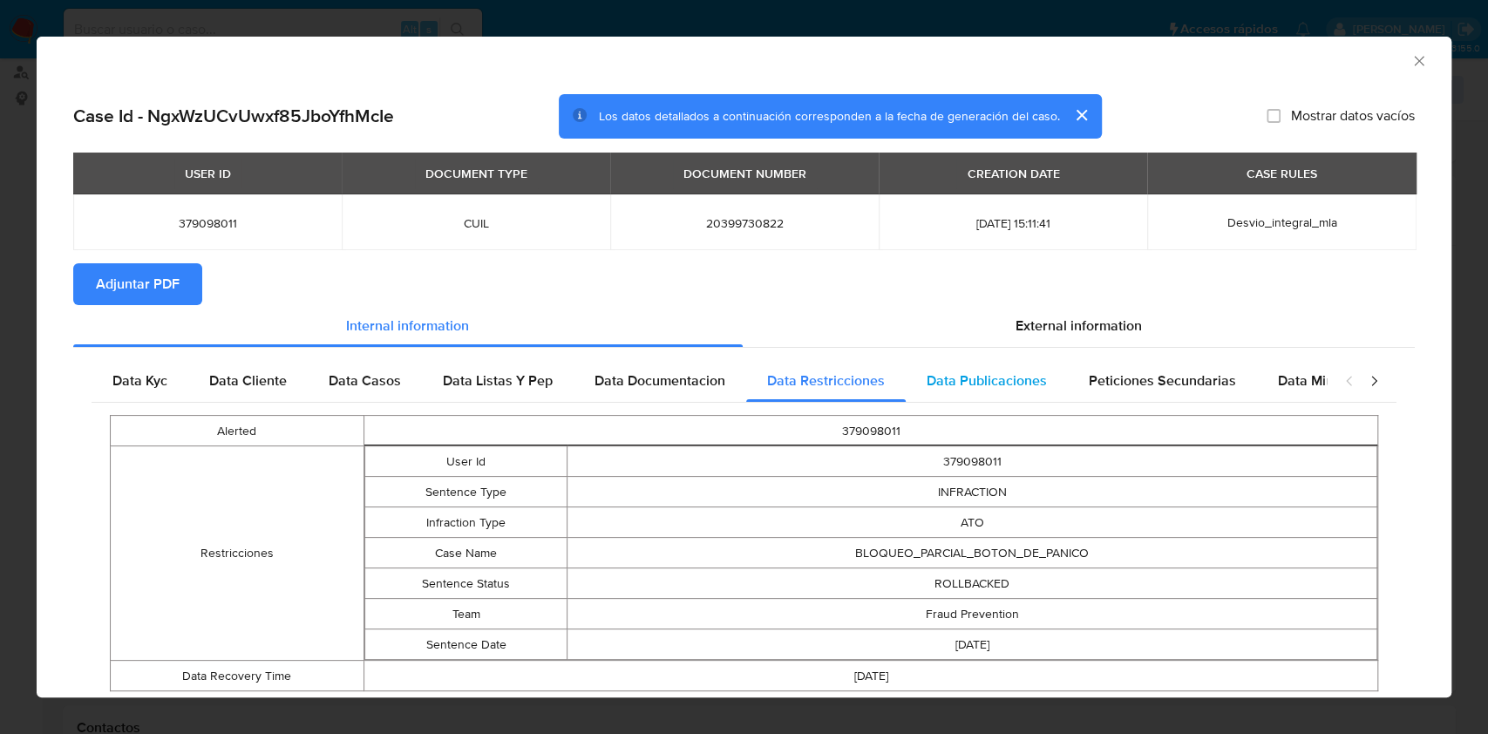
click at [955, 375] on span "Data Publicaciones" at bounding box center [987, 381] width 120 height 20
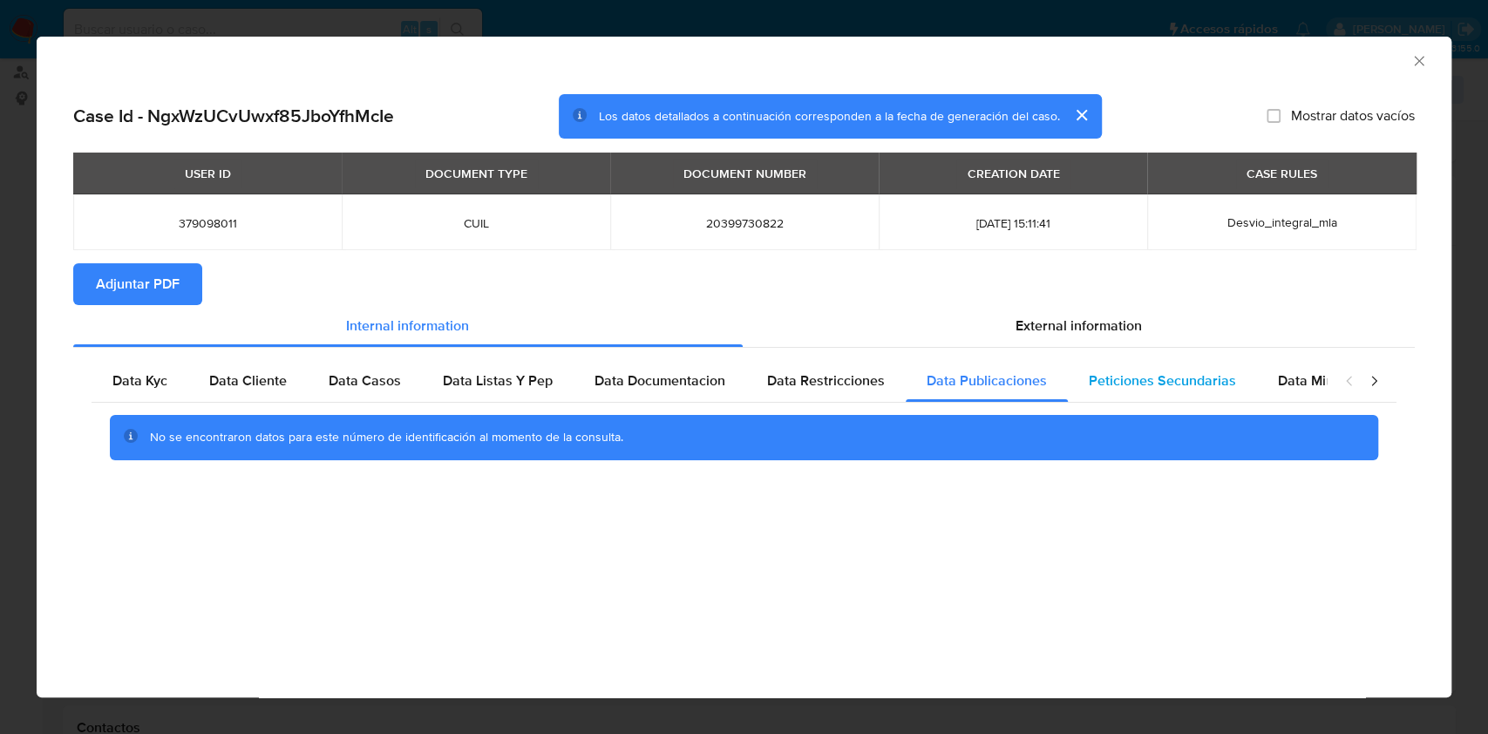
drag, startPoint x: 1134, startPoint y: 386, endPoint x: 1152, endPoint y: 383, distance: 17.8
click at [1135, 386] on span "Peticiones Secundarias" at bounding box center [1162, 381] width 147 height 20
click at [1297, 389] on span "Data Minoridad" at bounding box center [1326, 381] width 96 height 20
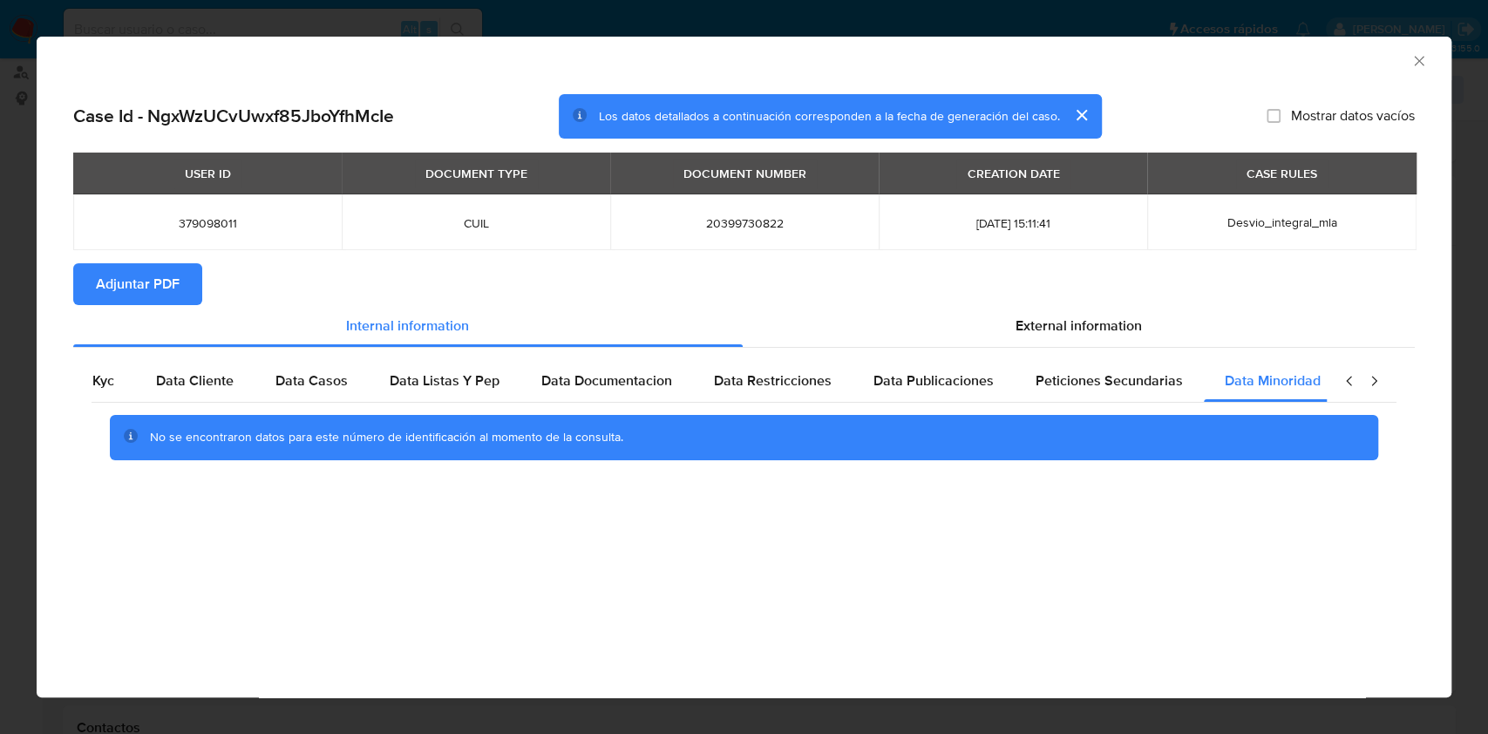
scroll to position [0, 58]
click at [1028, 325] on span "External information" at bounding box center [1079, 326] width 126 height 20
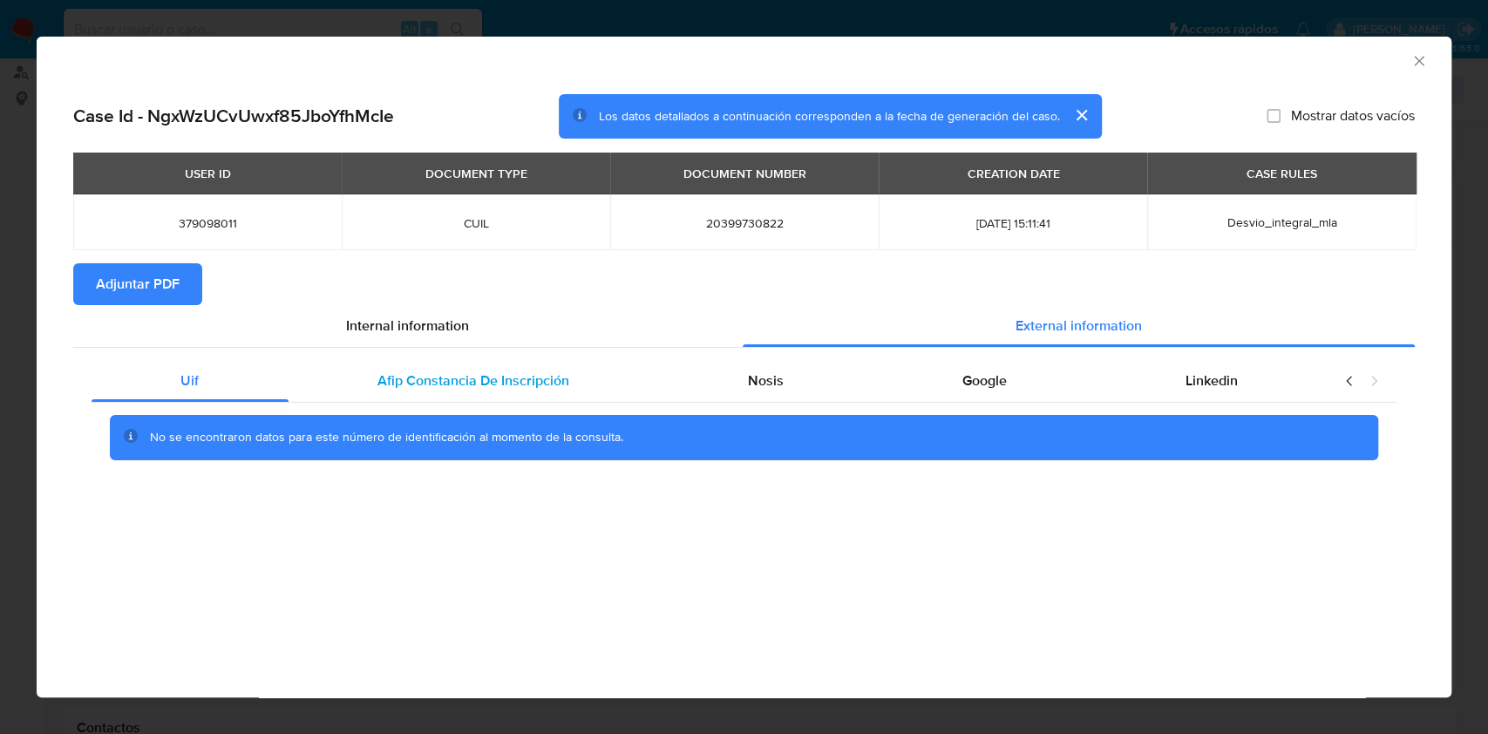
click at [533, 371] on span "Afip Constancia De Inscripción" at bounding box center [473, 381] width 192 height 20
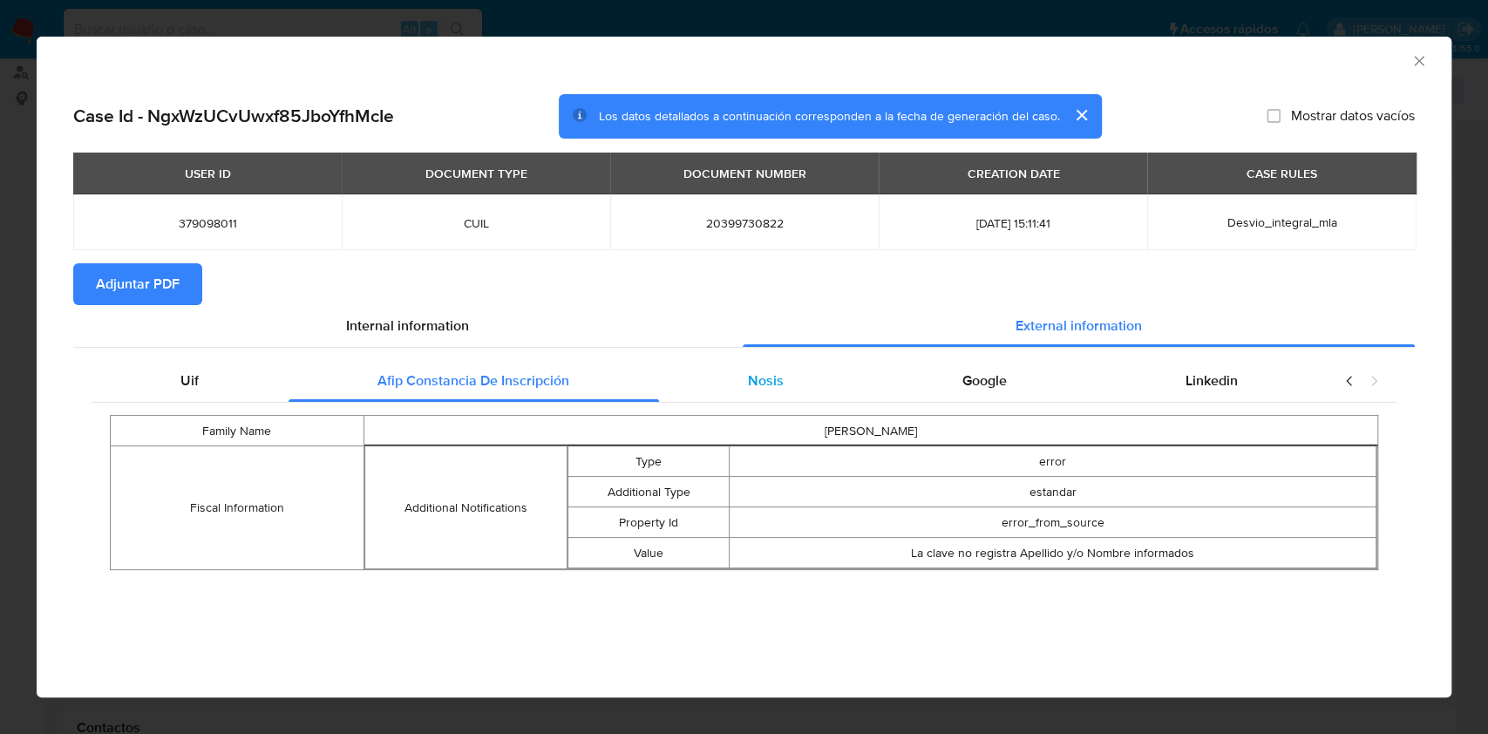
click at [721, 377] on div "Nosis" at bounding box center [766, 381] width 214 height 42
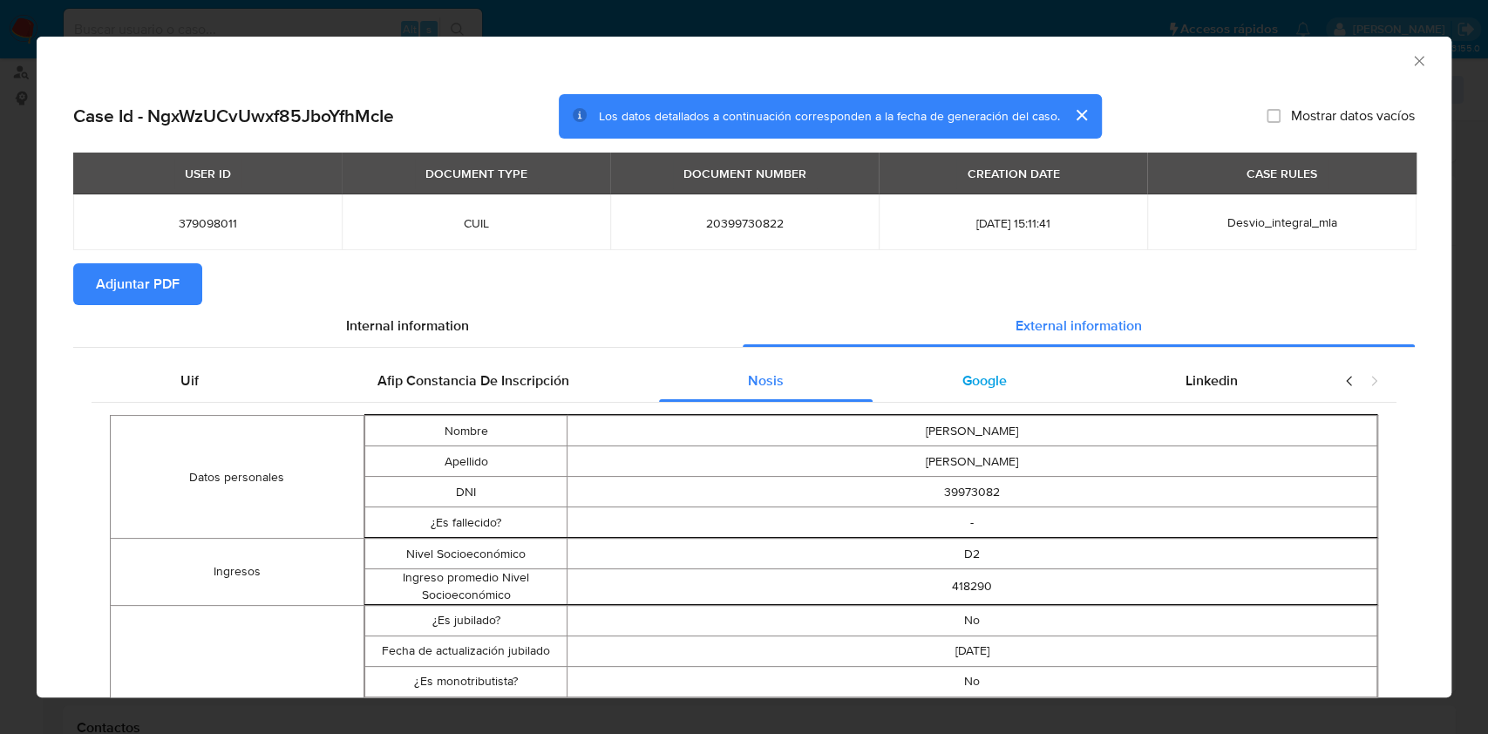
click at [988, 366] on div "Google" at bounding box center [984, 381] width 223 height 42
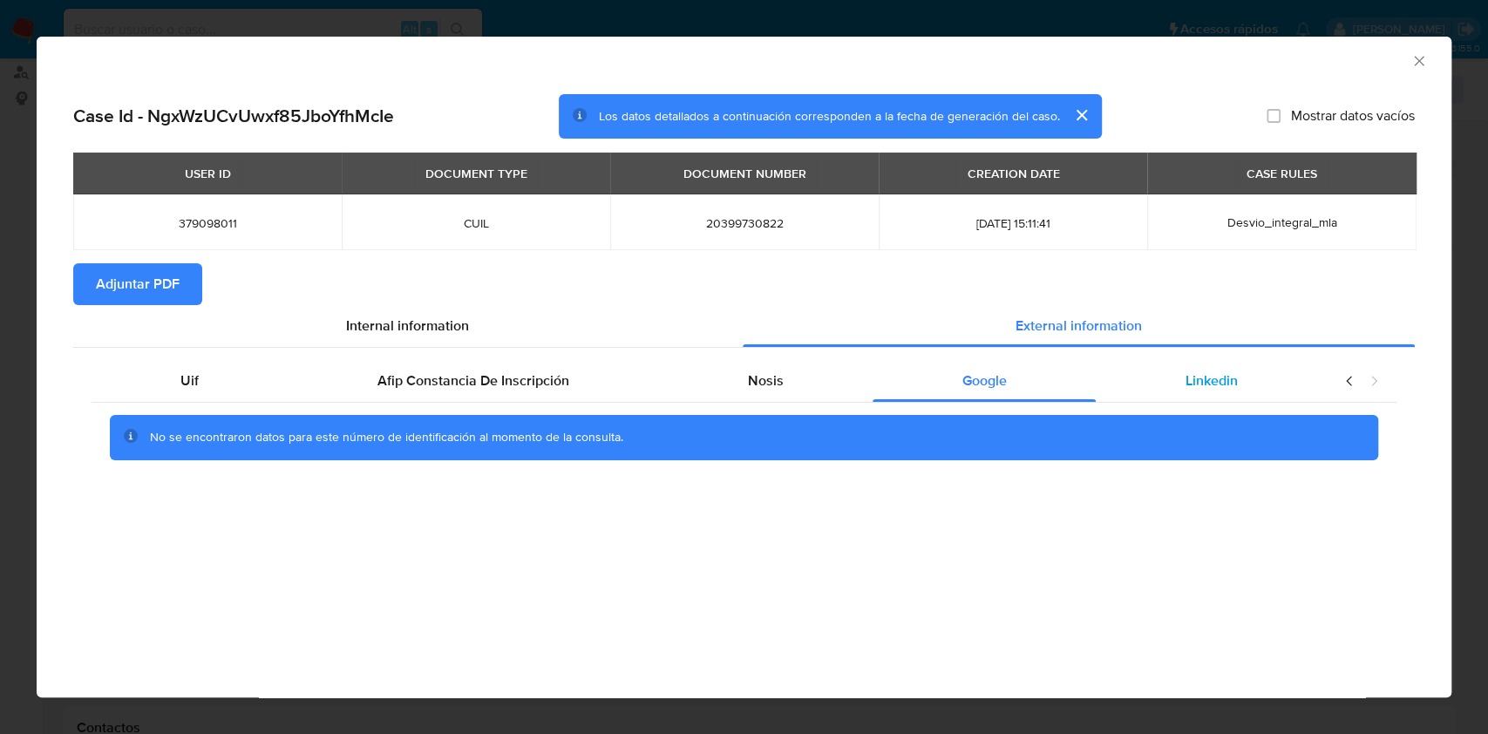
click at [1233, 385] on span "Linkedin" at bounding box center [1212, 381] width 52 height 20
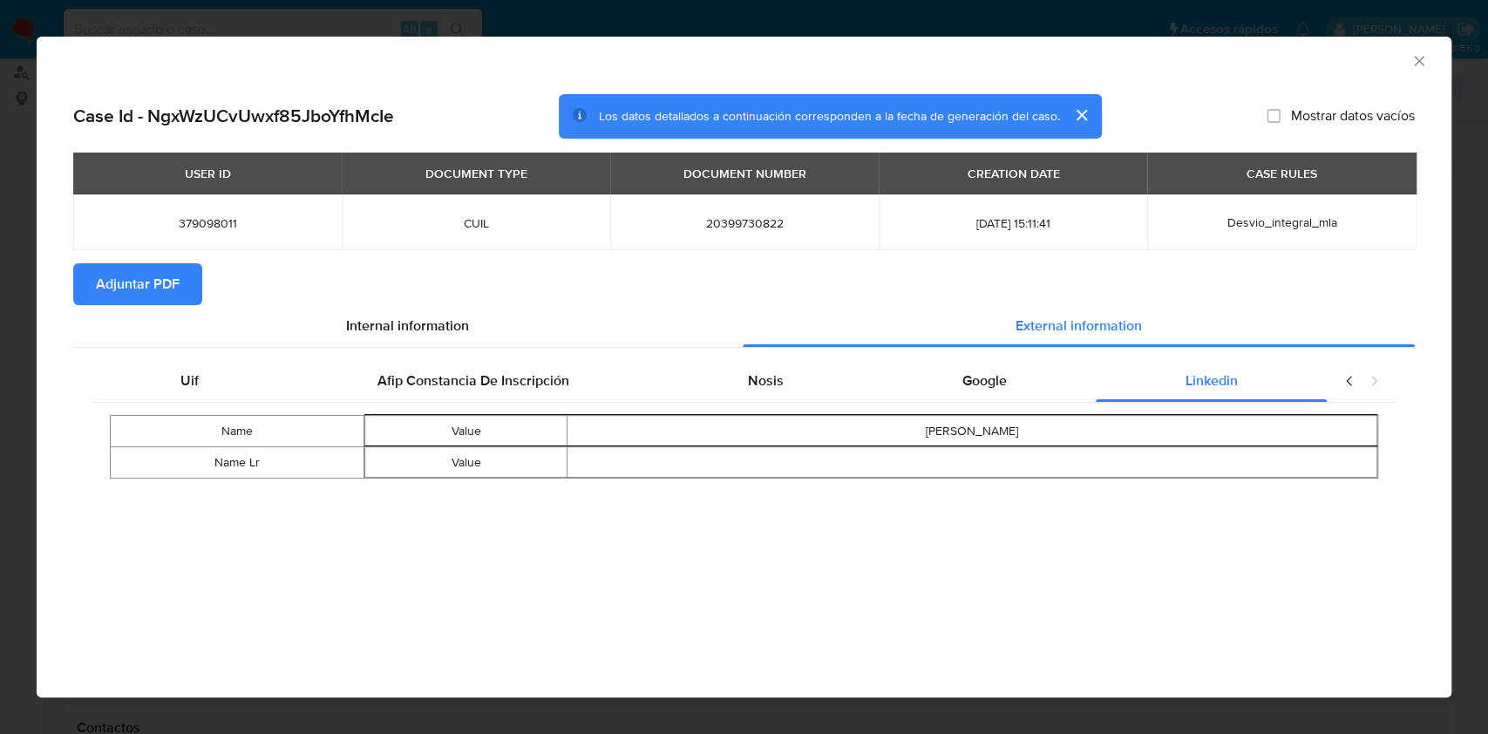
click at [174, 284] on span "Adjuntar PDF" at bounding box center [138, 284] width 84 height 38
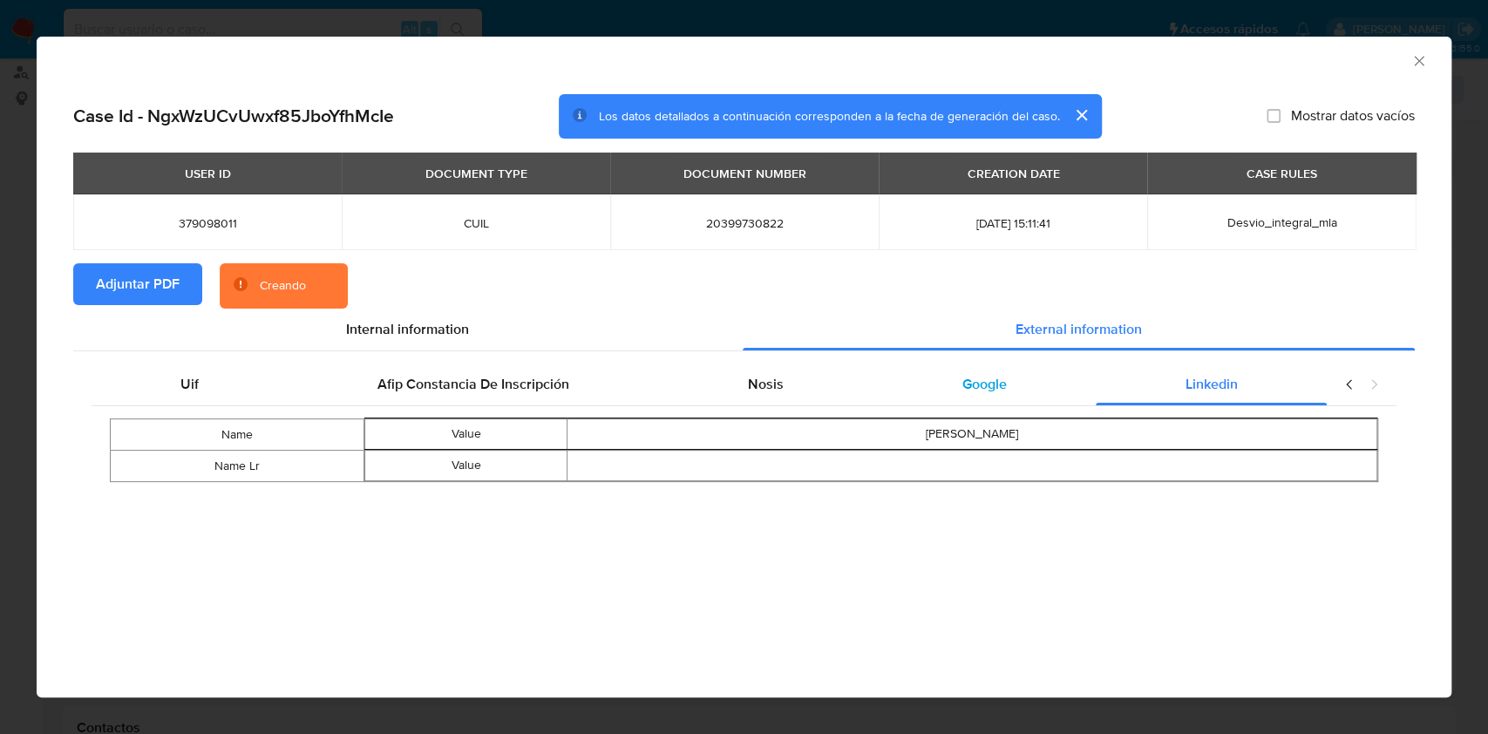
click at [948, 395] on div "Google" at bounding box center [984, 385] width 223 height 42
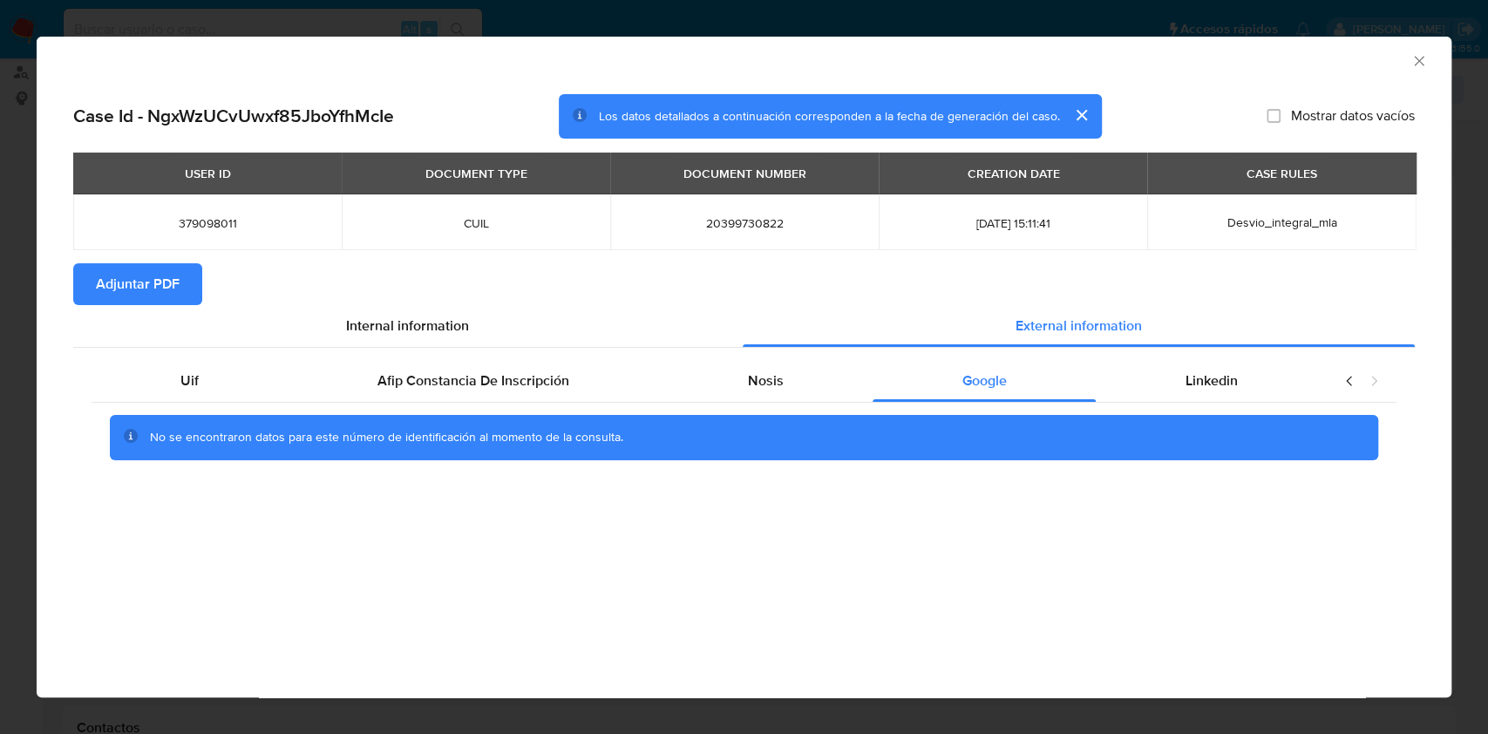
click at [1411, 62] on icon "Cerrar ventana" at bounding box center [1419, 60] width 17 height 17
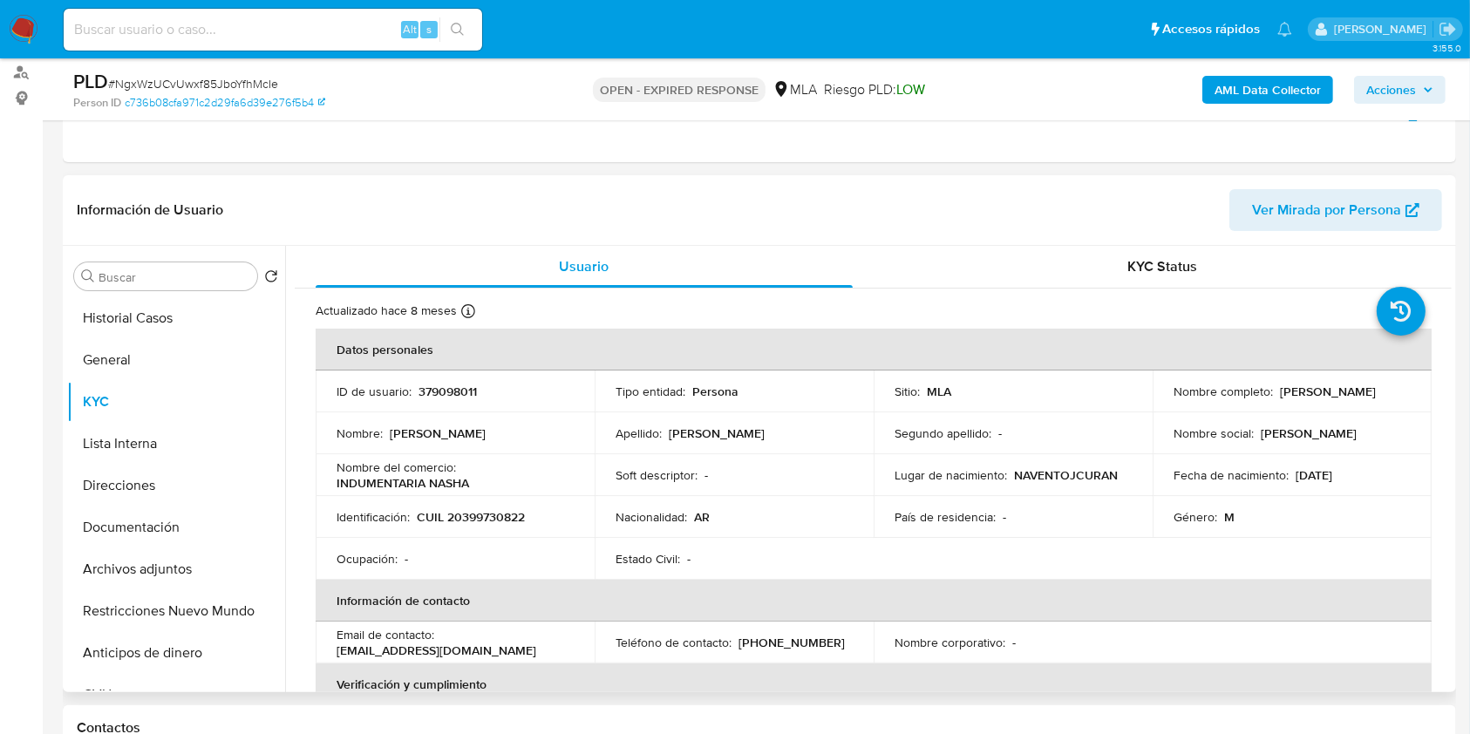
click at [490, 520] on p "CUIL 20399730822" at bounding box center [471, 517] width 108 height 16
copy p "20399730822"
click at [809, 643] on div "Teléfono de contacto : (381) 5441115" at bounding box center [733, 643] width 237 height 16
click at [788, 638] on p "[PHONE_NUMBER]" at bounding box center [791, 643] width 106 height 16
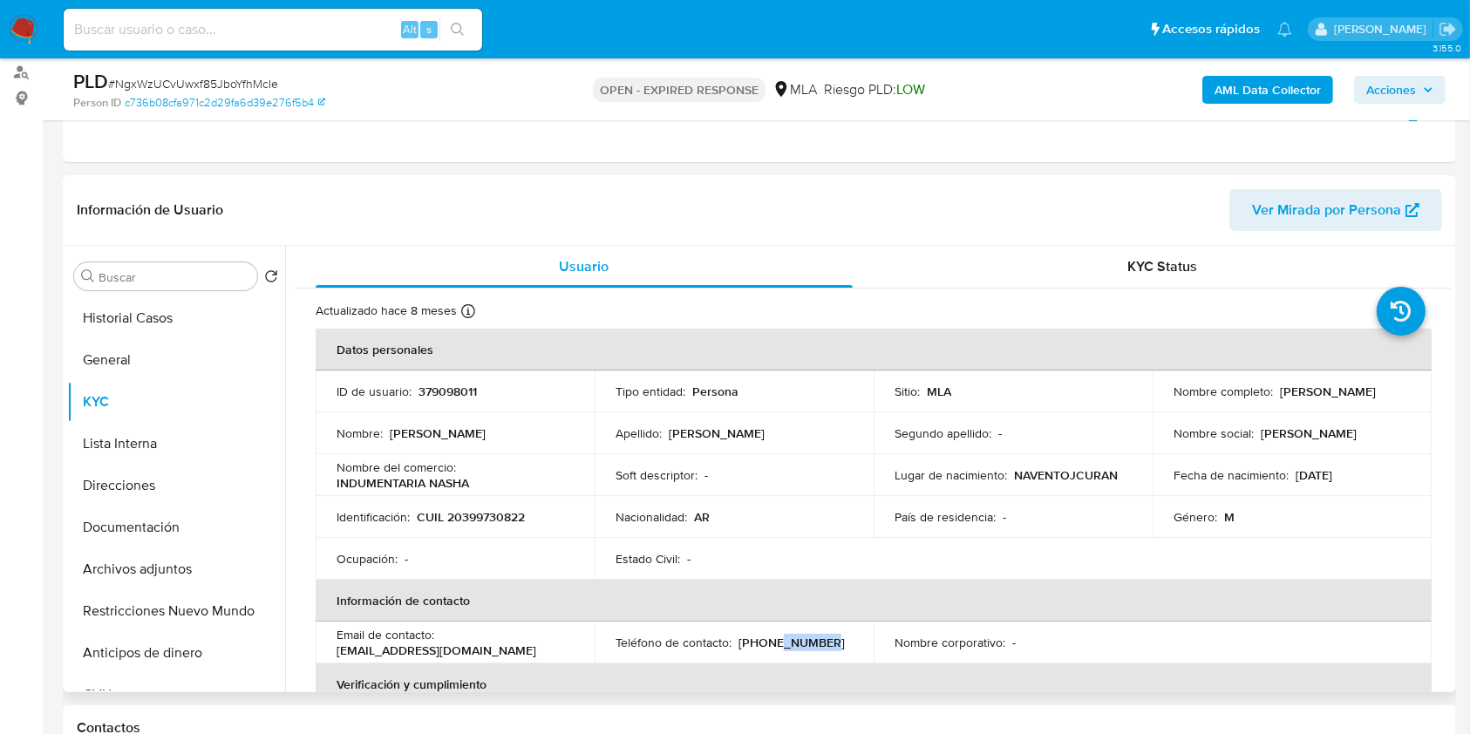
click at [788, 638] on p "[PHONE_NUMBER]" at bounding box center [791, 643] width 106 height 16
copy p "5441115"
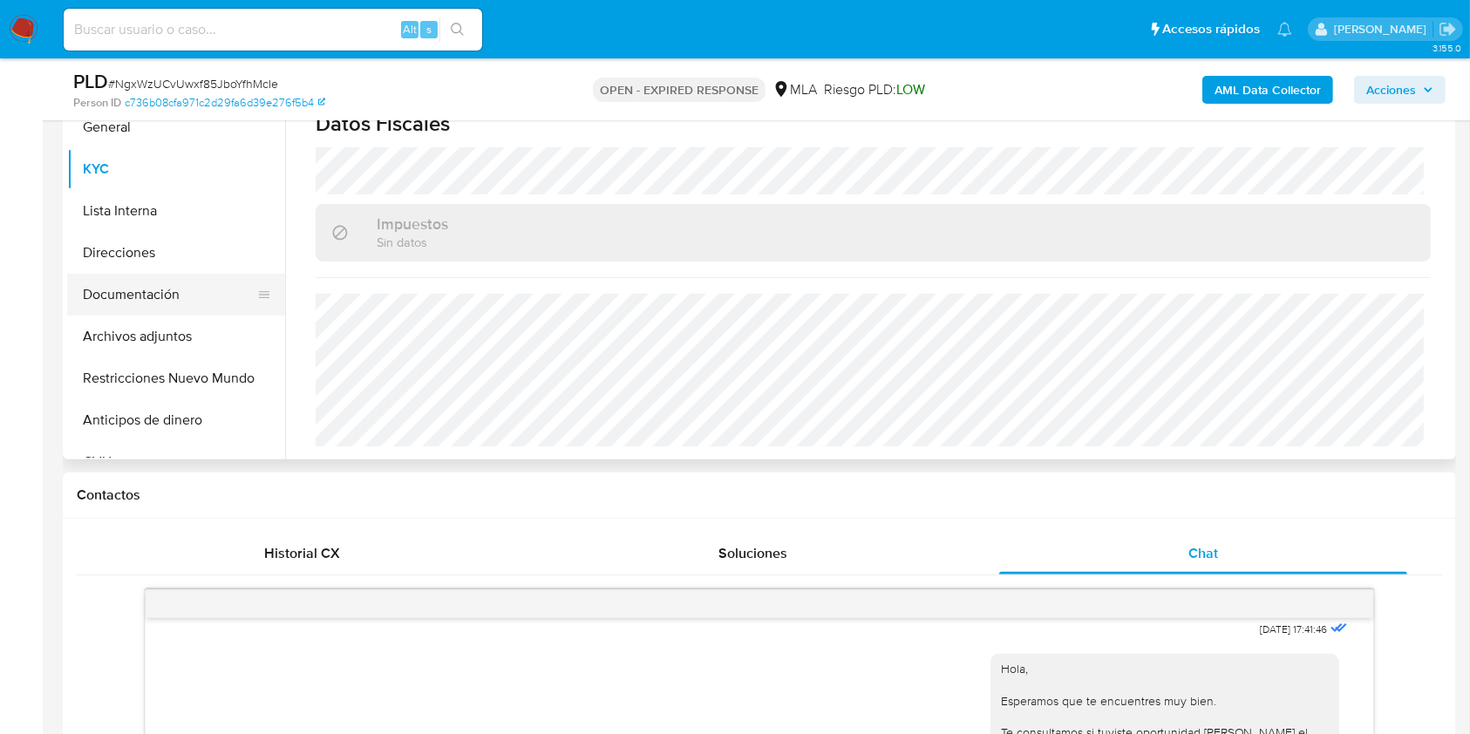
scroll to position [901, 0]
click at [158, 263] on button "Direcciones" at bounding box center [169, 253] width 204 height 42
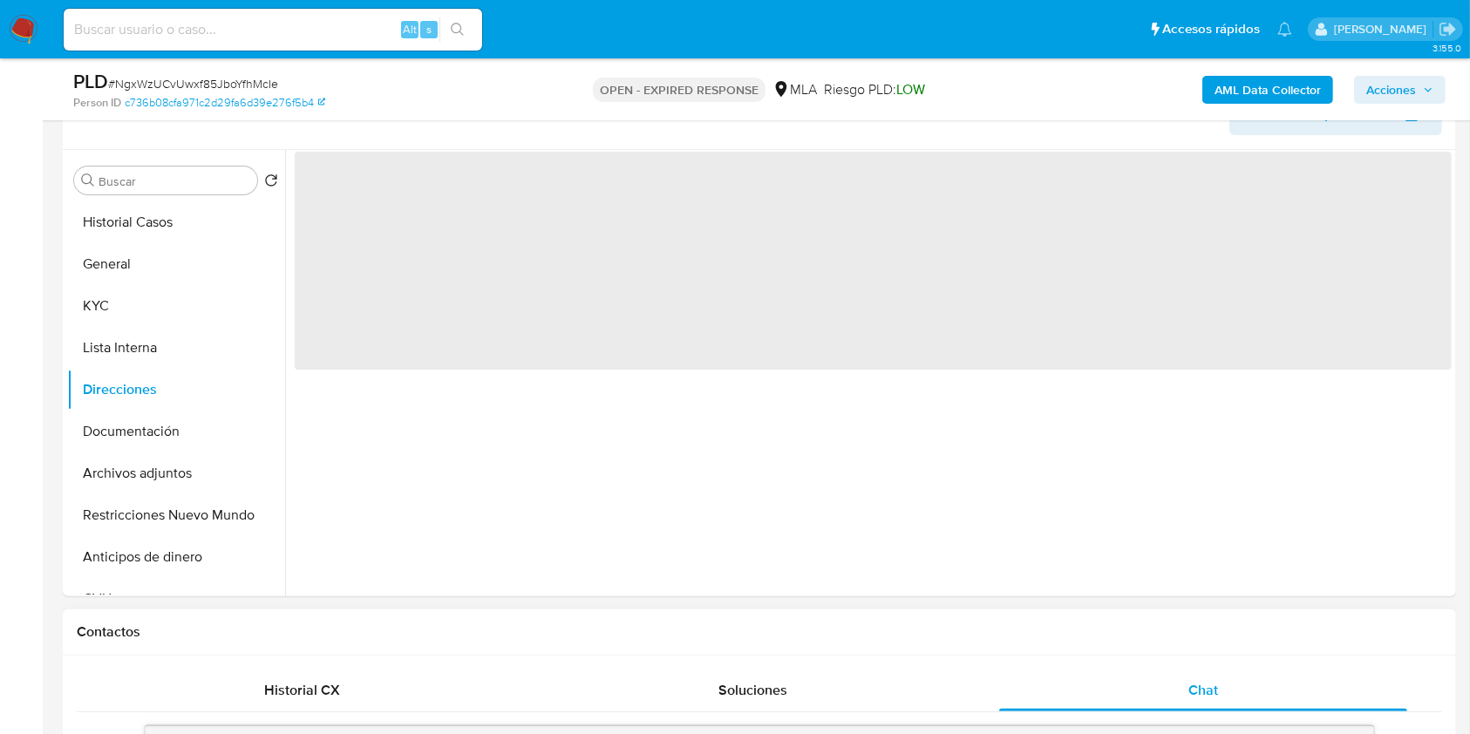
scroll to position [207, 0]
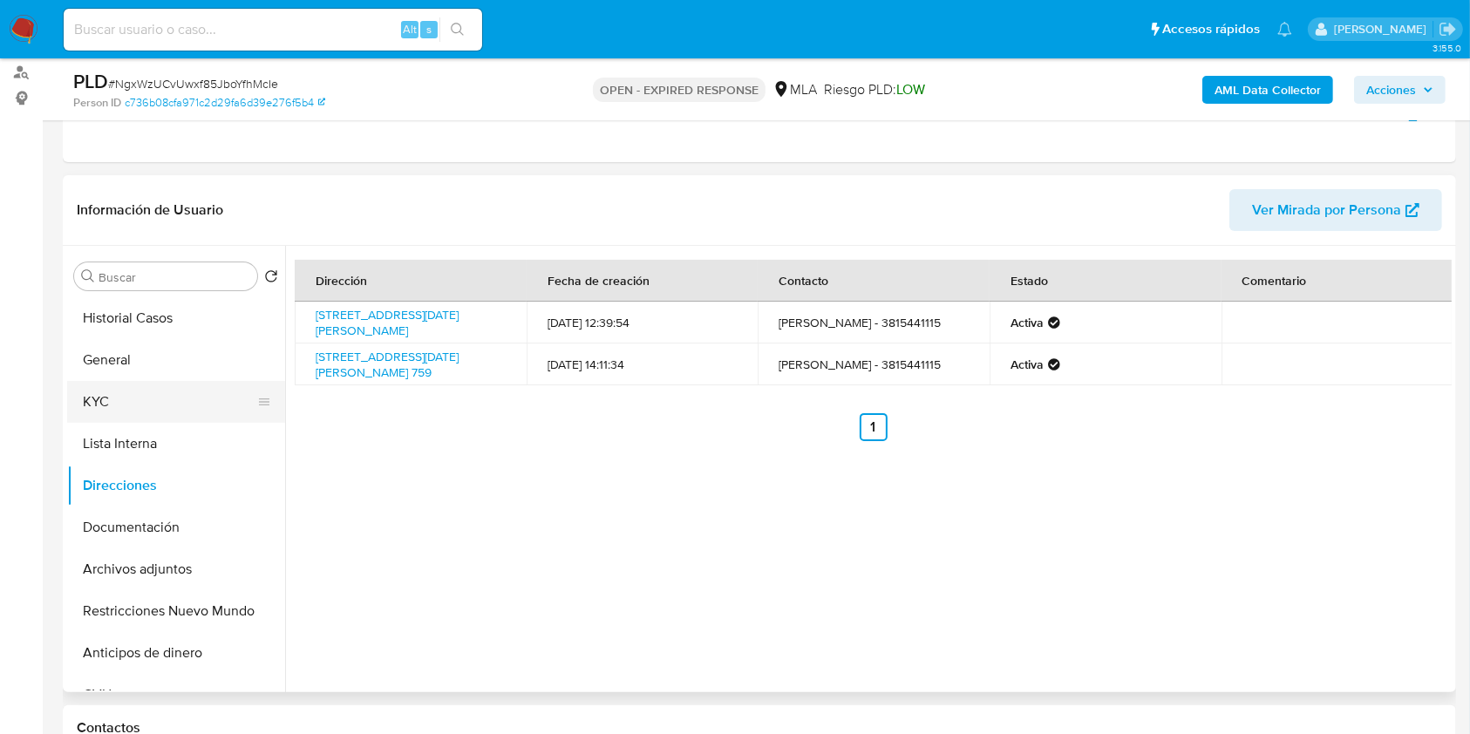
click at [167, 402] on button "KYC" at bounding box center [169, 402] width 204 height 42
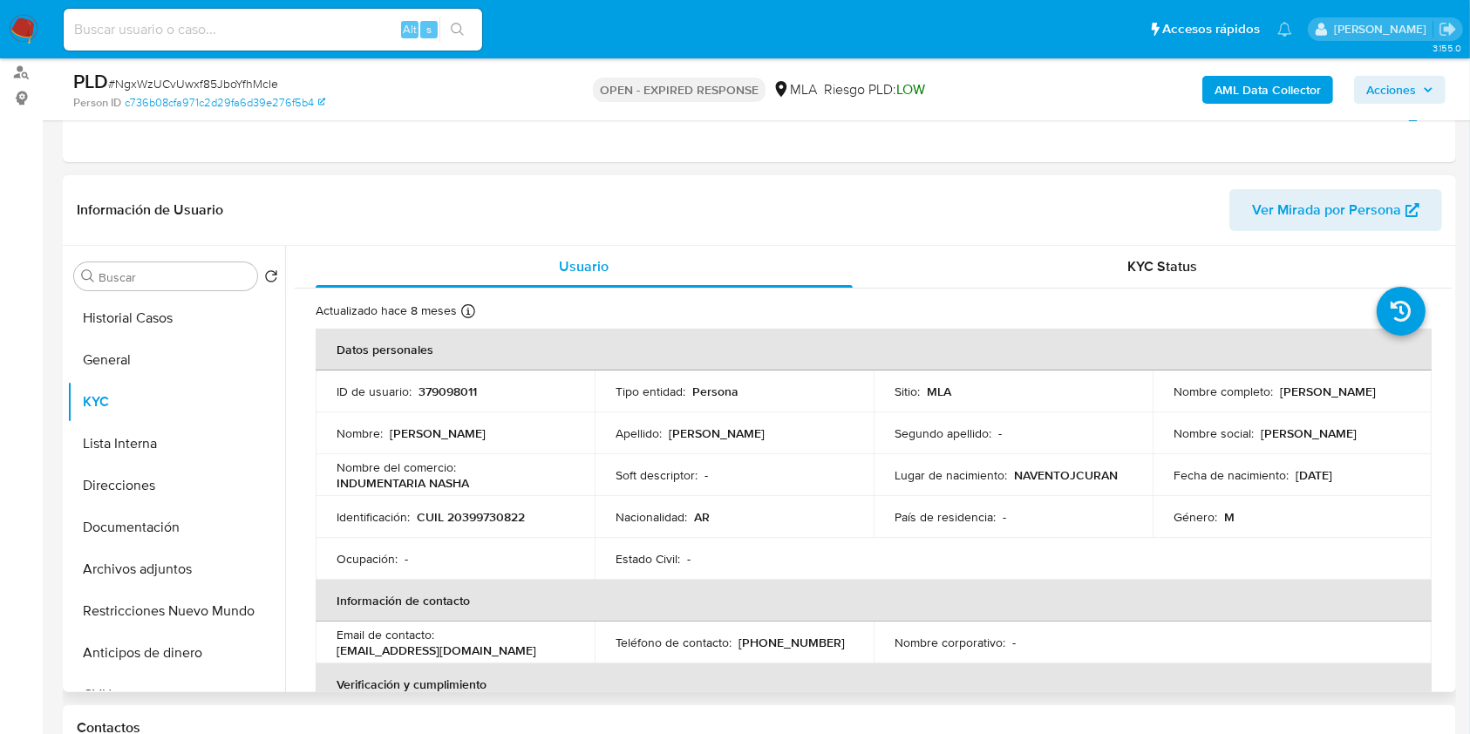
click at [792, 643] on p "[PHONE_NUMBER]" at bounding box center [791, 643] width 106 height 16
copy p "5441115"
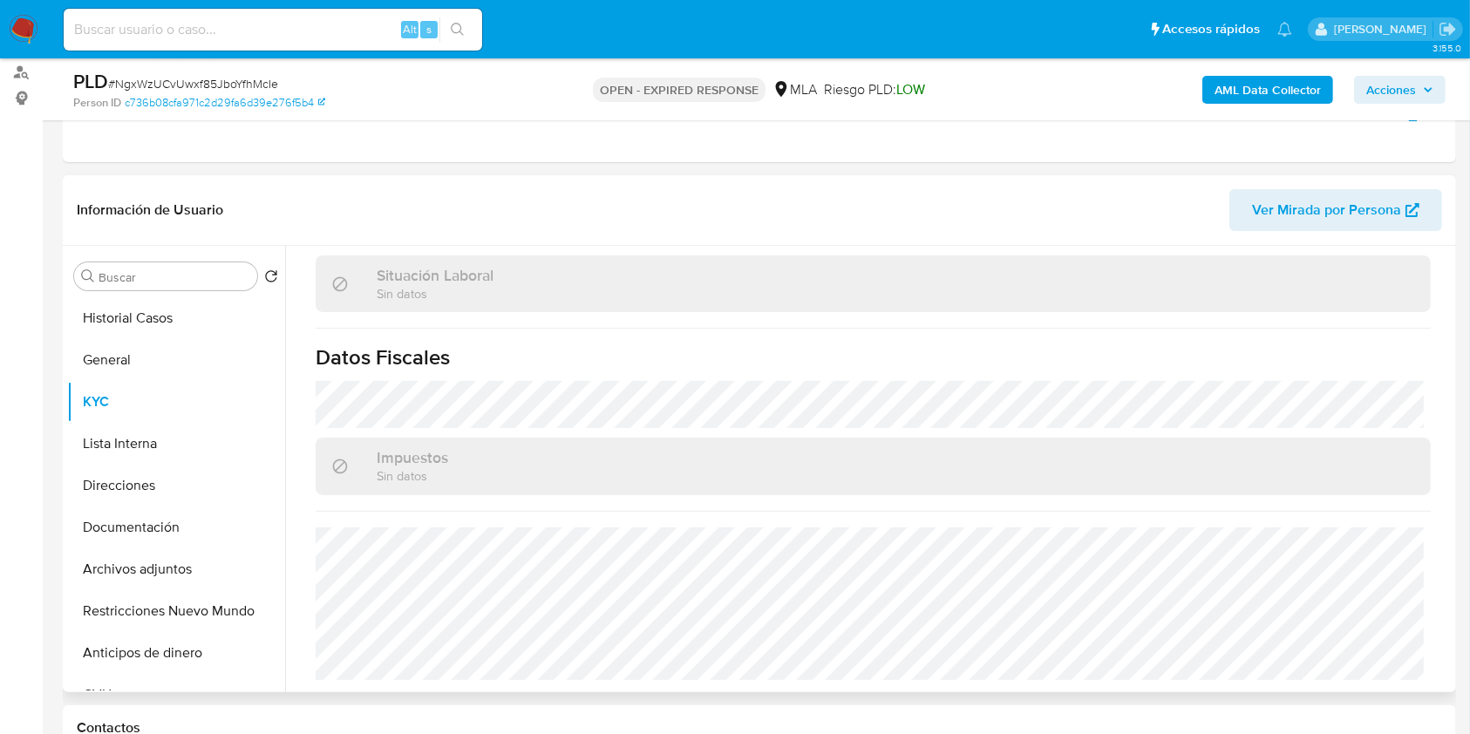
scroll to position [901, 0]
click at [235, 472] on button "Direcciones" at bounding box center [169, 486] width 204 height 42
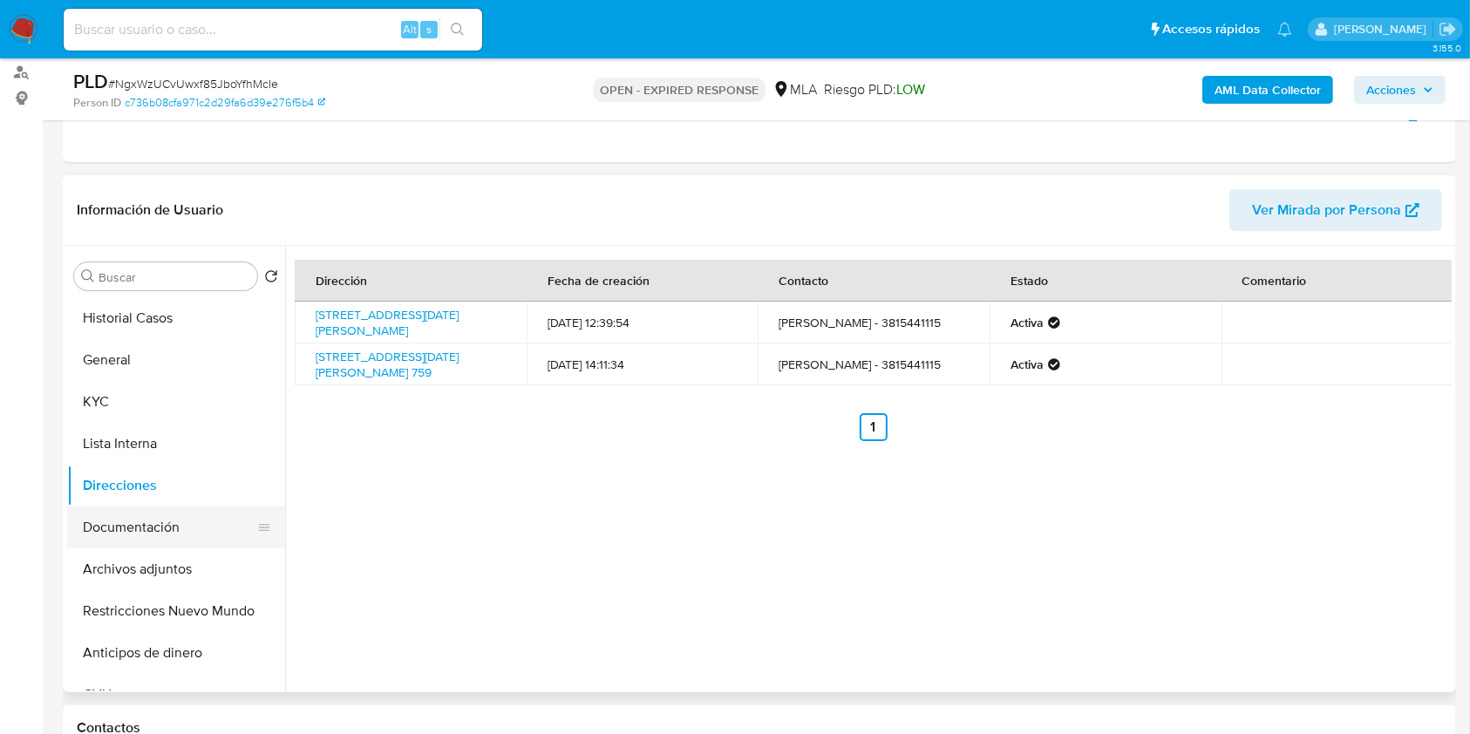
click at [167, 527] on button "Documentación" at bounding box center [169, 527] width 204 height 42
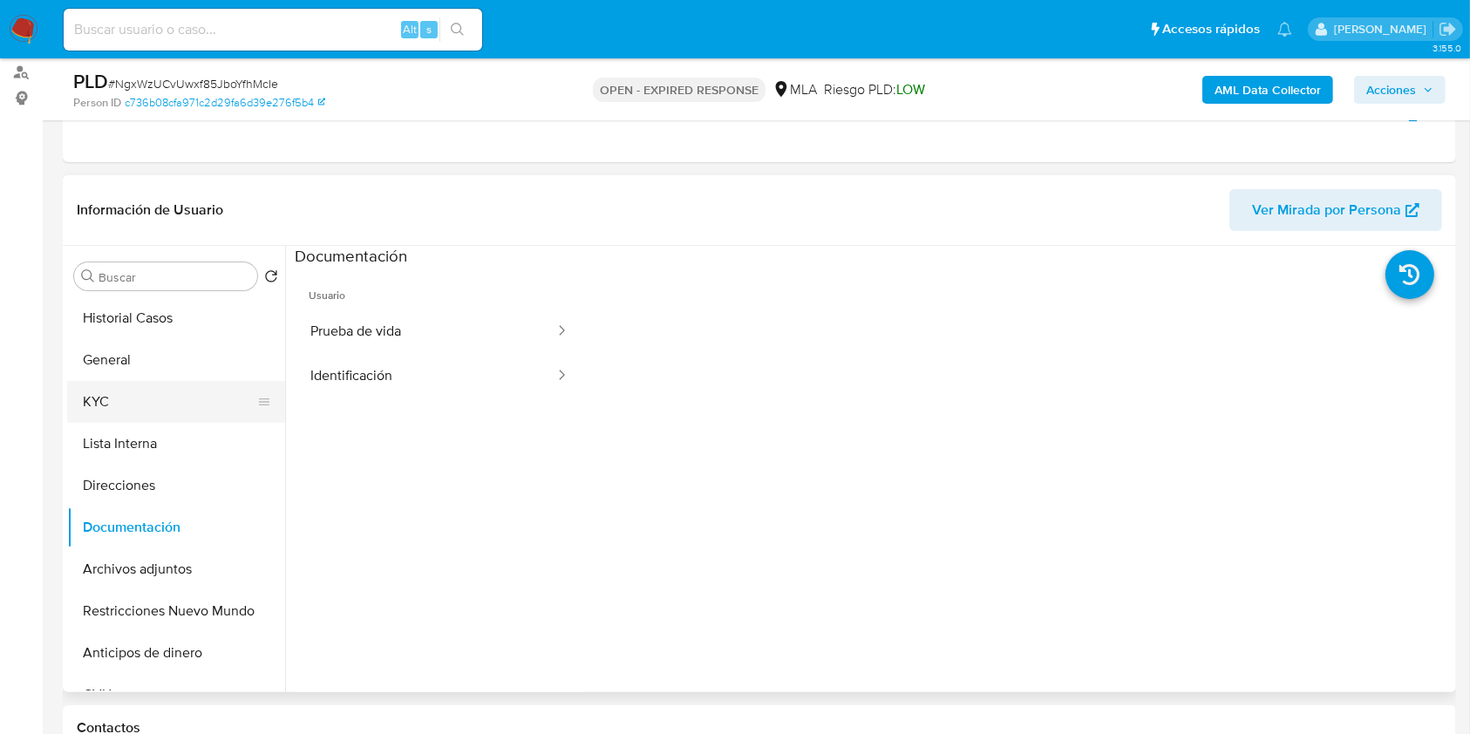
click at [157, 404] on button "KYC" at bounding box center [169, 402] width 204 height 42
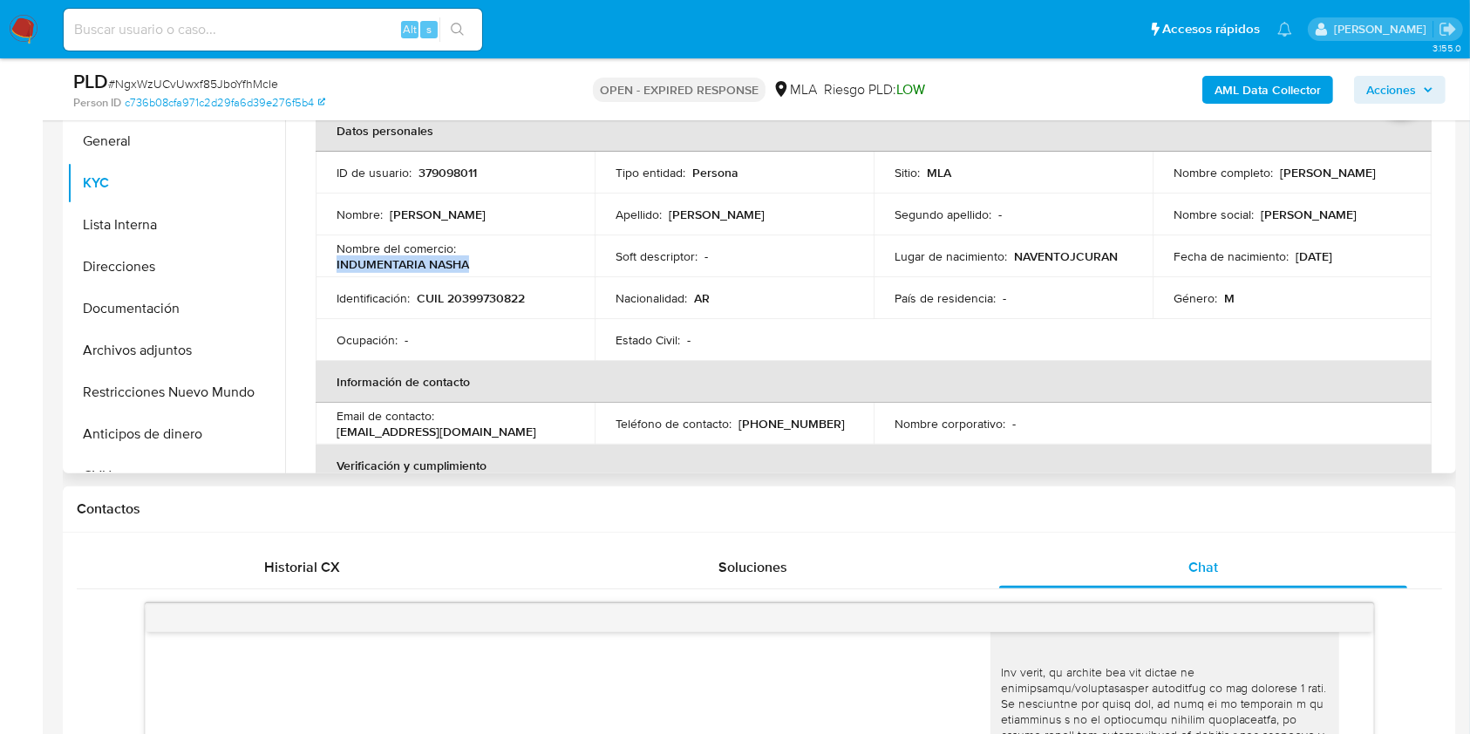
drag, startPoint x: 467, startPoint y: 269, endPoint x: 335, endPoint y: 269, distance: 132.5
click at [335, 269] on td "Nombre del comercio : INDUMENTARIA NASHA" at bounding box center [455, 256] width 279 height 42
copy p "INDUMENTARIA NASHA"
click at [1229, 86] on b "AML Data Collector" at bounding box center [1267, 90] width 106 height 28
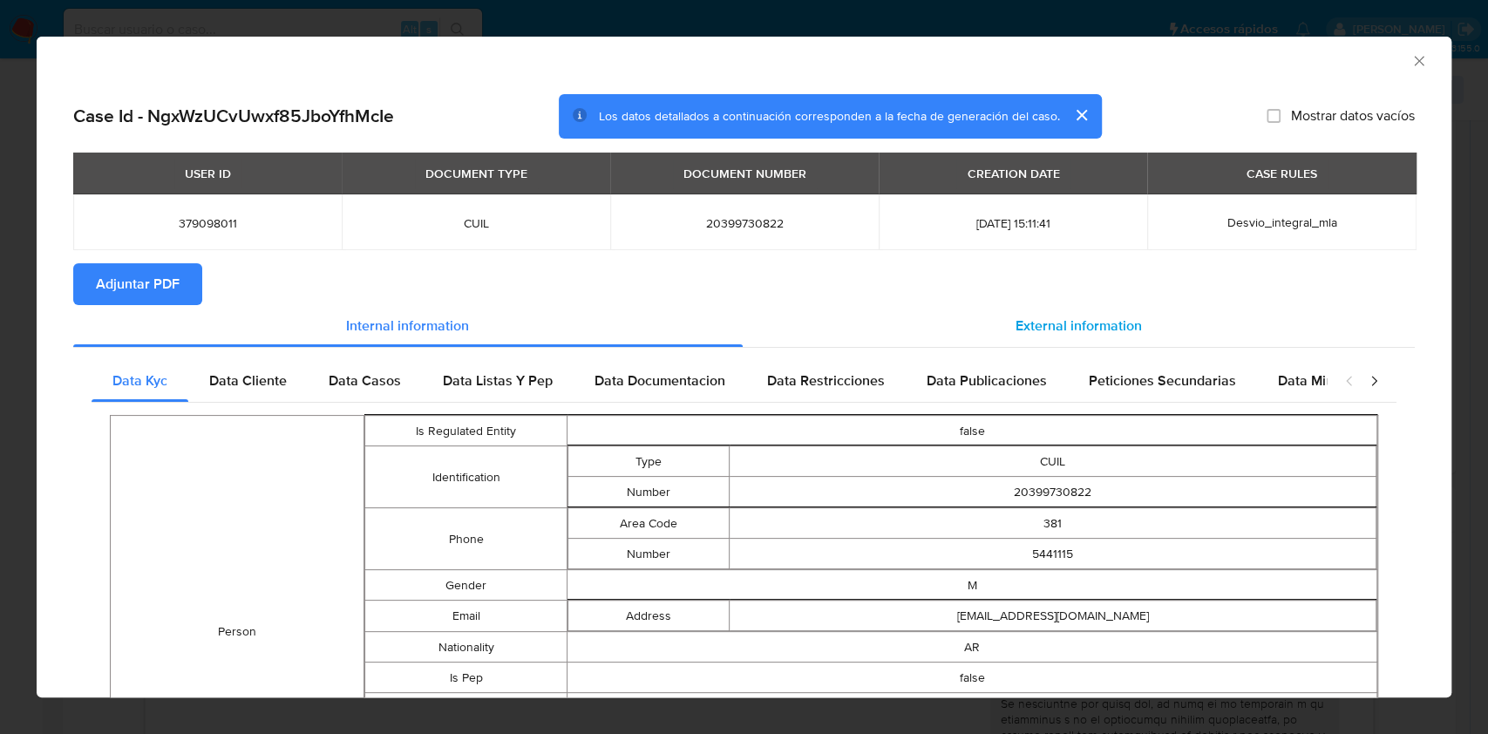
click at [1003, 314] on div "External information" at bounding box center [1079, 326] width 673 height 42
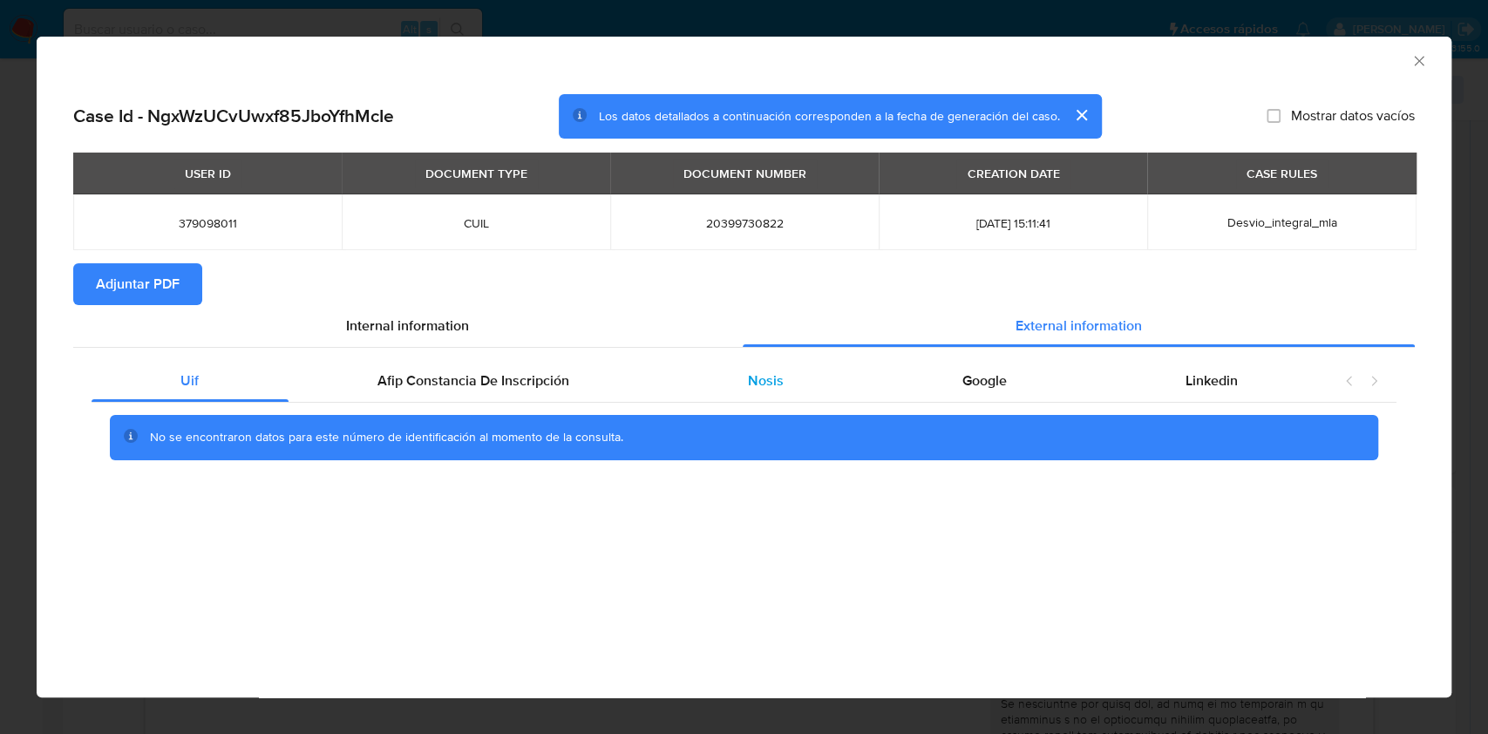
drag, startPoint x: 827, startPoint y: 384, endPoint x: 800, endPoint y: 373, distance: 29.3
click at [803, 373] on div "Nosis" at bounding box center [766, 381] width 214 height 42
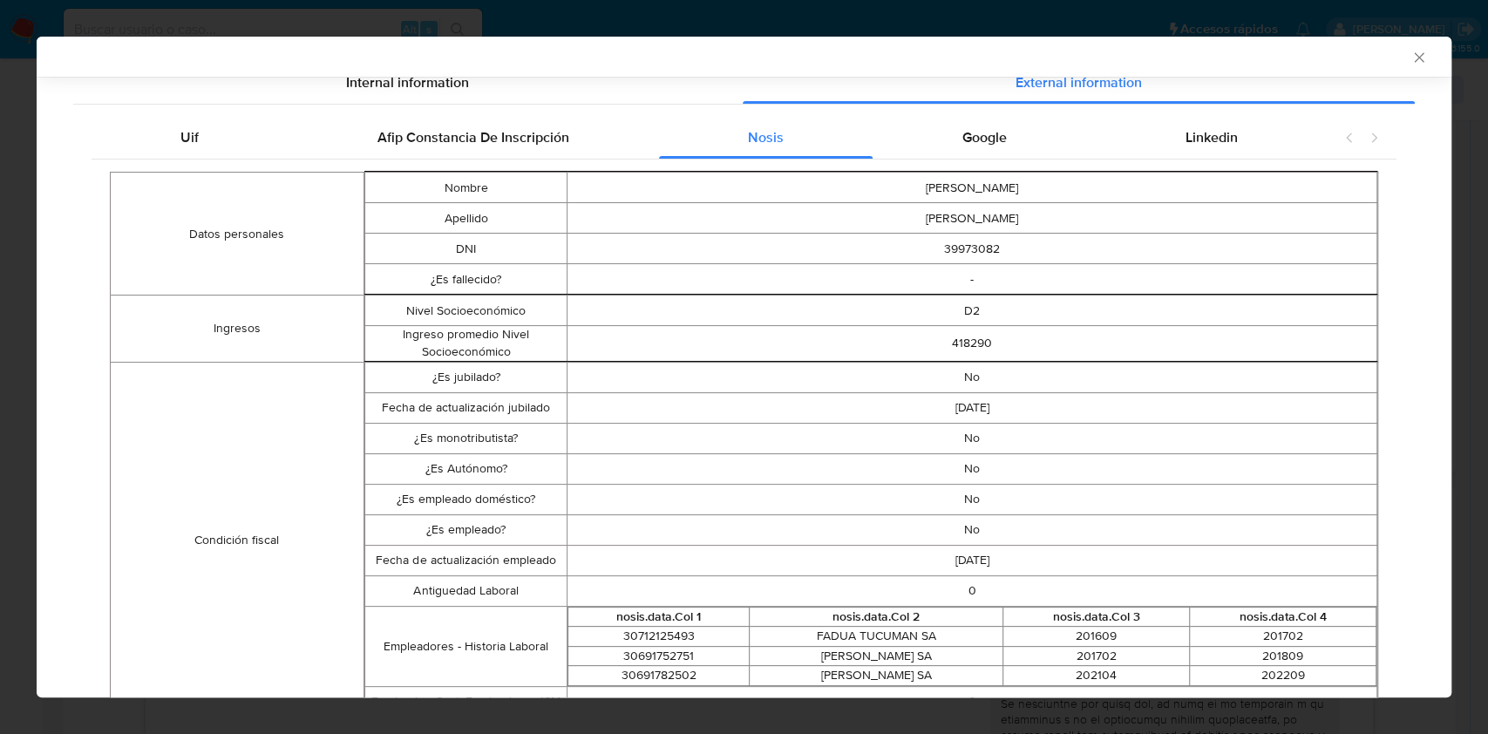
scroll to position [228, 0]
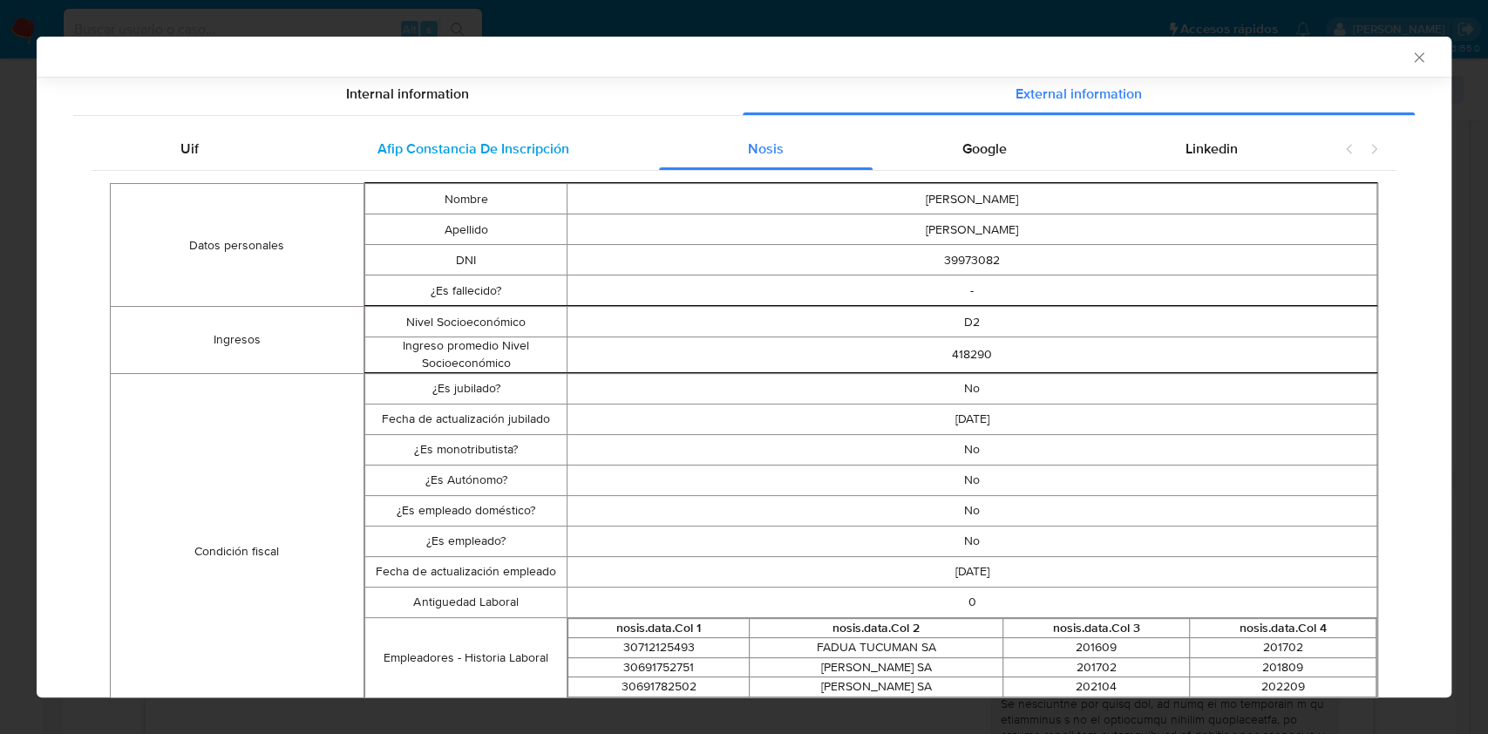
drag, startPoint x: 450, startPoint y: 146, endPoint x: 481, endPoint y: 146, distance: 31.4
click at [452, 146] on span "Afip Constancia De Inscripción" at bounding box center [473, 149] width 192 height 20
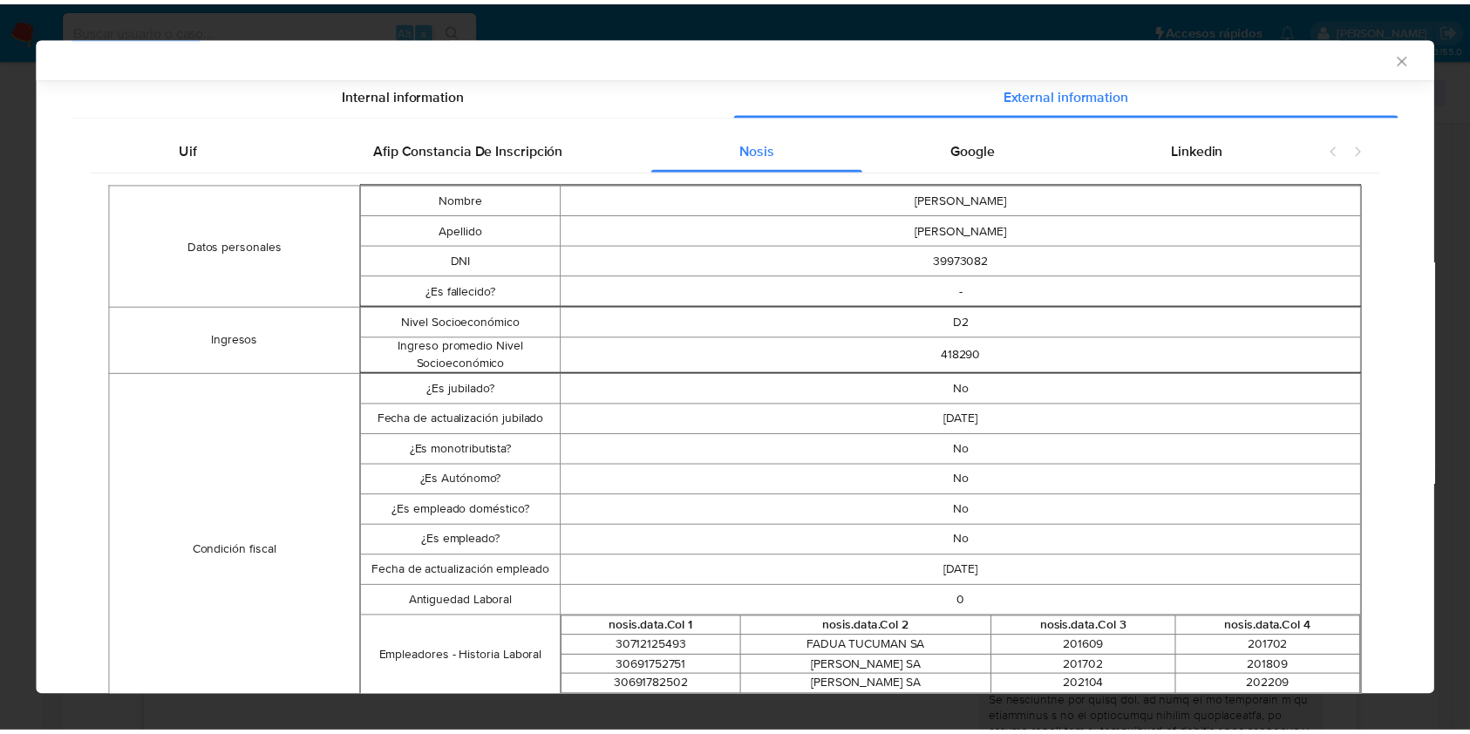
scroll to position [0, 0]
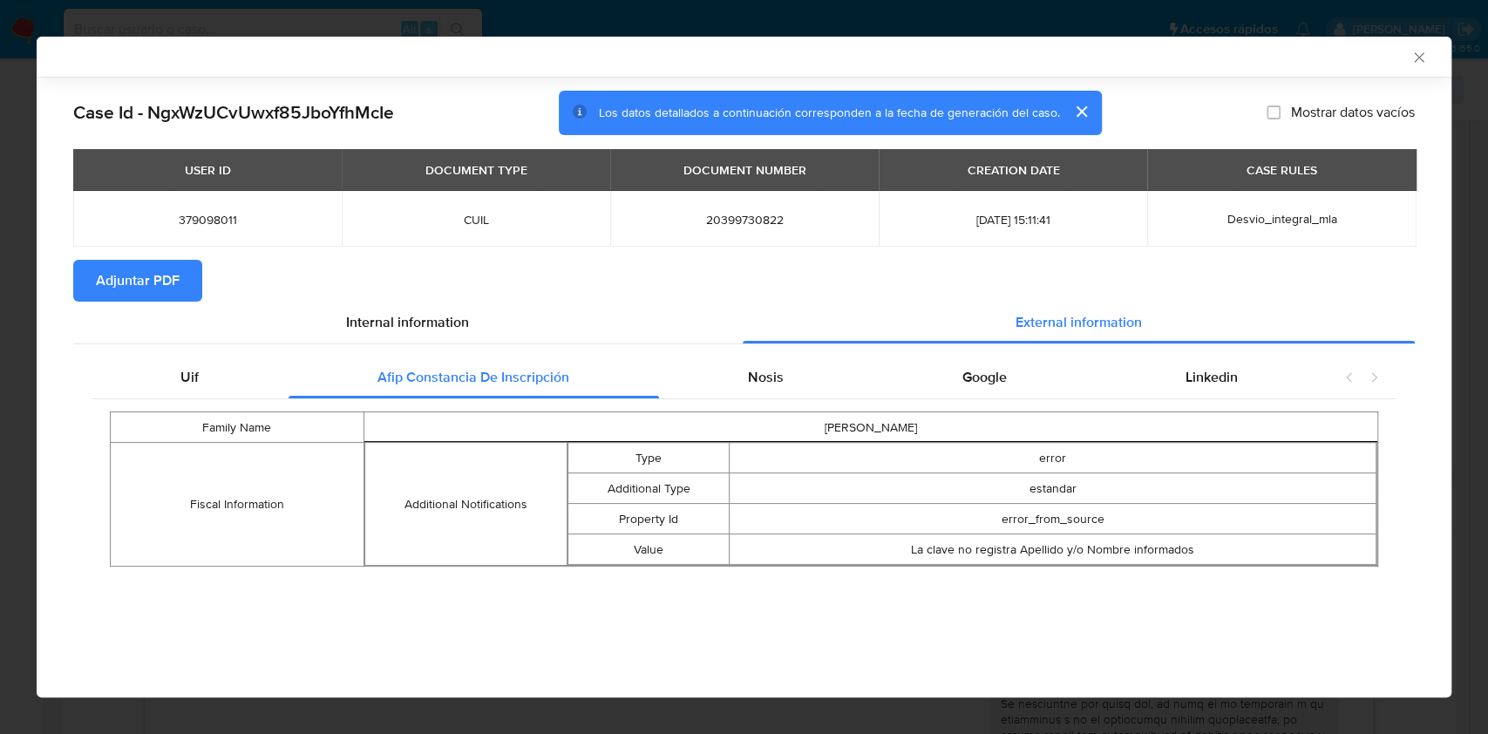
click at [1419, 54] on icon "Cerrar ventana" at bounding box center [1419, 57] width 17 height 17
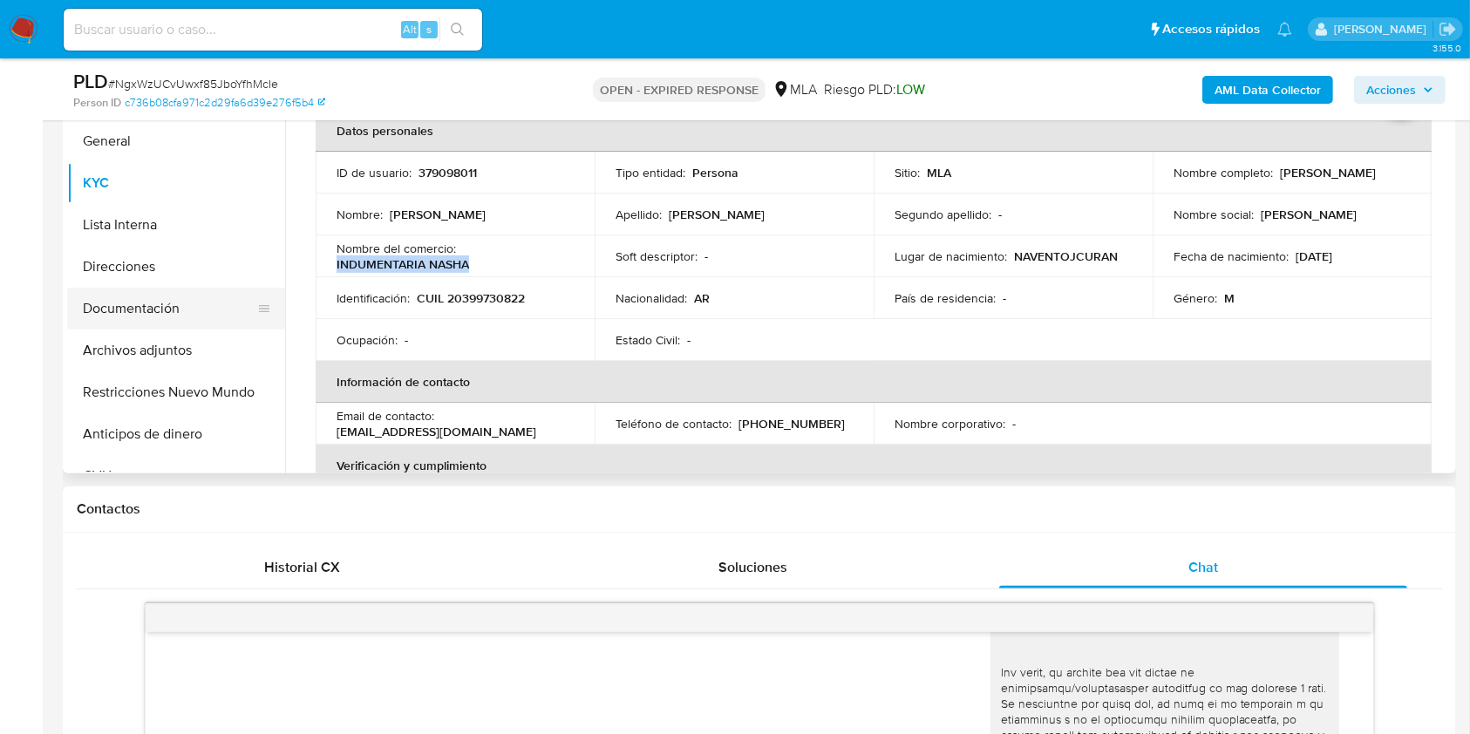
click at [125, 310] on button "Documentación" at bounding box center [169, 309] width 204 height 42
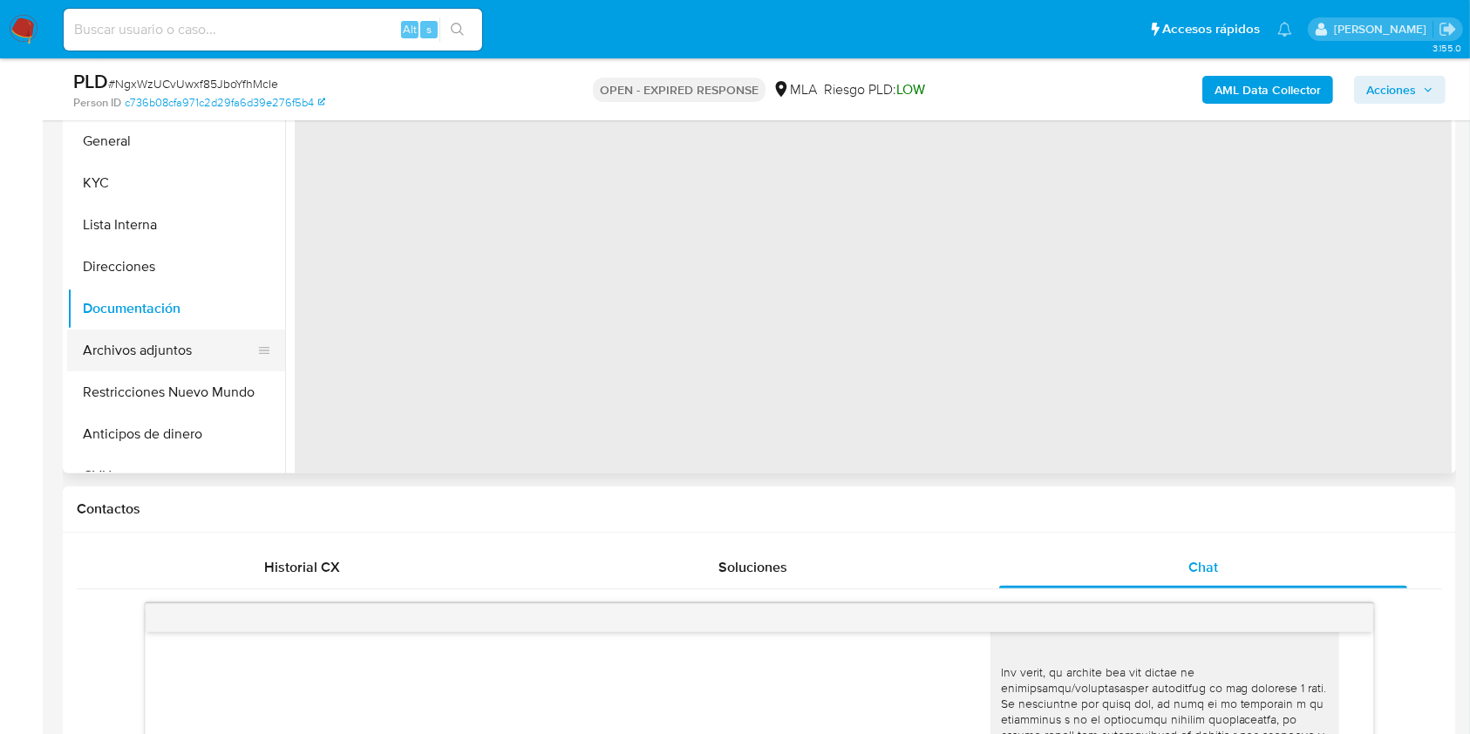
scroll to position [309, 0]
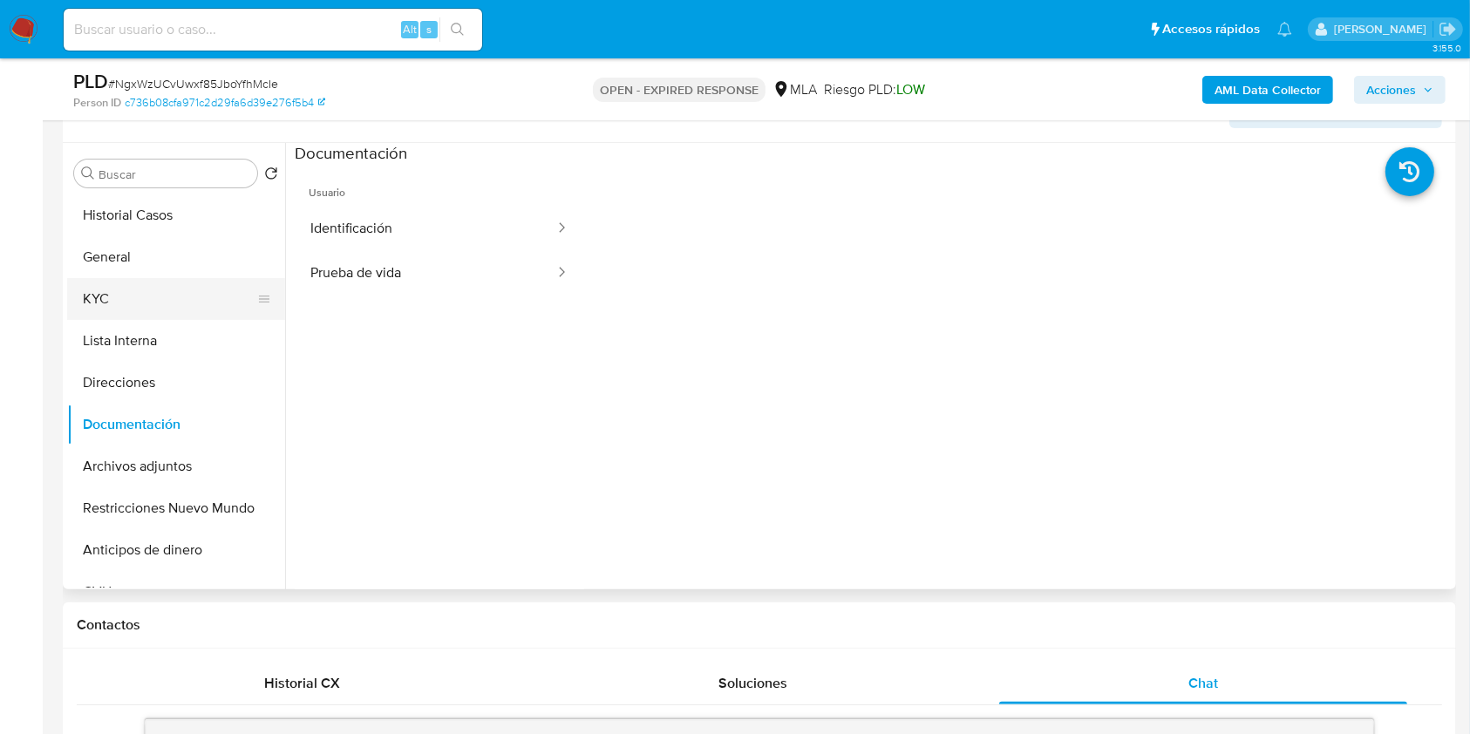
click at [132, 316] on button "KYC" at bounding box center [169, 299] width 204 height 42
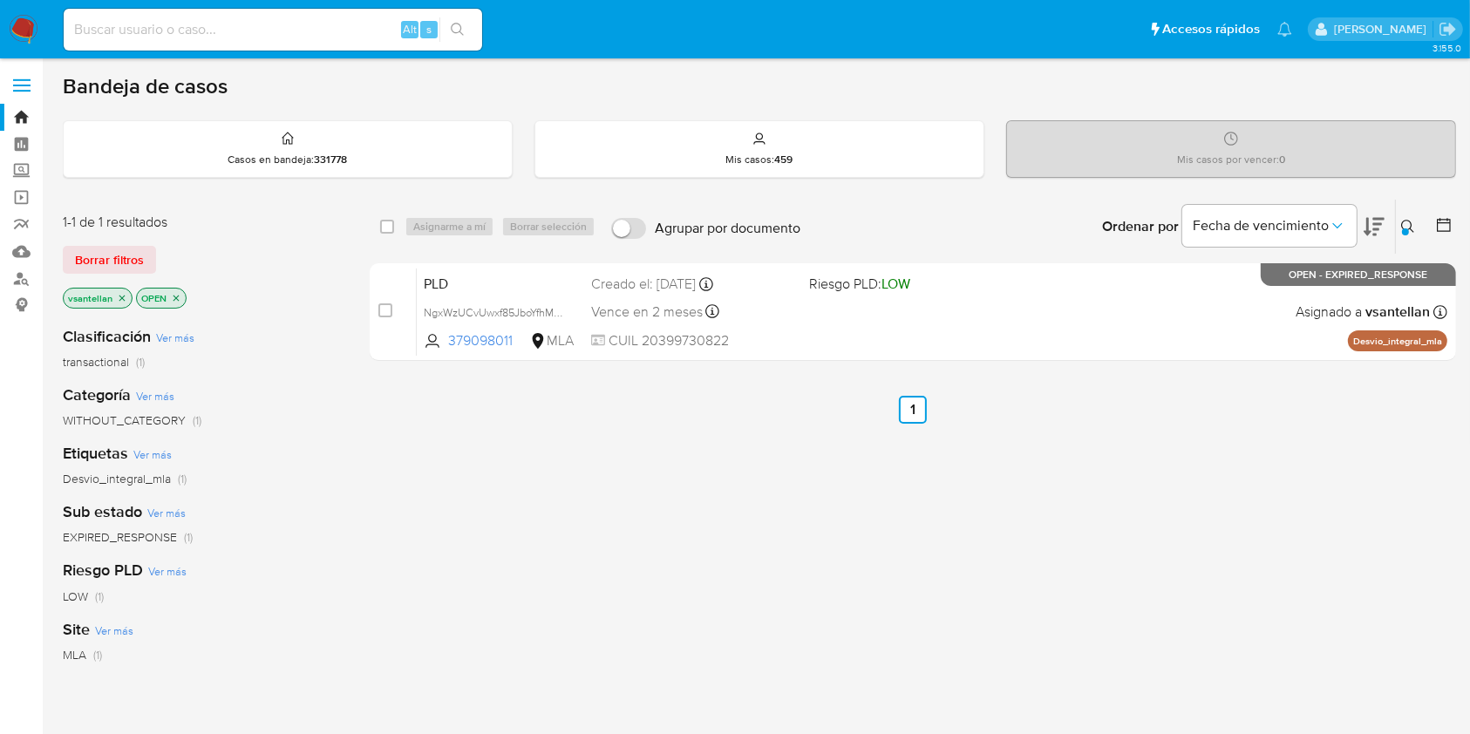
drag, startPoint x: 384, startPoint y: 313, endPoint x: 432, endPoint y: 244, distance: 83.9
click at [384, 313] on input "checkbox" at bounding box center [385, 310] width 14 height 14
checkbox input "true"
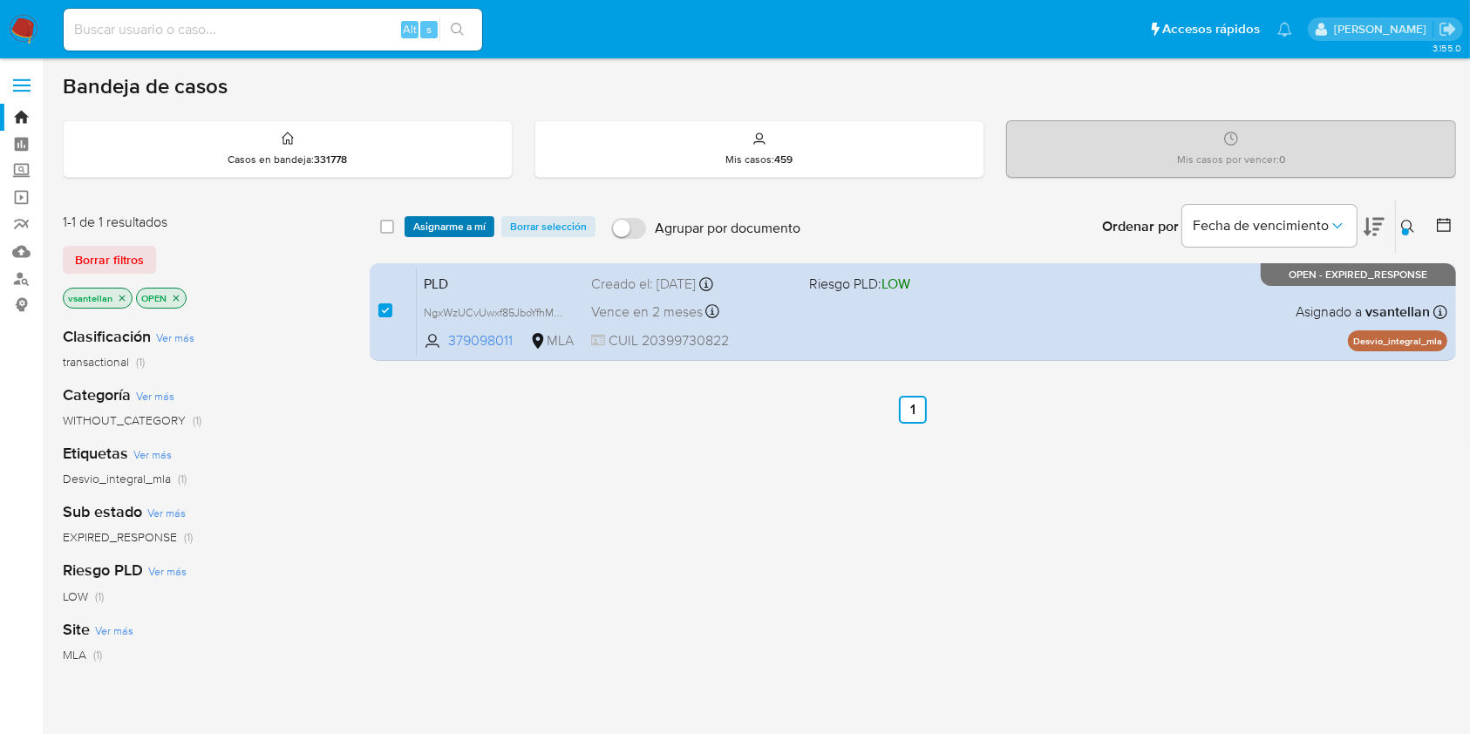
click at [451, 221] on span "Asignarme a mí" at bounding box center [449, 226] width 72 height 17
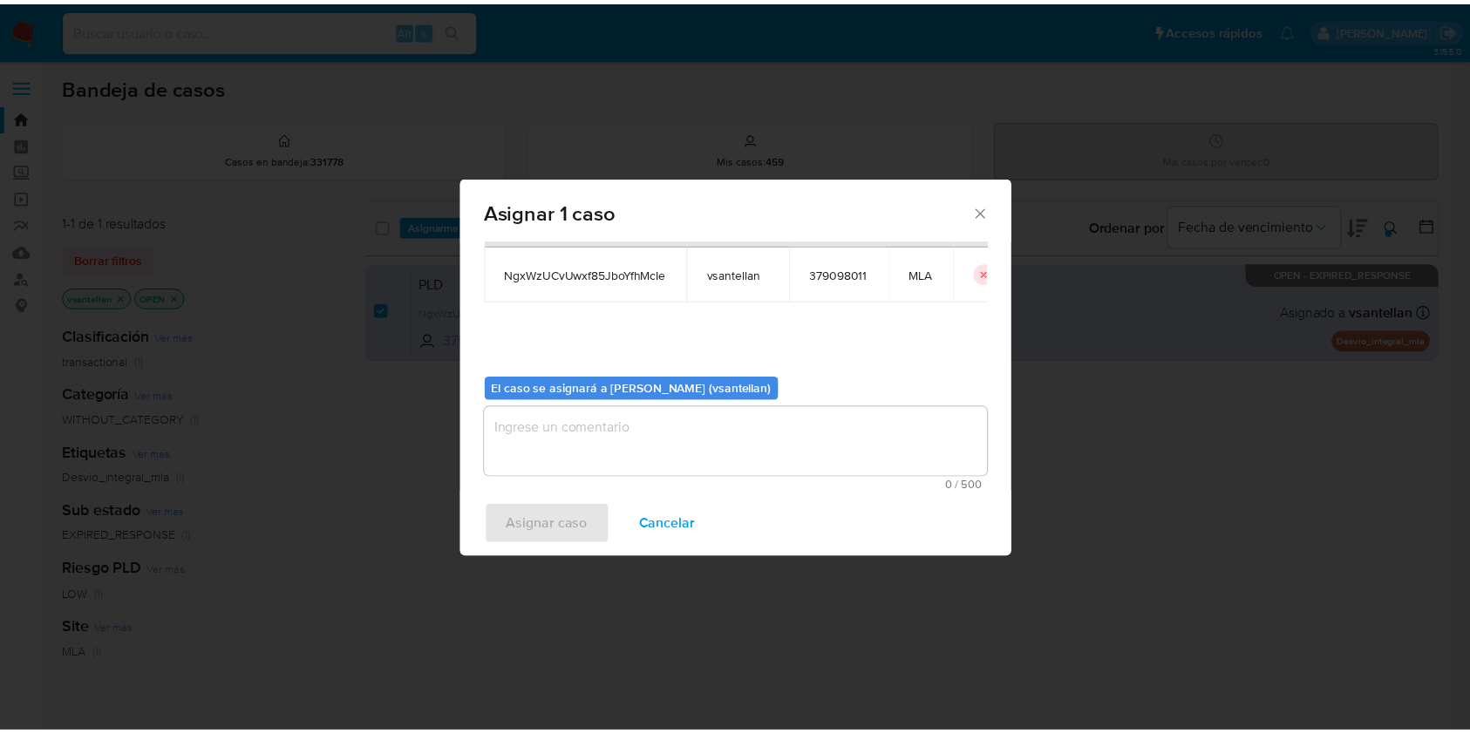
scroll to position [89, 0]
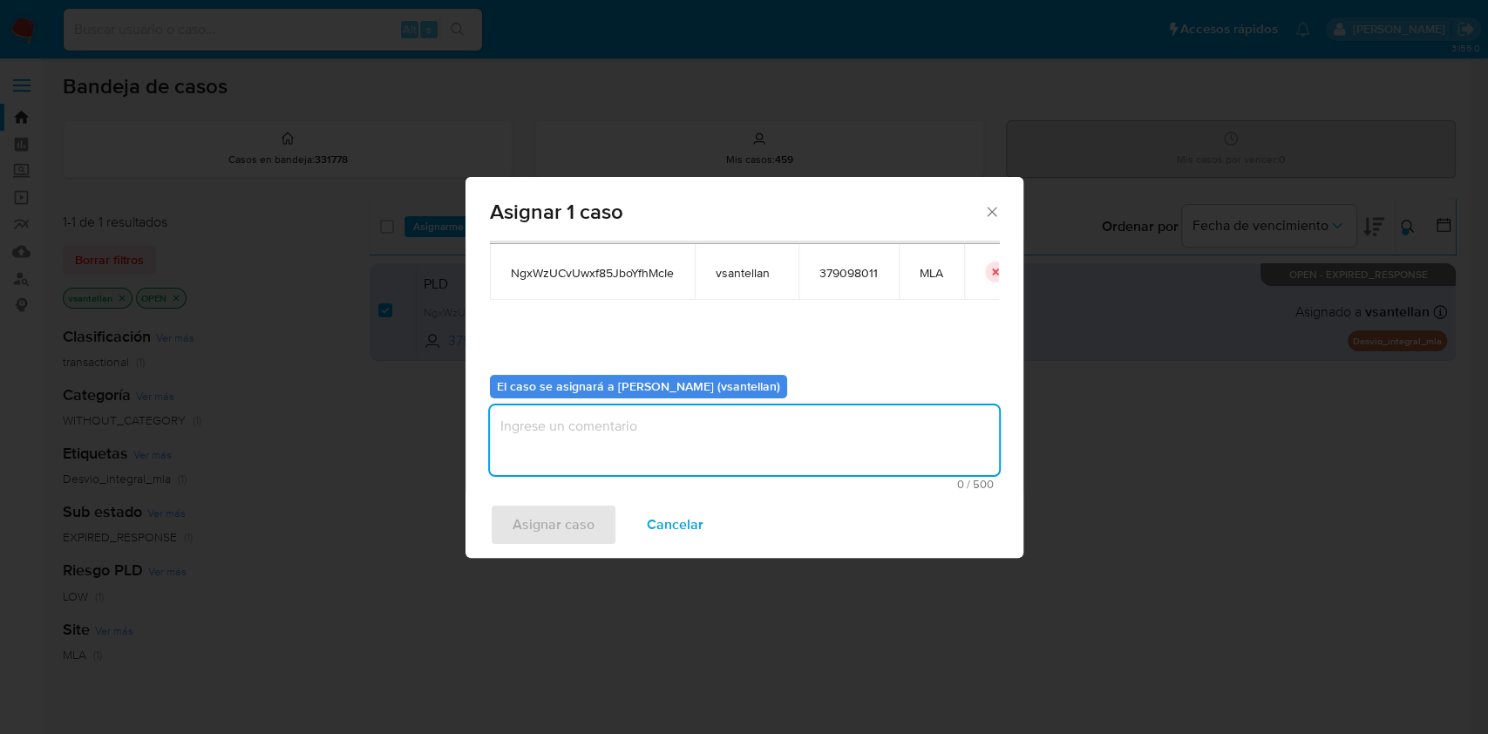
click at [537, 425] on textarea "assign-modal" at bounding box center [744, 440] width 509 height 70
type textarea "1"
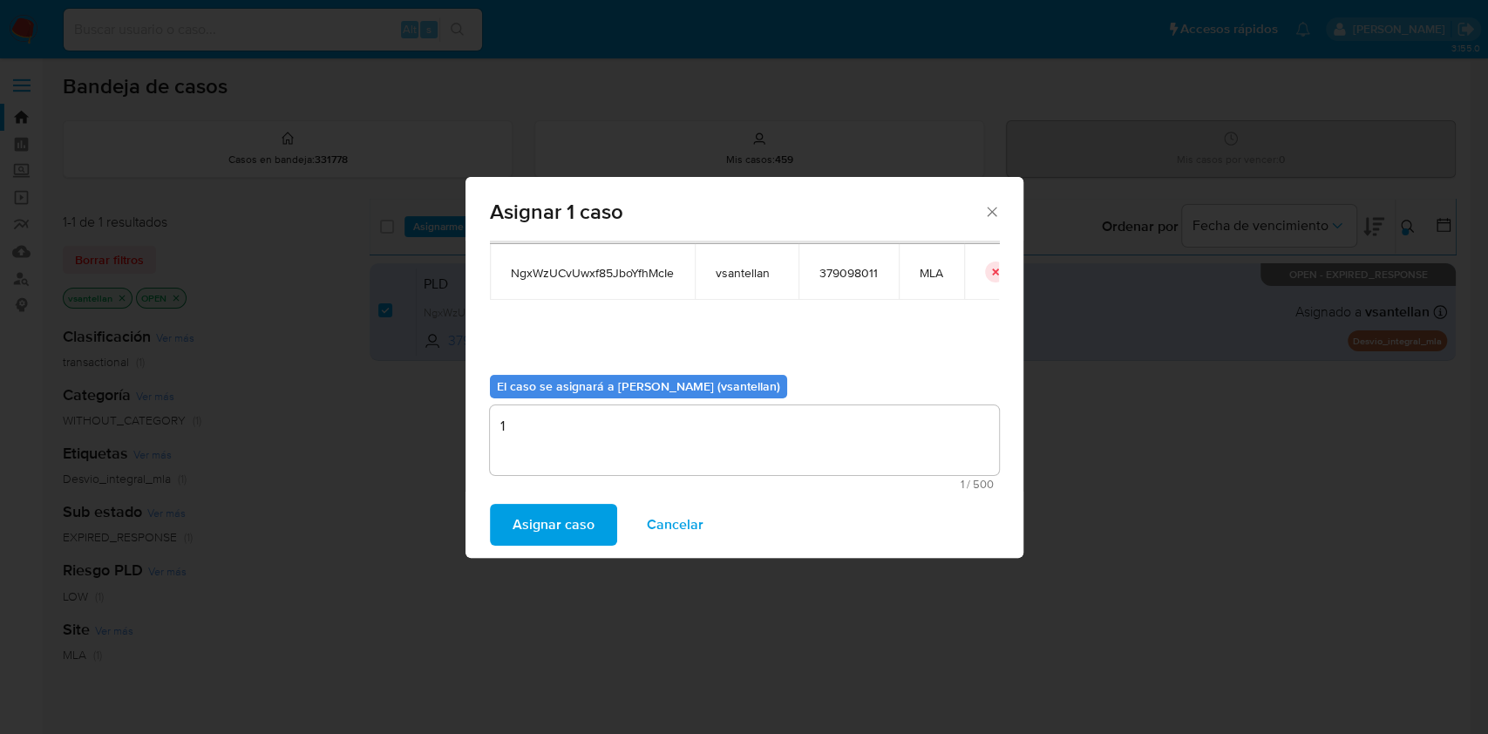
click at [569, 547] on div "Asignar caso Cancelar" at bounding box center [745, 525] width 558 height 66
drag, startPoint x: 579, startPoint y: 534, endPoint x: 1260, endPoint y: 81, distance: 817.5
click at [579, 533] on span "Asignar caso" at bounding box center [554, 525] width 82 height 38
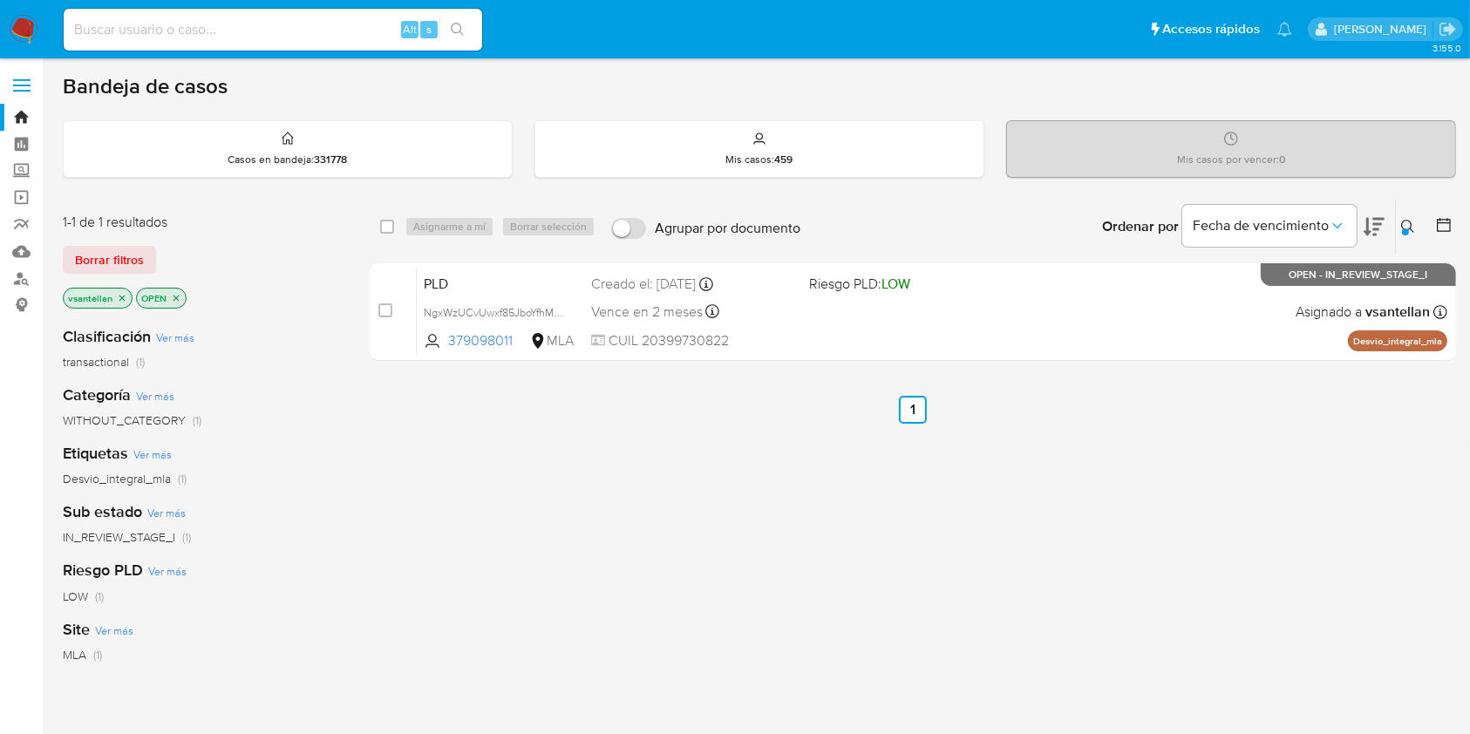
click at [34, 20] on img at bounding box center [24, 30] width 30 height 30
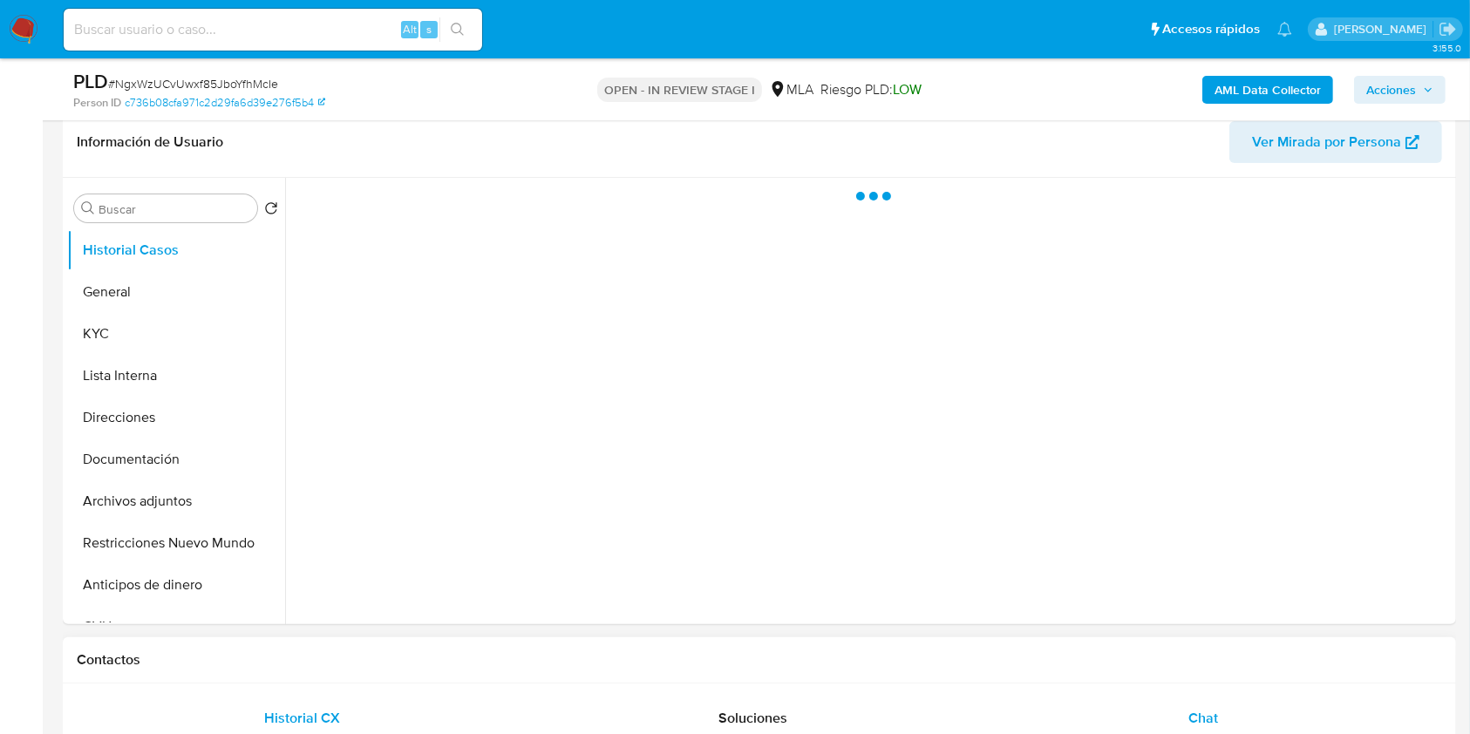
scroll to position [349, 0]
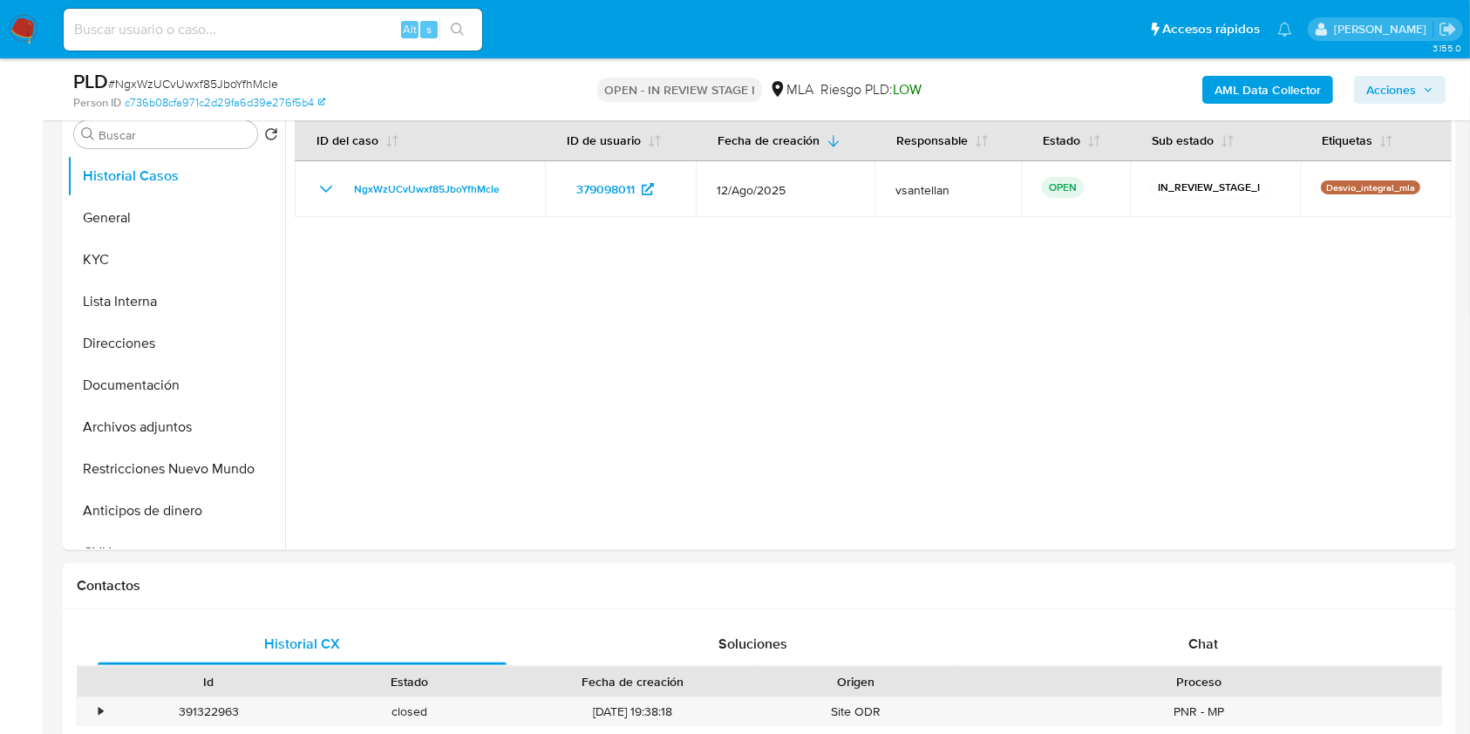
select select "10"
click at [1264, 651] on div "Chat" at bounding box center [1203, 644] width 409 height 42
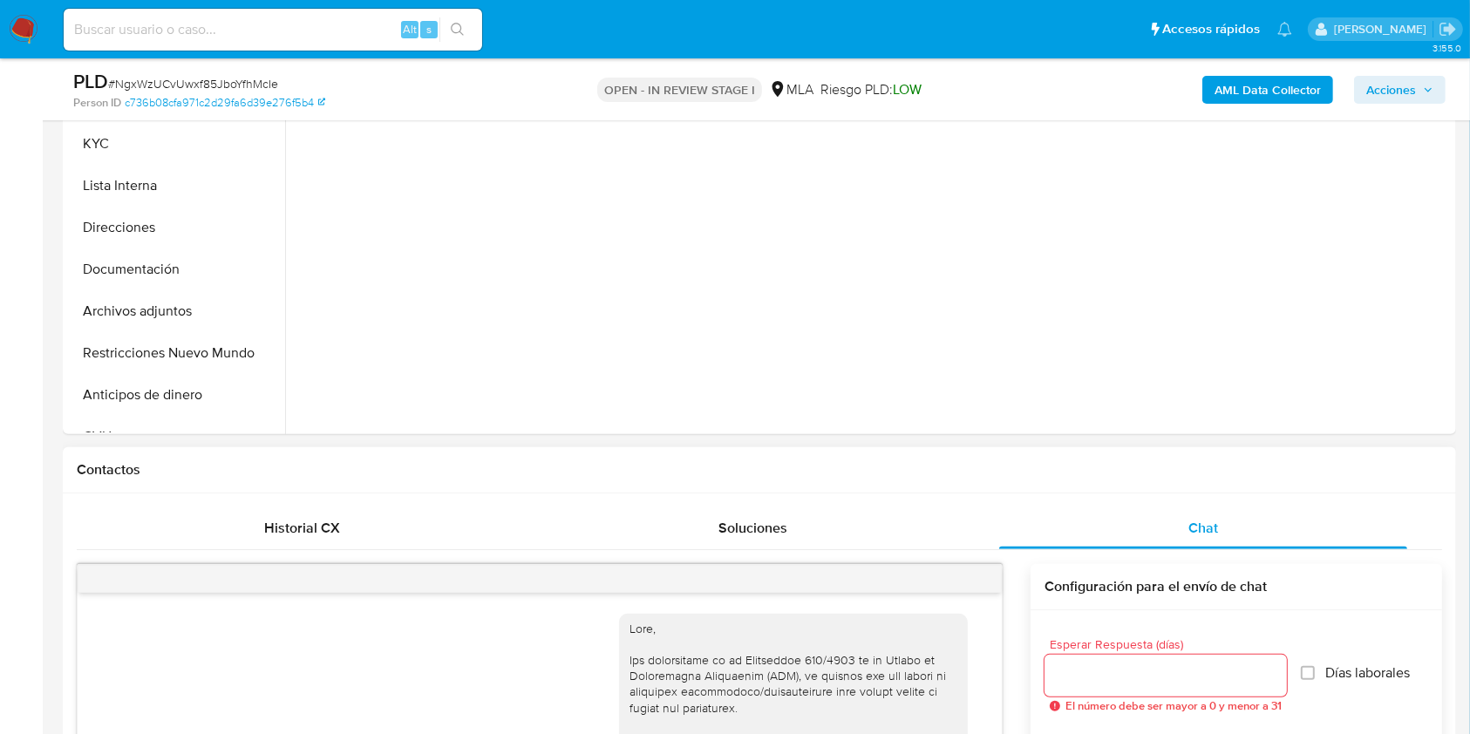
scroll to position [985, 0]
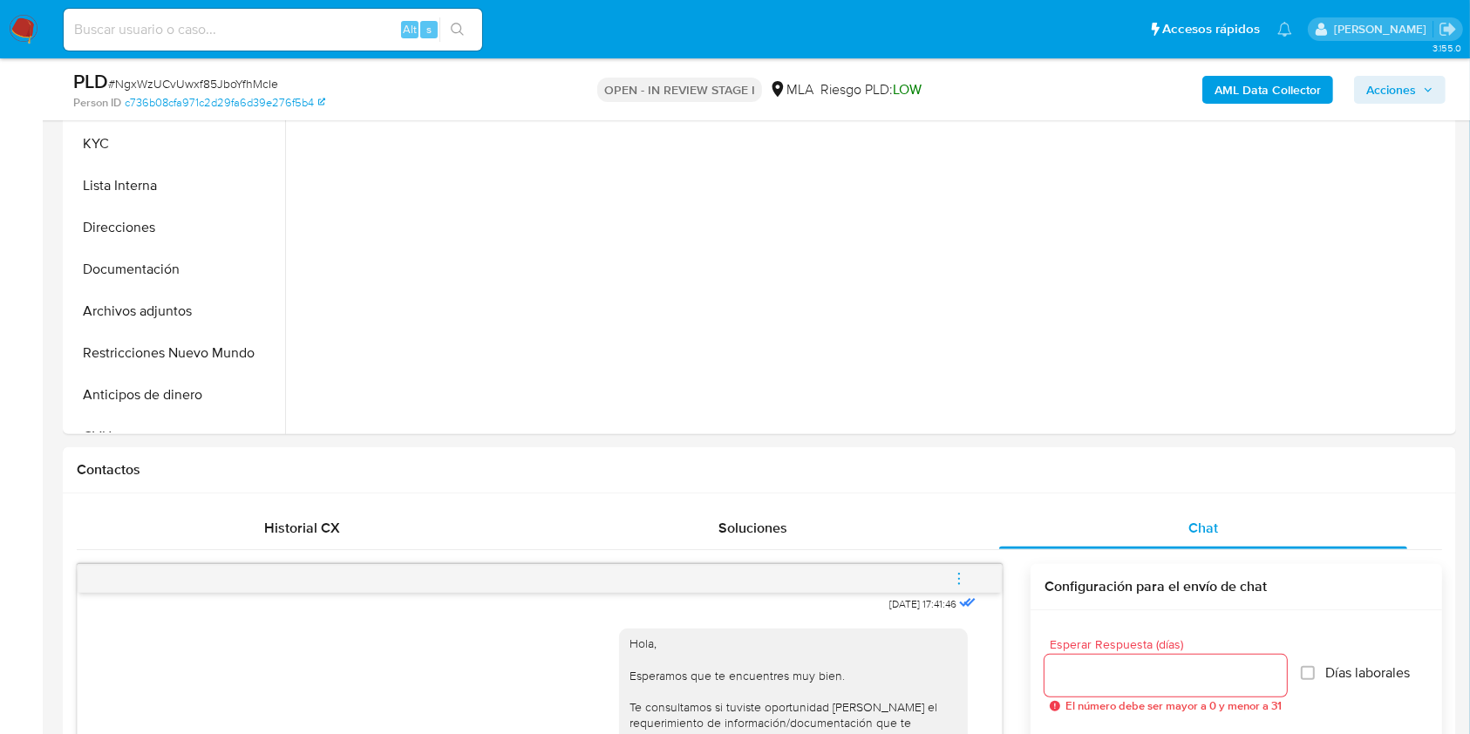
click at [968, 587] on button "menu-action" at bounding box center [959, 579] width 58 height 42
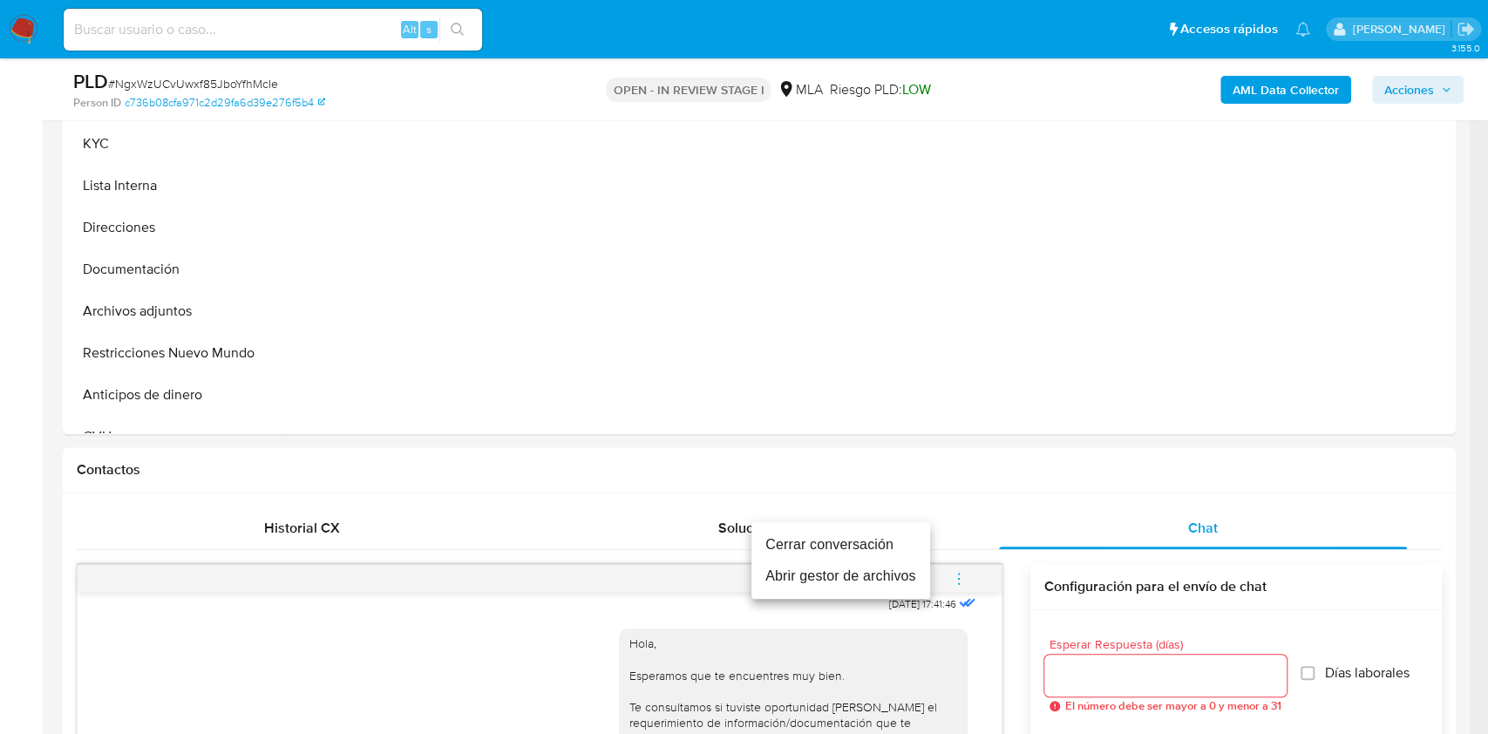
click at [890, 542] on li "Cerrar conversación" at bounding box center [840, 544] width 179 height 31
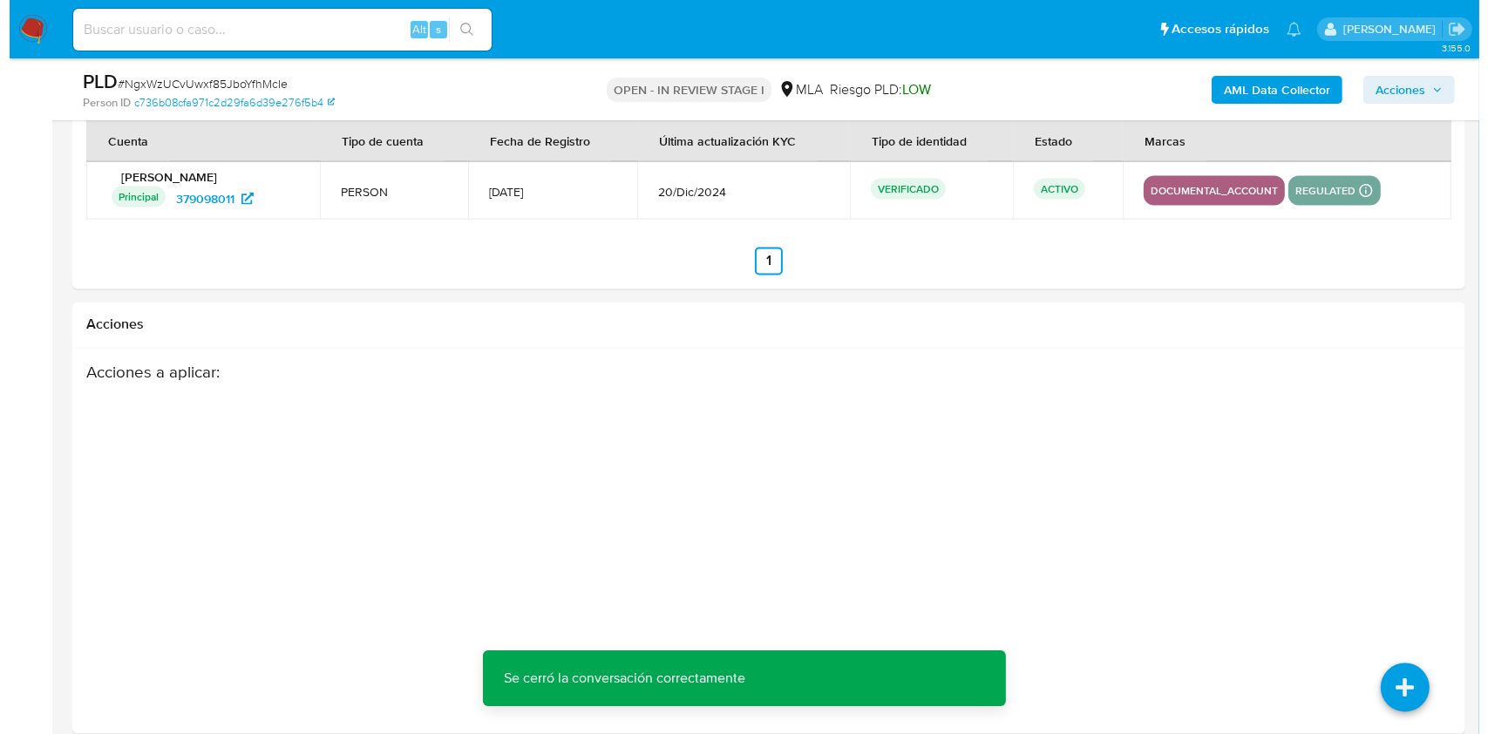
scroll to position [3066, 0]
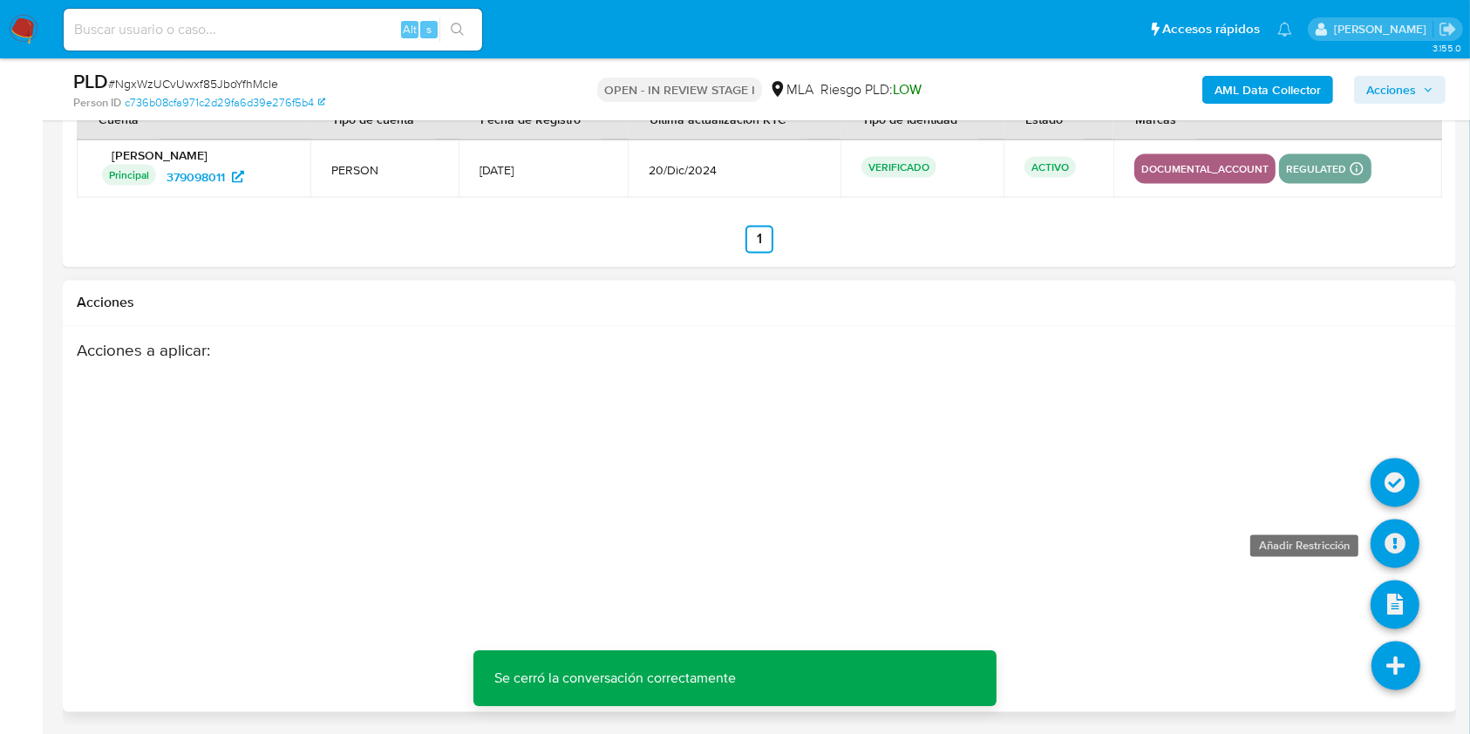
click at [1389, 542] on icon at bounding box center [1394, 544] width 49 height 49
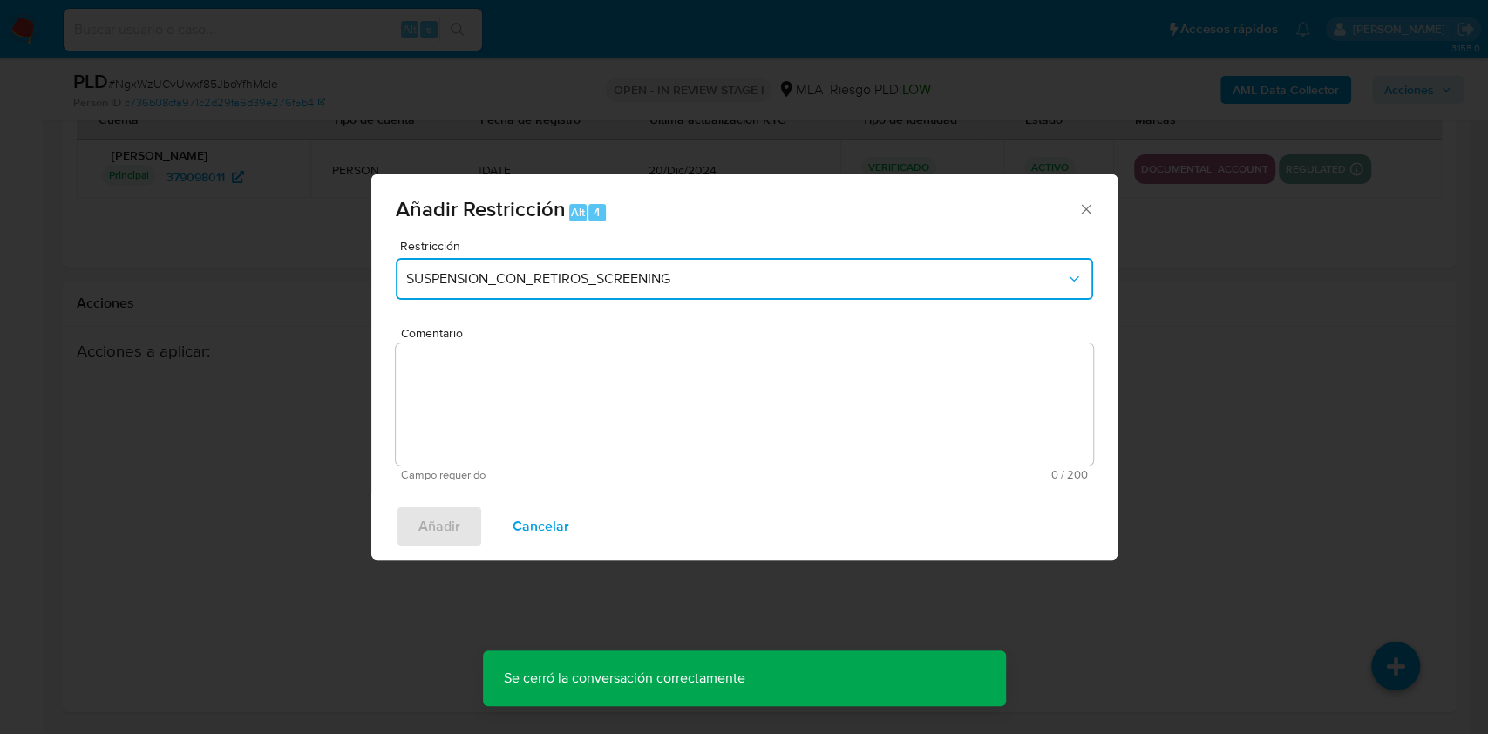
click at [621, 272] on span "SUSPENSION_CON_RETIROS_SCREENING" at bounding box center [735, 278] width 659 height 17
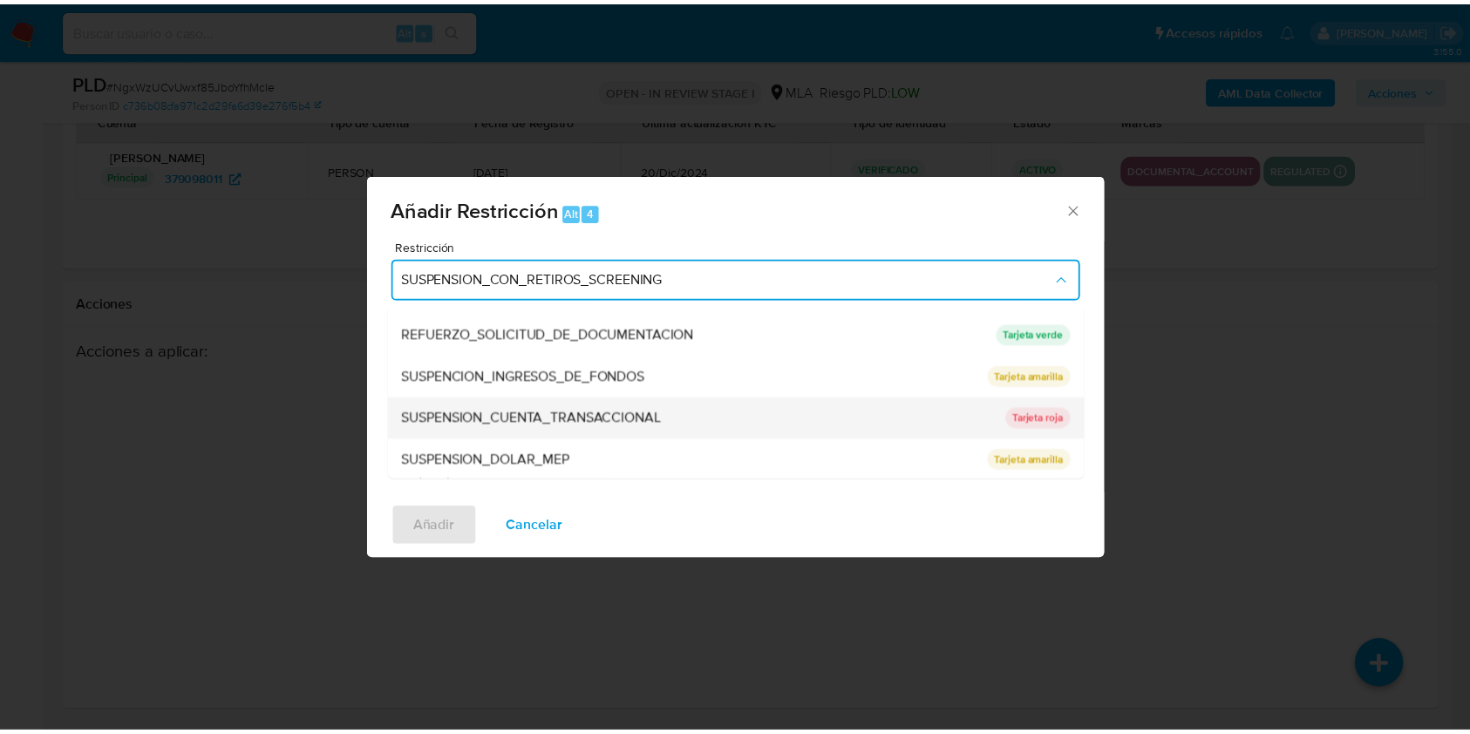
scroll to position [370, 0]
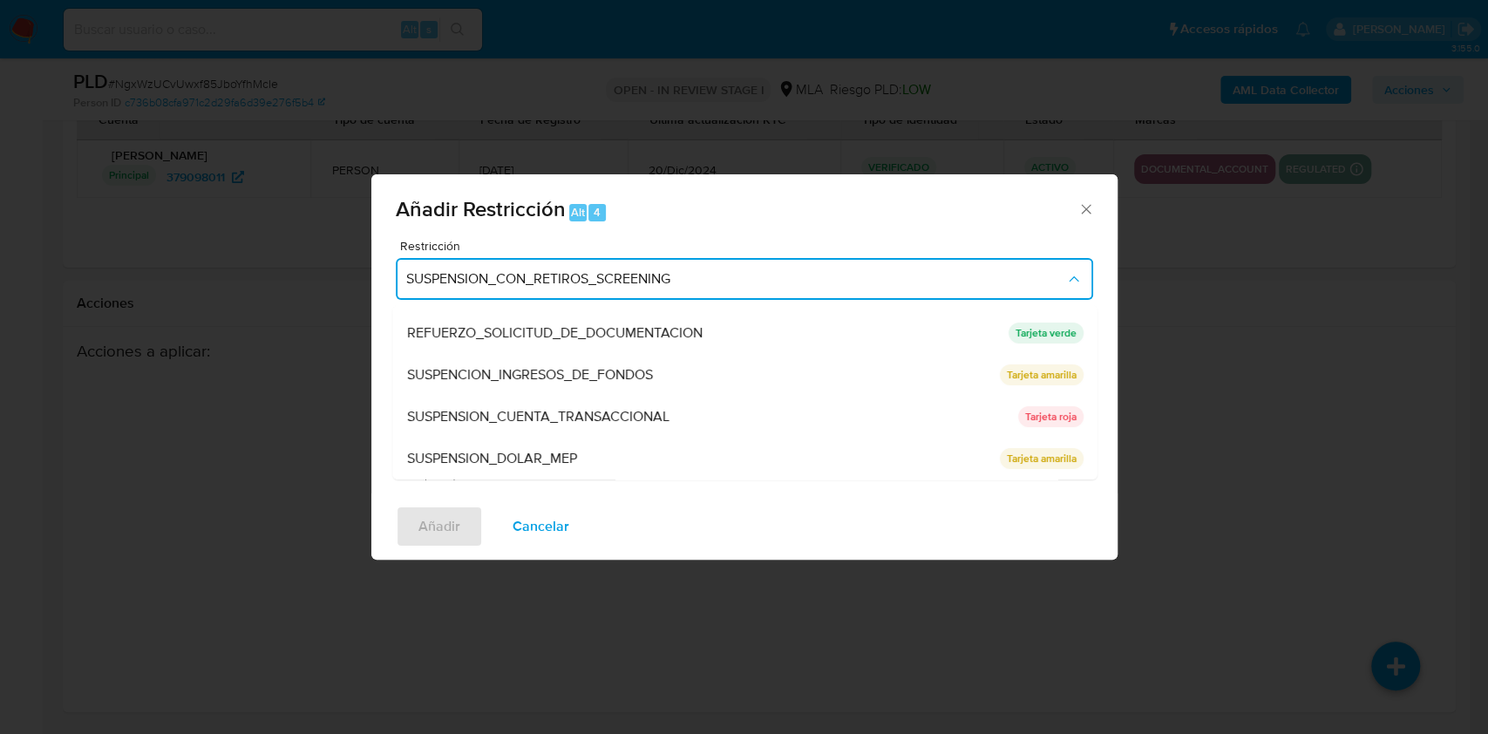
click at [625, 413] on span "SUSPENSION_CUENTA_TRANSACCIONAL" at bounding box center [537, 416] width 262 height 17
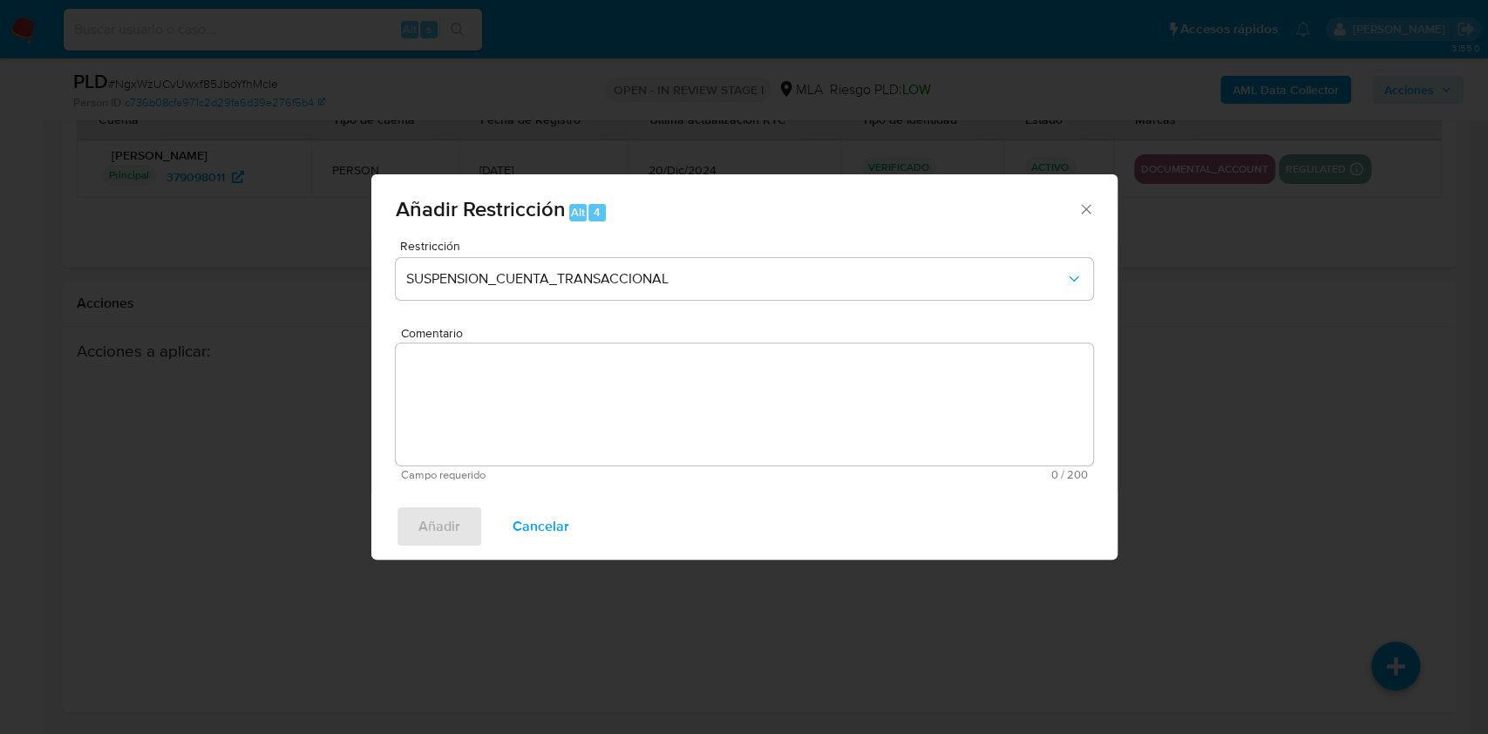
click at [543, 423] on textarea "Comentario" at bounding box center [744, 404] width 697 height 122
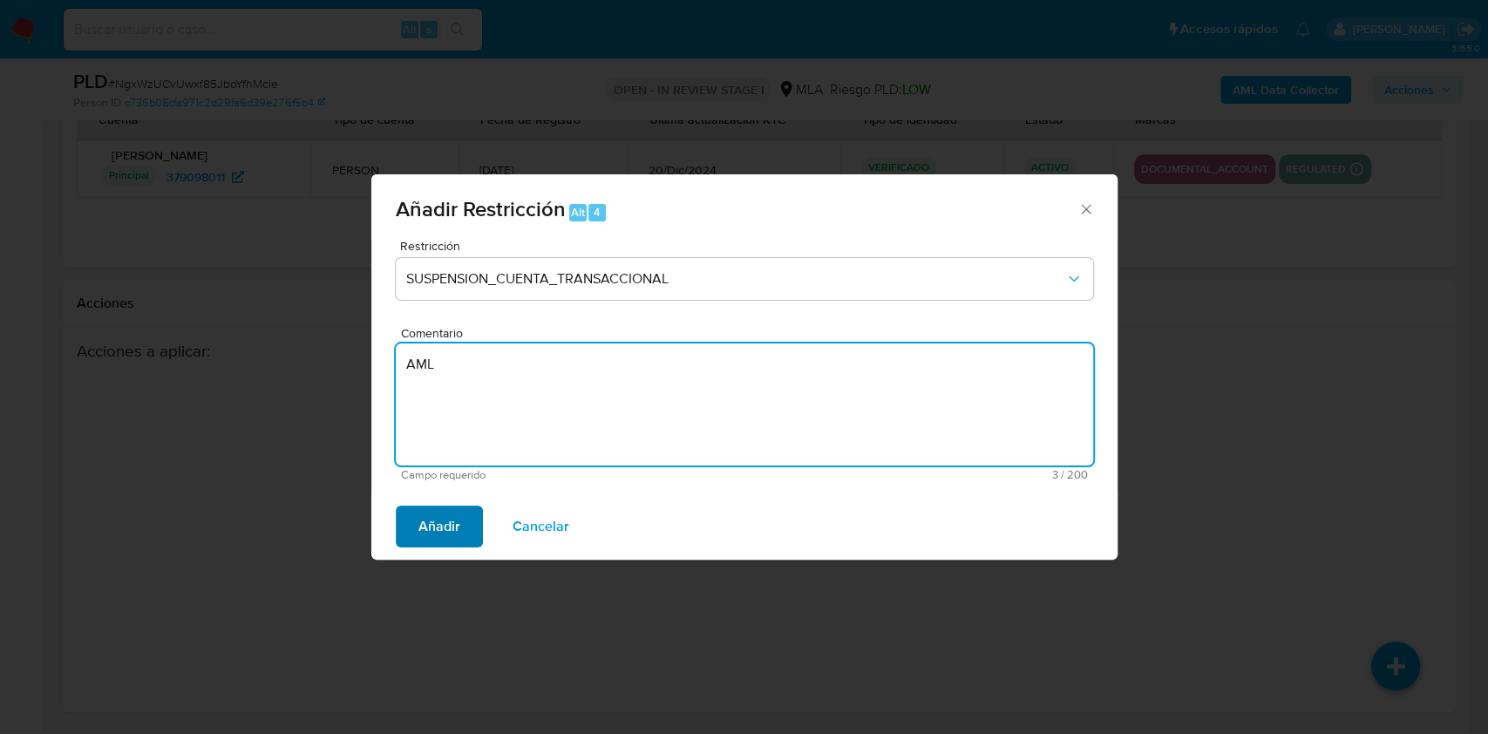
type textarea "AML"
click at [452, 527] on span "Añadir" at bounding box center [439, 526] width 42 height 38
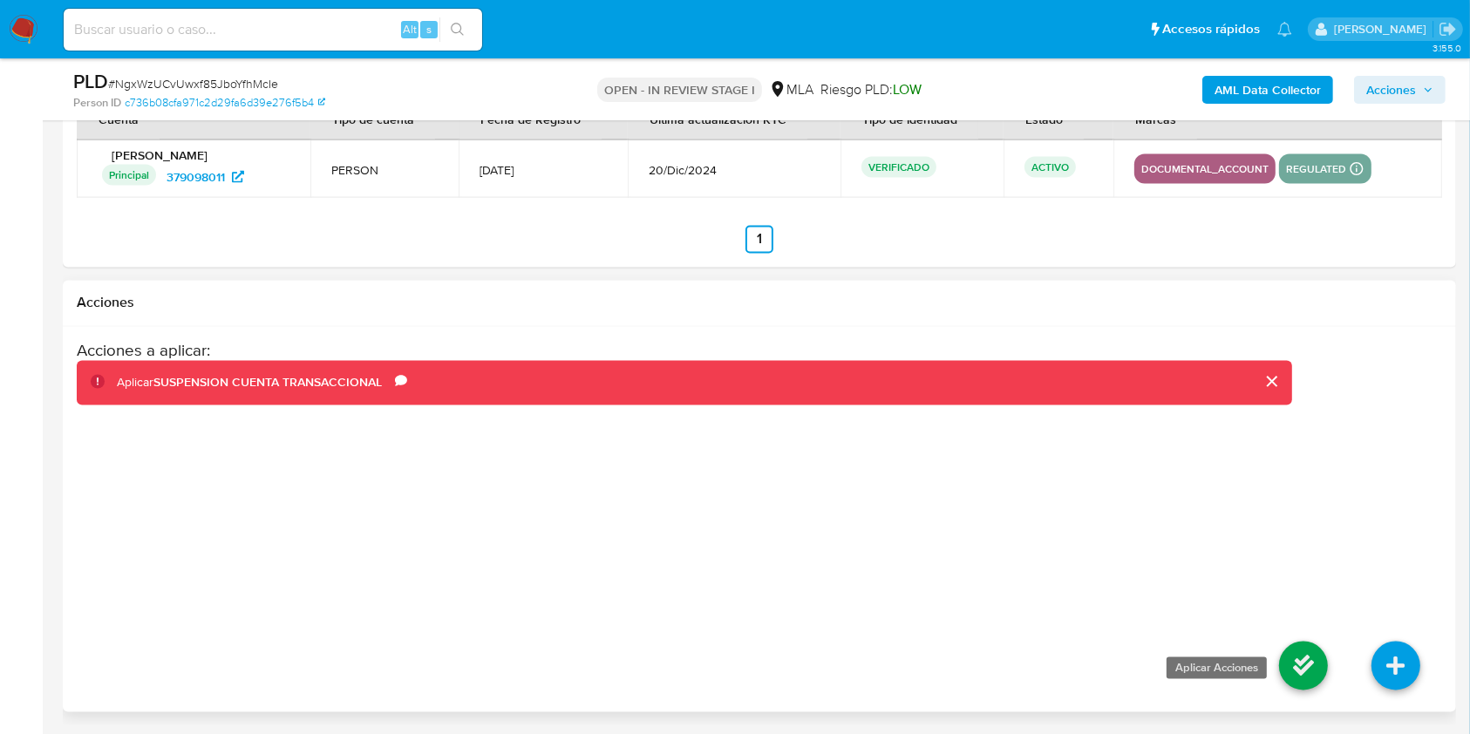
click at [1315, 666] on icon at bounding box center [1303, 666] width 49 height 49
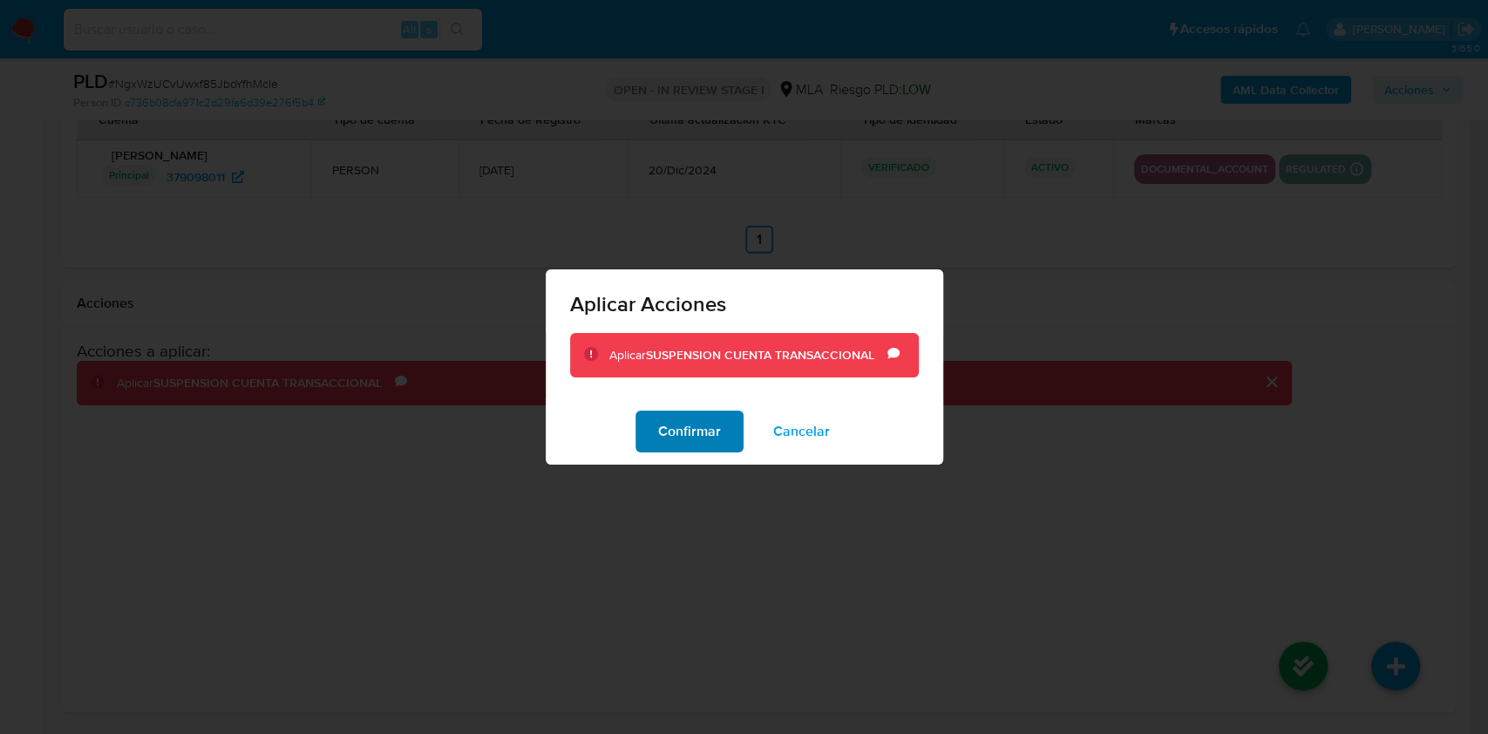
click at [725, 418] on button "Confirmar" at bounding box center [690, 432] width 108 height 42
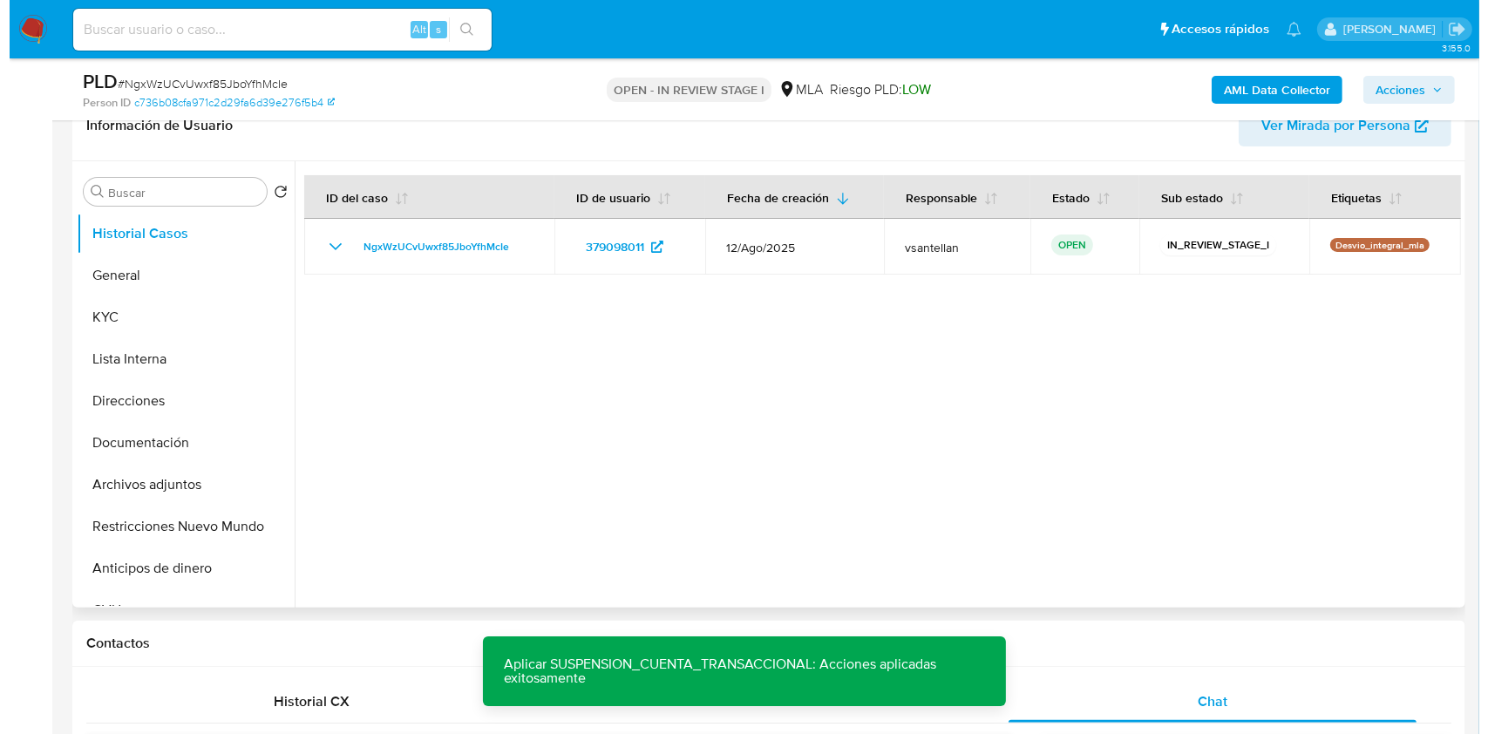
scroll to position [270, 0]
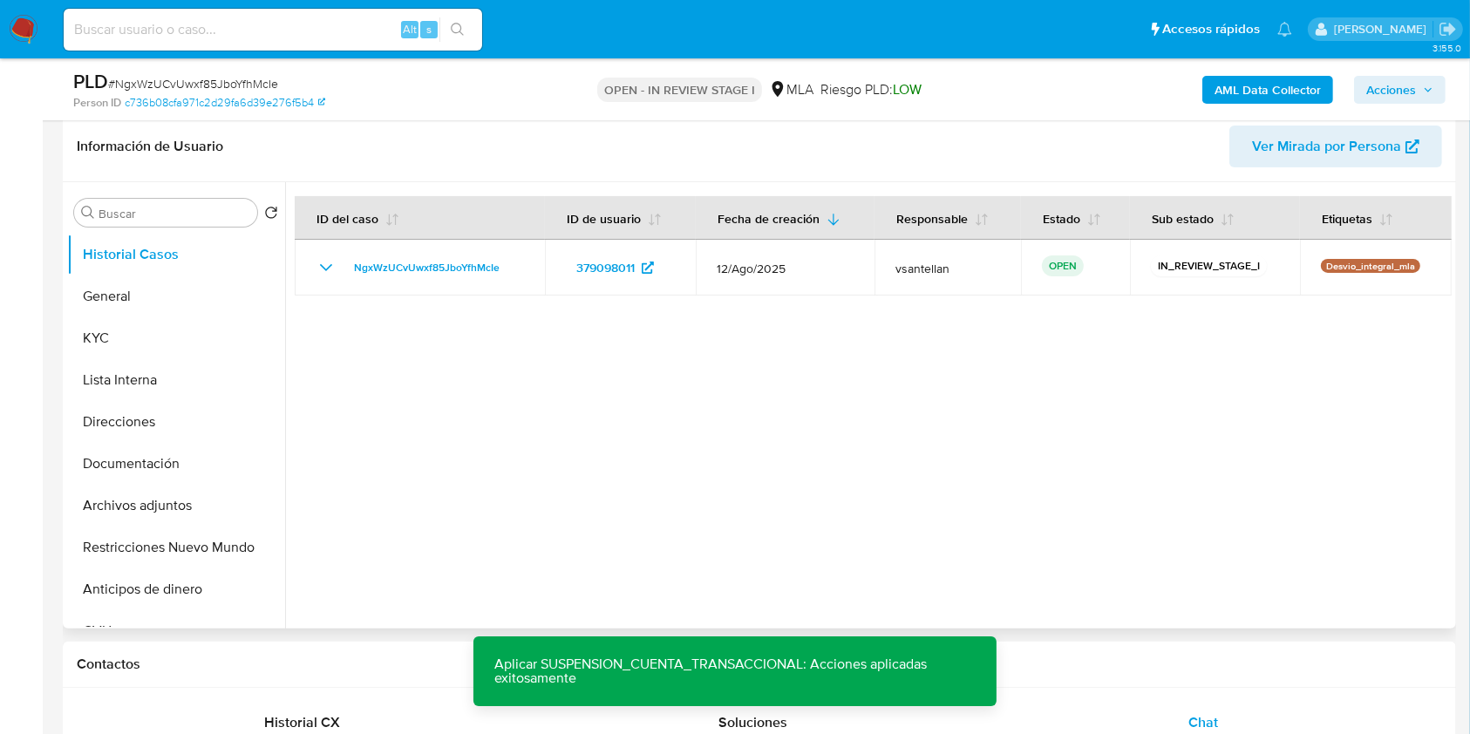
click at [65, 346] on div "Buscar Volver al orden por defecto Historial Casos General KYC Lista Interna Di…" at bounding box center [759, 405] width 1393 height 446
click at [81, 336] on button "KYC" at bounding box center [169, 338] width 204 height 42
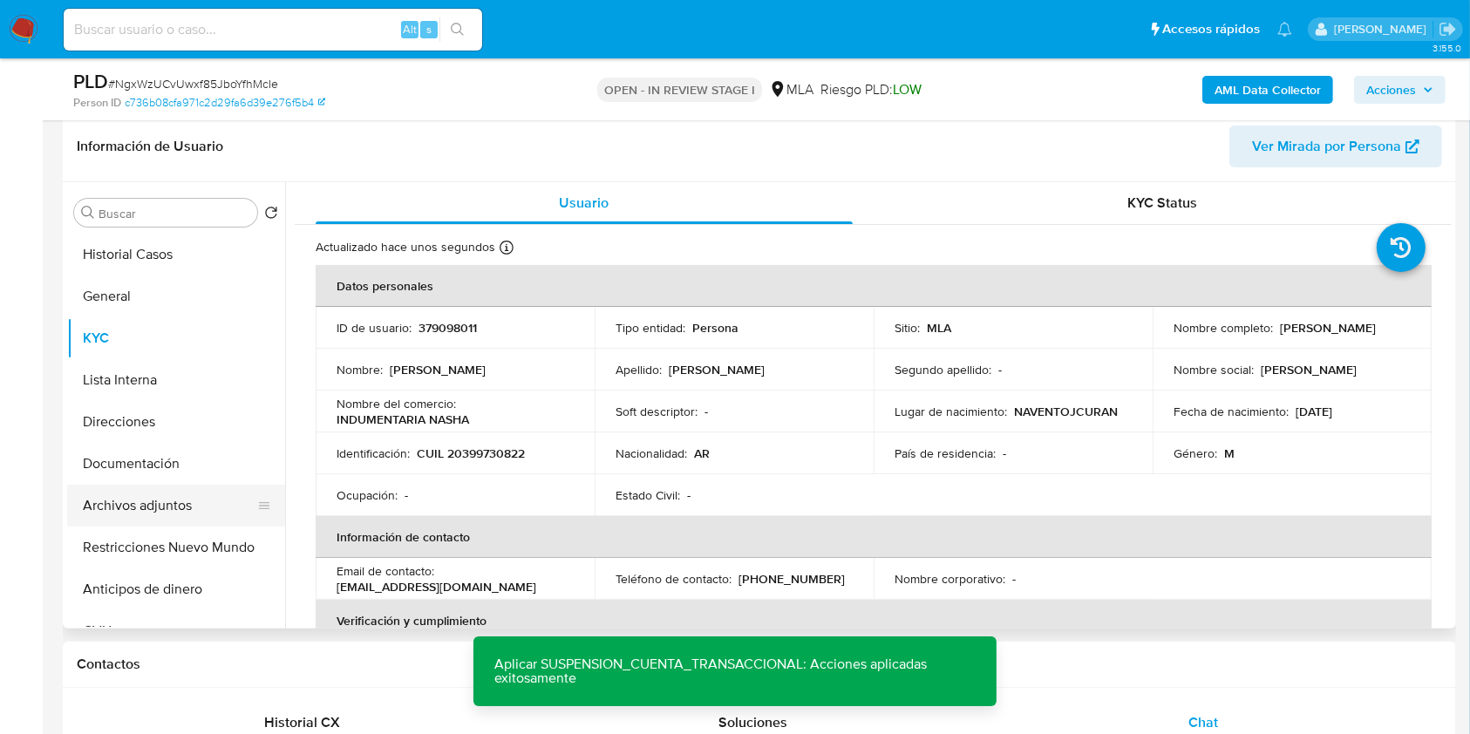
click at [174, 497] on button "Archivos adjuntos" at bounding box center [169, 506] width 204 height 42
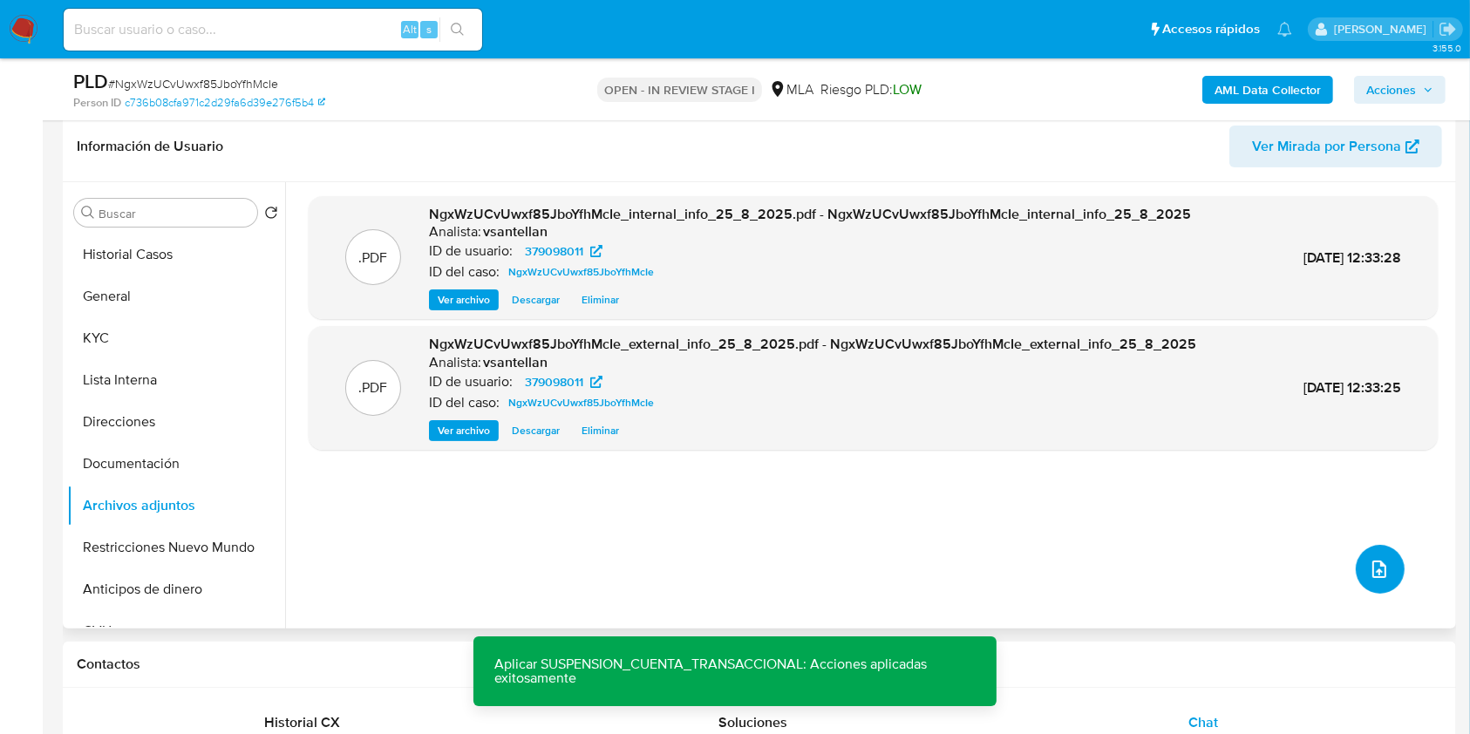
click at [1374, 565] on icon "upload-file" at bounding box center [1379, 569] width 21 height 21
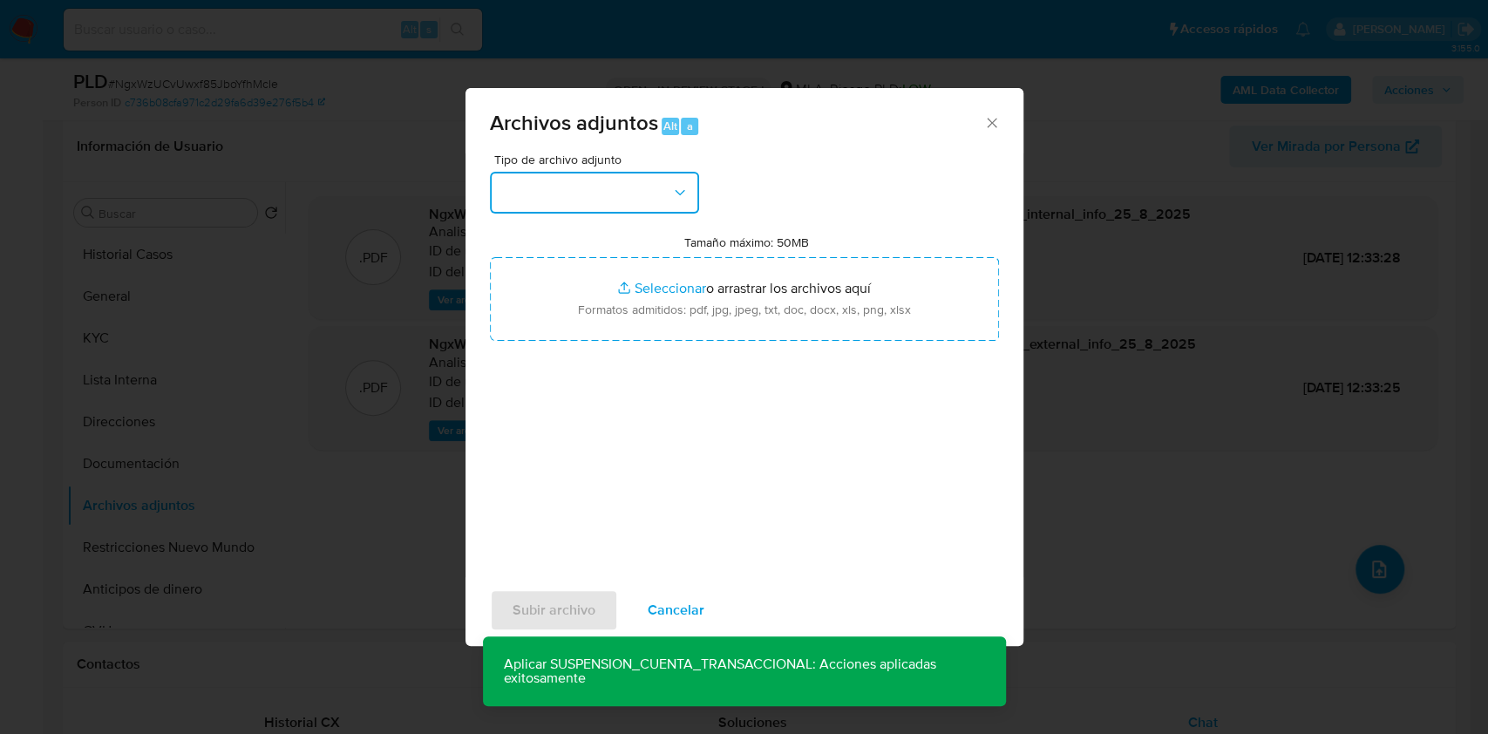
drag, startPoint x: 635, startPoint y: 180, endPoint x: 635, endPoint y: 196, distance: 16.6
click at [635, 180] on button "button" at bounding box center [594, 193] width 209 height 42
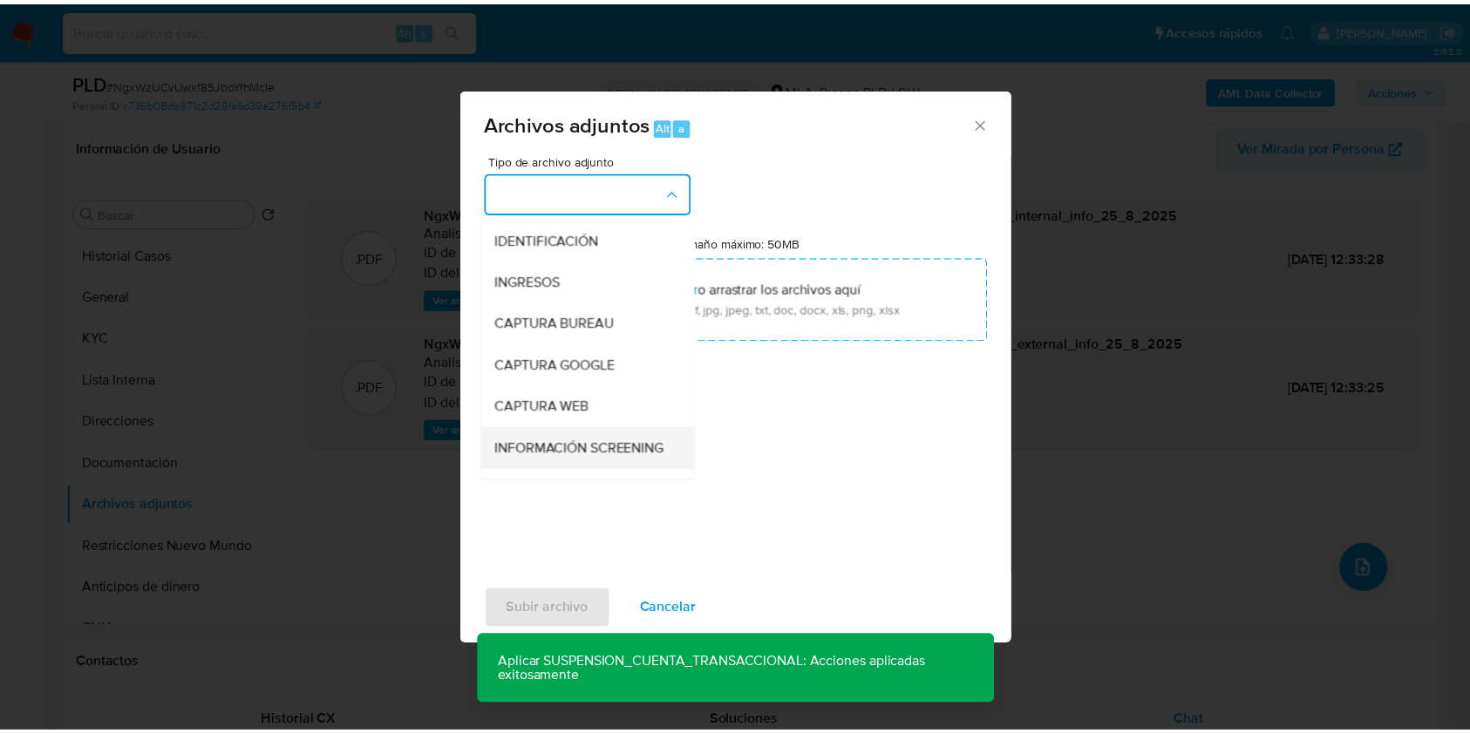
scroll to position [116, 0]
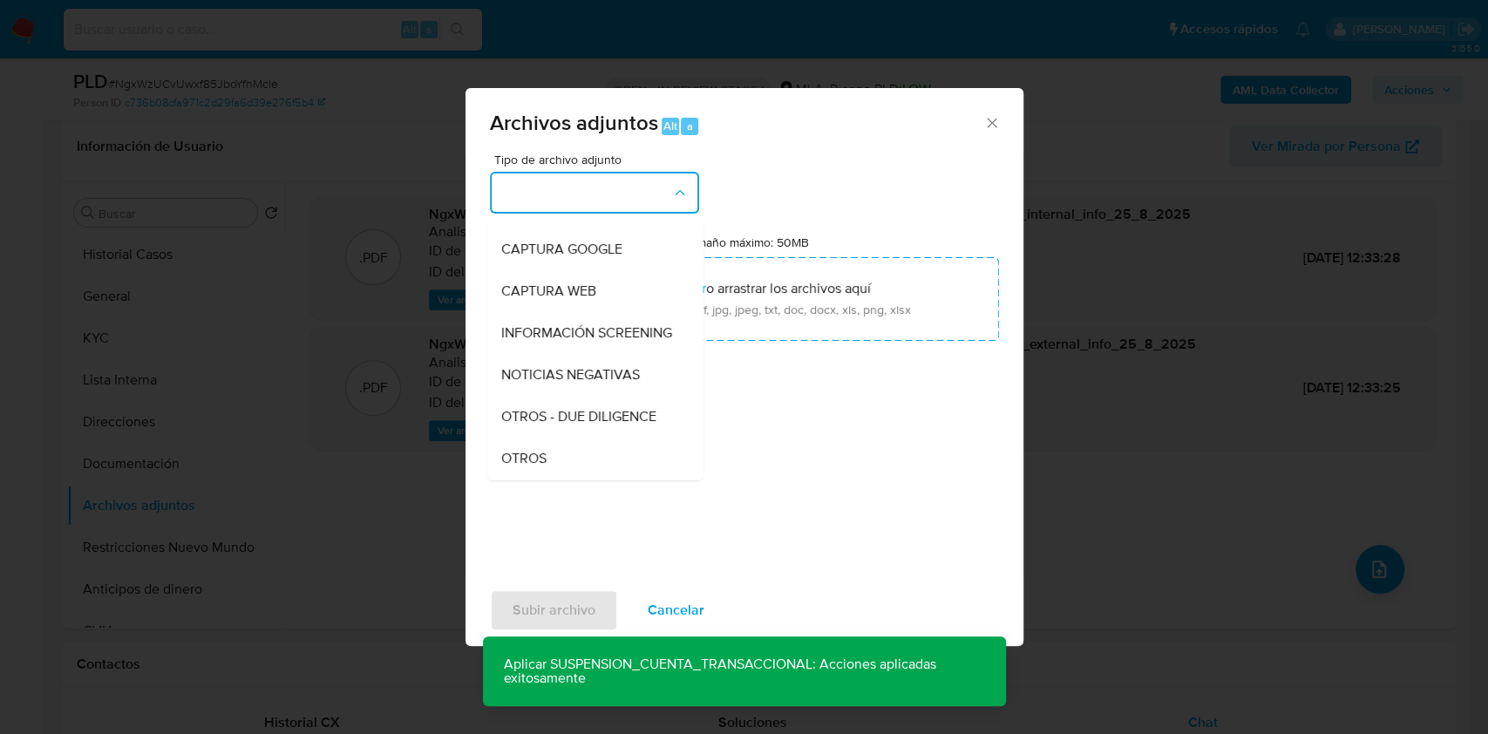
drag, startPoint x: 554, startPoint y: 460, endPoint x: 574, endPoint y: 383, distance: 80.1
click at [551, 460] on div "OTROS" at bounding box center [589, 459] width 178 height 42
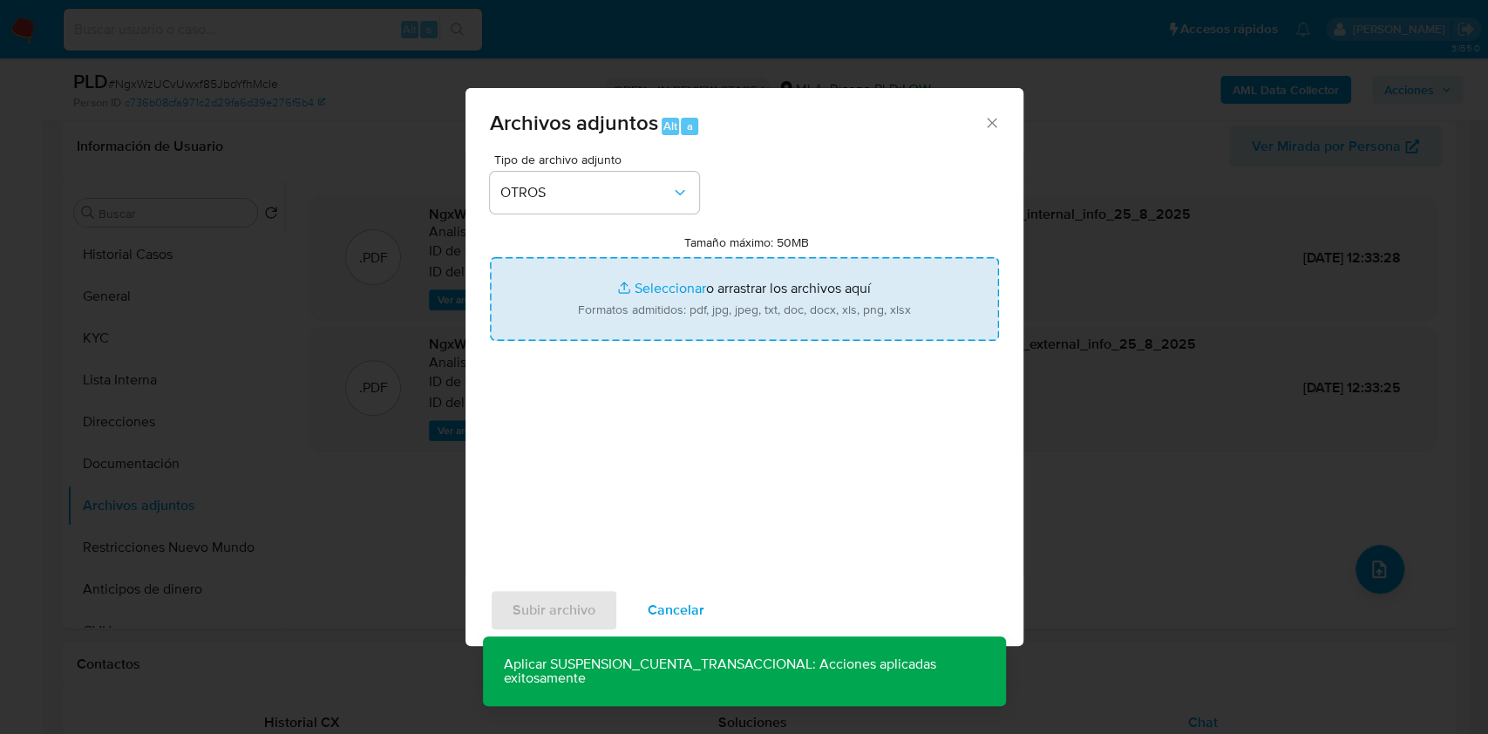
click at [594, 321] on input "Tamaño máximo: 50MB Seleccionar archivos" at bounding box center [744, 299] width 509 height 84
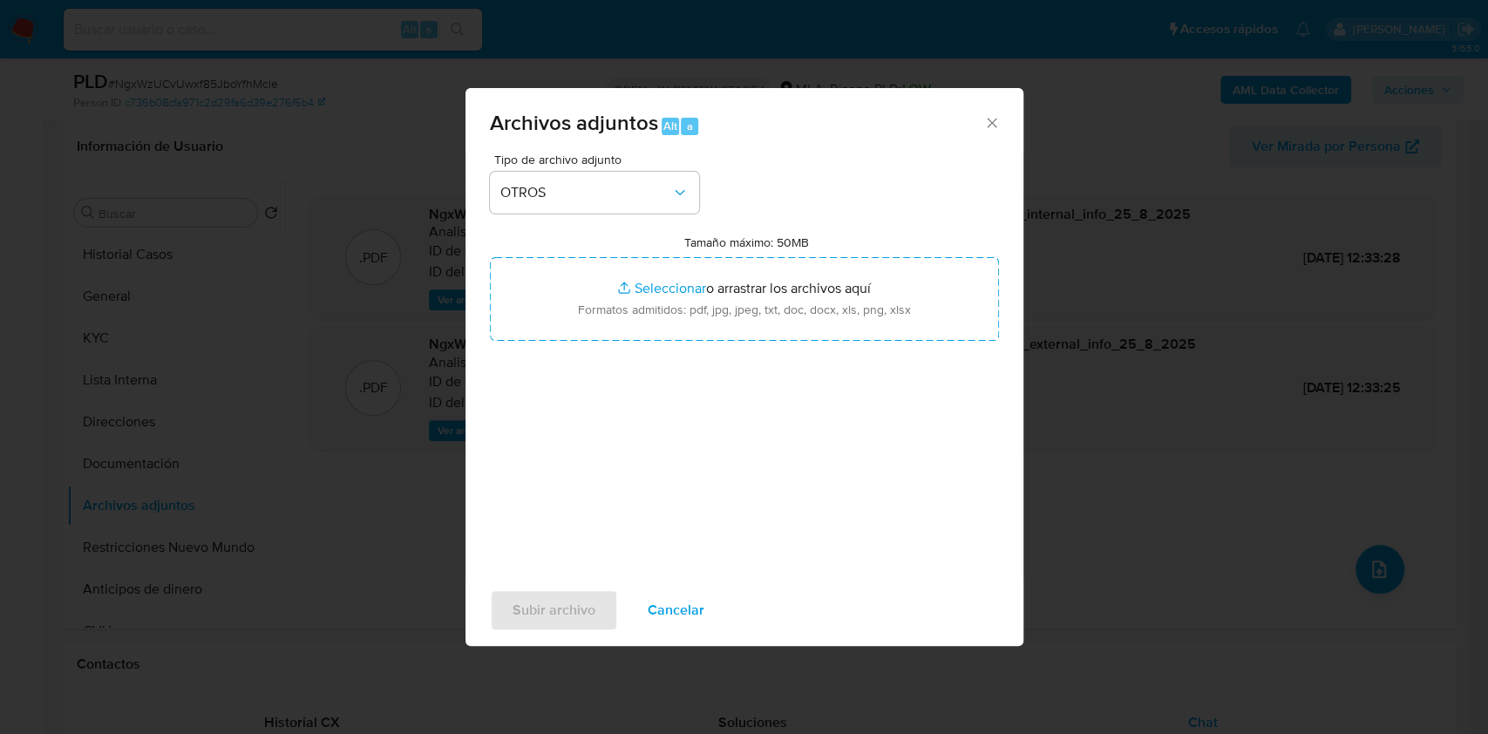
type input "C:\fakepath\Caselog NgxWzUCvUwxf85JboYfhMcIe_2025_08_19_01_17_52.docx"
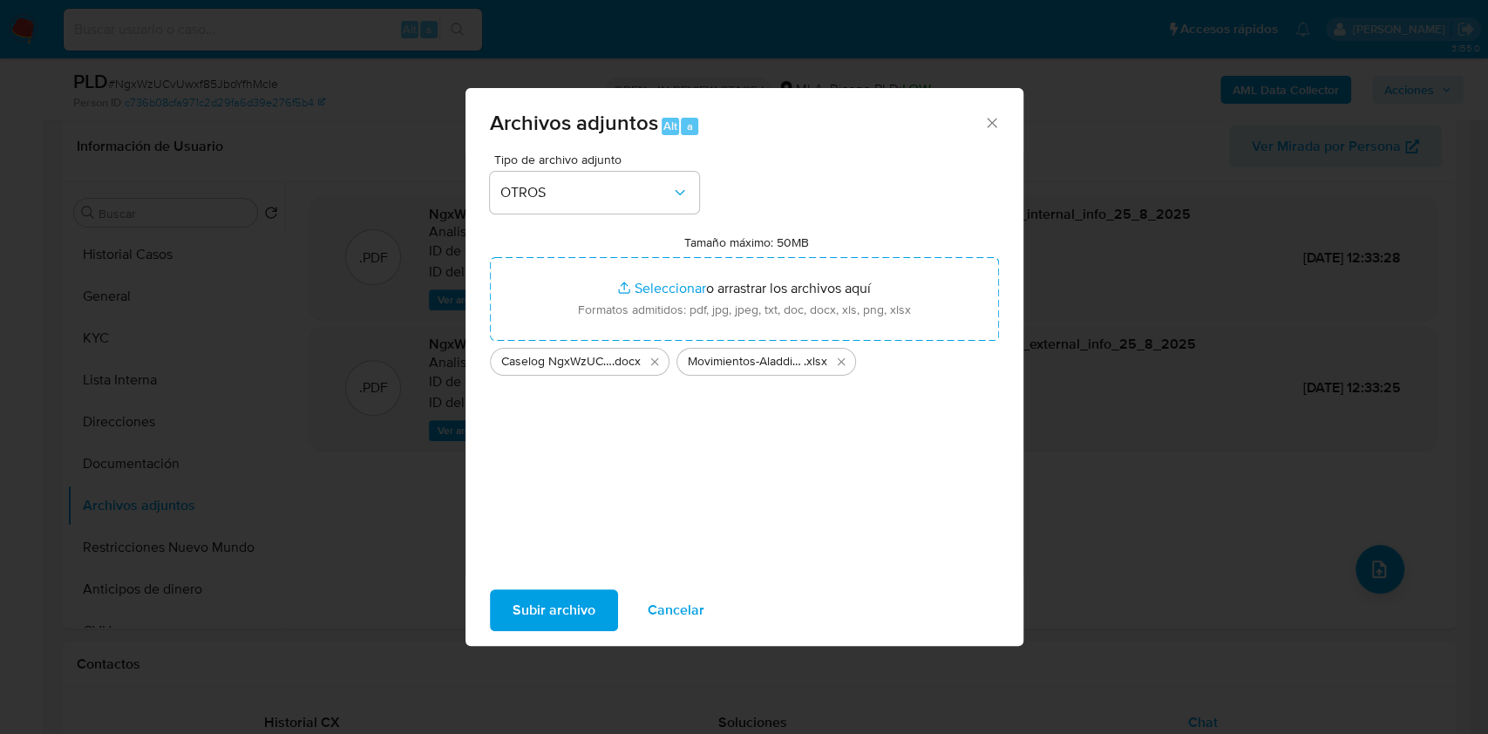
click at [585, 597] on span "Subir archivo" at bounding box center [554, 610] width 83 height 38
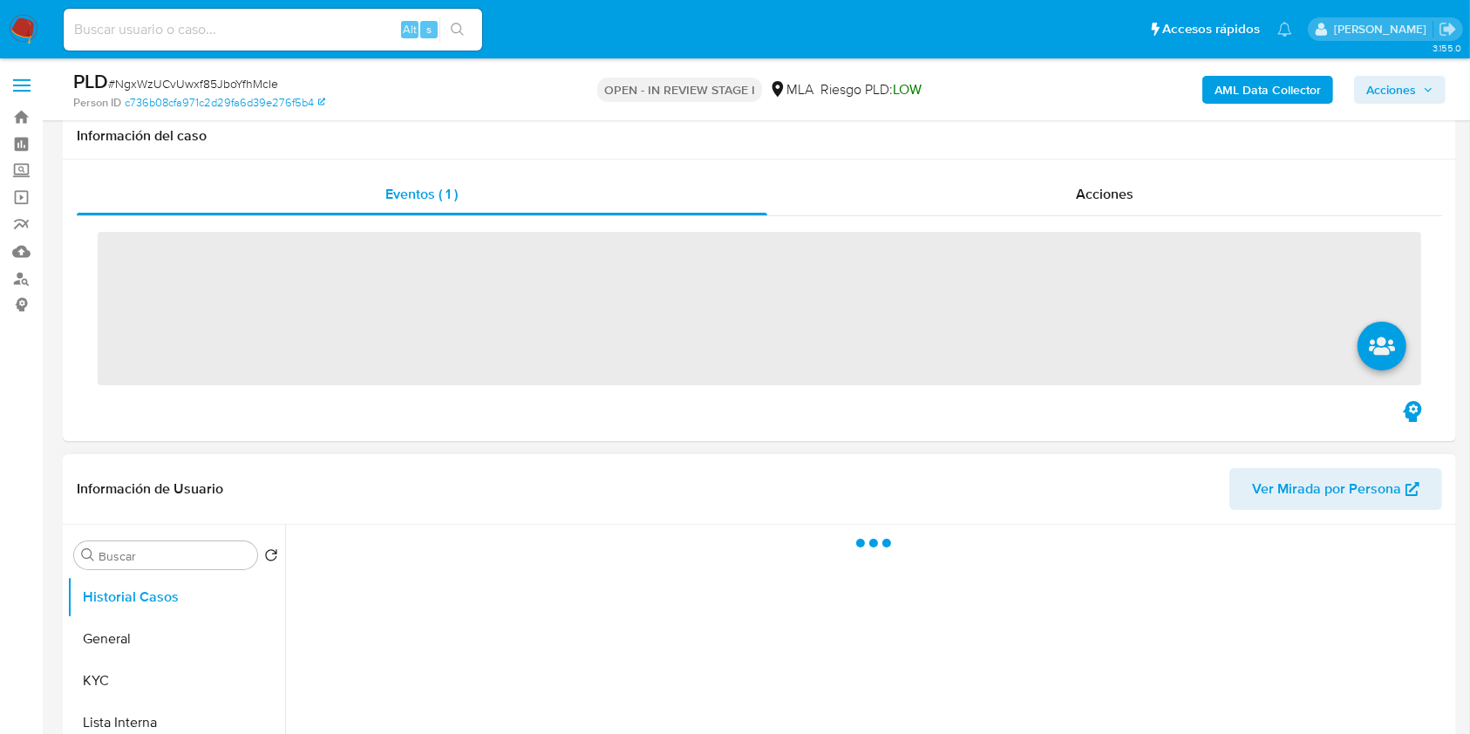
scroll to position [349, 0]
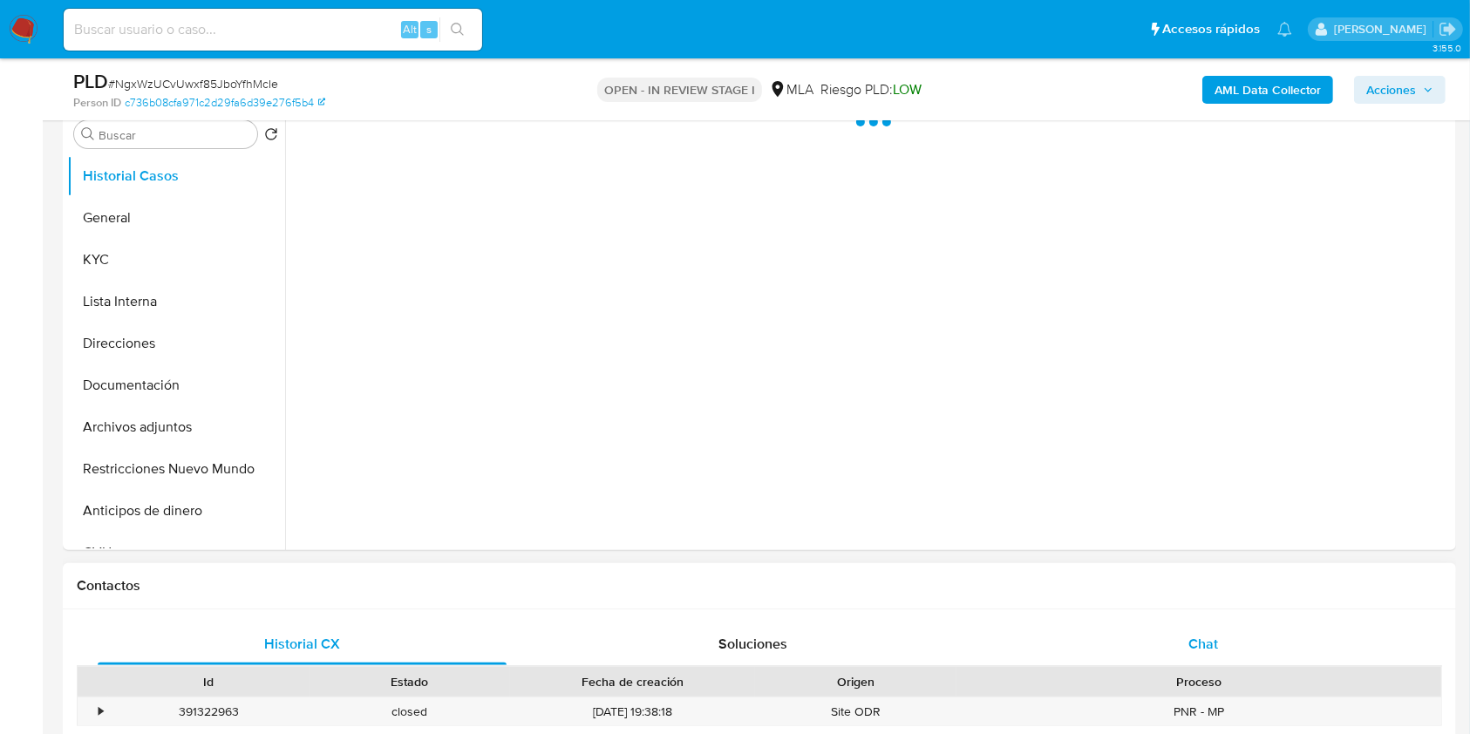
click at [1241, 636] on div "Chat" at bounding box center [1203, 644] width 409 height 42
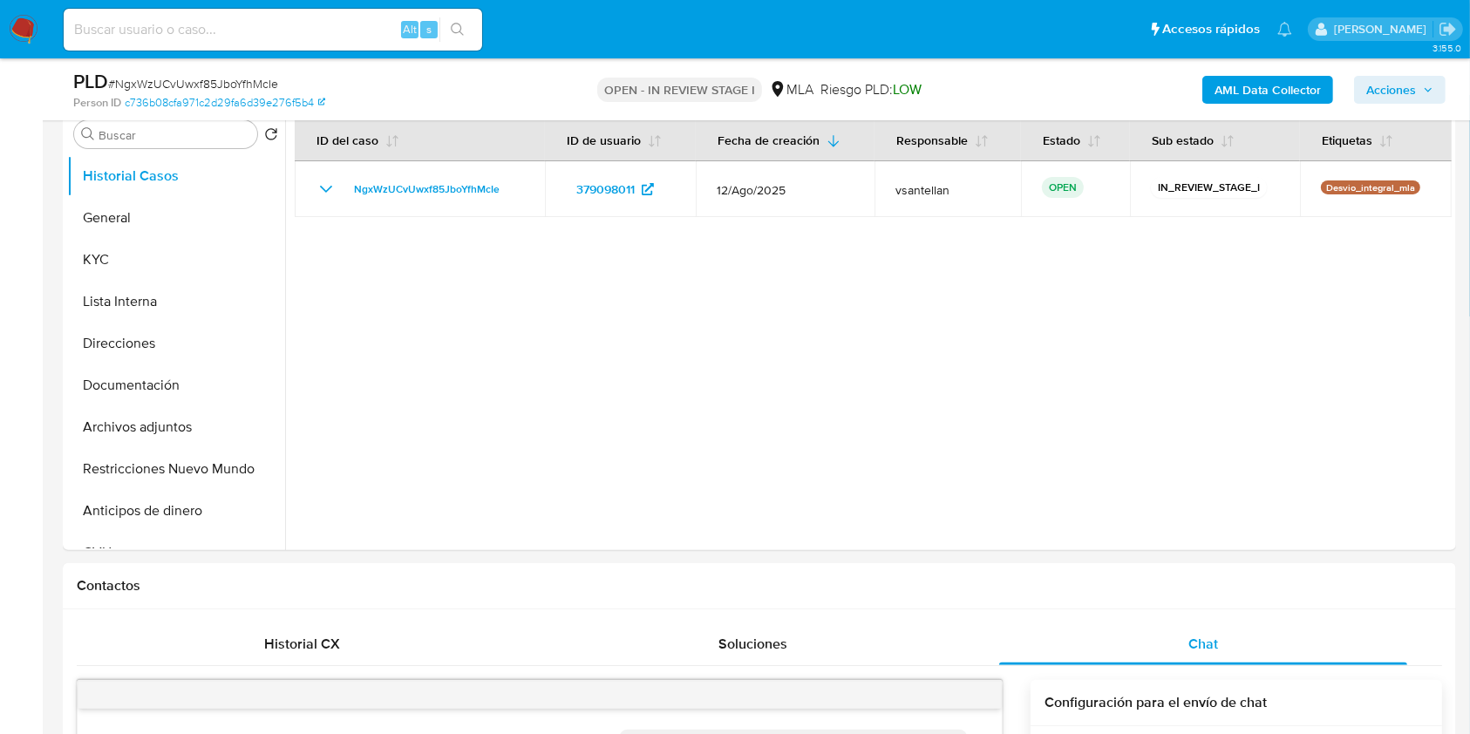
scroll to position [985, 0]
select select "10"
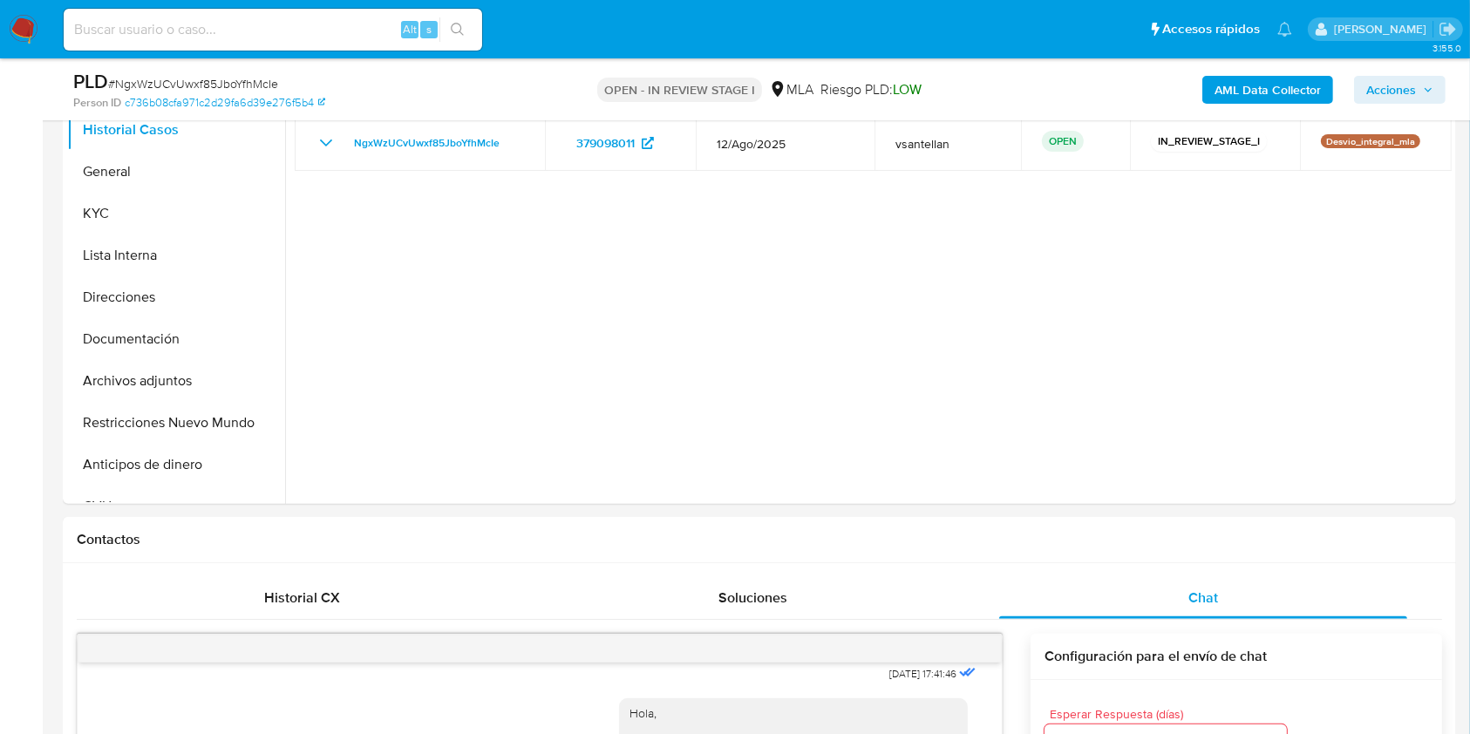
scroll to position [343, 0]
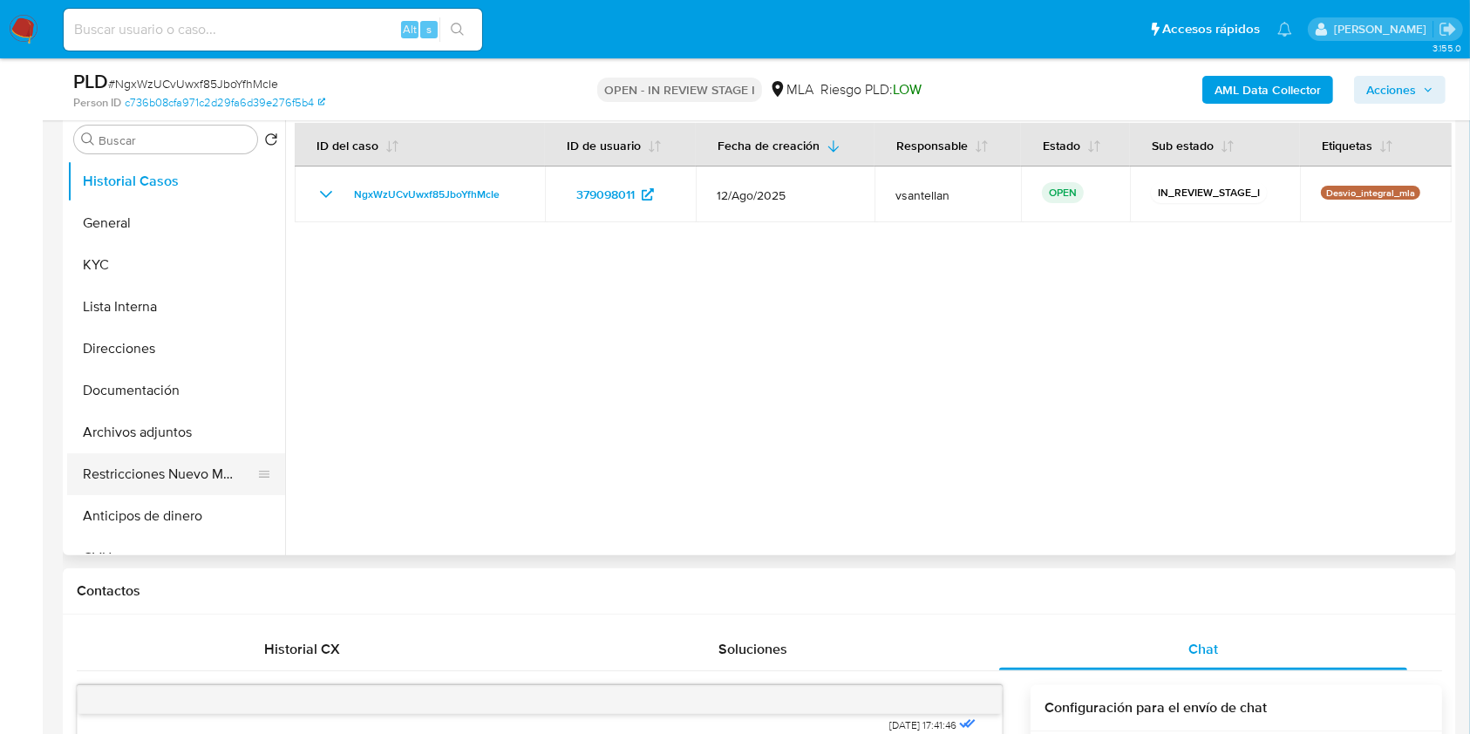
click at [179, 467] on button "Restricciones Nuevo Mundo" at bounding box center [169, 474] width 204 height 42
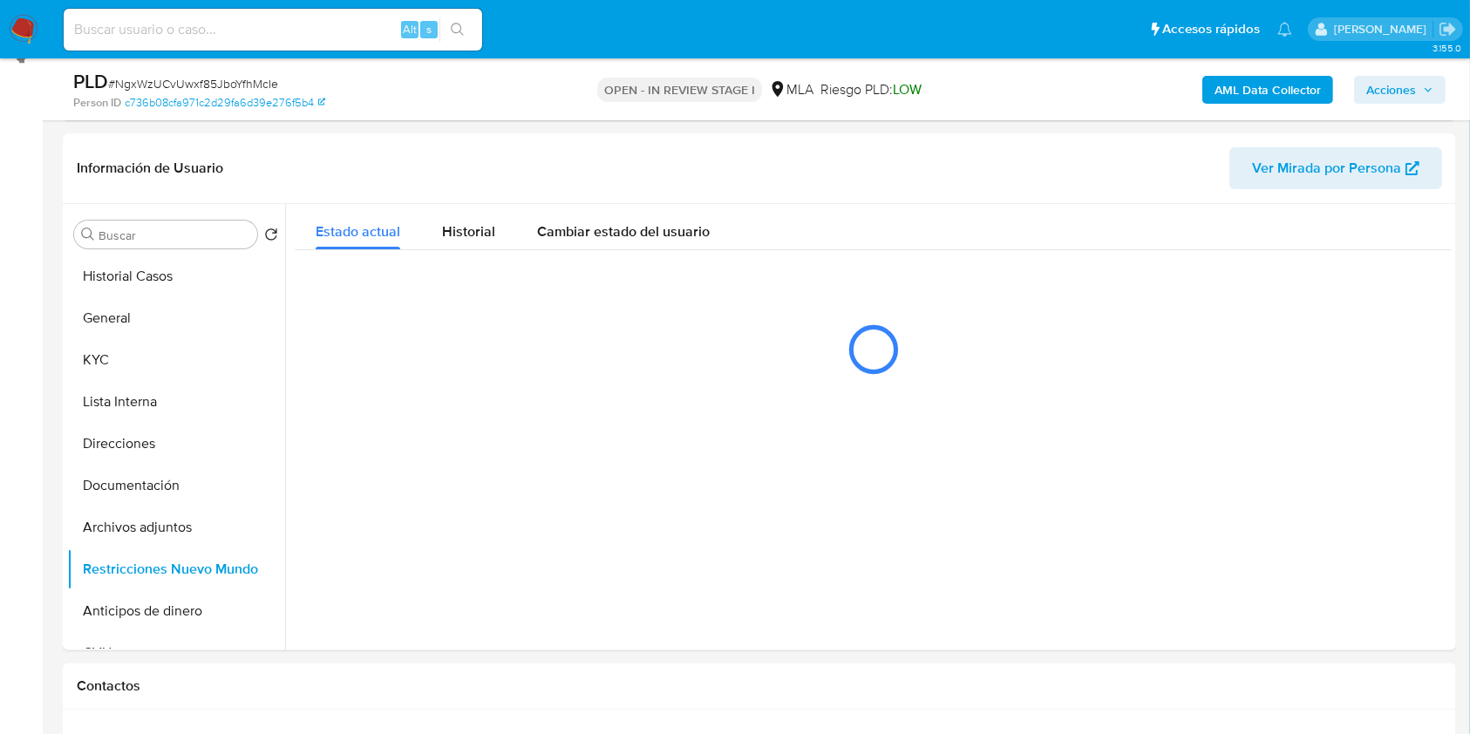
scroll to position [244, 0]
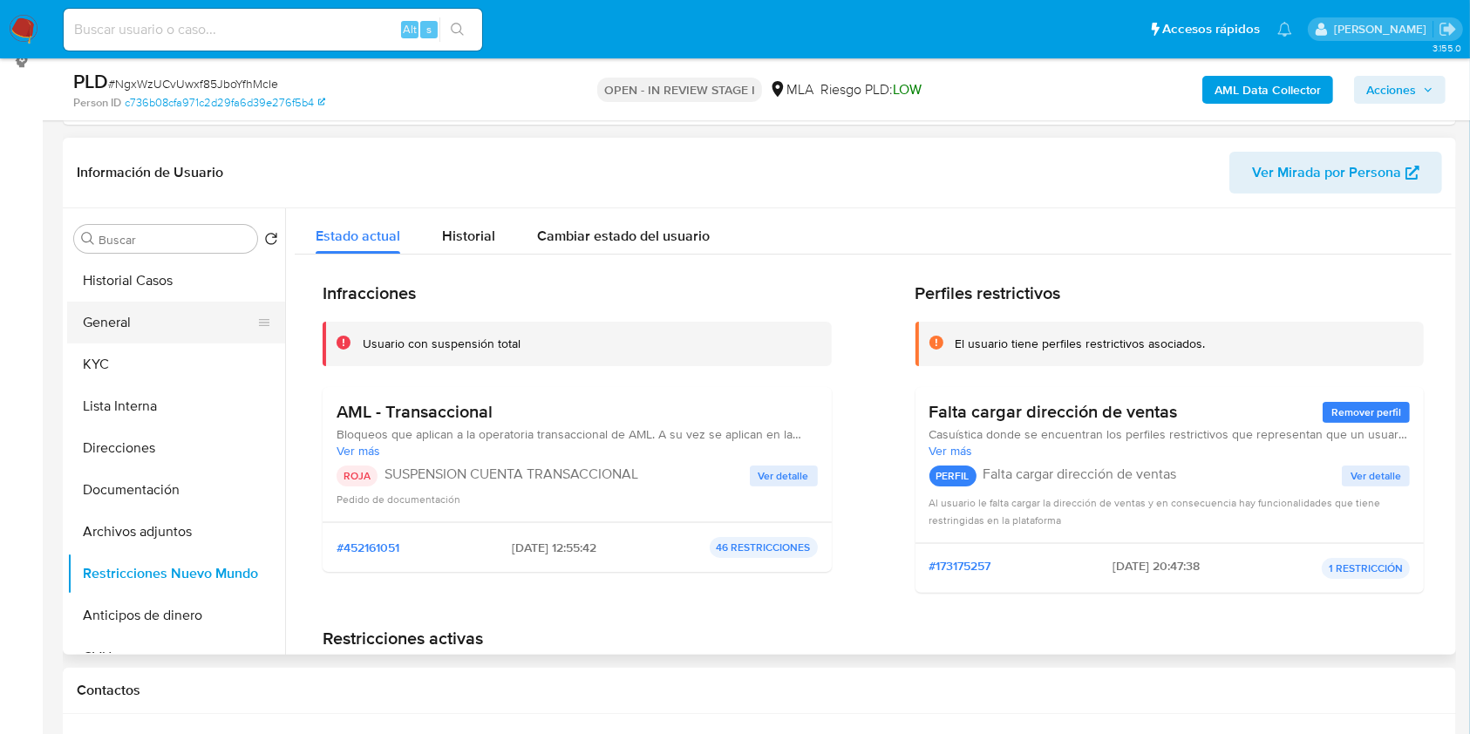
click at [137, 310] on button "General" at bounding box center [169, 323] width 204 height 42
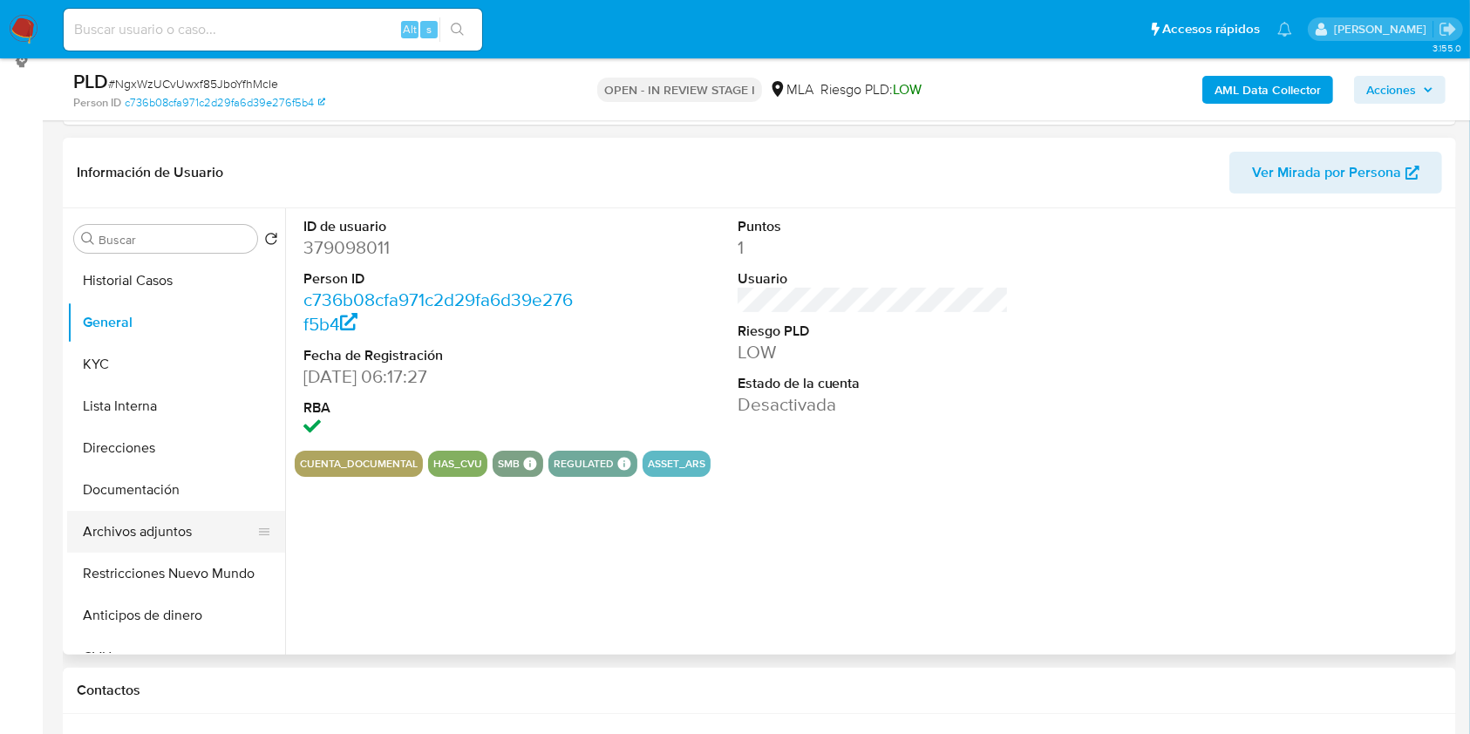
click at [179, 537] on button "Archivos adjuntos" at bounding box center [169, 532] width 204 height 42
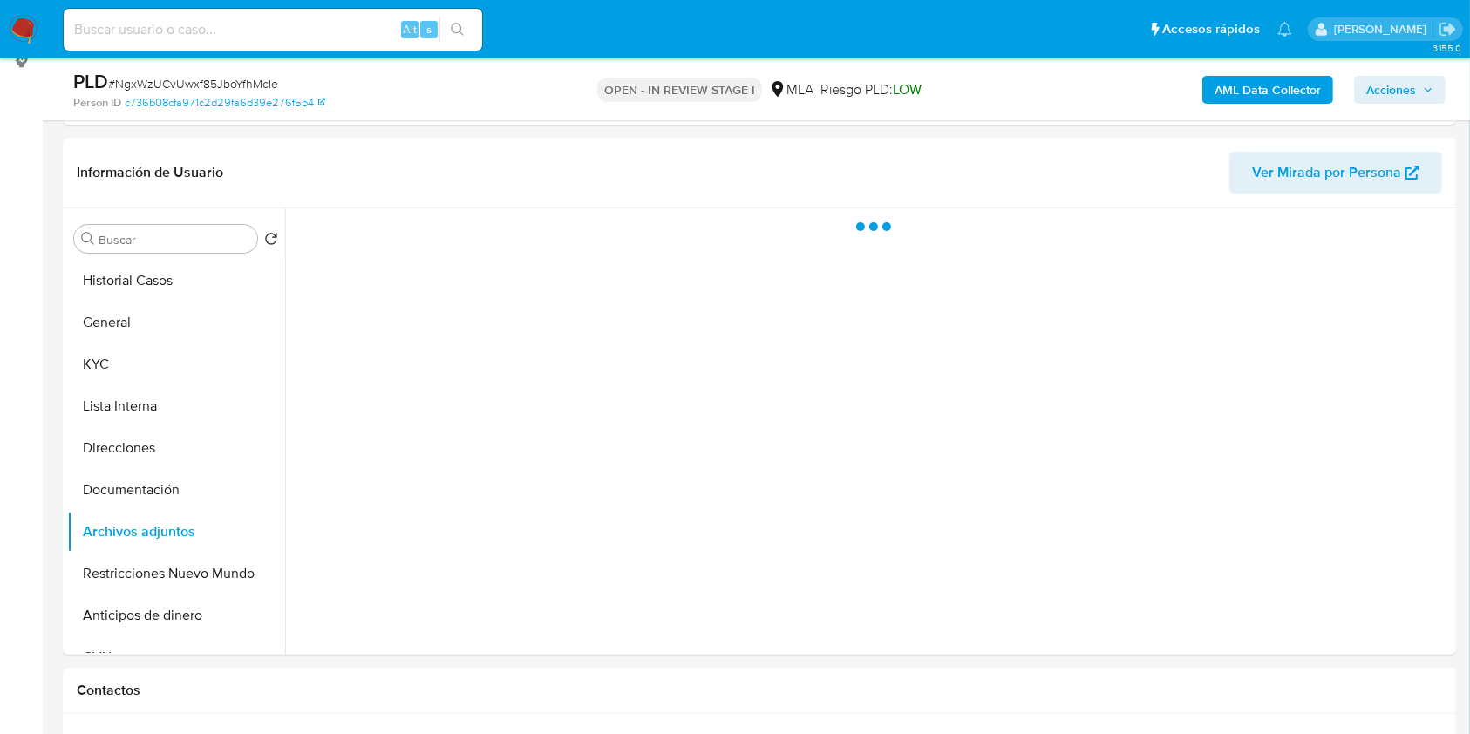
click at [1377, 100] on span "Acciones" at bounding box center [1391, 90] width 50 height 28
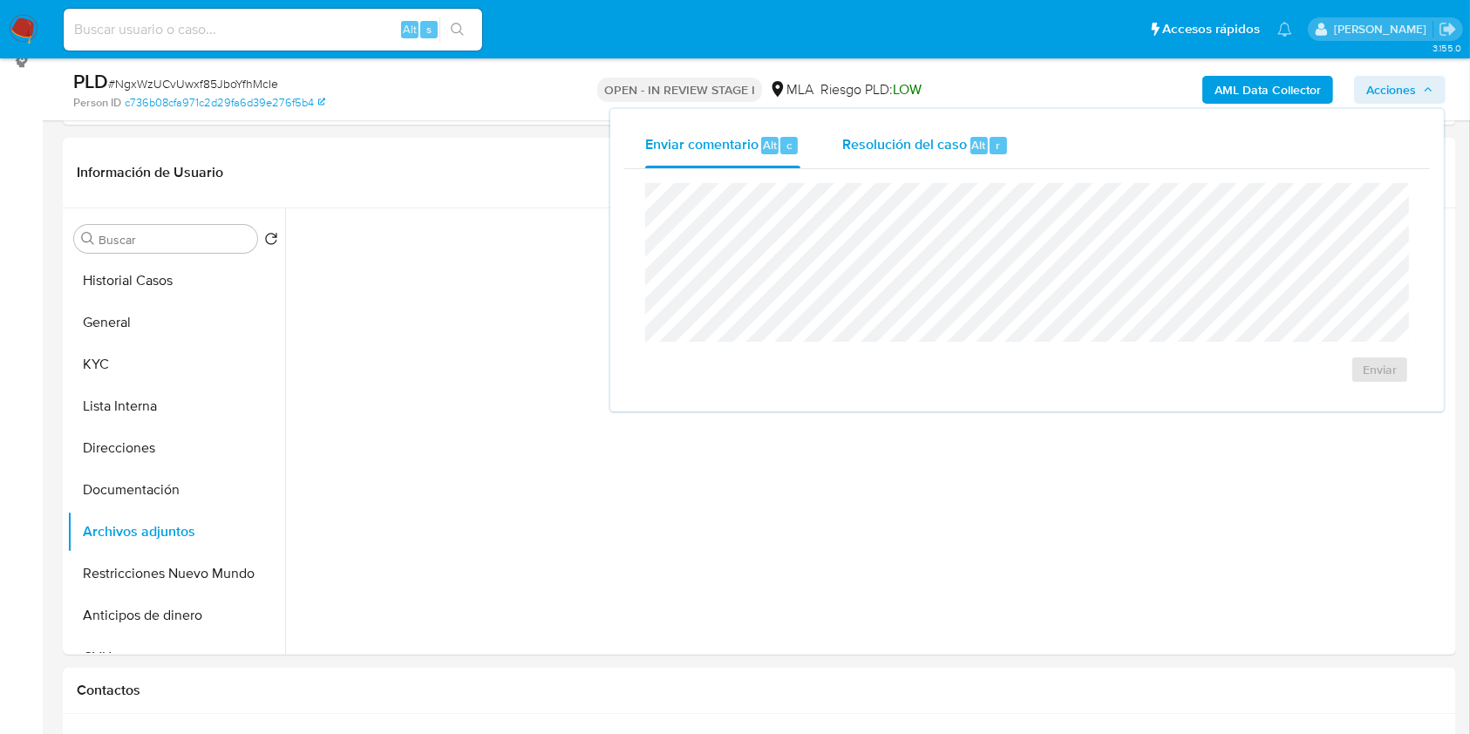
click at [956, 150] on span "Resolución del caso" at bounding box center [904, 144] width 125 height 20
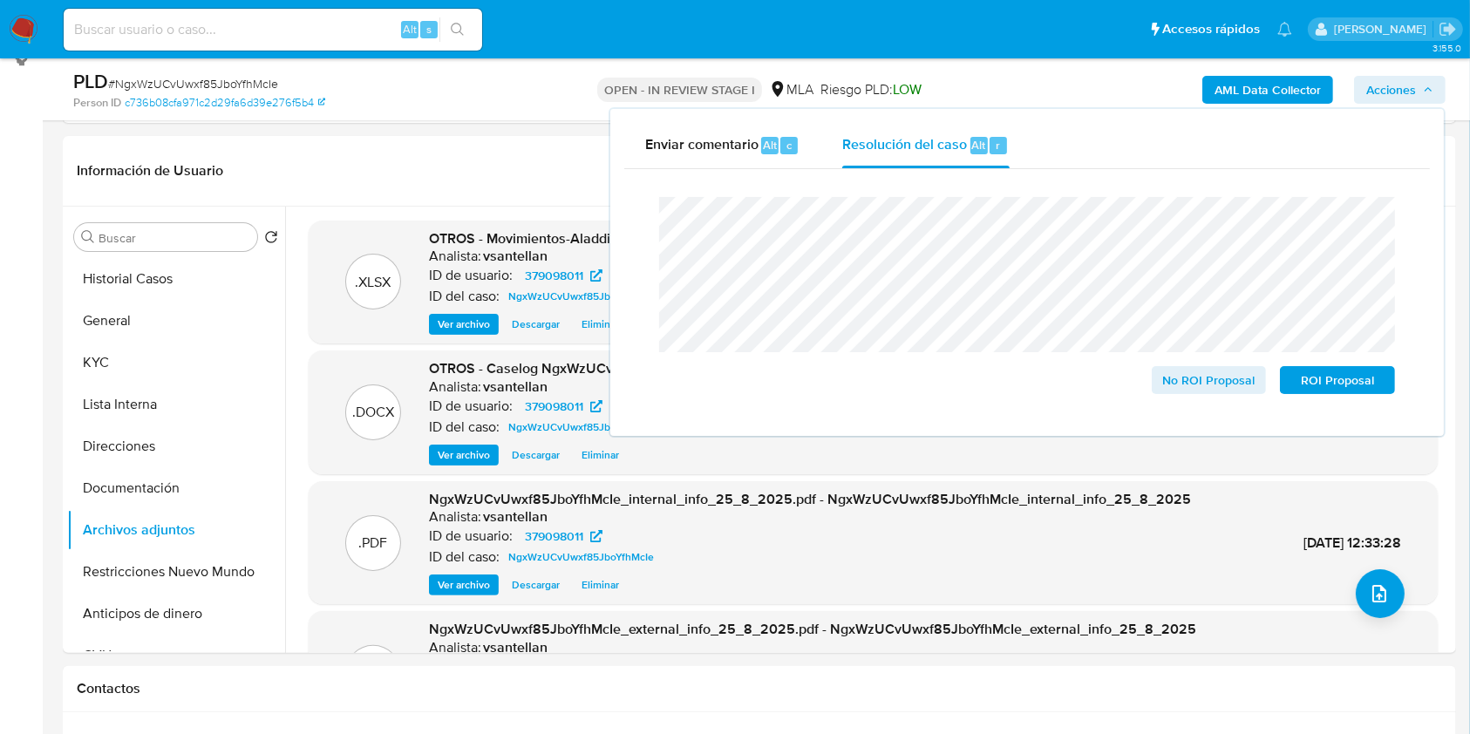
scroll to position [343, 0]
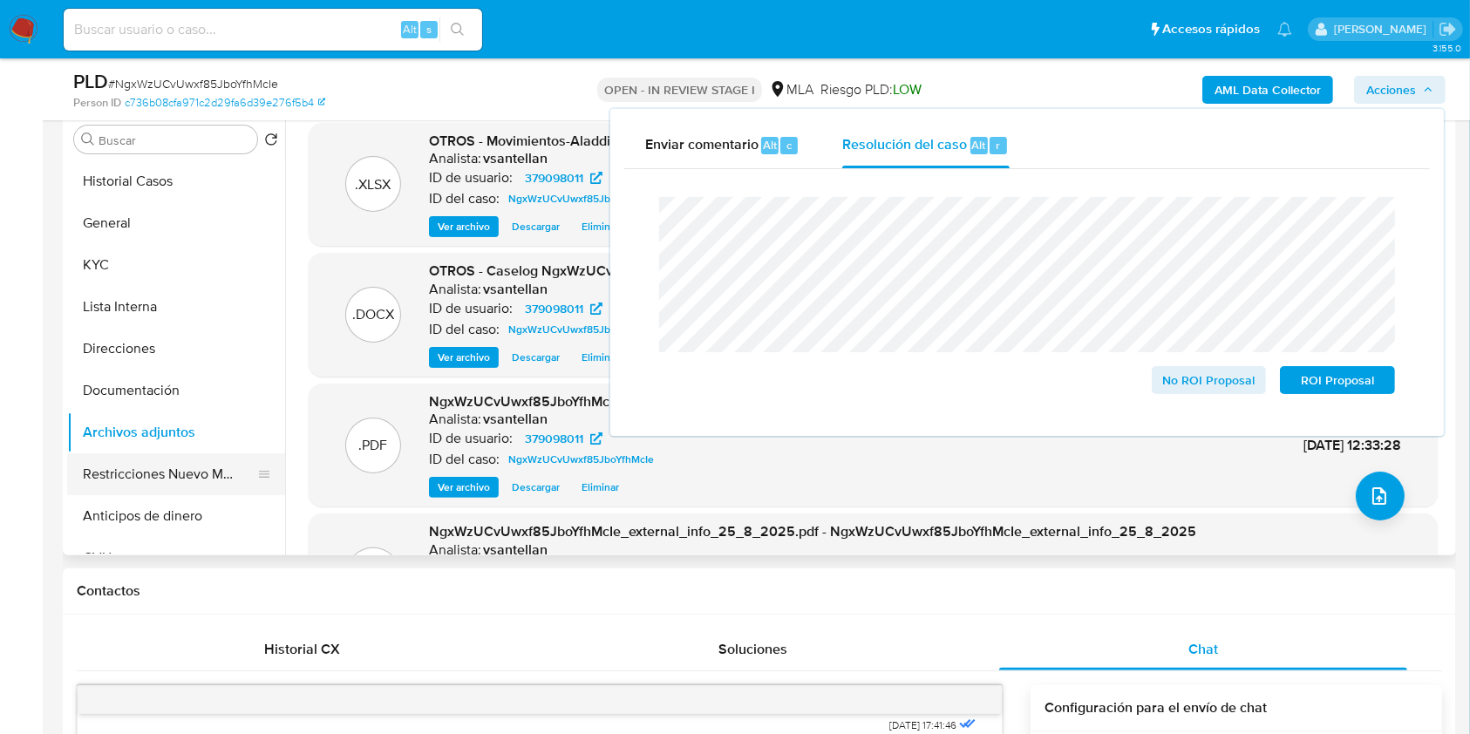
click at [115, 484] on button "Restricciones Nuevo Mundo" at bounding box center [169, 474] width 204 height 42
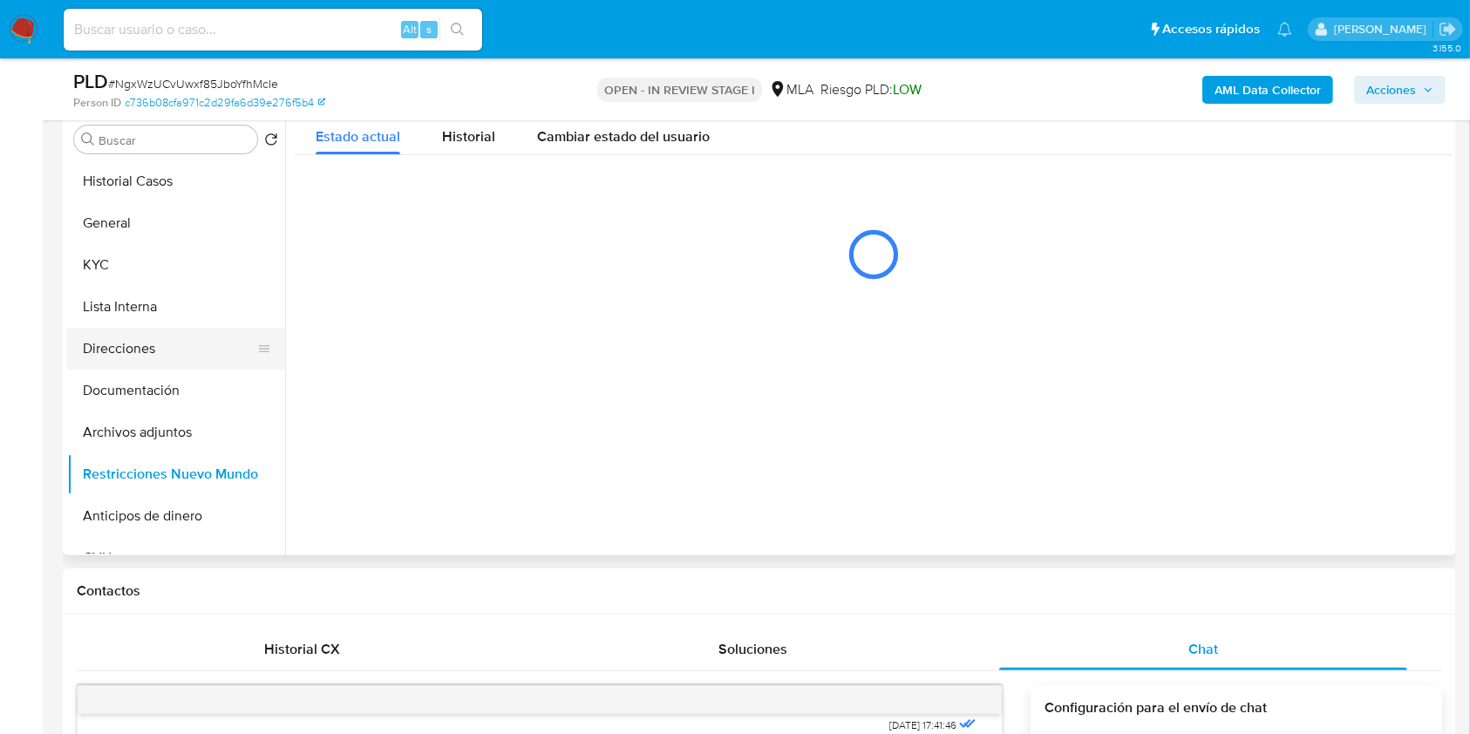
scroll to position [228, 0]
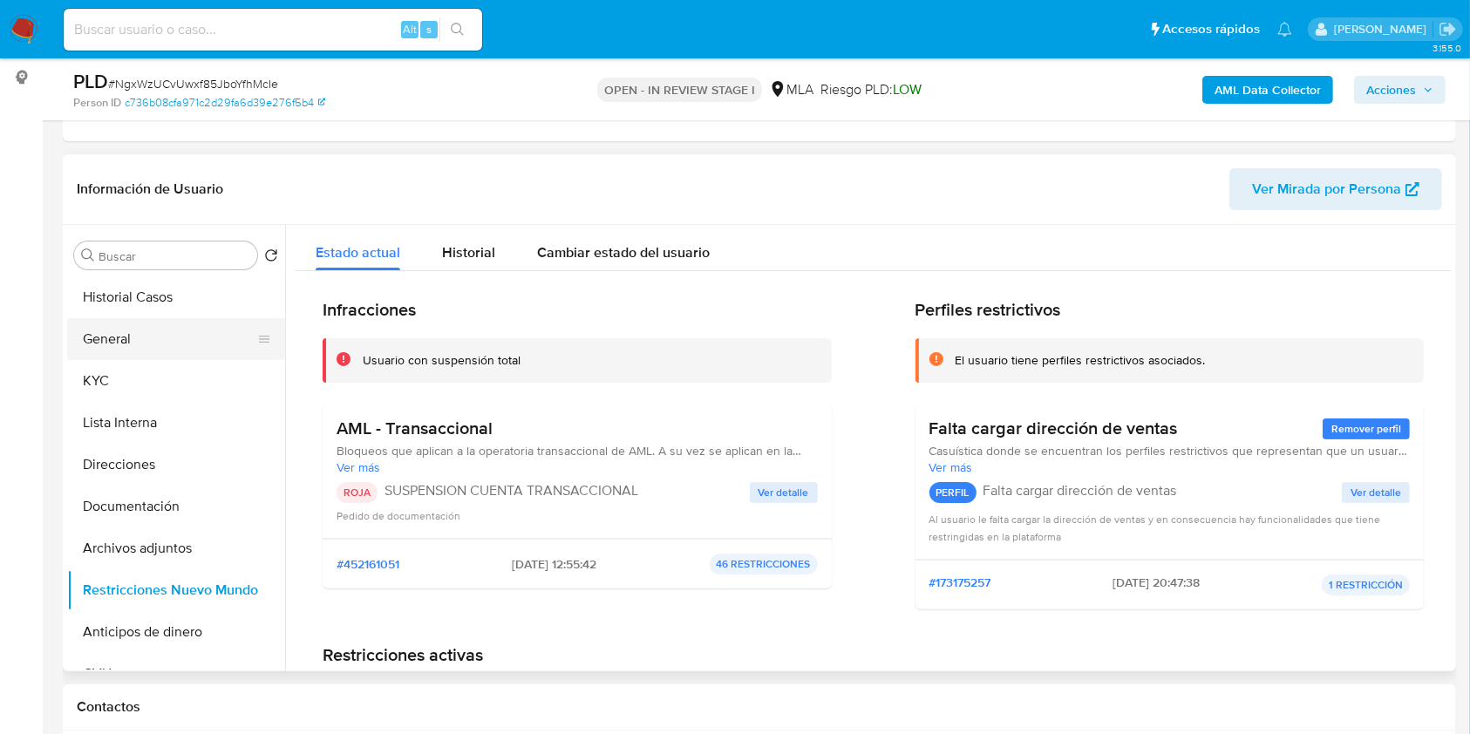
click at [158, 338] on button "General" at bounding box center [169, 339] width 204 height 42
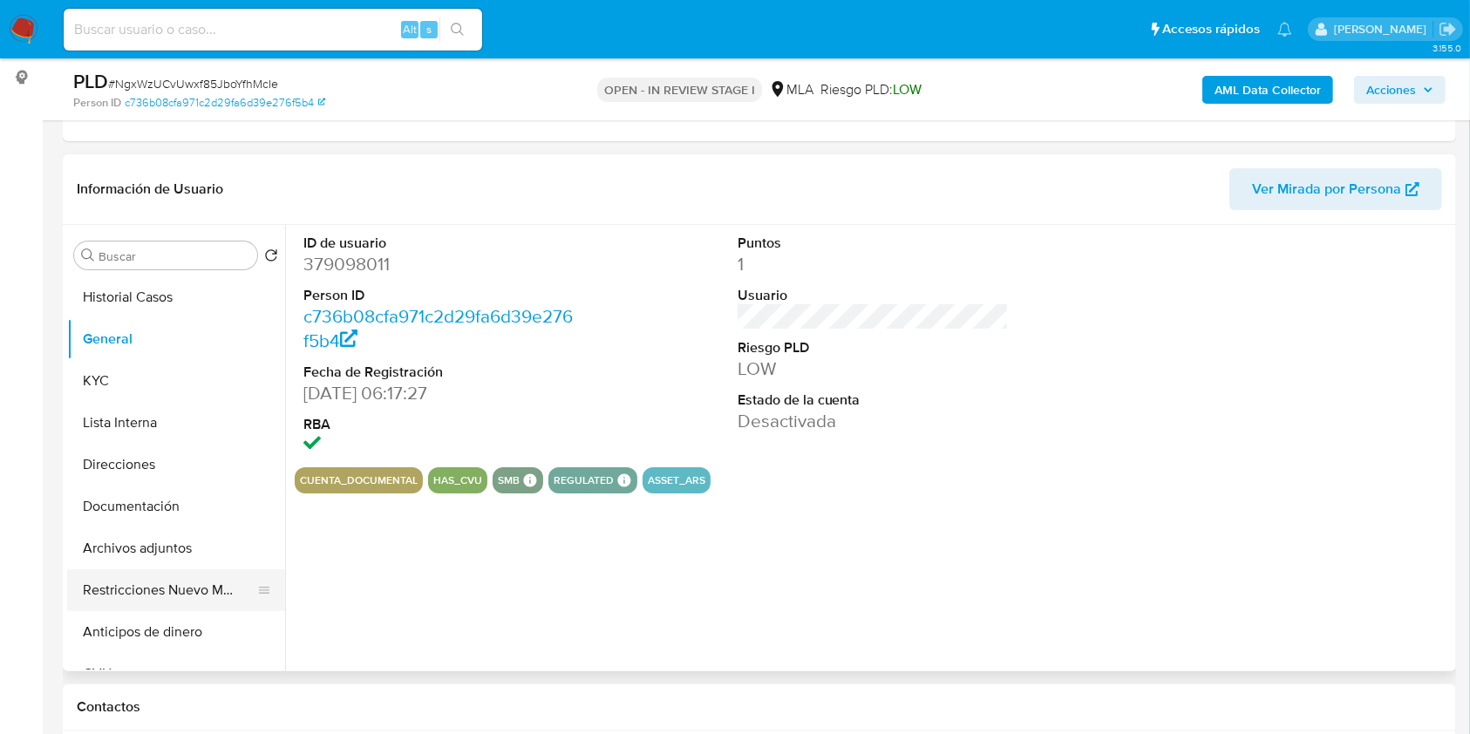
click at [159, 578] on button "Restricciones Nuevo Mundo" at bounding box center [169, 590] width 204 height 42
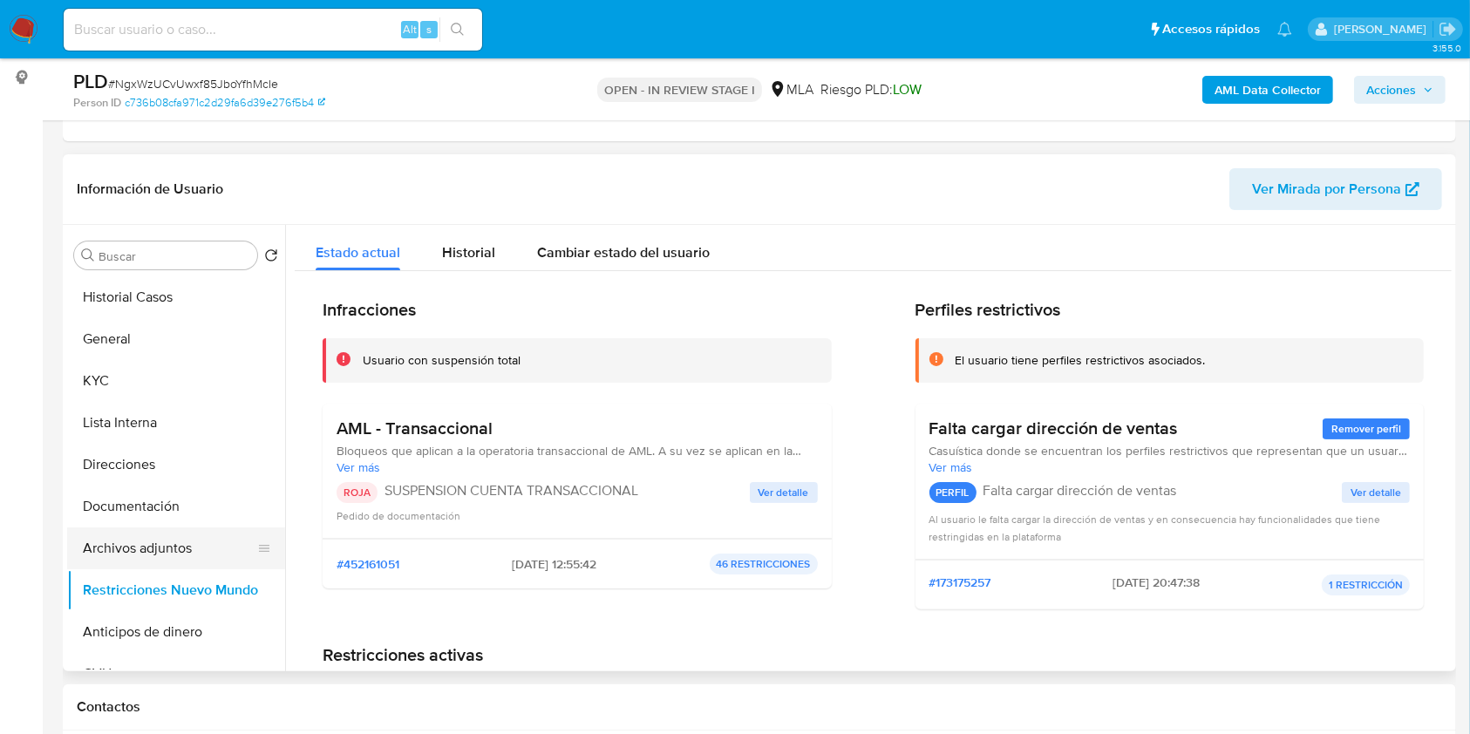
click at [182, 543] on button "Archivos adjuntos" at bounding box center [169, 548] width 204 height 42
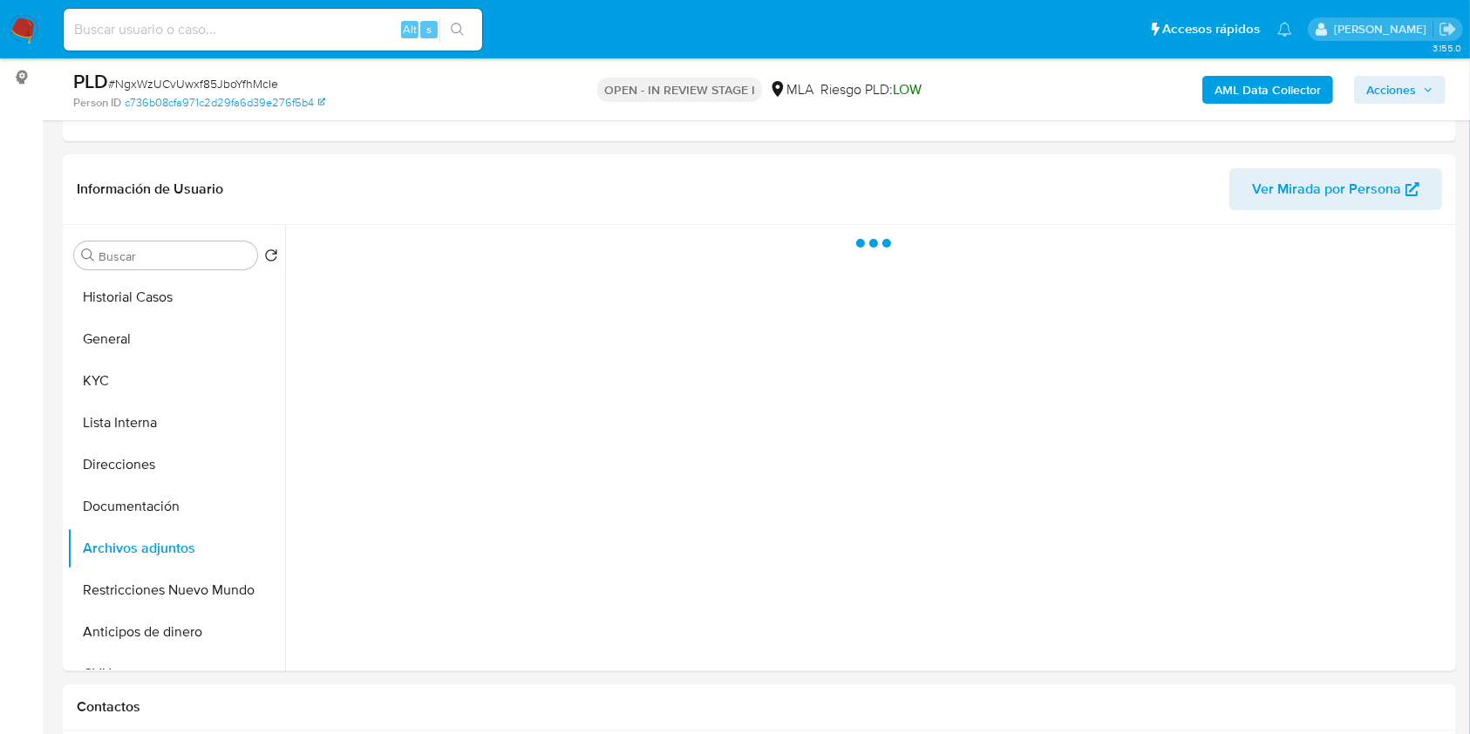
click at [1393, 91] on span "Acciones" at bounding box center [1391, 90] width 50 height 28
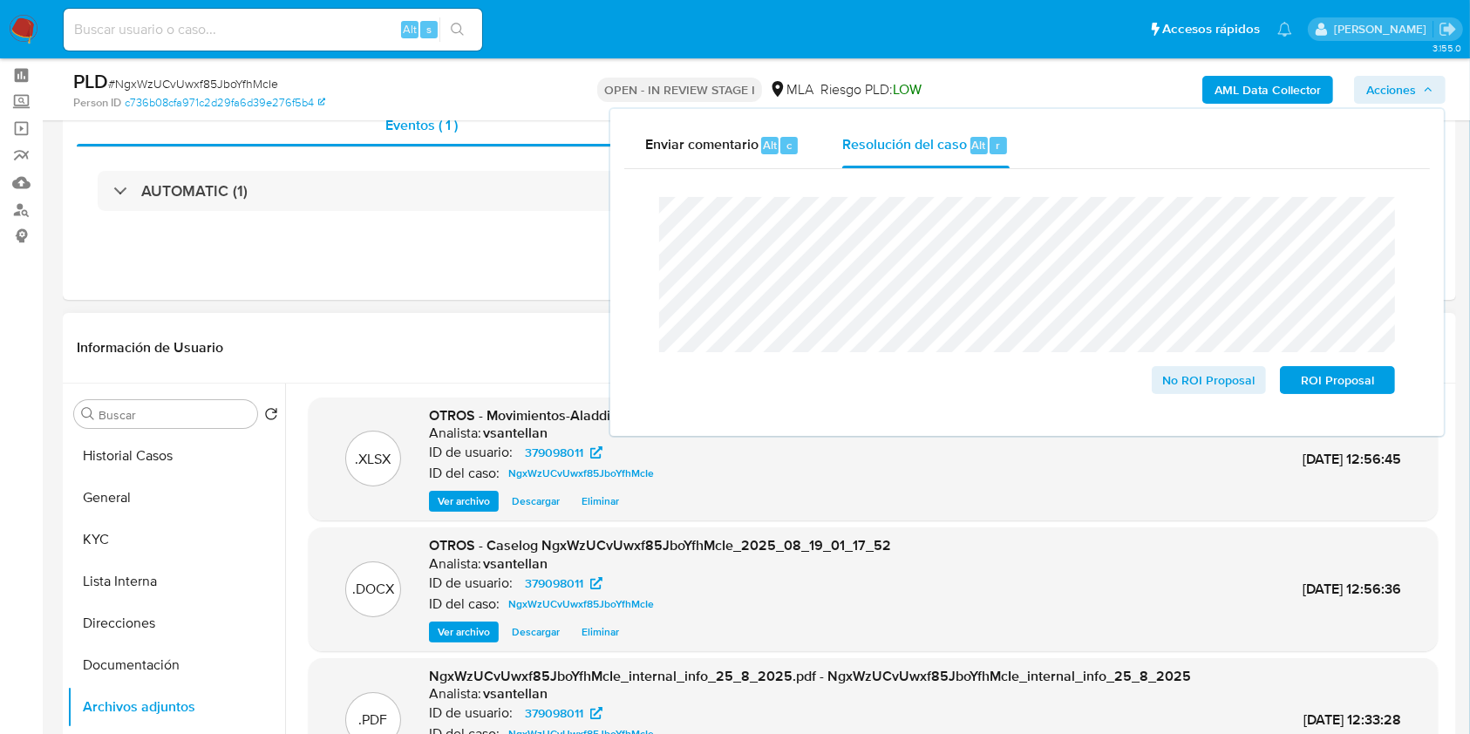
scroll to position [185, 0]
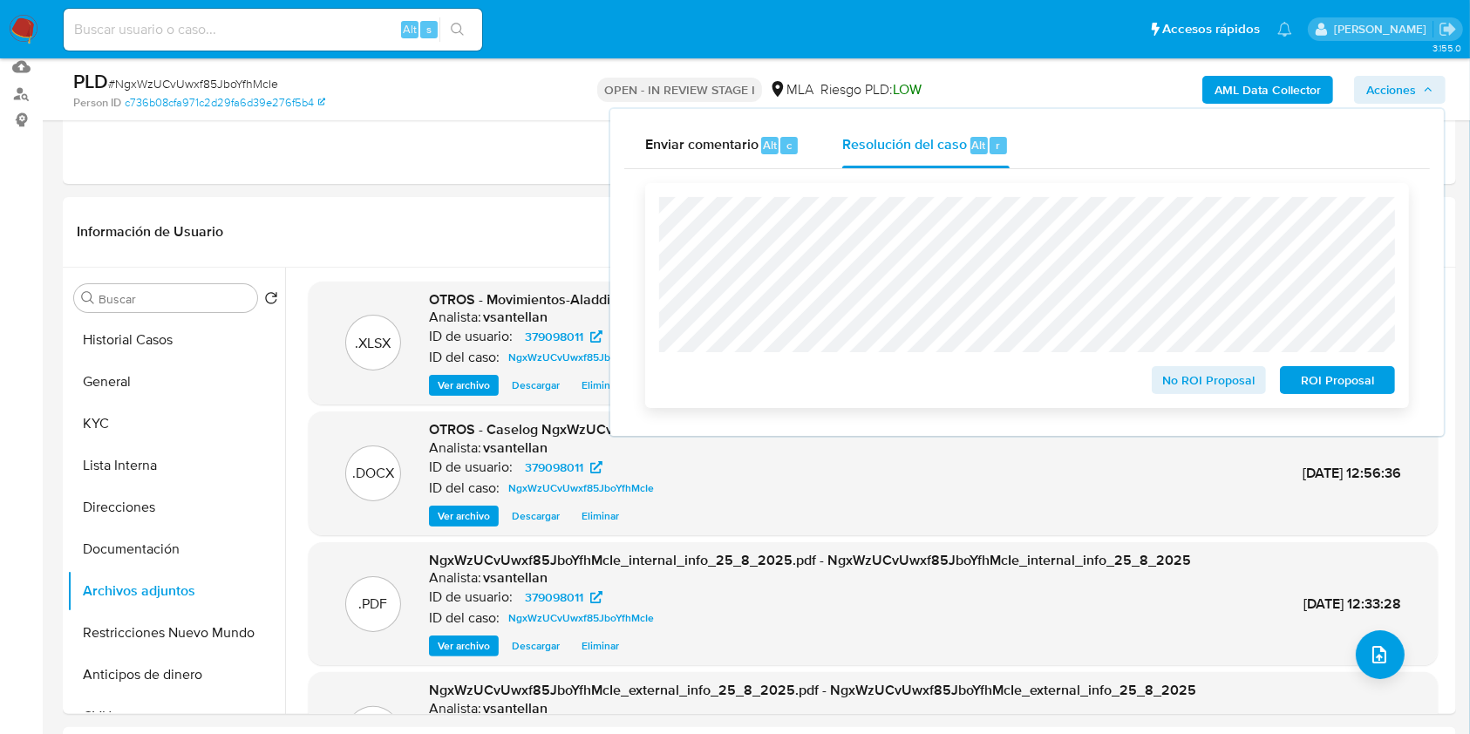
click at [1307, 383] on span "ROI Proposal" at bounding box center [1337, 380] width 91 height 24
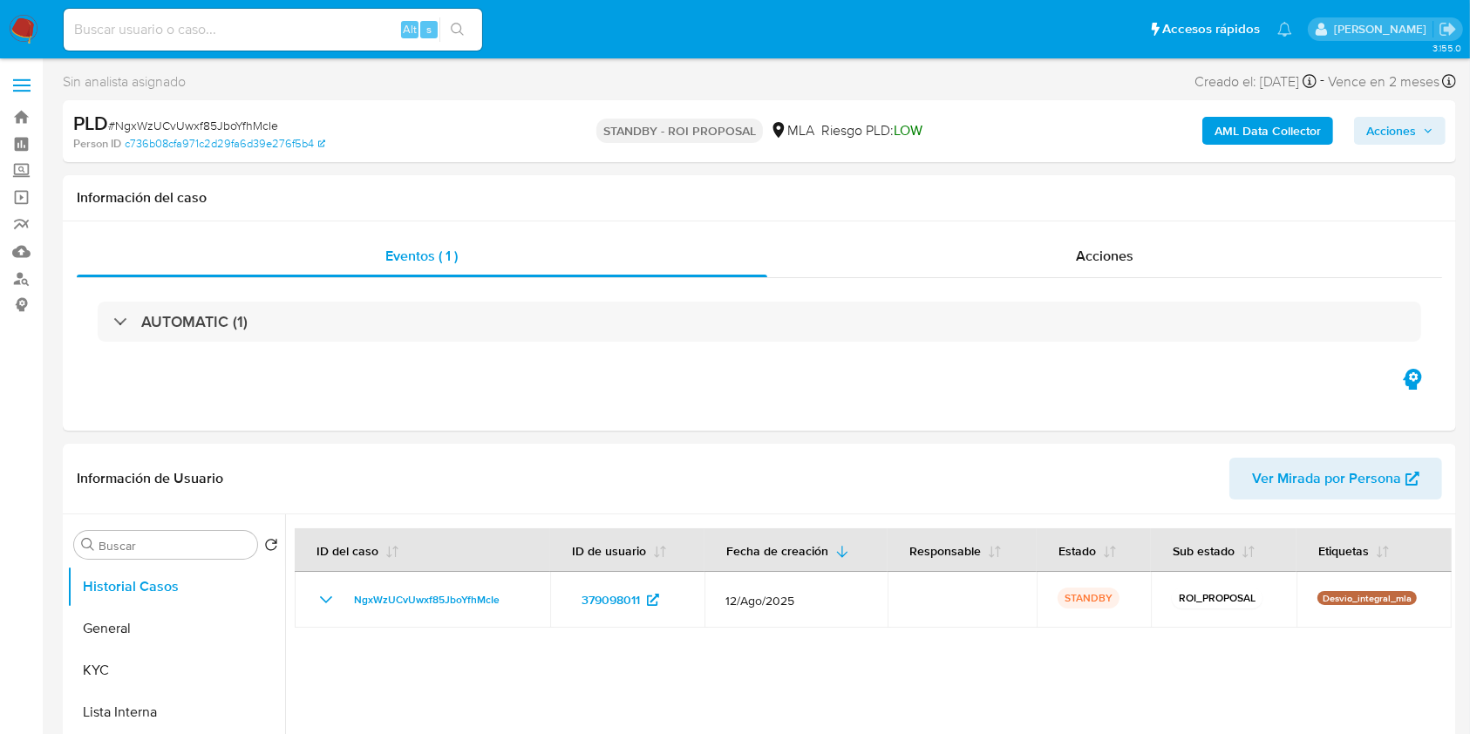
select select "10"
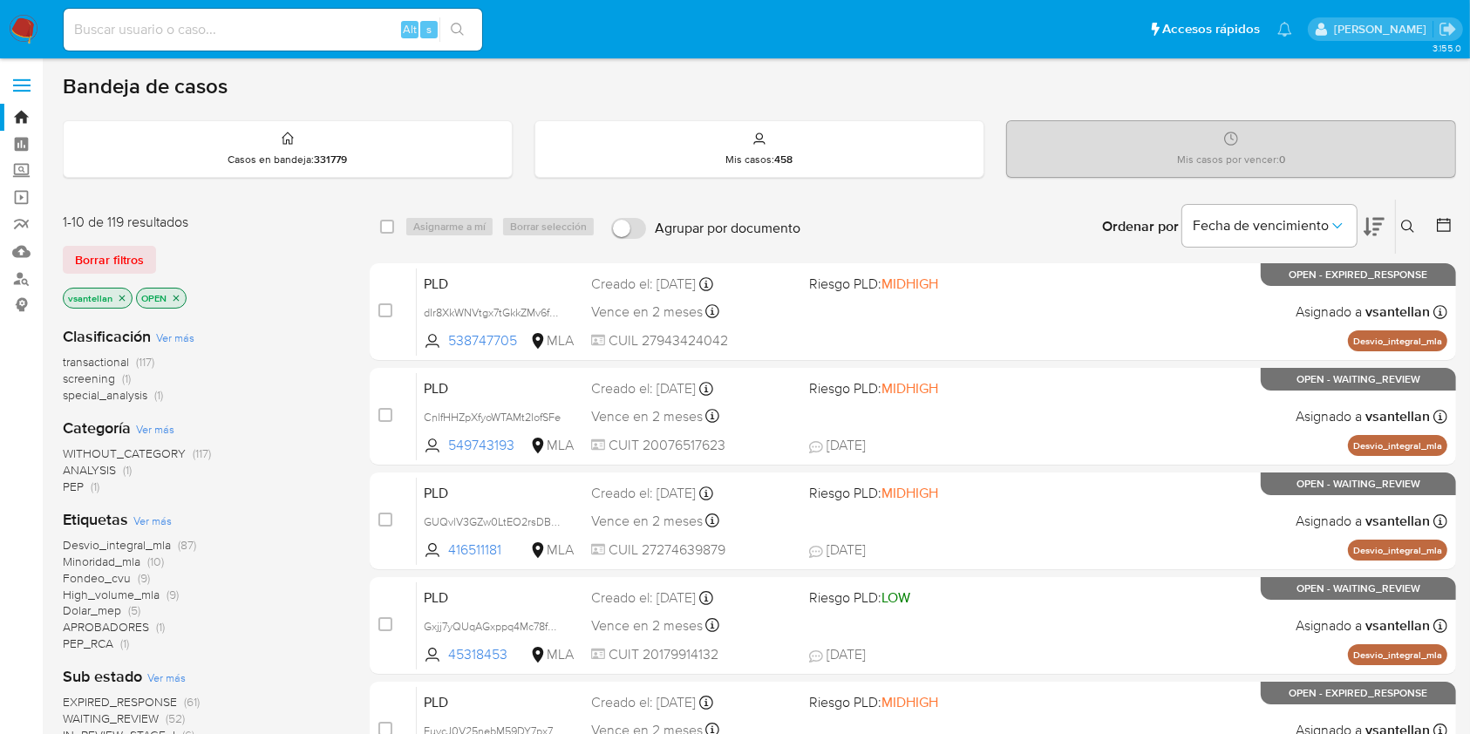
drag, startPoint x: 1404, startPoint y: 217, endPoint x: 1388, endPoint y: 228, distance: 19.4
click at [1400, 221] on button at bounding box center [1410, 226] width 29 height 21
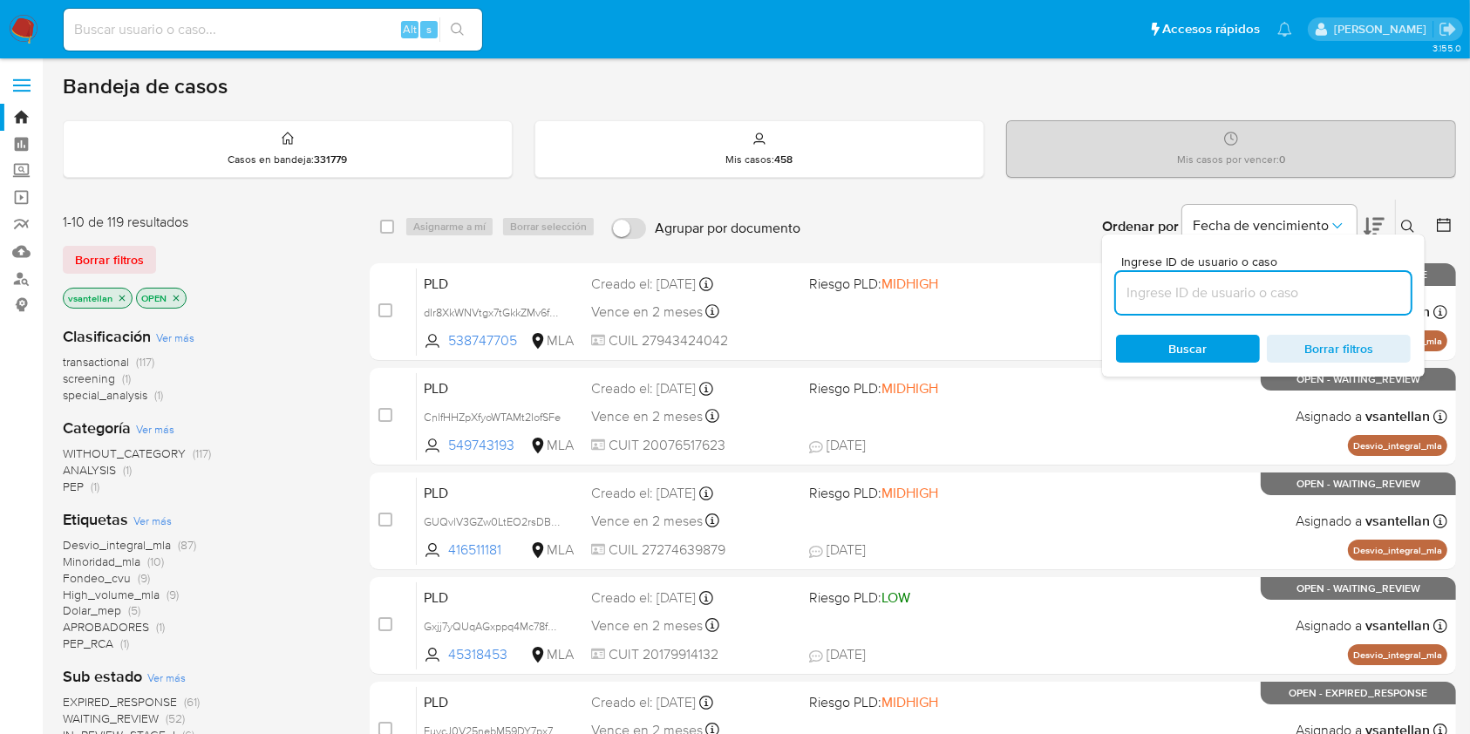
click at [1186, 303] on input at bounding box center [1263, 293] width 295 height 23
type input "296282501"
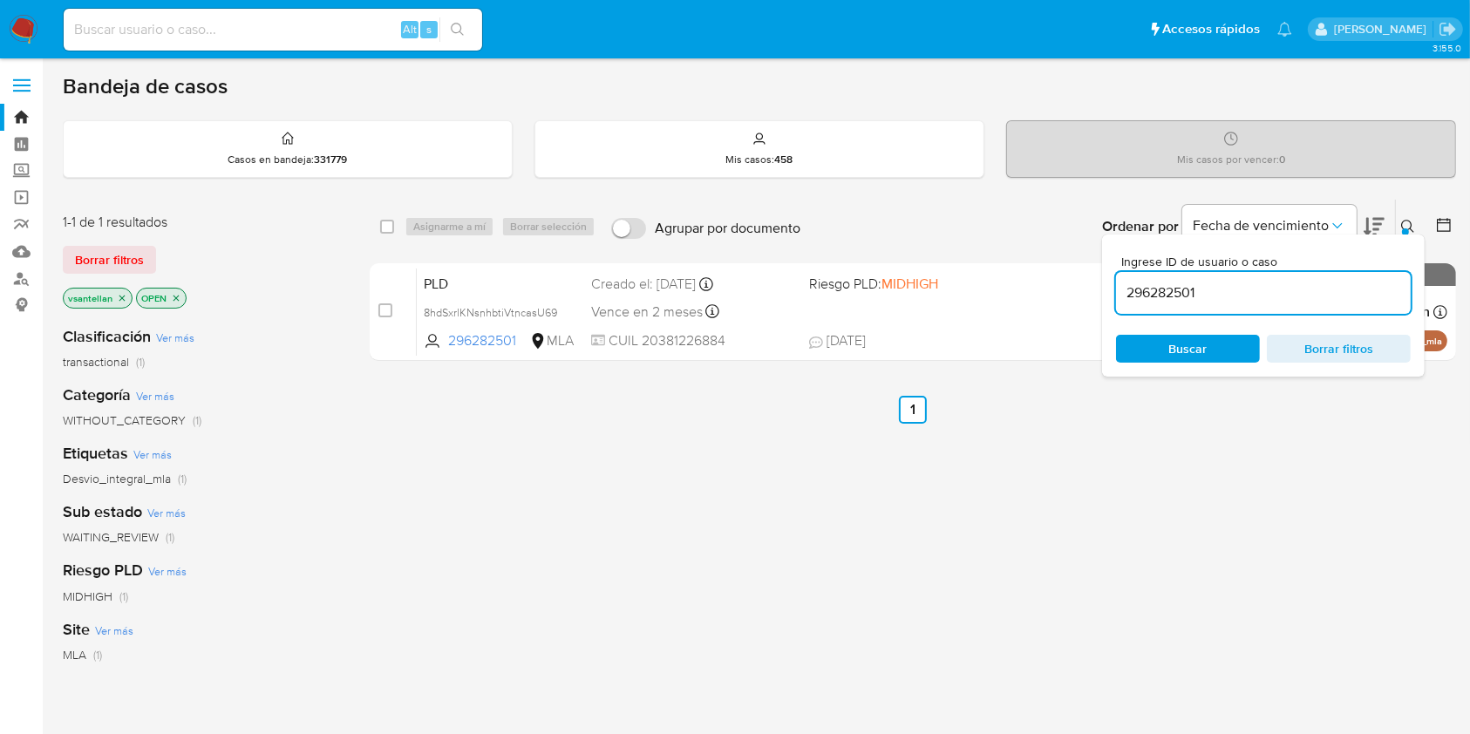
click at [1408, 221] on icon at bounding box center [1408, 227] width 14 height 14
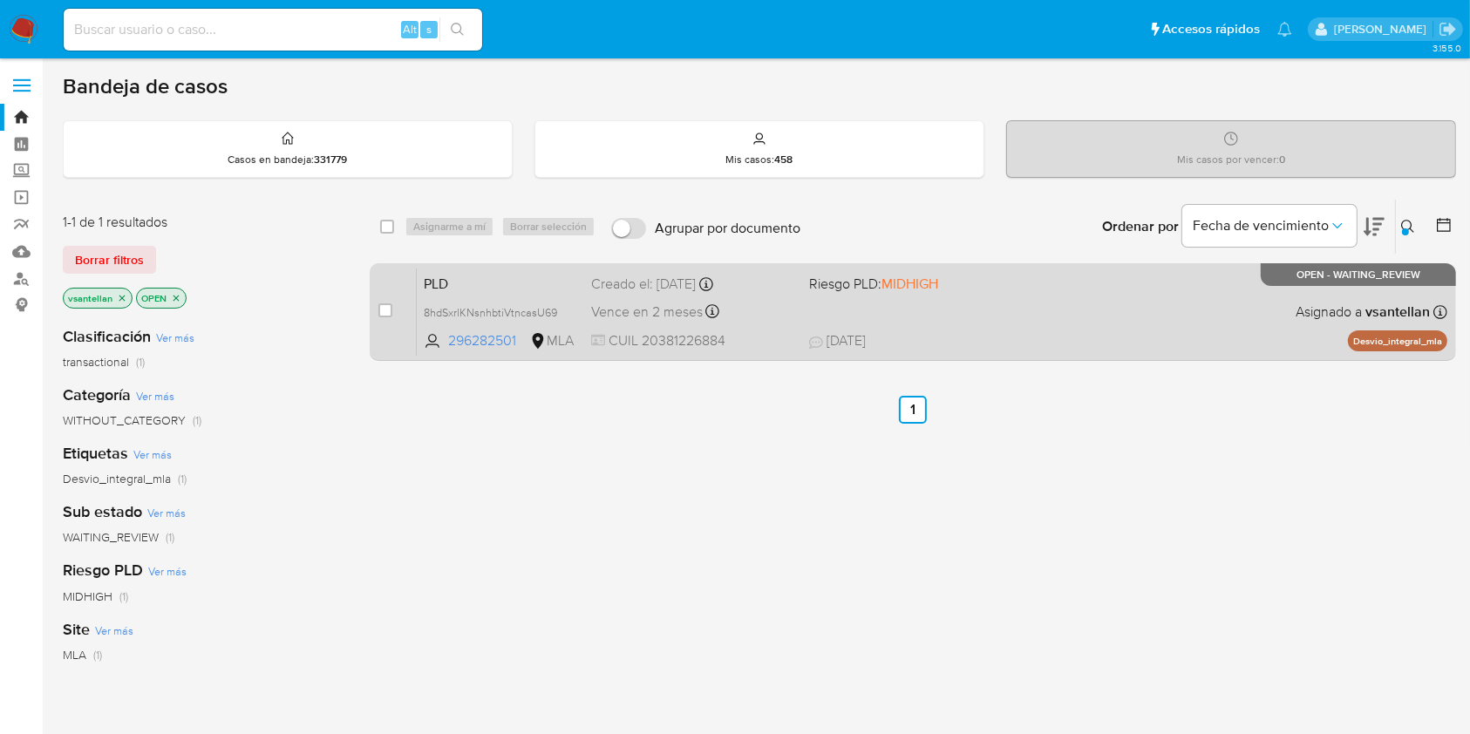
click at [940, 313] on div "PLD 8hdSxrlKNsnhbtiVtncasU69 296282501 MLA Riesgo PLD: MIDHIGH Creado el: [DATE…" at bounding box center [932, 312] width 1030 height 88
click at [383, 303] on input "checkbox" at bounding box center [385, 310] width 14 height 14
checkbox input "true"
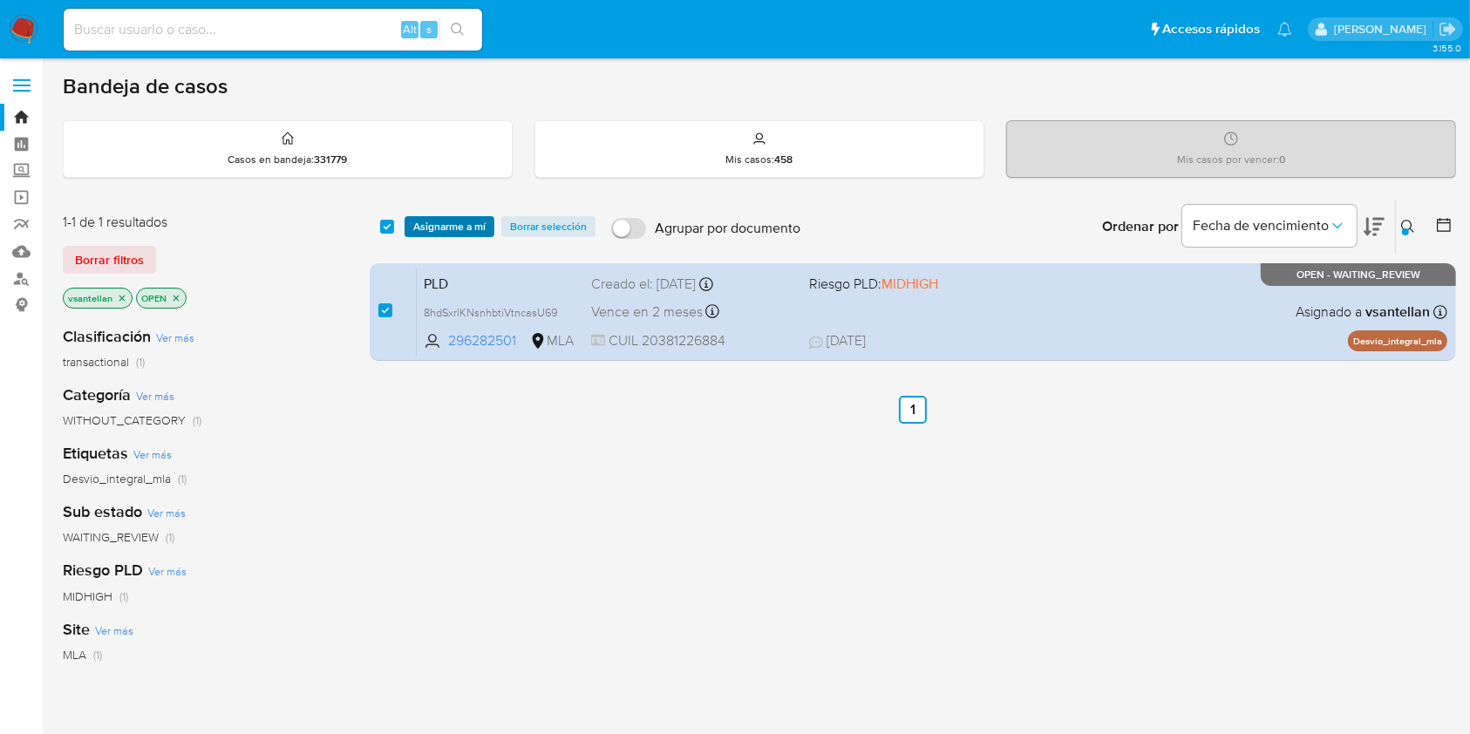
click at [453, 218] on span "Asignarme a mí" at bounding box center [449, 226] width 72 height 17
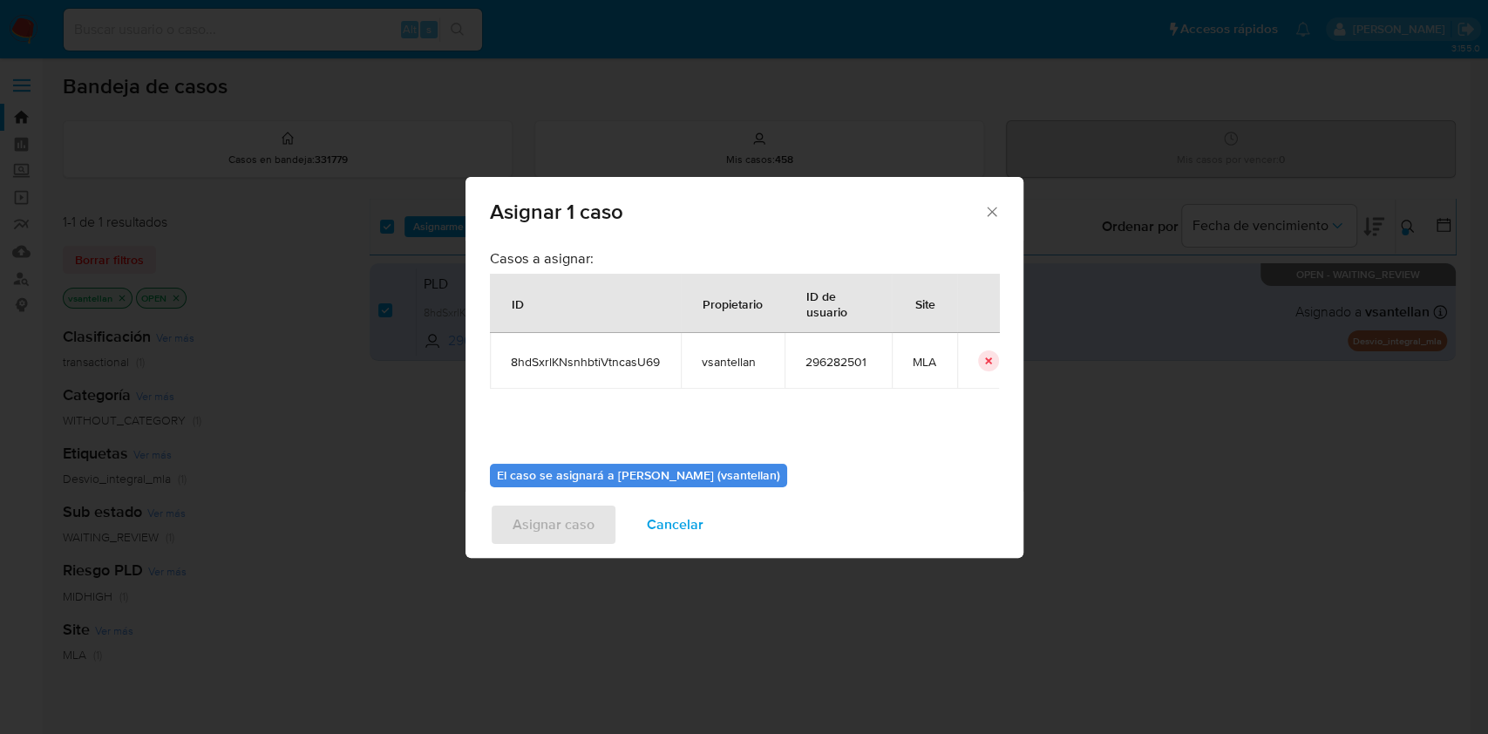
scroll to position [89, 0]
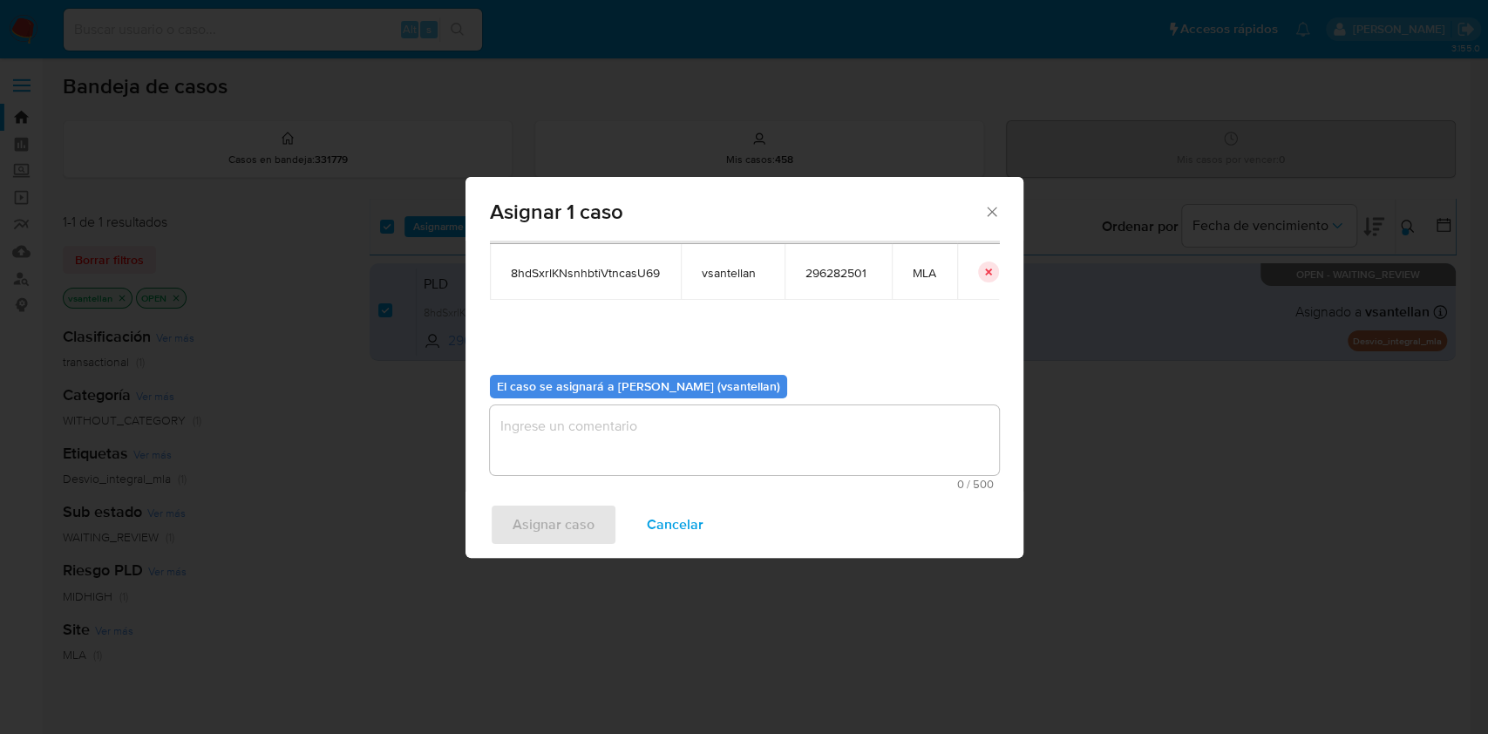
click at [554, 442] on textarea "assign-modal" at bounding box center [744, 440] width 509 height 70
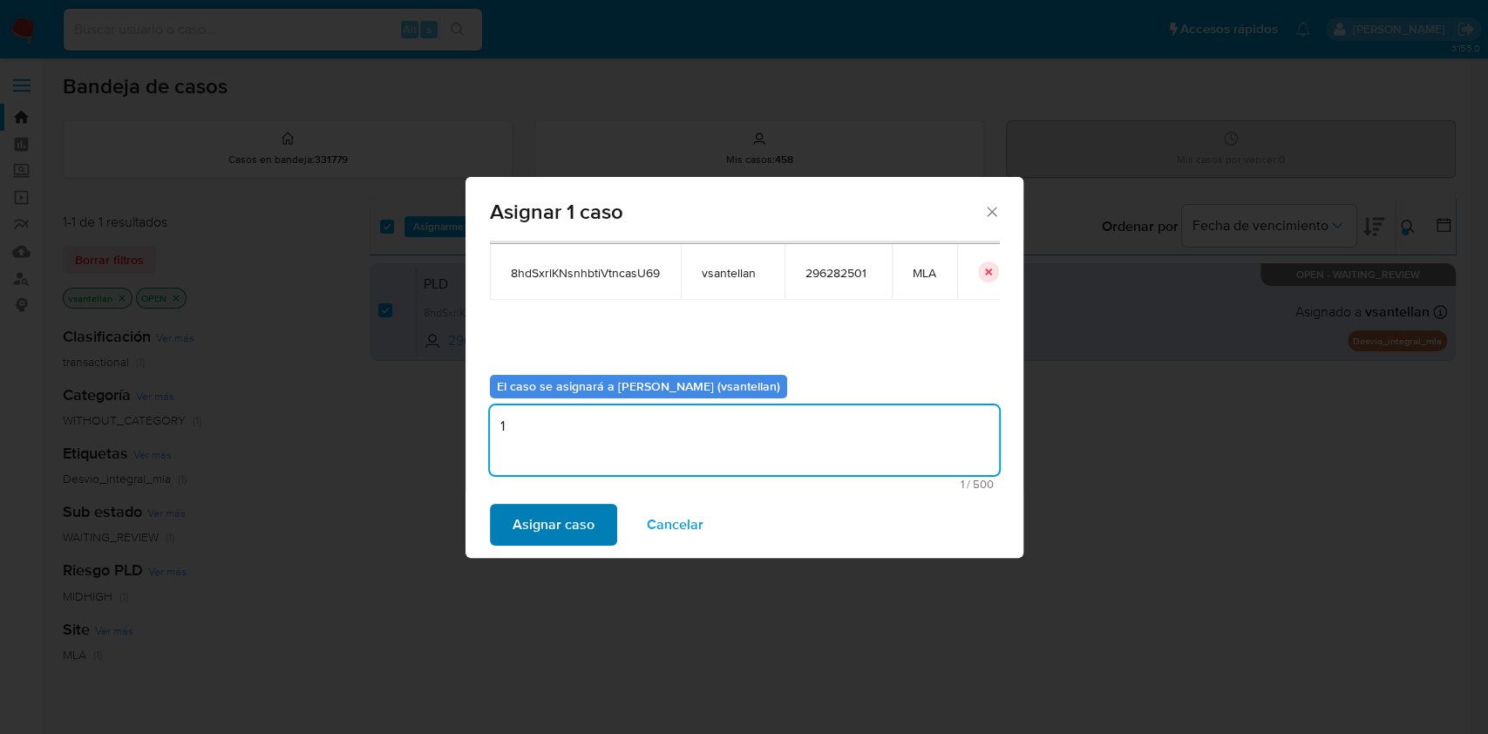
type textarea "1"
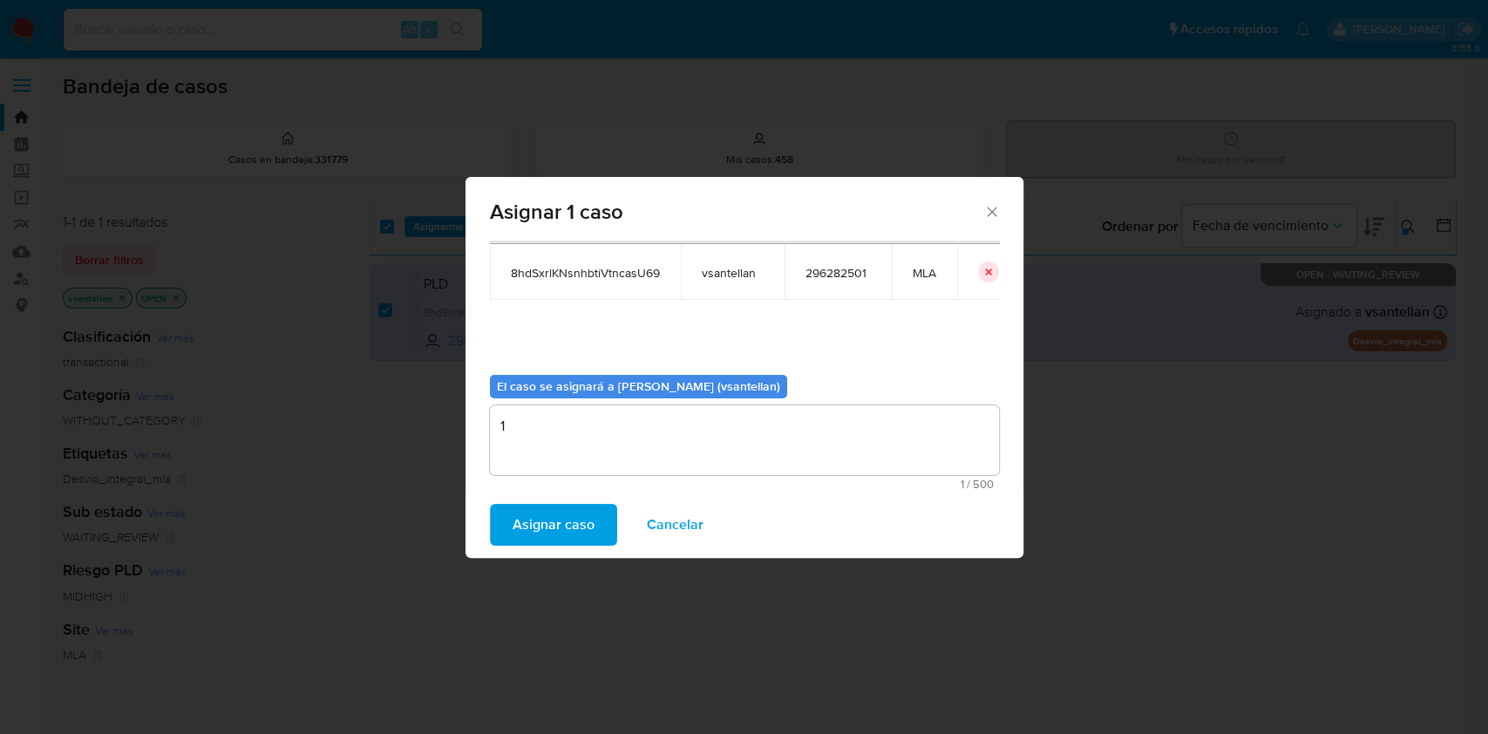
click at [537, 523] on span "Asignar caso" at bounding box center [554, 525] width 82 height 38
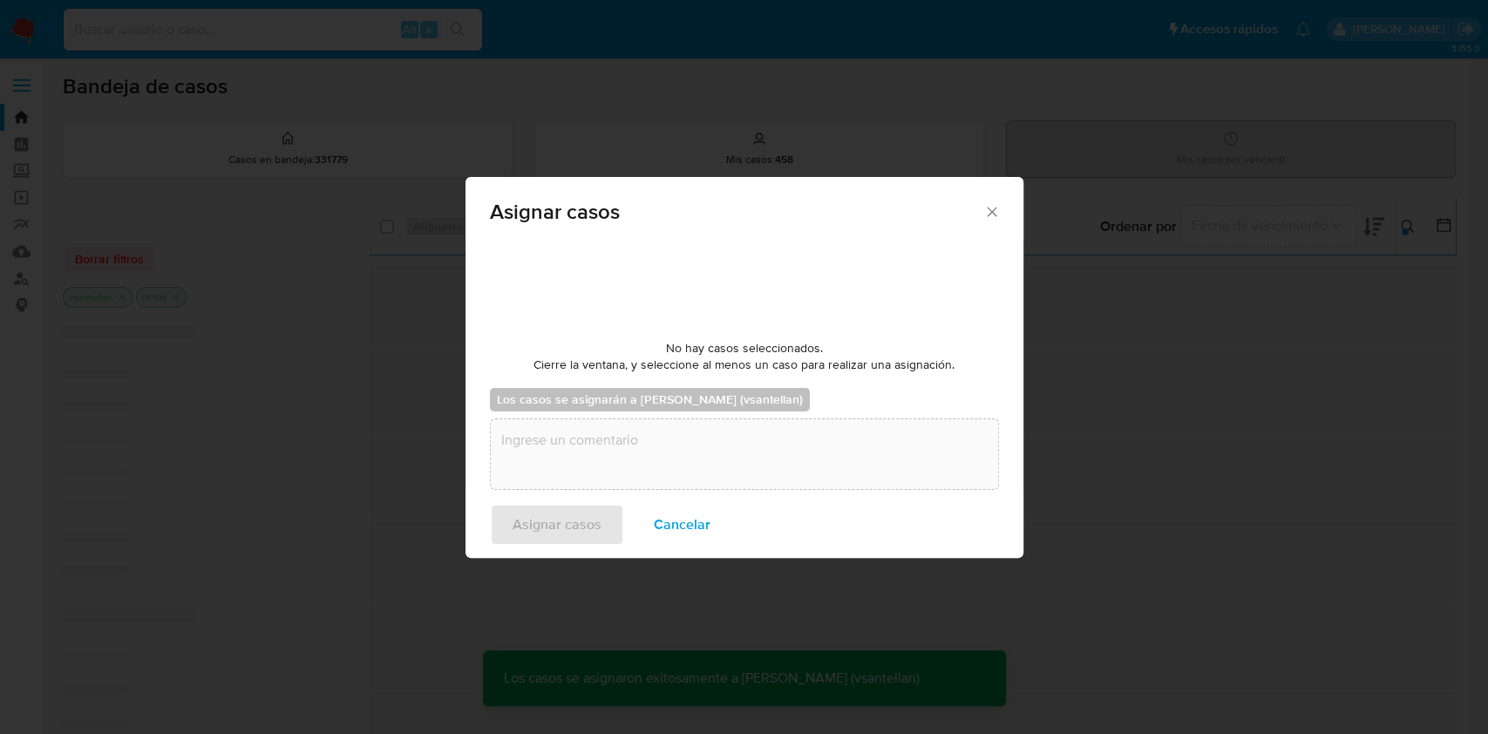
checkbox input "false"
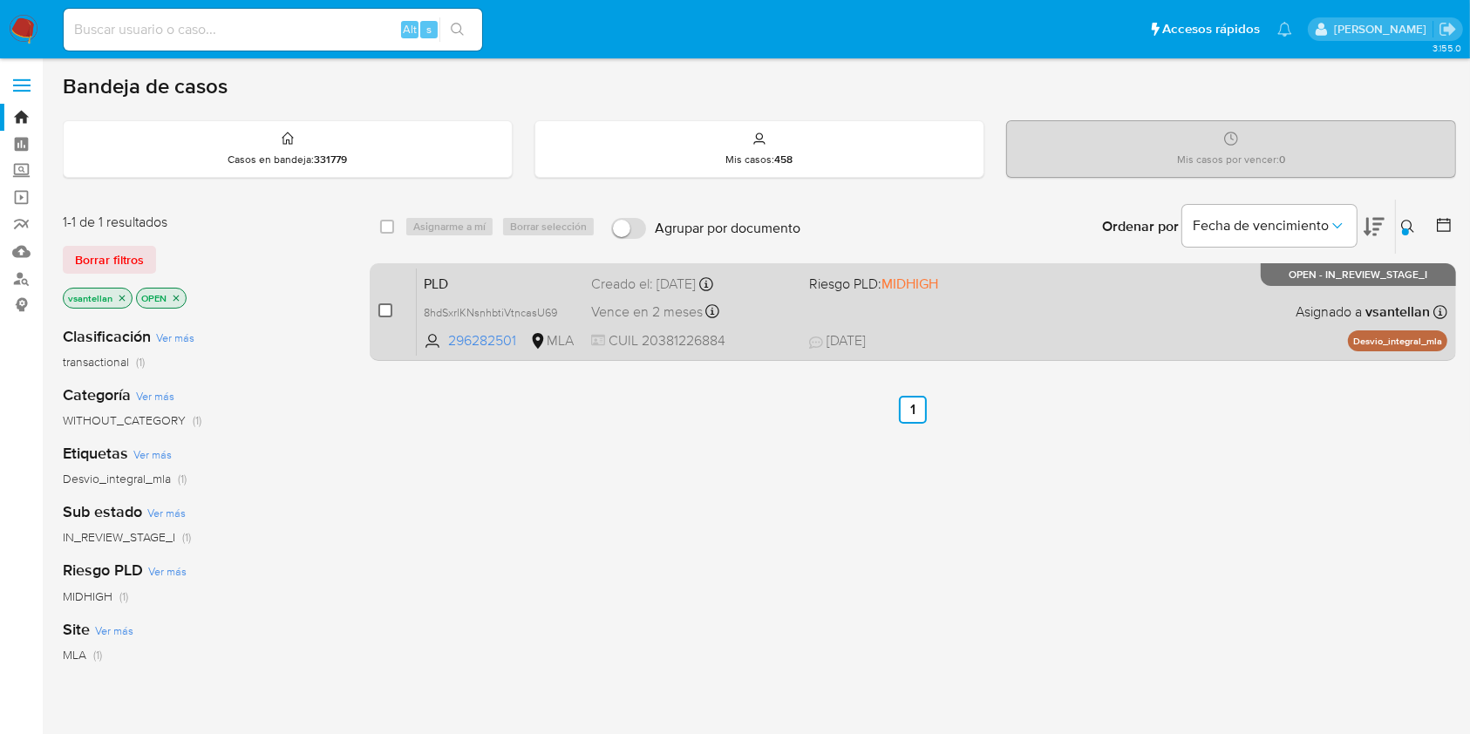
click at [384, 303] on input "checkbox" at bounding box center [385, 310] width 14 height 14
checkbox input "true"
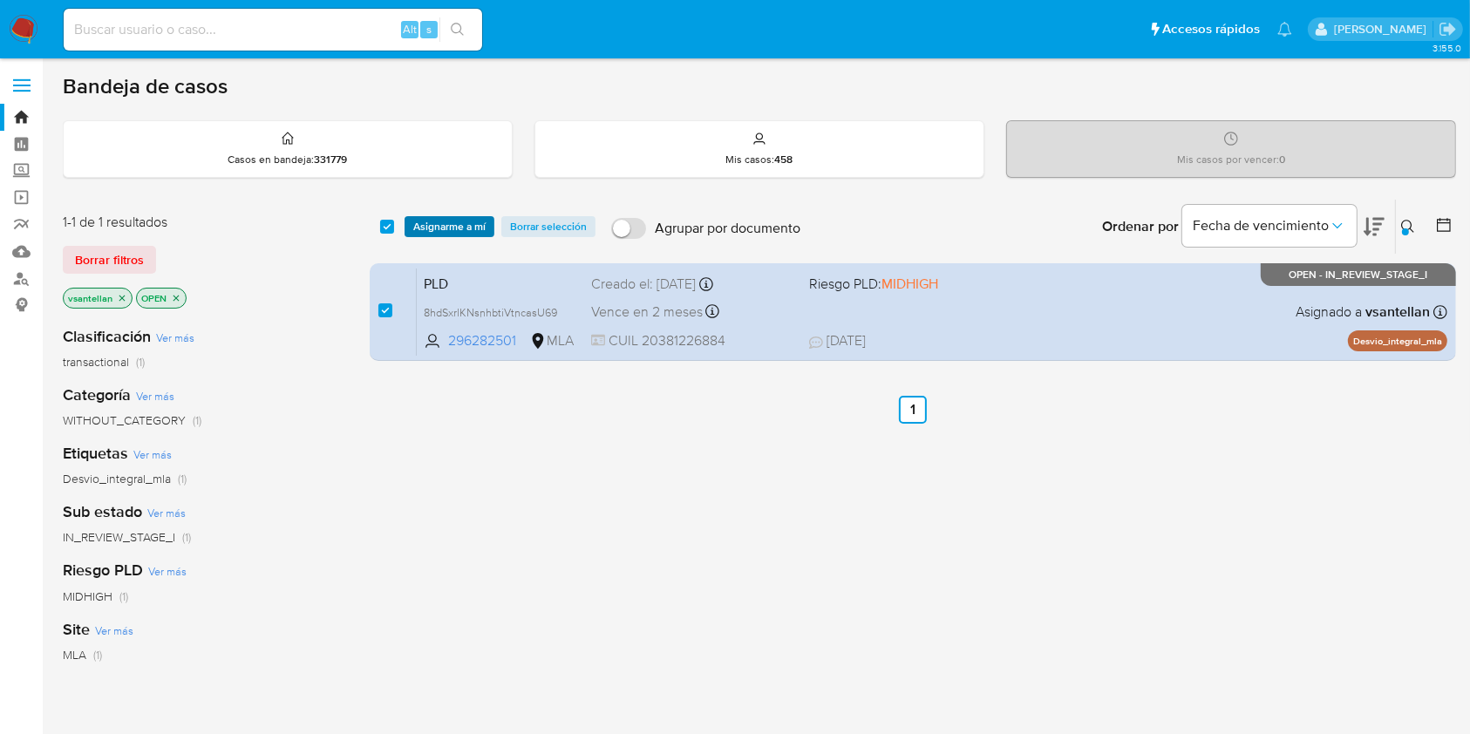
click at [454, 221] on span "Asignarme a mí" at bounding box center [449, 226] width 72 height 17
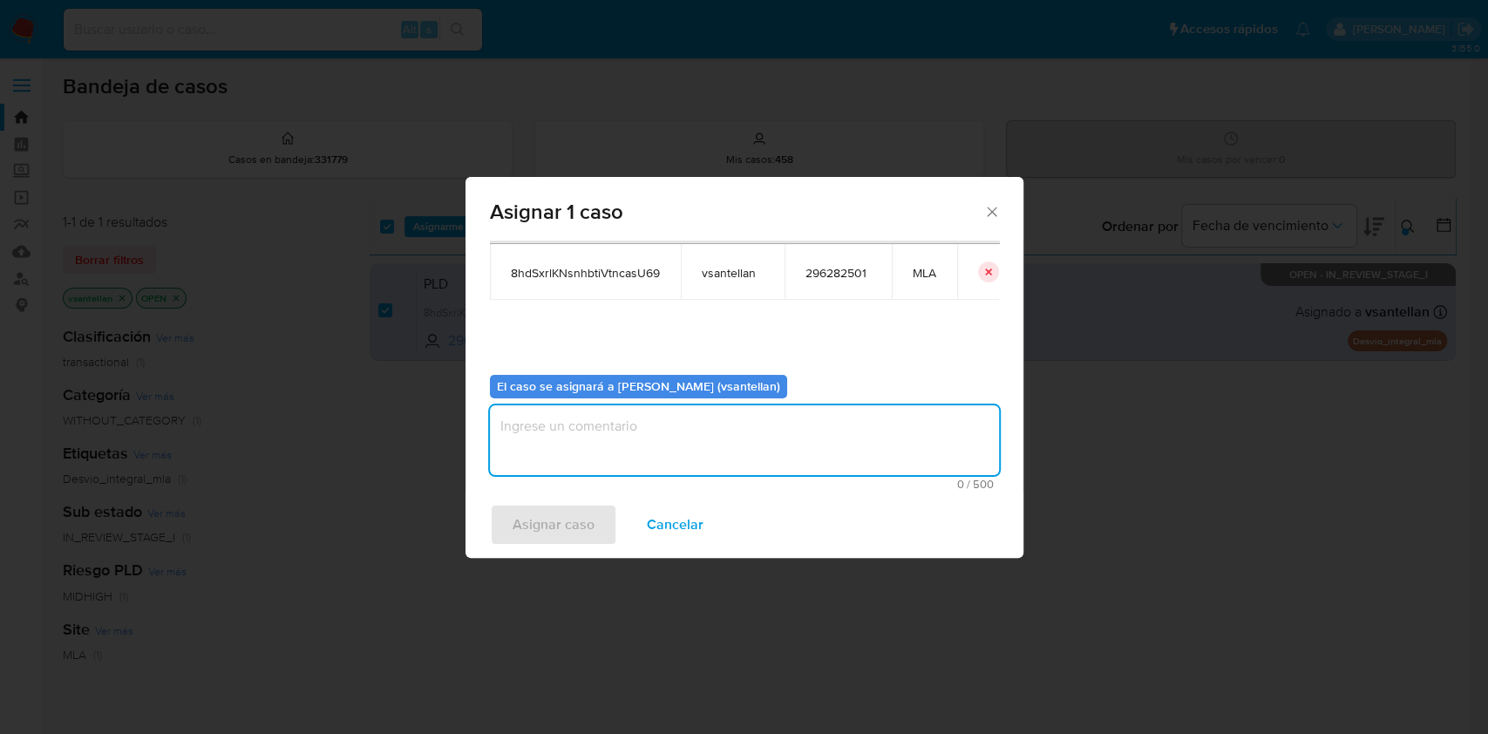
drag, startPoint x: 559, startPoint y: 426, endPoint x: 565, endPoint y: 455, distance: 29.4
click at [559, 429] on textarea "assign-modal" at bounding box center [744, 440] width 509 height 70
type textarea "11"
click at [561, 534] on span "Asignar caso" at bounding box center [554, 525] width 82 height 38
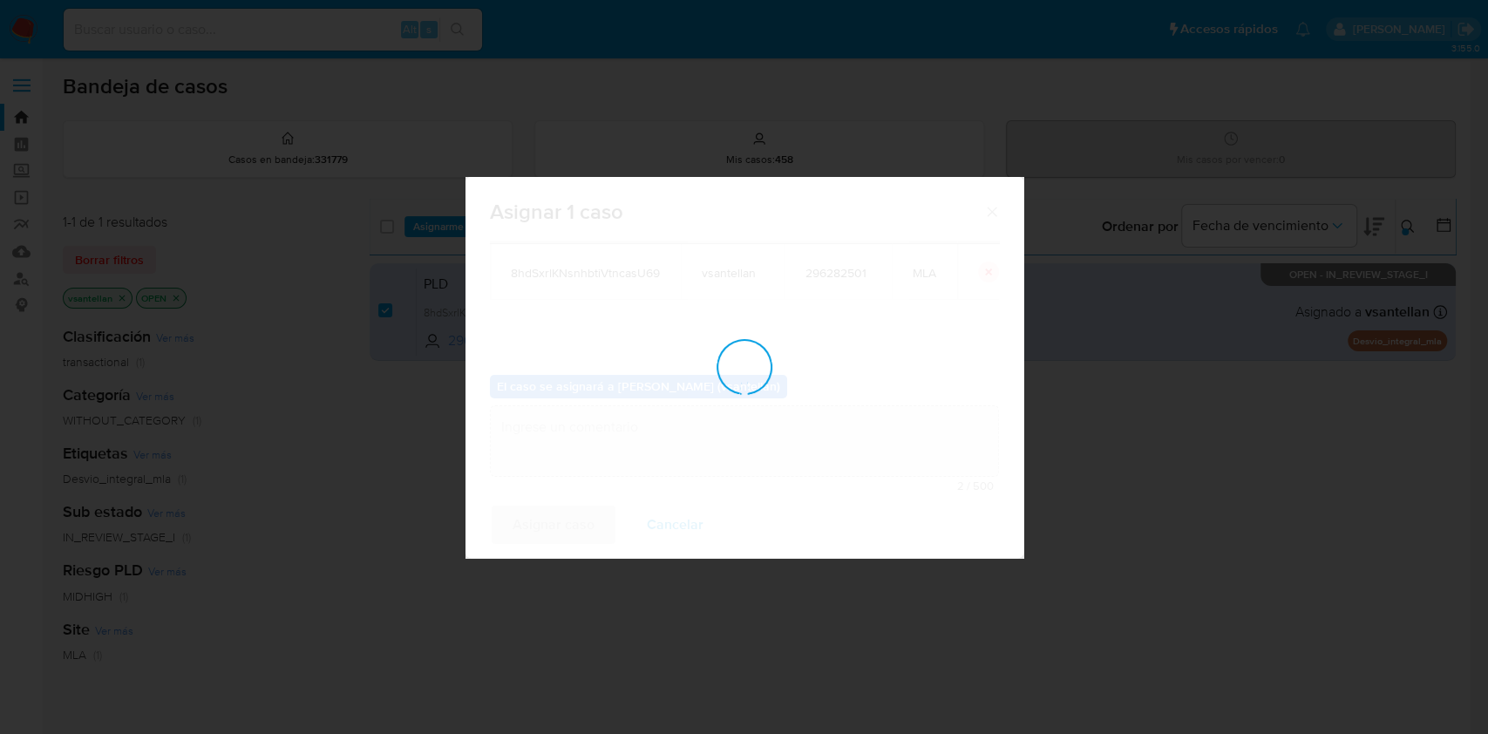
checkbox input "false"
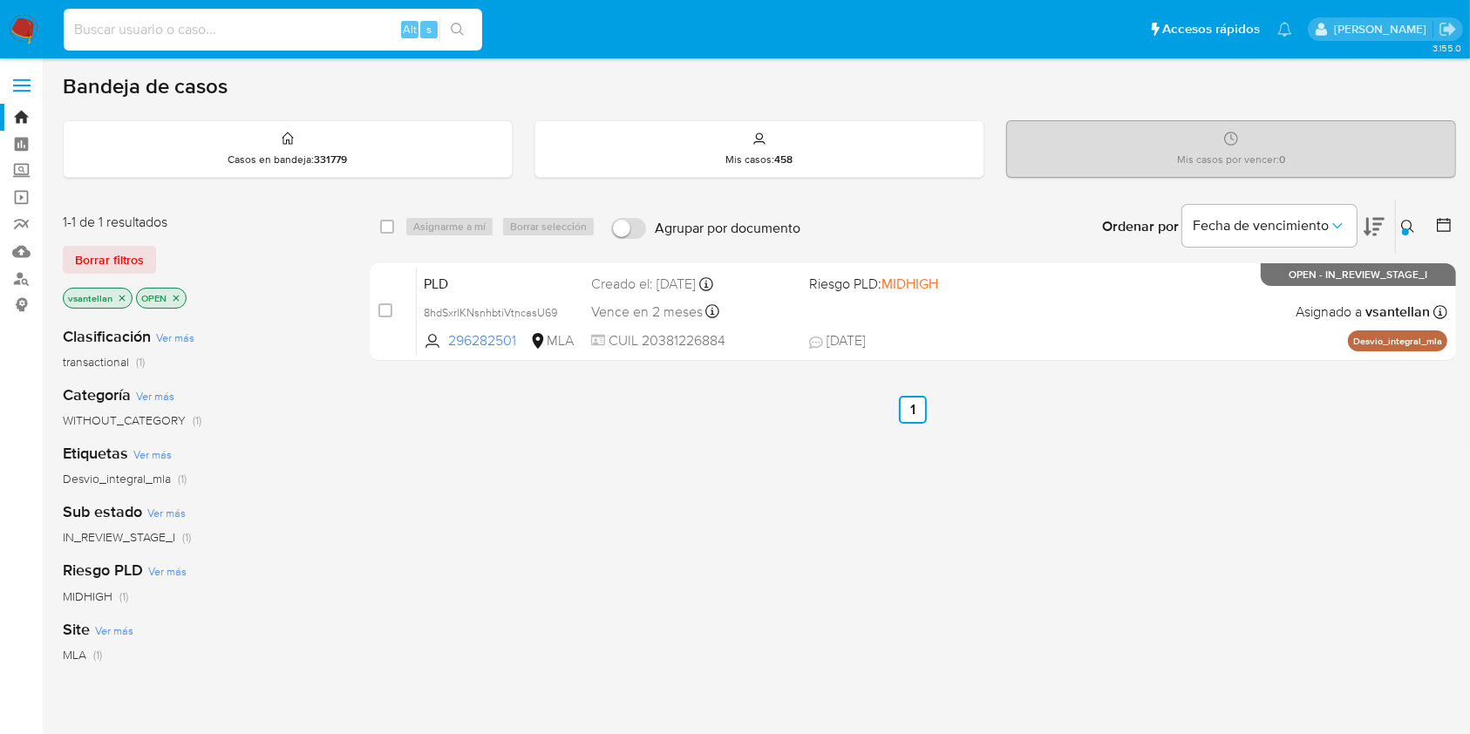
click at [207, 22] on input at bounding box center [273, 29] width 418 height 23
paste input "171119878"
type input "171119878"
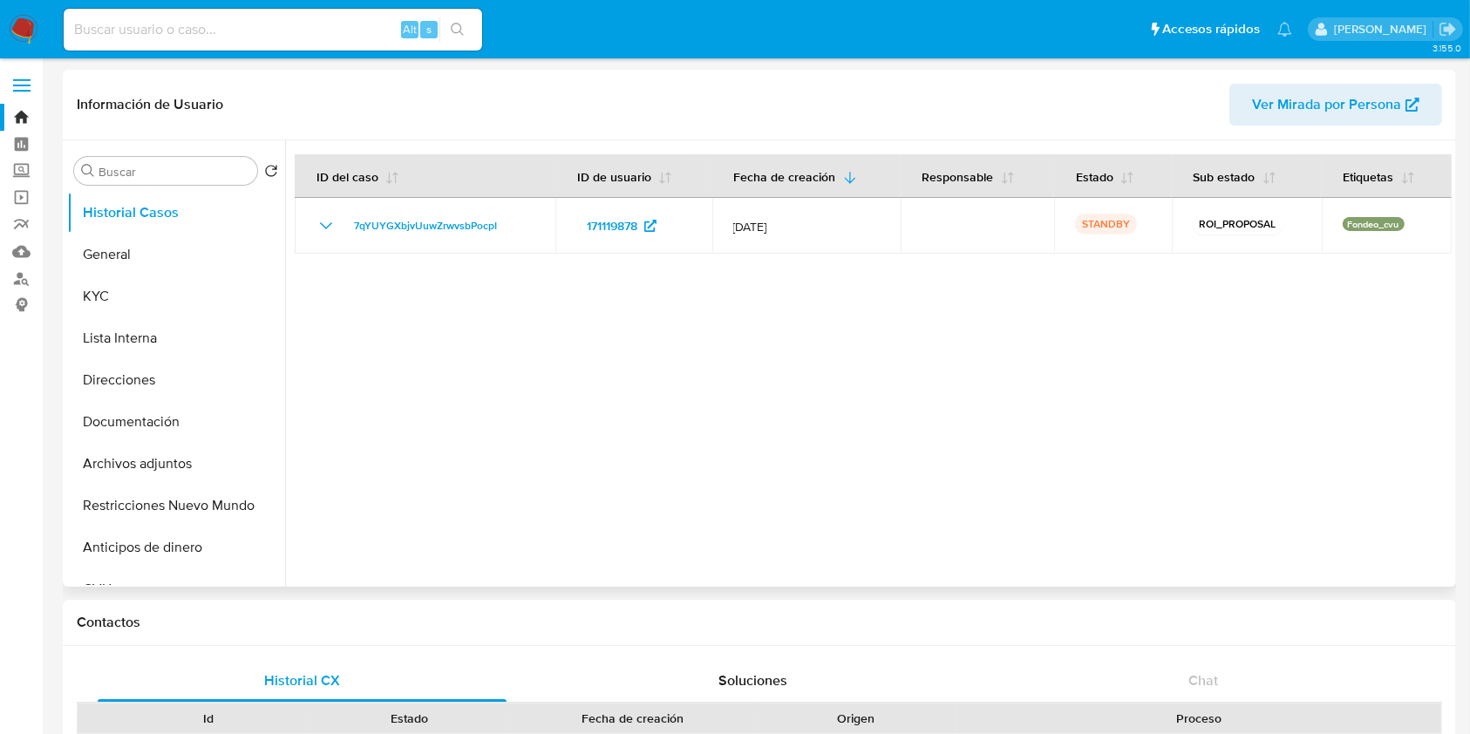
select select "10"
click at [154, 286] on button "KYC" at bounding box center [169, 296] width 204 height 42
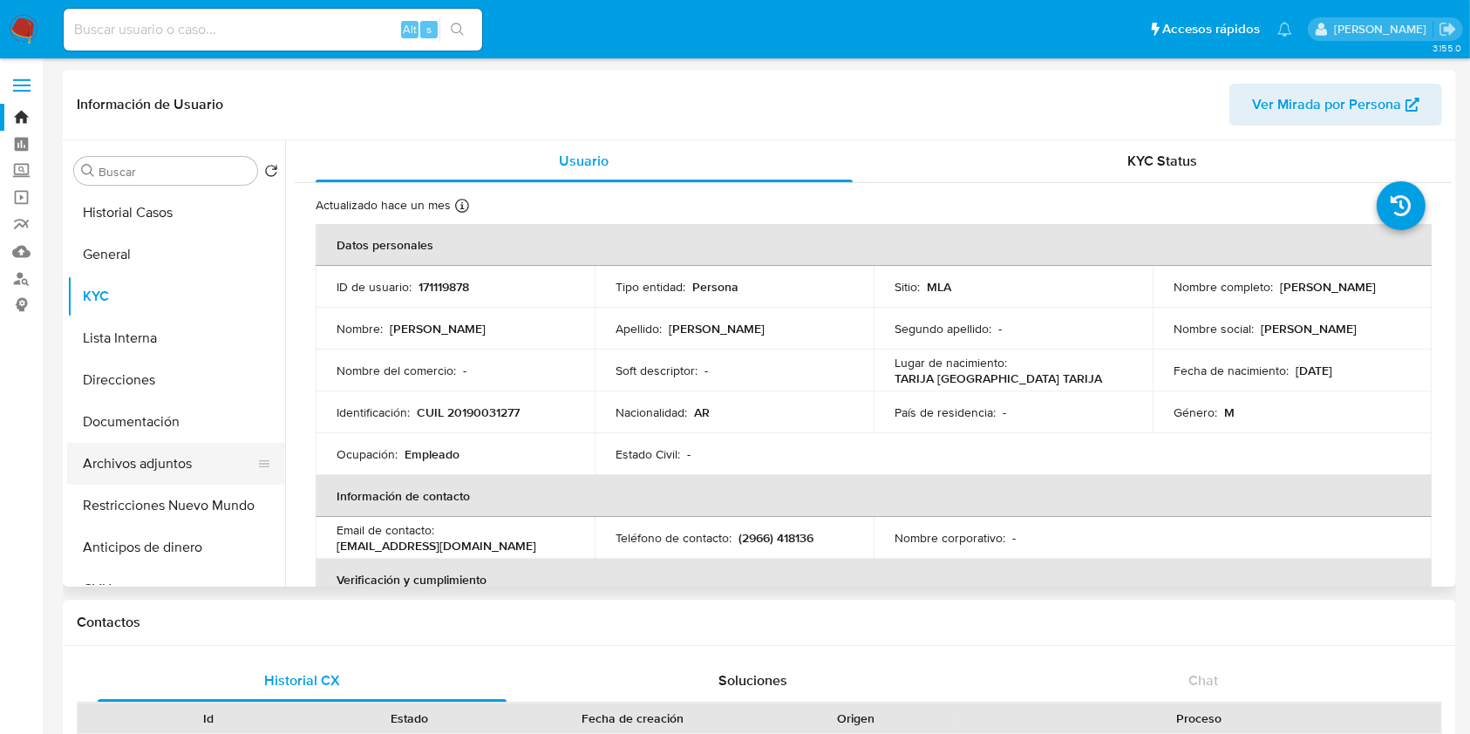
click at [190, 475] on button "Archivos adjuntos" at bounding box center [169, 464] width 204 height 42
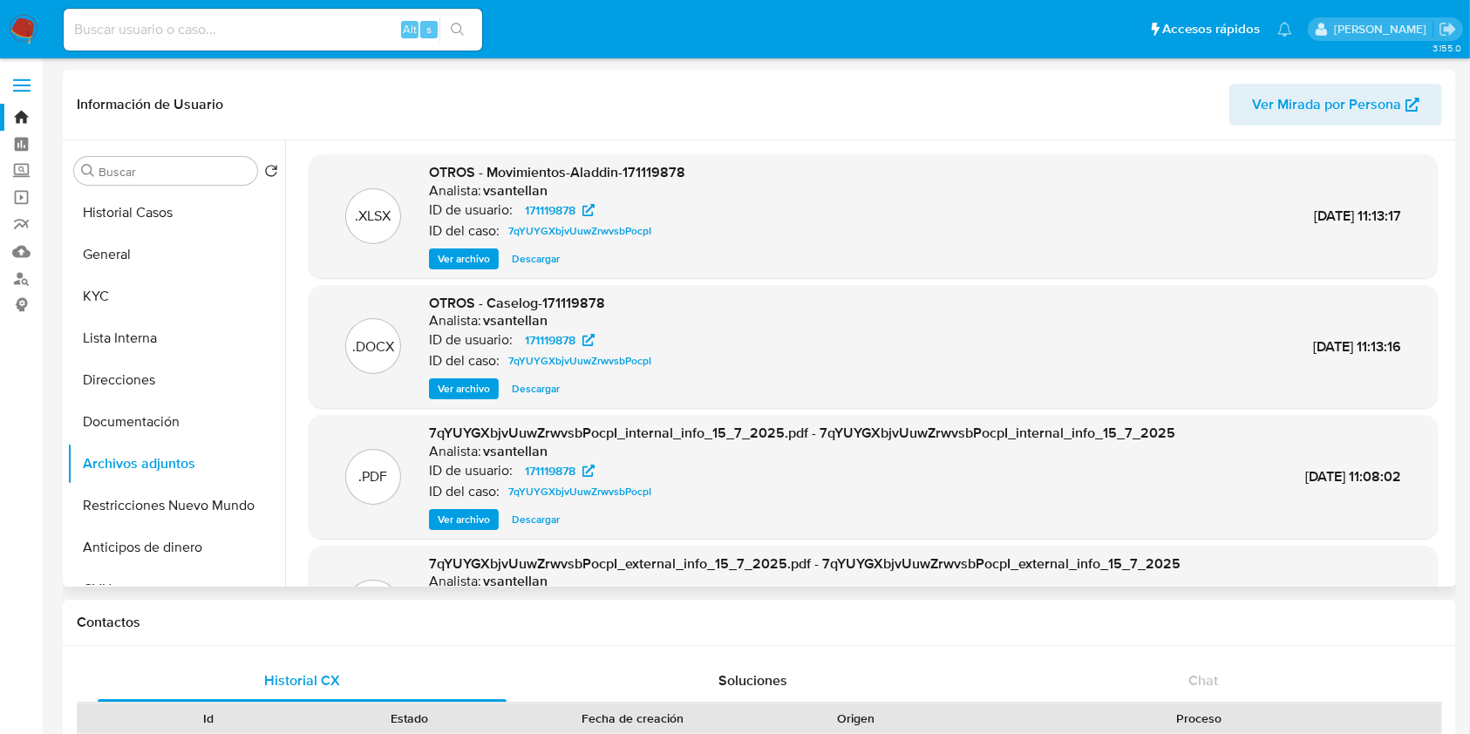
click at [539, 386] on span "Descargar" at bounding box center [536, 388] width 48 height 17
click at [136, 29] on input at bounding box center [273, 29] width 418 height 23
paste input "472941577"
type input "472941577"
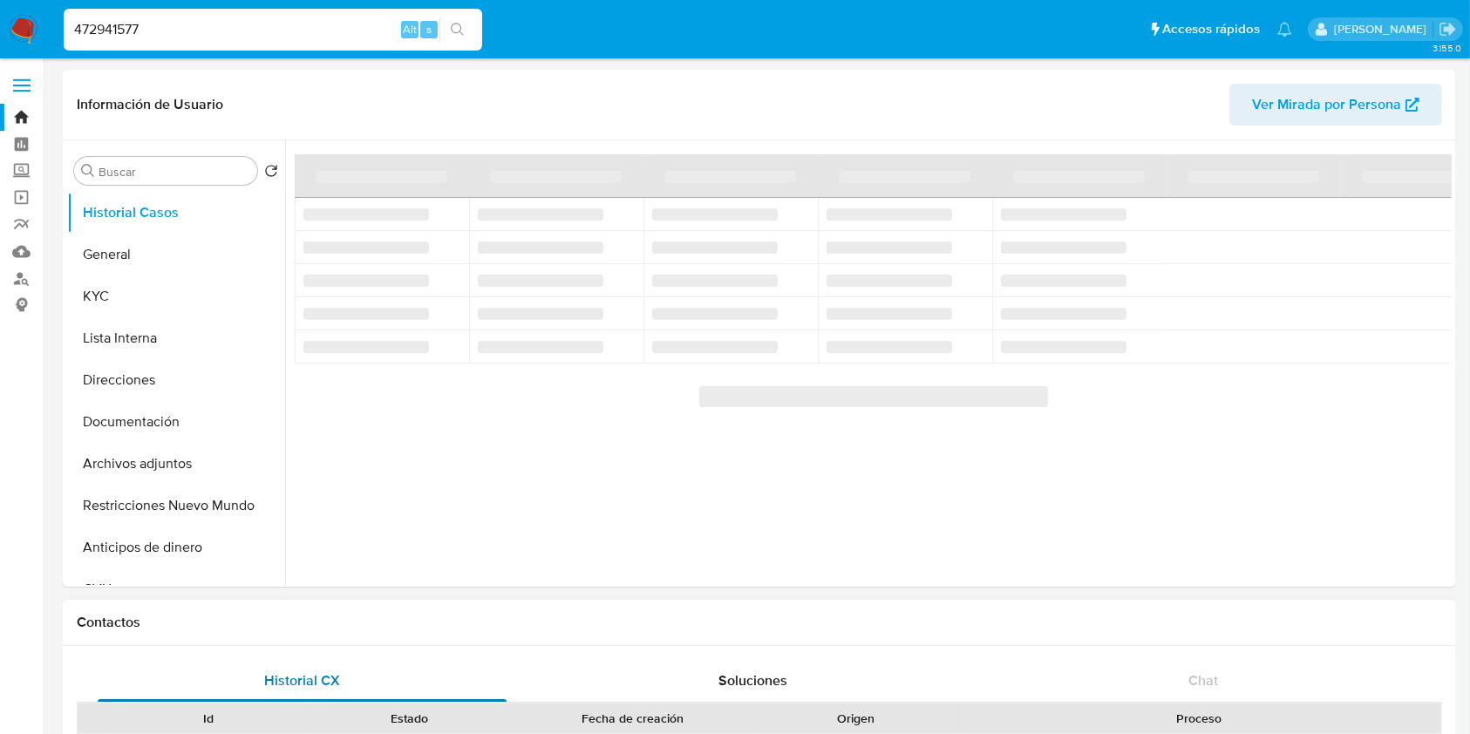
select select "10"
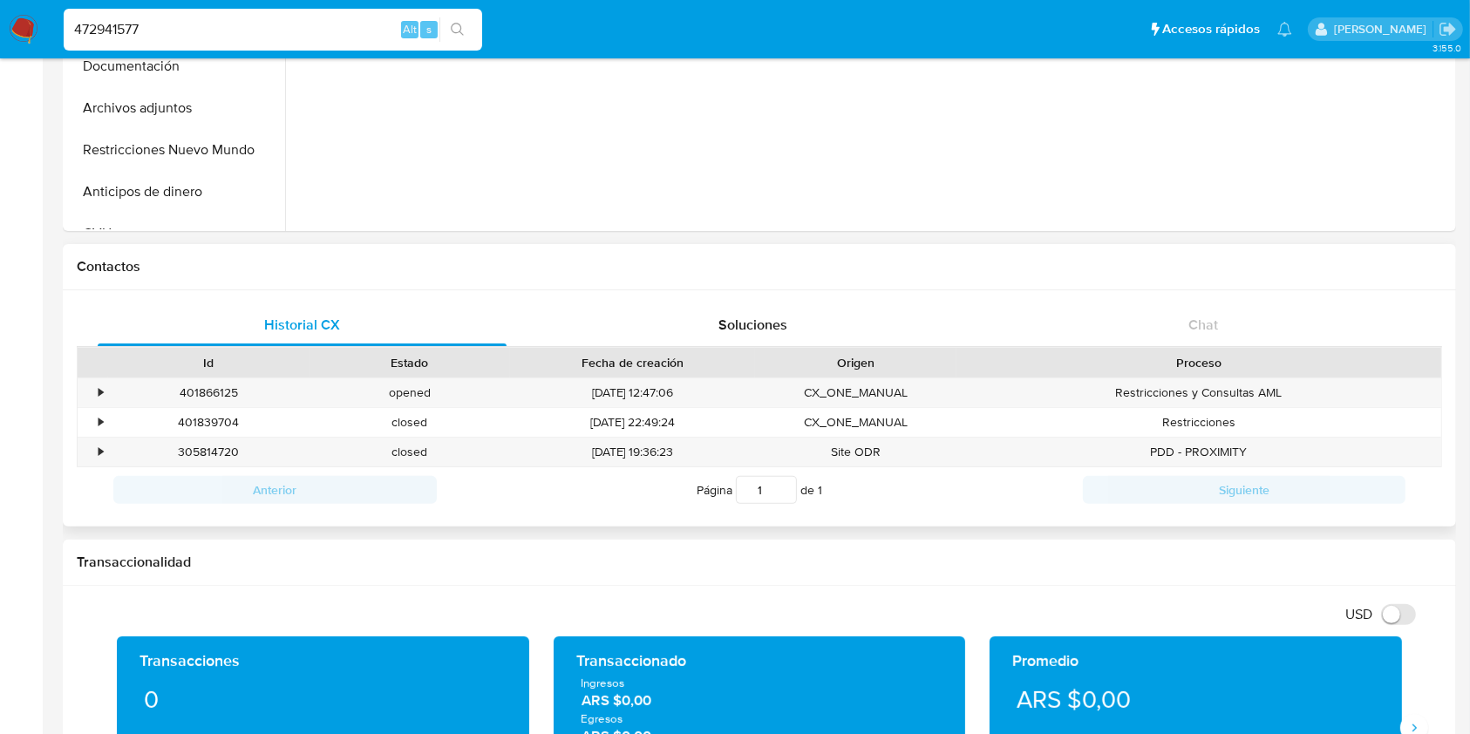
scroll to position [232, 0]
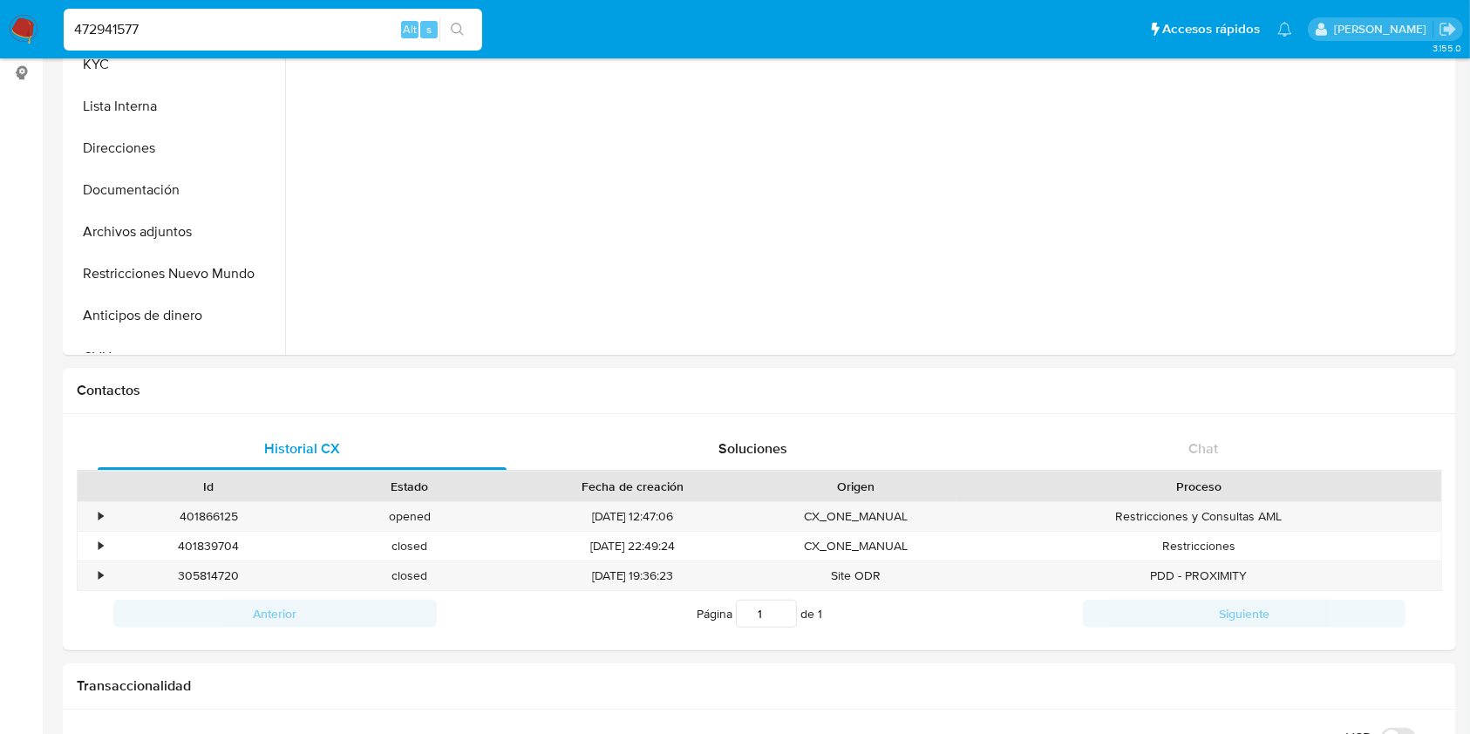
drag, startPoint x: 31, startPoint y: 25, endPoint x: 86, endPoint y: 47, distance: 59.9
click at [31, 25] on img at bounding box center [24, 30] width 30 height 30
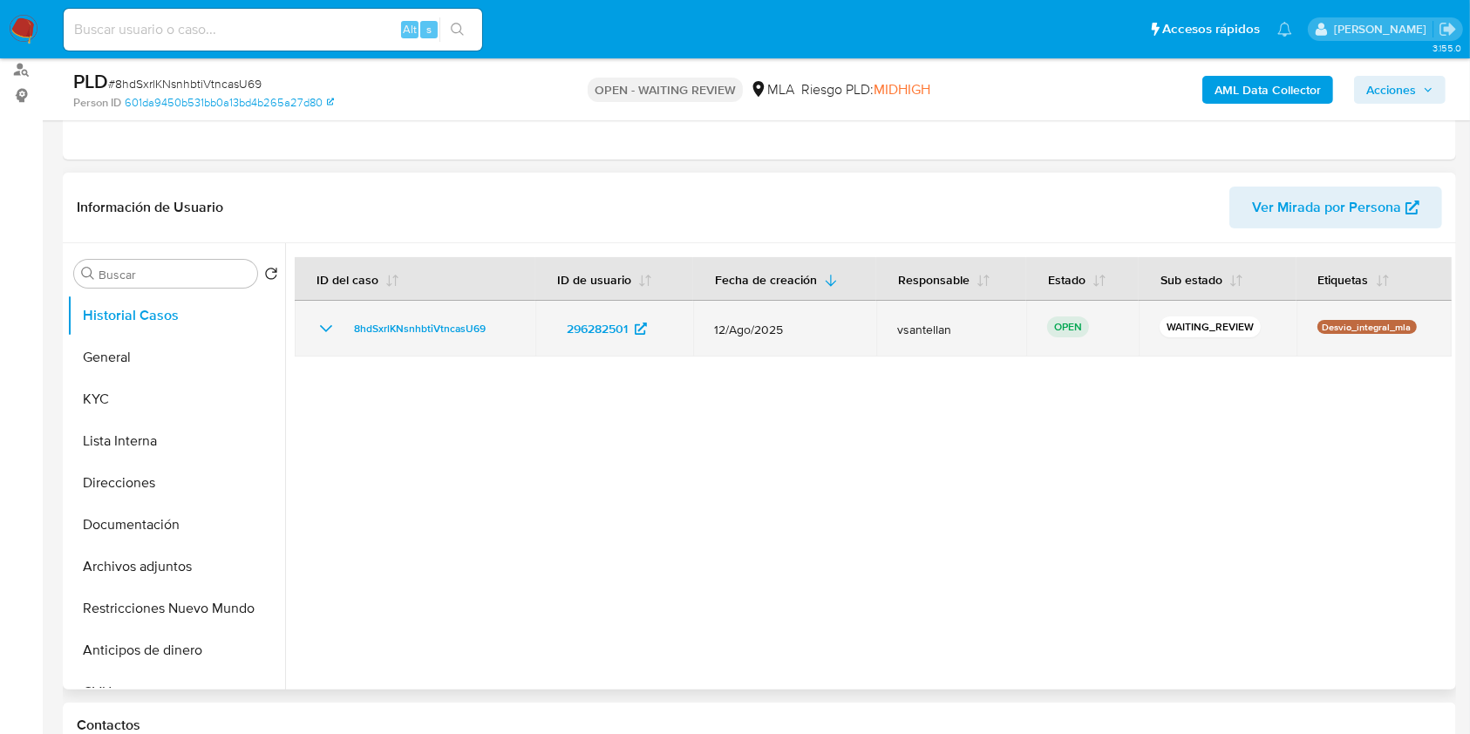
scroll to position [232, 0]
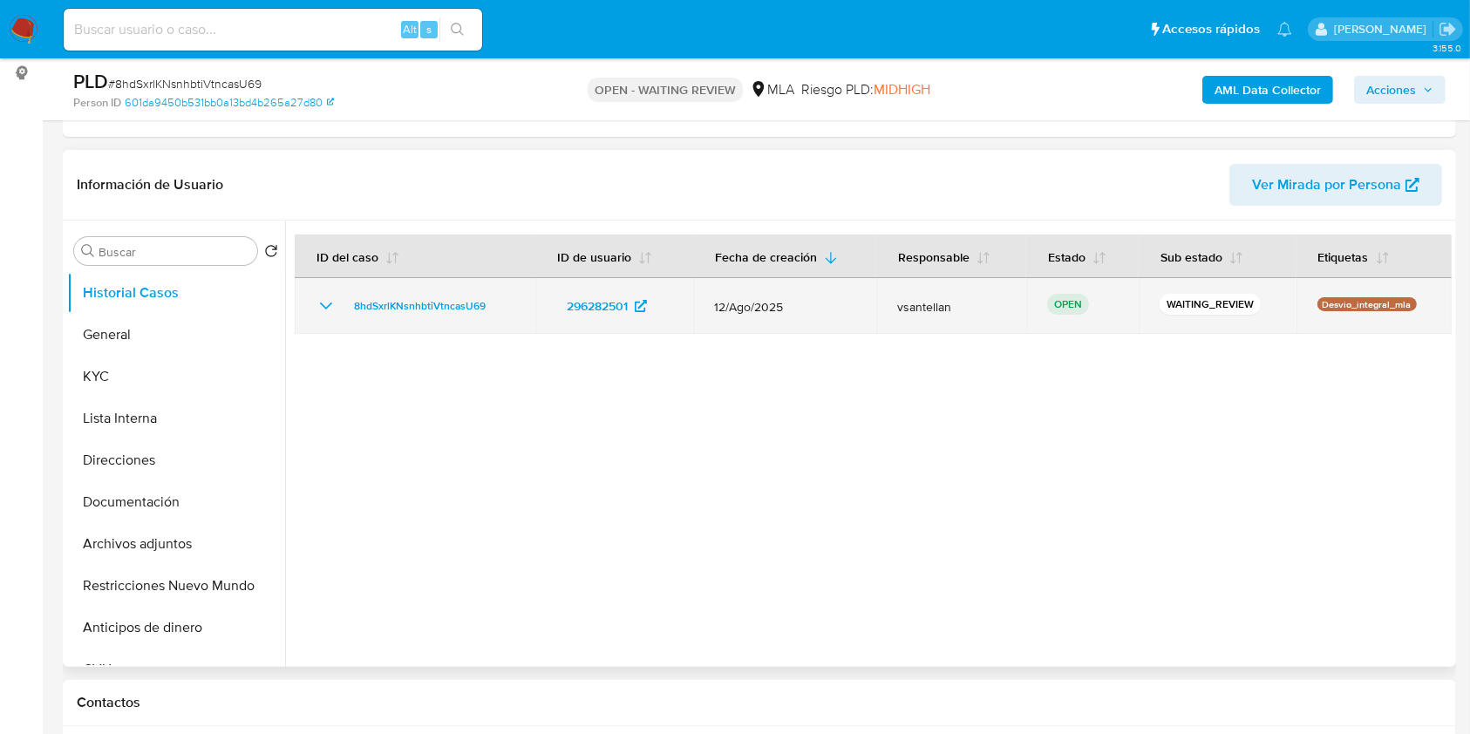
select select "10"
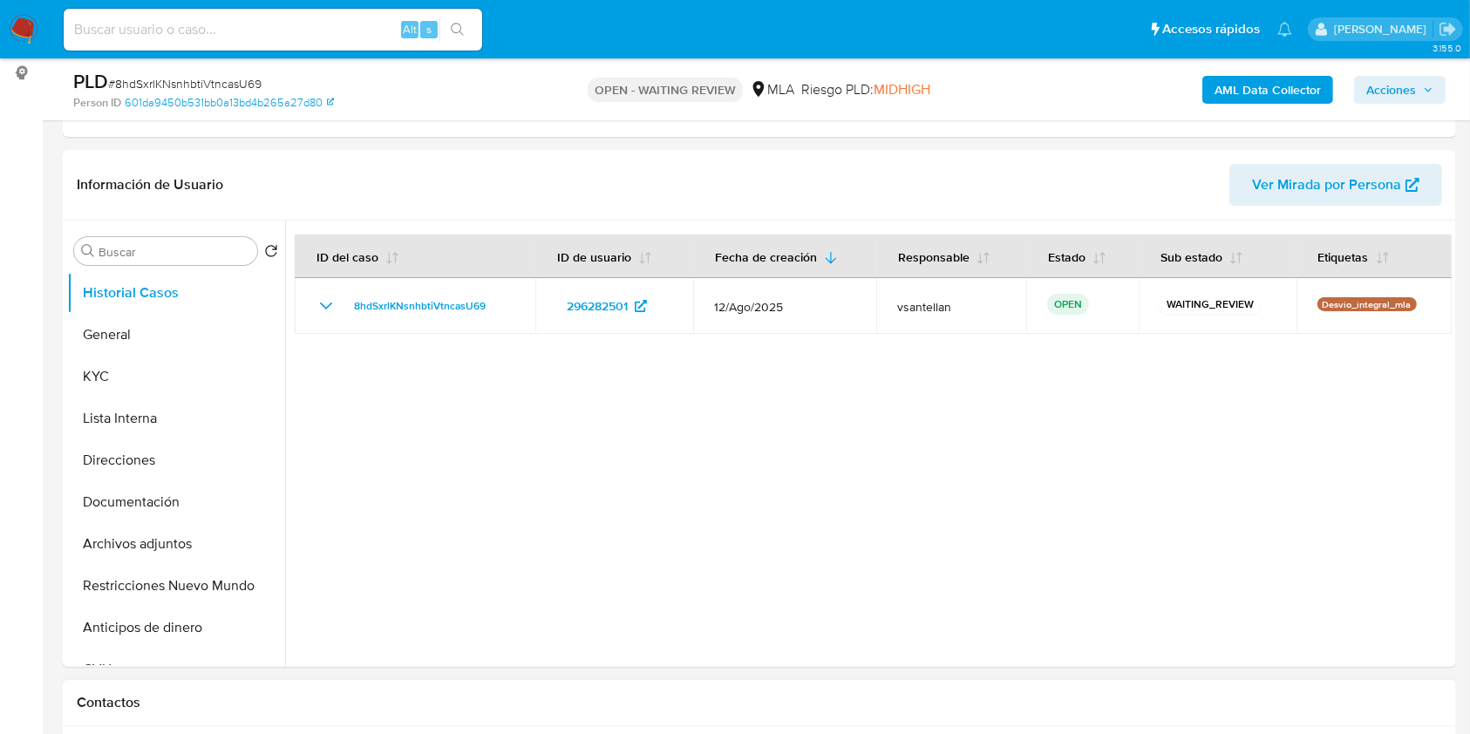
scroll to position [465, 0]
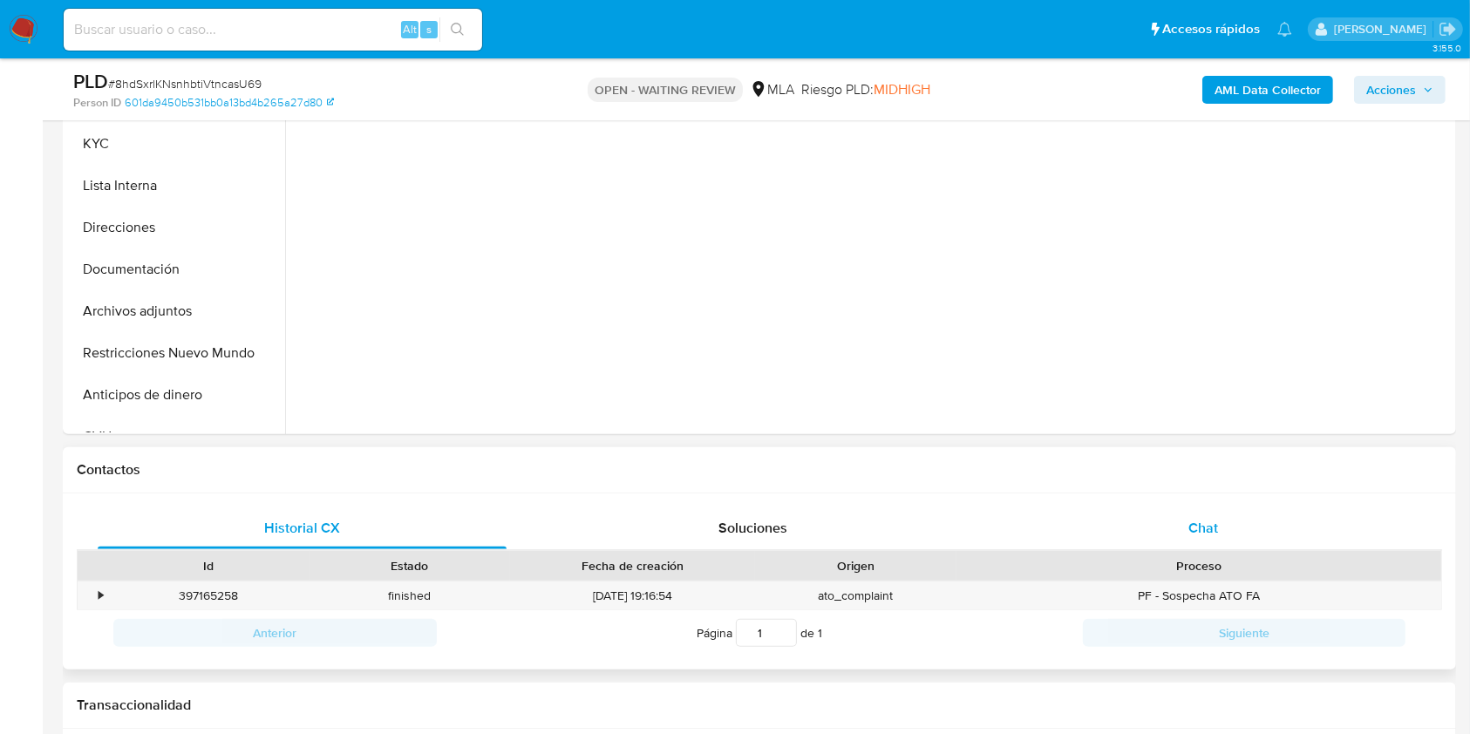
click at [1203, 529] on span "Chat" at bounding box center [1203, 528] width 30 height 20
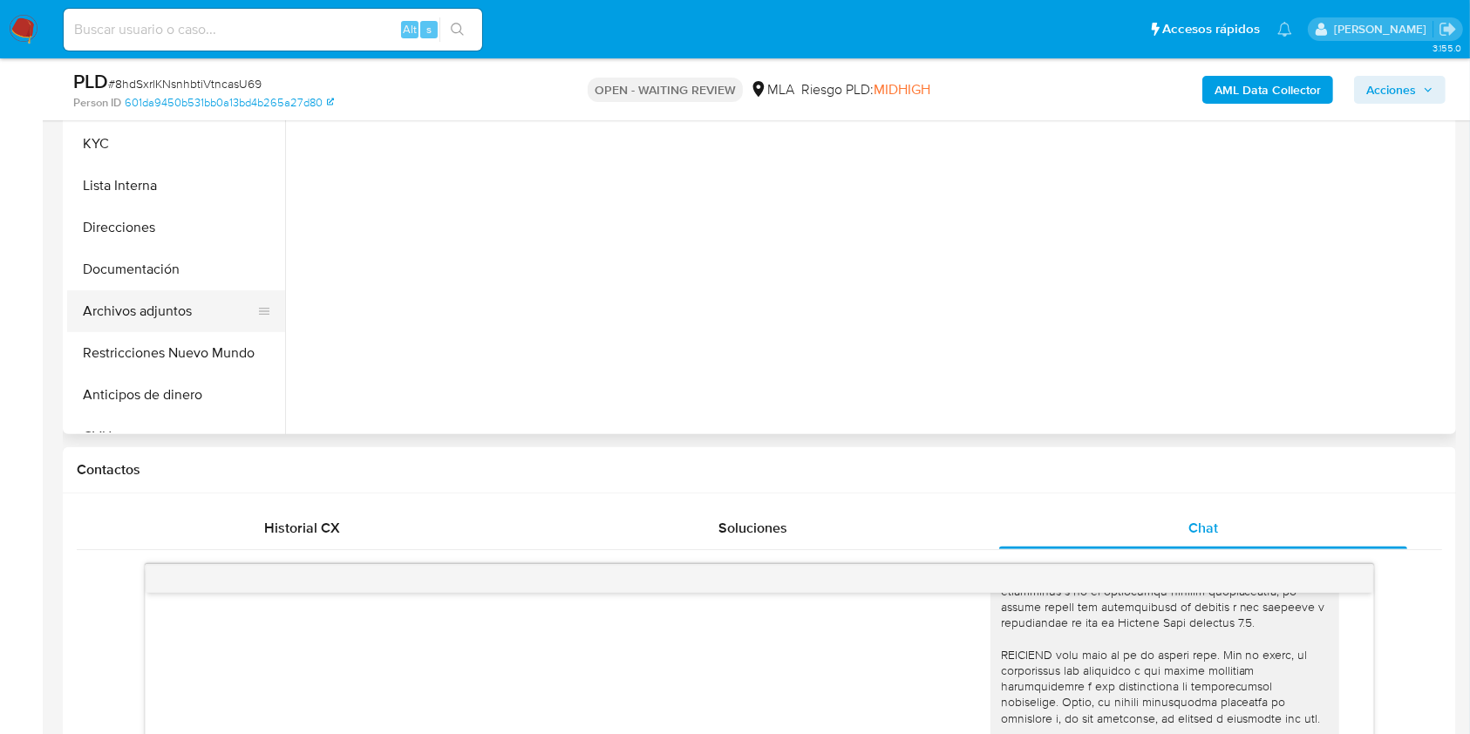
scroll to position [232, 0]
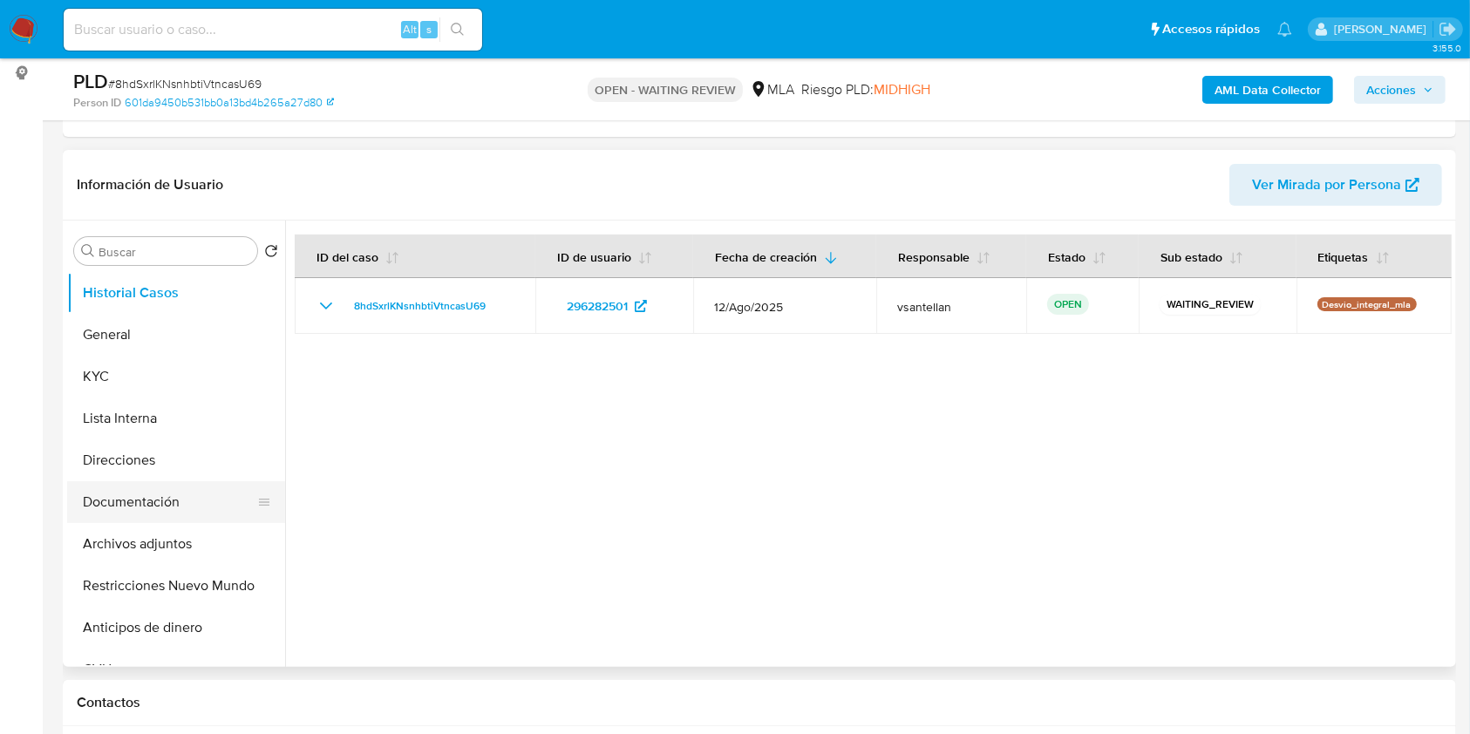
click at [133, 506] on button "Documentación" at bounding box center [169, 502] width 204 height 42
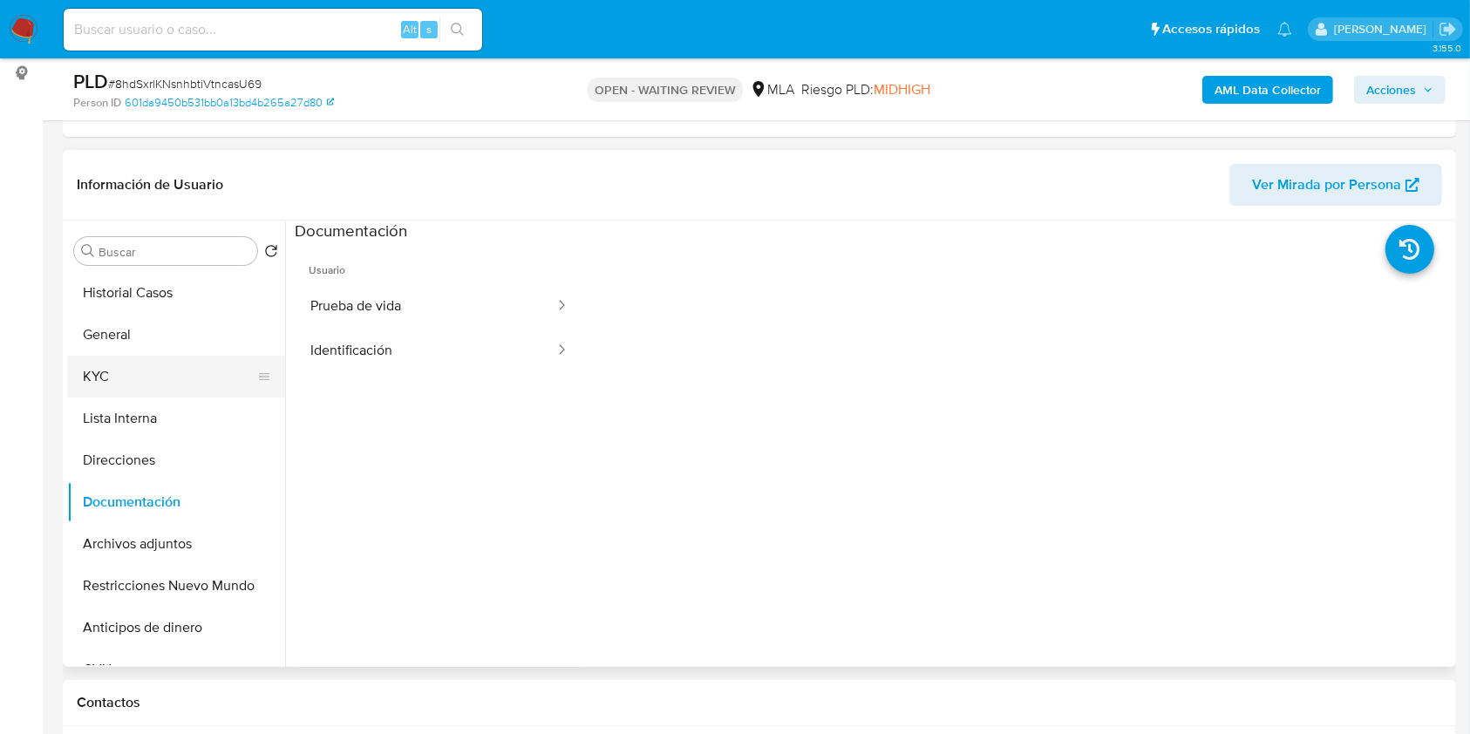
click at [142, 376] on button "KYC" at bounding box center [169, 377] width 204 height 42
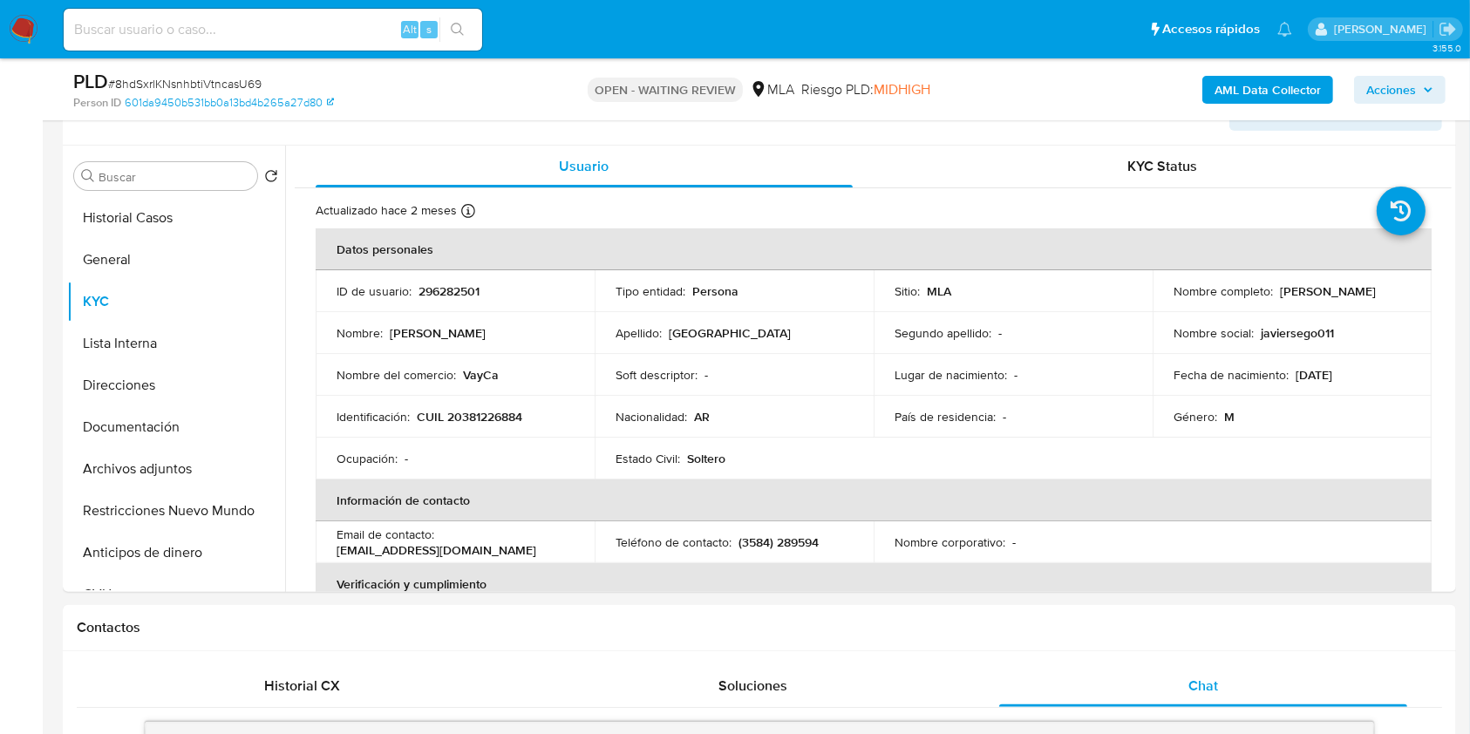
scroll to position [260, 0]
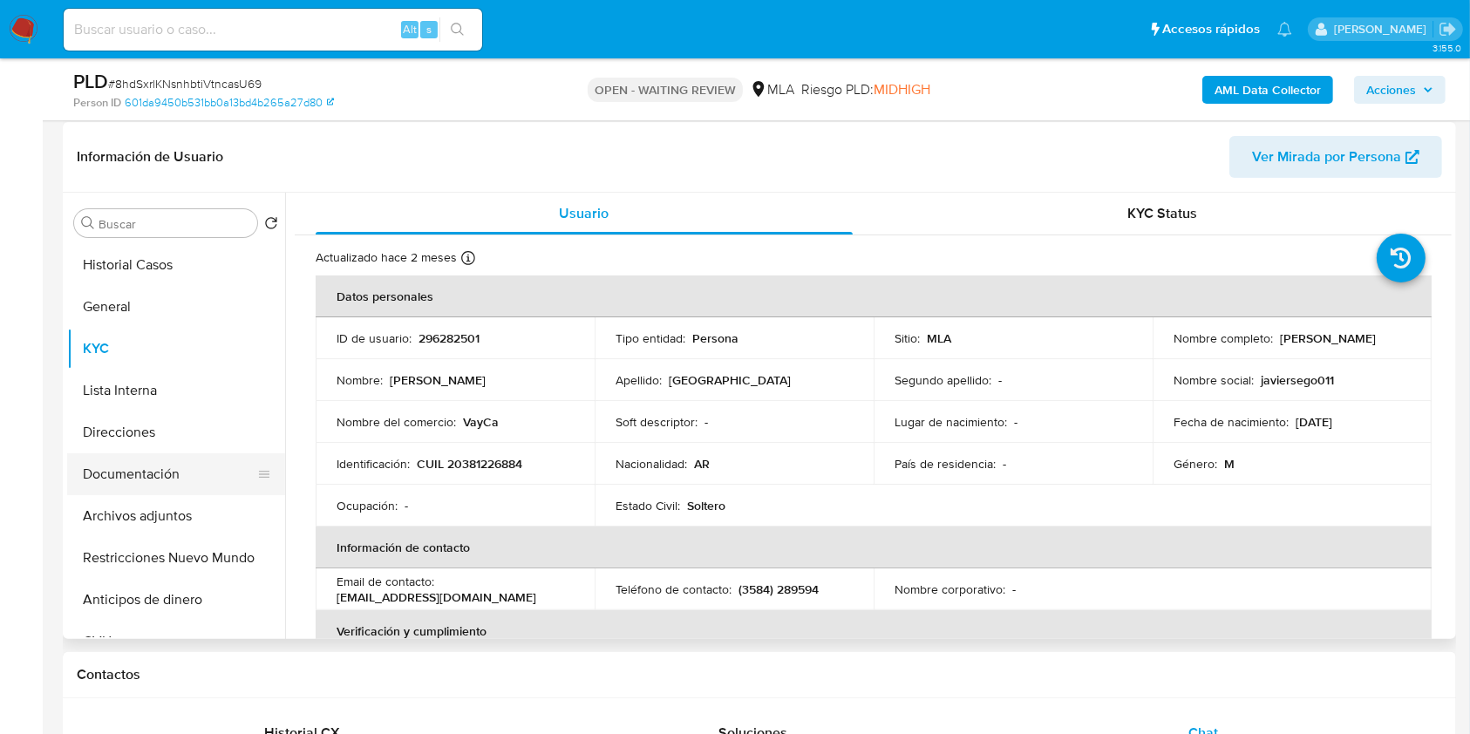
click at [168, 479] on button "Documentación" at bounding box center [169, 474] width 204 height 42
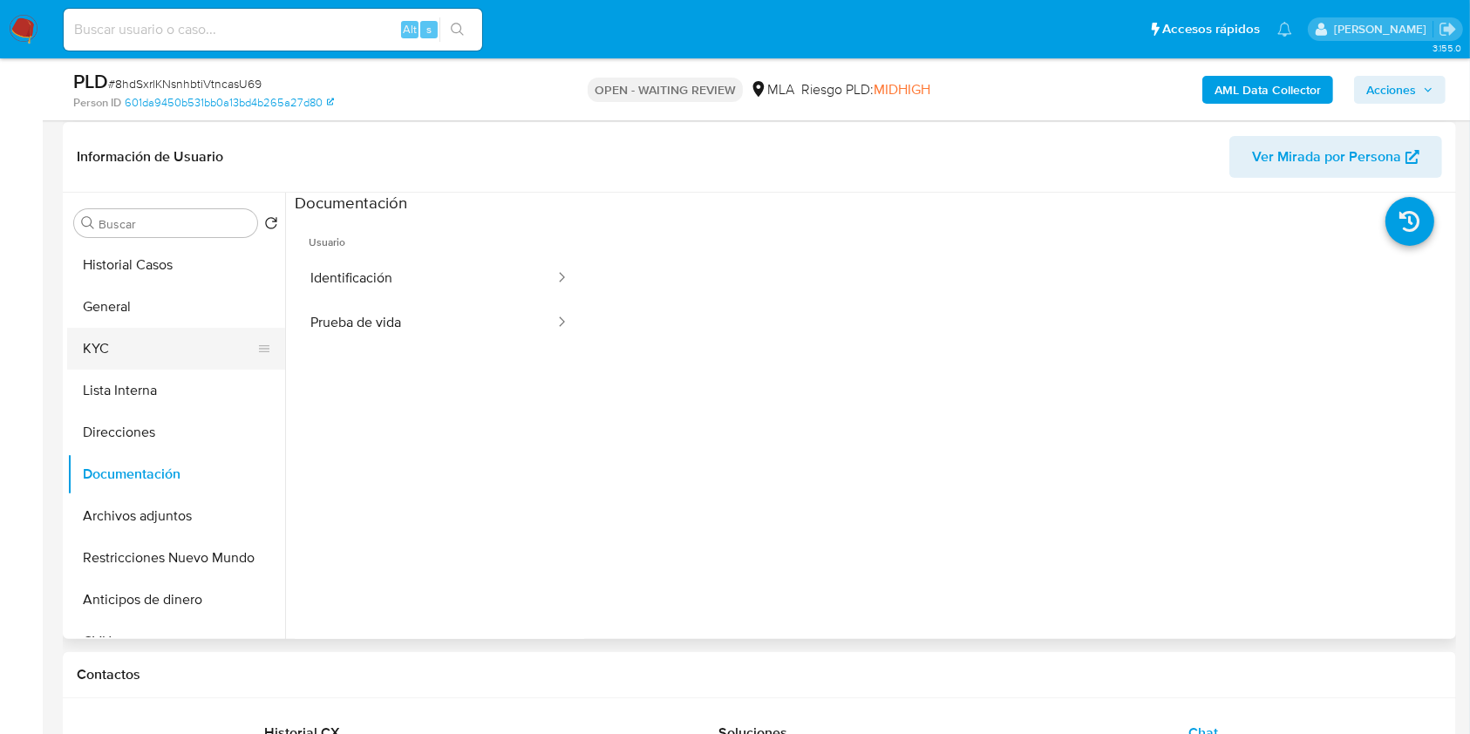
click at [160, 344] on button "KYC" at bounding box center [169, 349] width 204 height 42
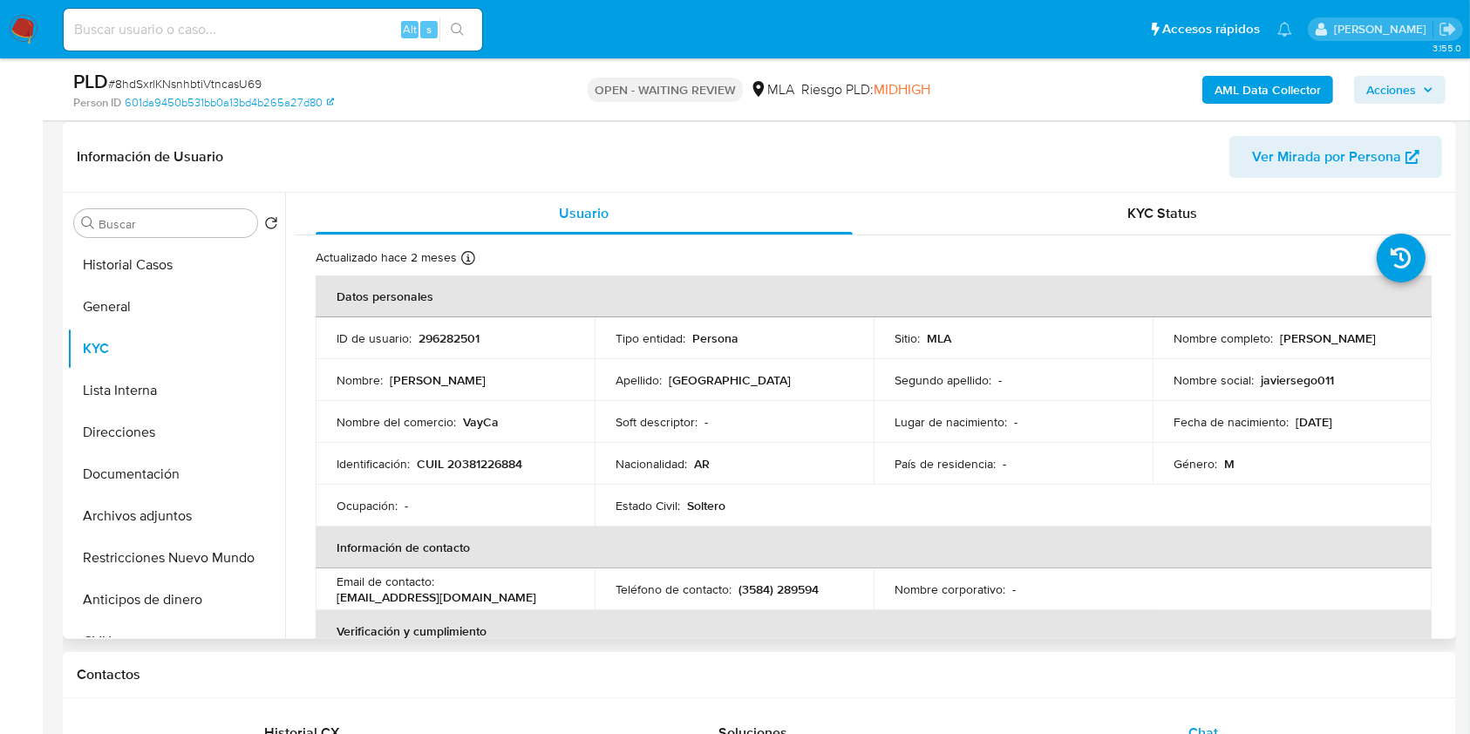
click at [467, 463] on p "CUIL 20381226884" at bounding box center [469, 464] width 105 height 16
copy p "20381226884"
click at [802, 587] on p "(3584) 289594" at bounding box center [778, 589] width 80 height 16
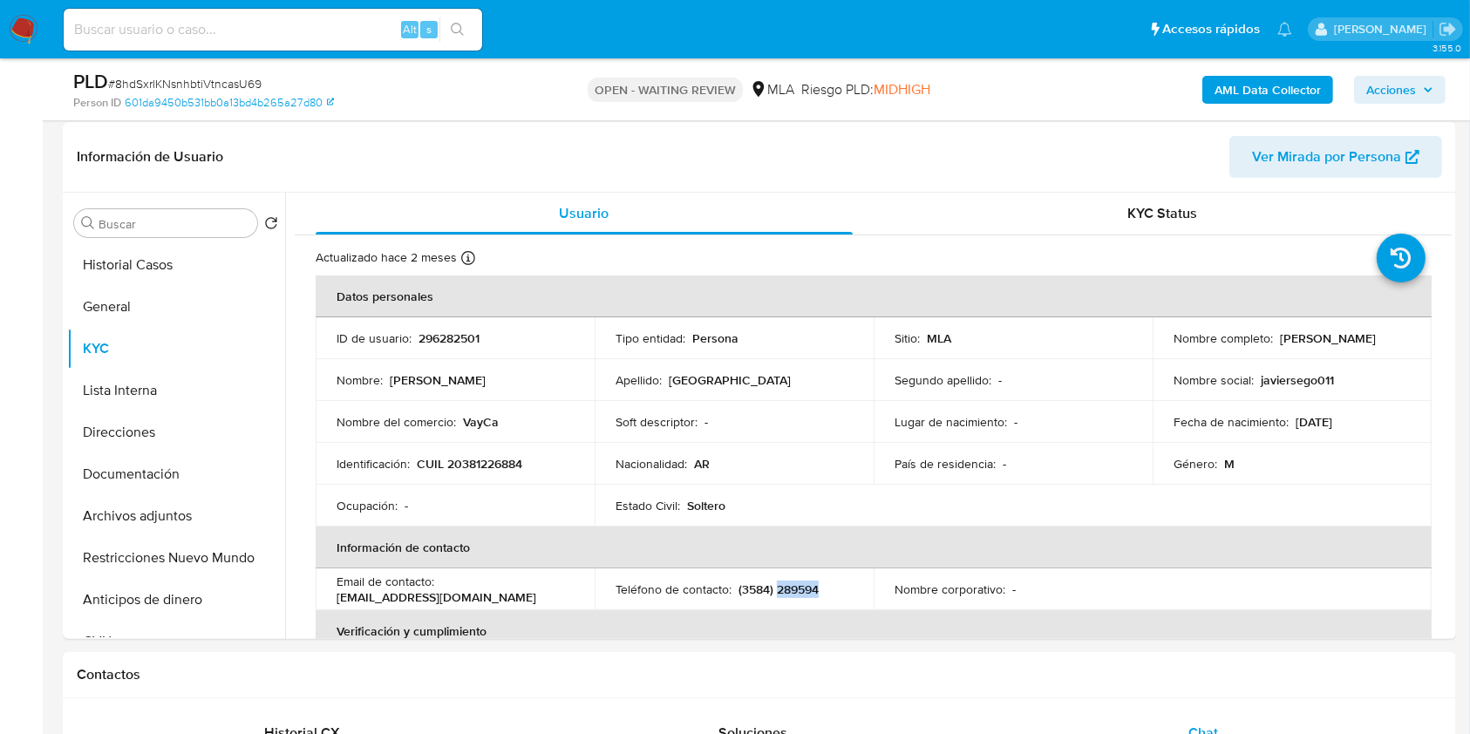
copy p "289594"
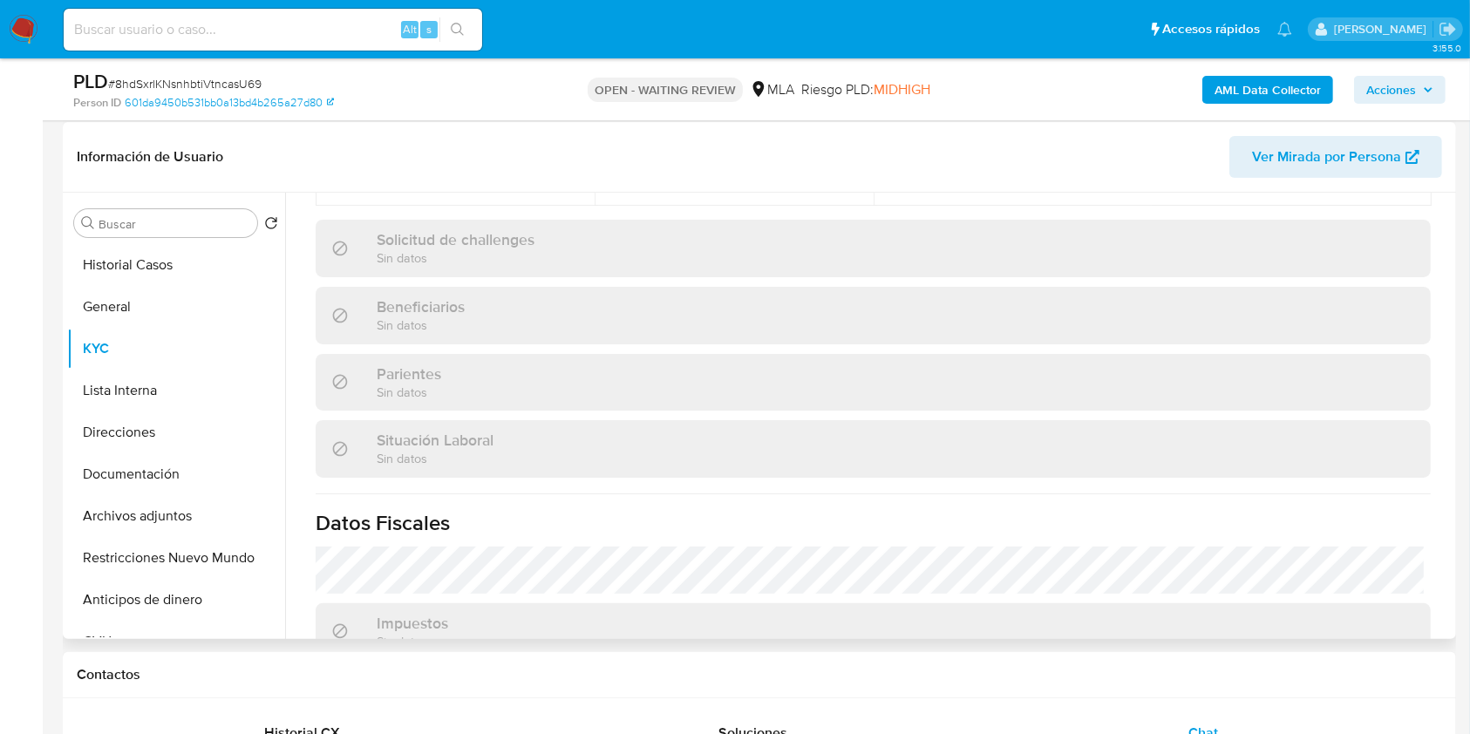
scroll to position [918, 0]
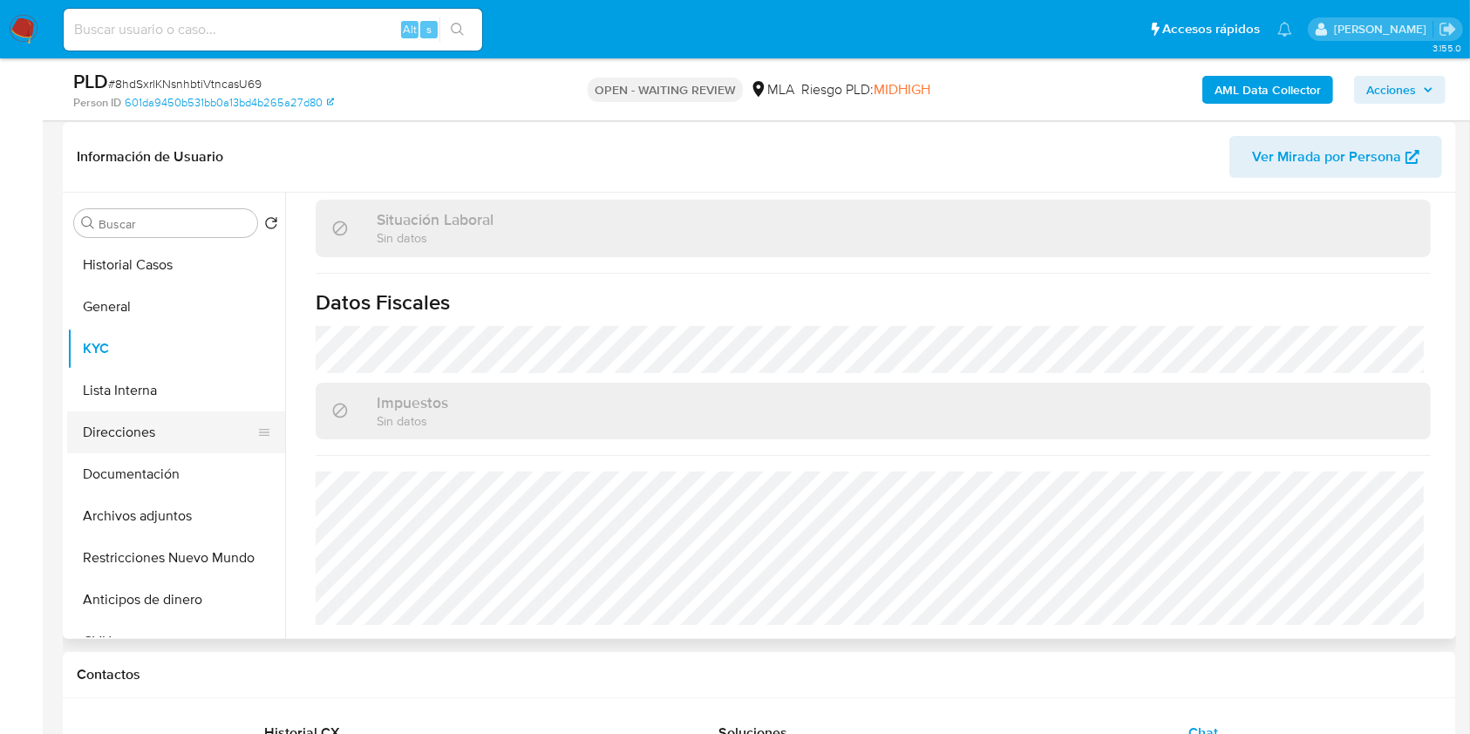
click at [181, 417] on button "Direcciones" at bounding box center [169, 432] width 204 height 42
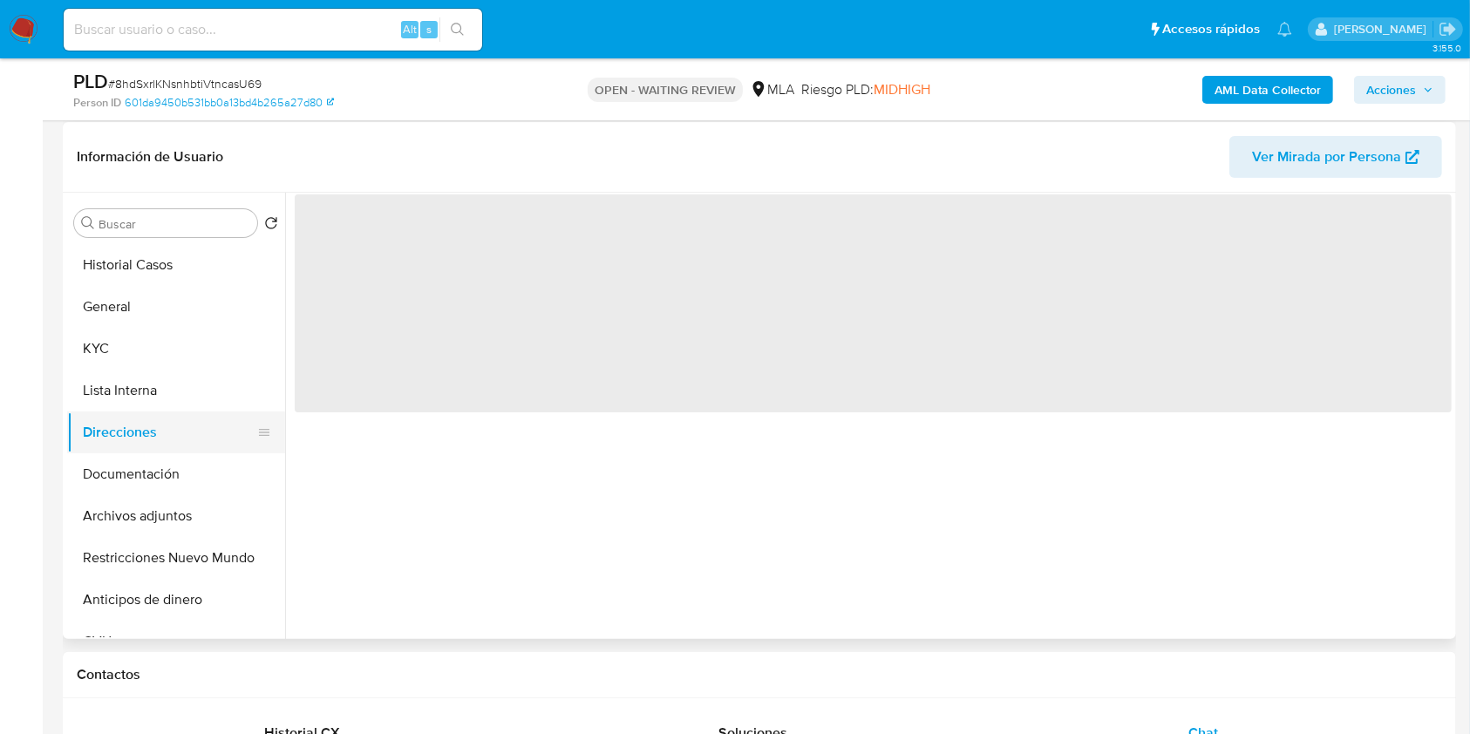
scroll to position [0, 0]
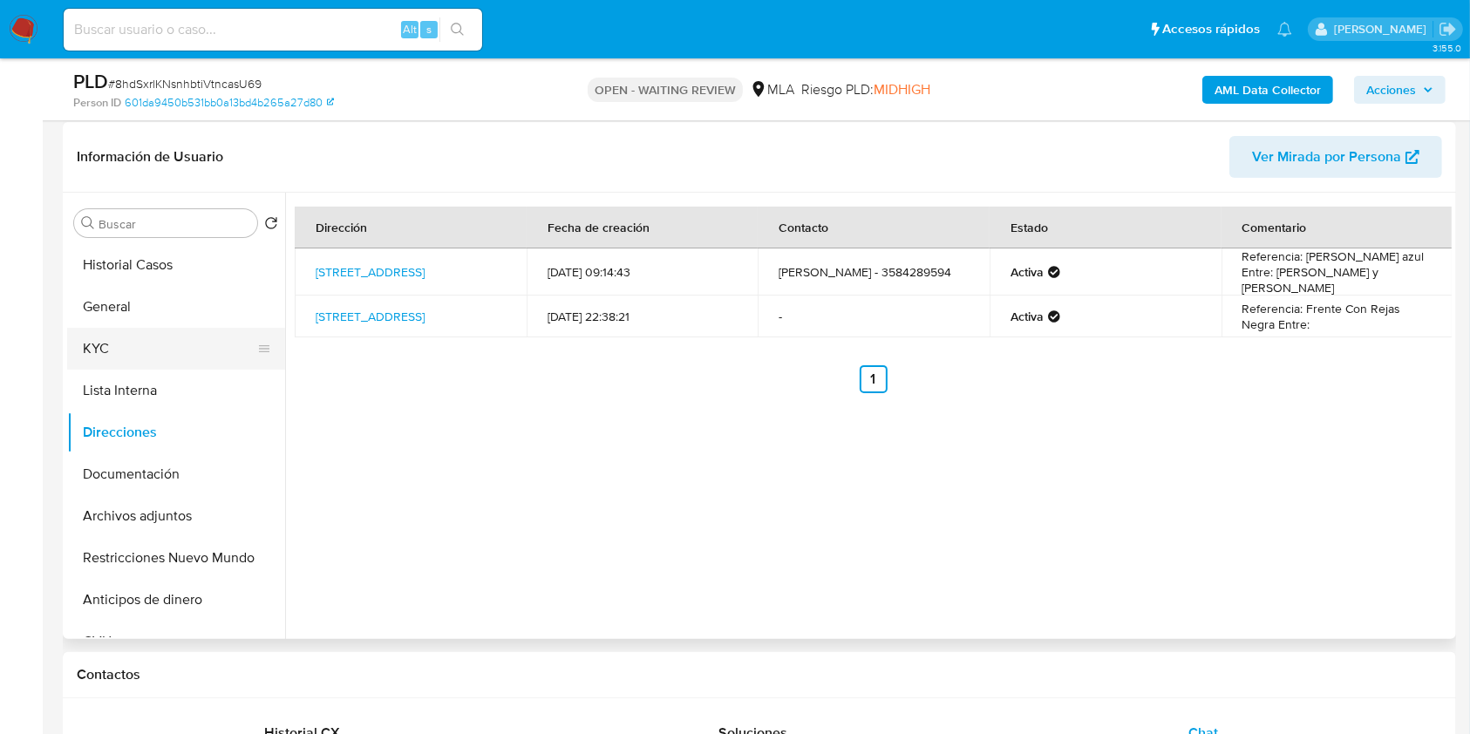
click at [117, 349] on button "KYC" at bounding box center [169, 349] width 204 height 42
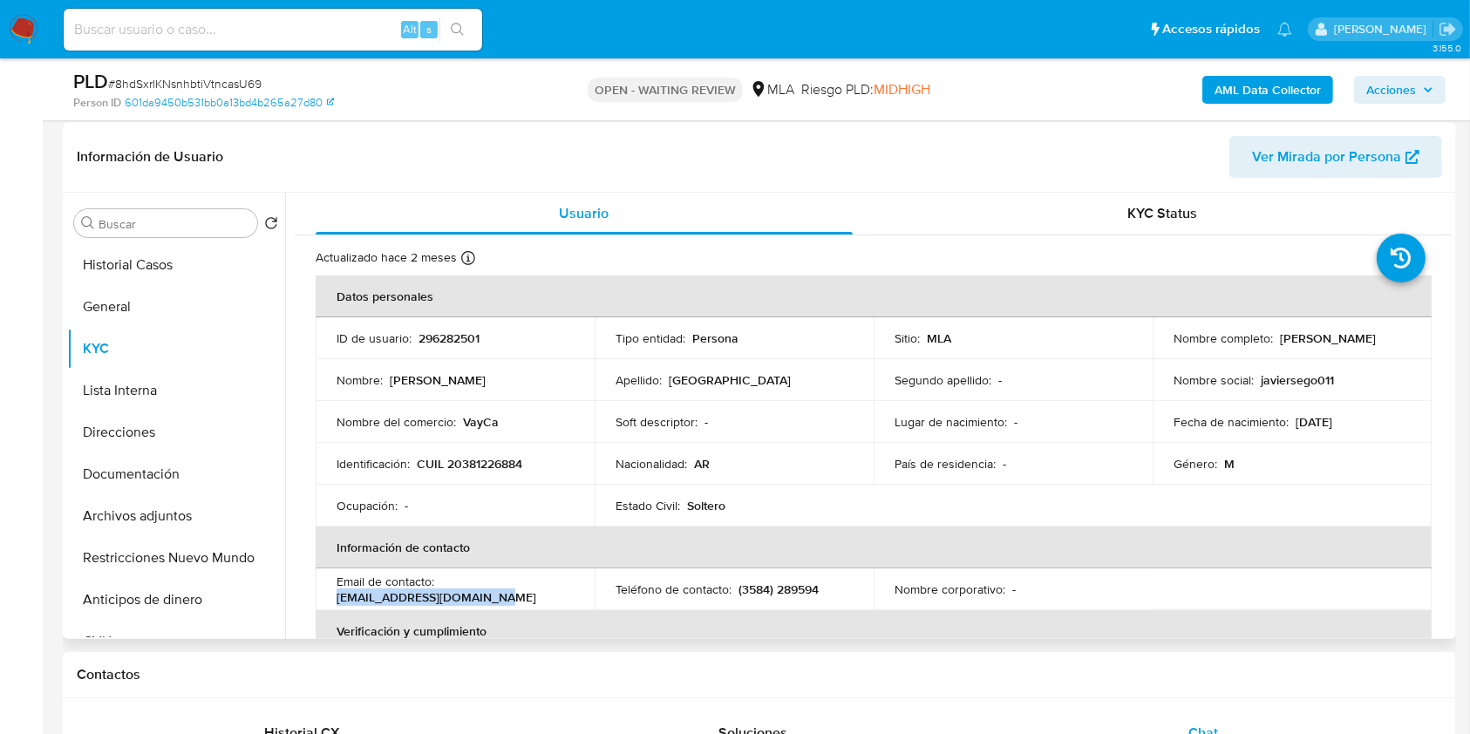
drag, startPoint x: 488, startPoint y: 599, endPoint x: 328, endPoint y: 600, distance: 160.4
click at [328, 600] on td "Email de contacto : javiersego00011@gmail.com" at bounding box center [455, 589] width 279 height 42
copy p "javiersego00011@gmail.com"
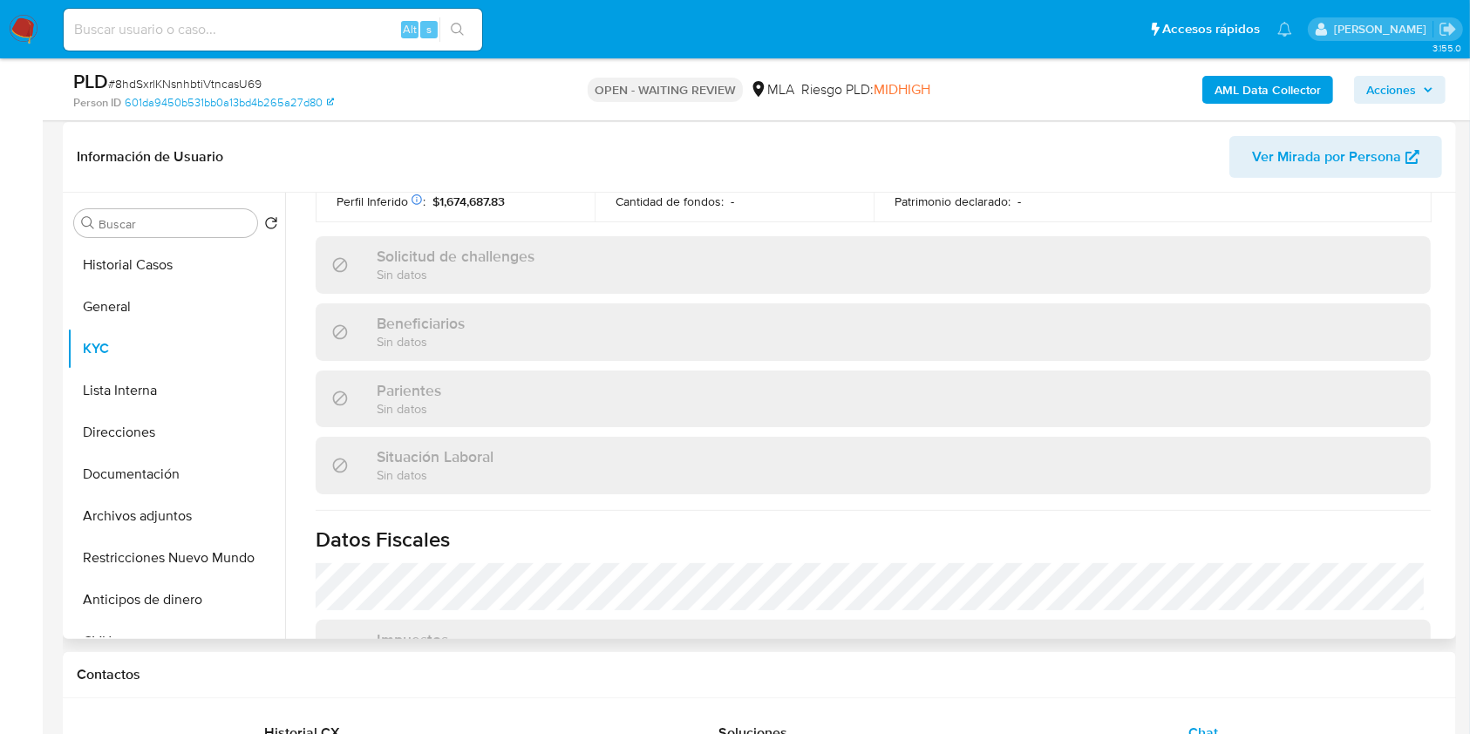
scroll to position [918, 0]
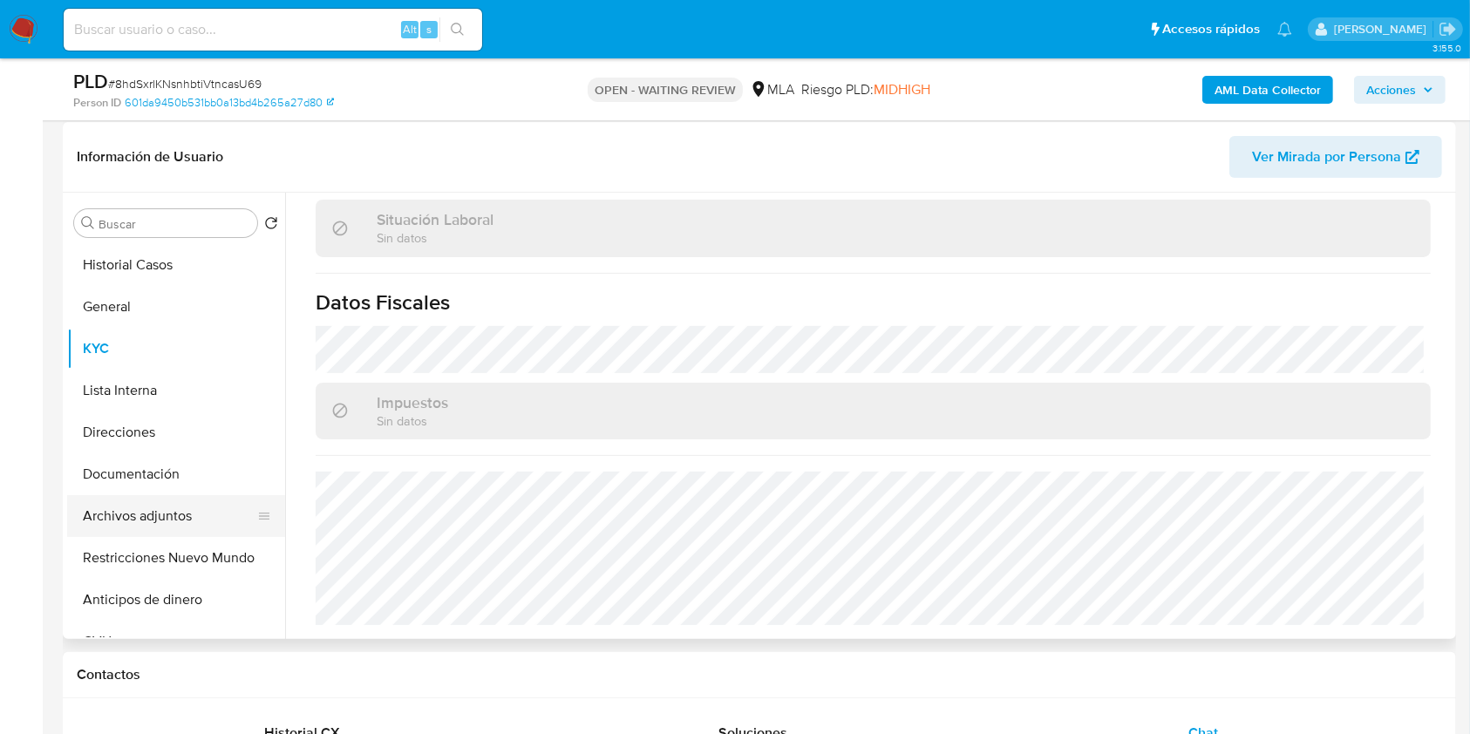
click at [191, 513] on button "Archivos adjuntos" at bounding box center [169, 516] width 204 height 42
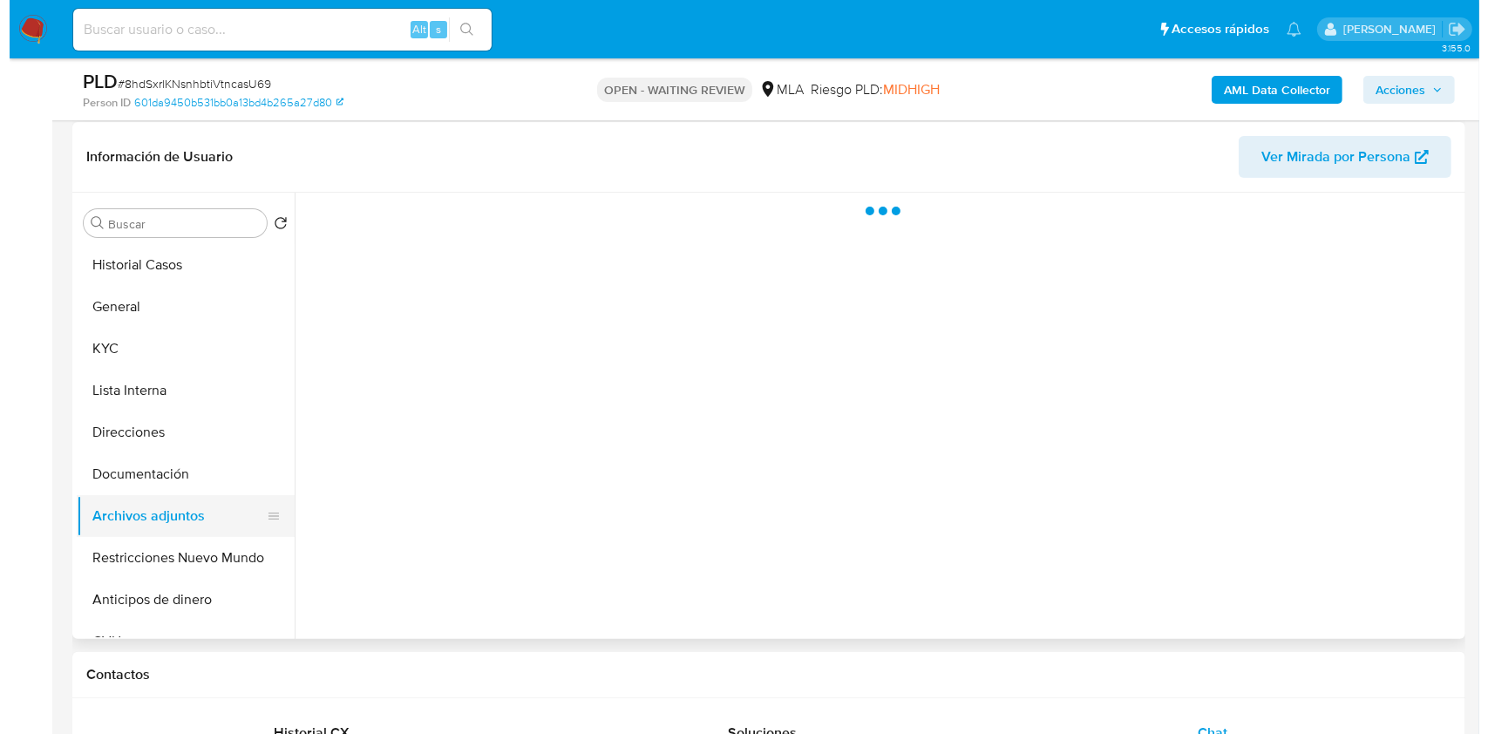
scroll to position [0, 0]
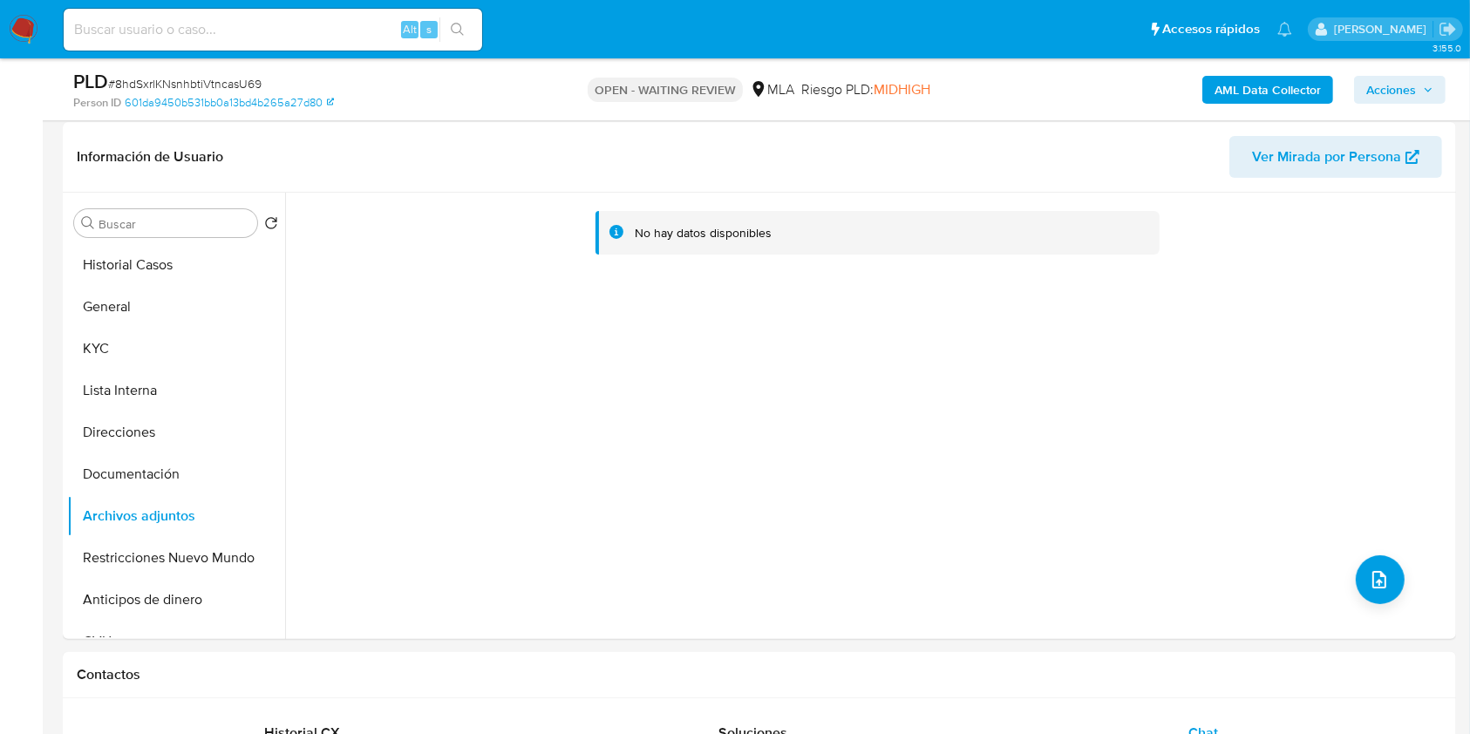
click at [1276, 78] on b "AML Data Collector" at bounding box center [1267, 90] width 106 height 28
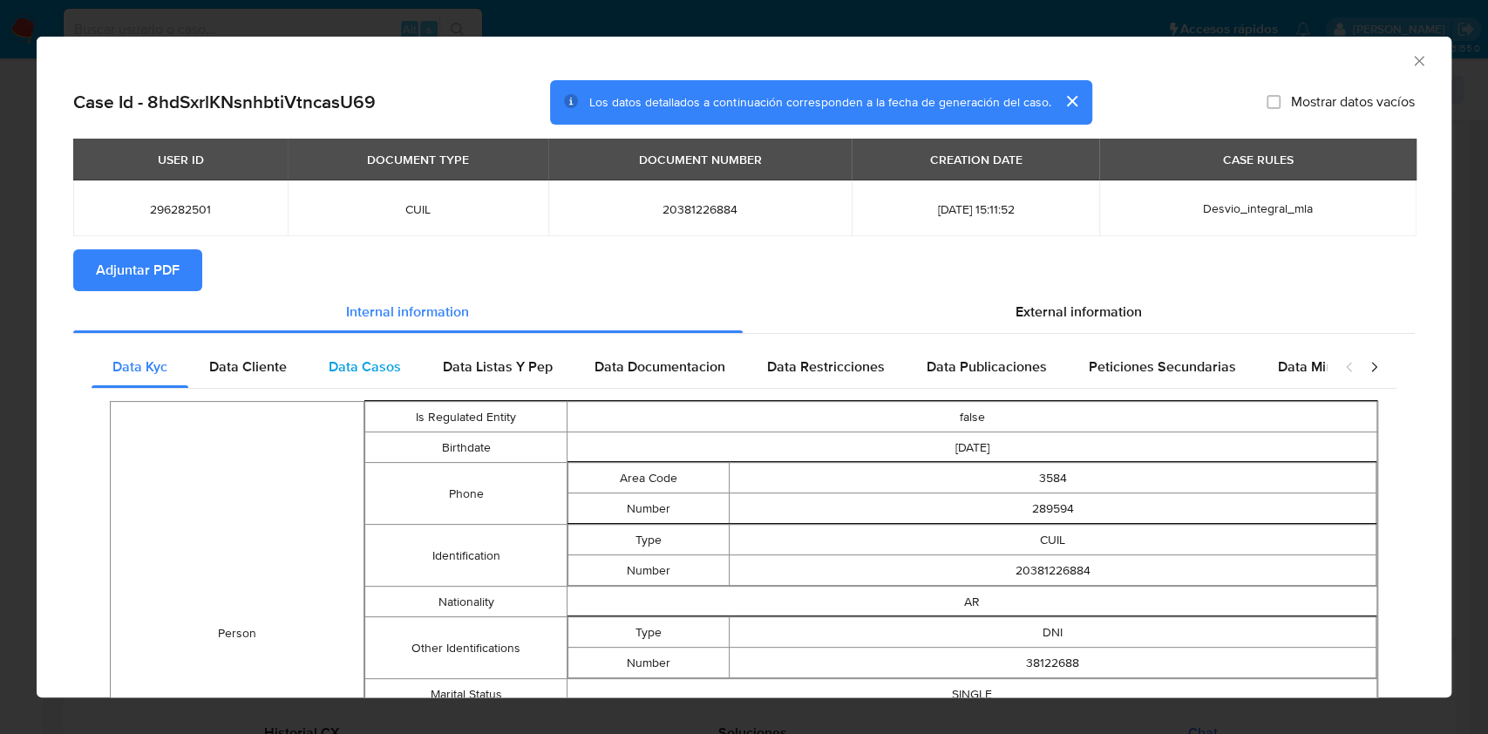
drag, startPoint x: 289, startPoint y: 371, endPoint x: 316, endPoint y: 377, distance: 28.6
click at [289, 371] on div "Data Cliente" at bounding box center [247, 367] width 119 height 42
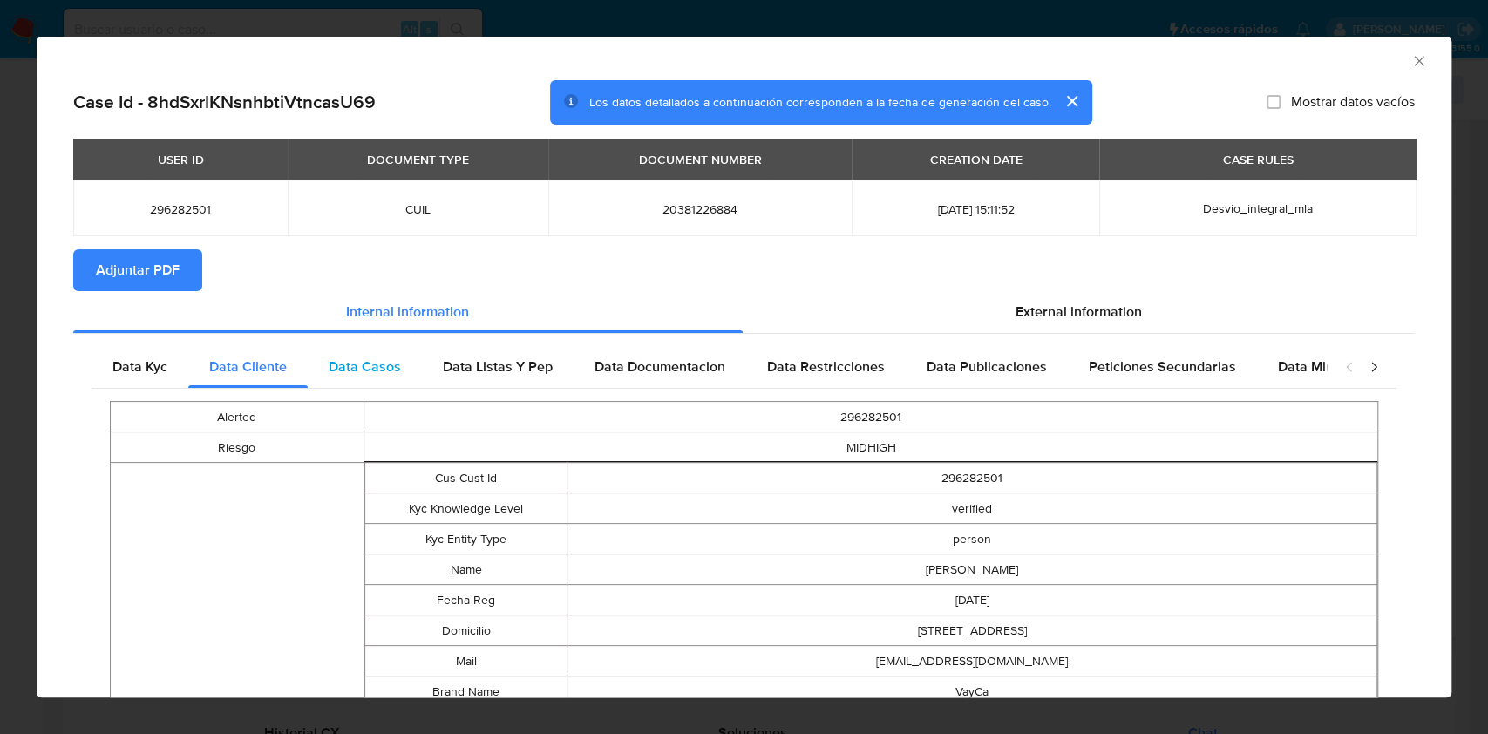
click at [382, 379] on div "Data Casos" at bounding box center [365, 367] width 114 height 42
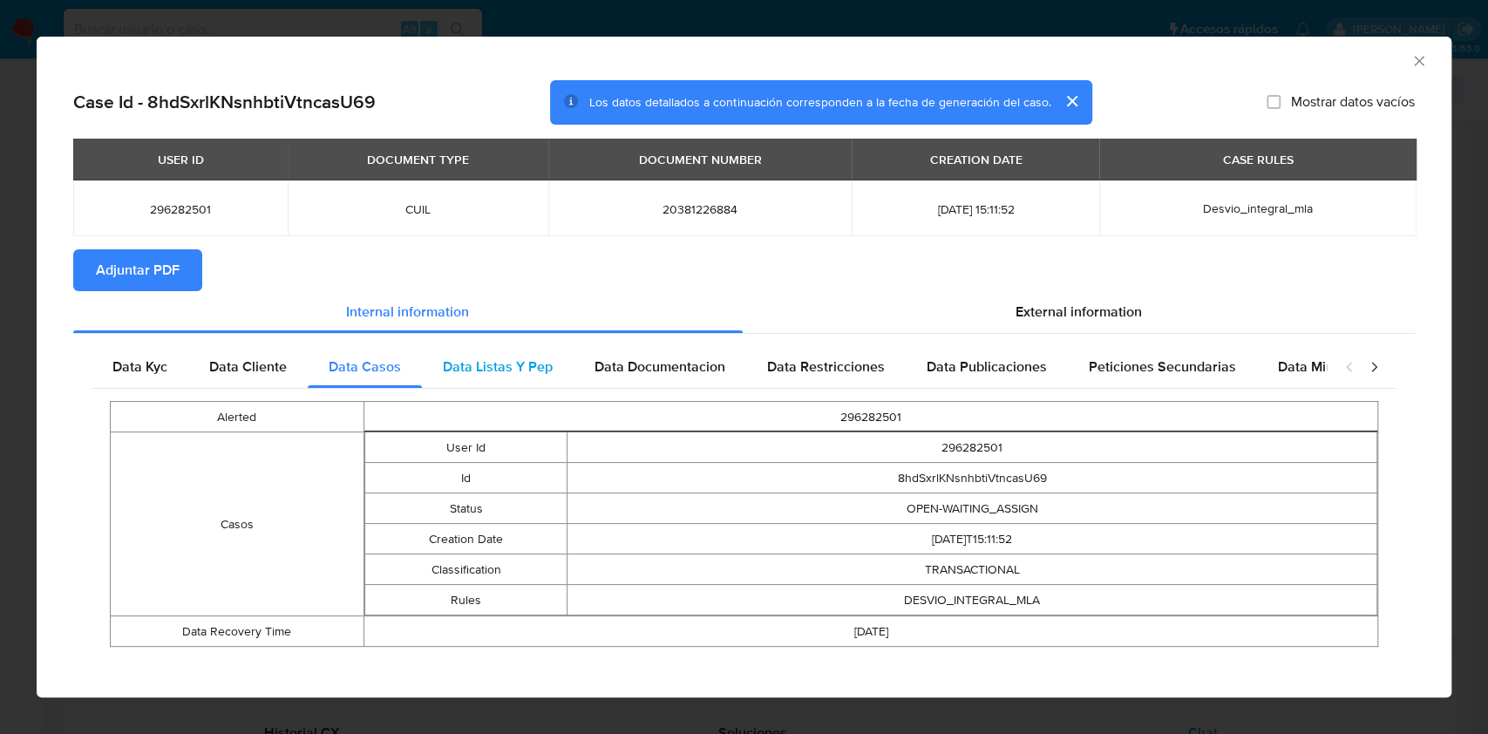
click at [506, 370] on span "Data Listas Y Pep" at bounding box center [498, 367] width 110 height 20
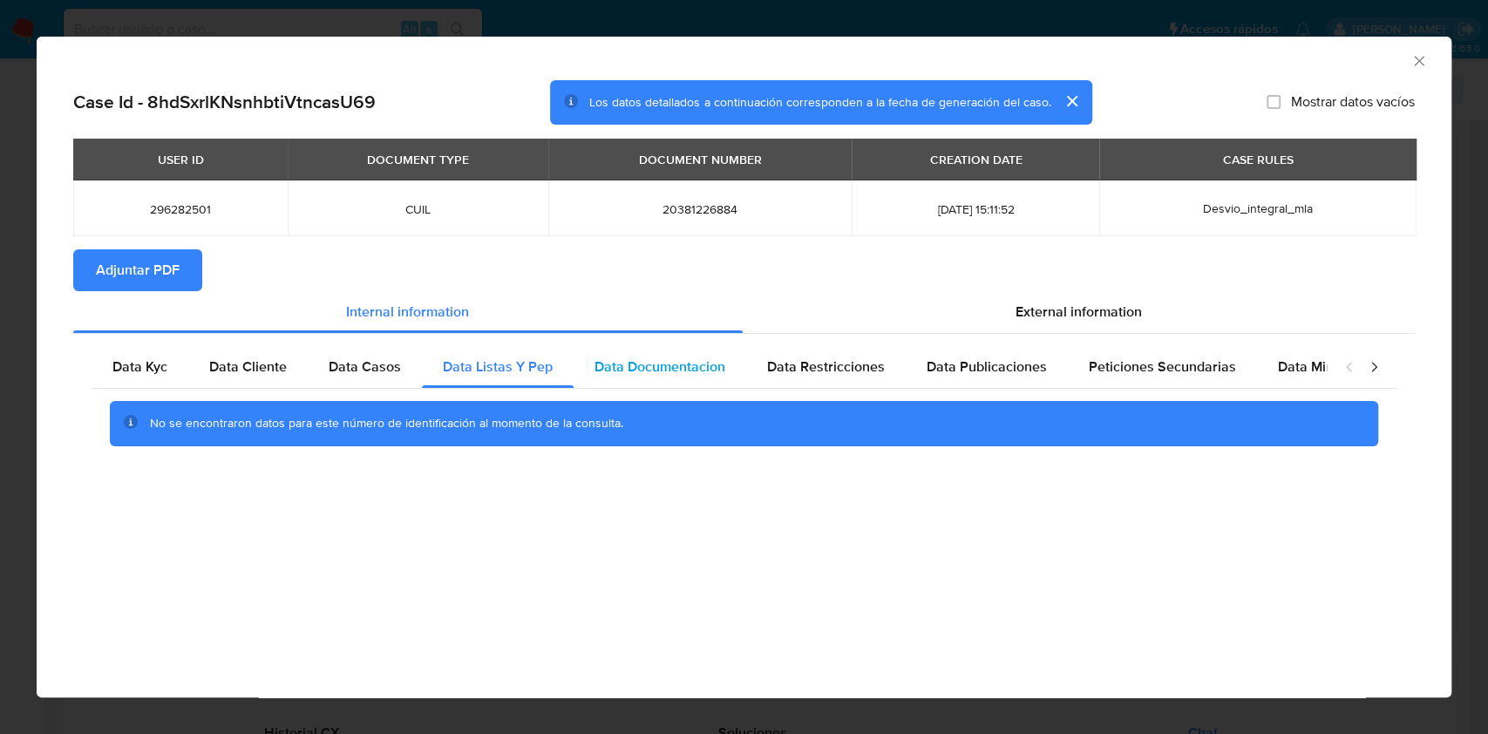
click at [622, 347] on div "Data Documentacion" at bounding box center [660, 367] width 173 height 42
click at [886, 364] on div "Data Restricciones" at bounding box center [826, 367] width 160 height 42
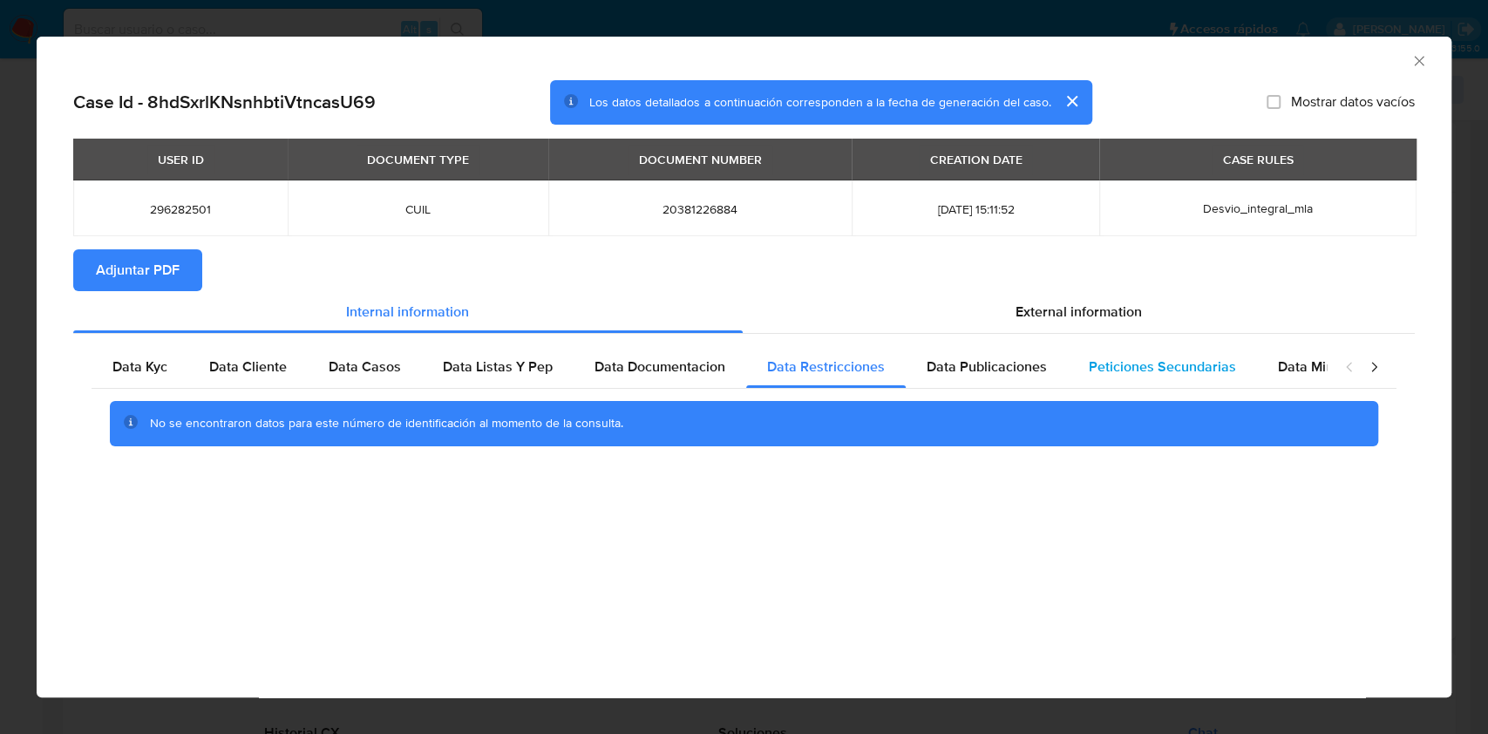
drag, startPoint x: 985, startPoint y: 371, endPoint x: 1151, endPoint y: 373, distance: 165.7
click at [986, 371] on span "Data Publicaciones" at bounding box center [987, 367] width 120 height 20
drag, startPoint x: 1152, startPoint y: 373, endPoint x: 1372, endPoint y: 380, distance: 219.8
click at [1159, 372] on span "Peticiones Secundarias" at bounding box center [1162, 367] width 147 height 20
drag, startPoint x: 1309, startPoint y: 365, endPoint x: 1206, endPoint y: 367, distance: 103.8
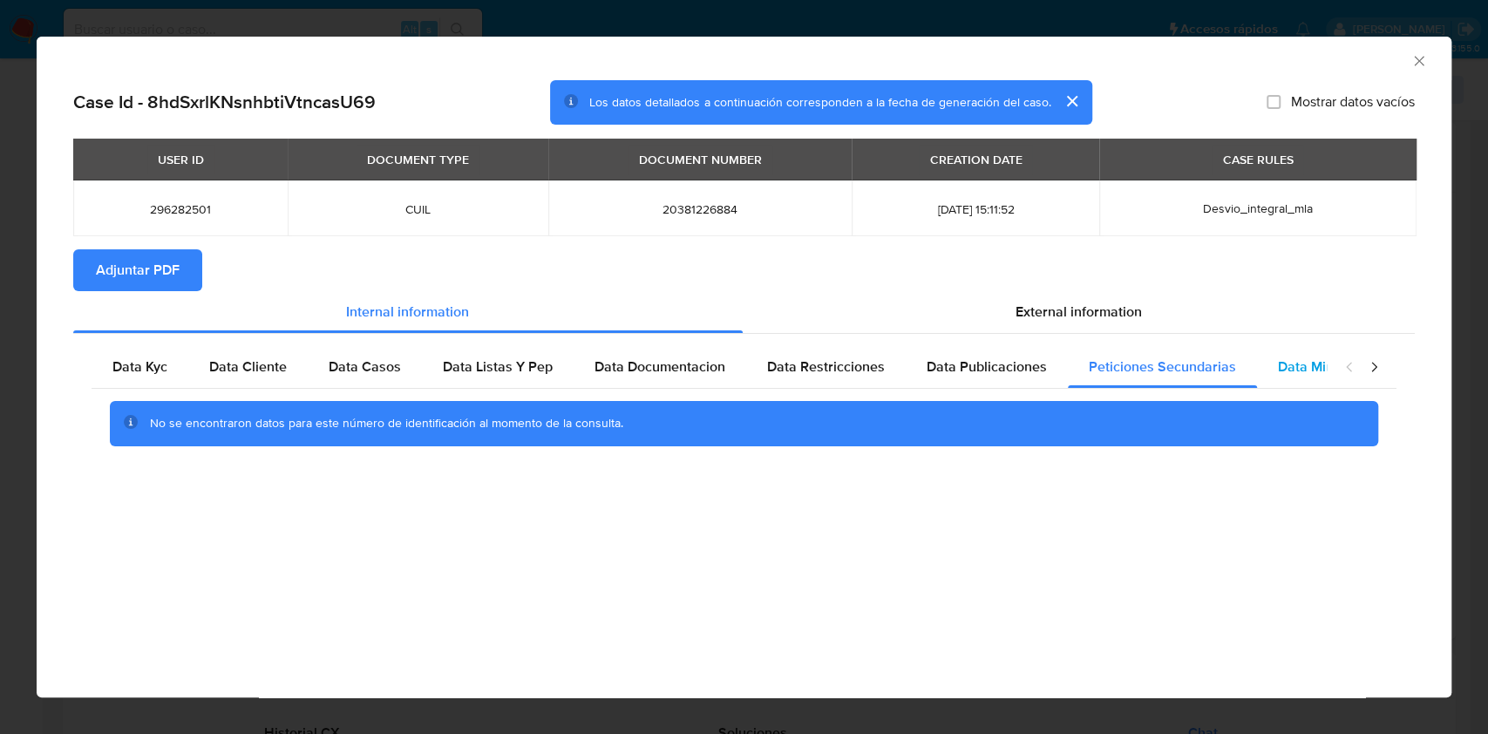
click at [1309, 364] on span "Data Minoridad" at bounding box center [1326, 367] width 96 height 20
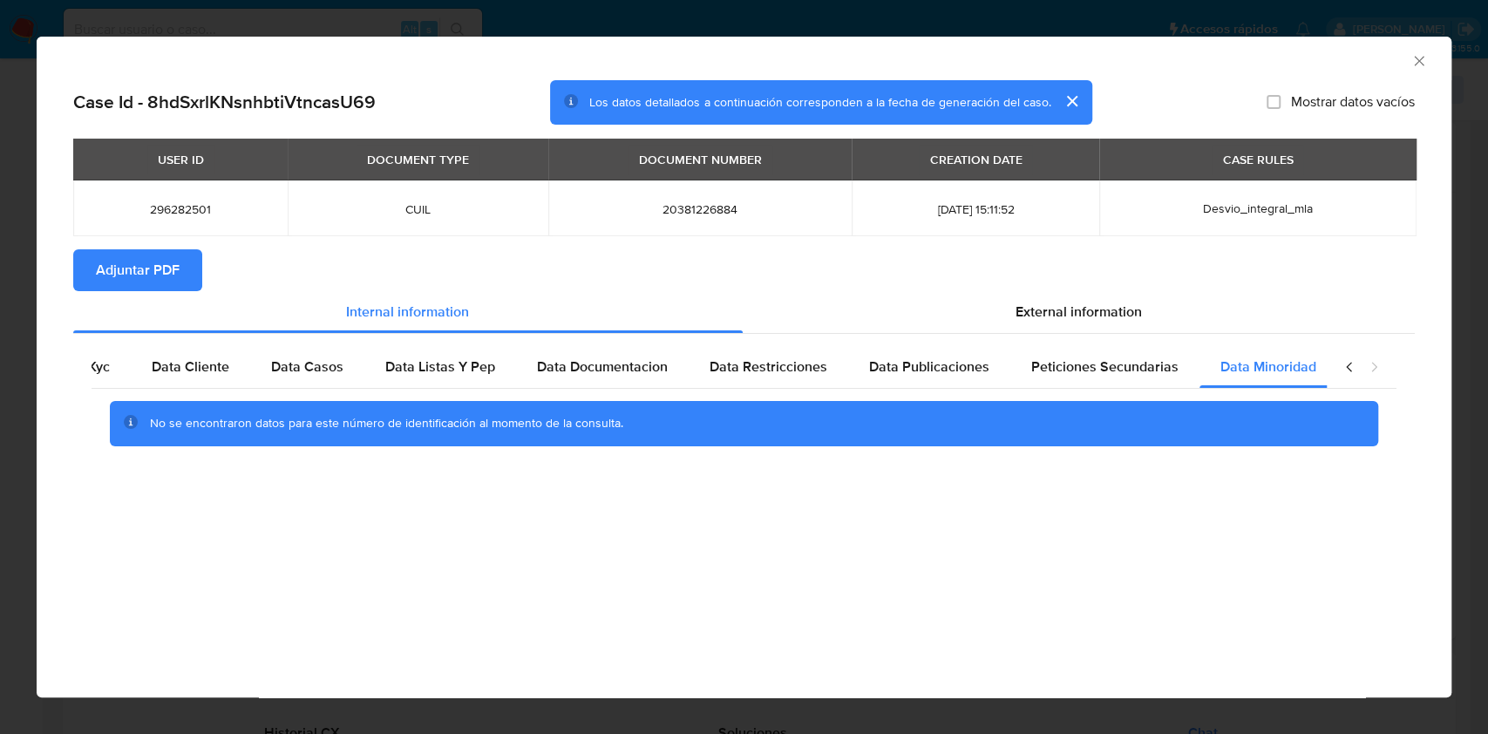
scroll to position [0, 58]
drag, startPoint x: 1150, startPoint y: 332, endPoint x: 907, endPoint y: 341, distance: 243.4
click at [1150, 331] on div "Internal information External information Data Kyc Data Cliente Data Casos Data…" at bounding box center [744, 381] width 1342 height 180
click at [1002, 313] on div "External information" at bounding box center [1079, 312] width 673 height 42
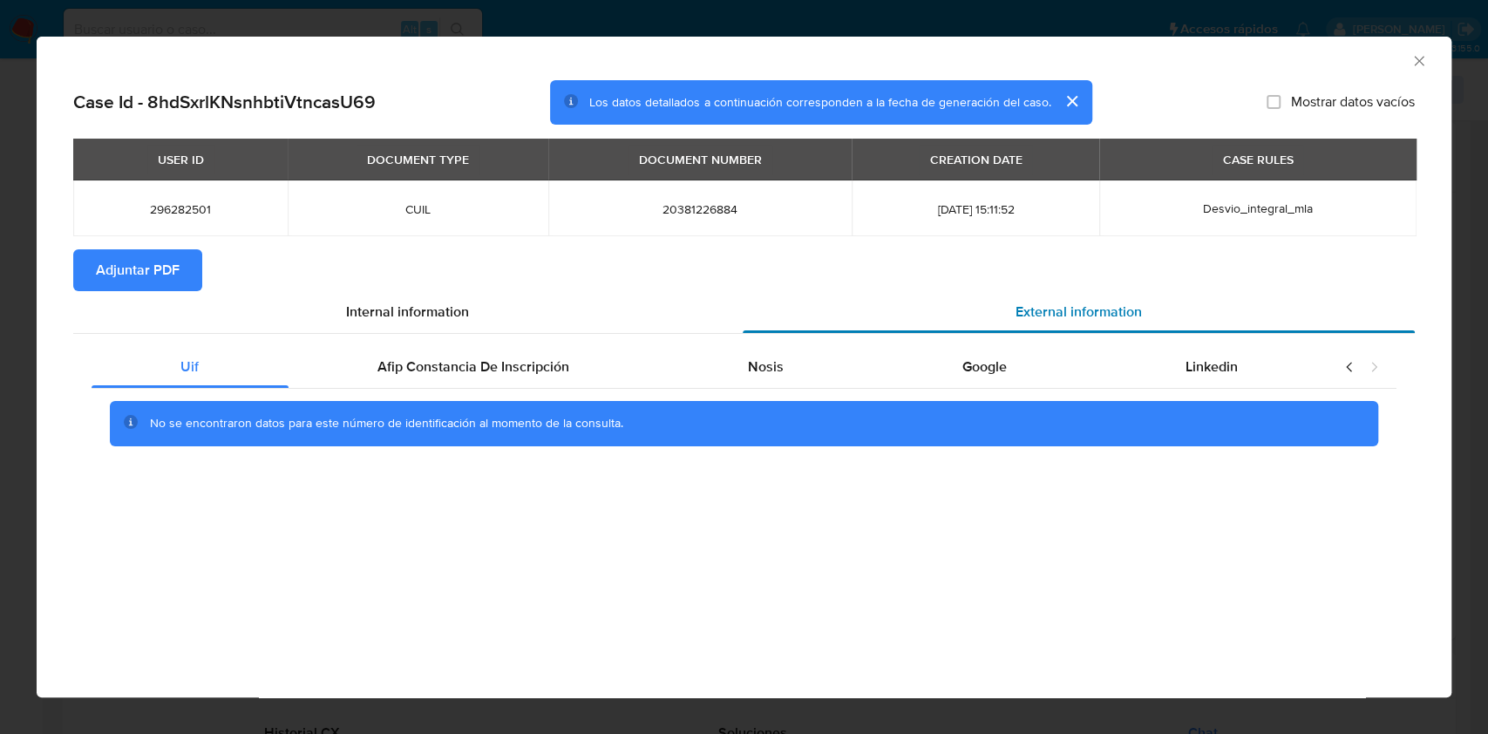
scroll to position [0, 0]
click at [605, 371] on div "Afip Constancia De Inscripción" at bounding box center [474, 367] width 371 height 42
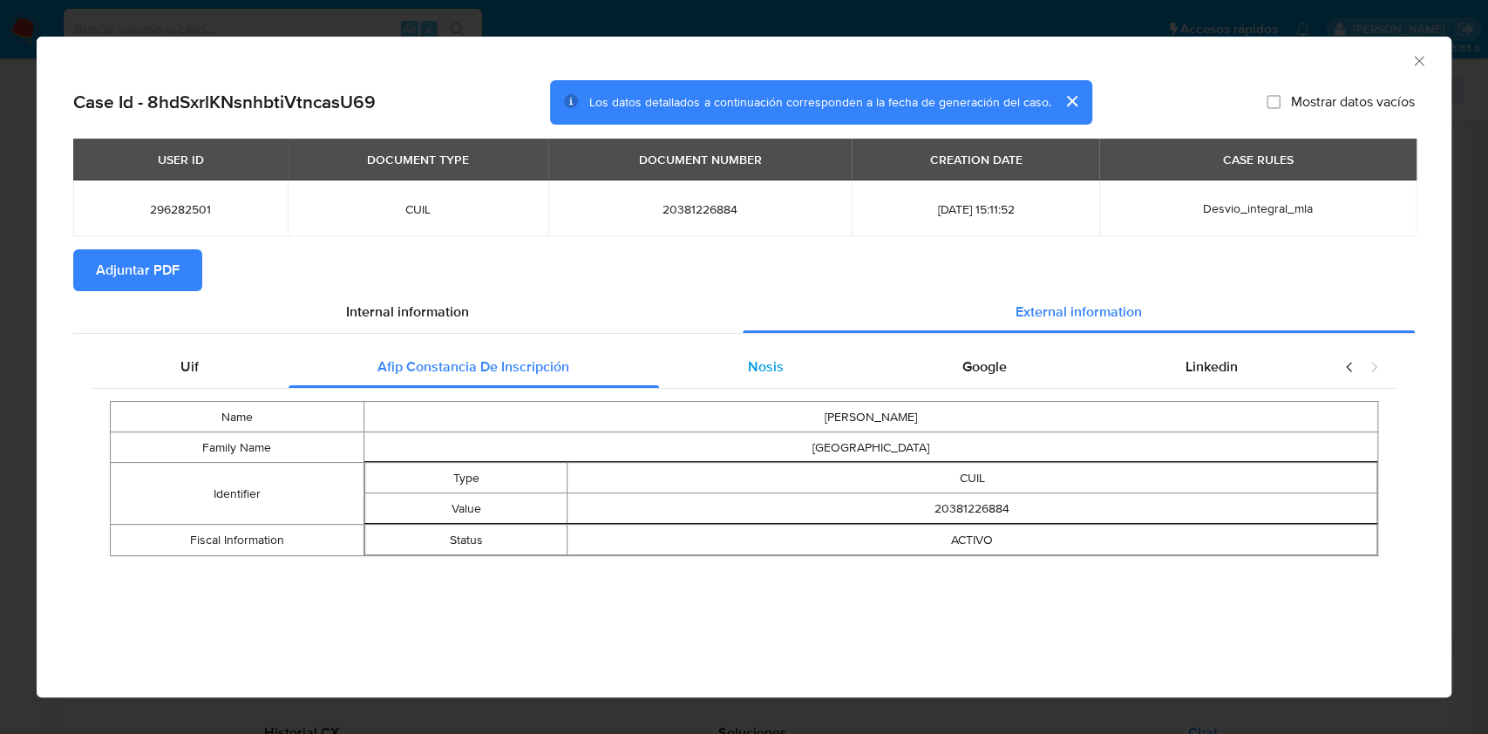
click at [798, 378] on div "Nosis" at bounding box center [766, 367] width 214 height 42
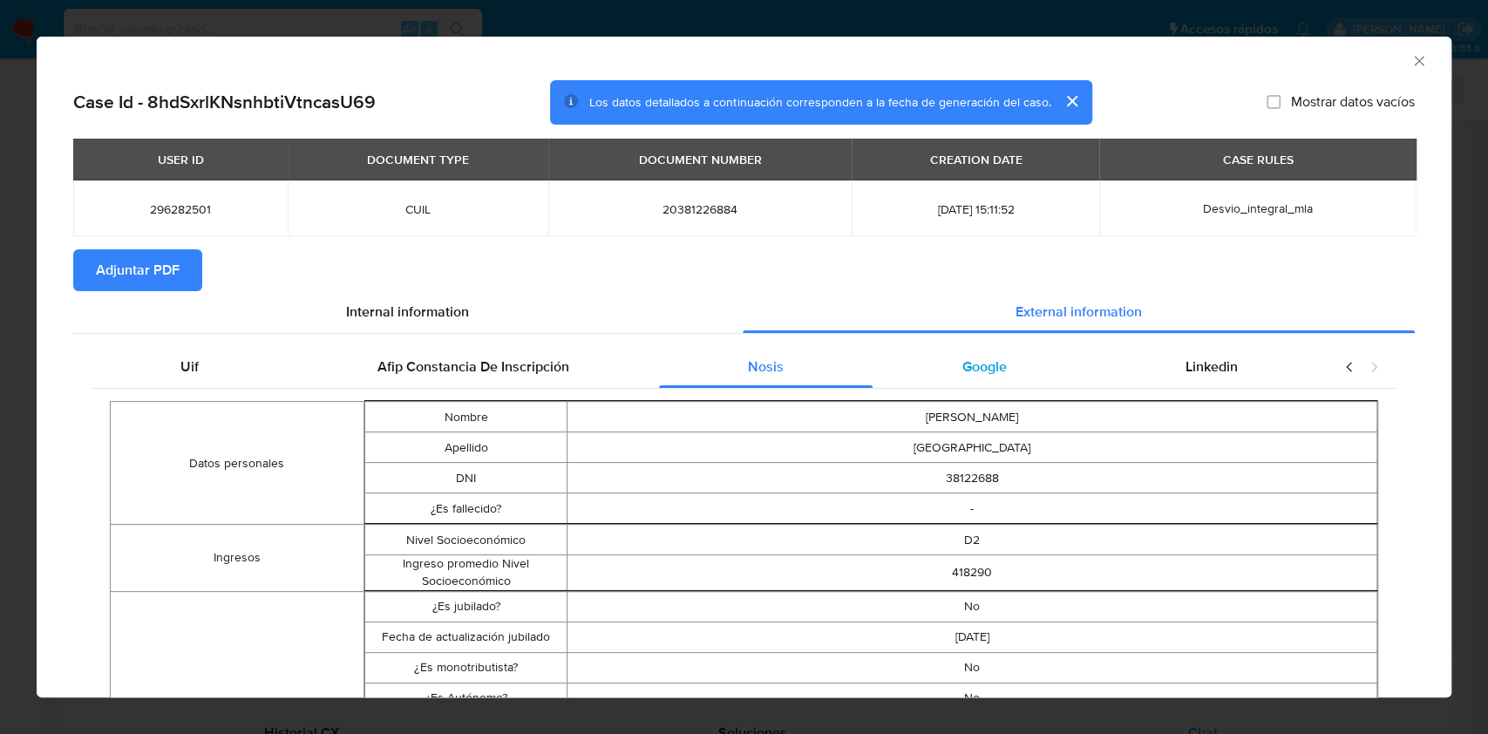
click at [966, 373] on span "Google" at bounding box center [984, 367] width 44 height 20
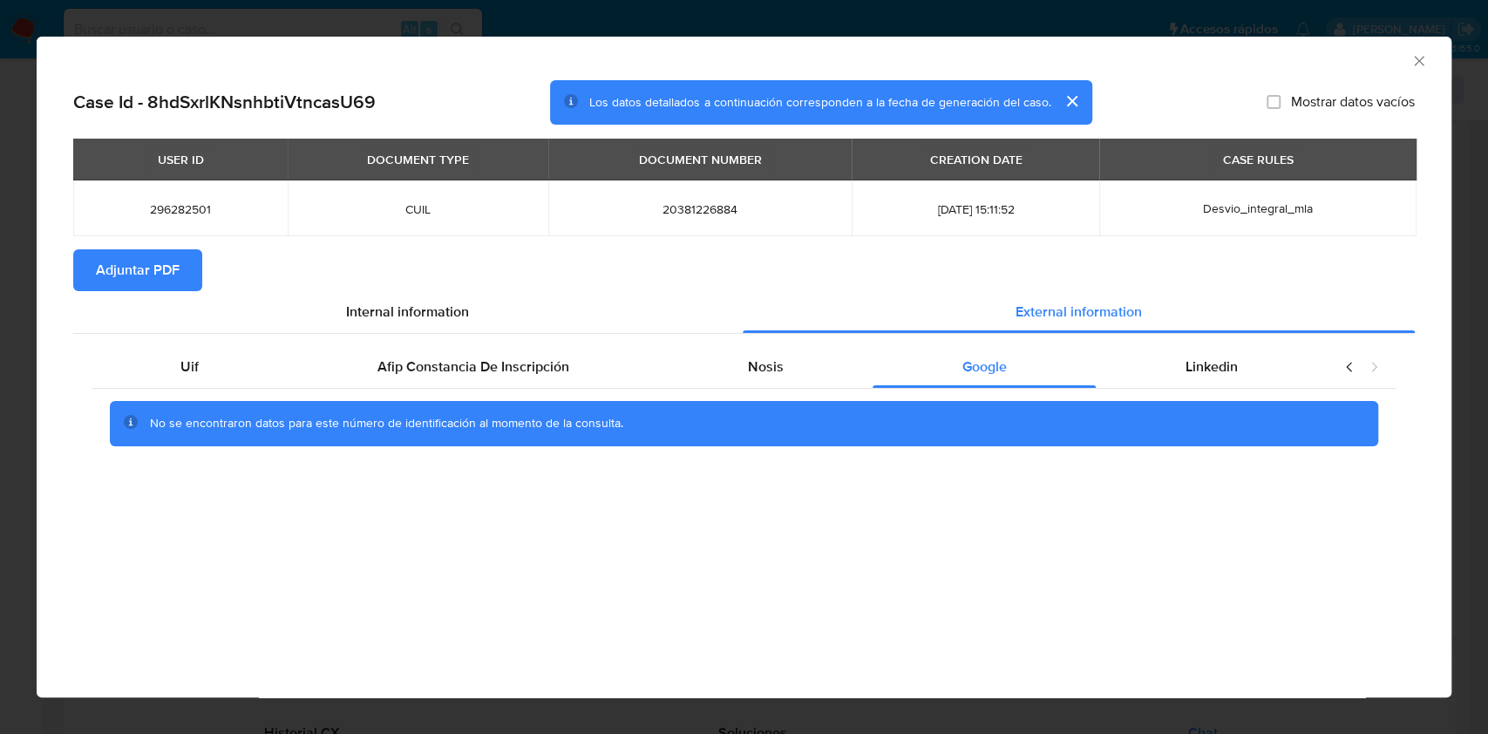
click at [176, 259] on span "Adjuntar PDF" at bounding box center [138, 270] width 84 height 38
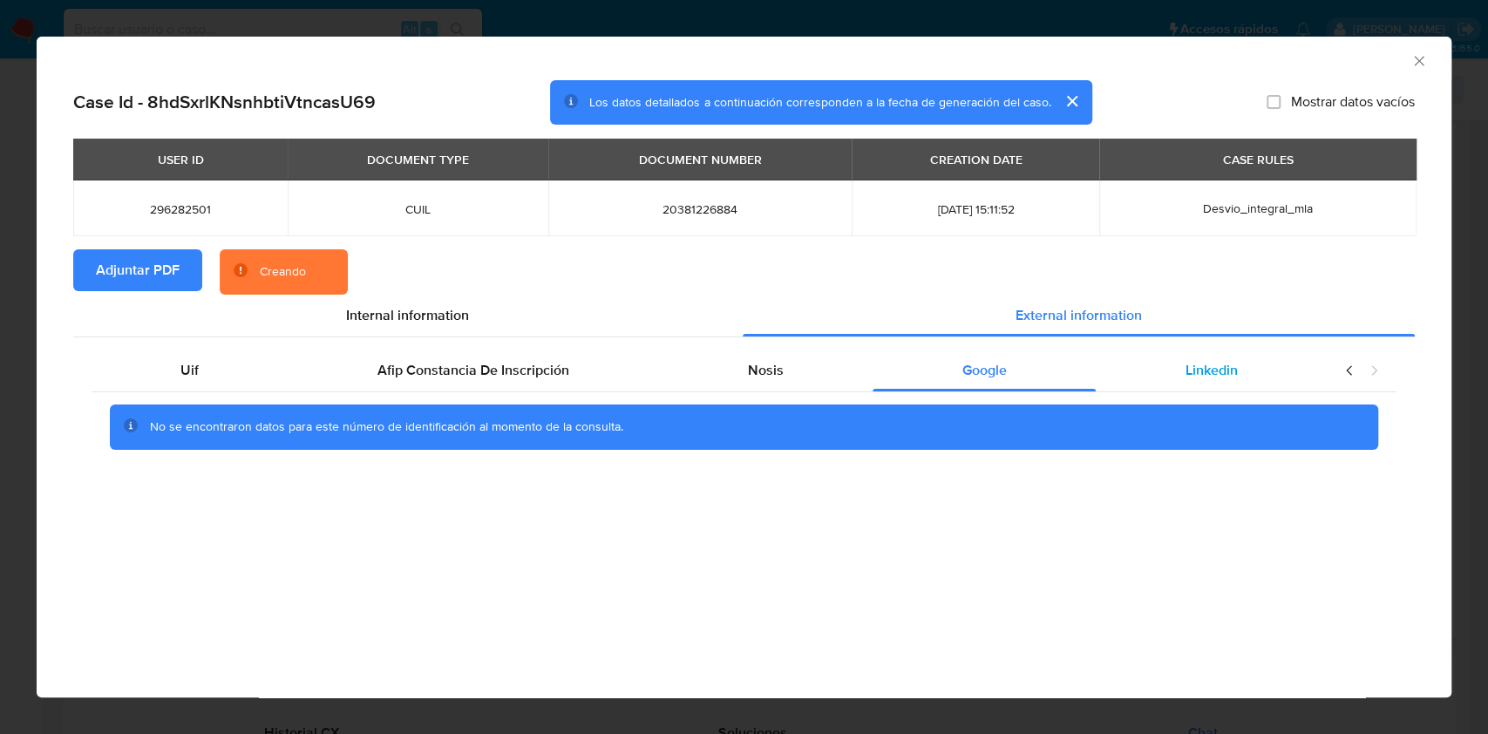
drag, startPoint x: 1255, startPoint y: 364, endPoint x: 1282, endPoint y: 387, distance: 35.8
click at [1259, 364] on div "Linkedin" at bounding box center [1211, 371] width 231 height 42
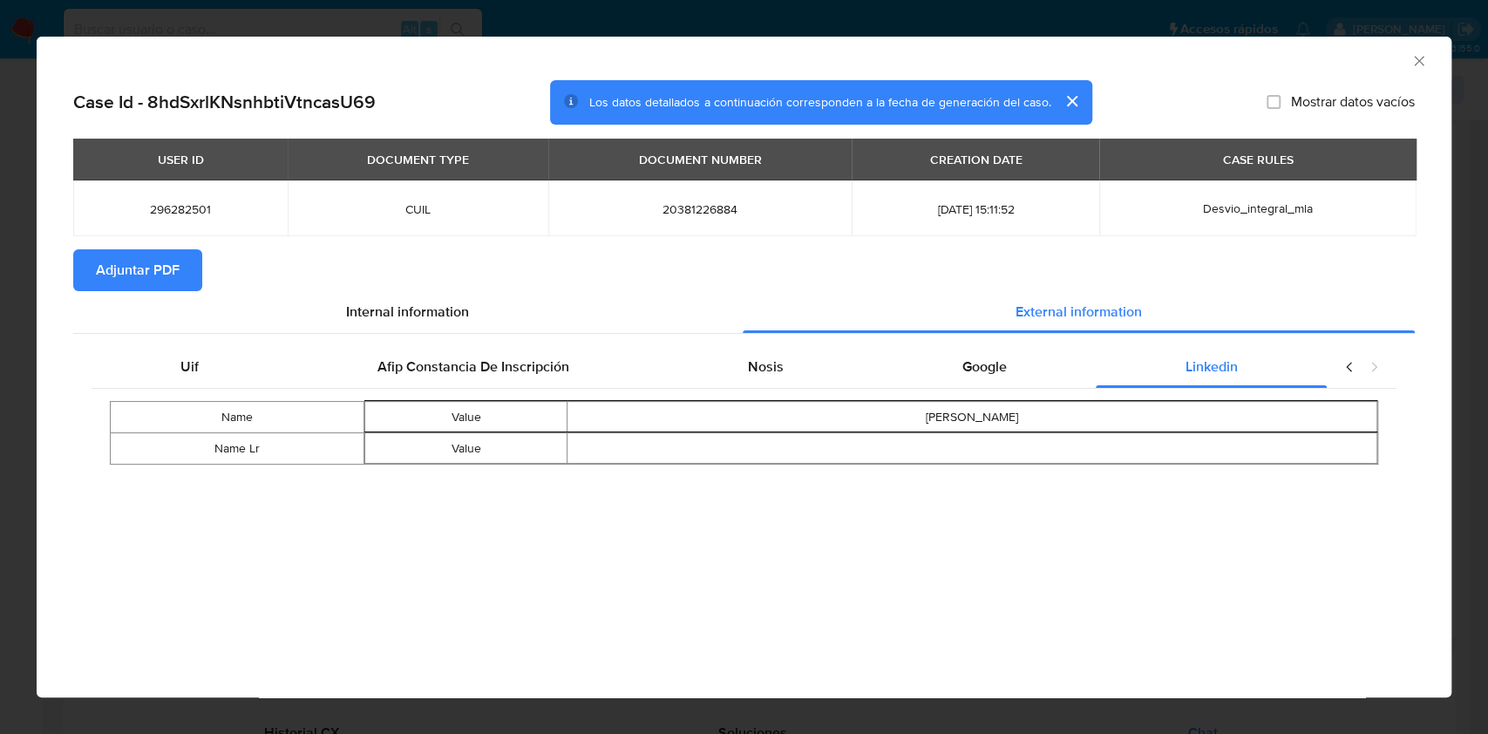
click at [1423, 61] on icon "Cerrar ventana" at bounding box center [1419, 60] width 17 height 17
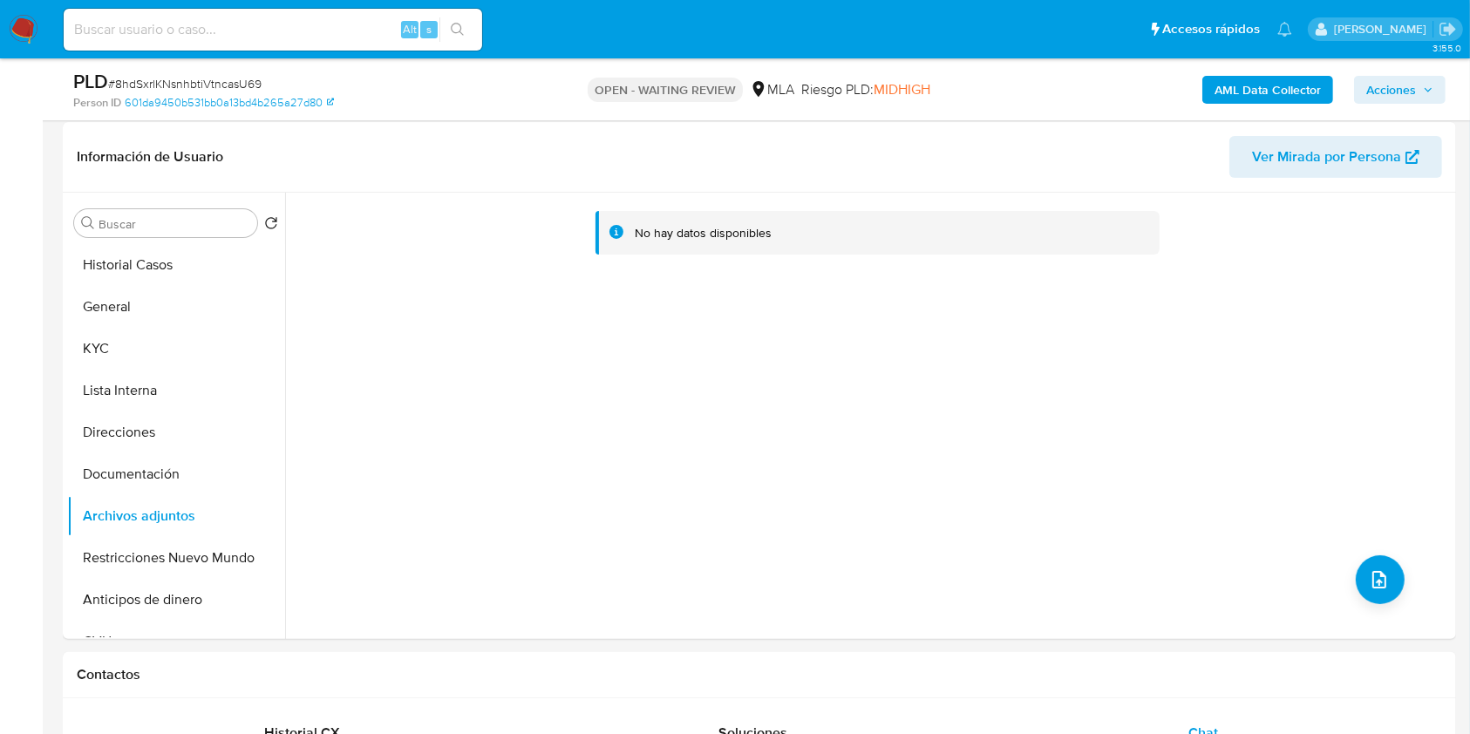
click at [1218, 101] on b "AML Data Collector" at bounding box center [1267, 90] width 106 height 28
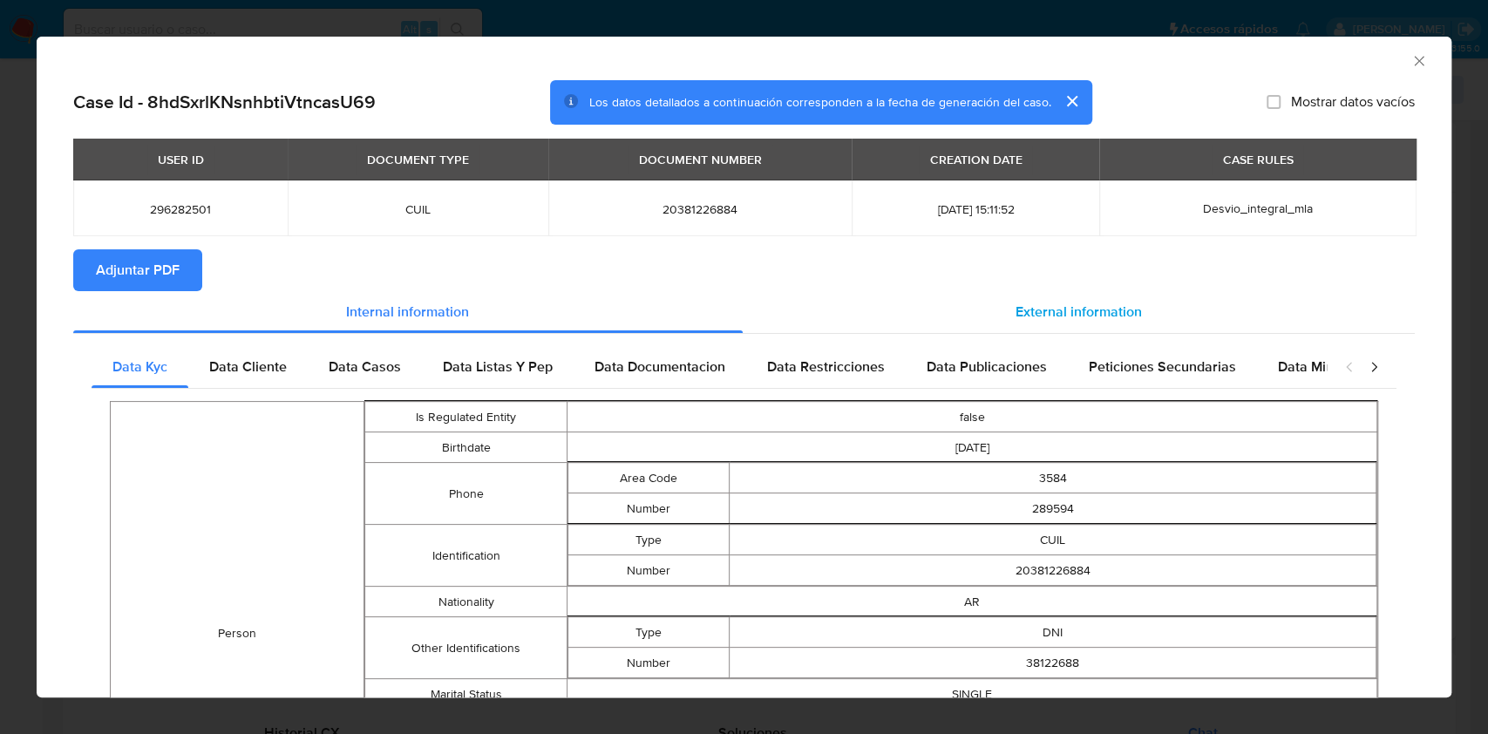
click at [1027, 316] on span "External information" at bounding box center [1079, 312] width 126 height 20
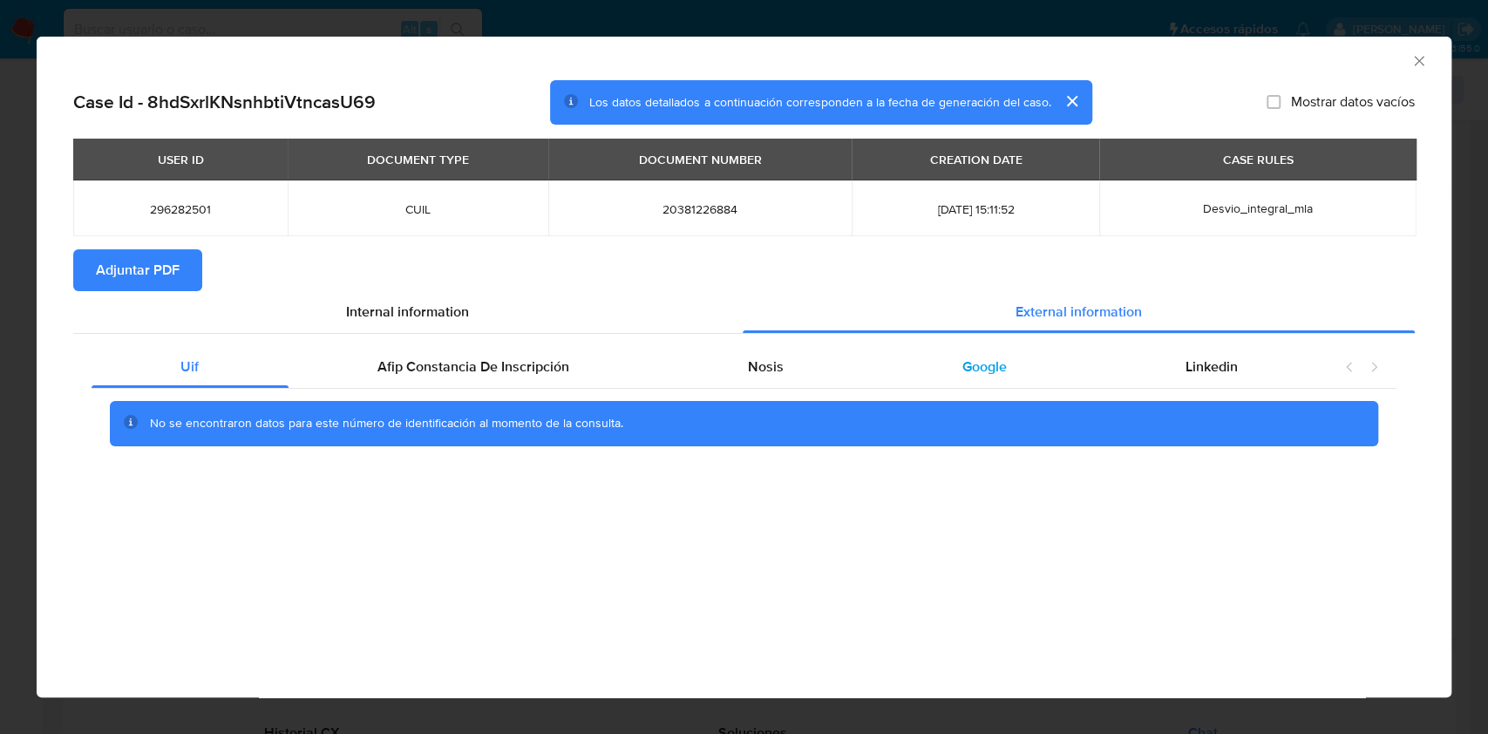
click at [874, 373] on div "Google" at bounding box center [984, 367] width 223 height 42
click at [798, 379] on div "Nosis" at bounding box center [766, 367] width 214 height 42
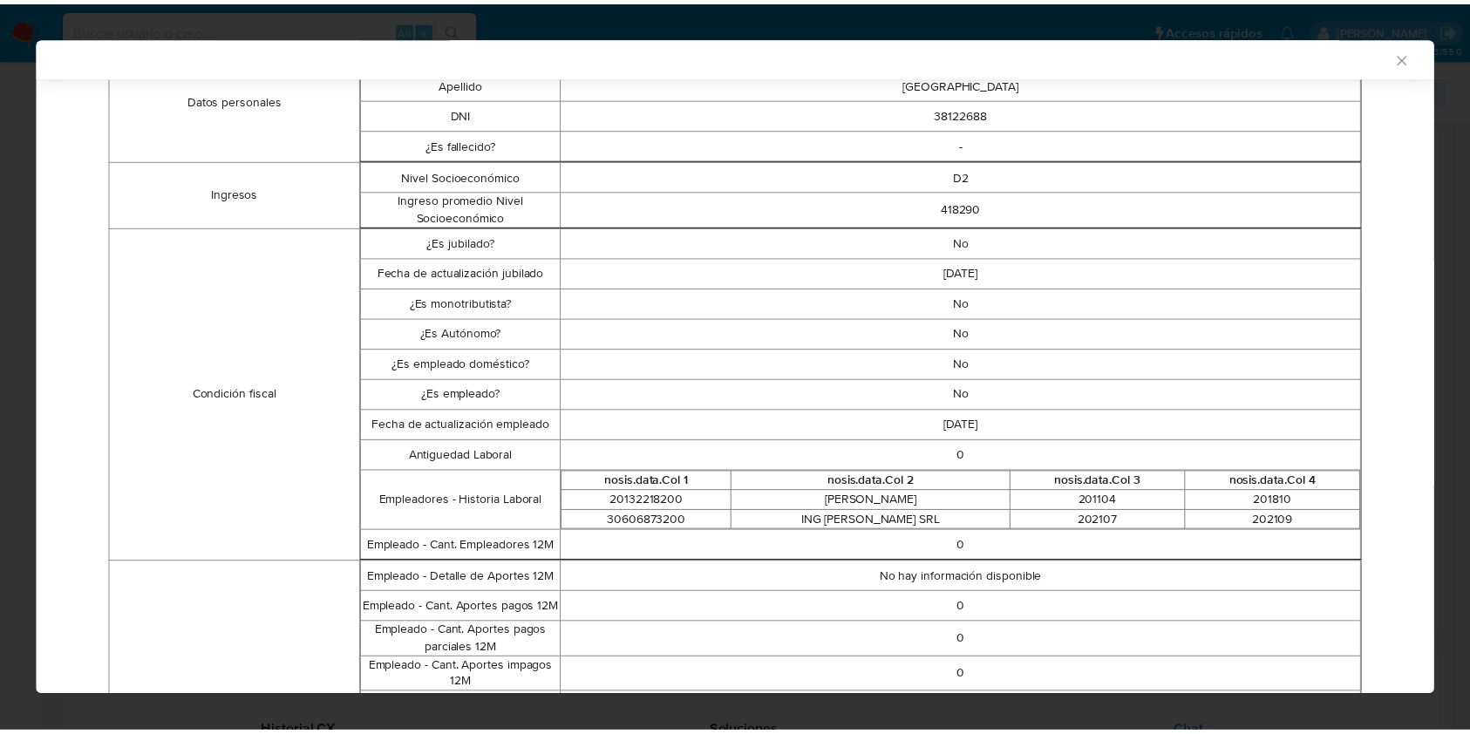
scroll to position [368, 0]
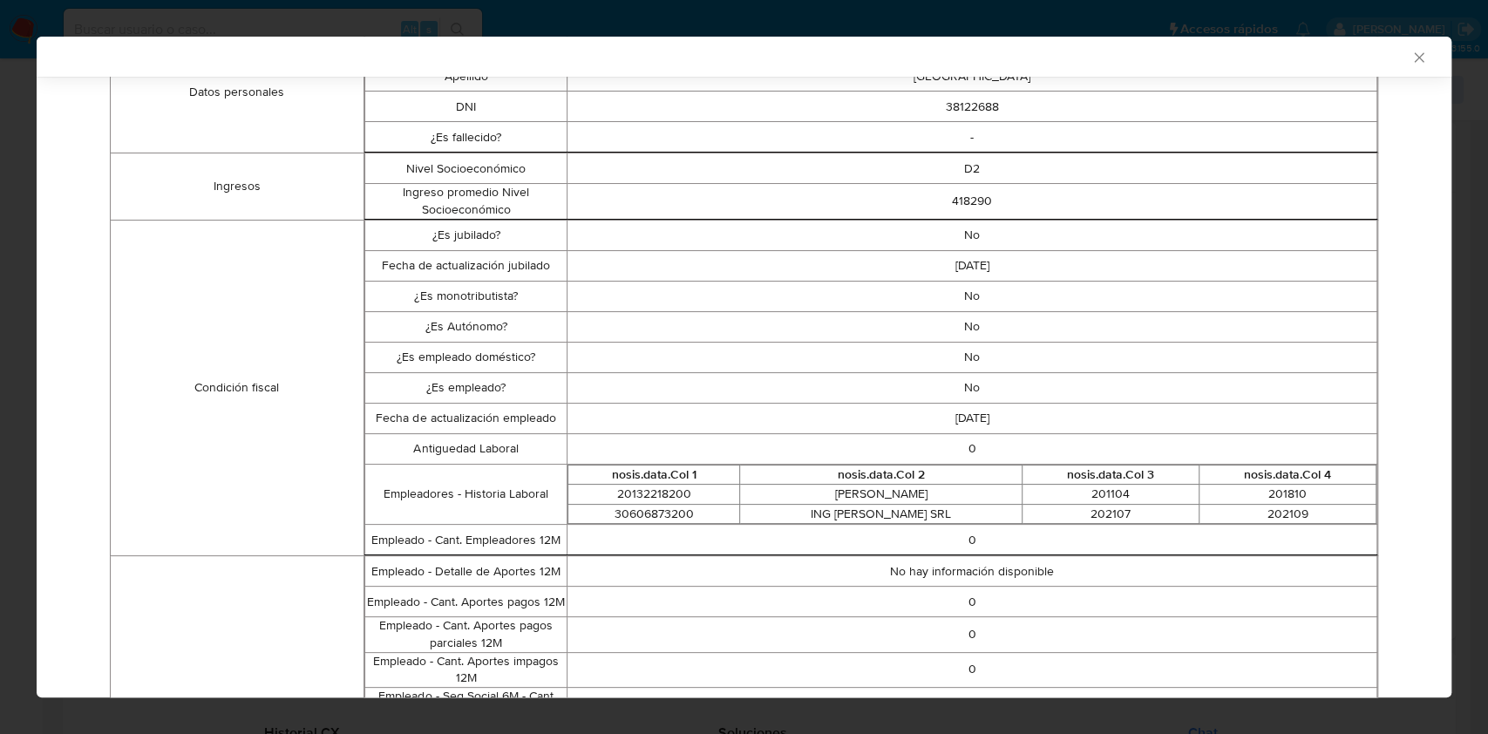
click at [1411, 59] on icon "Cerrar ventana" at bounding box center [1419, 57] width 17 height 17
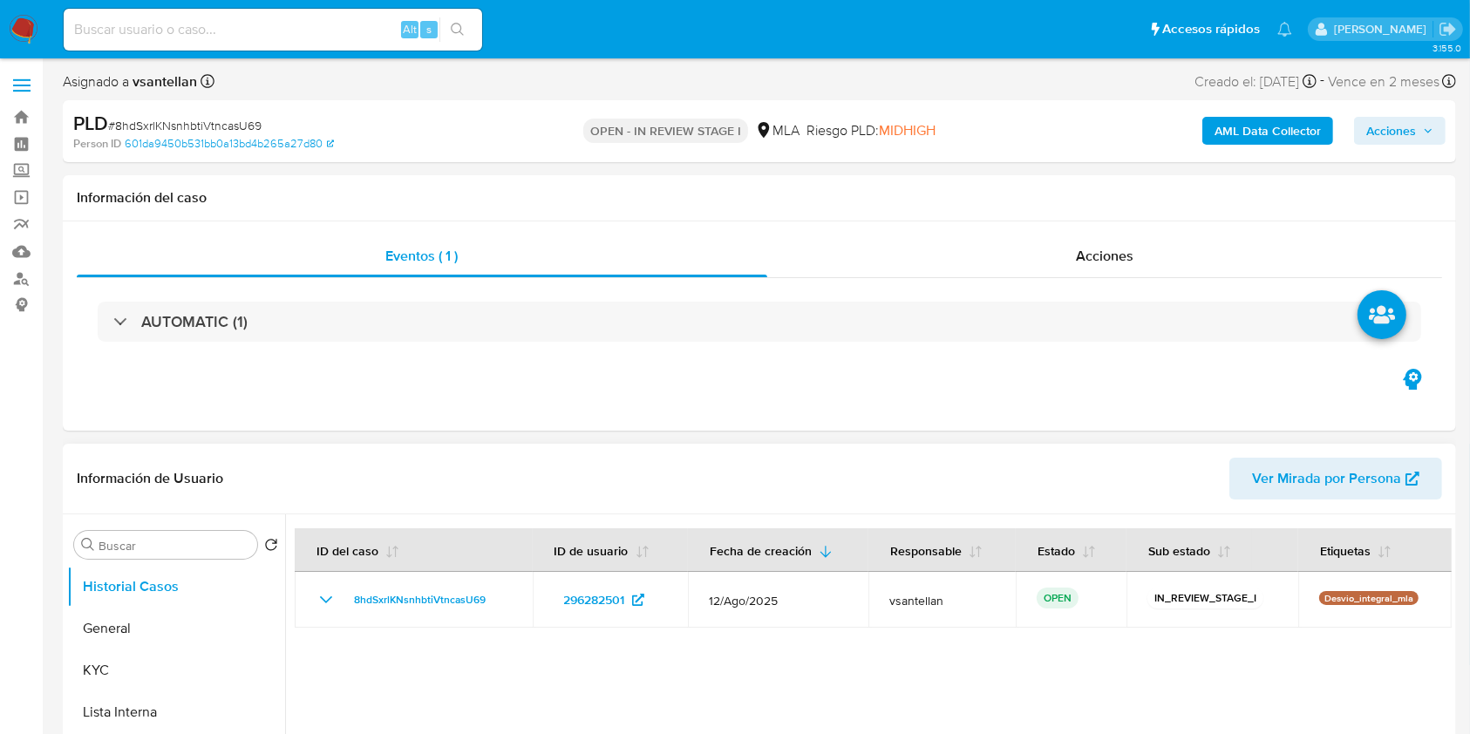
select select "10"
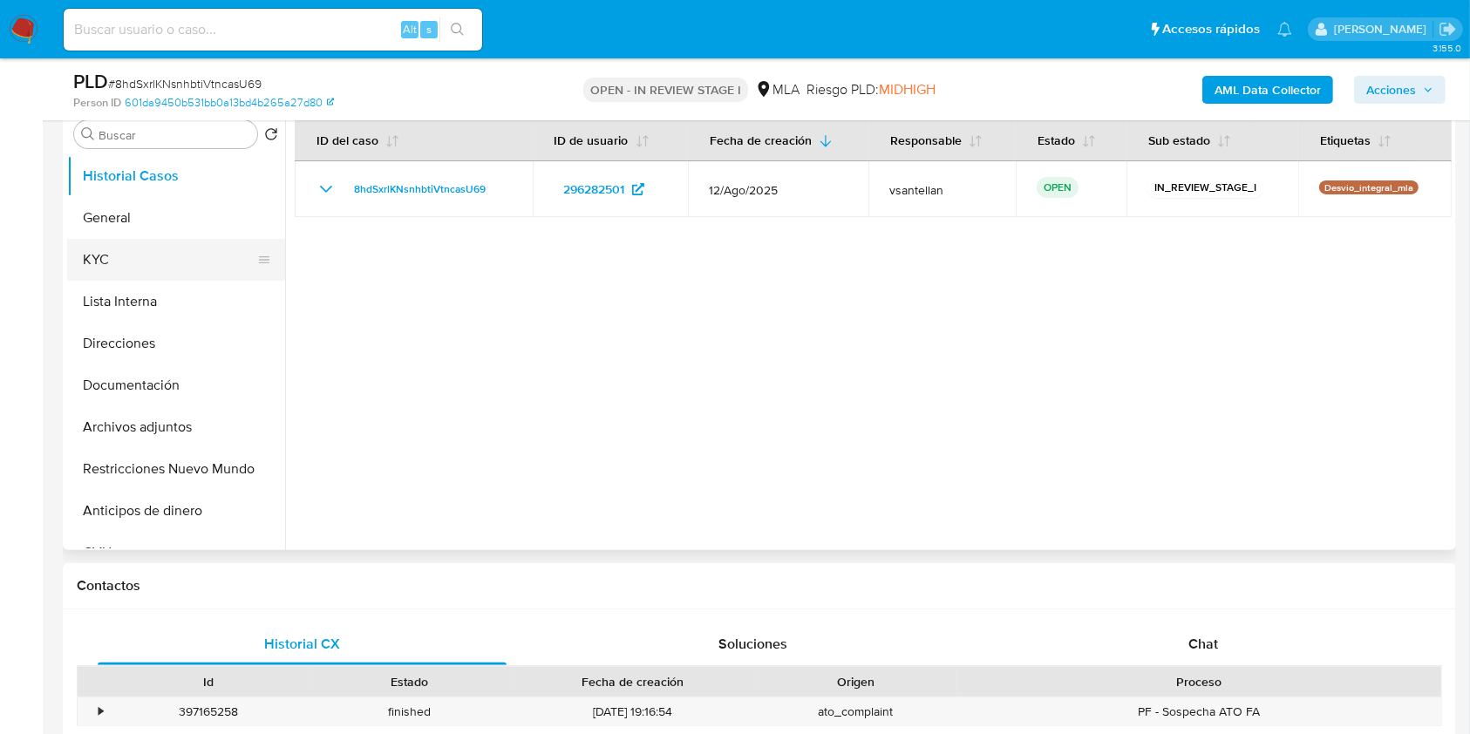
click at [106, 247] on button "KYC" at bounding box center [169, 260] width 204 height 42
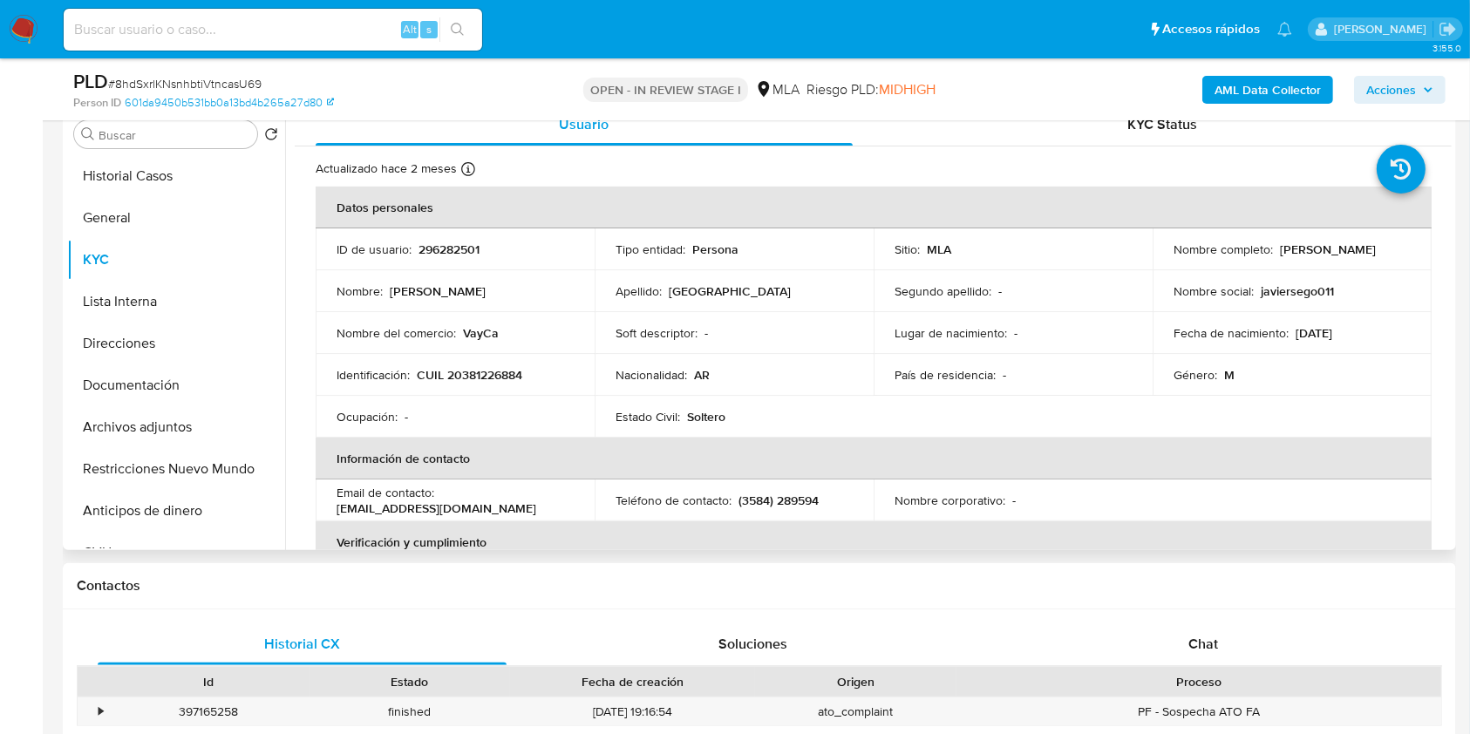
drag, startPoint x: 1173, startPoint y: 262, endPoint x: 1318, endPoint y: 259, distance: 145.6
click at [1318, 257] on div "Nombre completo : [PERSON_NAME]" at bounding box center [1291, 249] width 237 height 16
drag, startPoint x: 1200, startPoint y: 262, endPoint x: 1315, endPoint y: 261, distance: 115.9
click at [1315, 261] on td "Nombre completo : [PERSON_NAME]" at bounding box center [1291, 249] width 279 height 42
copy p "[PERSON_NAME]"
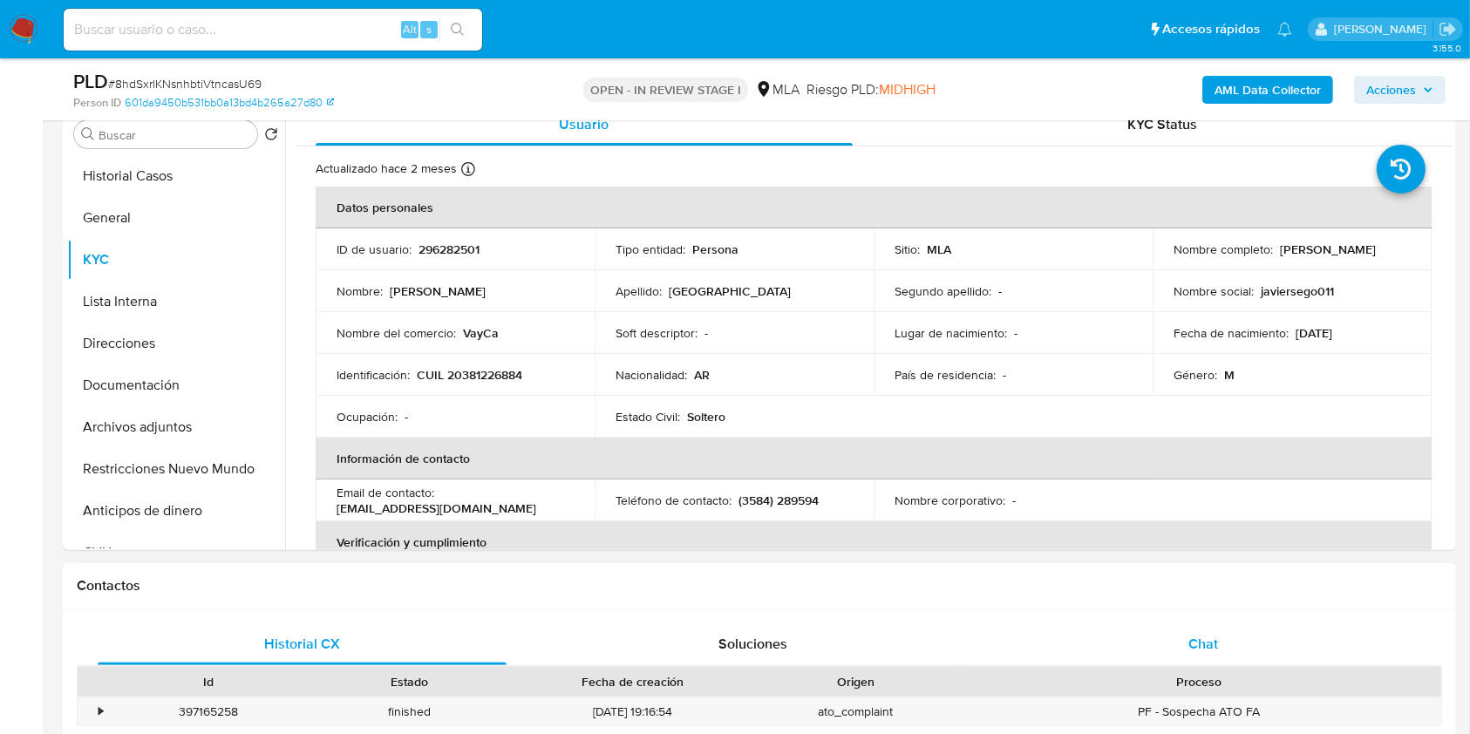
click at [1230, 636] on div "Chat" at bounding box center [1203, 644] width 409 height 42
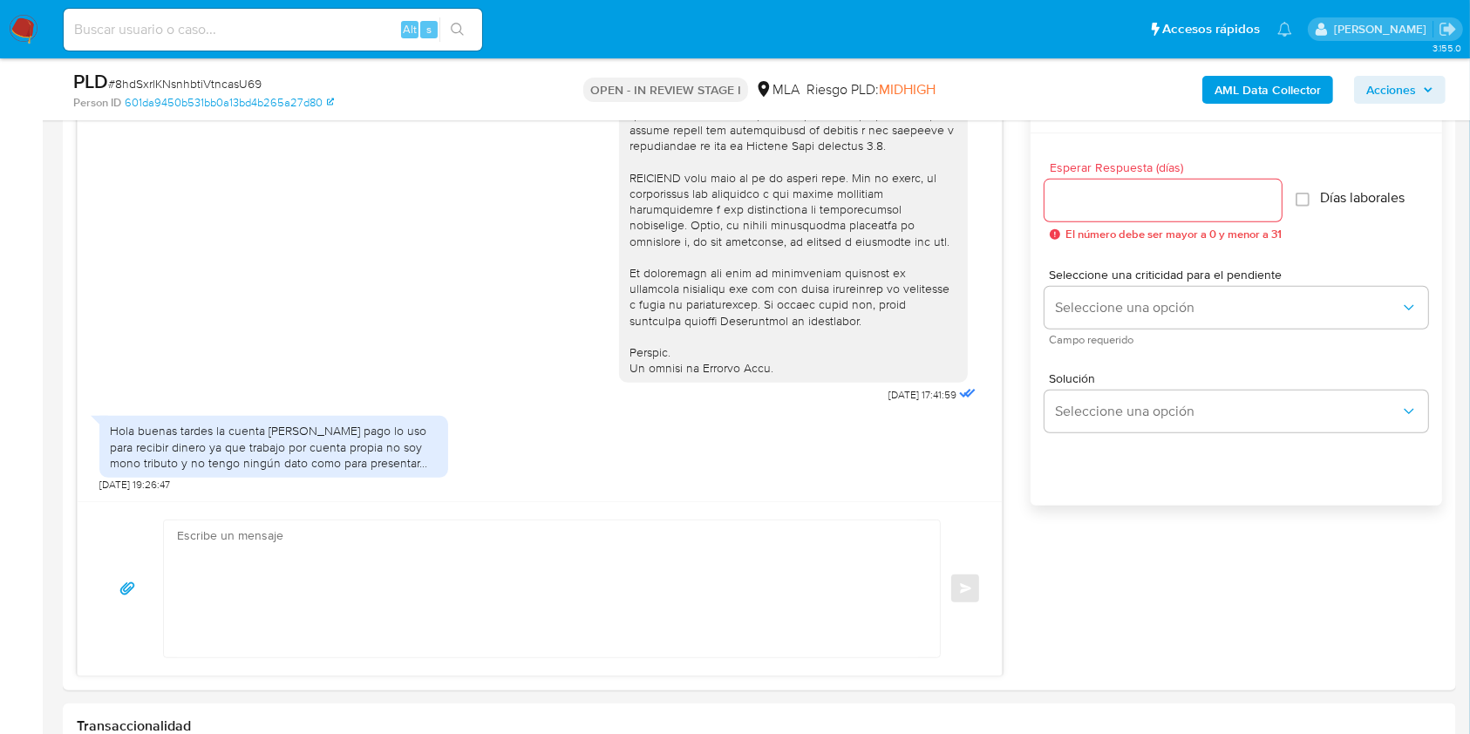
scroll to position [1054, 0]
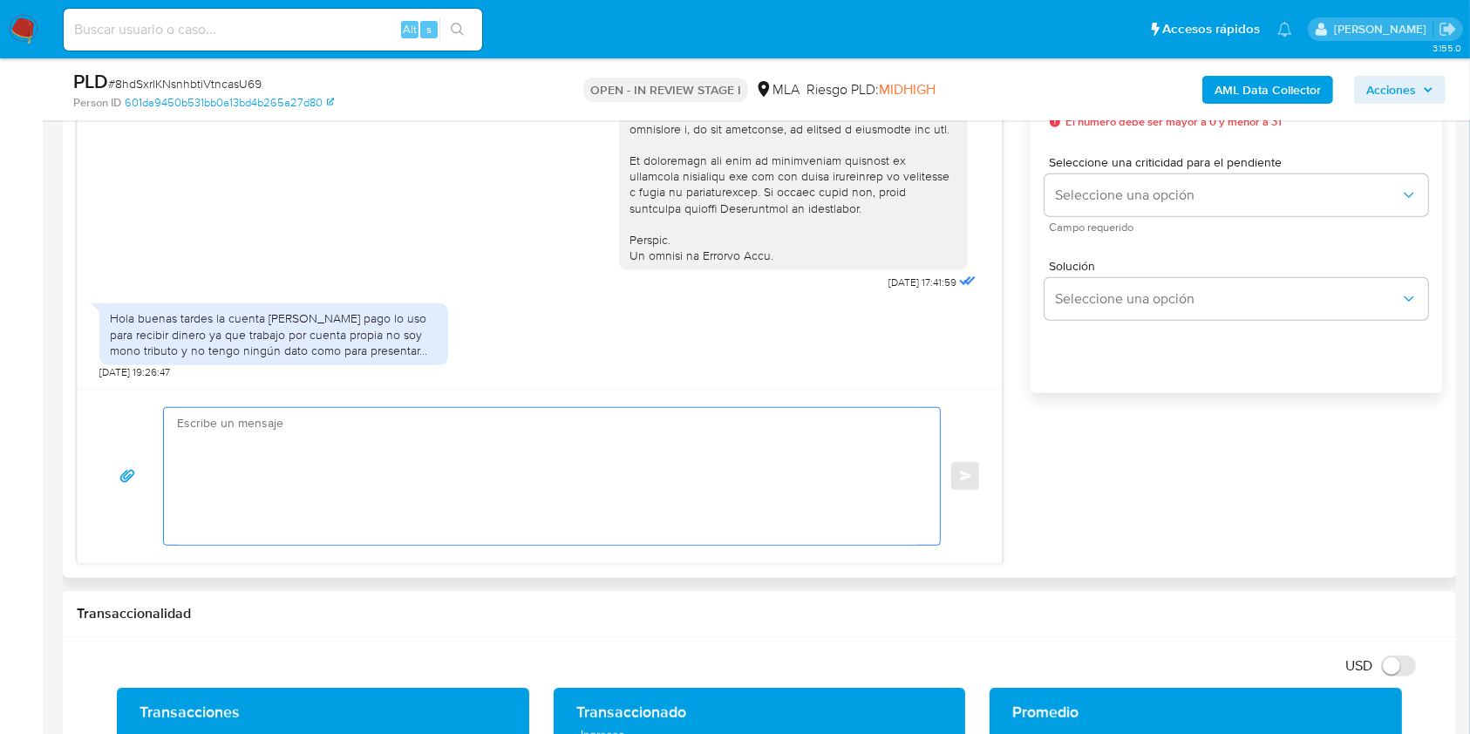
click at [663, 485] on textarea at bounding box center [547, 476] width 741 height 137
paste textarea "Hola Cristian Javier Segovia Muchas gracias por la respuesta. Analizamos tu cas…"
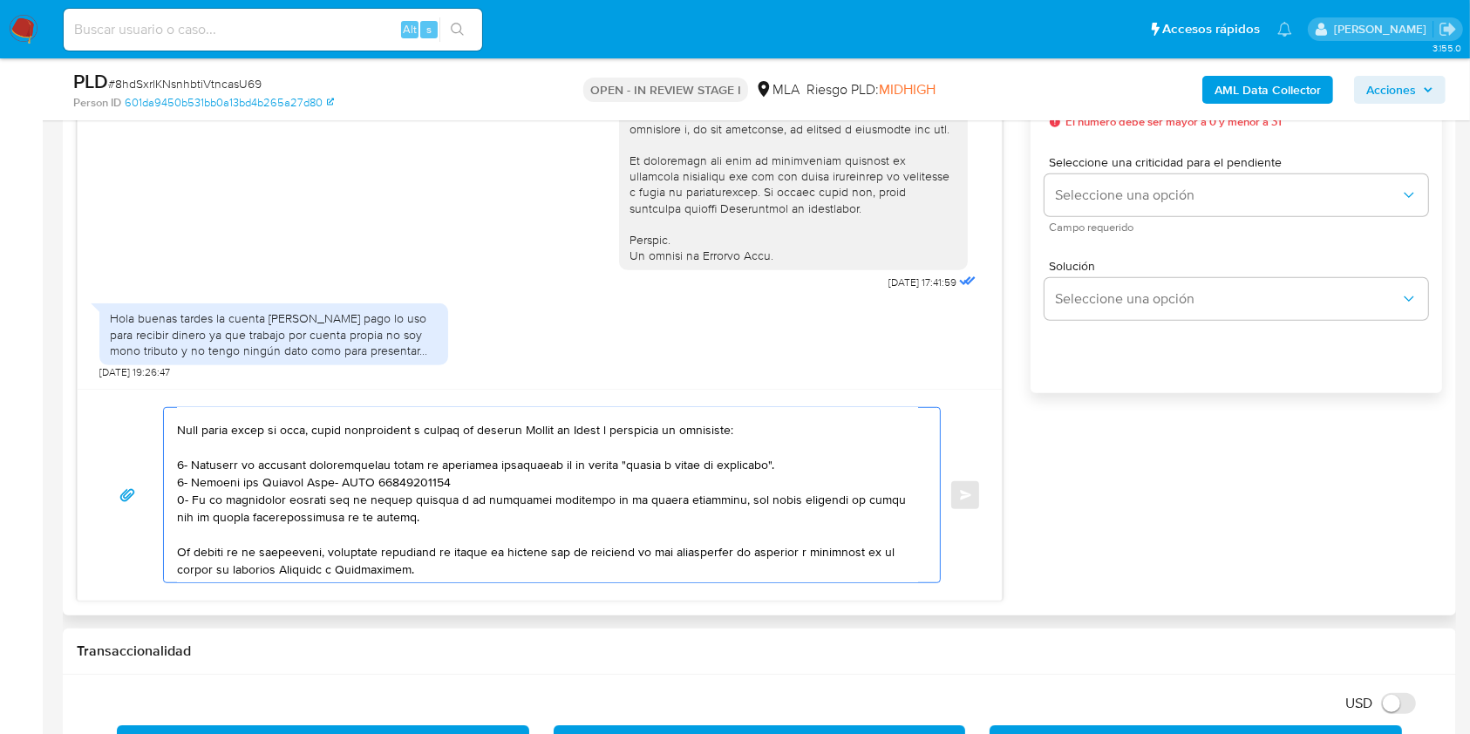
scroll to position [116, 0]
drag, startPoint x: 407, startPoint y: 521, endPoint x: 176, endPoint y: 432, distance: 247.5
click at [177, 432] on textarea at bounding box center [547, 495] width 741 height 174
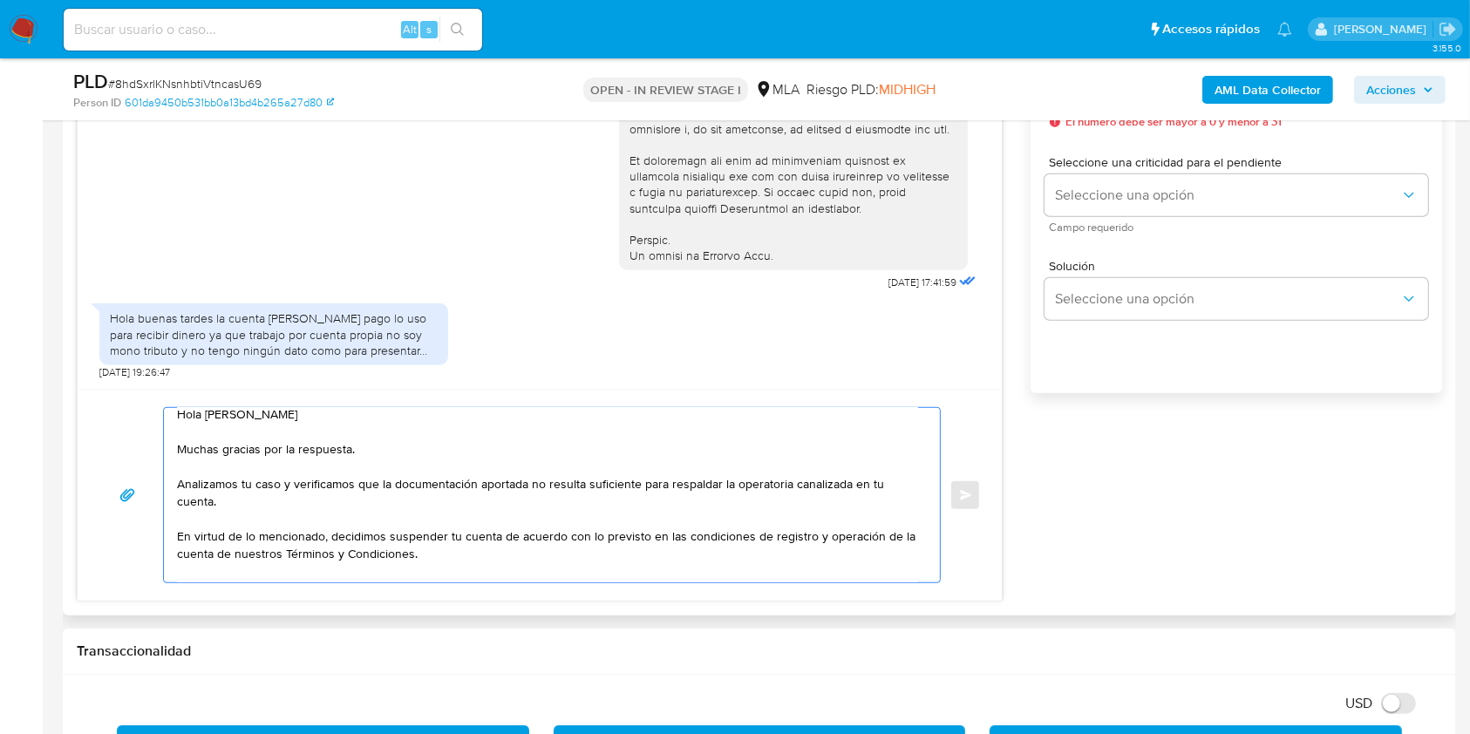
scroll to position [0, 0]
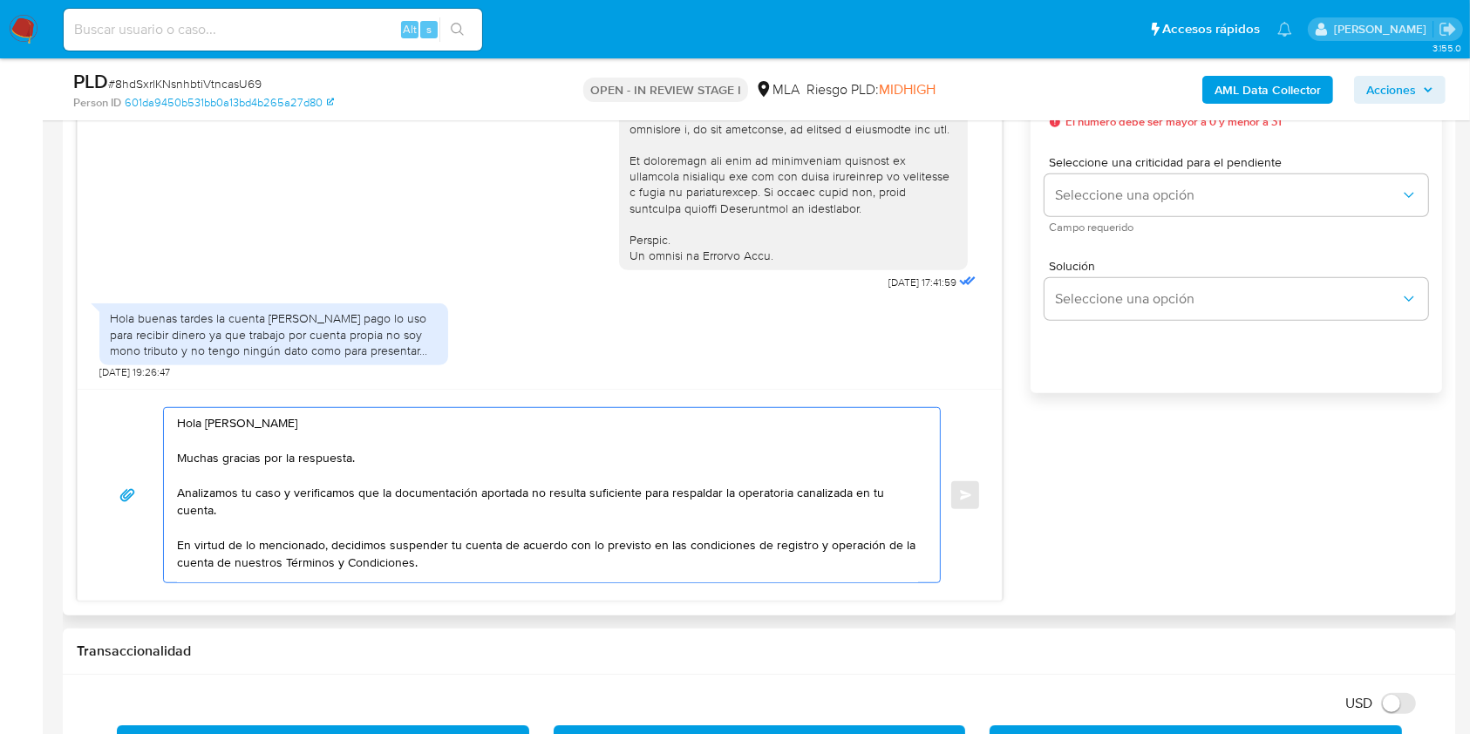
drag, startPoint x: 391, startPoint y: 499, endPoint x: 475, endPoint y: 494, distance: 83.8
click at [475, 494] on textarea "Hola Cristian Javier Segovia Muchas gracias por la respuesta. Analizamos tu cas…" at bounding box center [547, 495] width 741 height 174
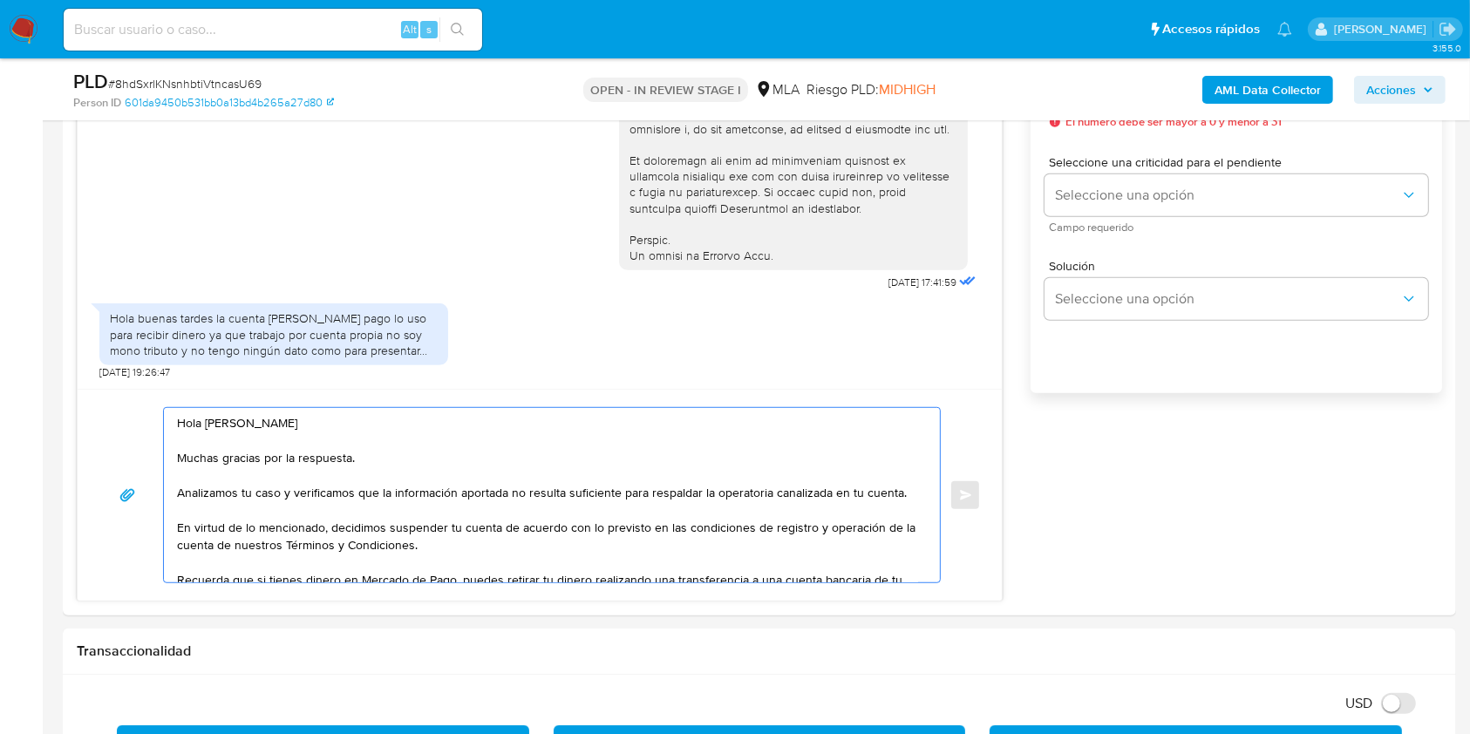
type textarea "Hola [PERSON_NAME] [PERSON_NAME] Muchas gracias por la respuesta. Analizamos tu…"
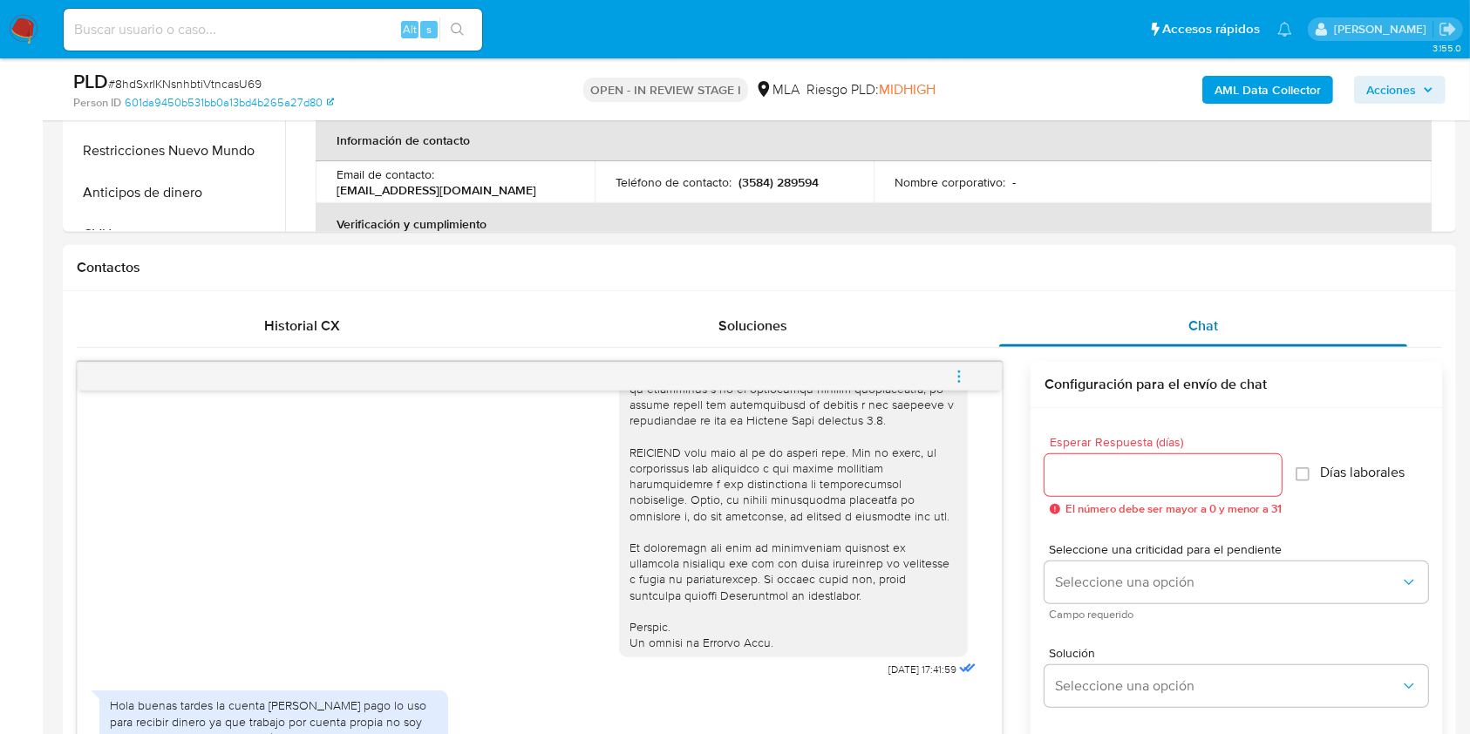
scroll to position [663, 0]
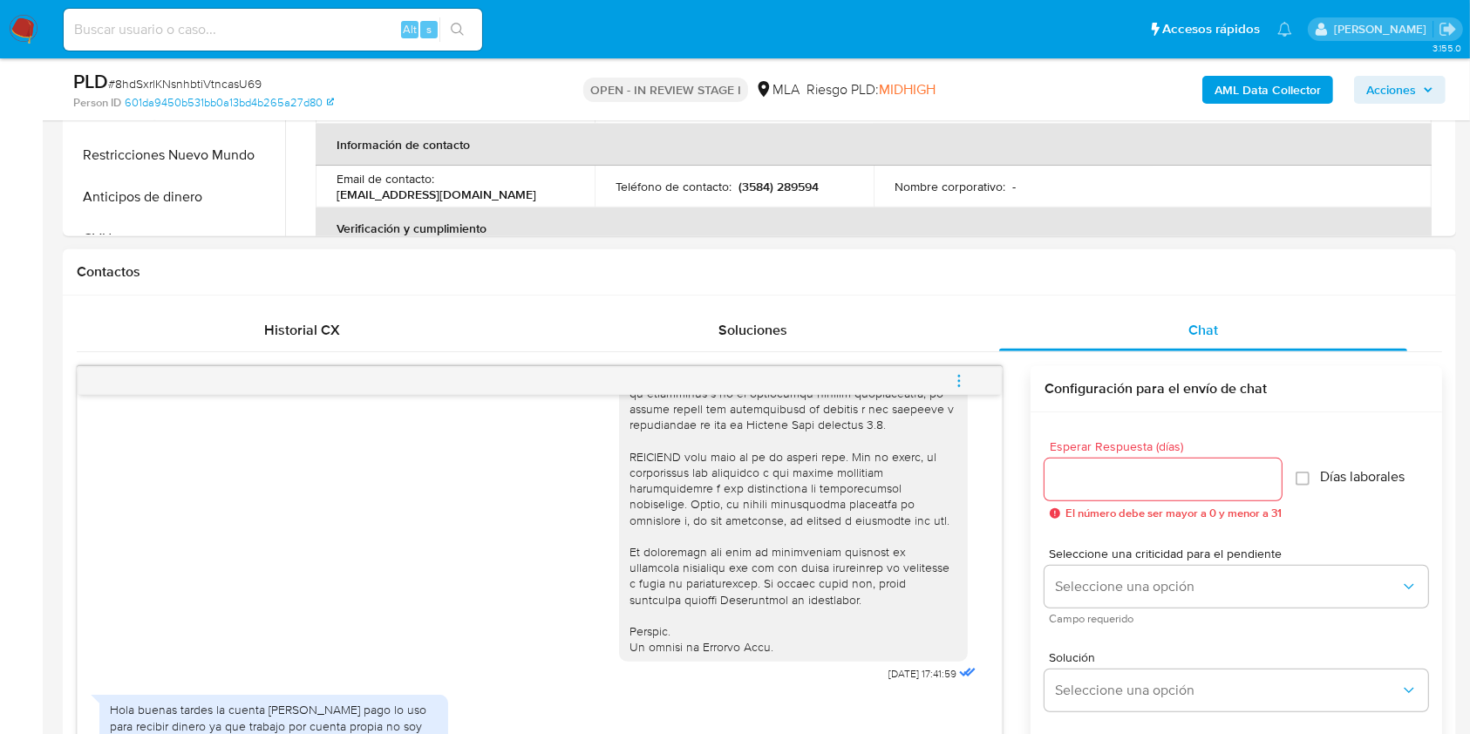
click at [1117, 484] on input "Esperar Respuesta (días)" at bounding box center [1162, 479] width 237 height 23
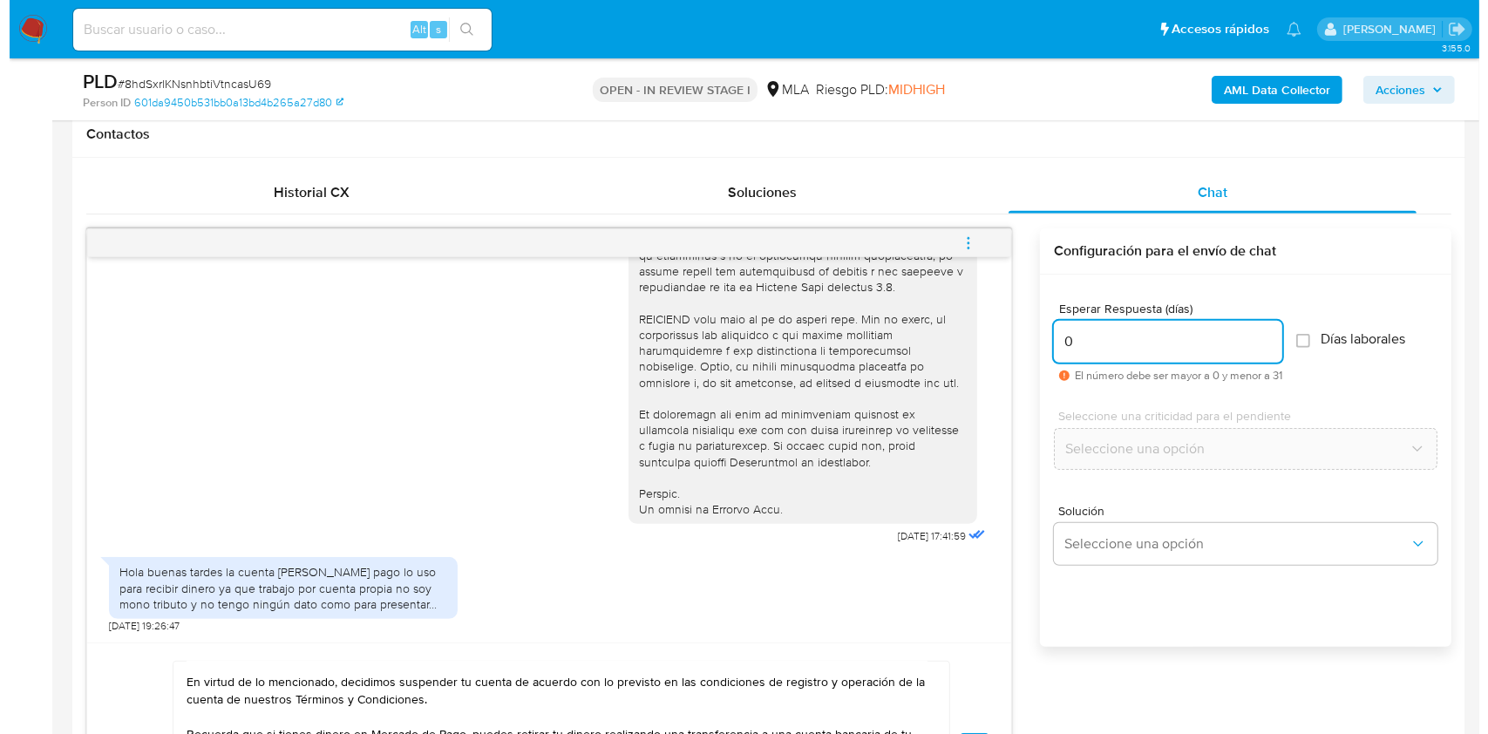
scroll to position [848, 0]
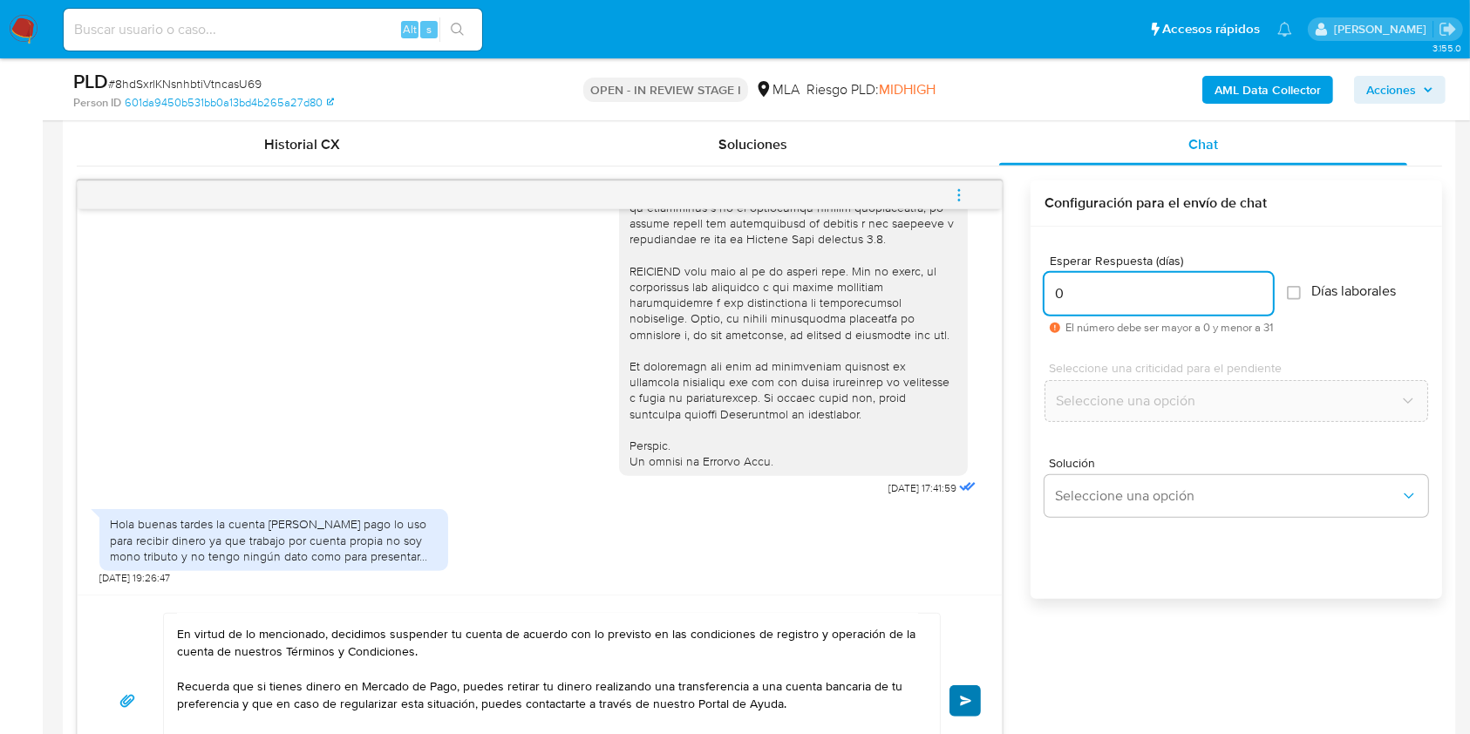
type input "0"
click at [958, 691] on button "Enviar" at bounding box center [964, 700] width 31 height 31
click at [969, 192] on button "menu-action" at bounding box center [959, 195] width 58 height 42
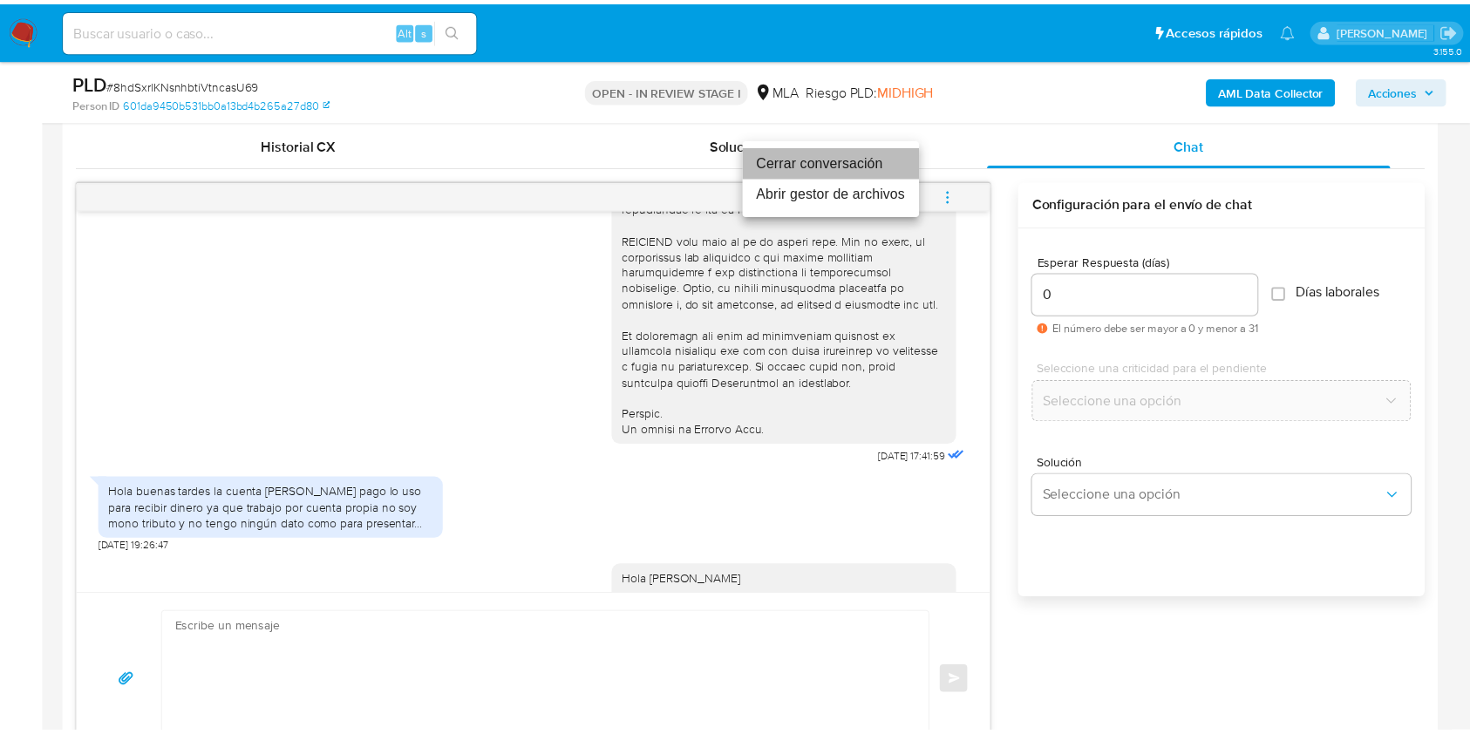
scroll to position [1086, 0]
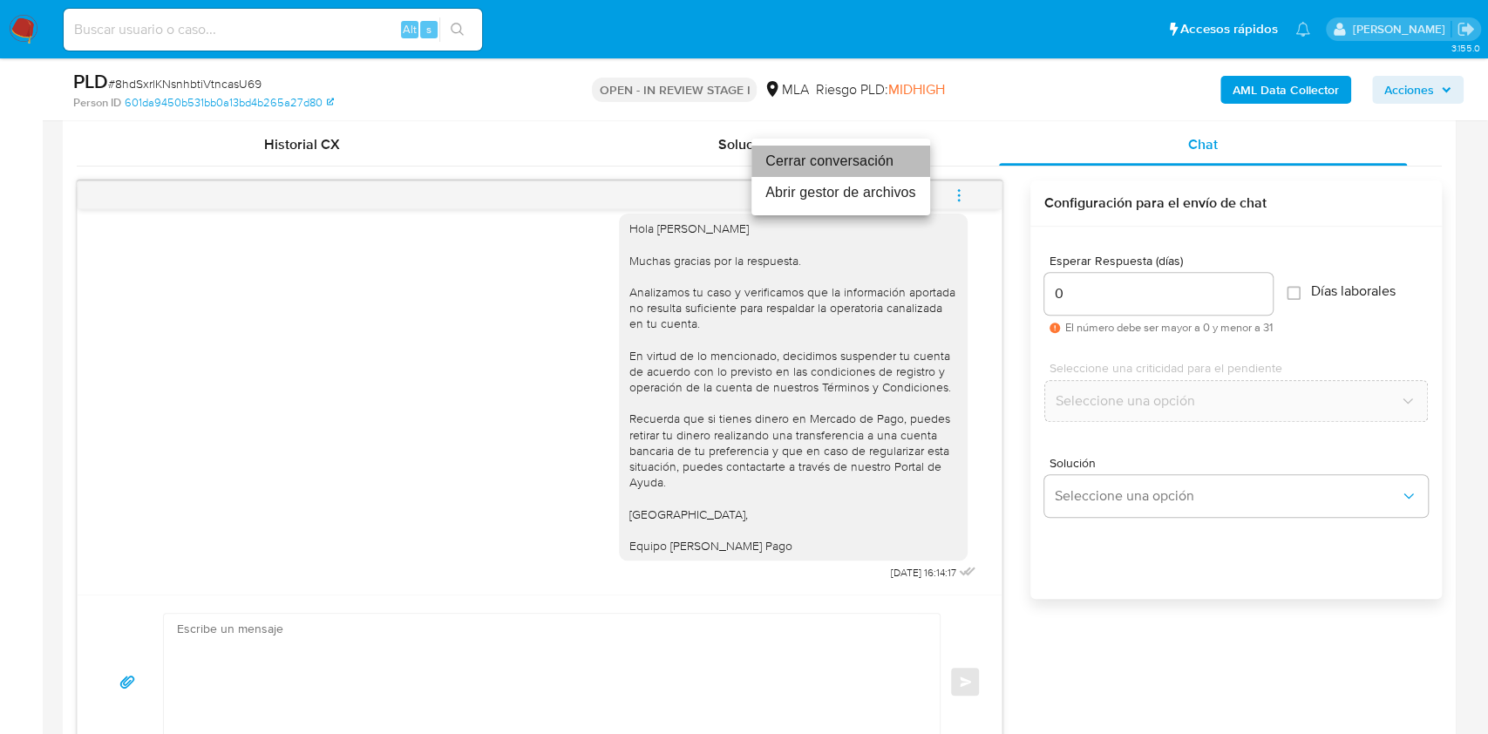
click at [827, 160] on li "Cerrar conversación" at bounding box center [840, 161] width 179 height 31
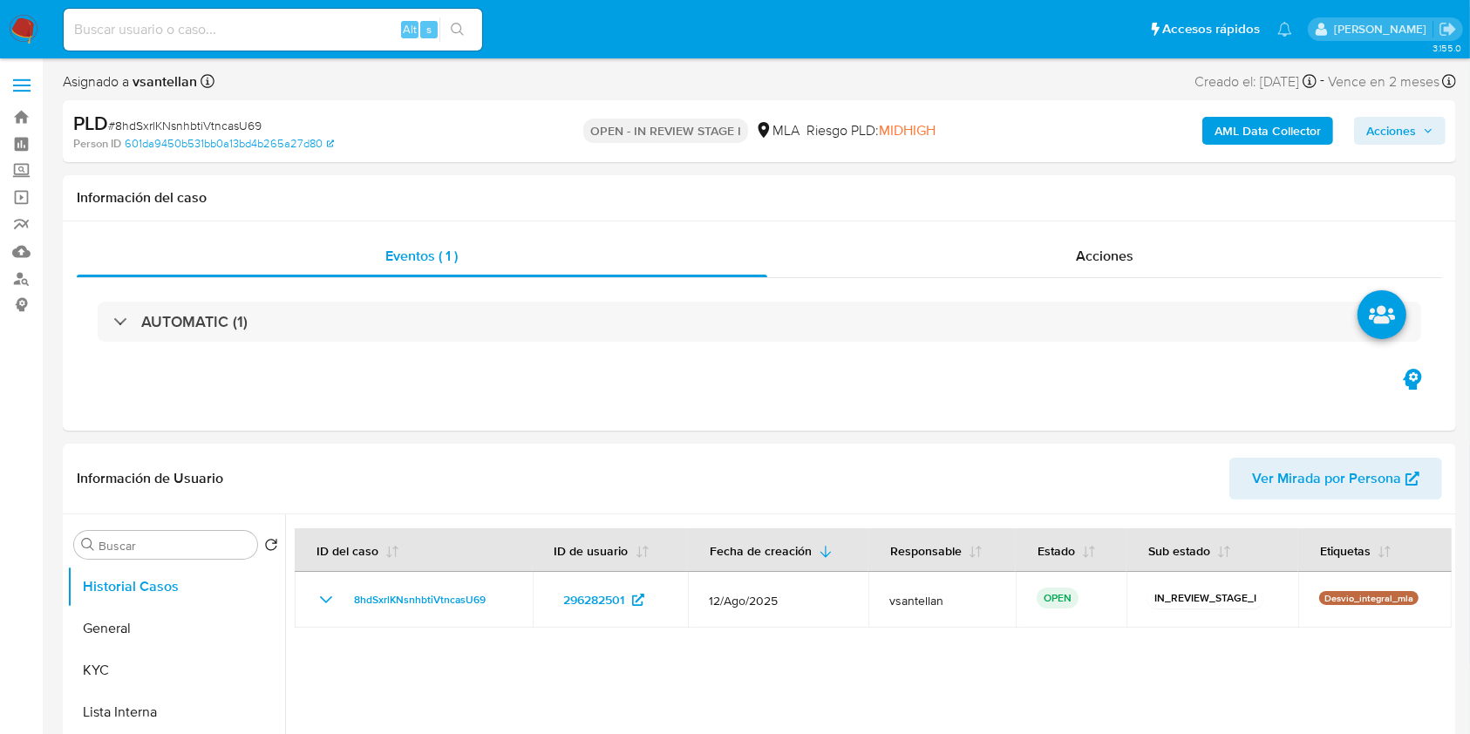
select select "10"
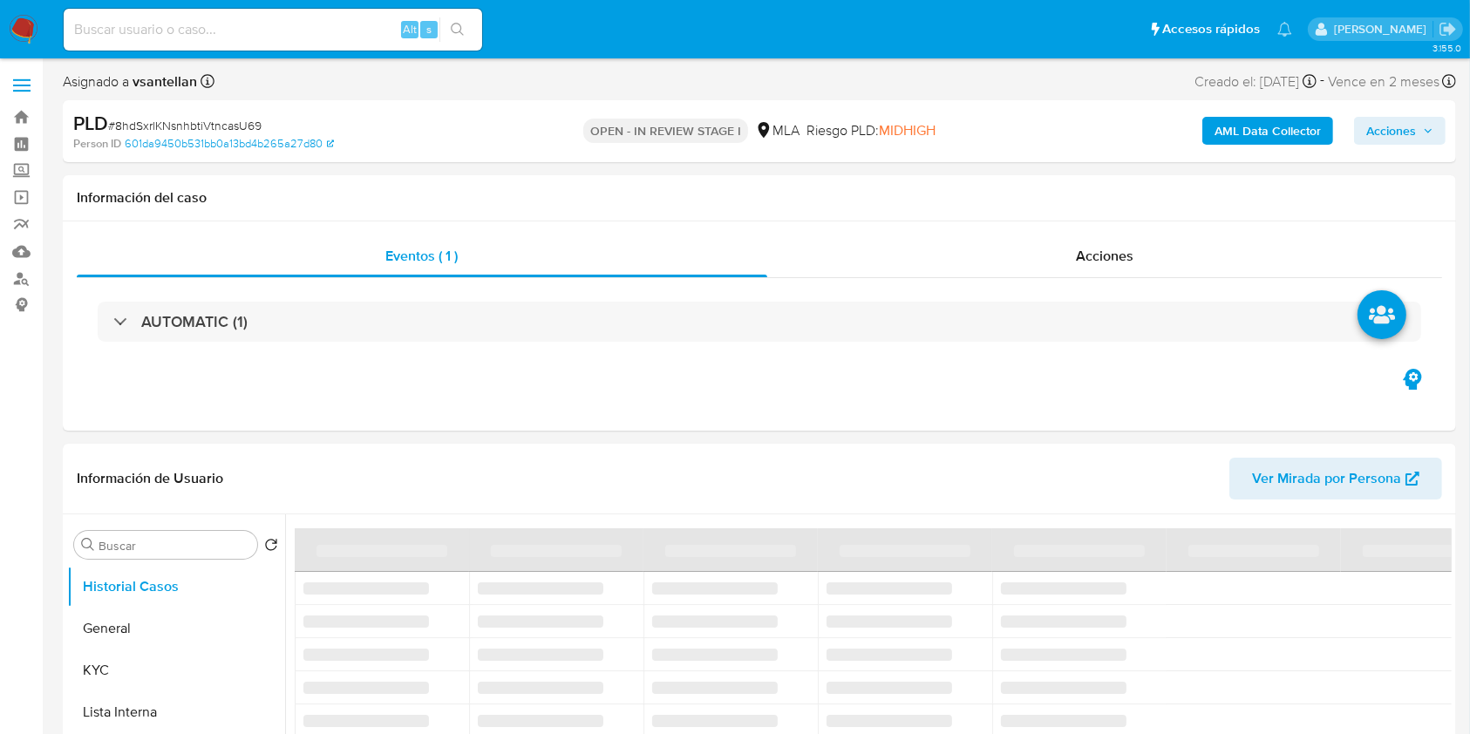
select select "10"
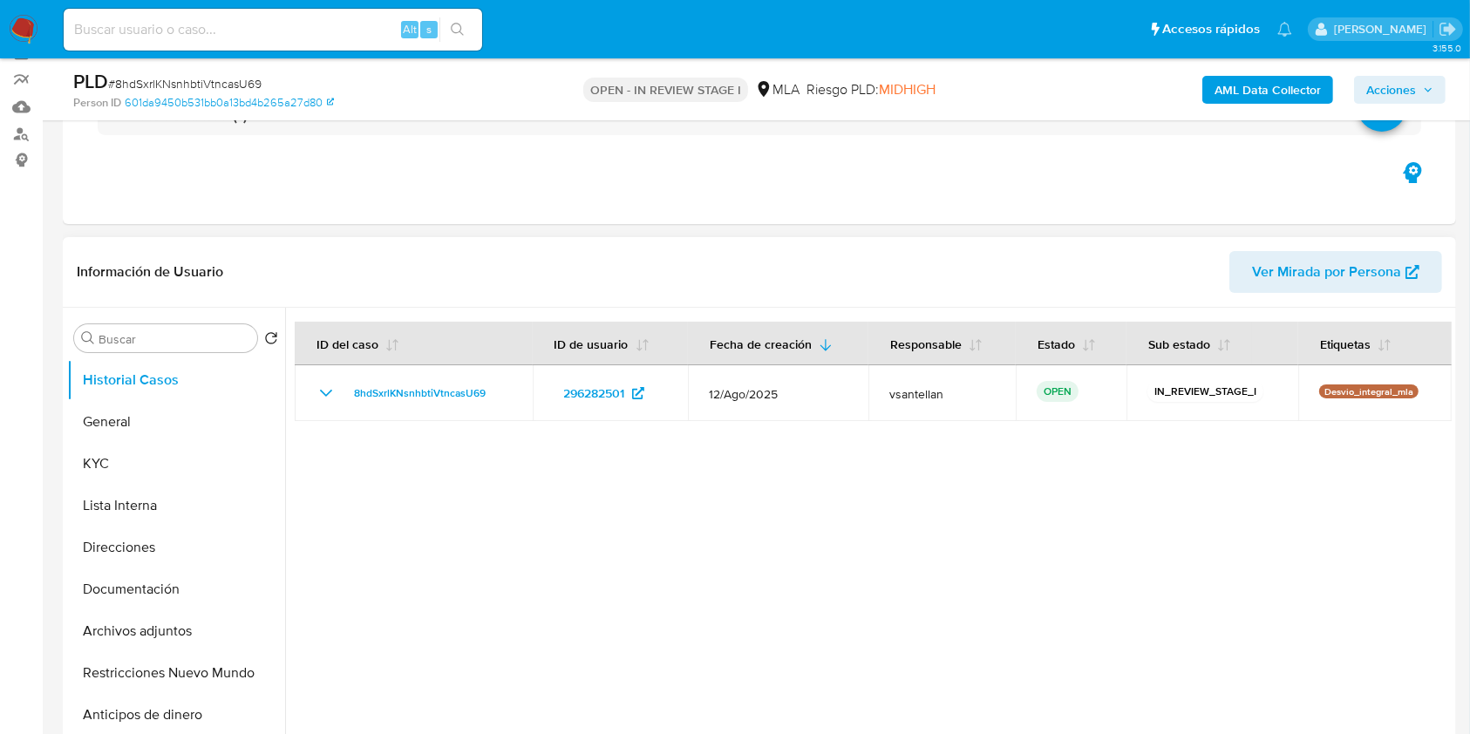
scroll to position [349, 0]
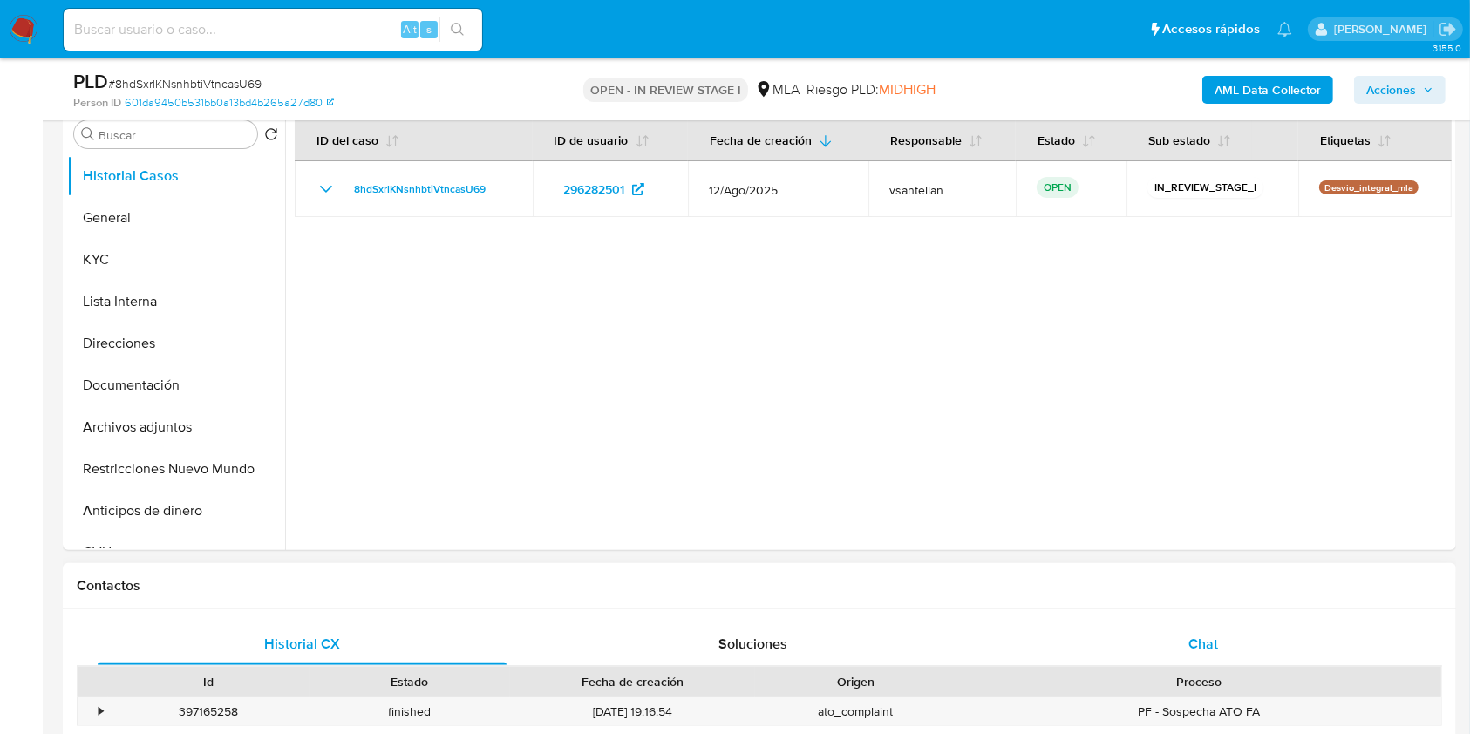
click at [1210, 661] on div "Chat" at bounding box center [1203, 644] width 409 height 42
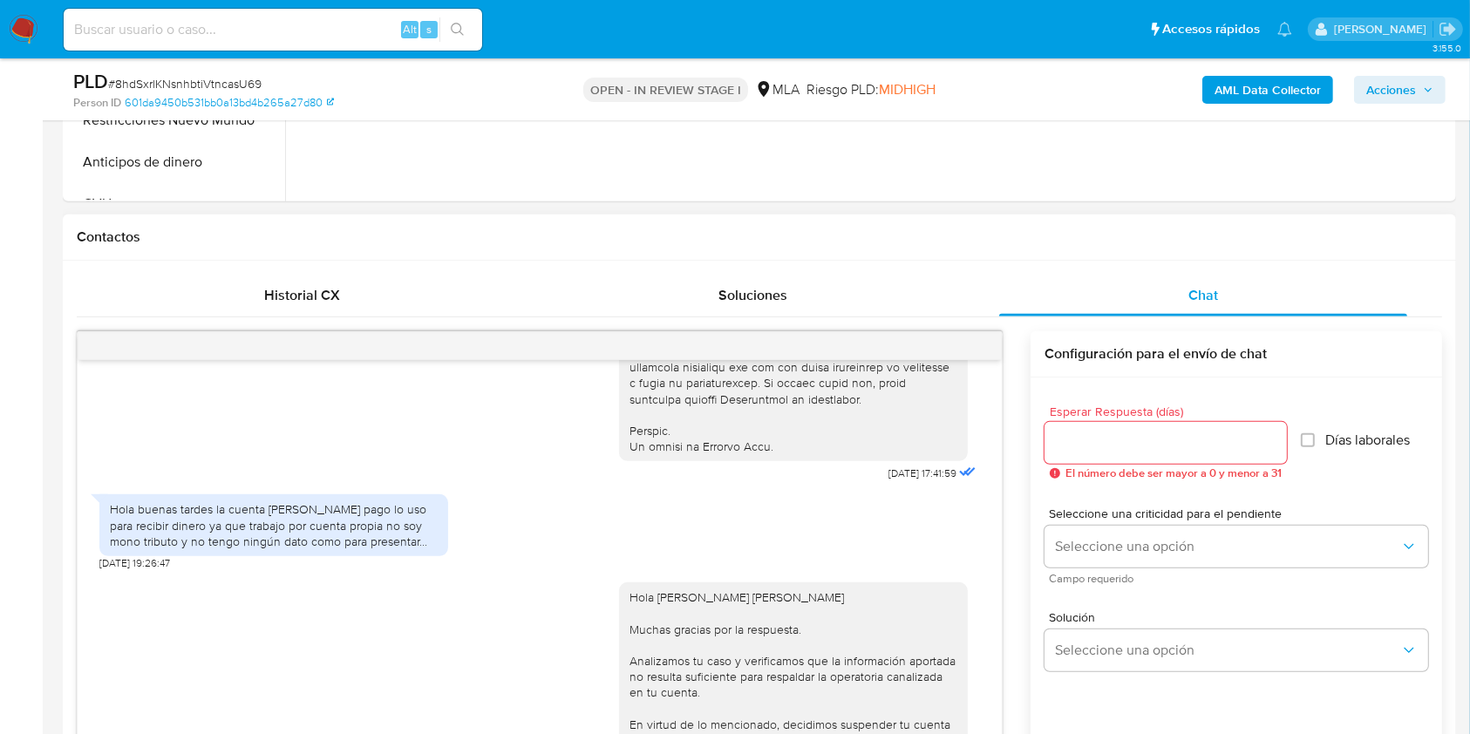
scroll to position [781, 0]
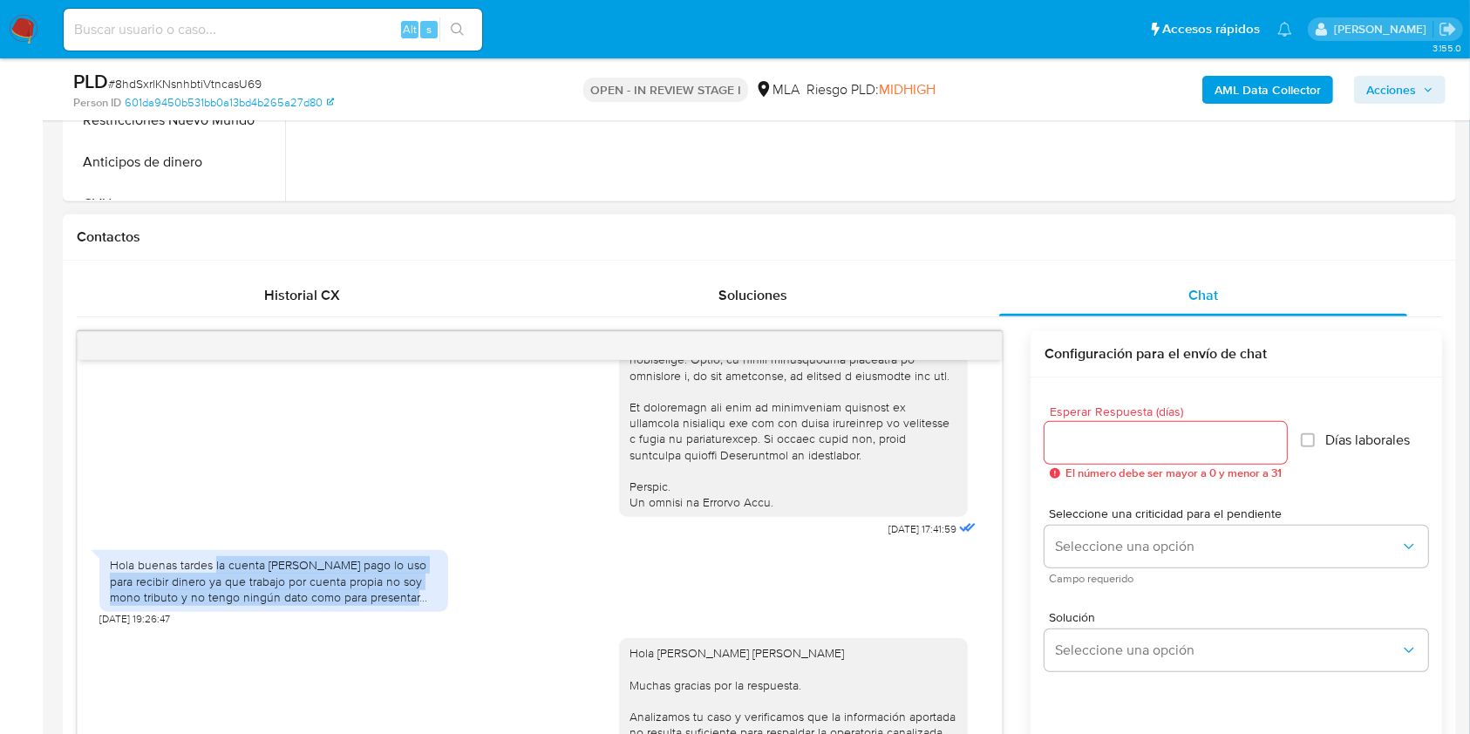
drag, startPoint x: 216, startPoint y: 599, endPoint x: 398, endPoint y: 631, distance: 185.0
click at [398, 605] on div "Hola buenas tardes la cuenta [PERSON_NAME] pago lo uso para recibir dinero ya q…" at bounding box center [274, 581] width 328 height 48
copy div "la cuenta de mercado pago lo uso para recibir dinero ya que trabajo por cuenta …"
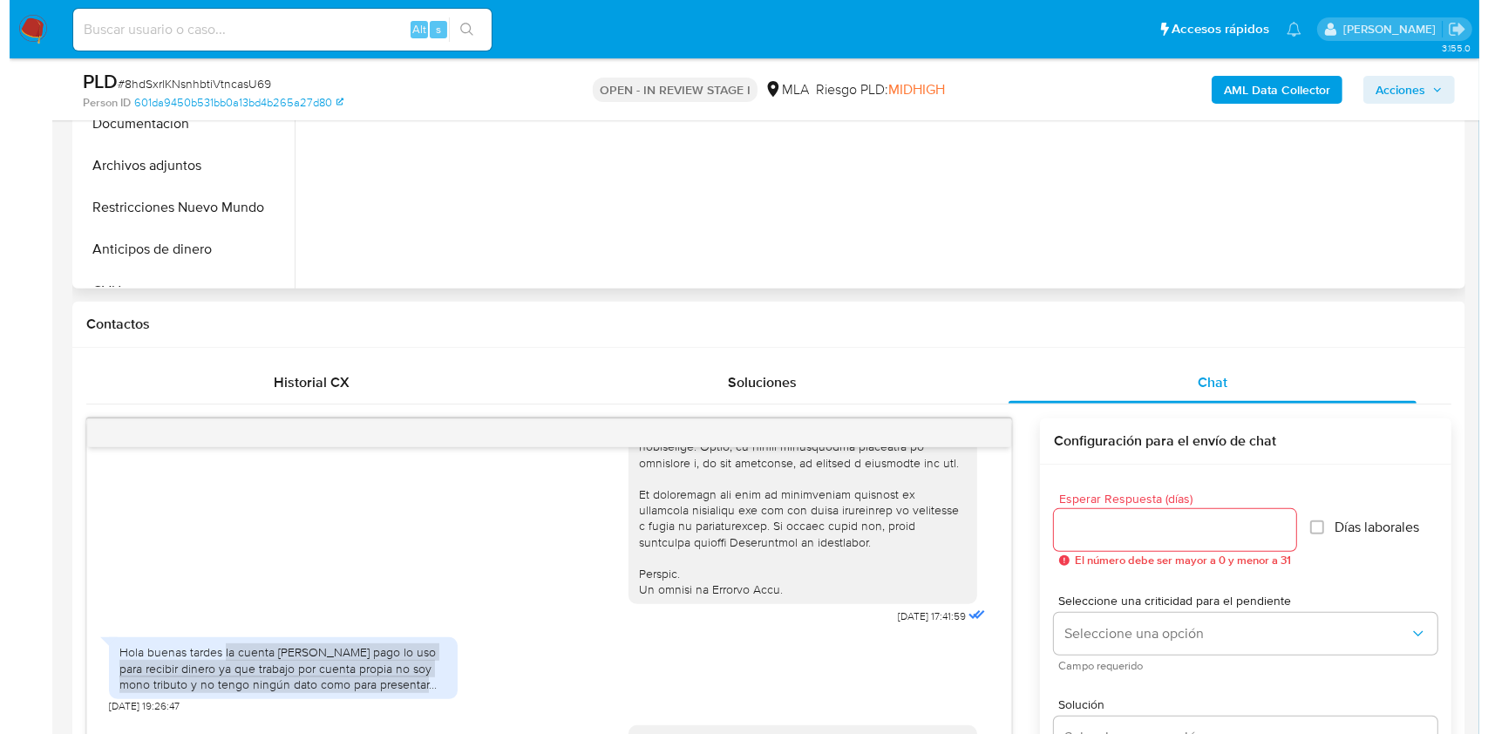
scroll to position [581, 0]
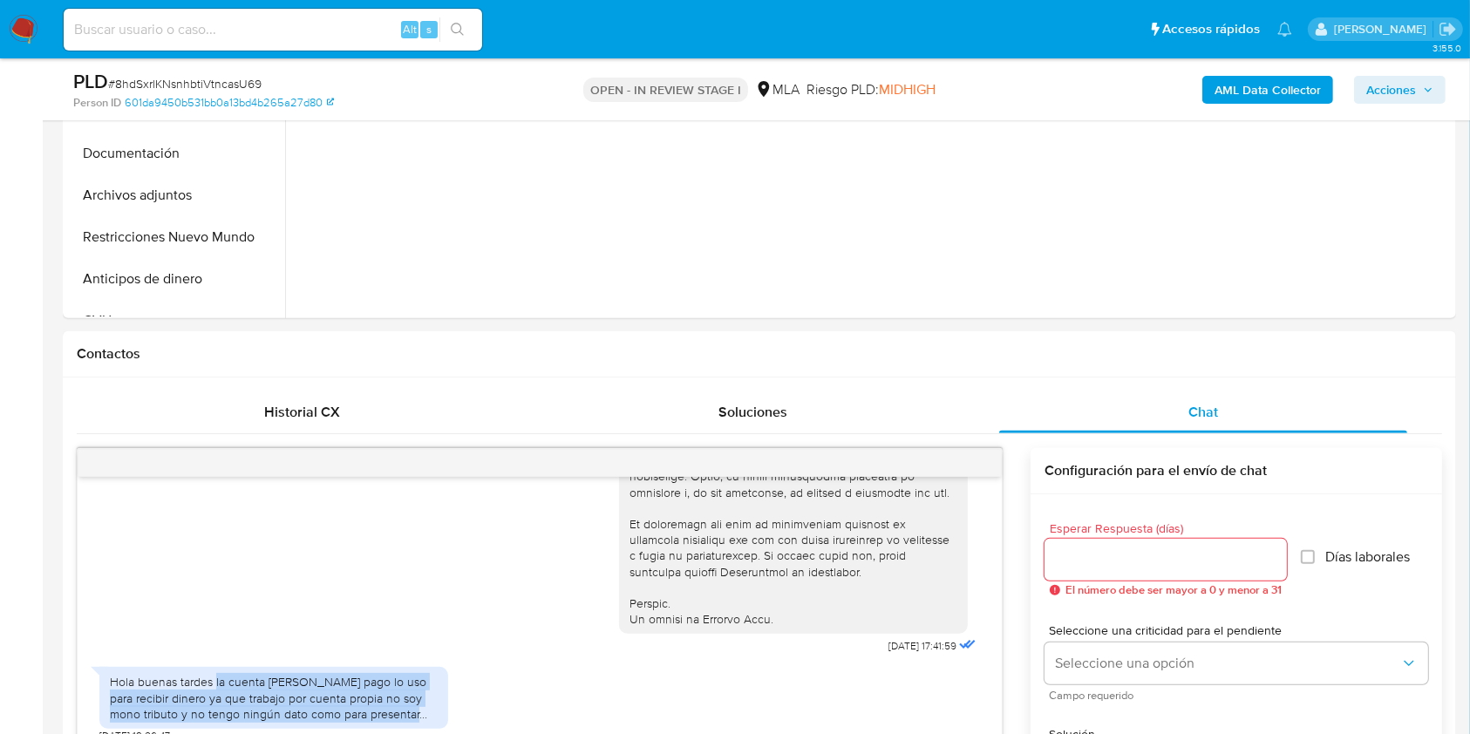
click at [1220, 87] on b "AML Data Collector" at bounding box center [1267, 90] width 106 height 28
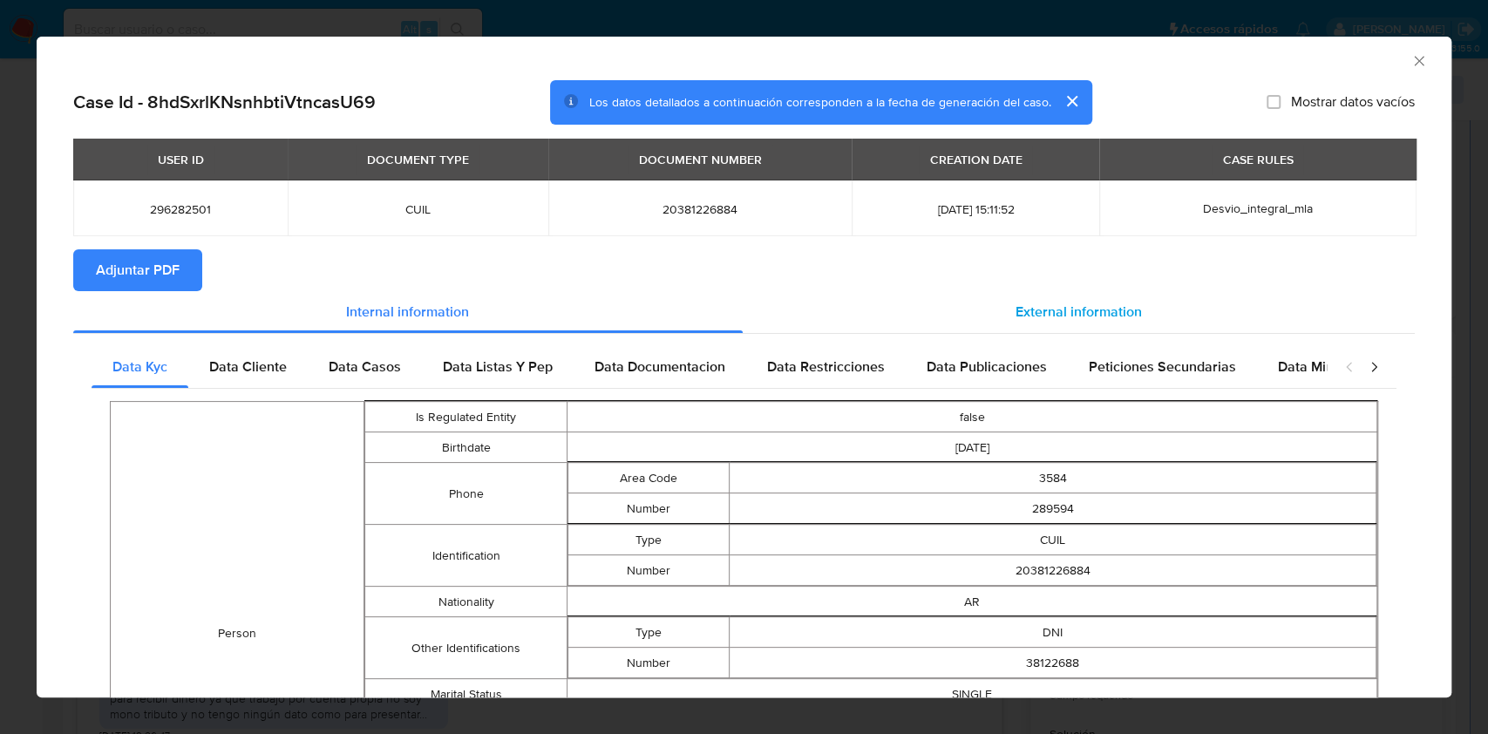
click at [999, 319] on div "External information" at bounding box center [1079, 312] width 673 height 42
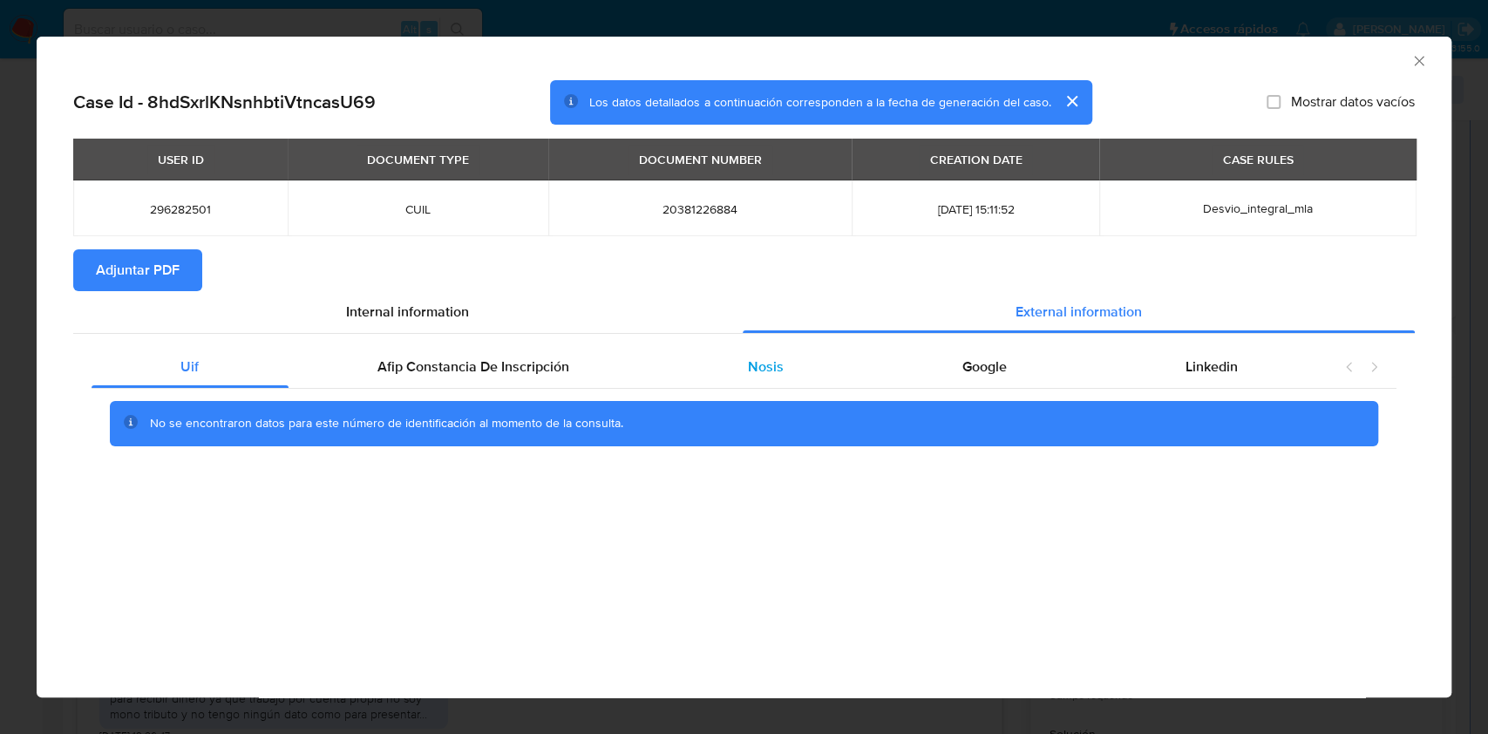
click at [795, 373] on div "Nosis" at bounding box center [766, 367] width 214 height 42
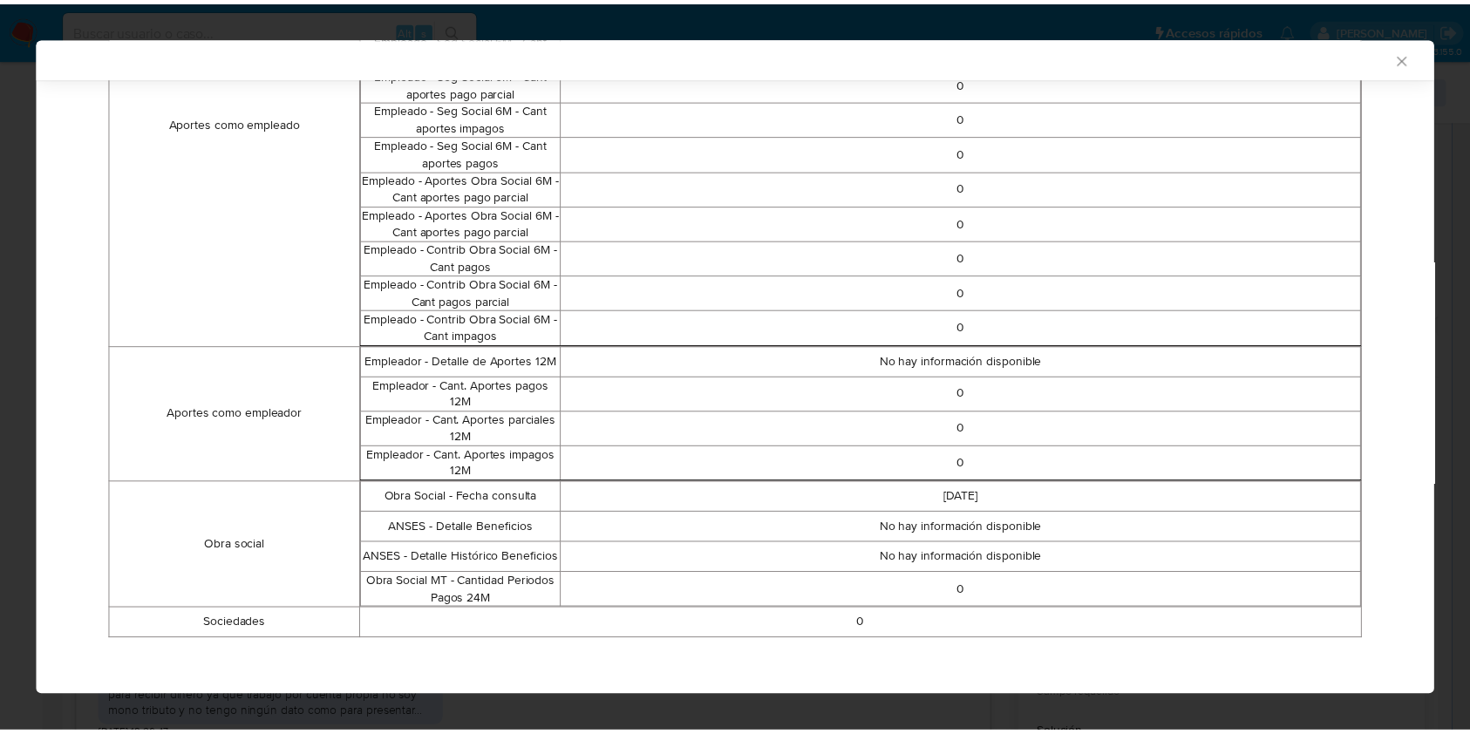
scroll to position [1019, 0]
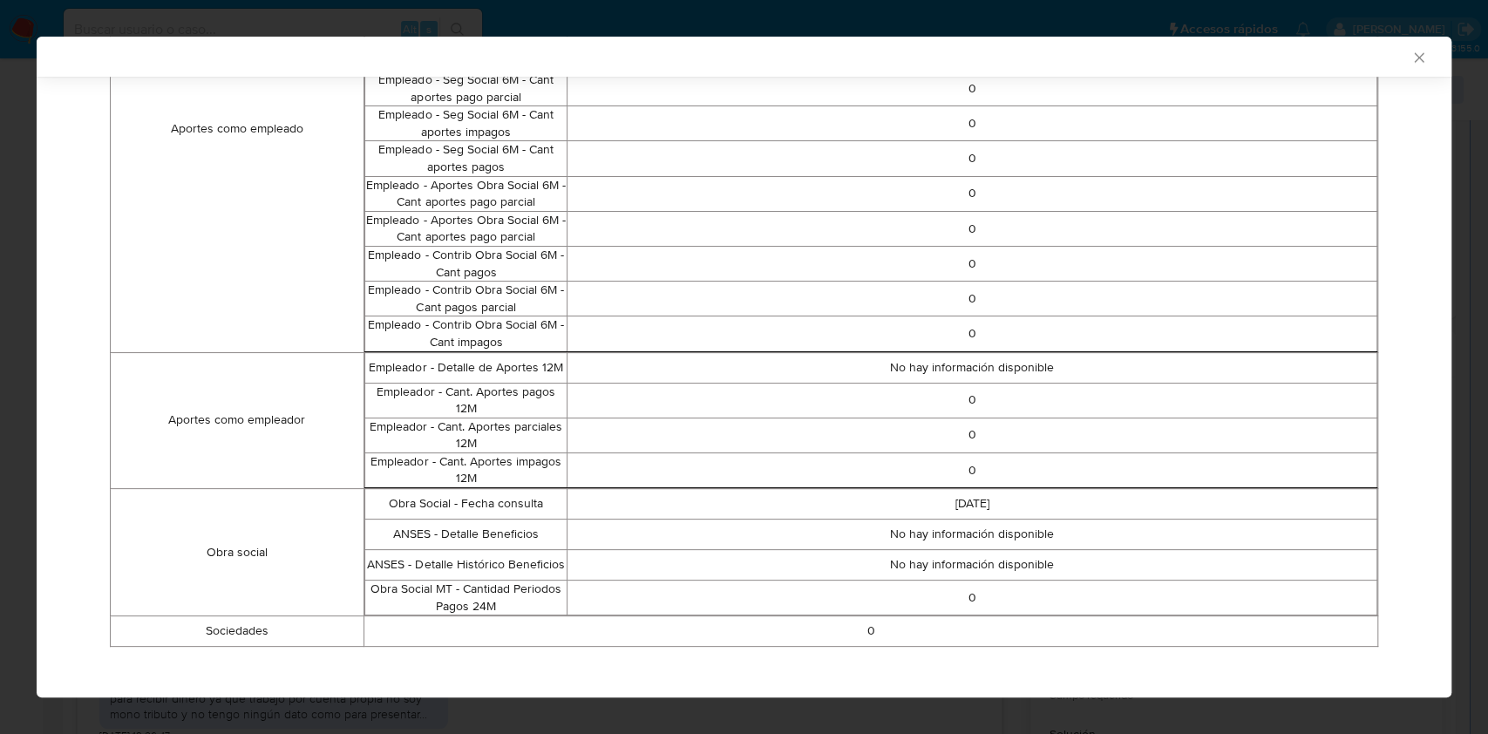
click at [0, 370] on div "AML Data Collector Case Id - 8hdSxrlKNsnhbtiVtncasU69 Los datos detallados a co…" at bounding box center [744, 367] width 1488 height 734
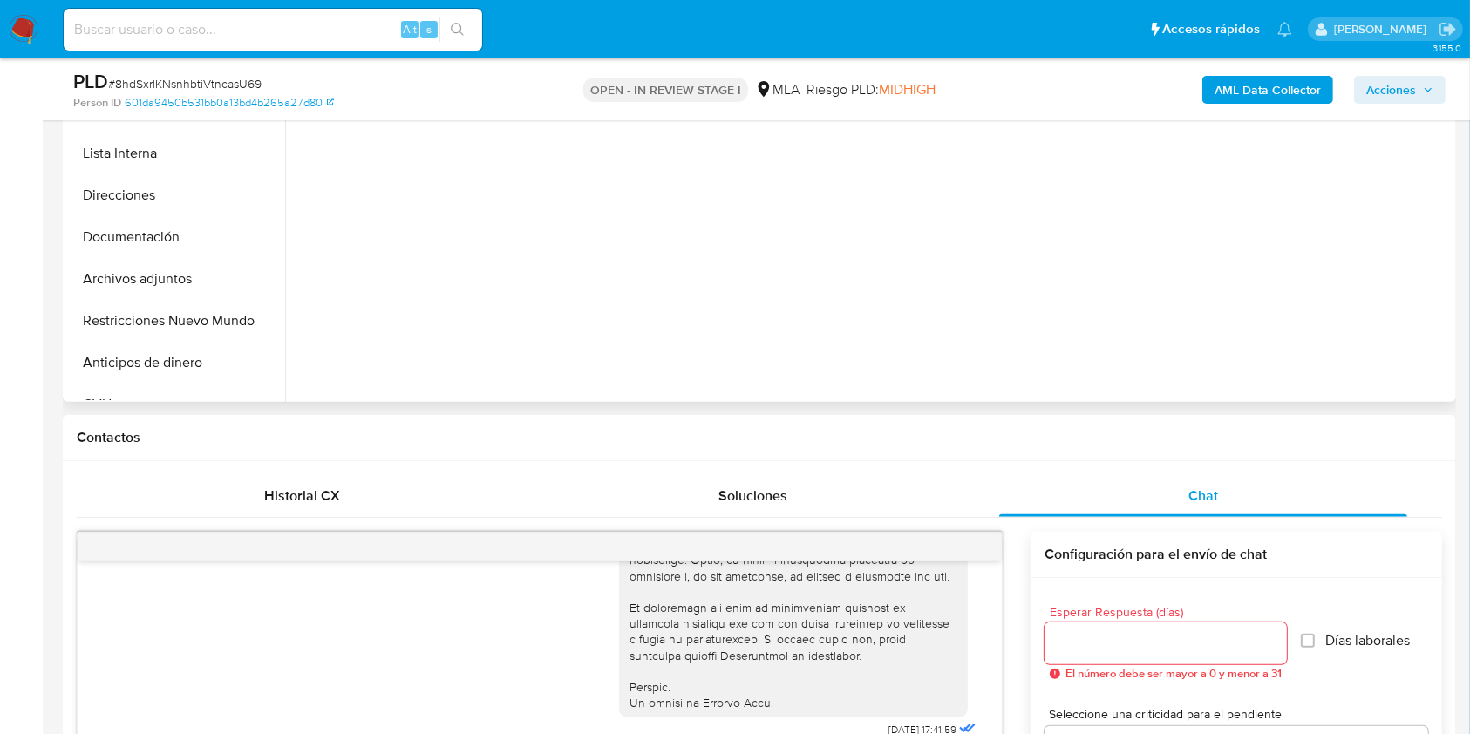
scroll to position [465, 0]
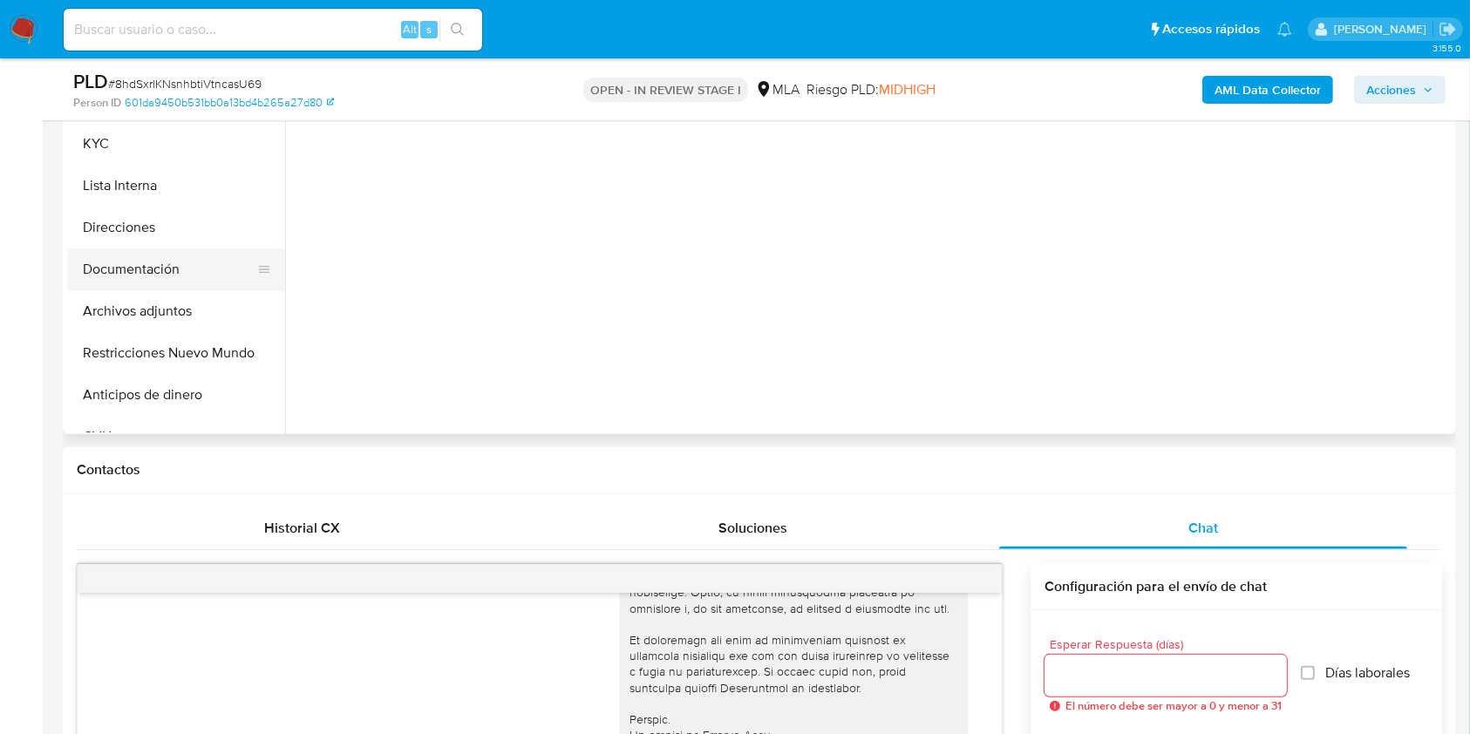
drag, startPoint x: 194, startPoint y: 264, endPoint x: 223, endPoint y: 266, distance: 29.7
click at [193, 263] on button "Documentación" at bounding box center [169, 269] width 204 height 42
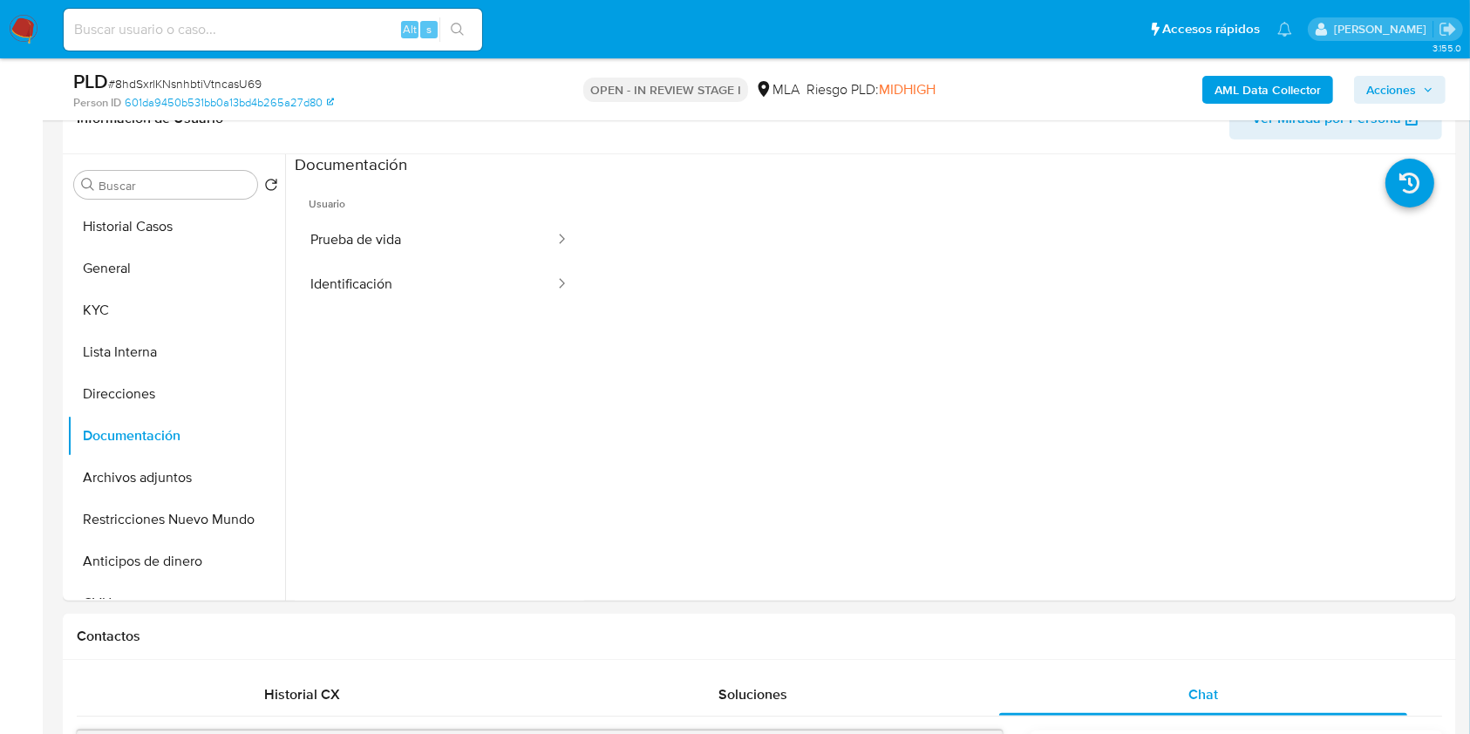
scroll to position [242, 0]
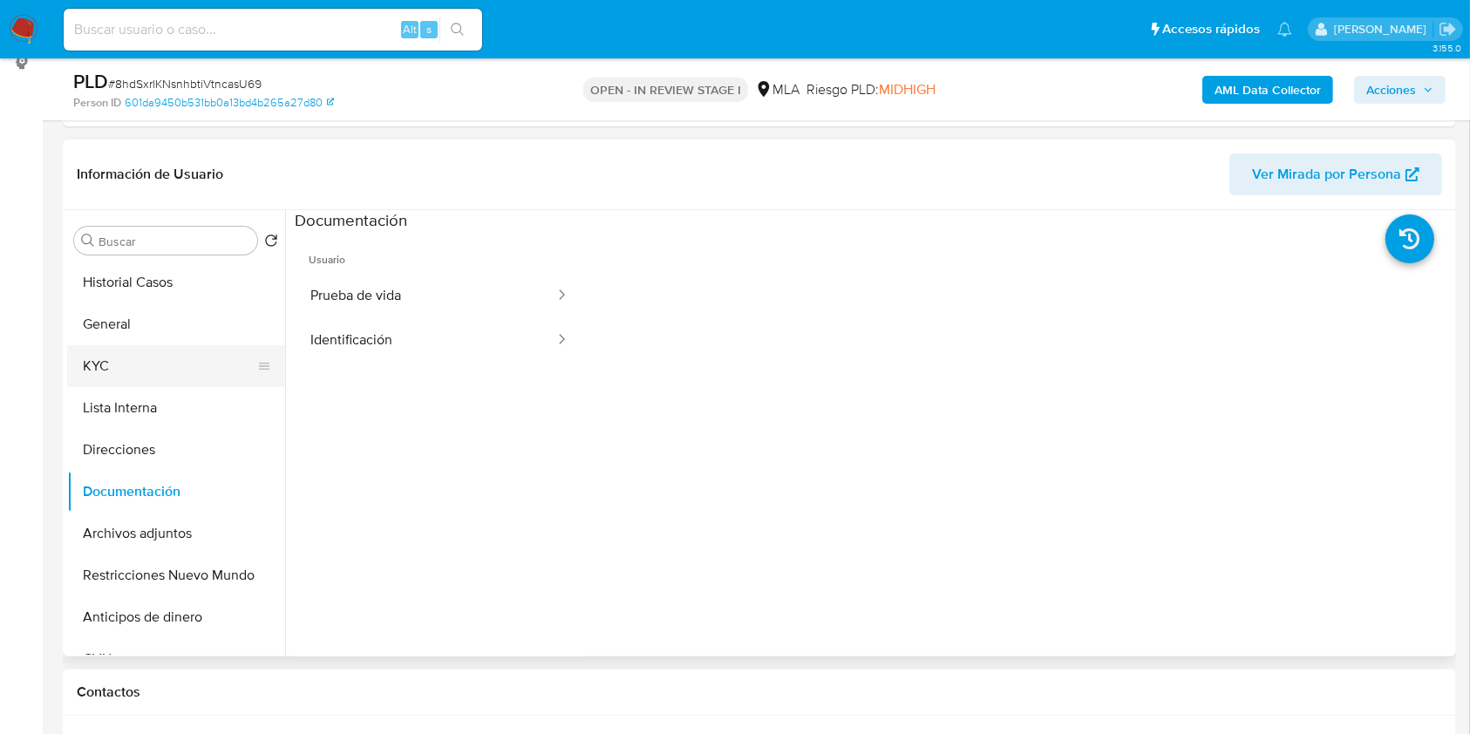
click at [154, 364] on button "KYC" at bounding box center [169, 366] width 204 height 42
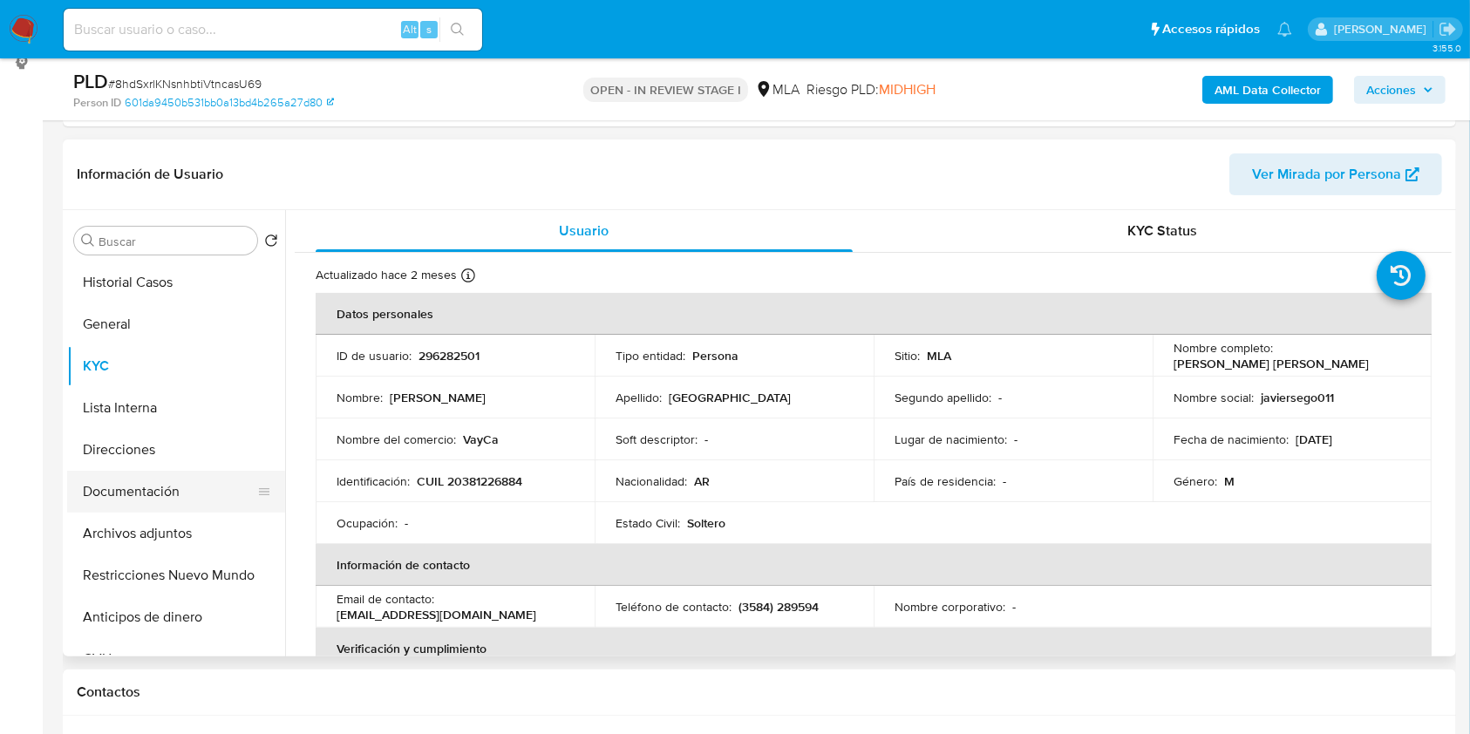
click at [195, 493] on button "Documentación" at bounding box center [169, 492] width 204 height 42
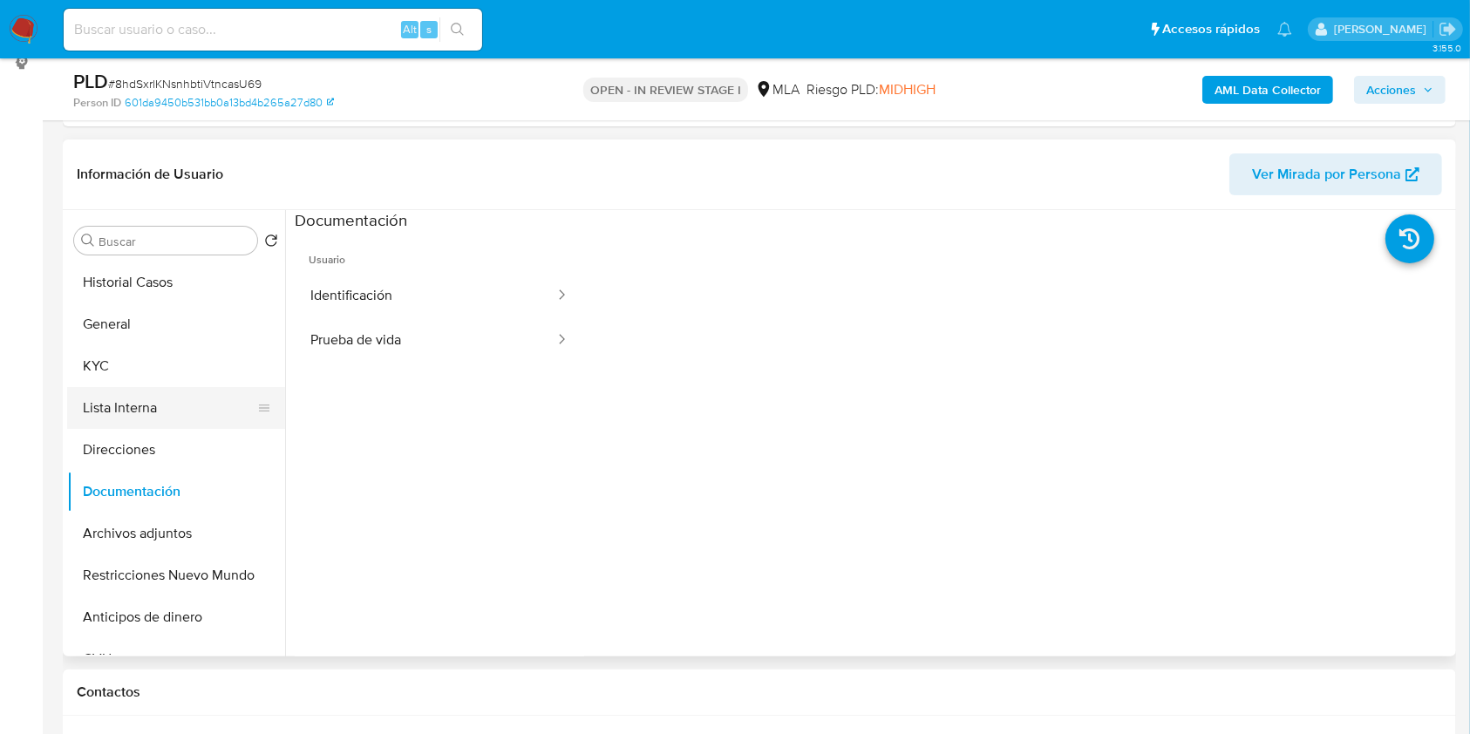
drag, startPoint x: 152, startPoint y: 357, endPoint x: 253, endPoint y: 411, distance: 115.1
click at [151, 358] on button "KYC" at bounding box center [176, 366] width 218 height 42
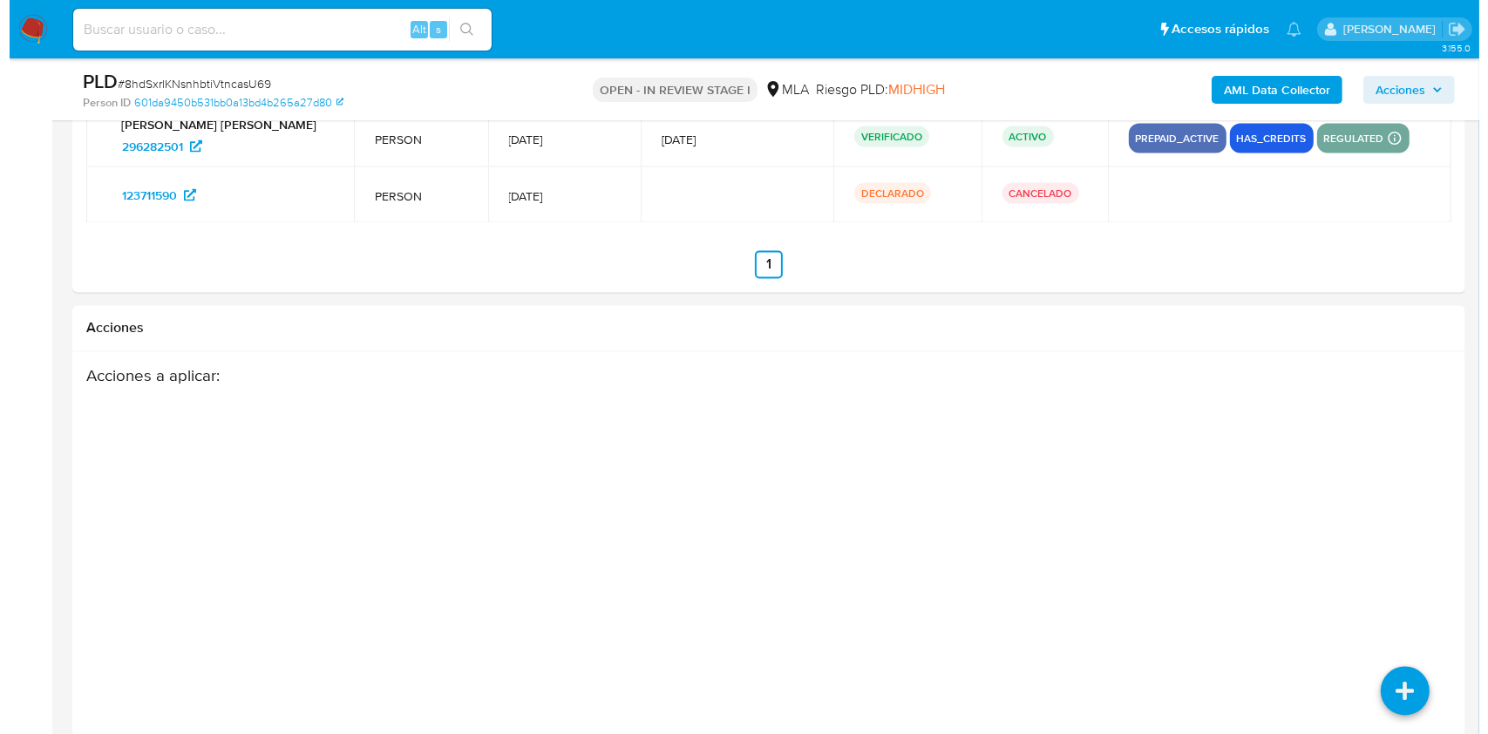
scroll to position [3122, 0]
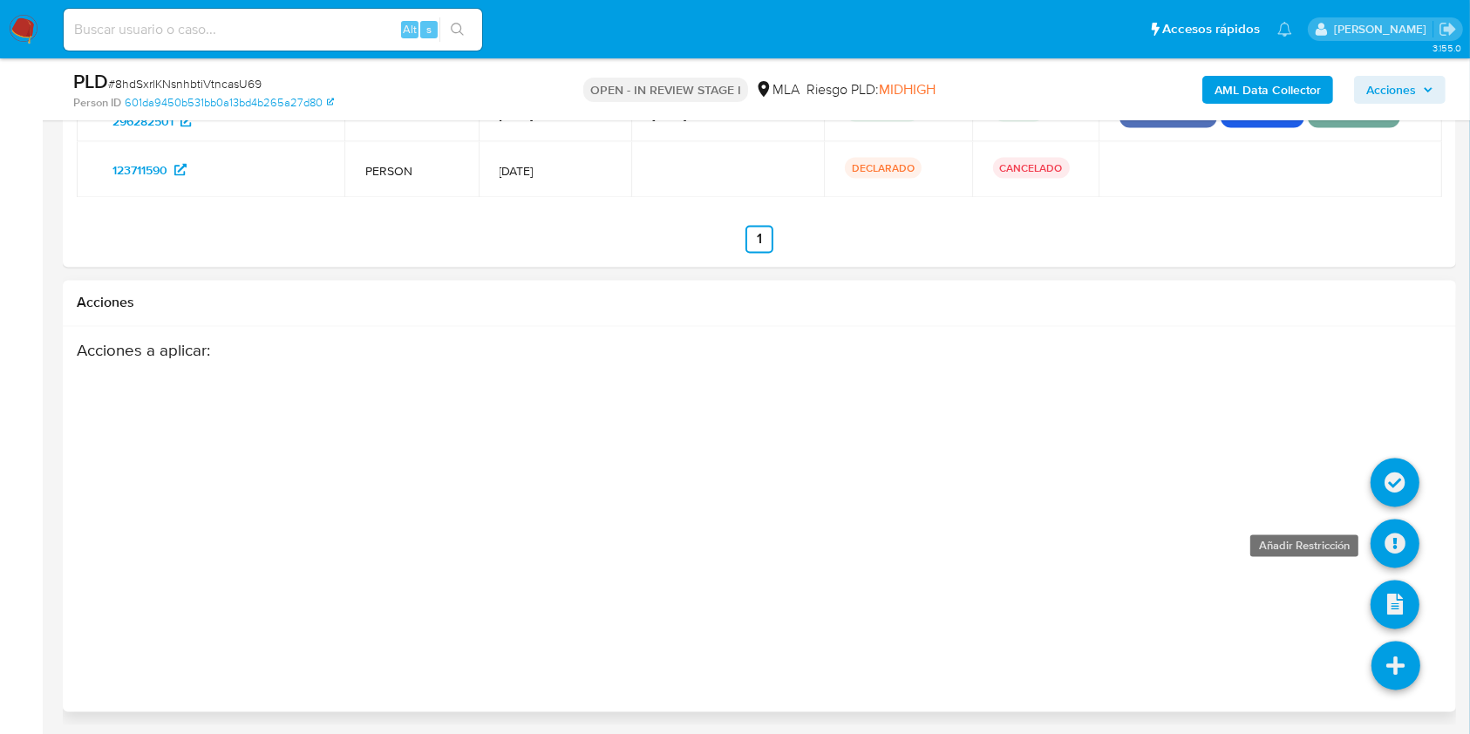
click at [1389, 535] on icon at bounding box center [1394, 544] width 49 height 49
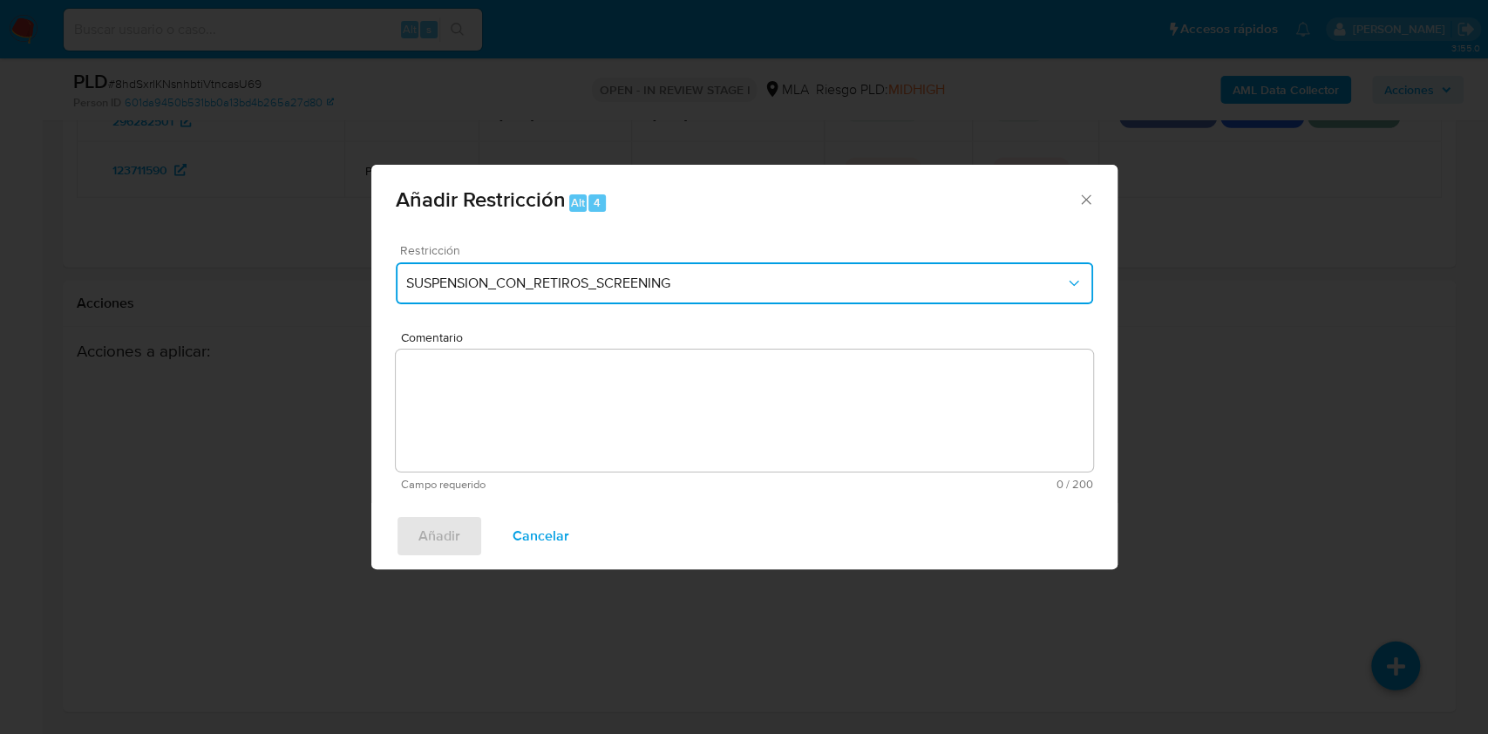
drag, startPoint x: 593, startPoint y: 271, endPoint x: 606, endPoint y: 292, distance: 24.7
click at [593, 272] on button "SUSPENSION_CON_RETIROS_SCREENING" at bounding box center [744, 283] width 697 height 42
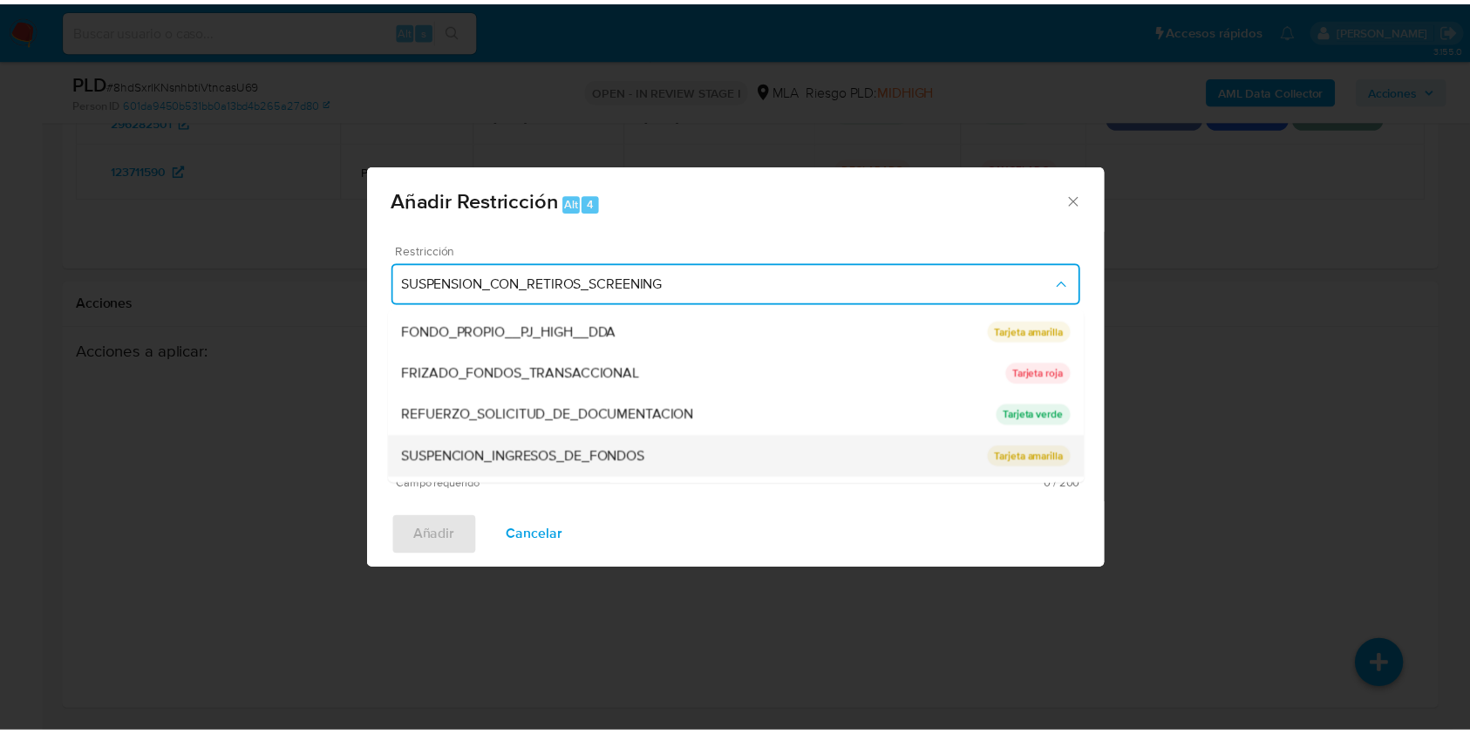
scroll to position [370, 0]
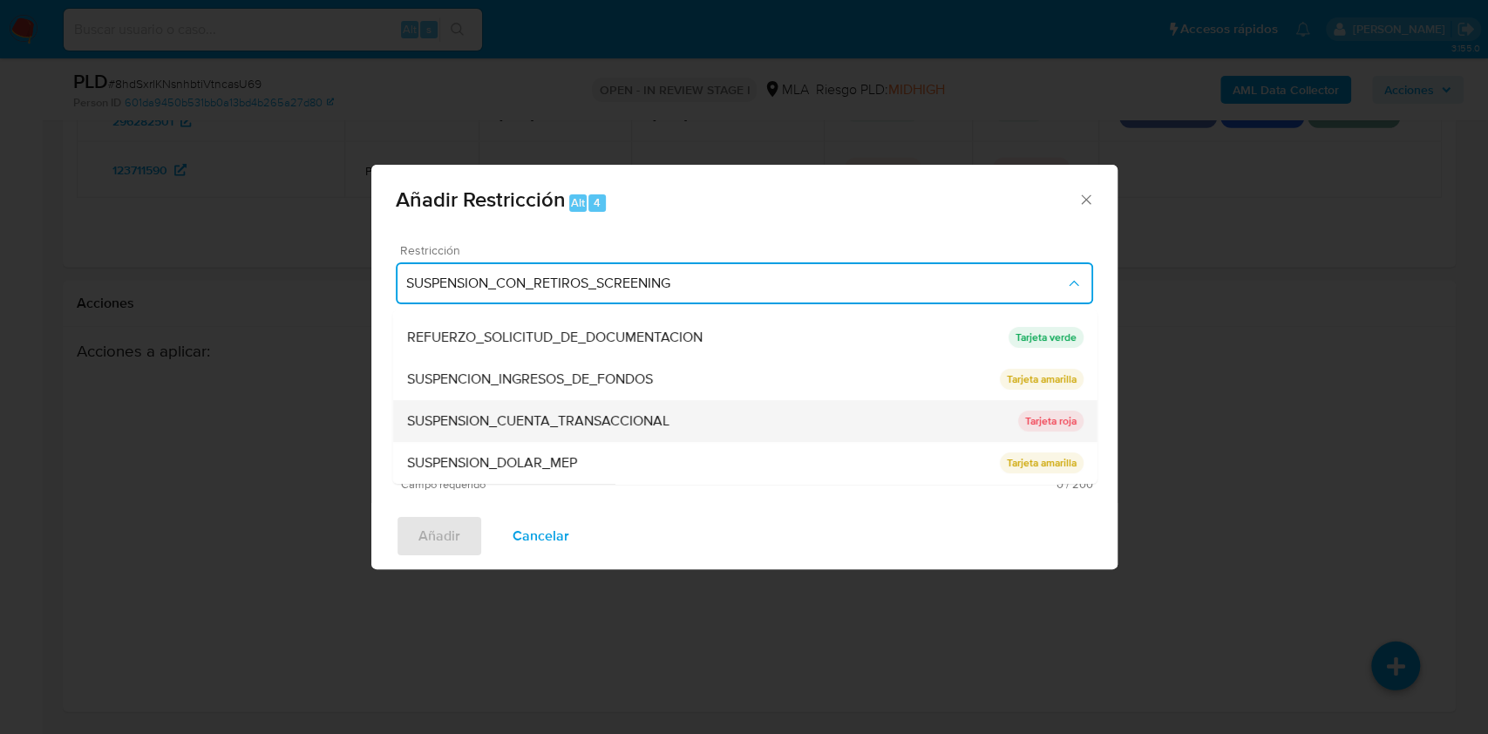
click at [618, 422] on span "SUSPENSION_CUENTA_TRANSACCIONAL" at bounding box center [537, 420] width 262 height 17
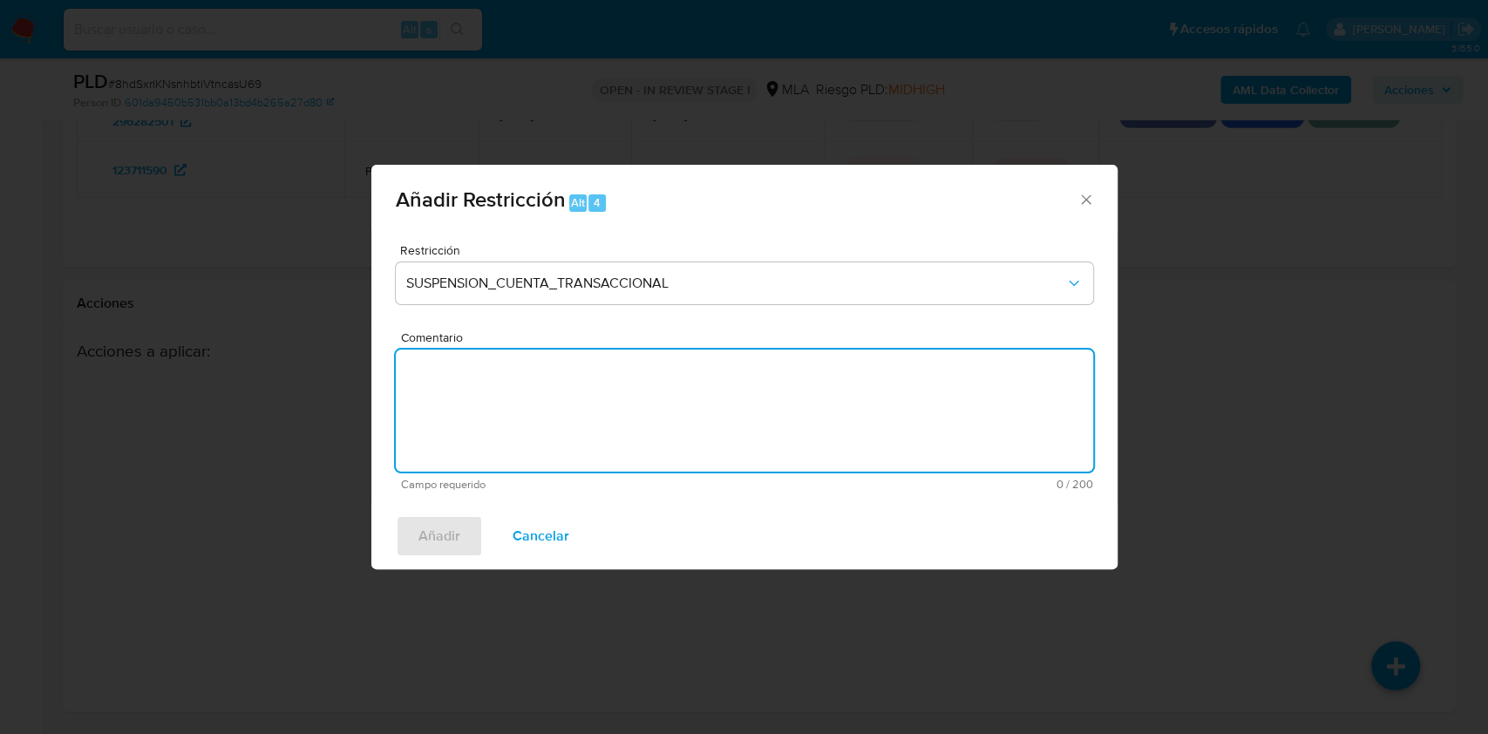
click at [560, 391] on textarea "Comentario" at bounding box center [744, 411] width 697 height 122
type textarea "AML"
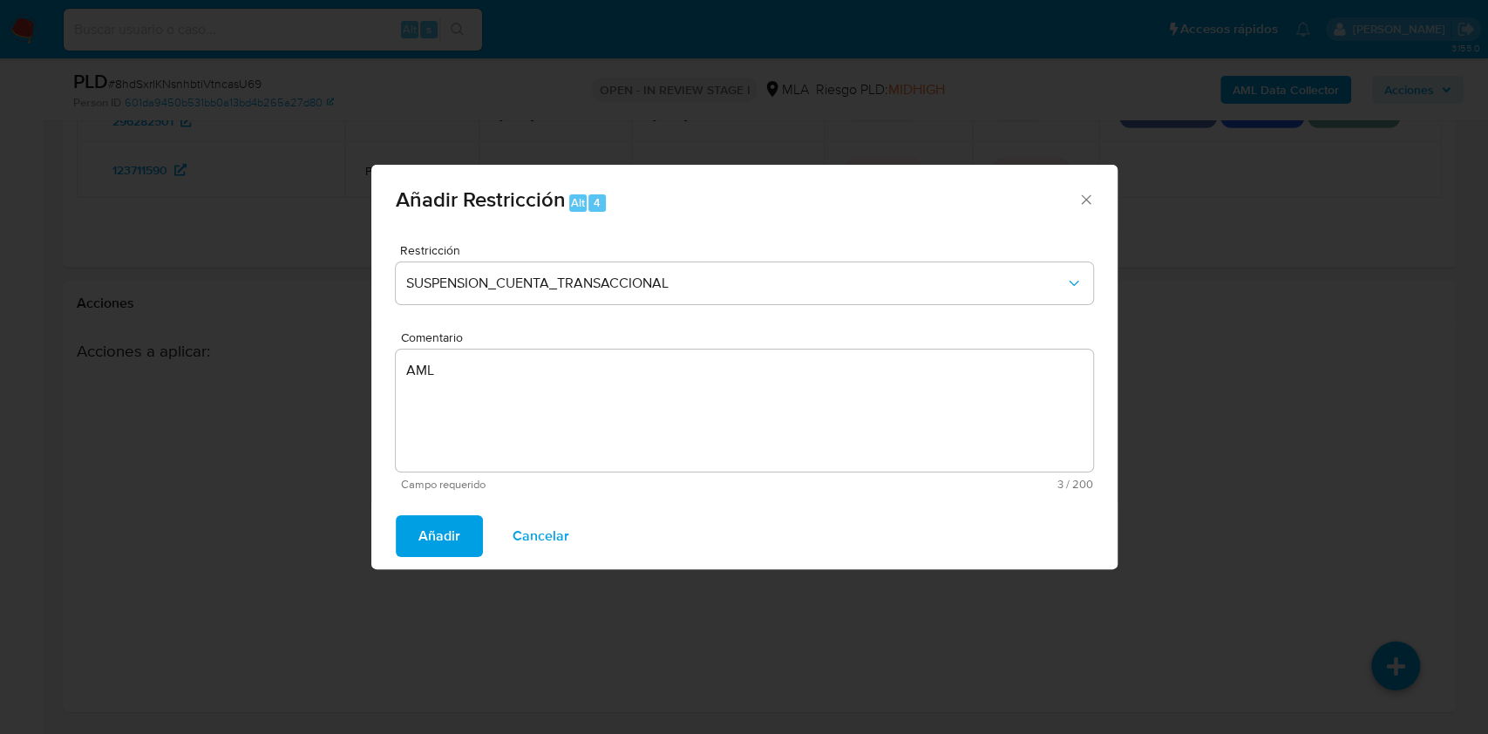
click at [457, 532] on span "Añadir" at bounding box center [439, 536] width 42 height 38
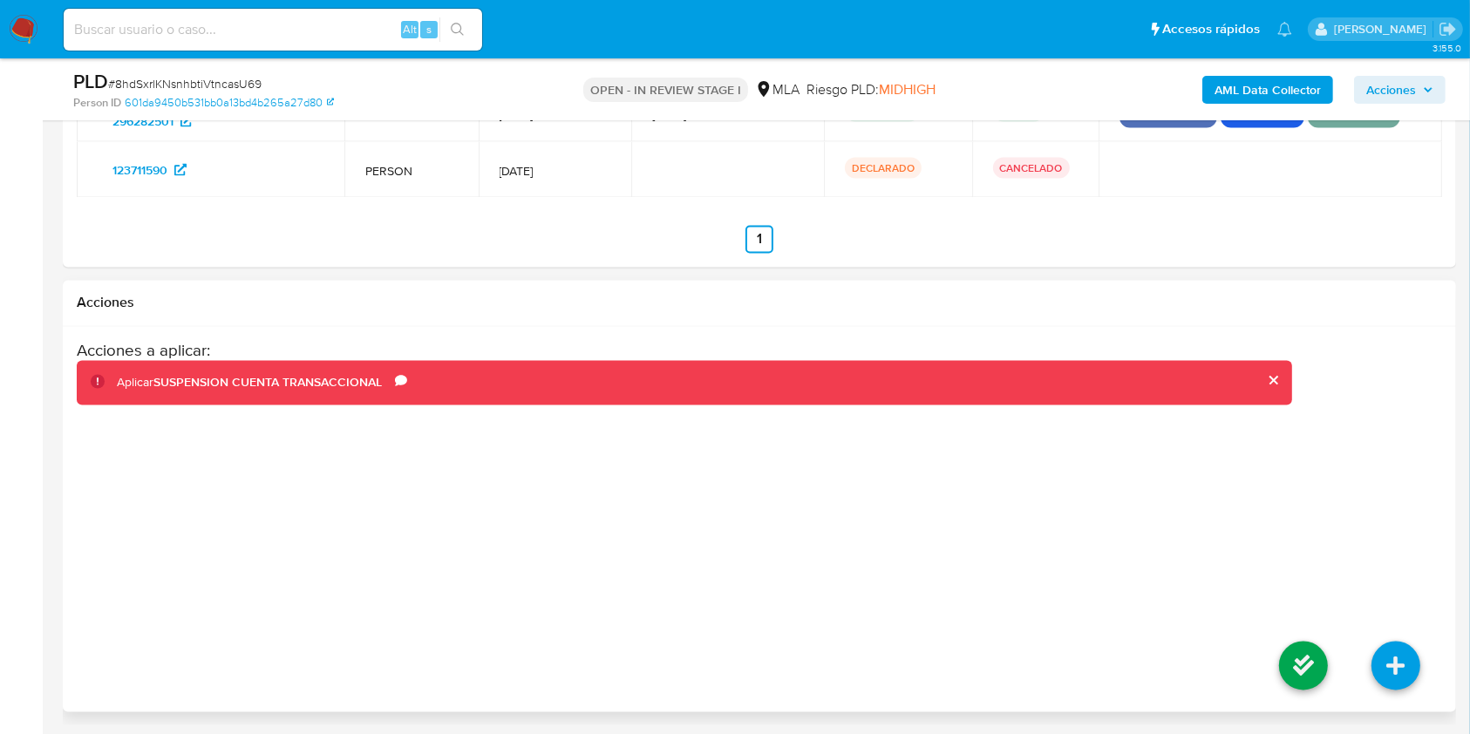
click at [1329, 688] on li at bounding box center [1303, 669] width 92 height 98
click at [1302, 672] on icon at bounding box center [1303, 666] width 49 height 49
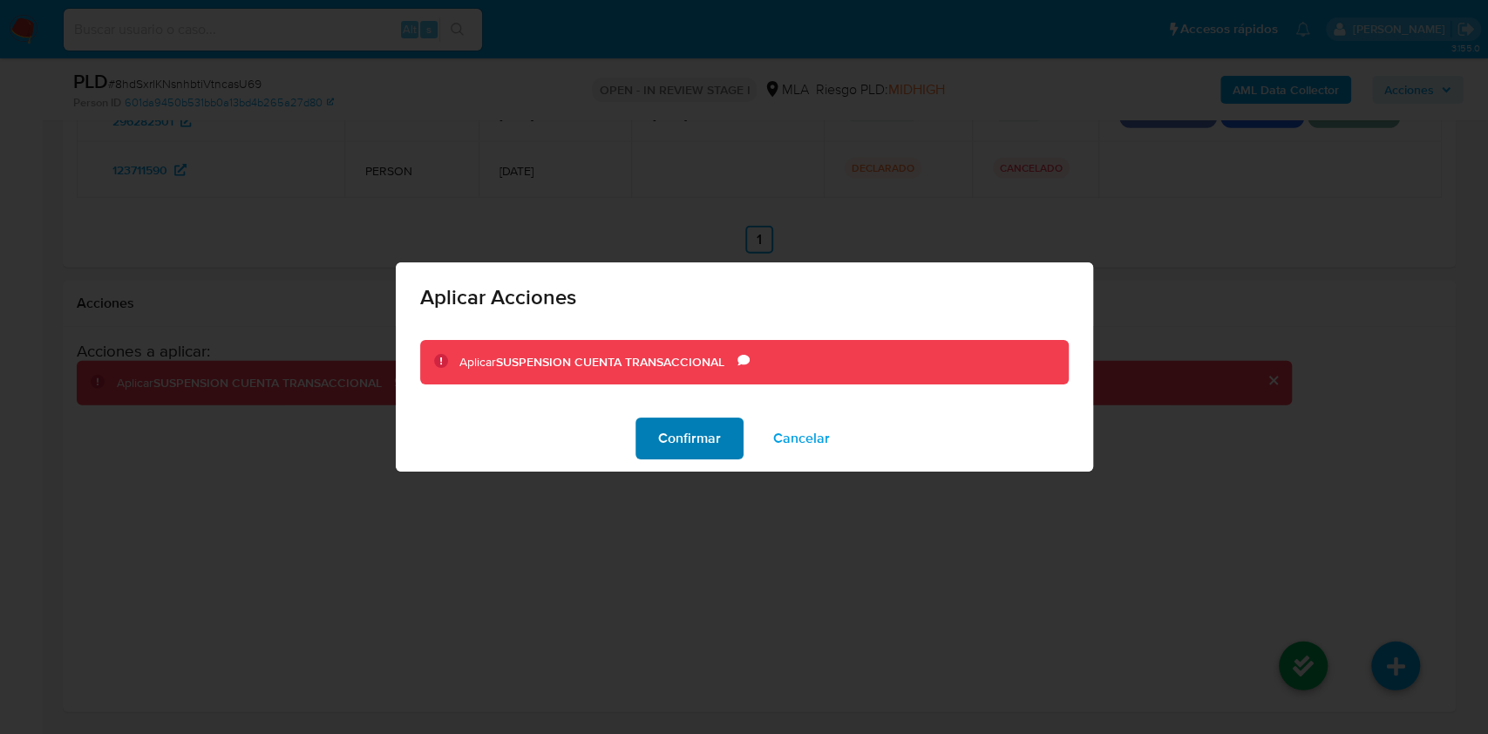
click at [687, 454] on span "Confirmar" at bounding box center [689, 438] width 63 height 38
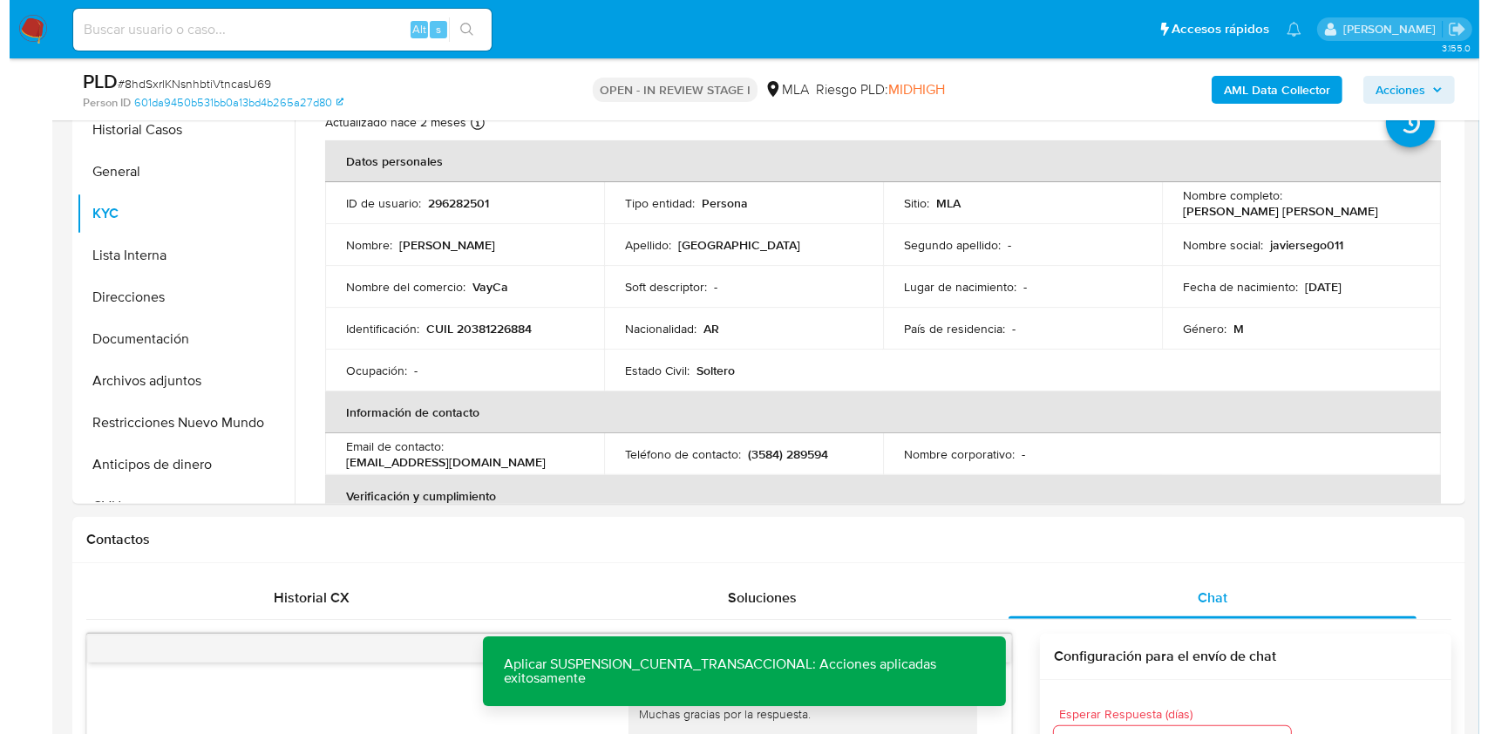
scroll to position [364, 0]
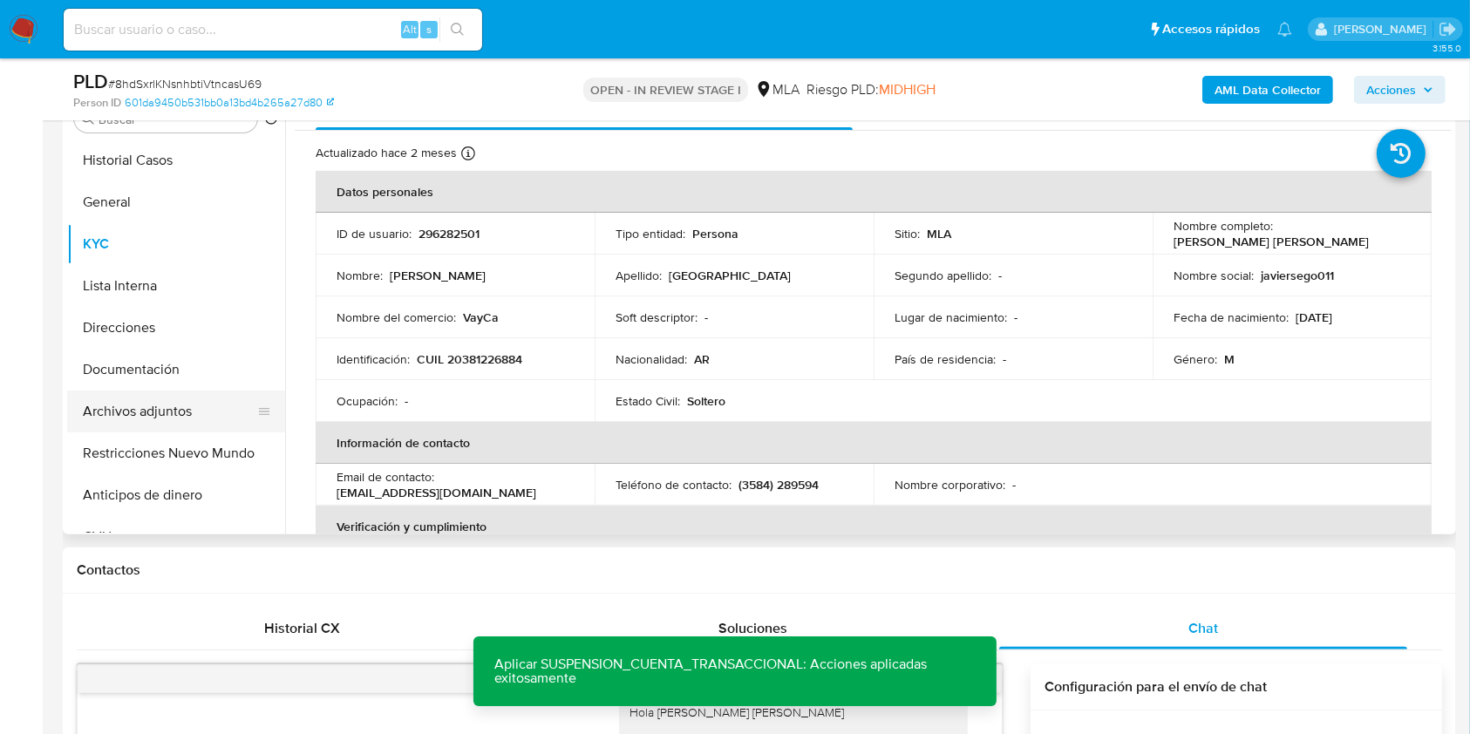
click at [136, 404] on button "Archivos adjuntos" at bounding box center [169, 412] width 204 height 42
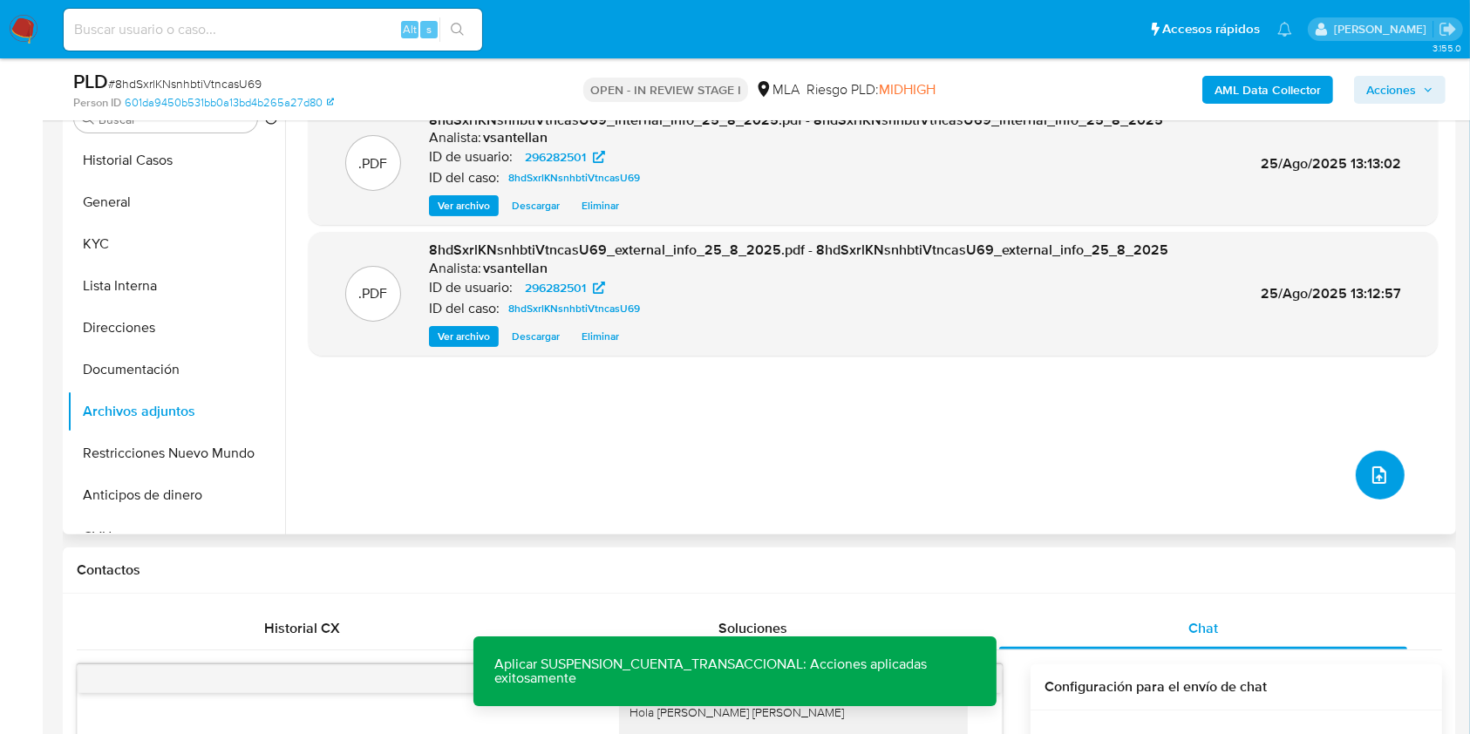
click at [1375, 466] on icon "upload-file" at bounding box center [1379, 475] width 21 height 21
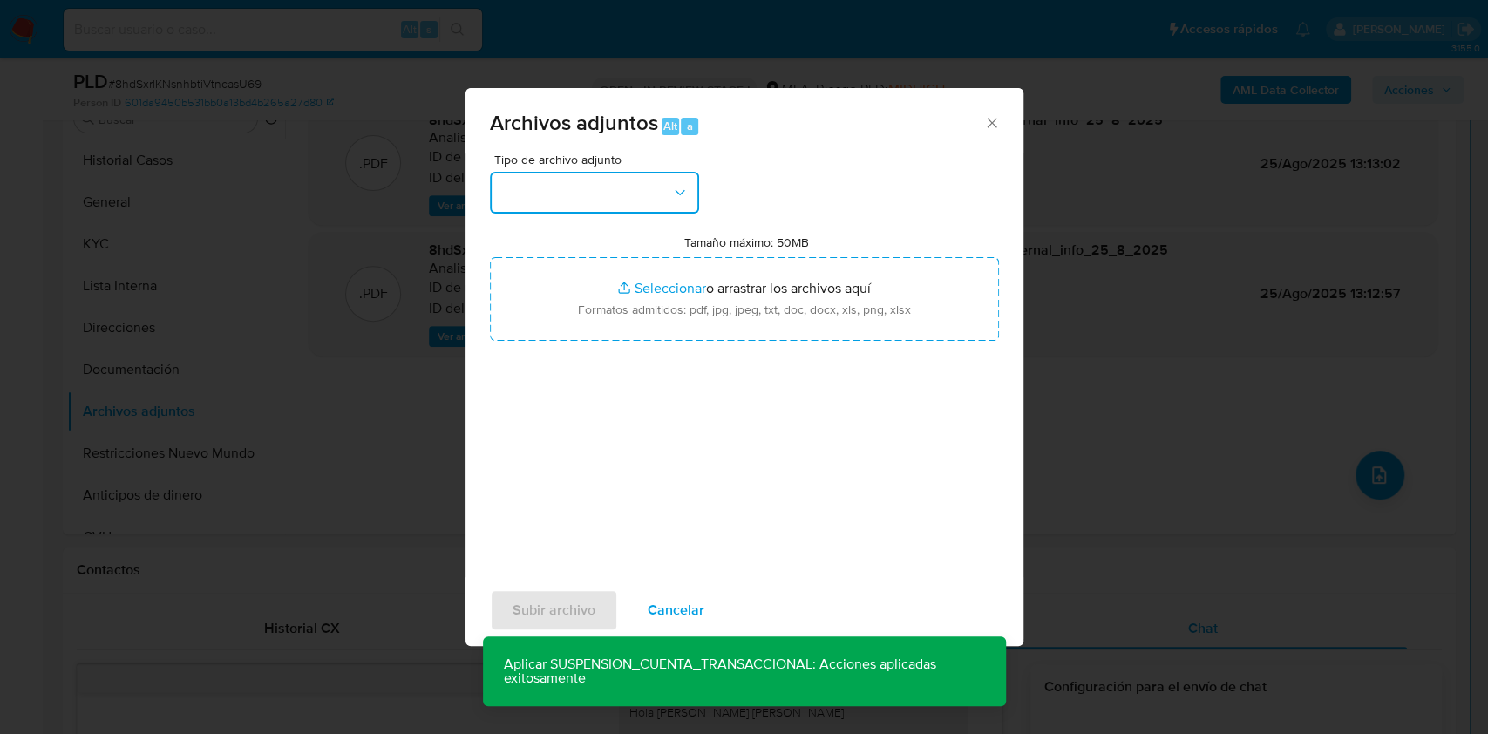
click at [652, 194] on button "button" at bounding box center [594, 193] width 209 height 42
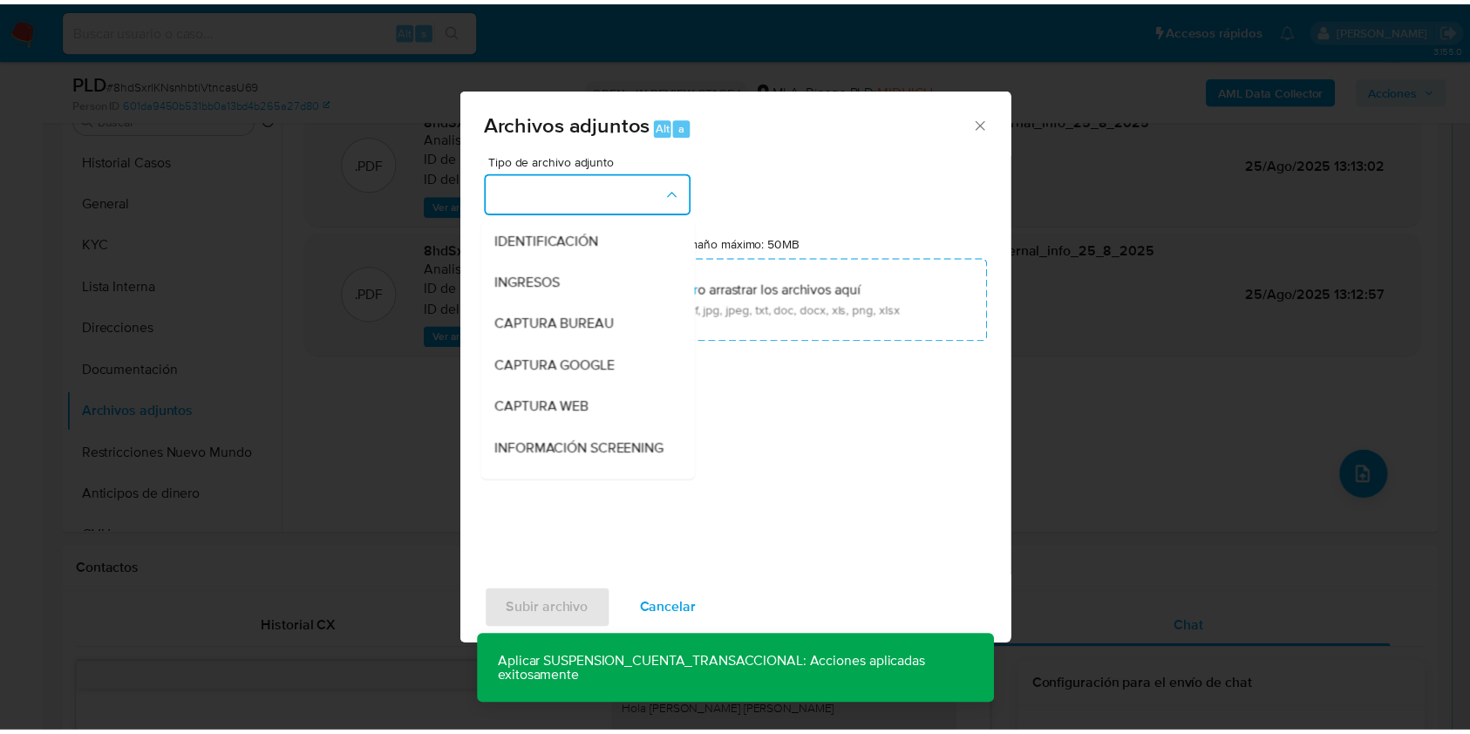
scroll to position [349, 0]
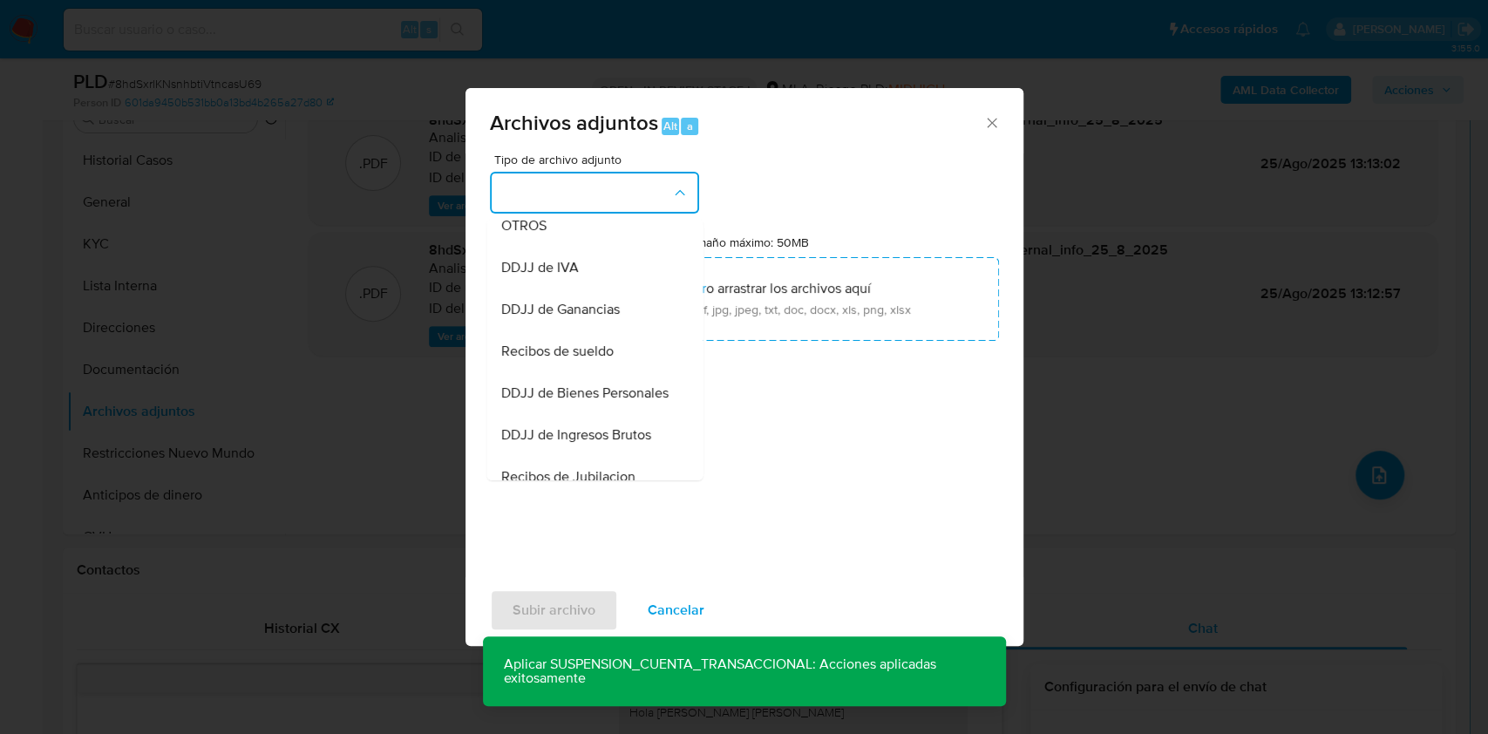
click at [565, 240] on div "OTROS" at bounding box center [589, 226] width 178 height 42
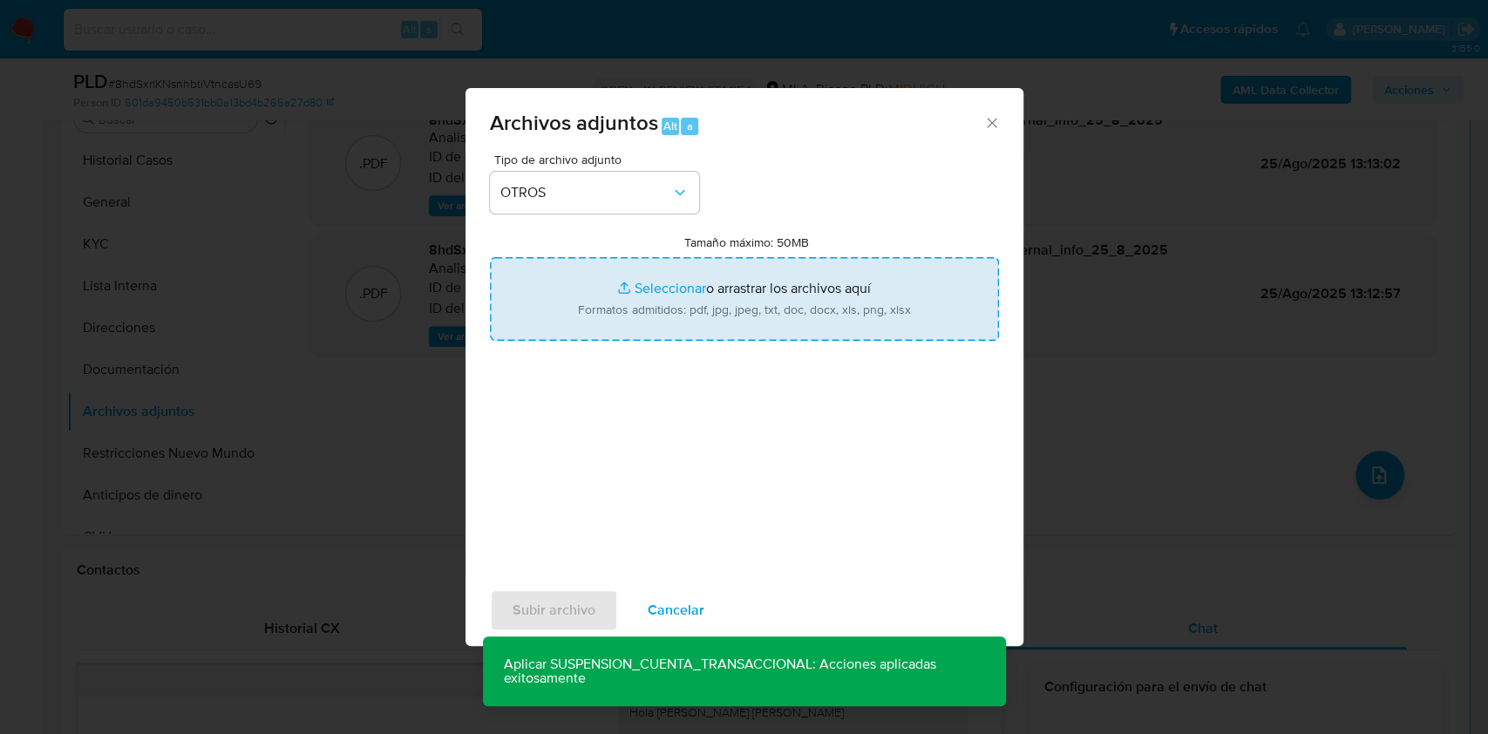
click at [656, 310] on input "Tamaño máximo: 50MB Seleccionar archivos" at bounding box center [744, 299] width 509 height 84
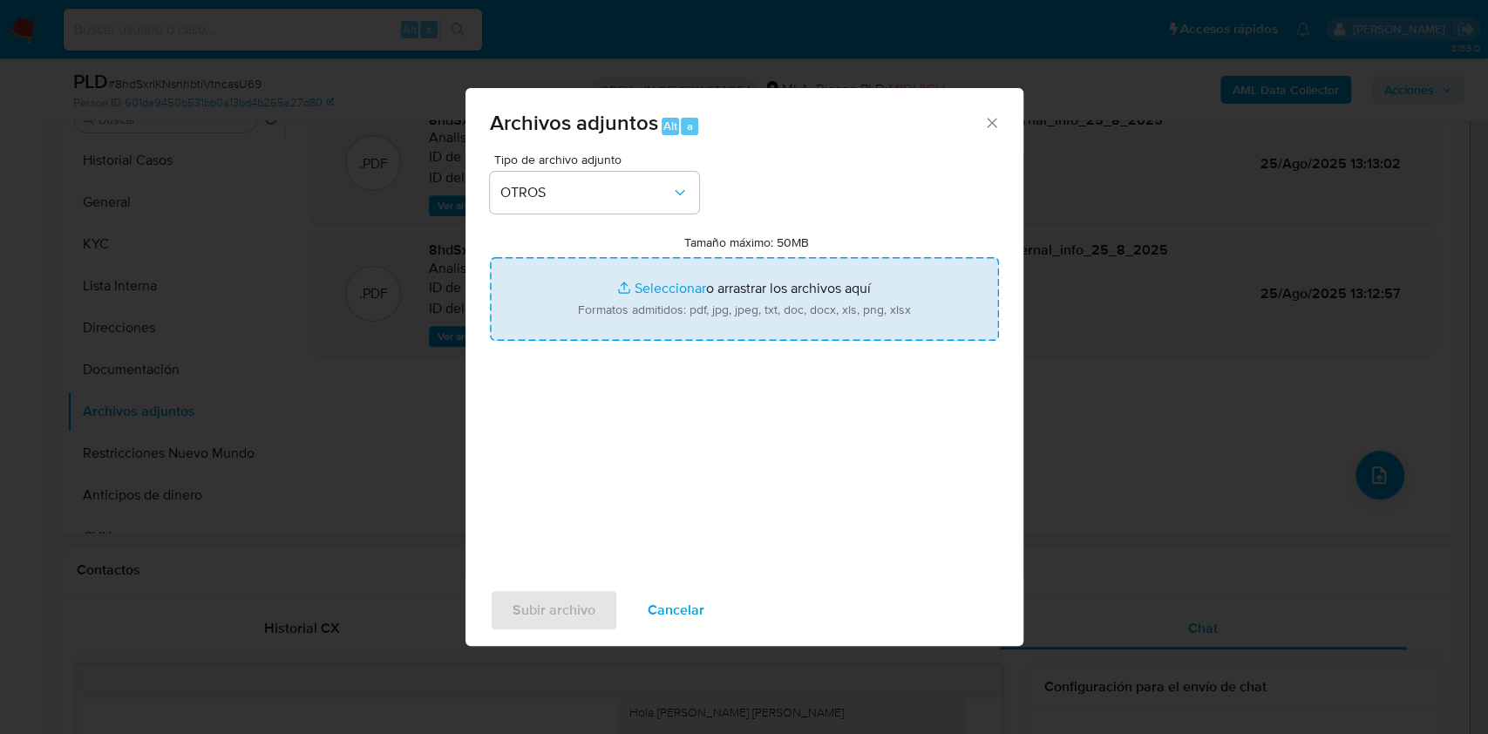
type input "C:\fakepath\Caselog 8hdSxrlKNsnhbtiVtncasU69_2025_08_19_11_39_36.docx"
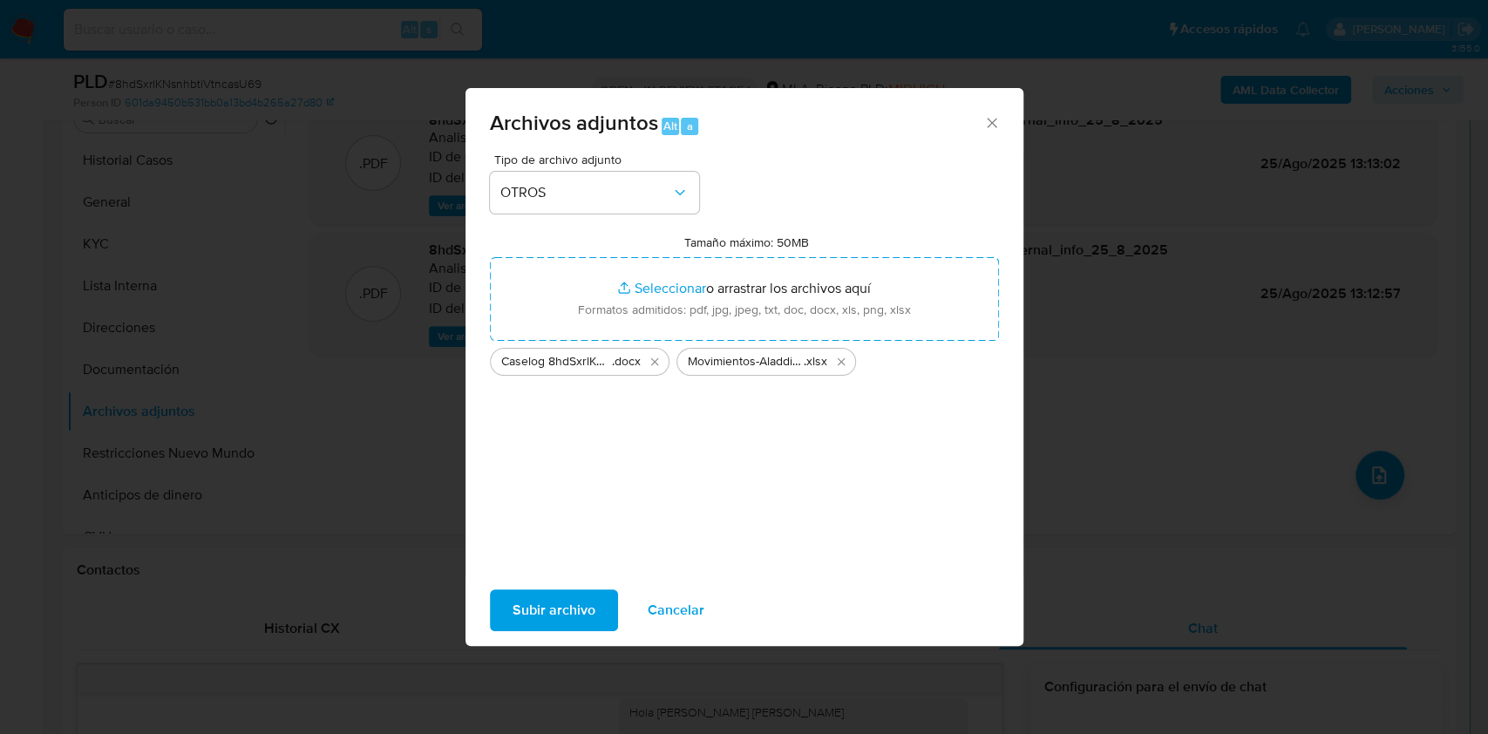
click at [557, 602] on span "Subir archivo" at bounding box center [554, 610] width 83 height 38
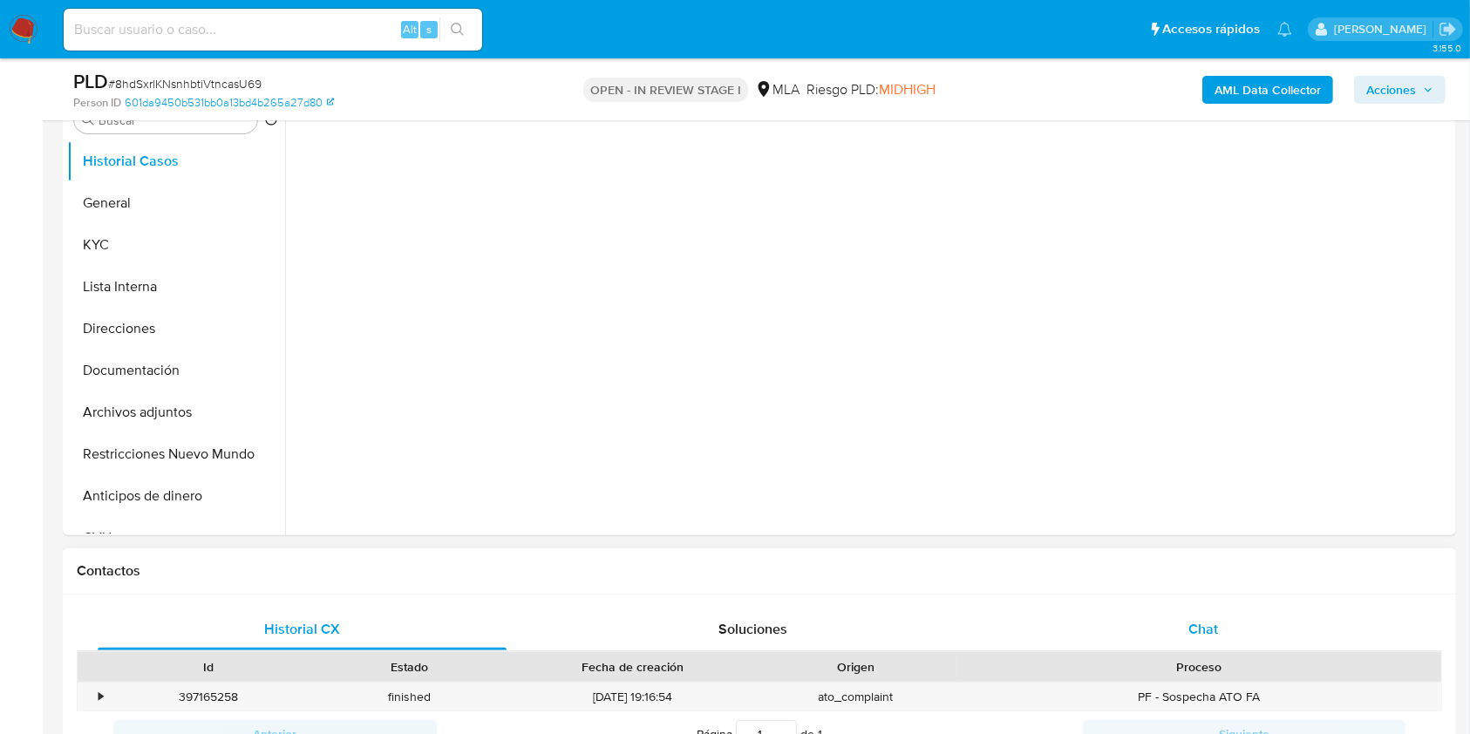
scroll to position [370, 0]
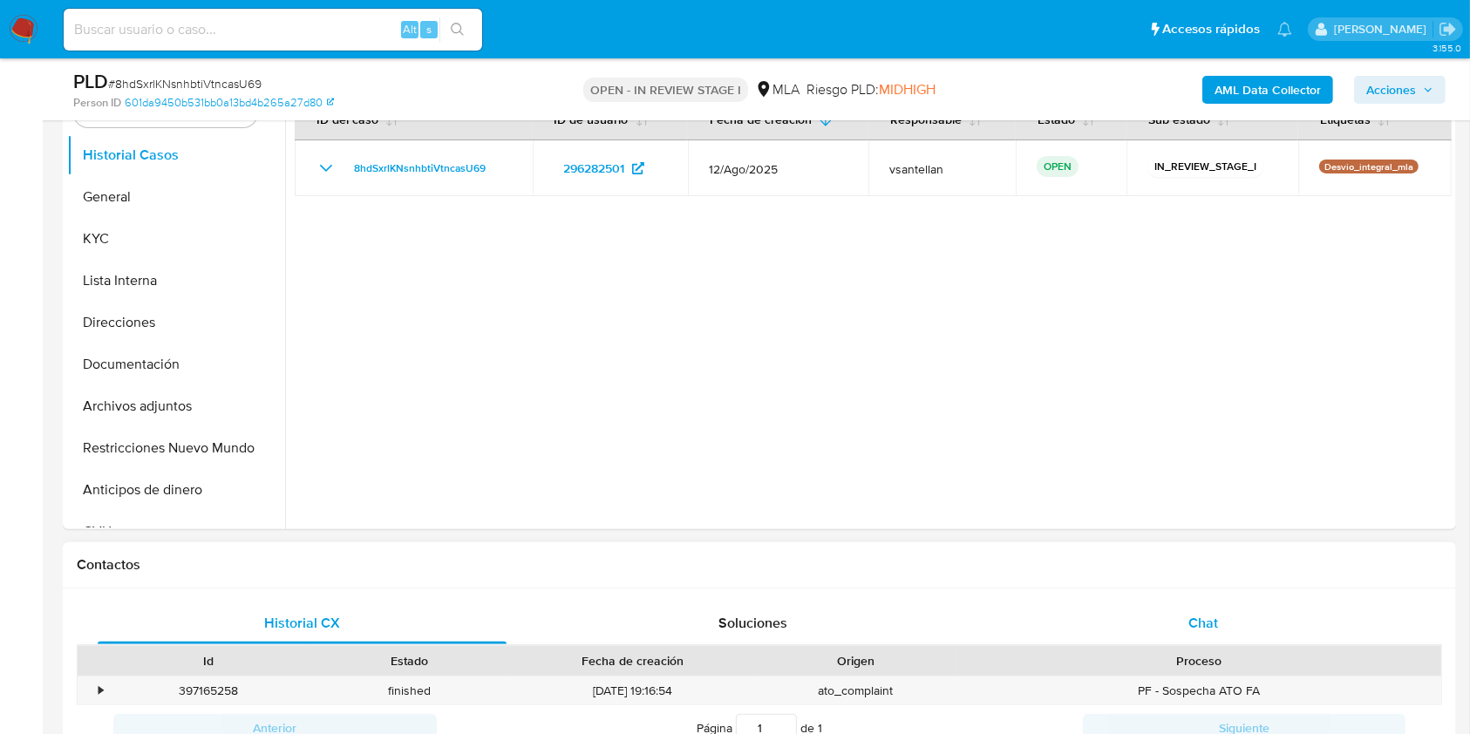
click at [1211, 622] on span "Chat" at bounding box center [1203, 623] width 30 height 20
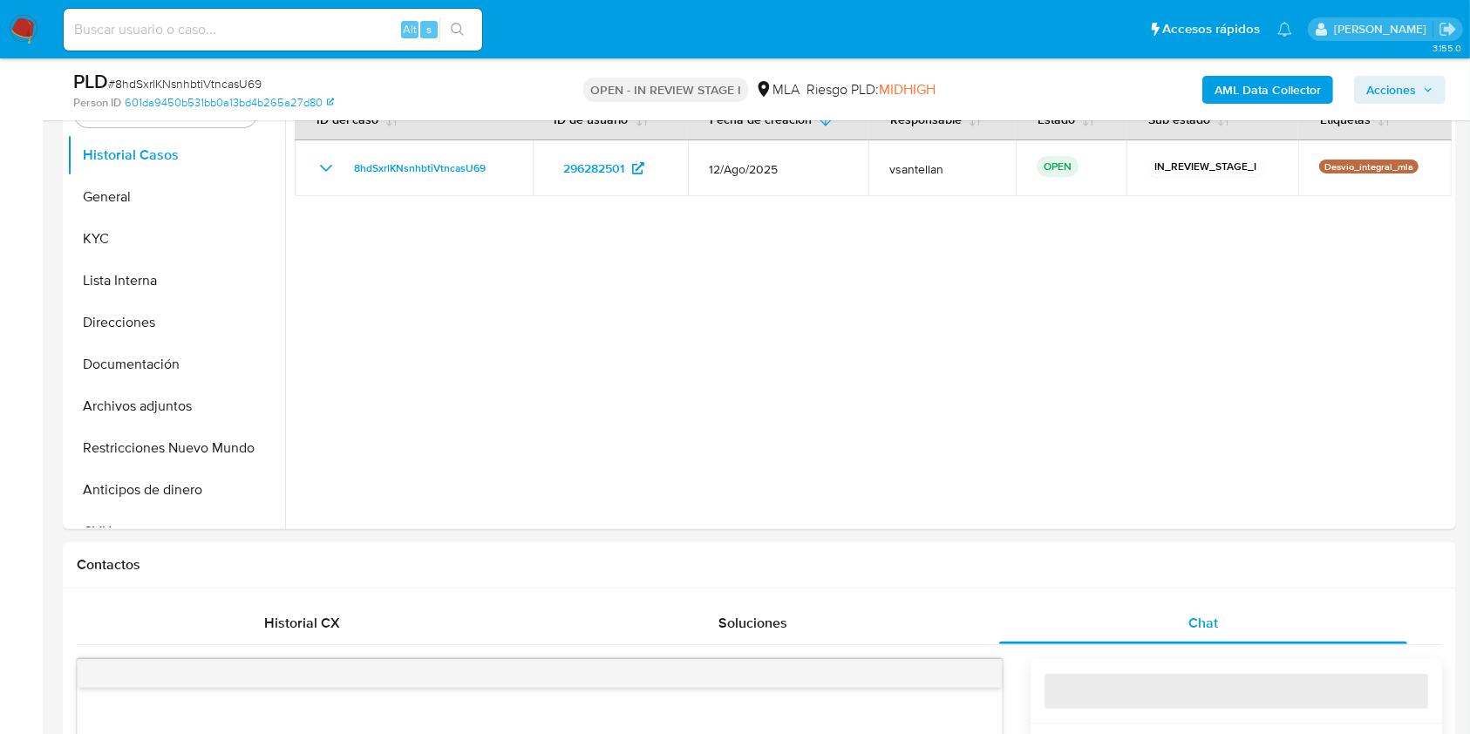
select select "10"
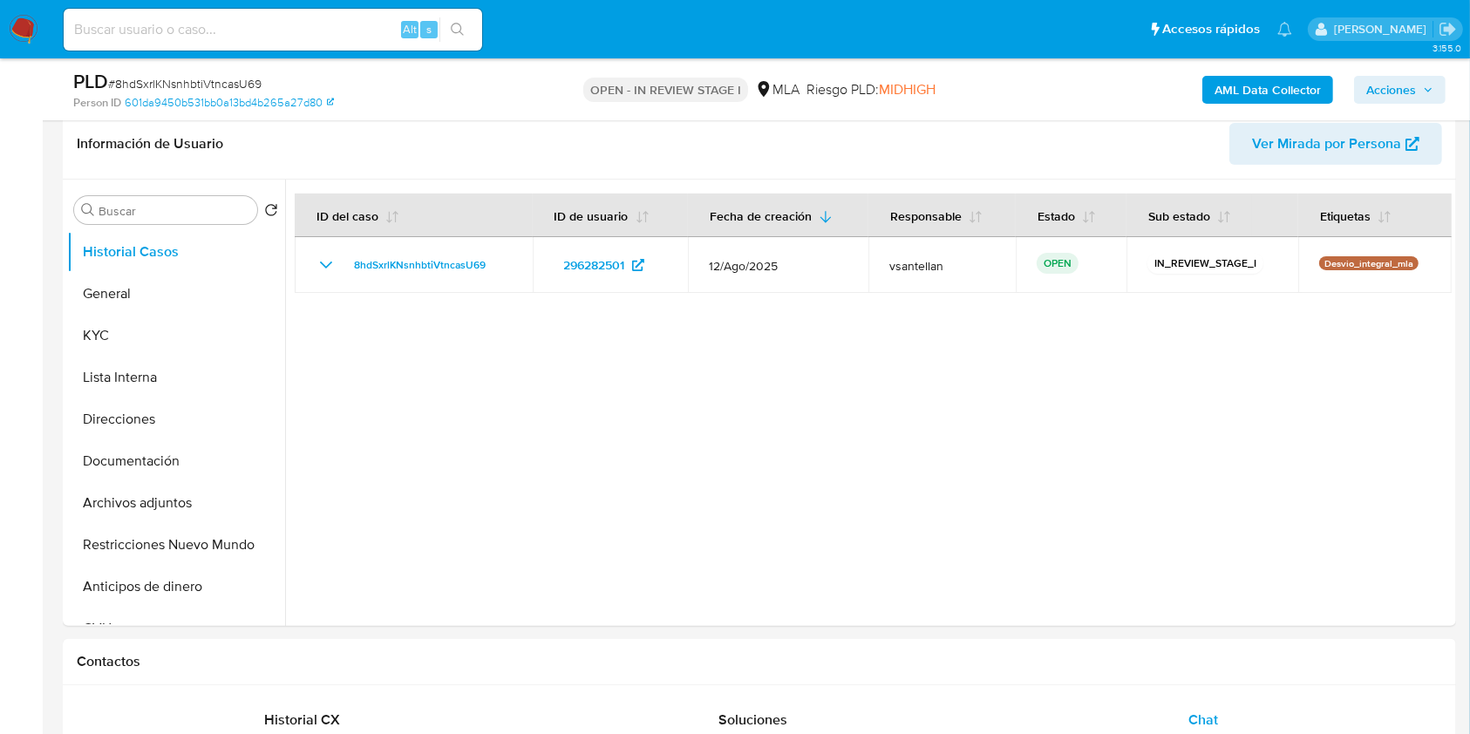
scroll to position [277, 0]
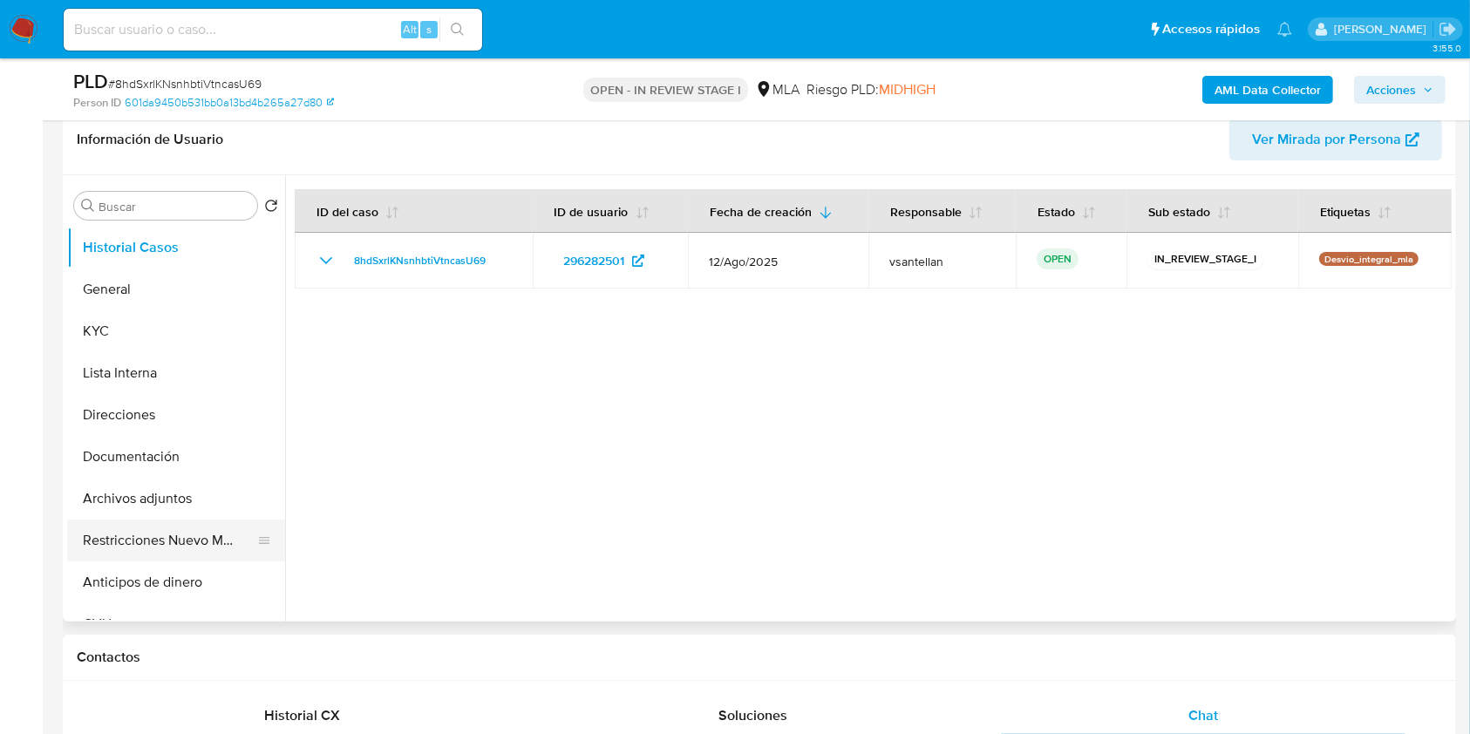
click at [207, 540] on button "Restricciones Nuevo Mundo" at bounding box center [169, 541] width 204 height 42
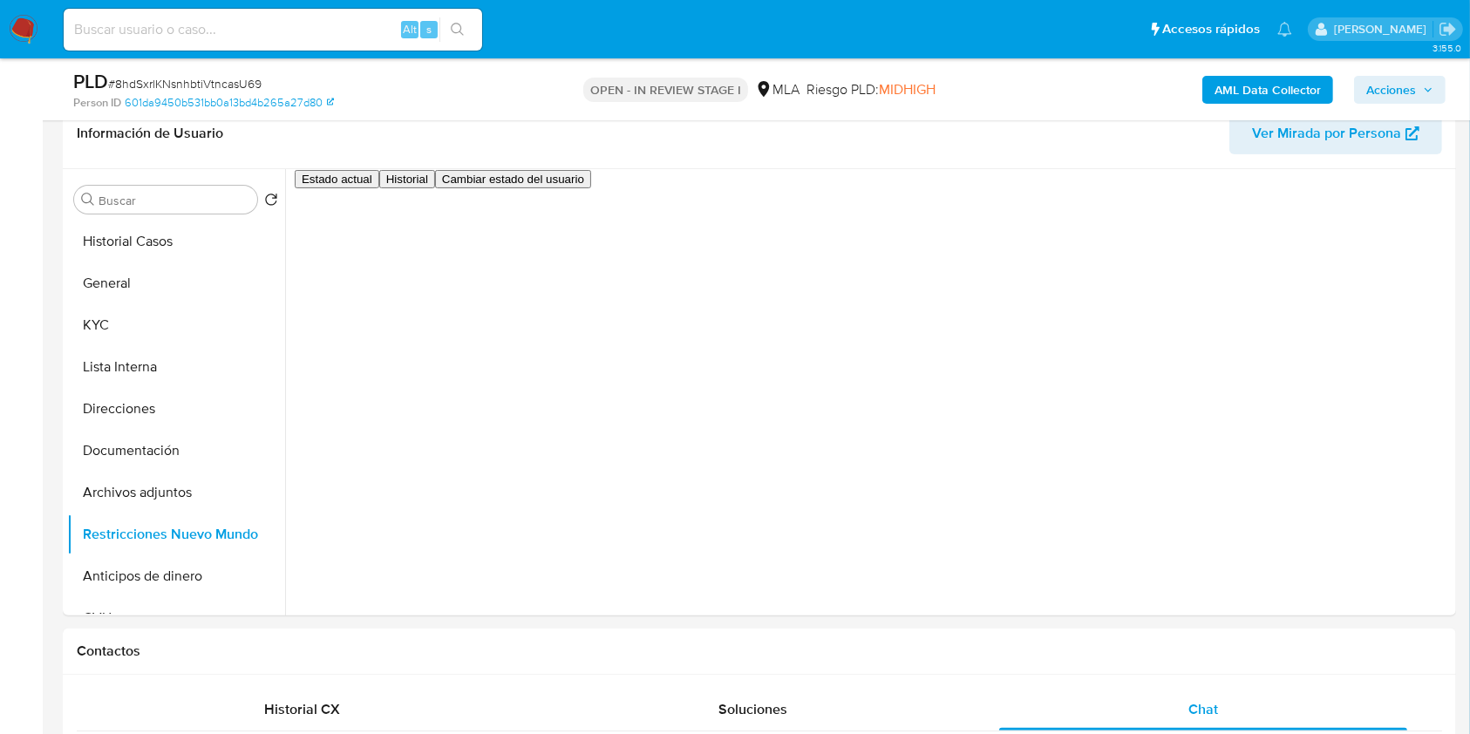
scroll to position [279, 0]
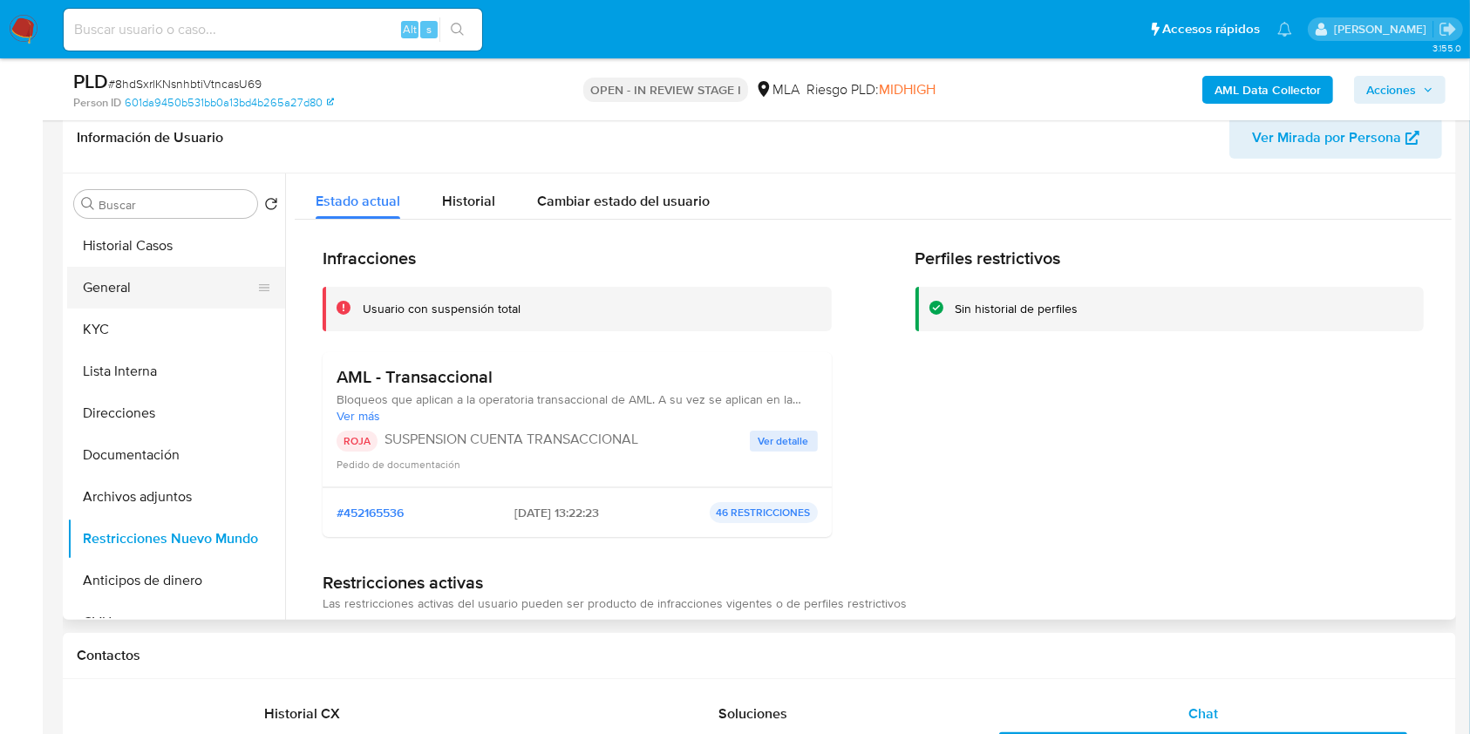
click at [190, 282] on button "General" at bounding box center [169, 288] width 204 height 42
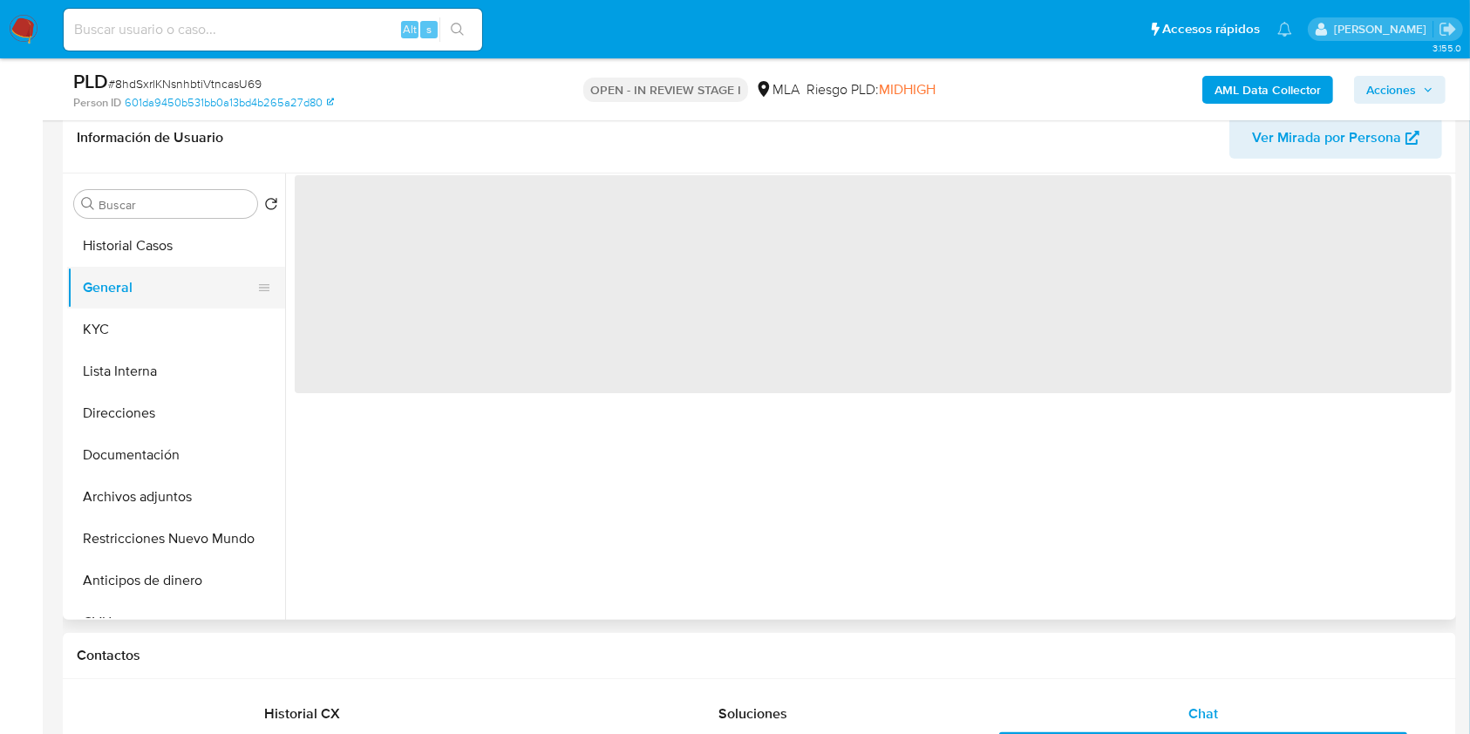
click at [190, 282] on button "General" at bounding box center [169, 288] width 204 height 42
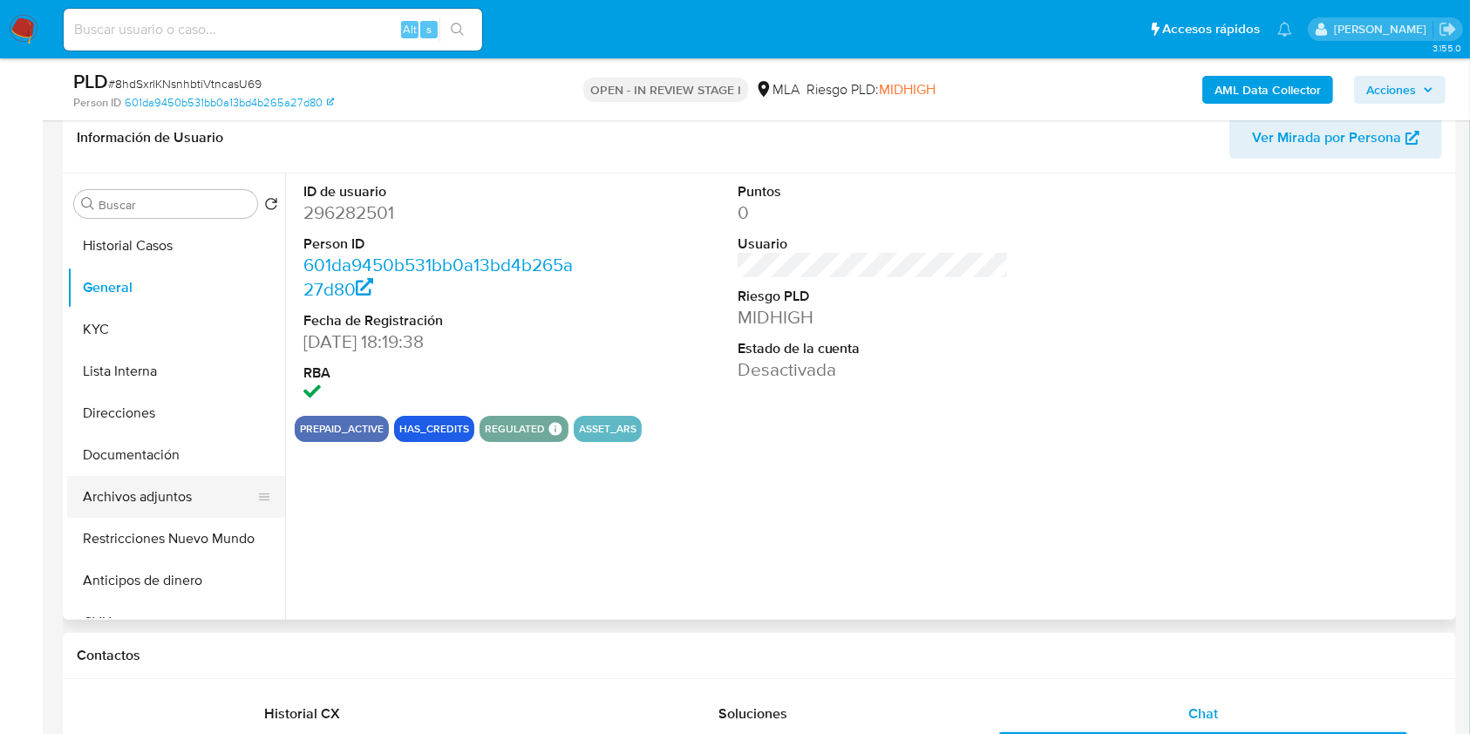
click at [207, 481] on button "Archivos adjuntos" at bounding box center [169, 497] width 204 height 42
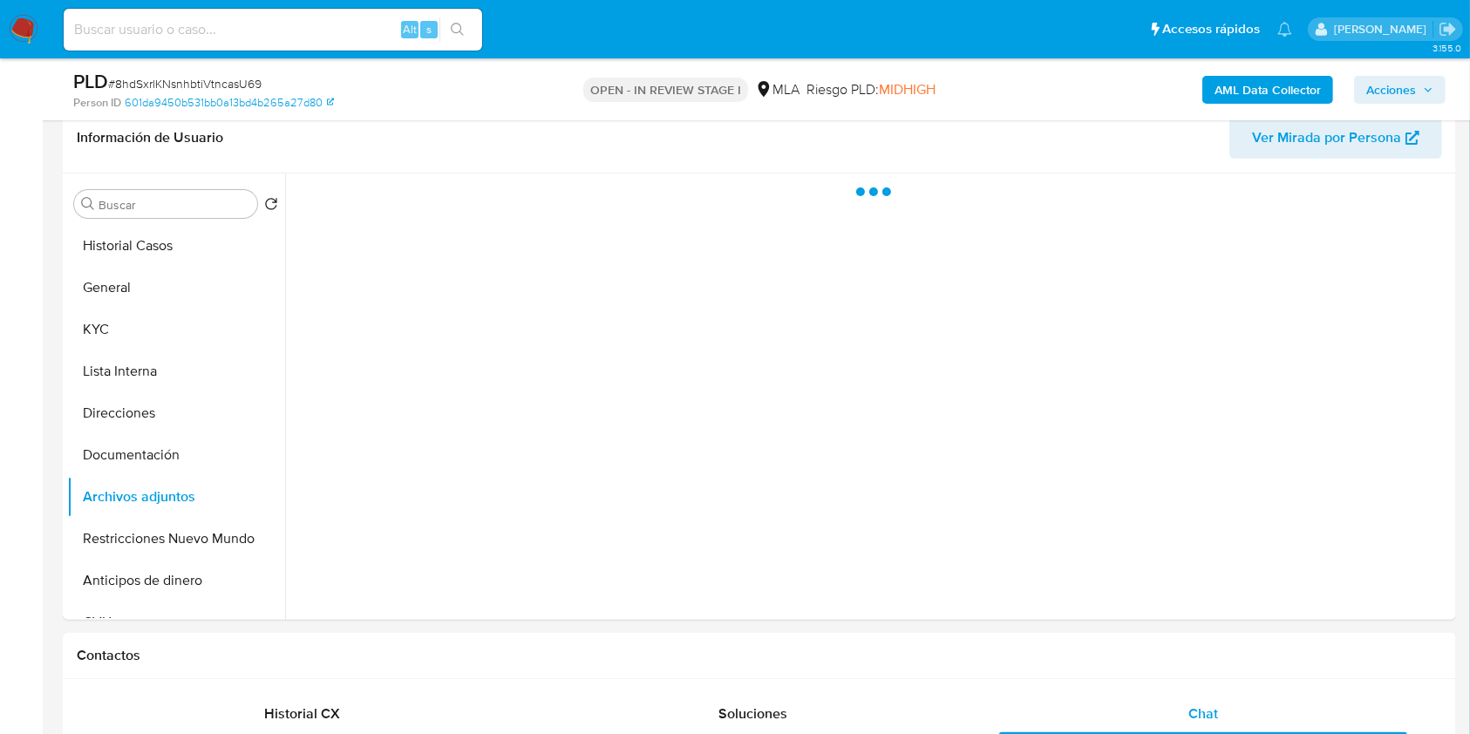
click at [1391, 73] on div "AML Data Collector Acciones" at bounding box center [1219, 89] width 452 height 41
click at [1404, 91] on span "Acciones" at bounding box center [1391, 90] width 50 height 28
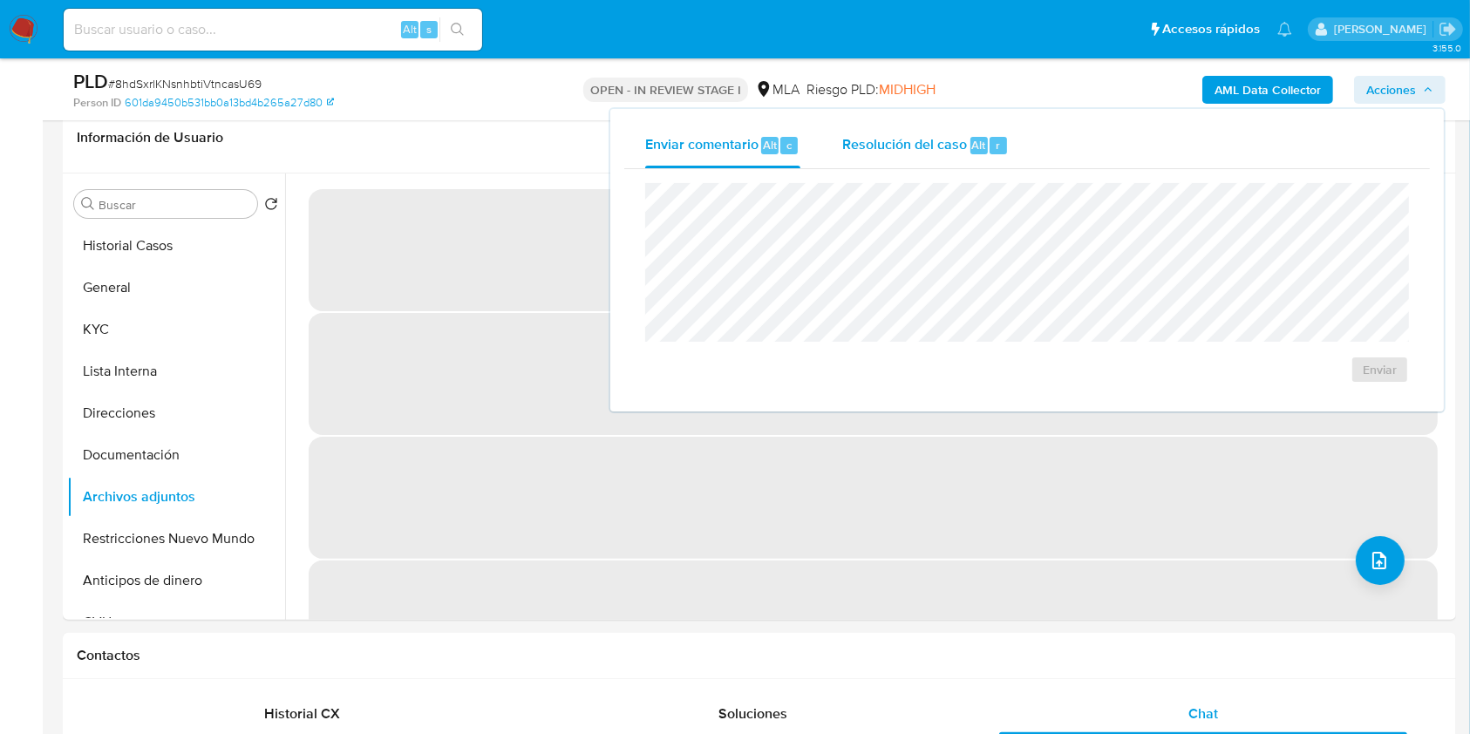
click at [934, 150] on span "Resolución del caso" at bounding box center [904, 144] width 125 height 20
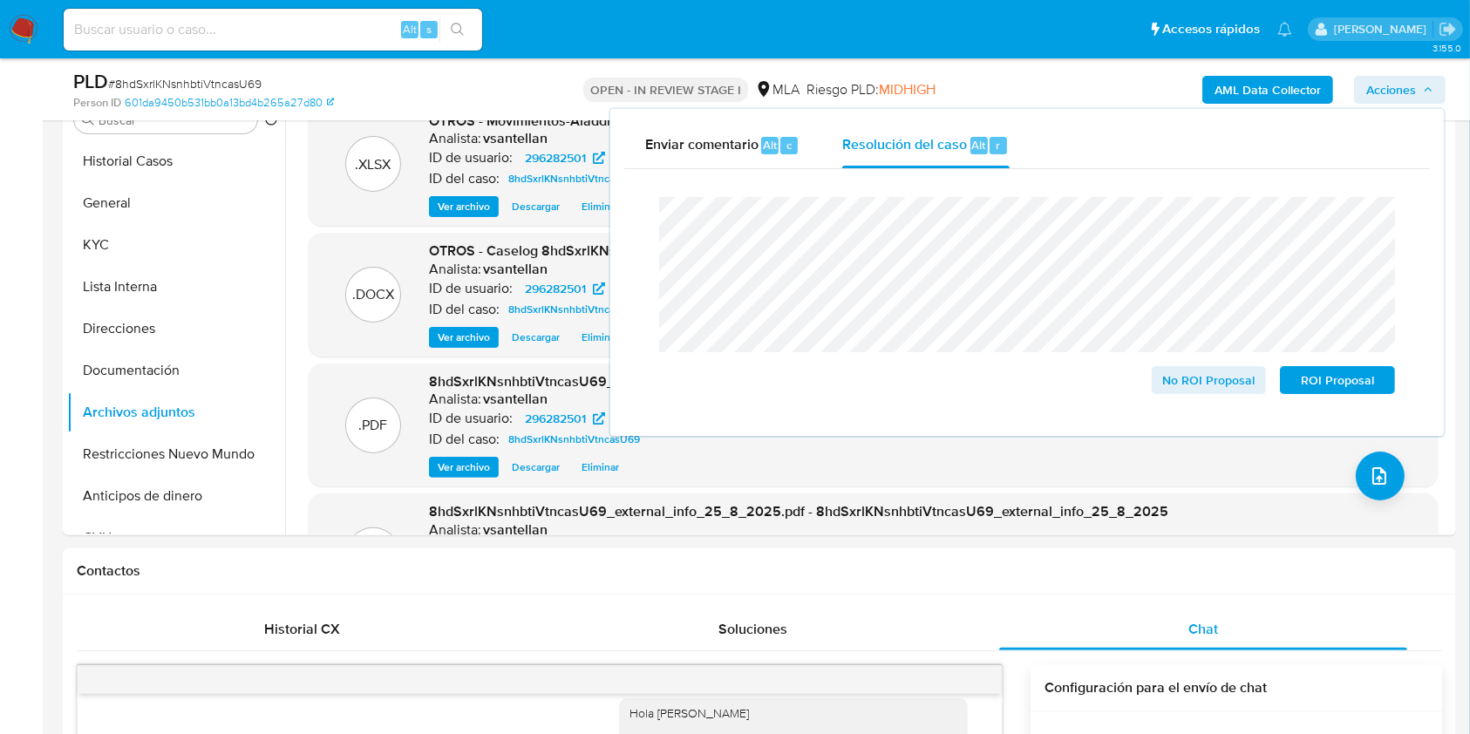
scroll to position [390, 0]
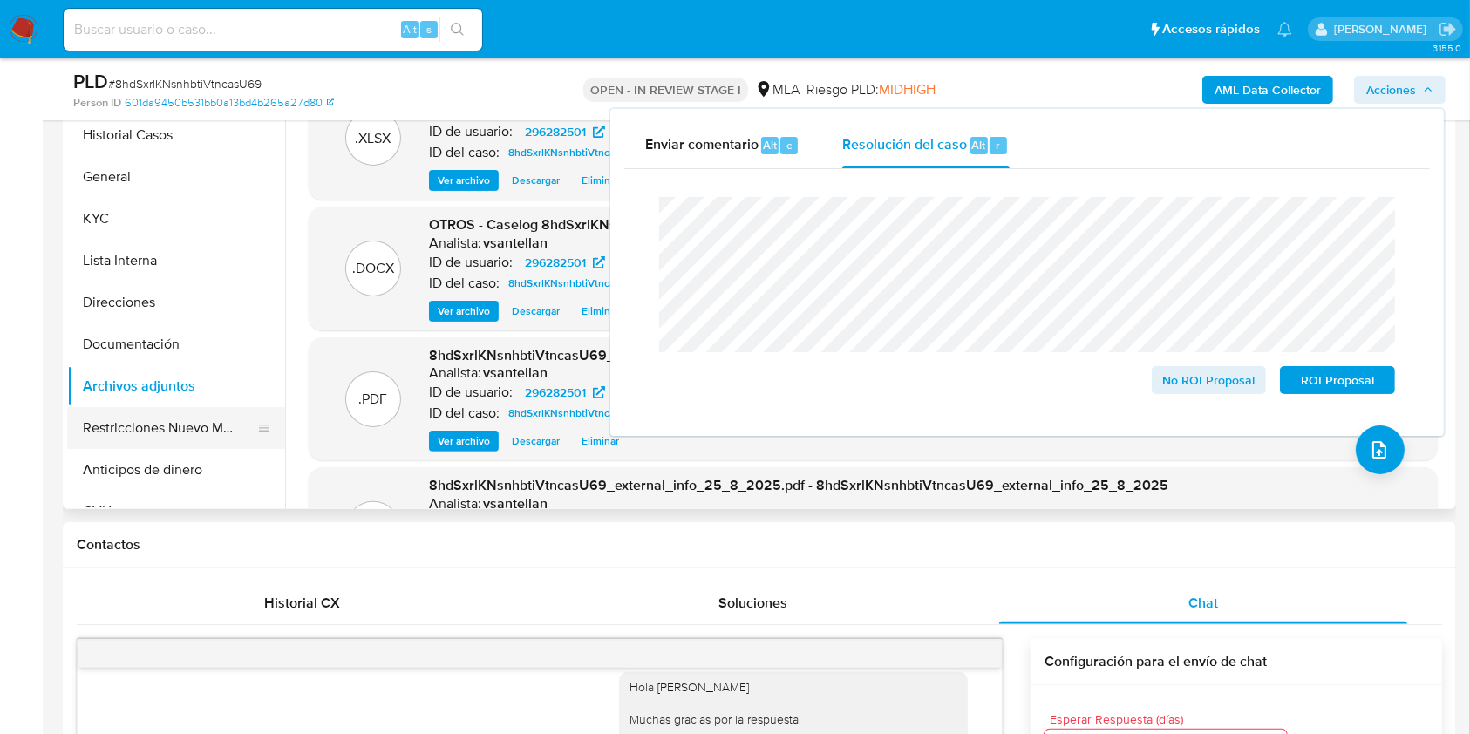
click at [181, 431] on button "Restricciones Nuevo Mundo" at bounding box center [169, 428] width 204 height 42
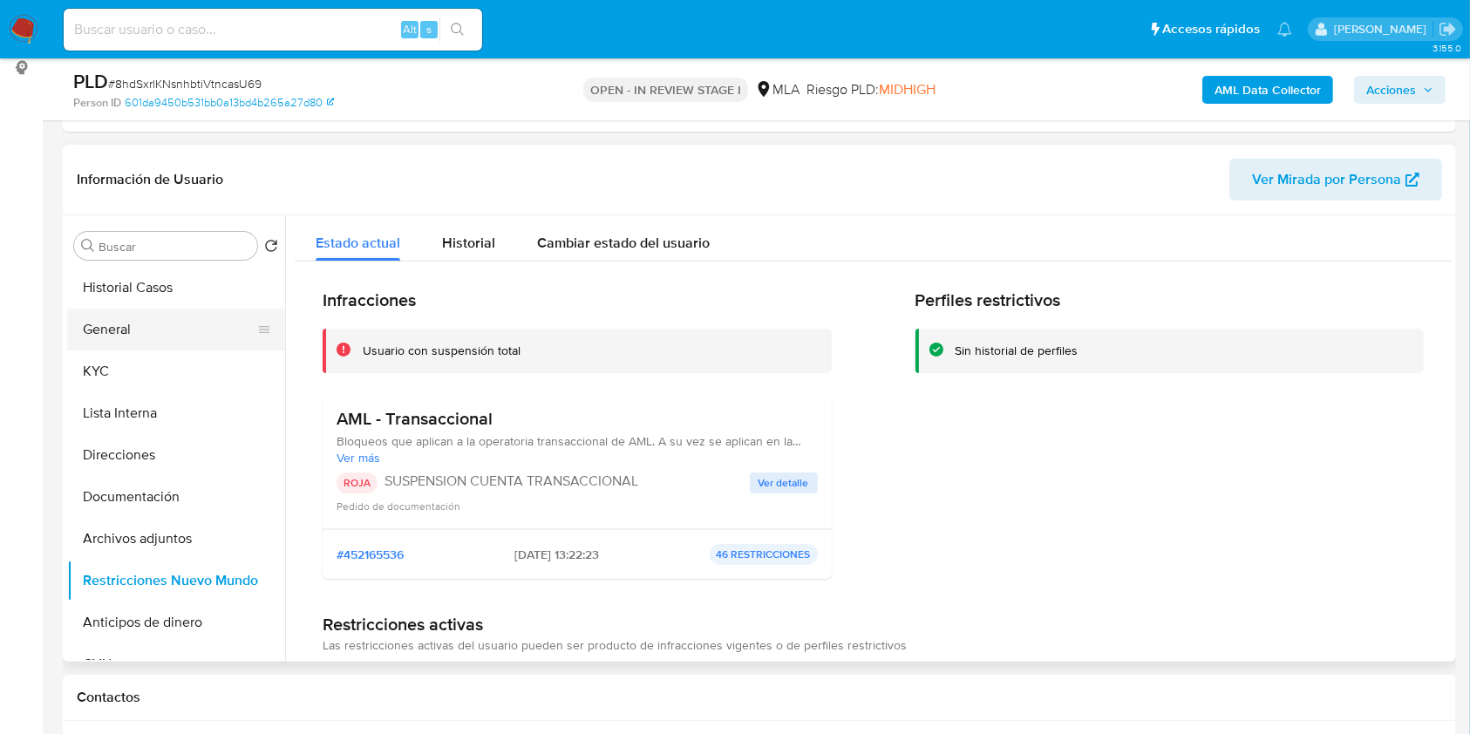
scroll to position [273, 0]
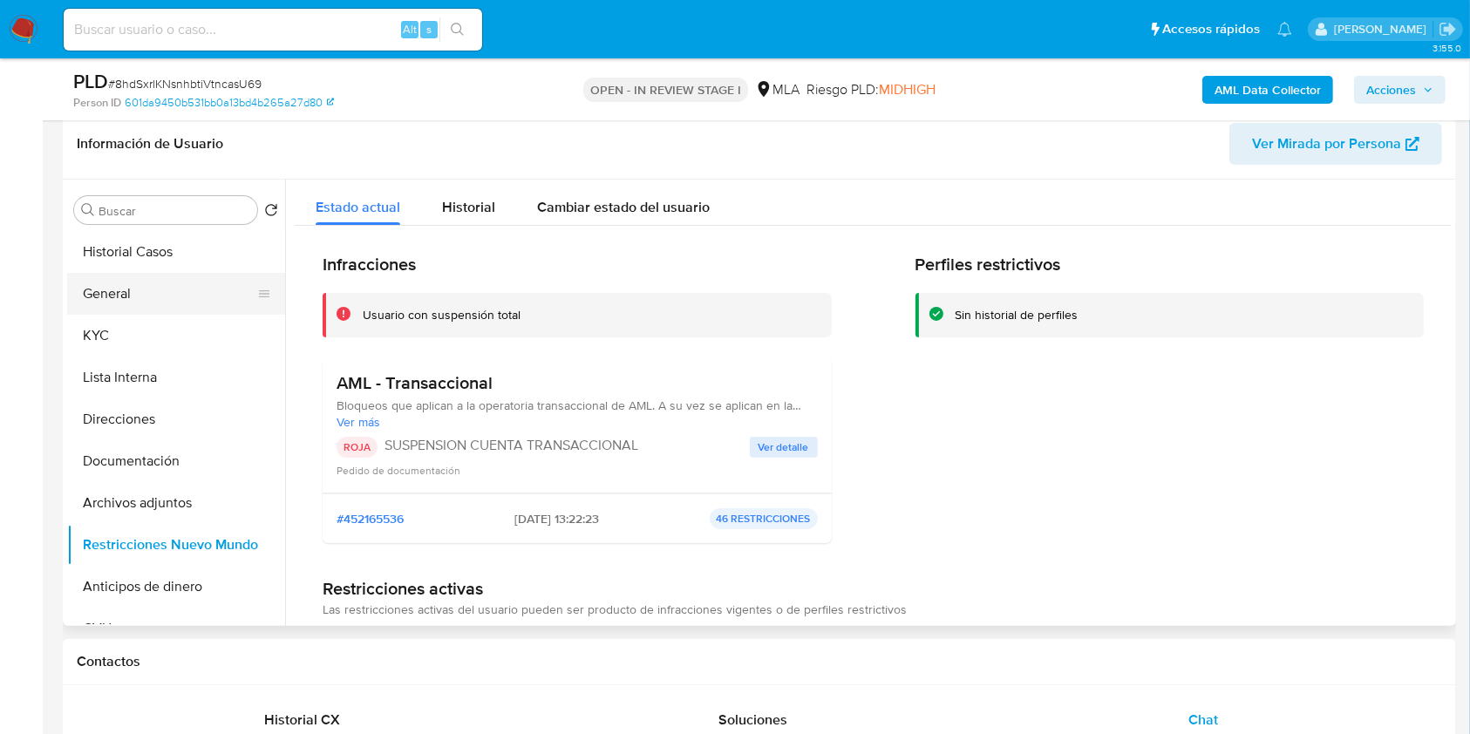
click at [149, 289] on button "General" at bounding box center [169, 294] width 204 height 42
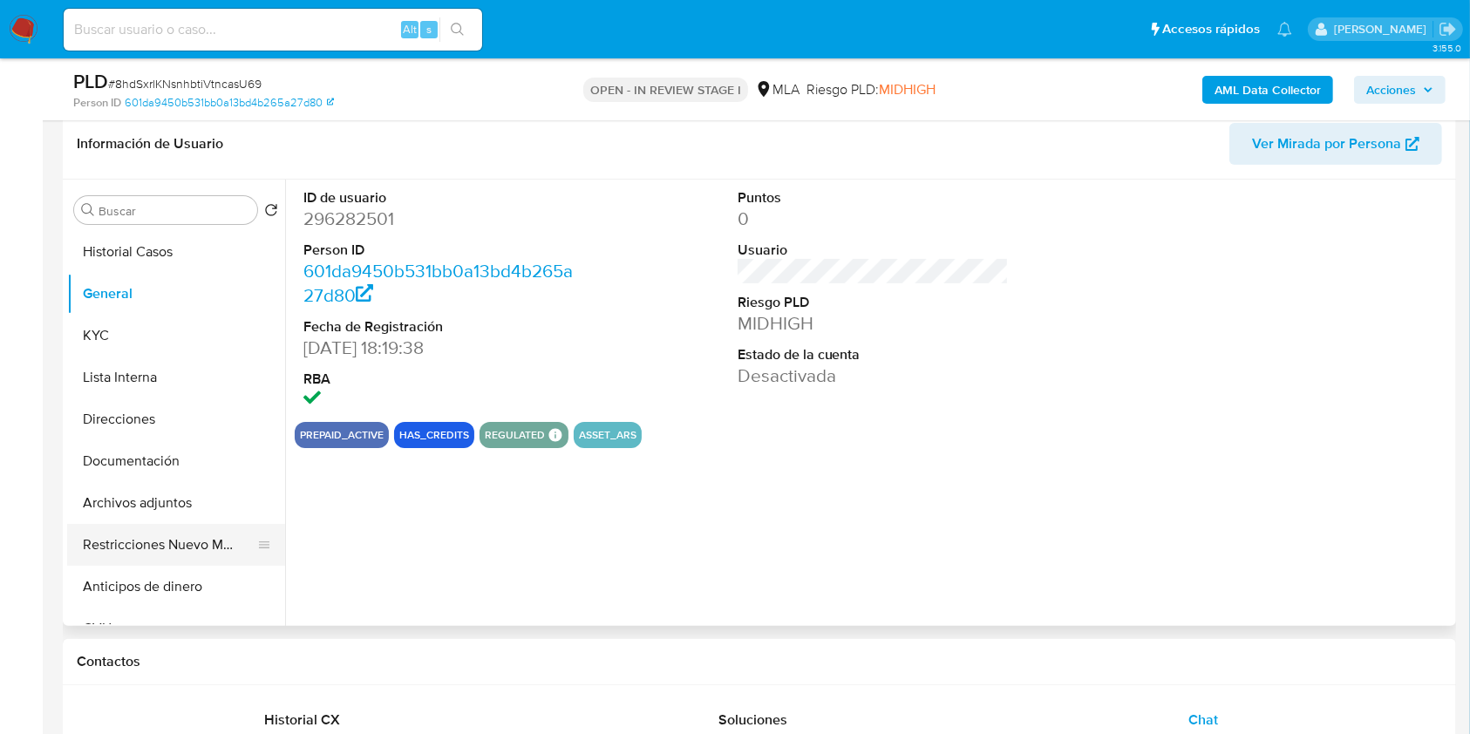
click at [187, 540] on button "Restricciones Nuevo Mundo" at bounding box center [169, 545] width 204 height 42
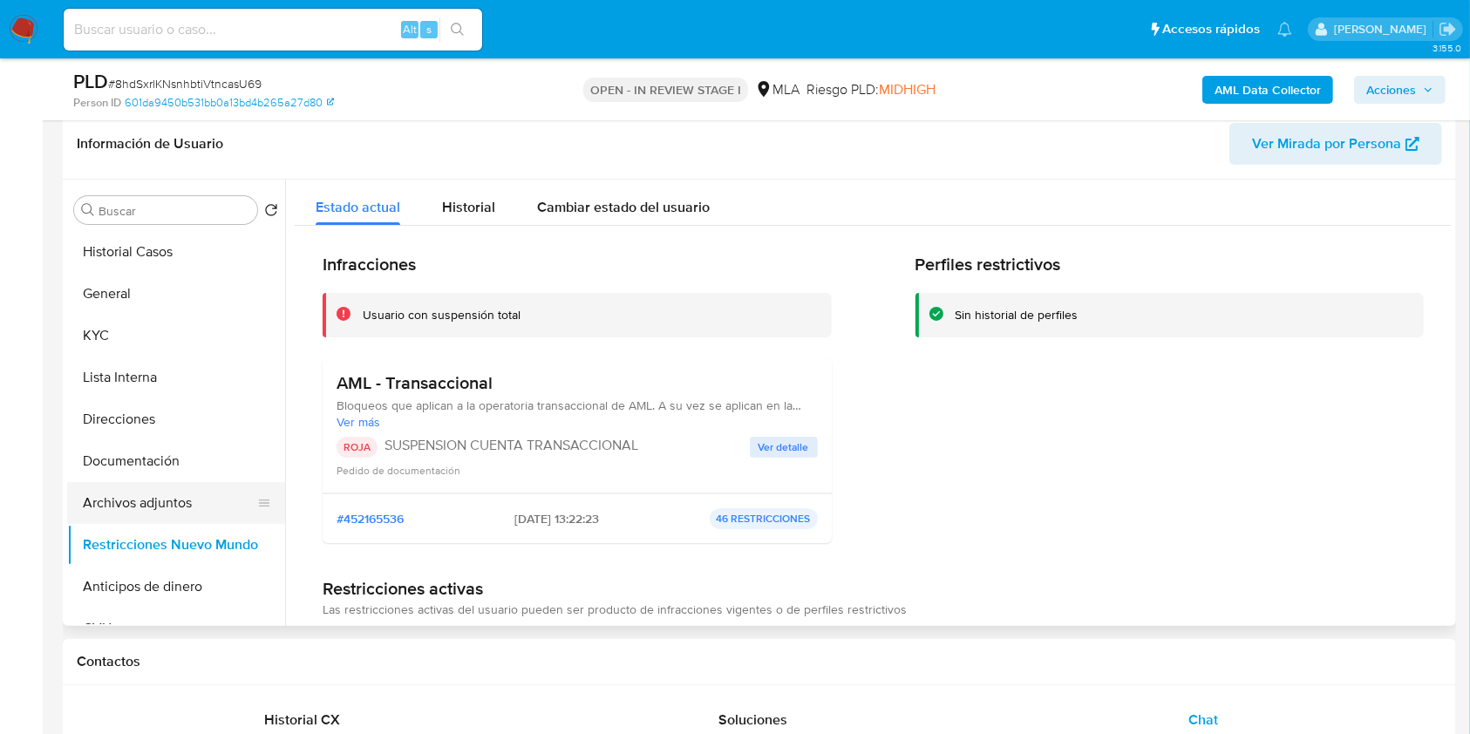
click at [199, 494] on button "Archivos adjuntos" at bounding box center [169, 503] width 204 height 42
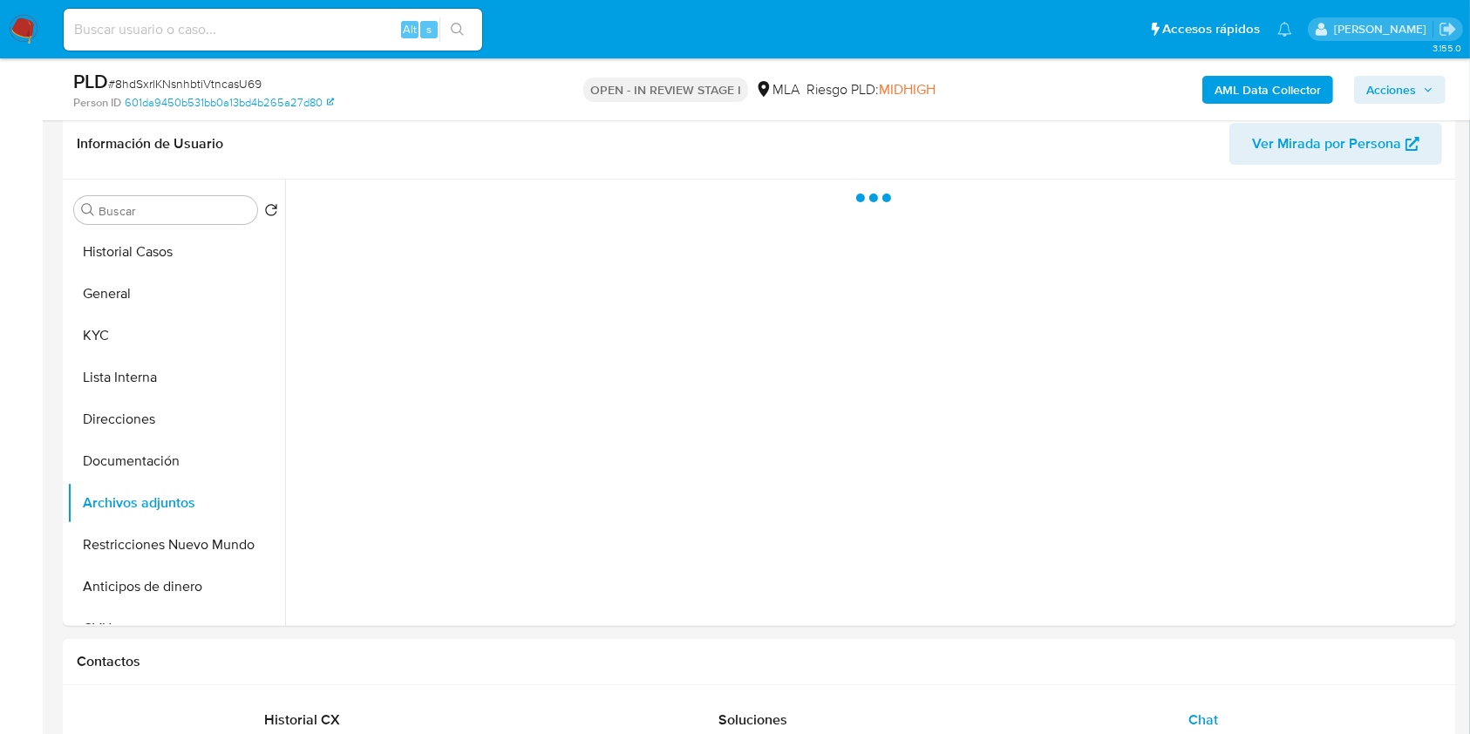
click at [1419, 88] on span "Acciones" at bounding box center [1399, 90] width 67 height 24
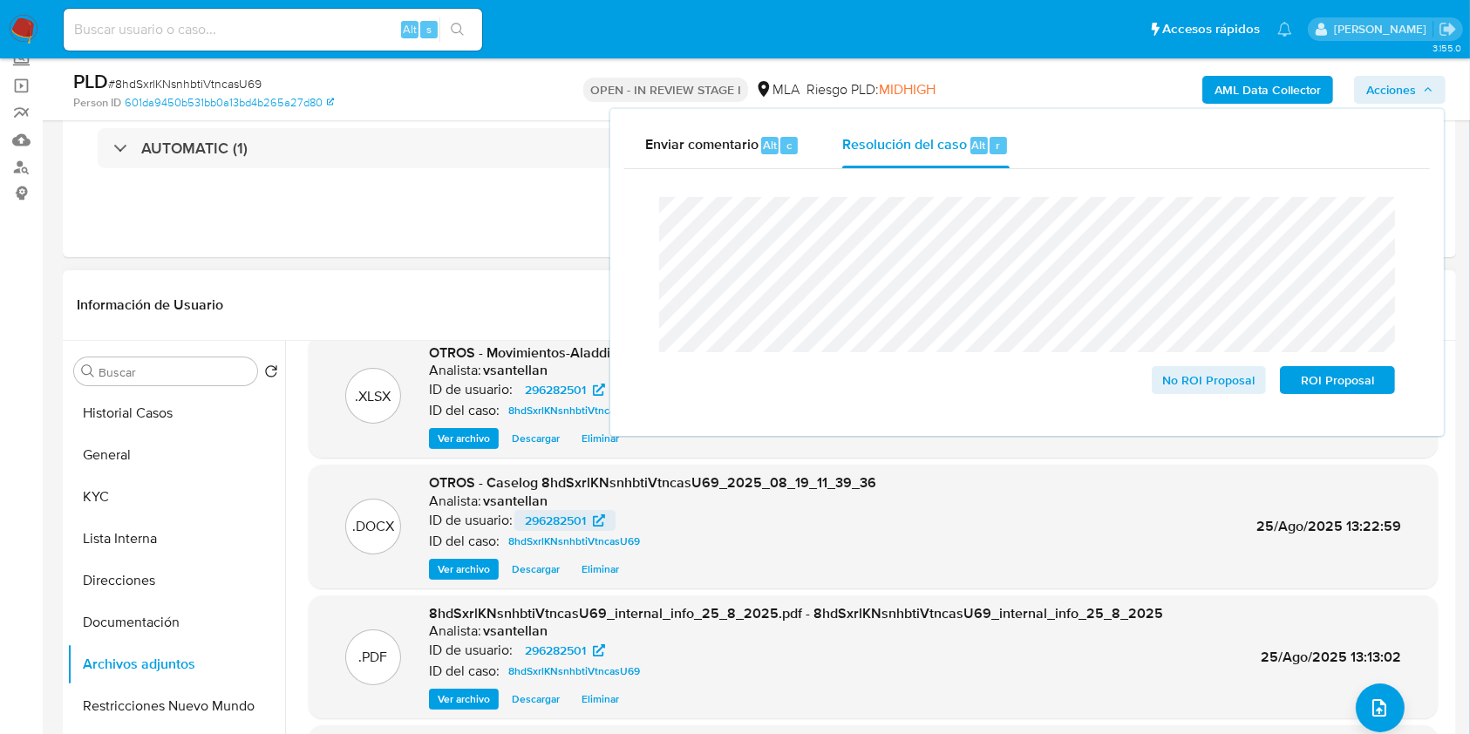
scroll to position [0, 0]
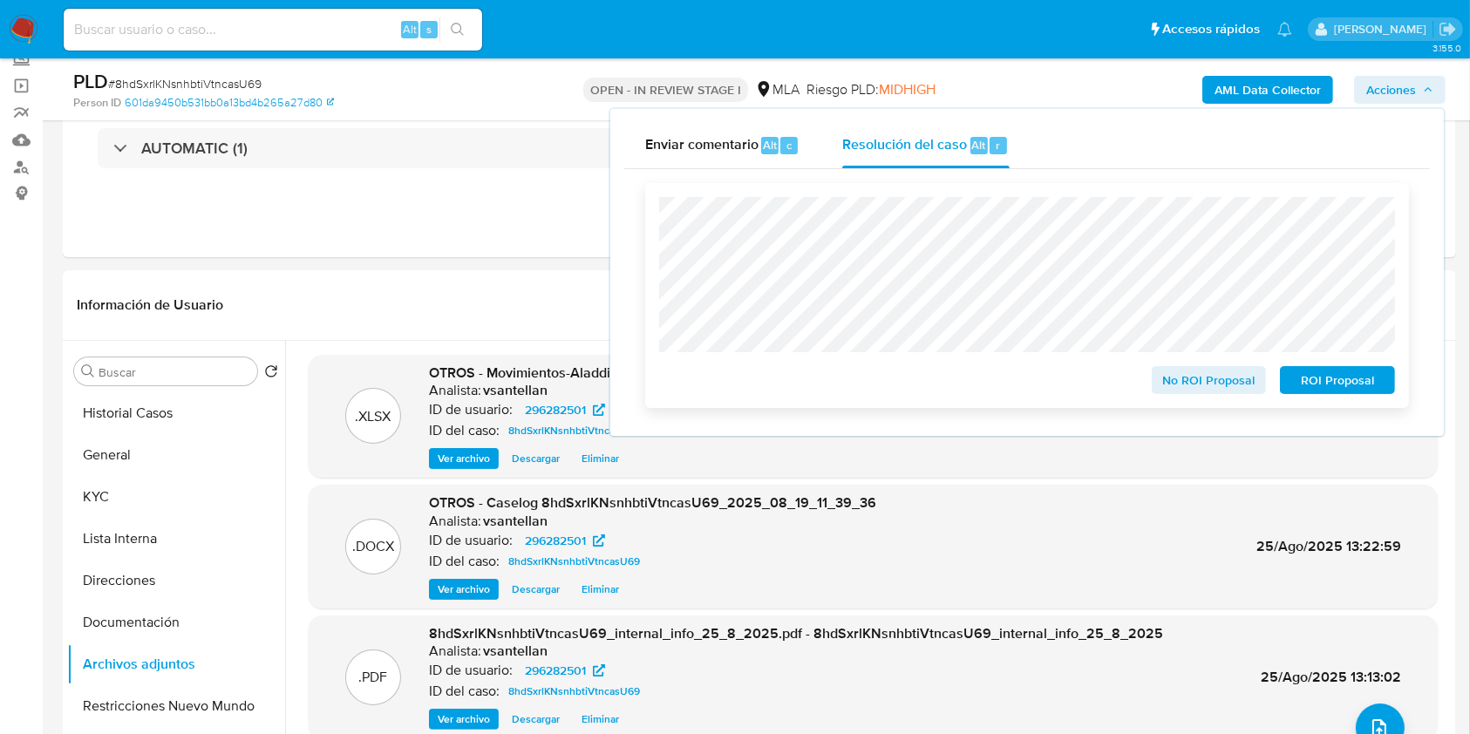
click at [1368, 377] on span "ROI Proposal" at bounding box center [1337, 380] width 91 height 24
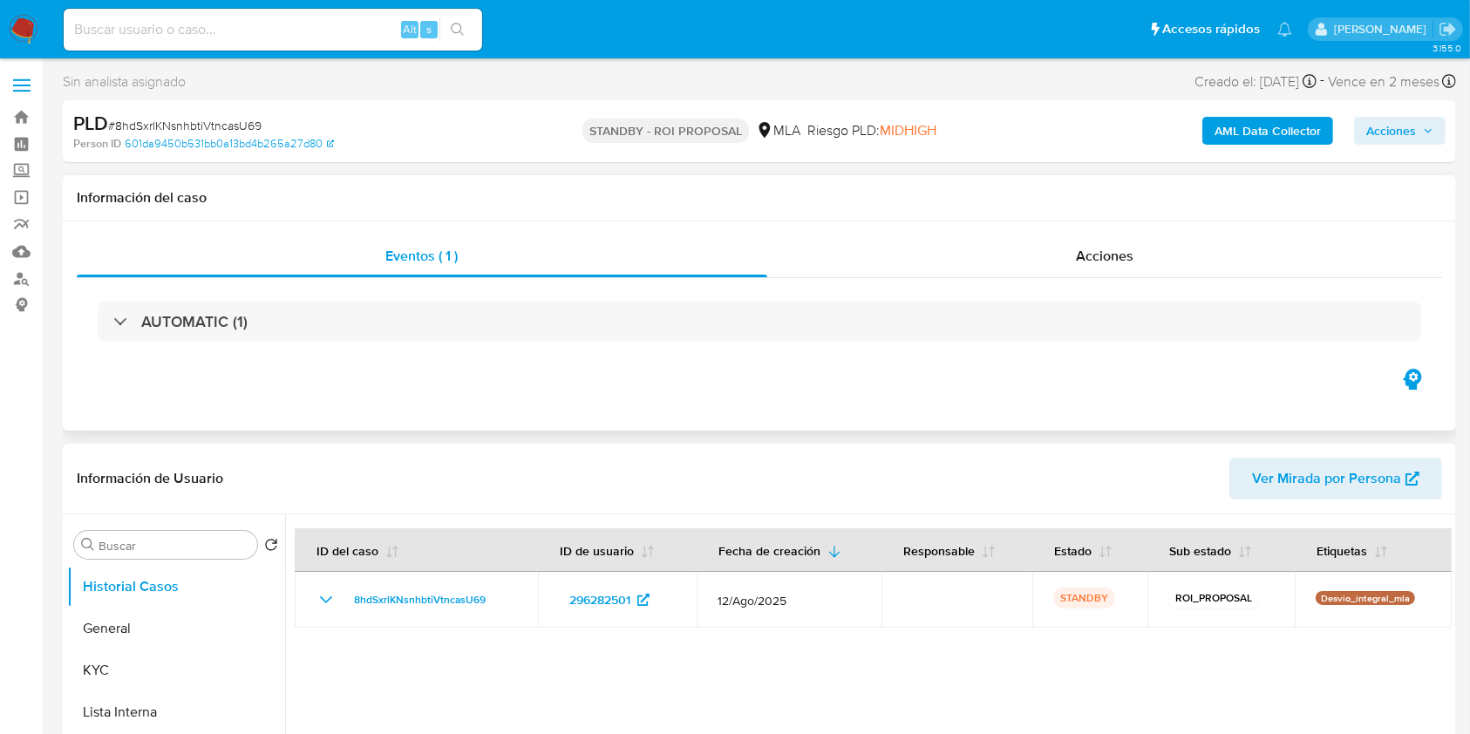
select select "10"
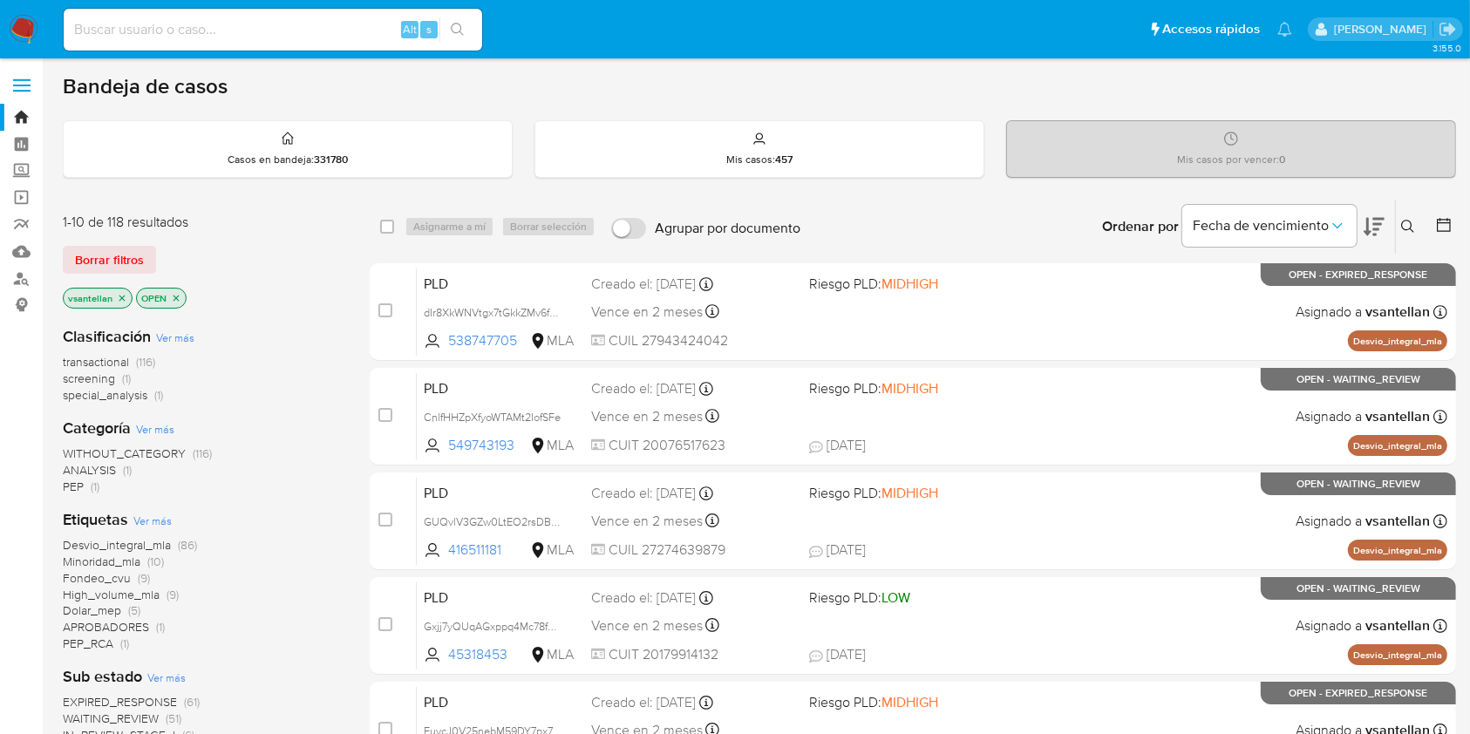
click at [1406, 229] on icon at bounding box center [1408, 227] width 14 height 14
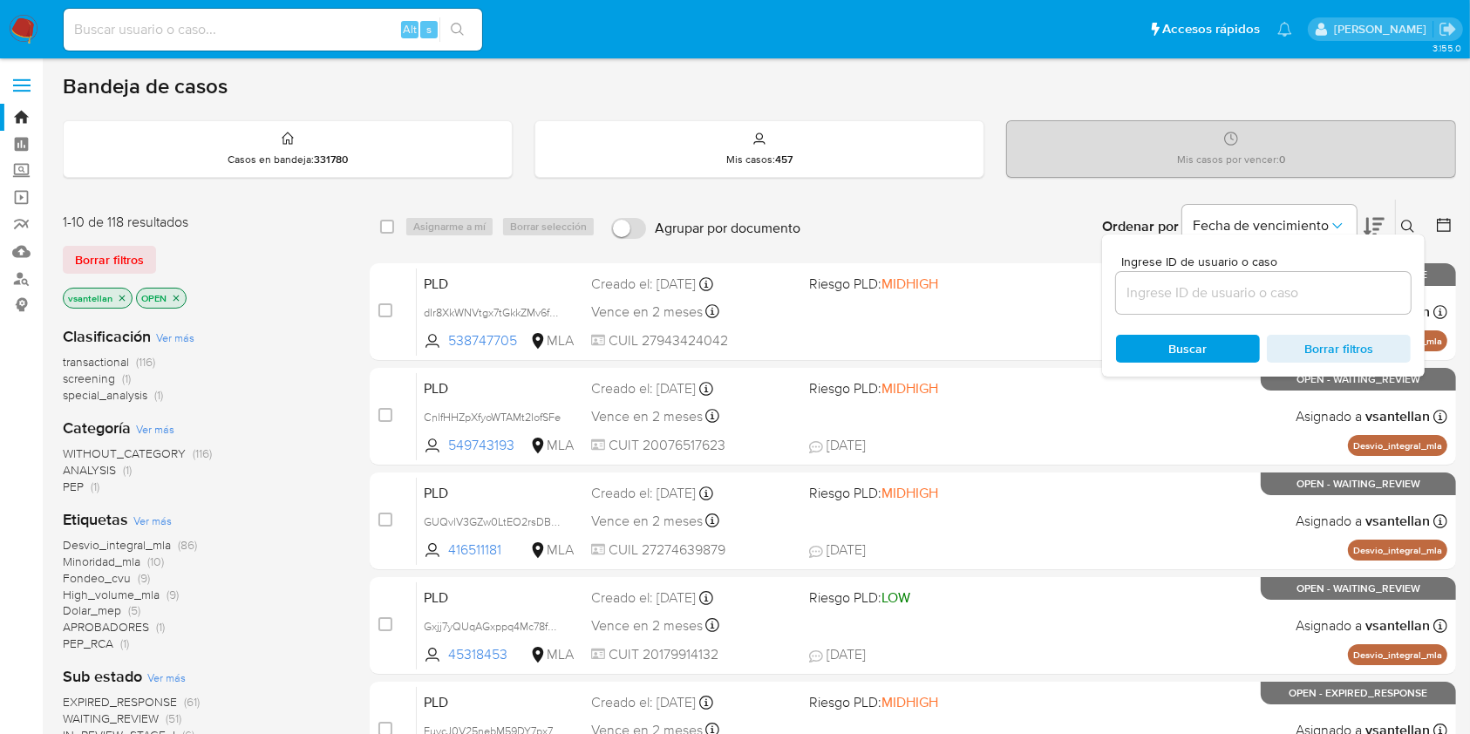
click at [1285, 275] on div at bounding box center [1263, 293] width 295 height 42
click at [1288, 285] on input at bounding box center [1263, 293] width 295 height 23
paste input "2275127126"
type input "2275127126"
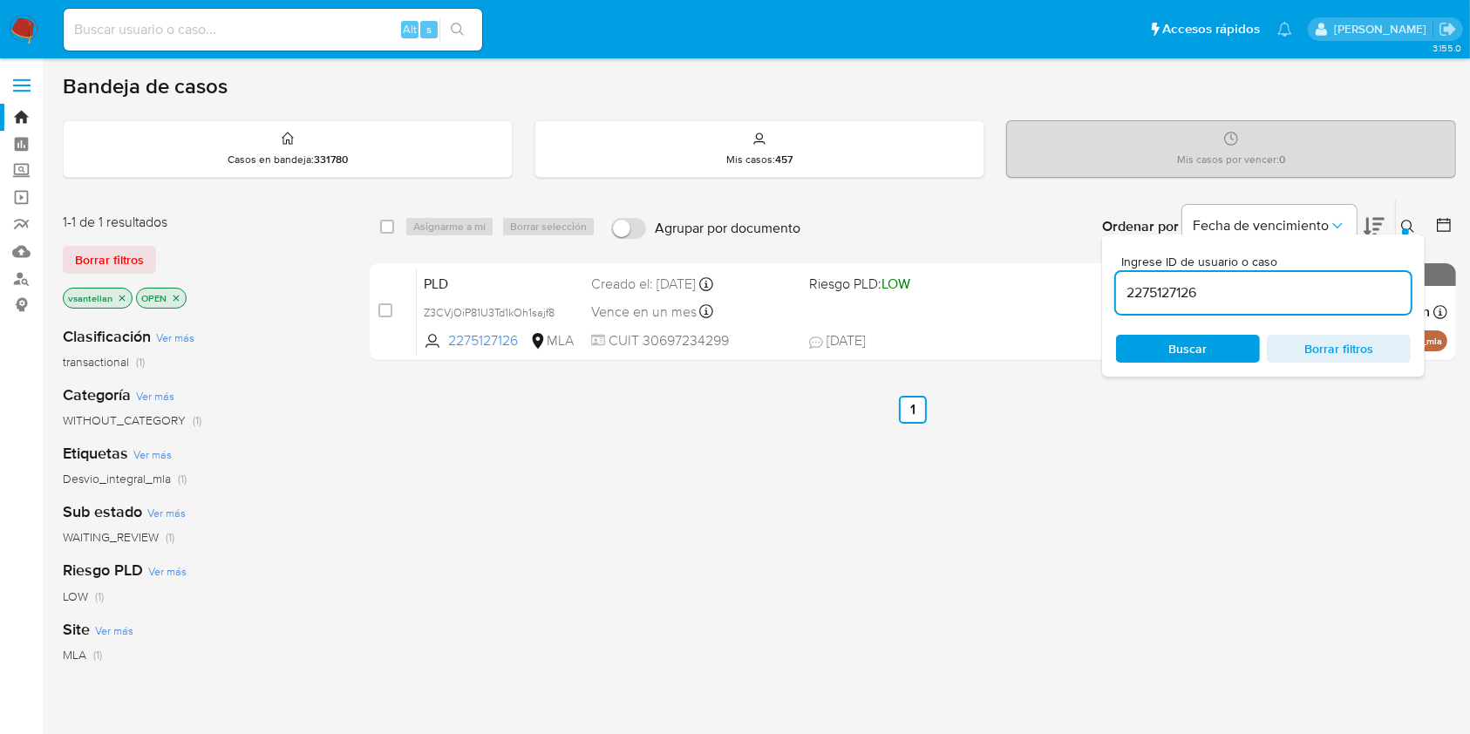
click at [1403, 226] on icon at bounding box center [1408, 227] width 14 height 14
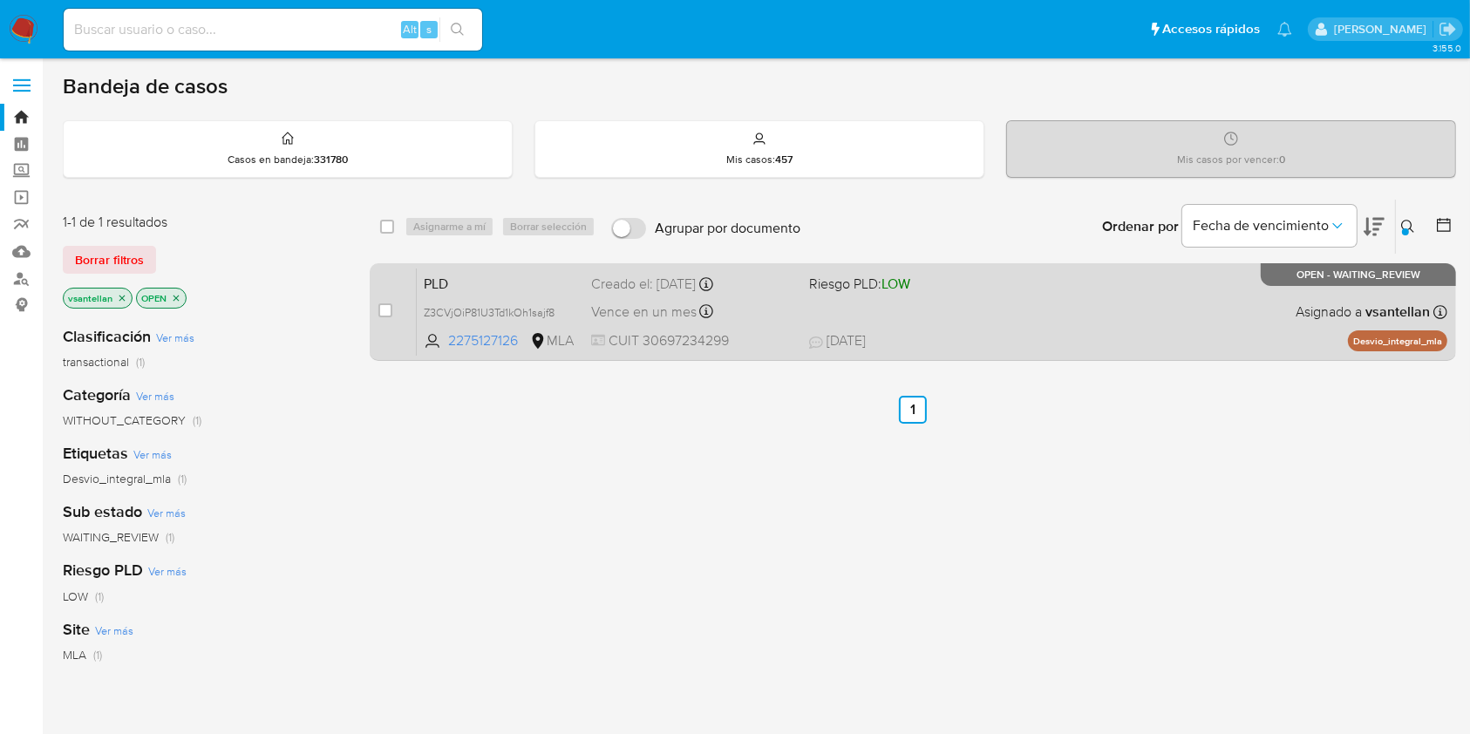
click at [1036, 313] on div "PLD Z3CVjOiP81U3Td1kOh1sajf8 2275127126 MLA Riesgo PLD: LOW Creado el: [DATE] C…" at bounding box center [932, 312] width 1030 height 88
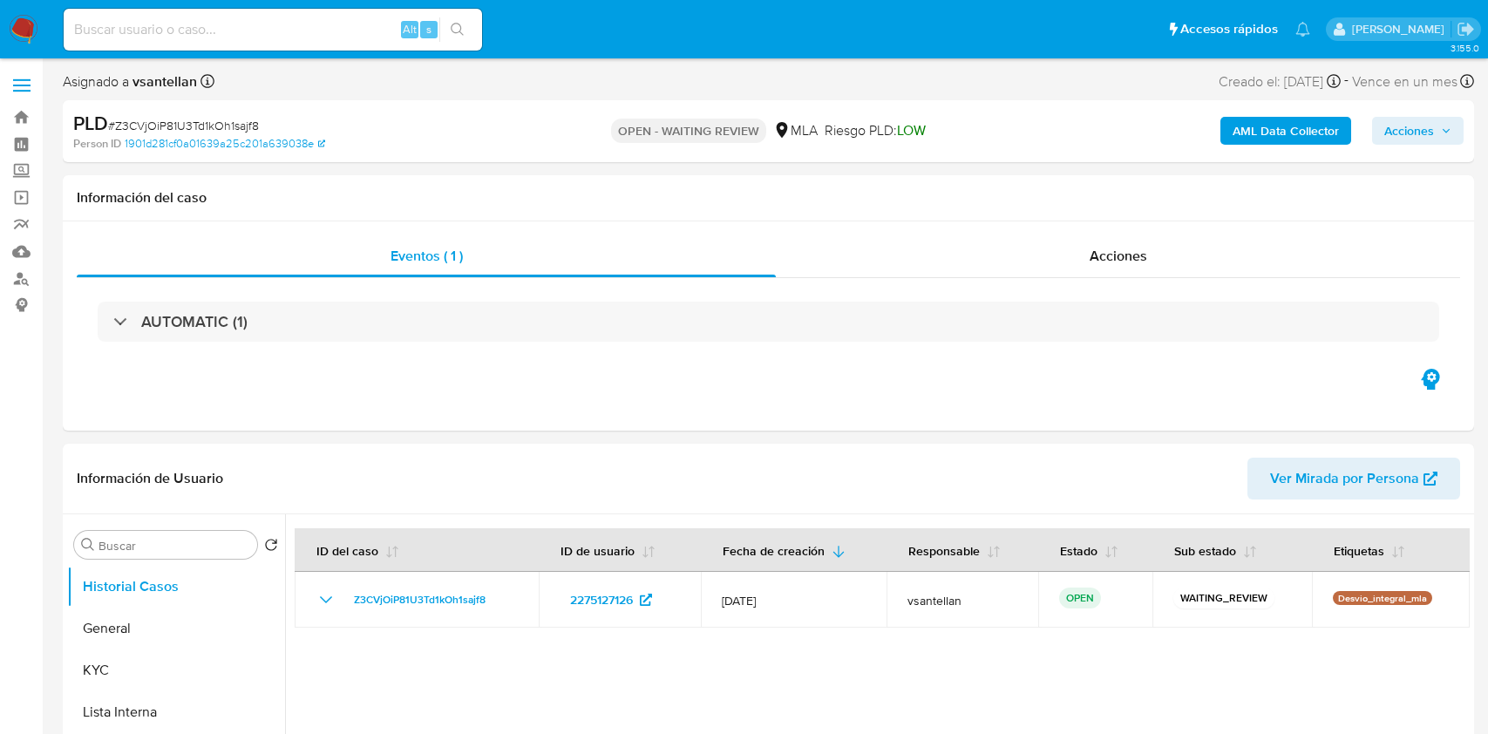
select select "10"
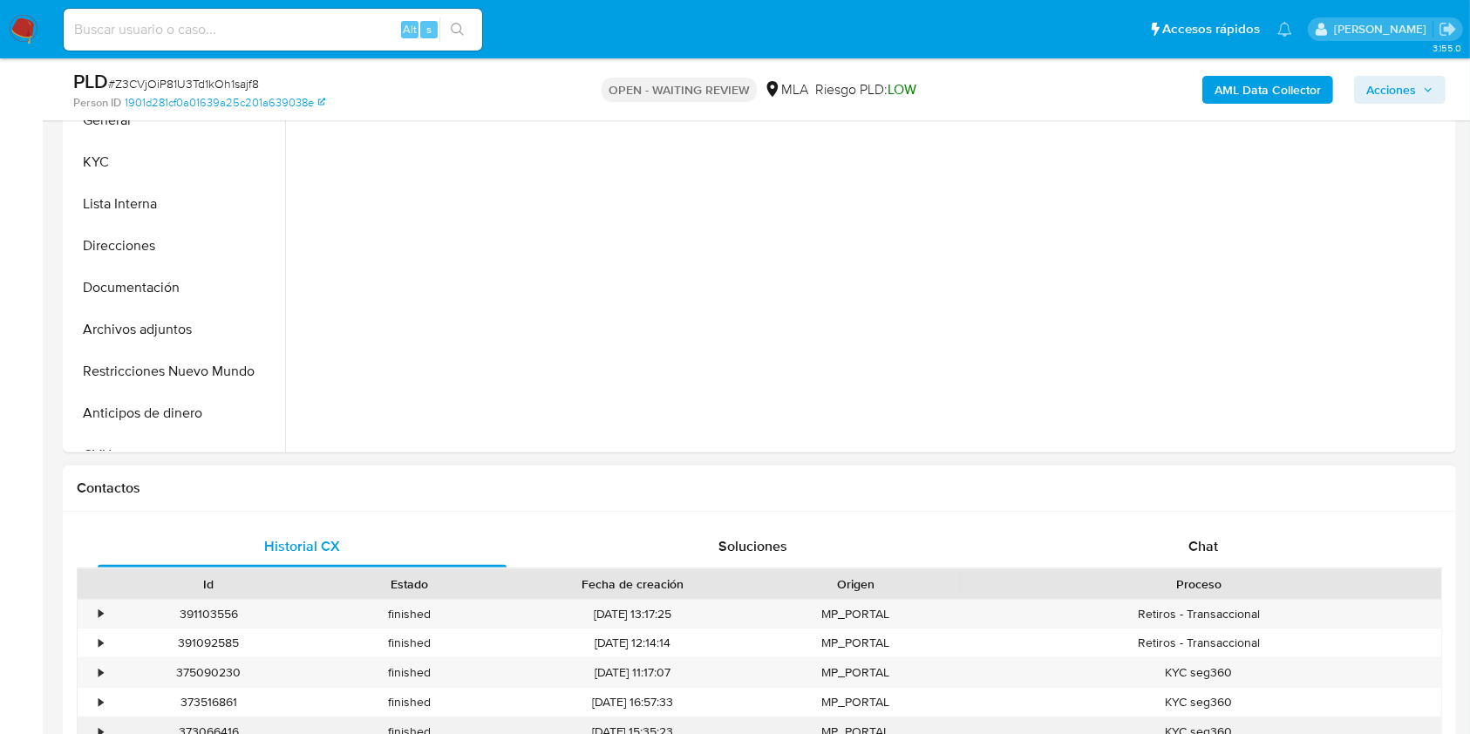
scroll to position [581, 0]
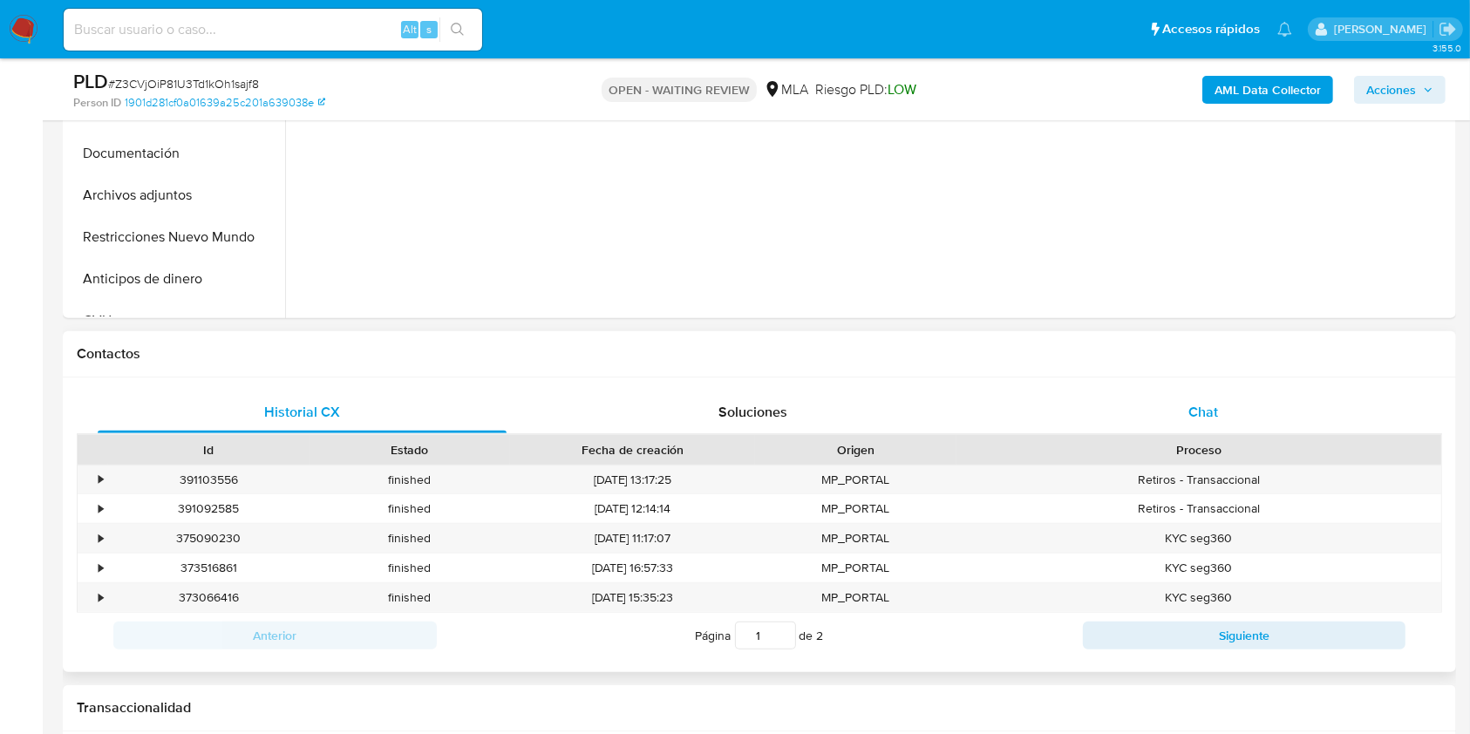
click at [1245, 422] on div "Chat" at bounding box center [1203, 412] width 409 height 42
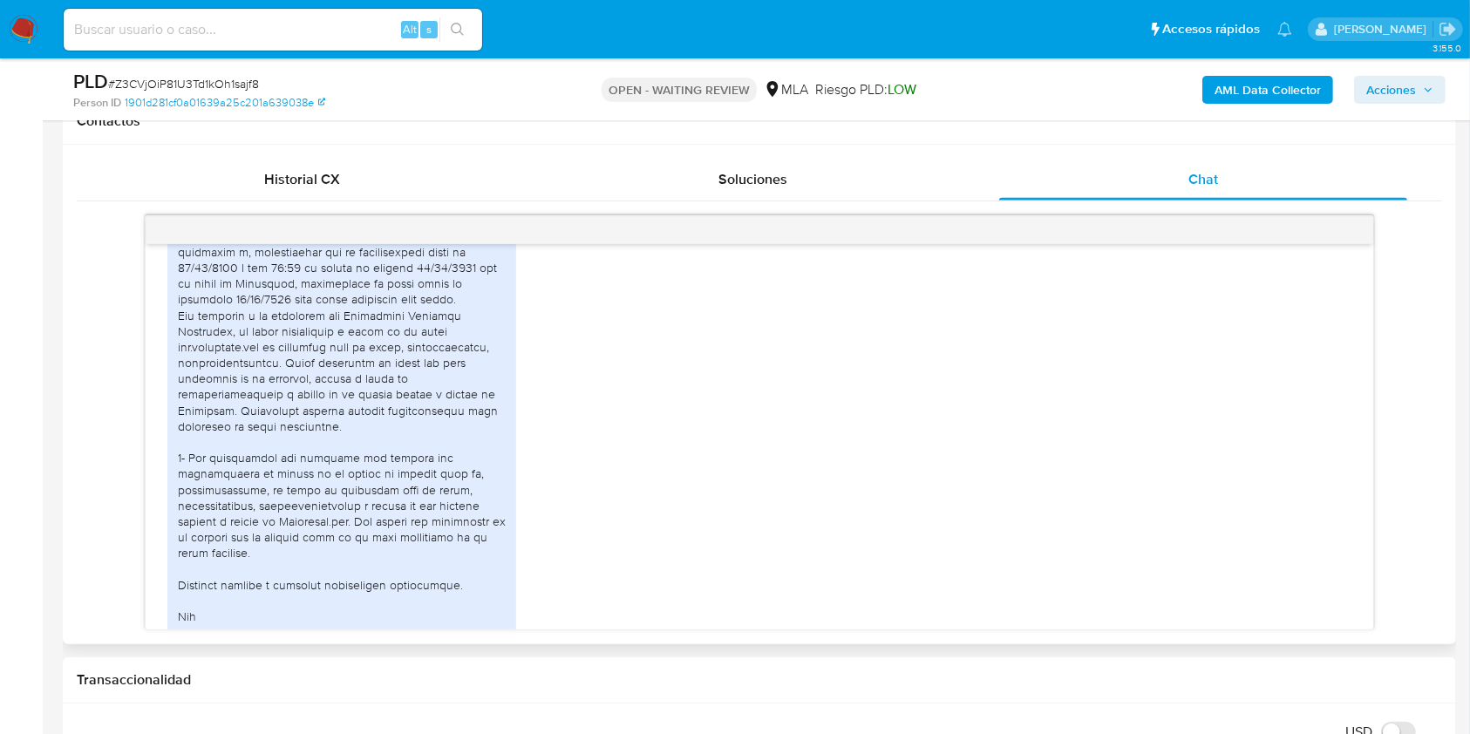
scroll to position [2809, 0]
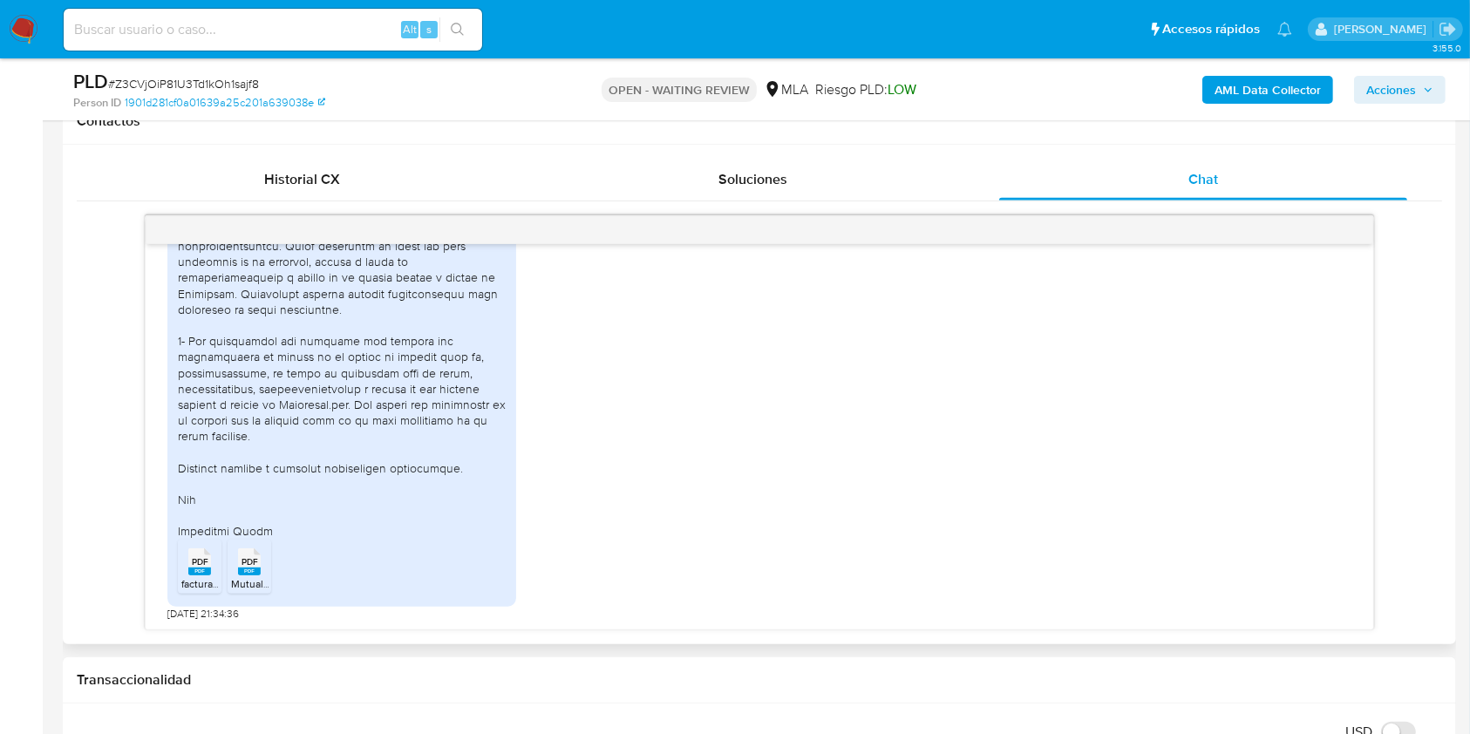
click at [208, 568] on rect at bounding box center [199, 572] width 23 height 8
click at [259, 577] on span "Mutual 12_06_2025.pdf" at bounding box center [286, 583] width 111 height 15
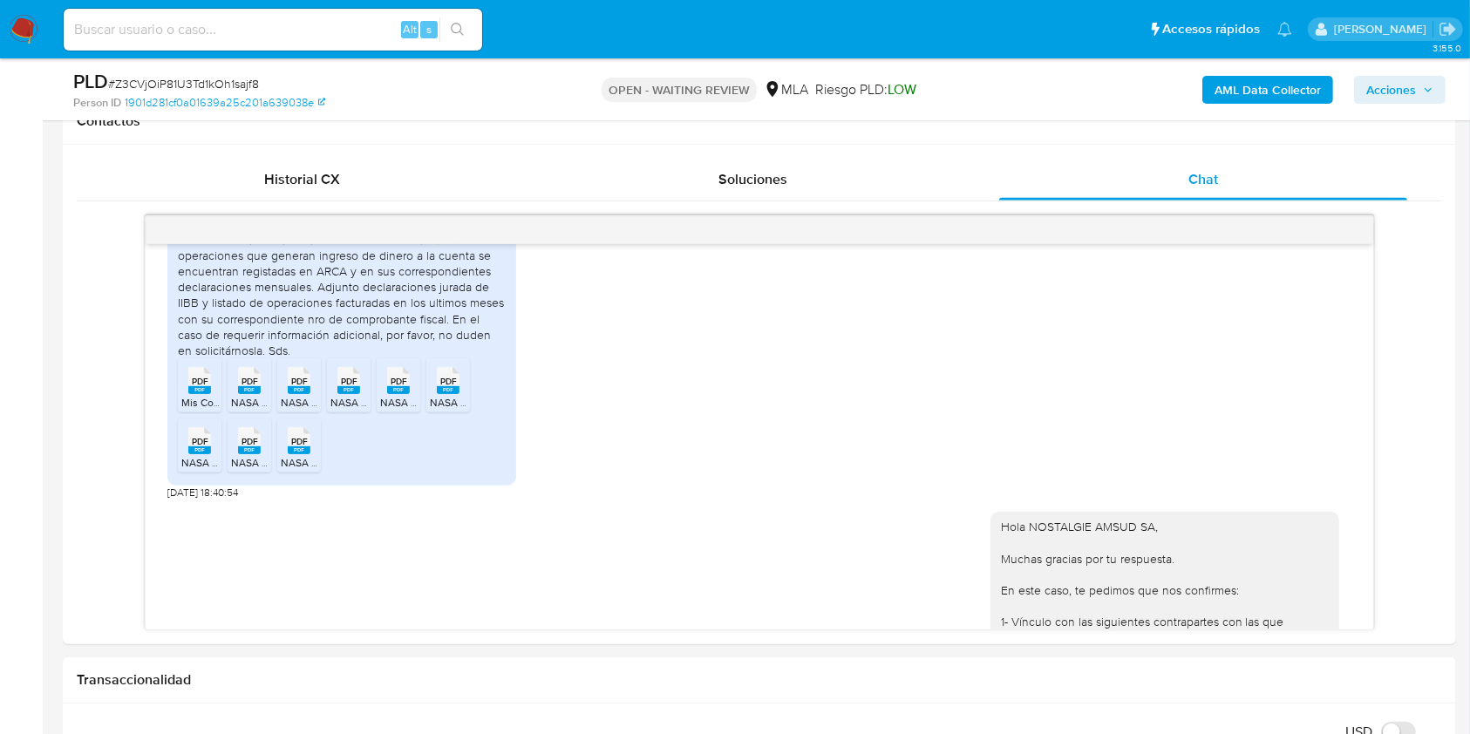
scroll to position [1734, 0]
